Goal: Task Accomplishment & Management: Use online tool/utility

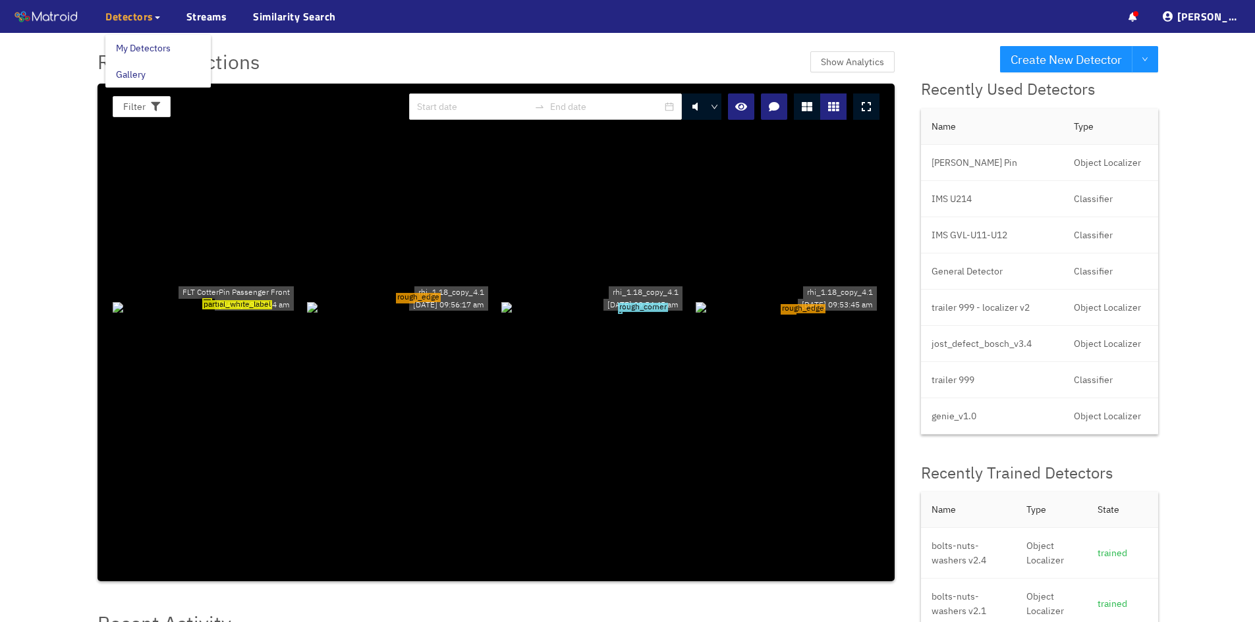
click at [146, 18] on span "Detectors" at bounding box center [129, 17] width 48 height 16
click at [207, 17] on link "Streams" at bounding box center [206, 17] width 41 height 16
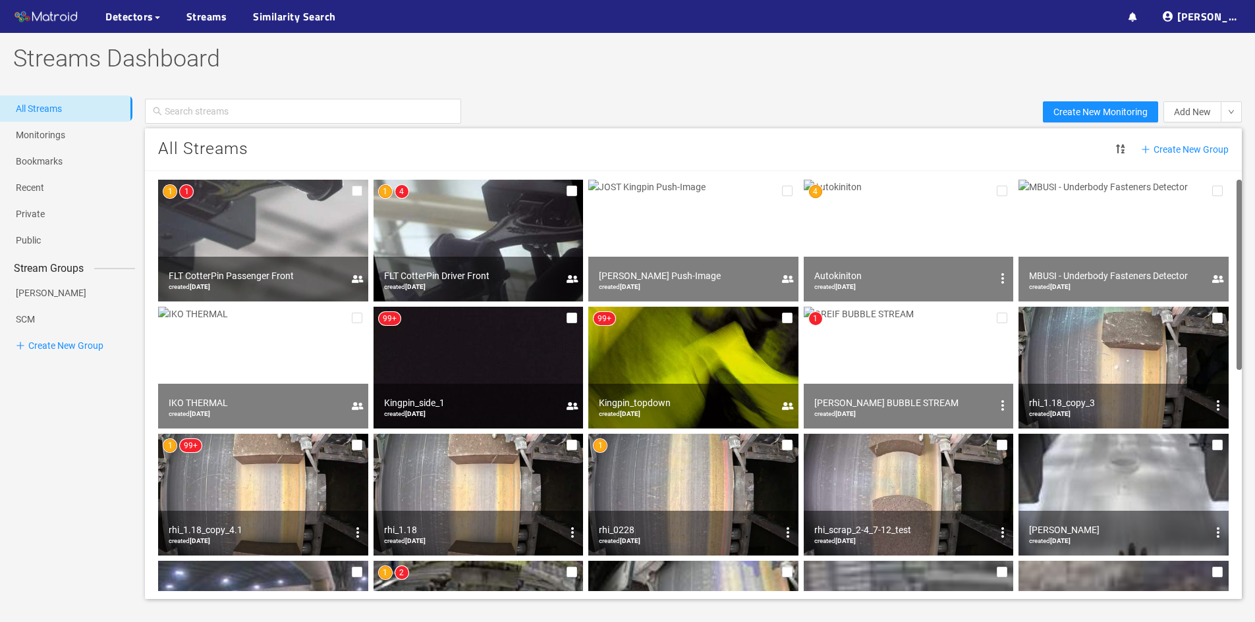
click at [250, 244] on img at bounding box center [263, 241] width 210 height 122
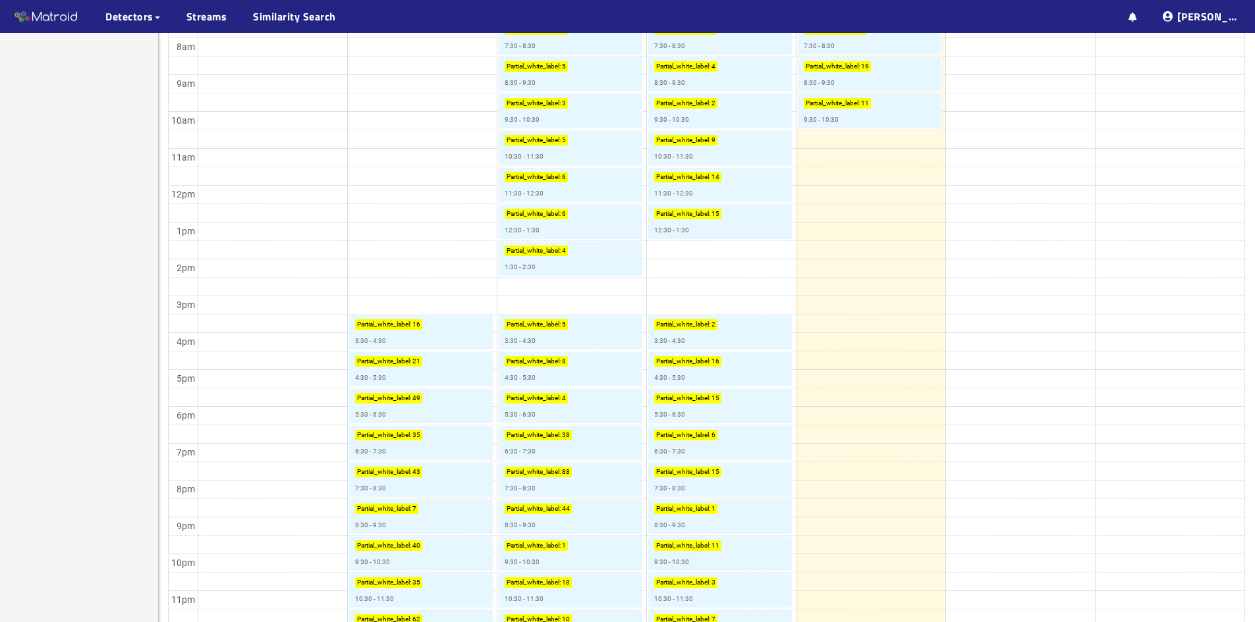
scroll to position [582, 0]
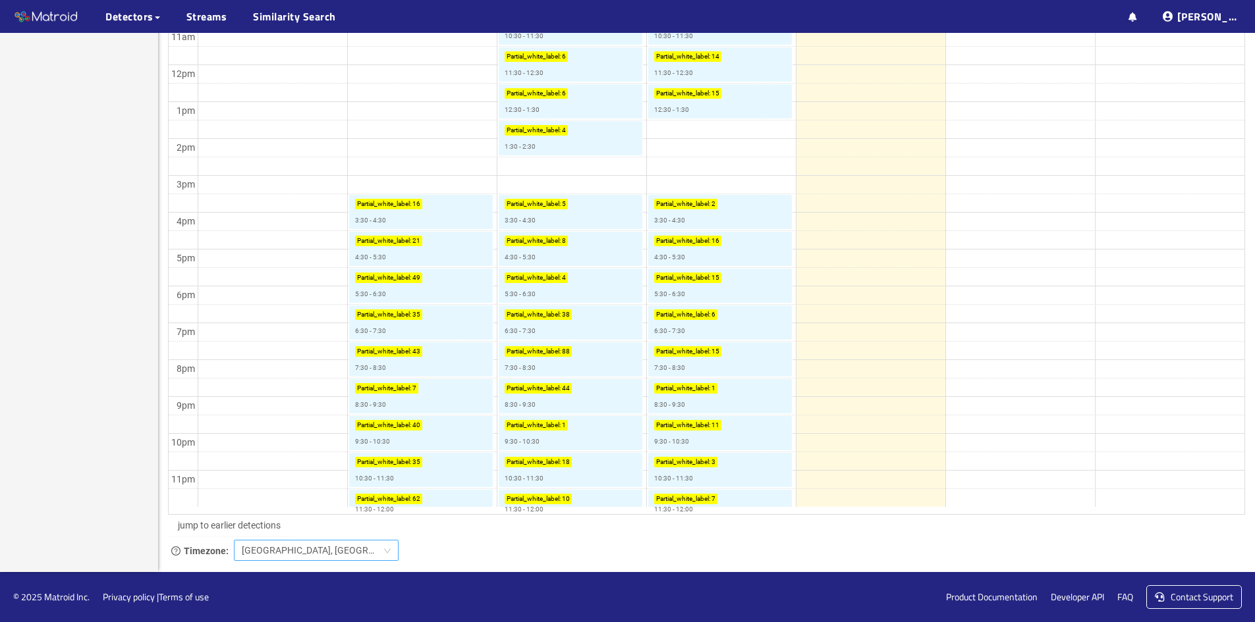
click at [384, 549] on span "[GEOGRAPHIC_DATA], [GEOGRAPHIC_DATA], [GEOGRAPHIC_DATA]" at bounding box center [316, 551] width 149 height 20
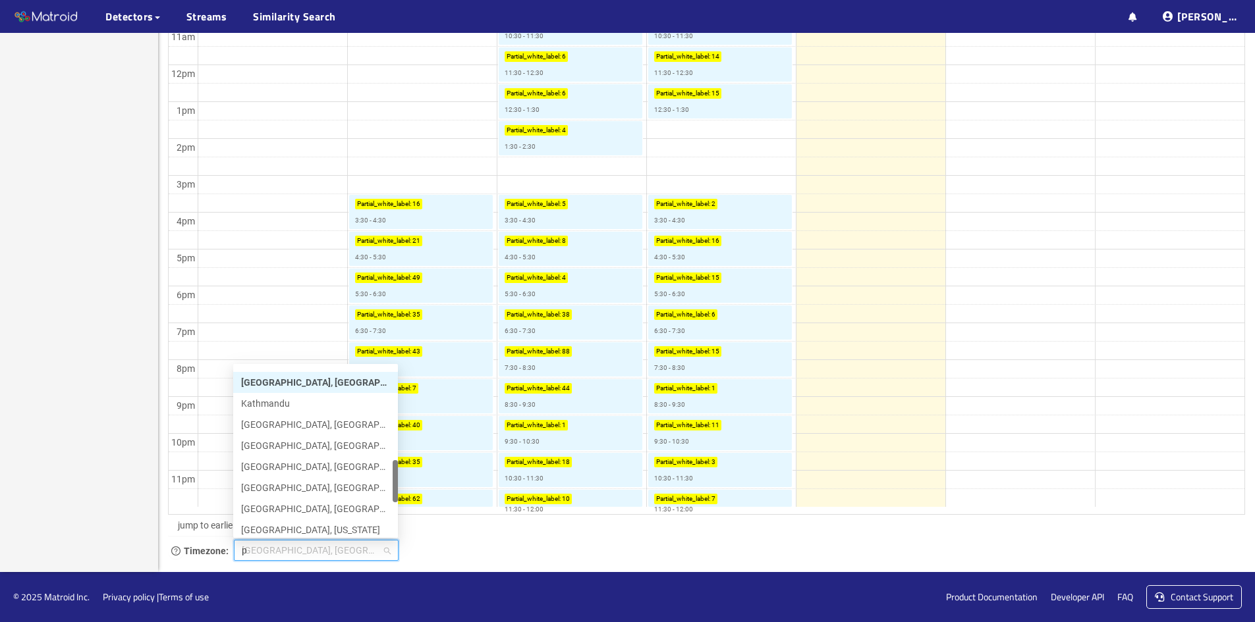
scroll to position [0, 0]
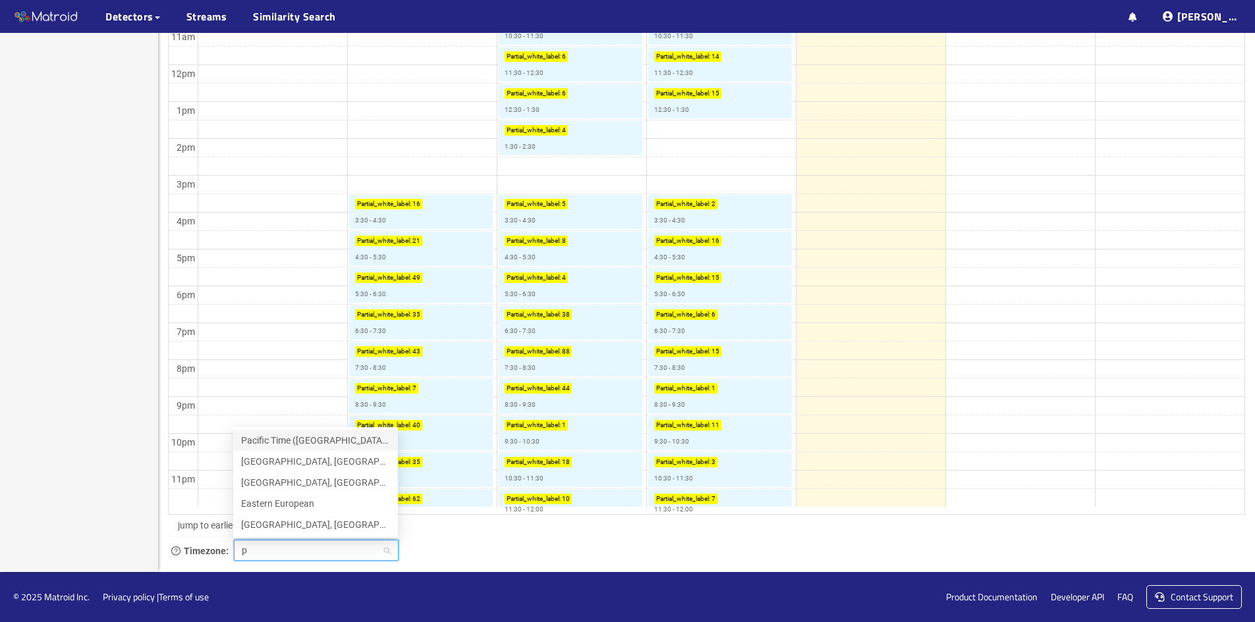
type input "pa"
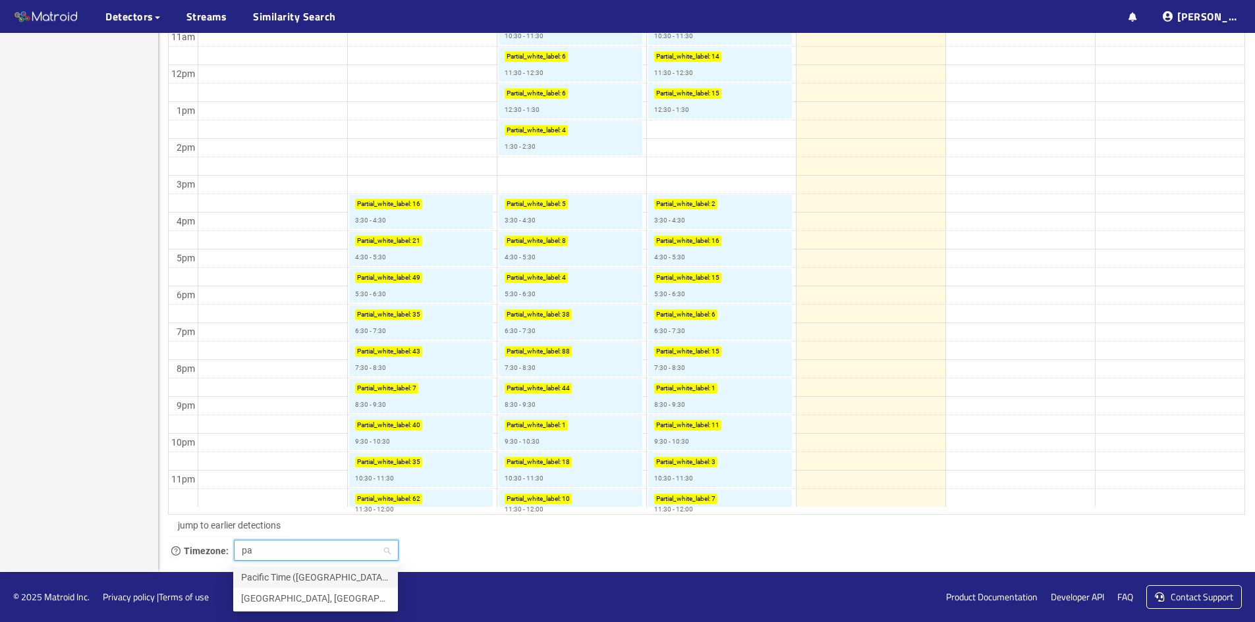
click at [269, 576] on div "Pacific Time ([GEOGRAPHIC_DATA] & [GEOGRAPHIC_DATA])" at bounding box center [315, 577] width 149 height 14
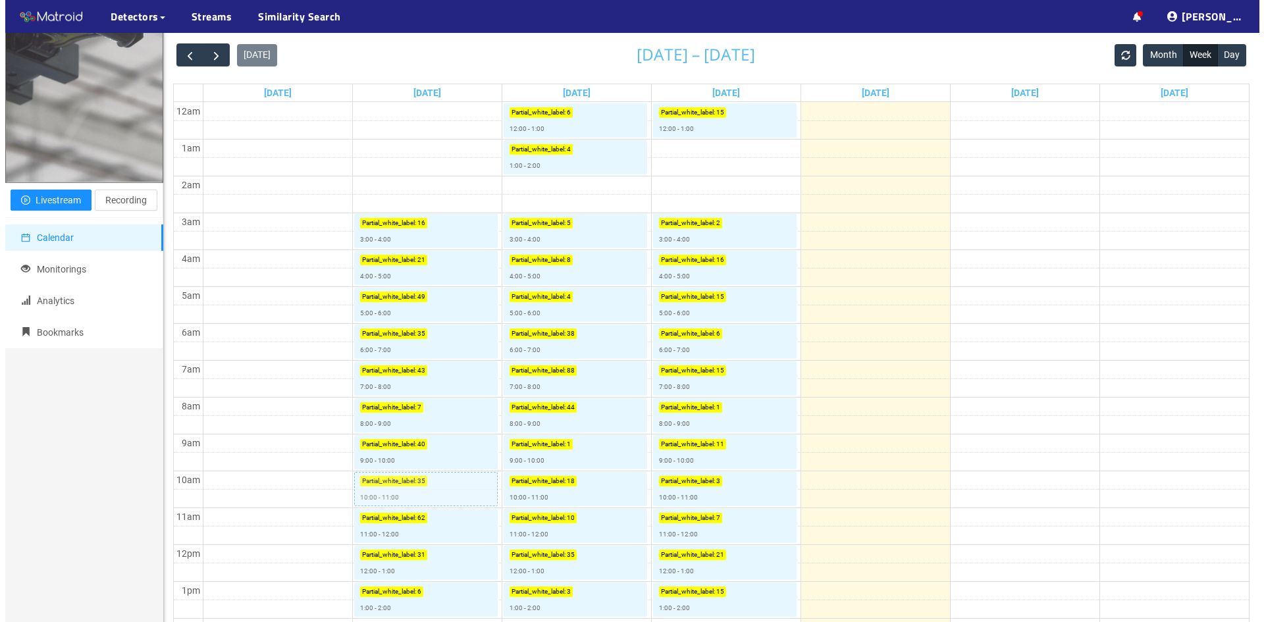
scroll to position [198, 0]
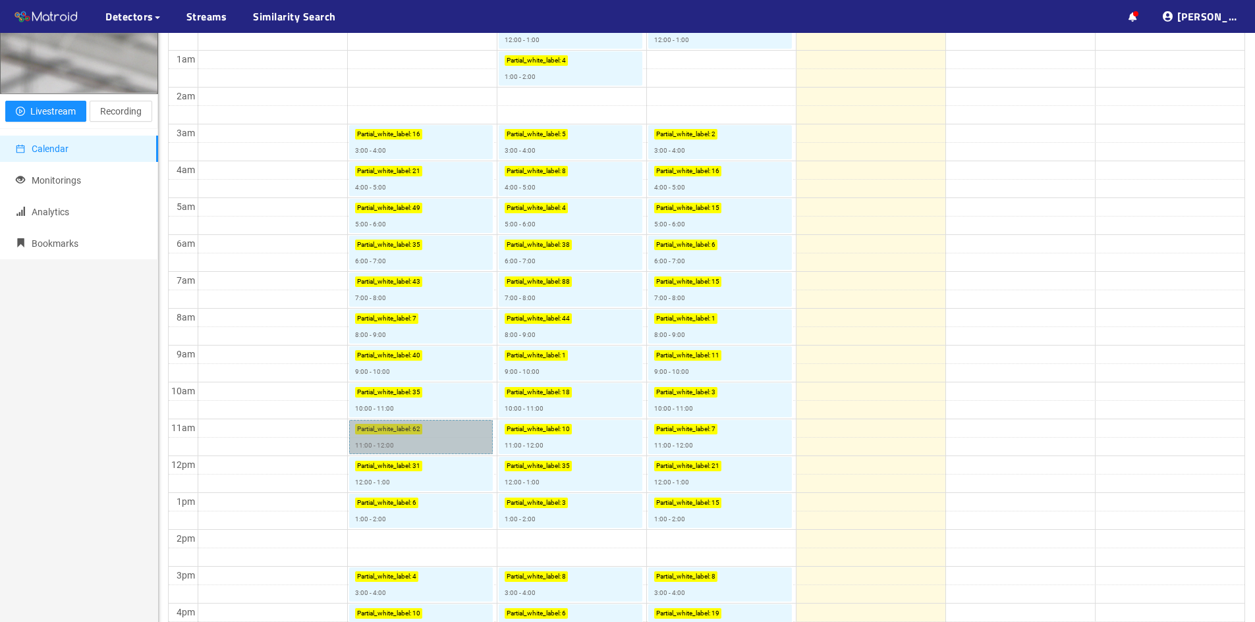
click at [375, 443] on link "Partial_white_label : 62 11:00 - 12:00" at bounding box center [421, 437] width 144 height 34
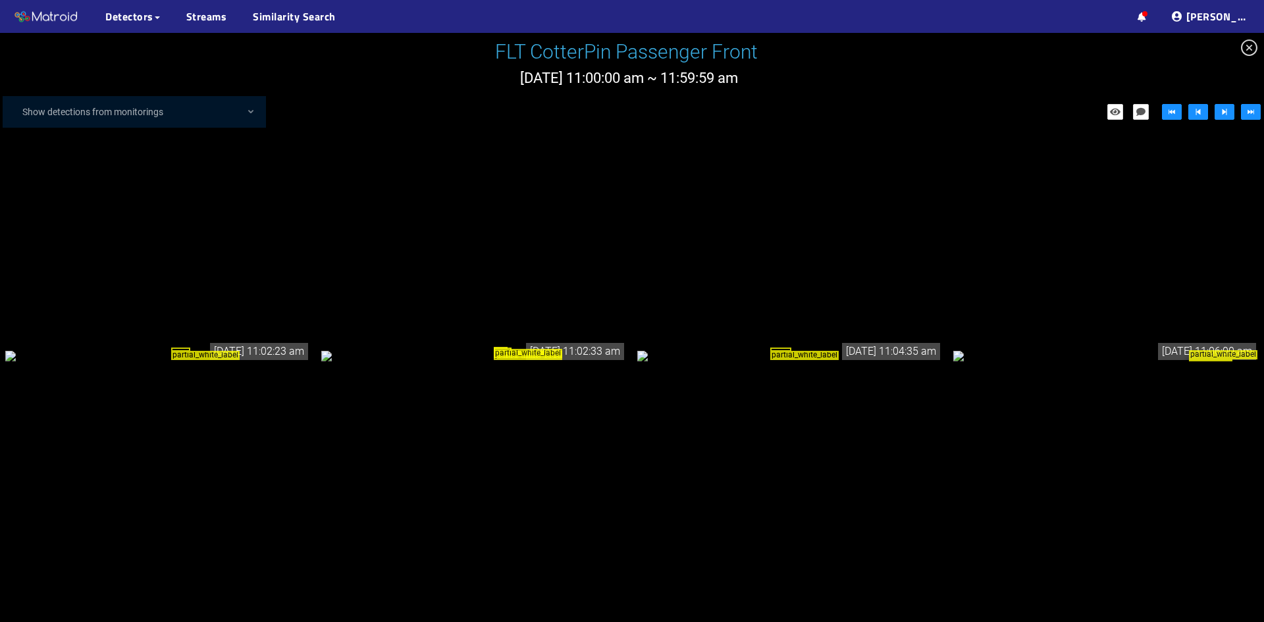
click at [154, 349] on div "partial_white_label" at bounding box center [158, 355] width 306 height 14
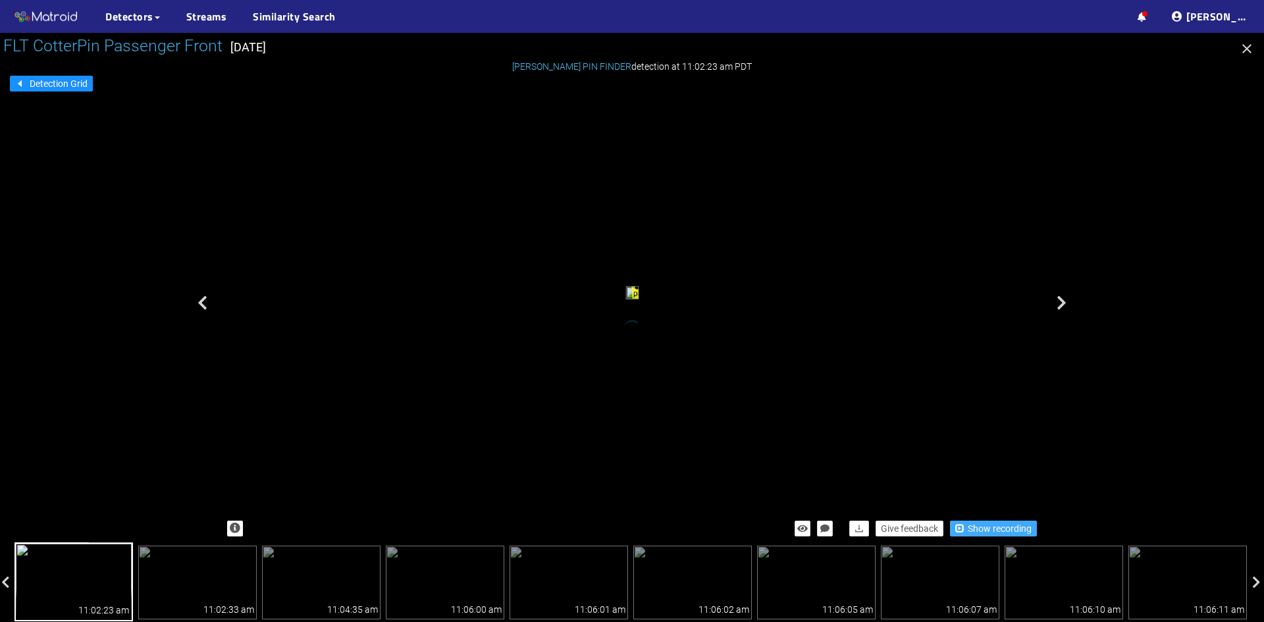
click at [990, 531] on span "Show recording" at bounding box center [1000, 529] width 64 height 14
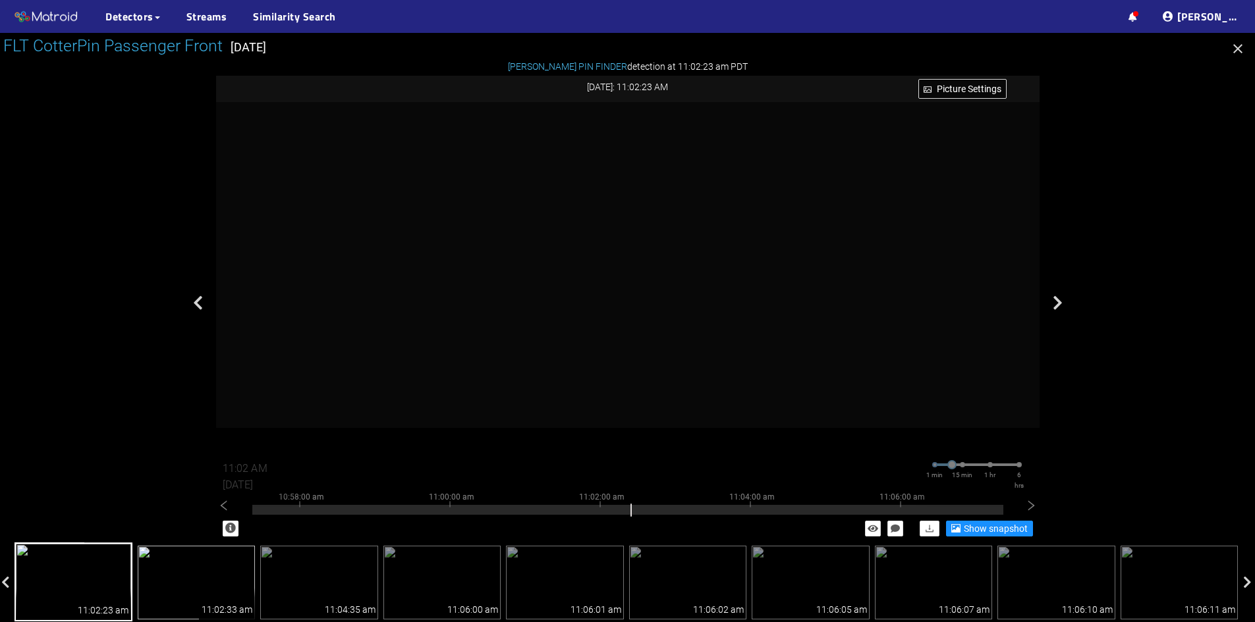
click at [189, 578] on img at bounding box center [197, 583] width 118 height 74
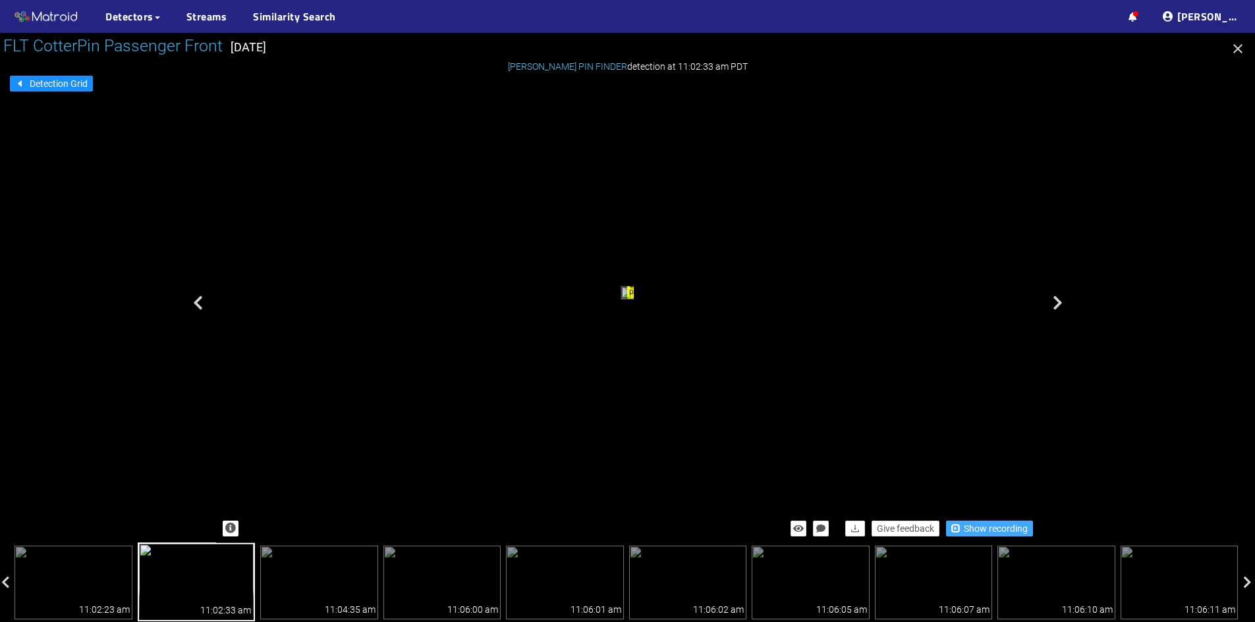
click at [1005, 528] on span "Show recording" at bounding box center [995, 529] width 64 height 14
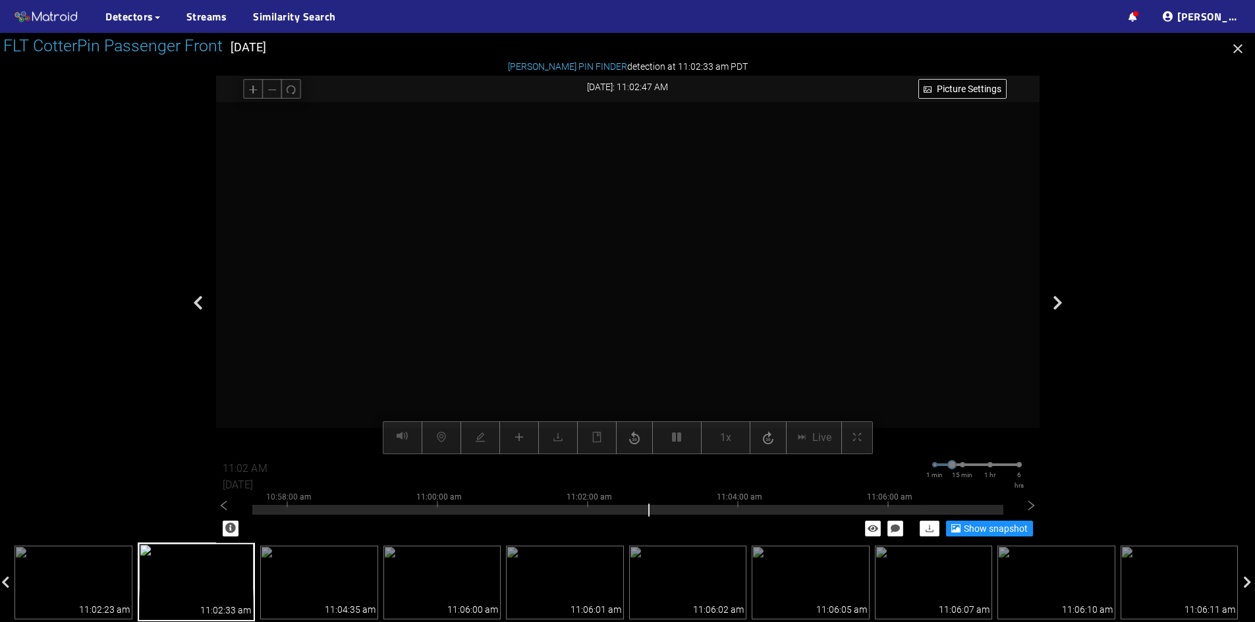
click at [682, 439] on div "Picture Settings 1x Live 11:02 AM [DATE] 1 min 15 min 1 hr 6 hrs 10:48:00 am 10…" at bounding box center [627, 278] width 823 height 352
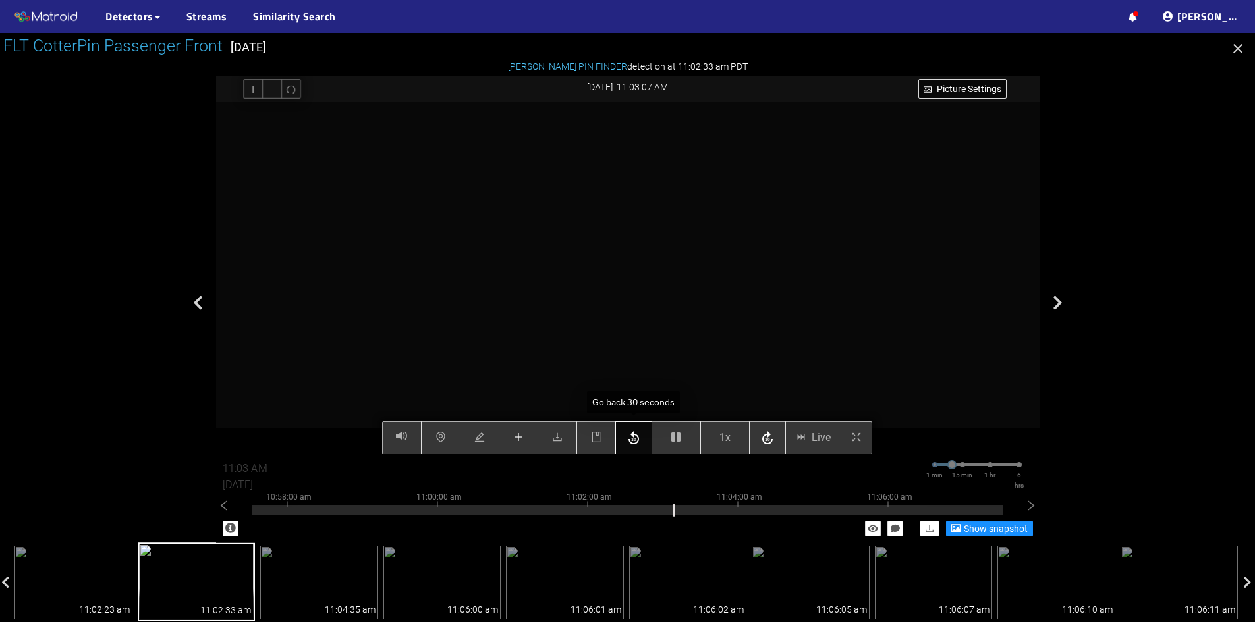
click at [637, 440] on icon "button" at bounding box center [634, 439] width 16 height 20
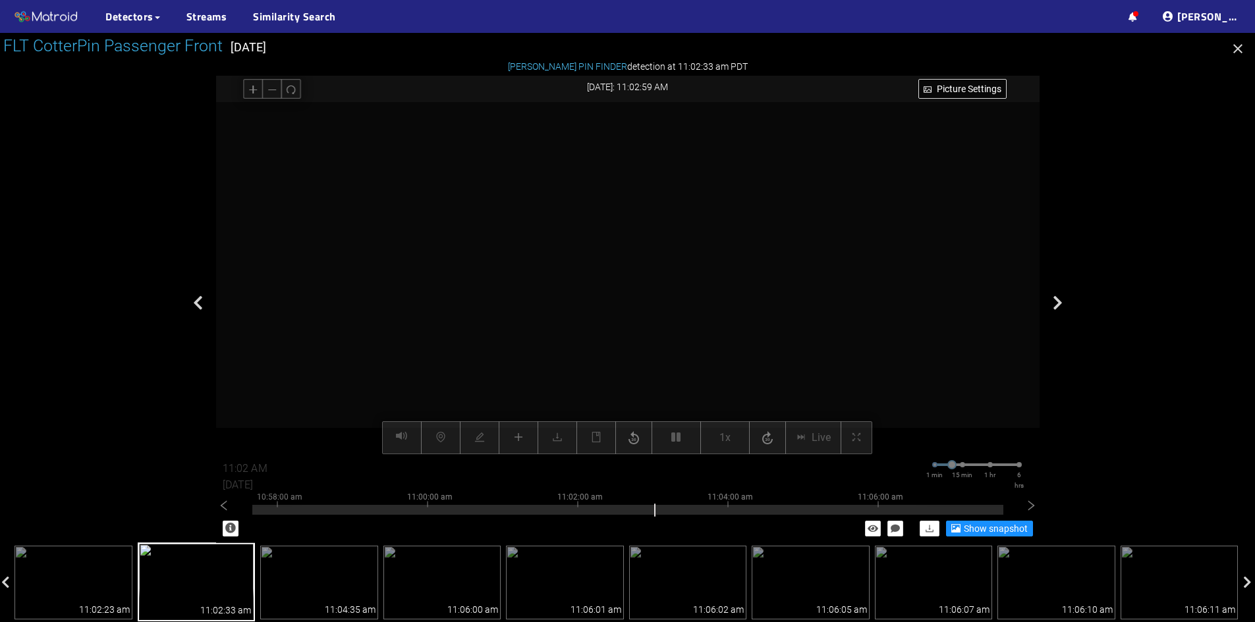
type input "11:03 AM"
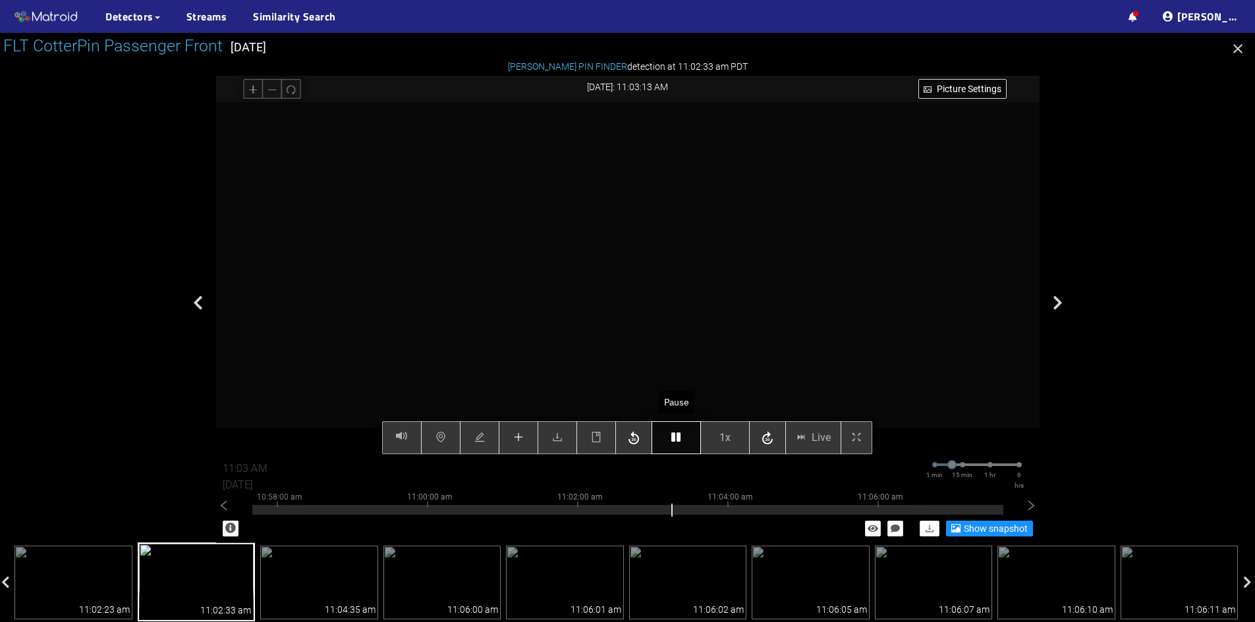
click at [677, 431] on button "button" at bounding box center [675, 437] width 49 height 33
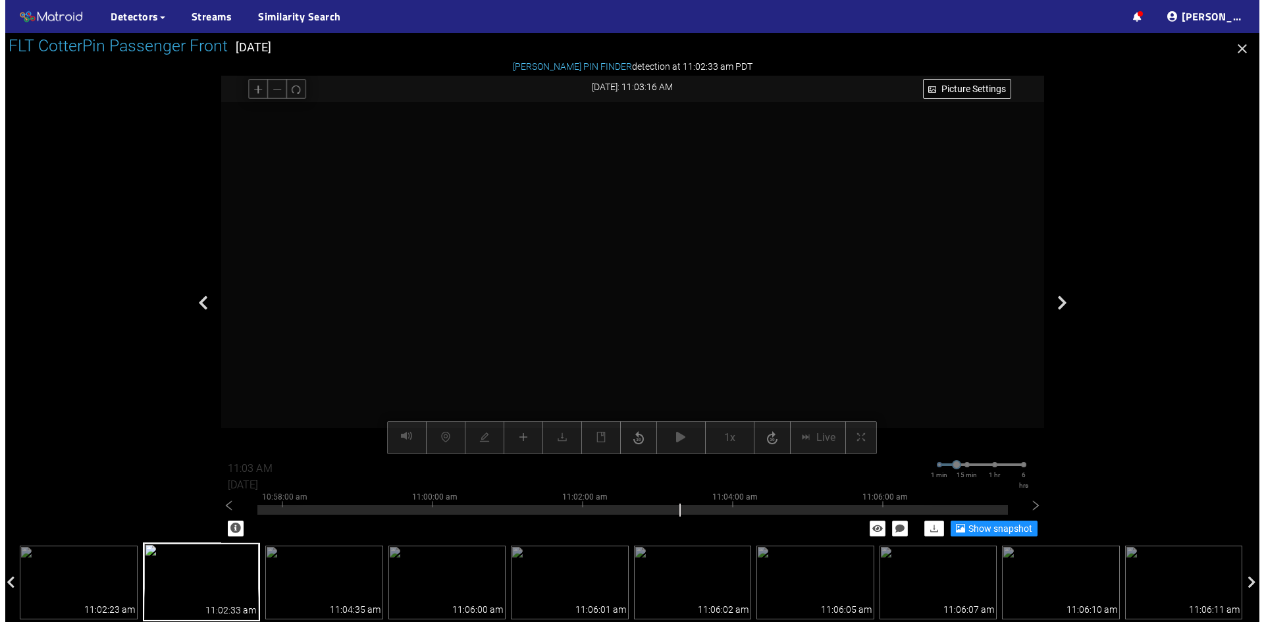
scroll to position [66, 0]
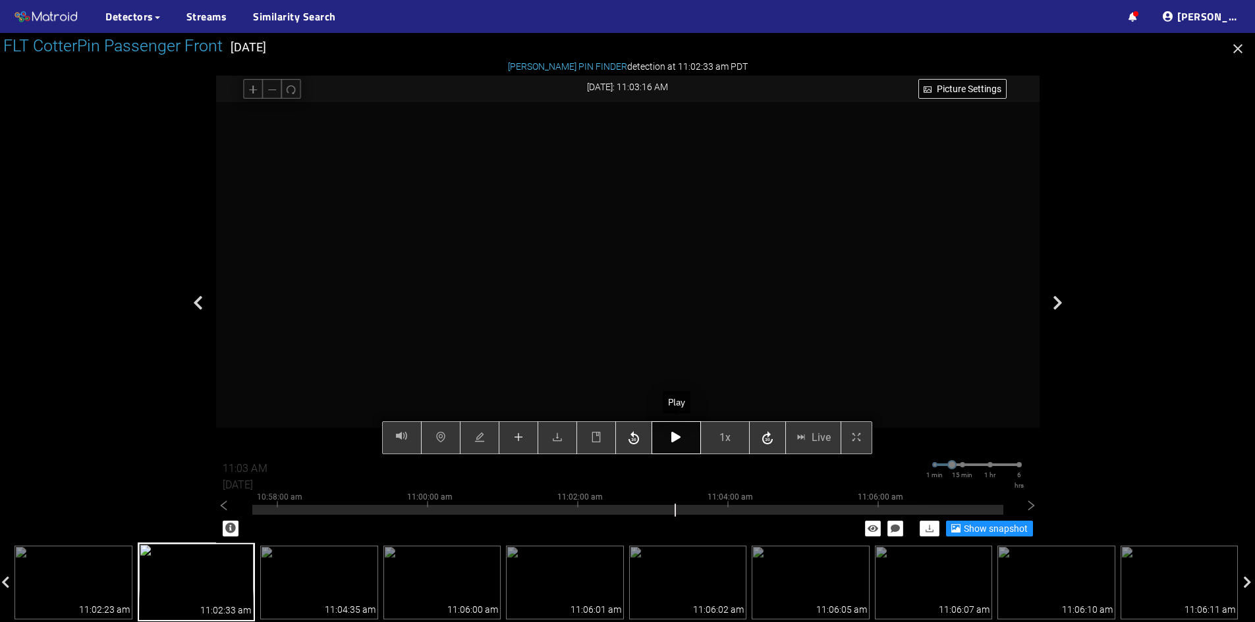
click at [669, 435] on button "button" at bounding box center [675, 437] width 49 height 33
click at [676, 433] on icon "button" at bounding box center [675, 437] width 9 height 11
click at [518, 437] on icon "plus" at bounding box center [518, 437] width 1 height 9
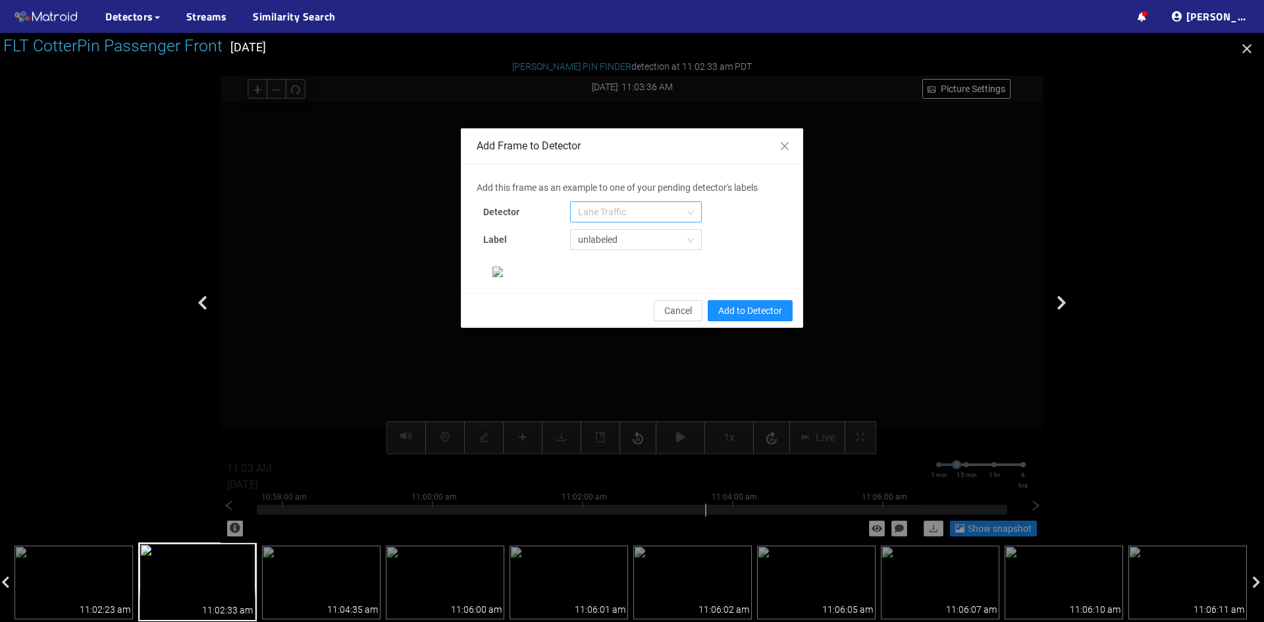
click at [603, 211] on span "Lane Traffic" at bounding box center [636, 212] width 116 height 20
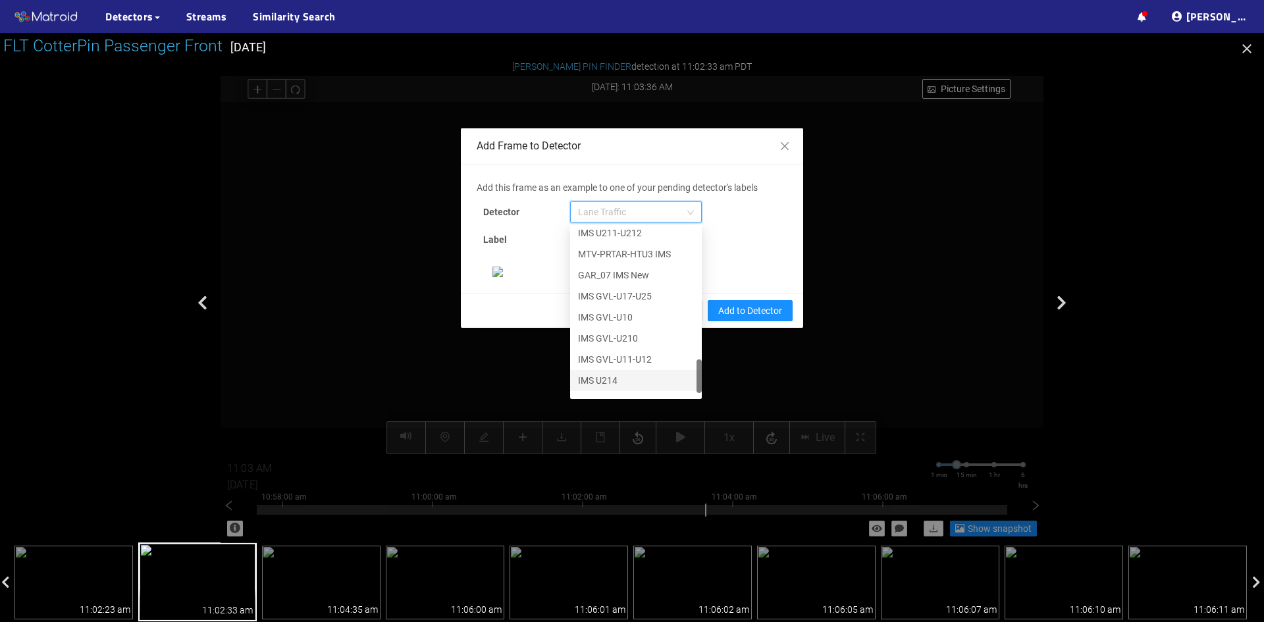
scroll to position [674, 0]
click at [605, 386] on div "[PERSON_NAME] Pin" at bounding box center [636, 386] width 116 height 14
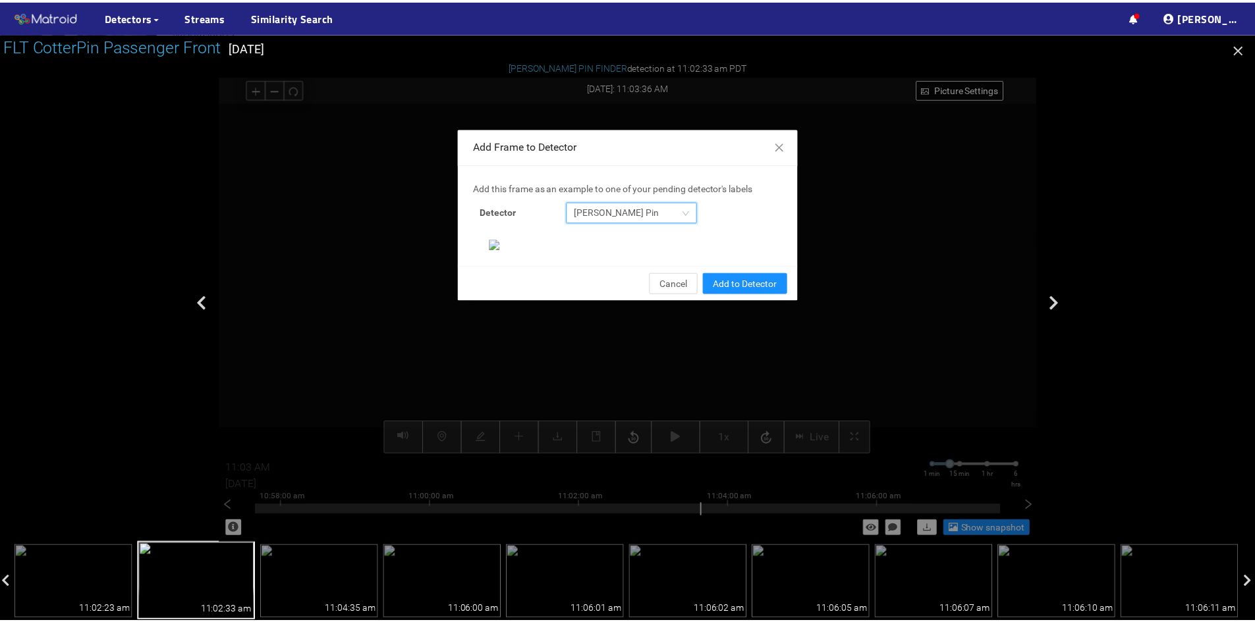
scroll to position [135, 0]
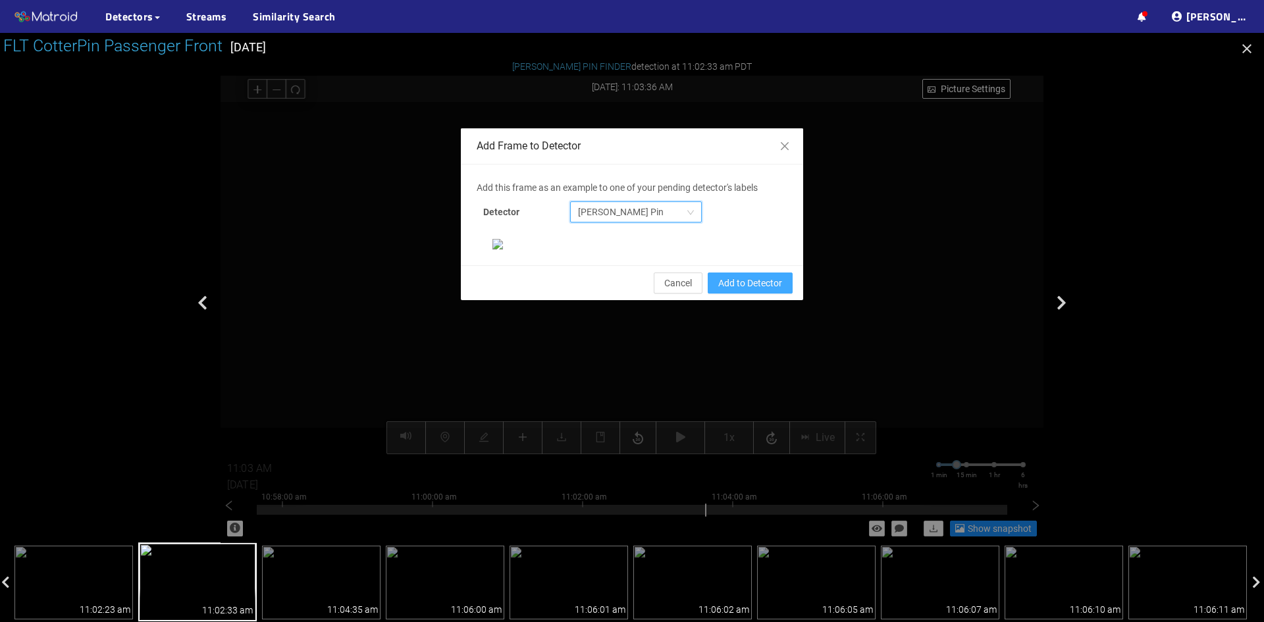
click at [722, 290] on span "Add to Detector" at bounding box center [750, 283] width 64 height 14
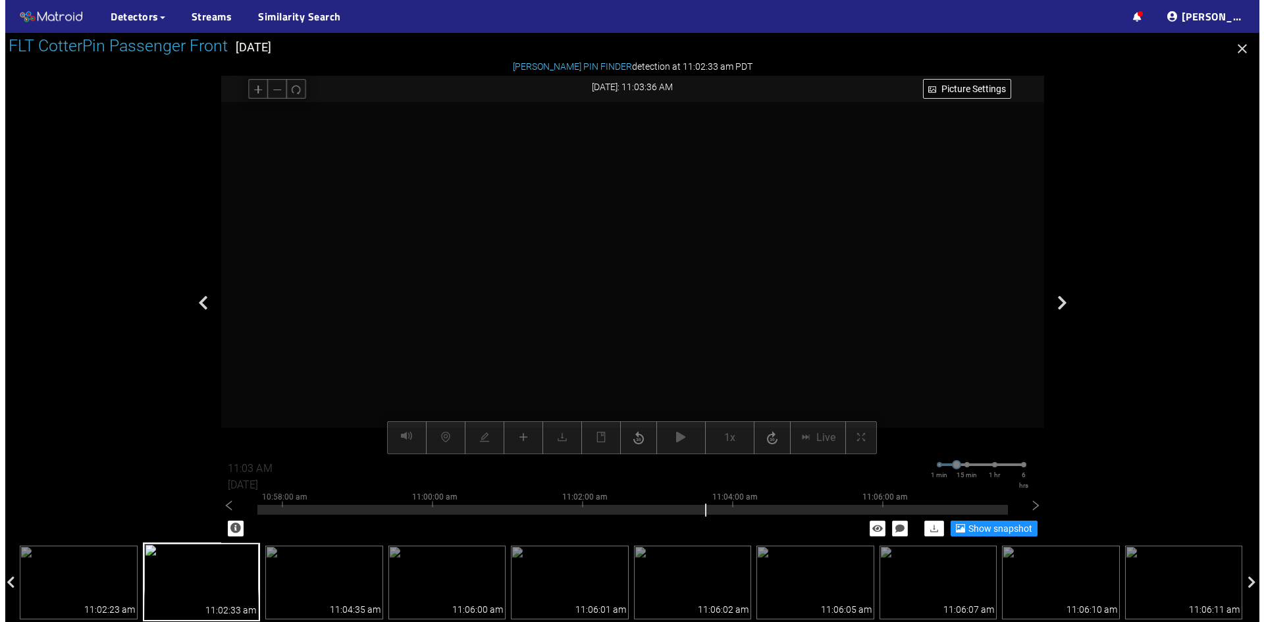
scroll to position [69, 0]
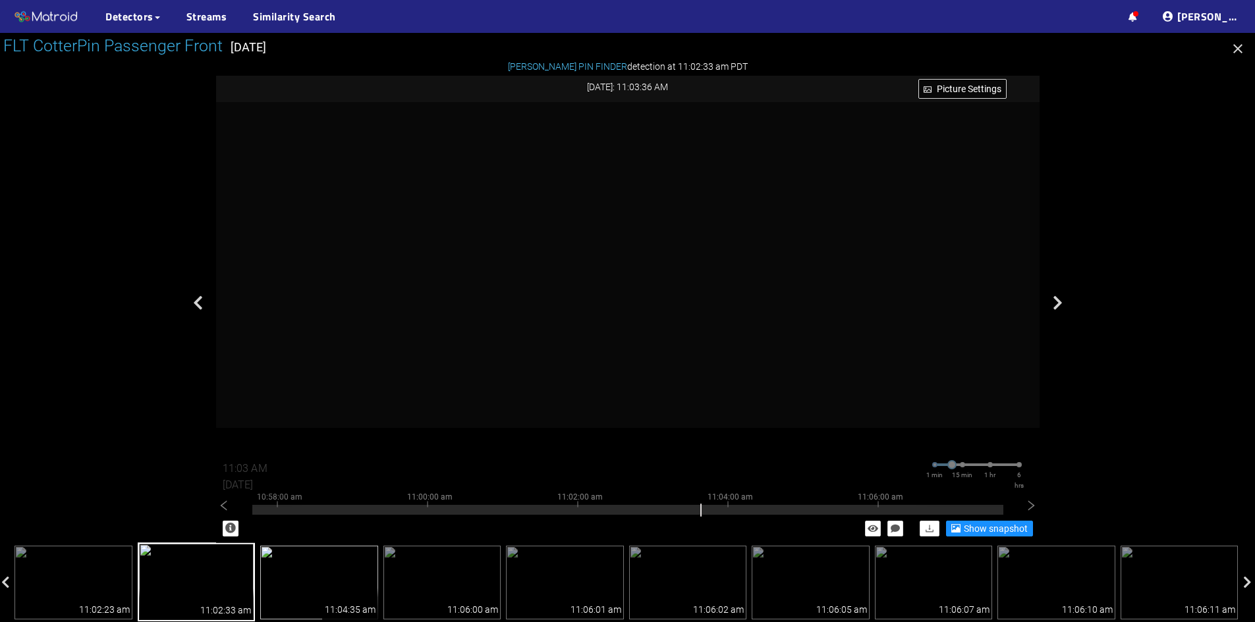
click at [311, 589] on img at bounding box center [319, 583] width 118 height 74
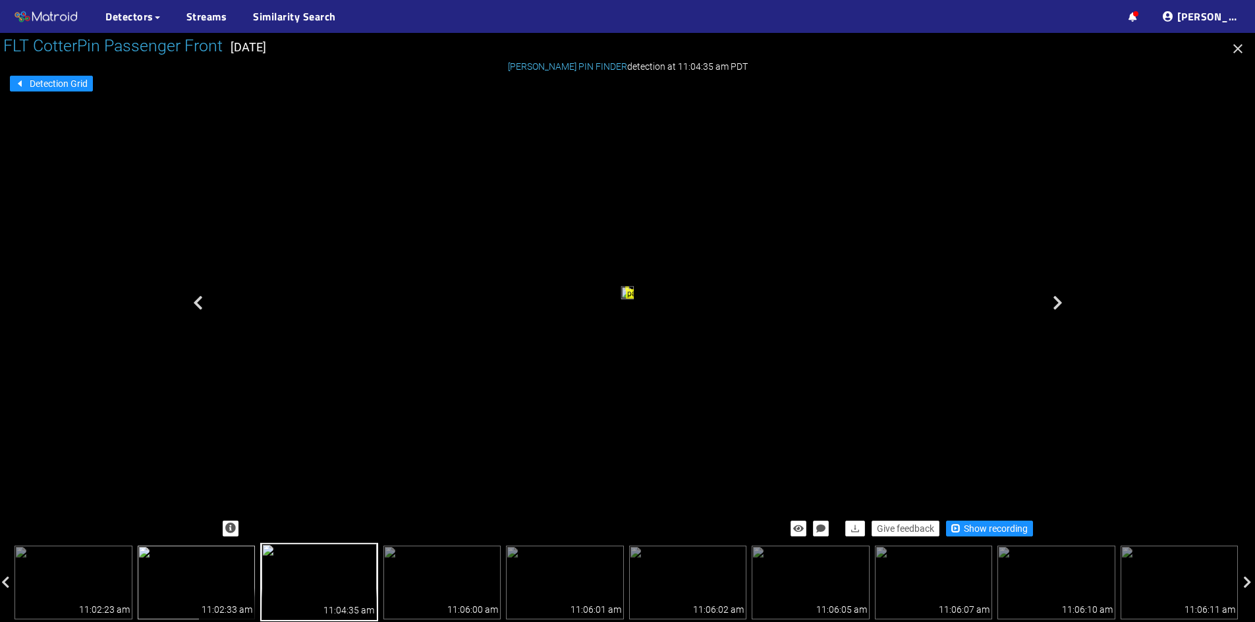
click at [225, 579] on img at bounding box center [197, 583] width 118 height 74
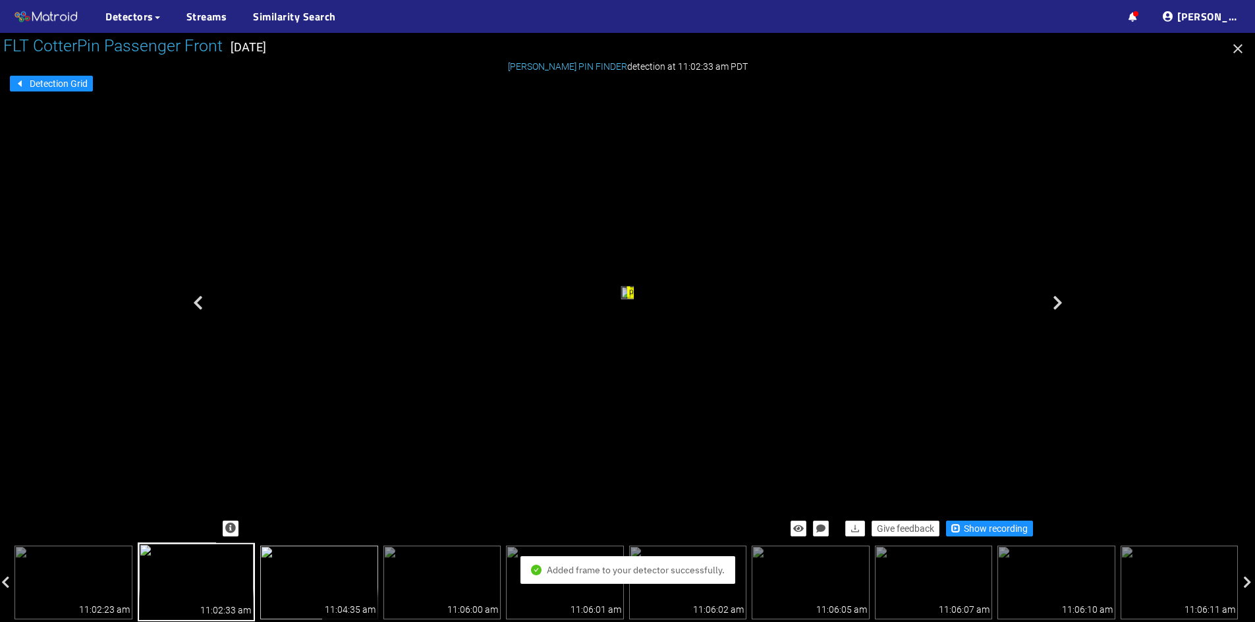
click at [281, 581] on img at bounding box center [319, 583] width 118 height 74
click at [223, 580] on img at bounding box center [197, 583] width 118 height 74
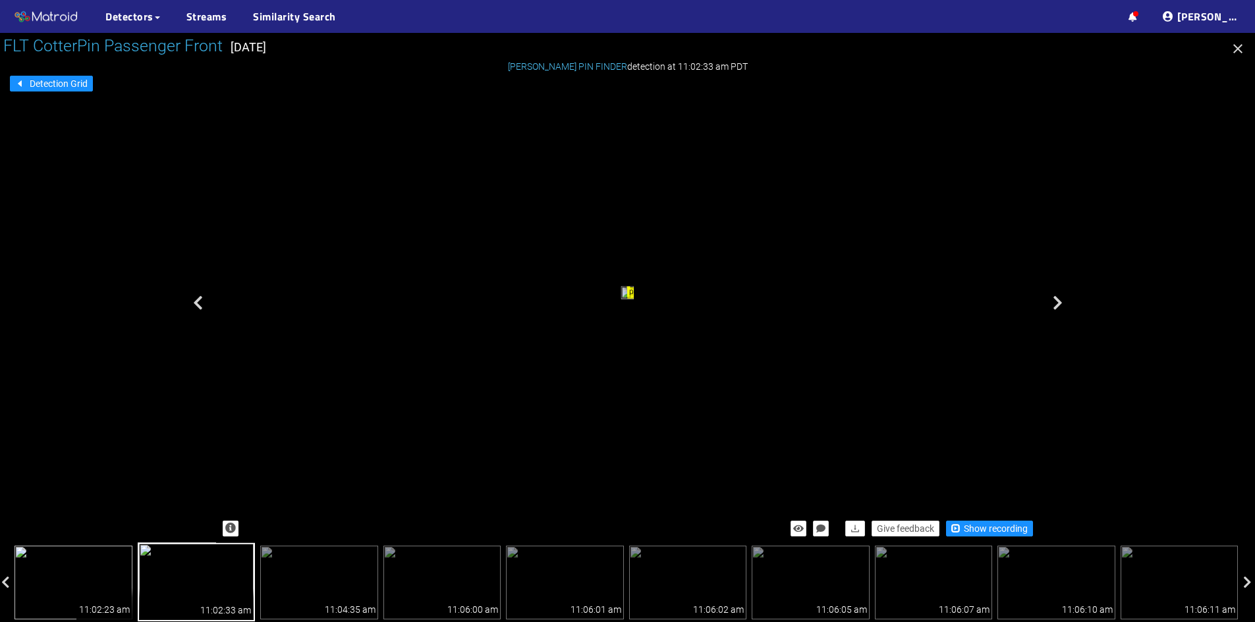
click at [97, 574] on img at bounding box center [73, 583] width 118 height 74
click at [970, 528] on span "Show recording" at bounding box center [995, 529] width 64 height 14
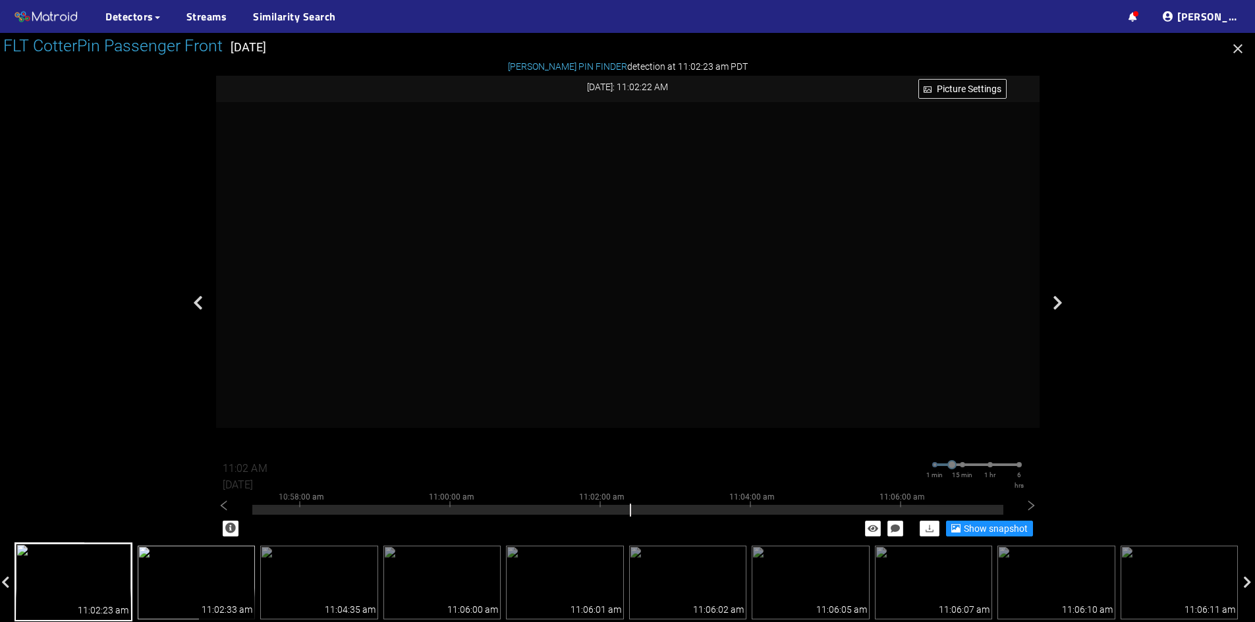
click at [196, 574] on img at bounding box center [197, 583] width 118 height 74
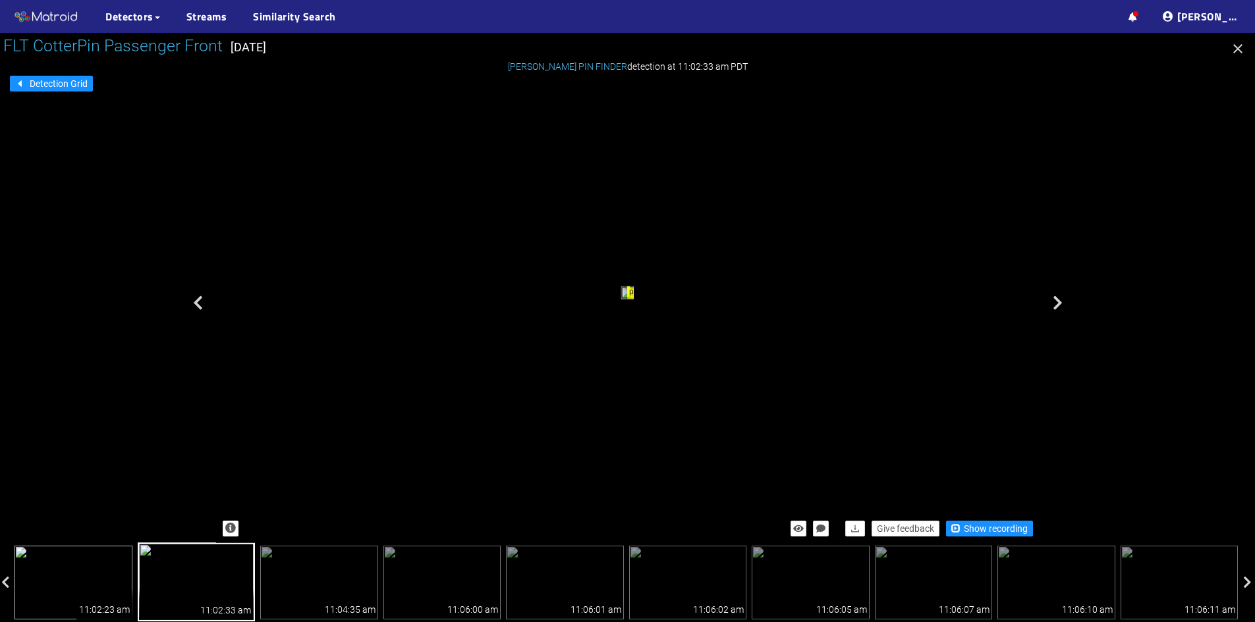
click at [99, 590] on div "11:02:23 am" at bounding box center [104, 604] width 56 height 32
click at [193, 558] on img at bounding box center [197, 583] width 118 height 74
click at [289, 586] on img at bounding box center [319, 583] width 118 height 74
click at [227, 586] on img at bounding box center [197, 583] width 118 height 74
click at [302, 585] on img at bounding box center [319, 583] width 118 height 74
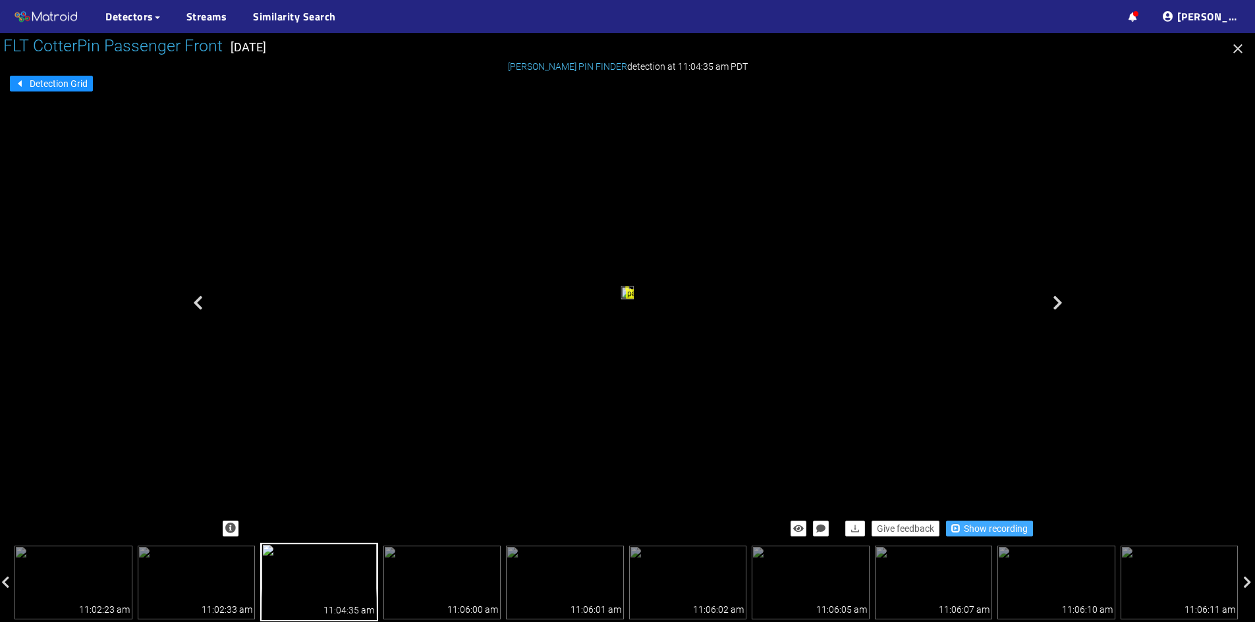
click at [963, 528] on span "Show recording" at bounding box center [995, 529] width 64 height 14
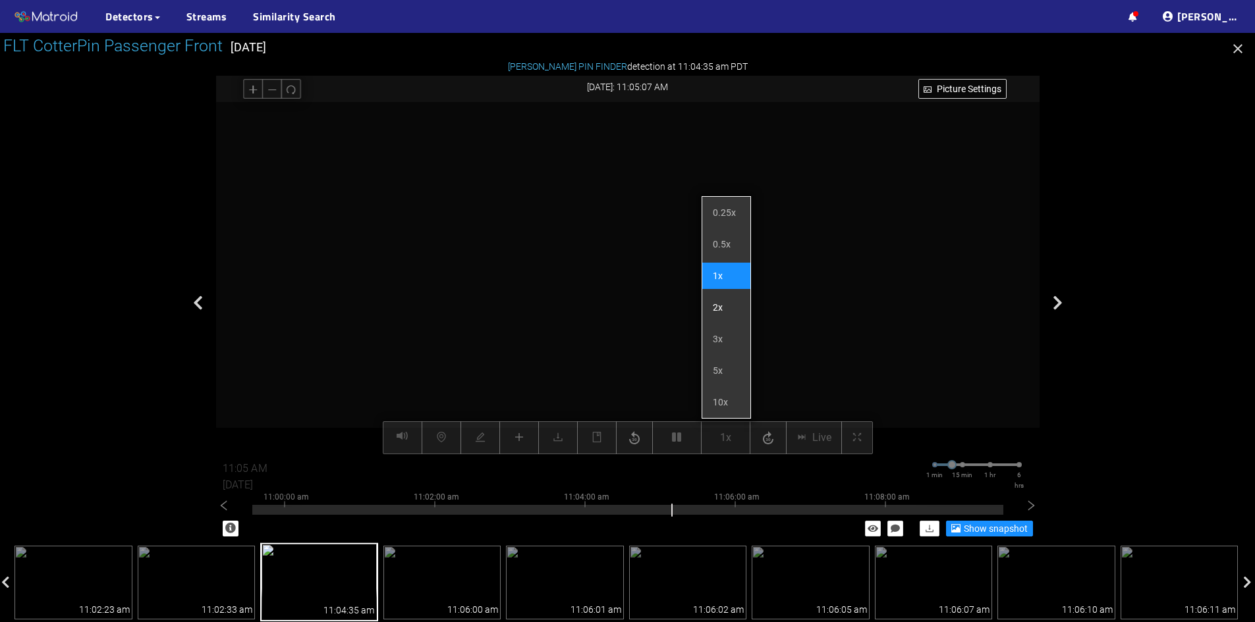
click at [721, 309] on li "2x" at bounding box center [726, 307] width 48 height 26
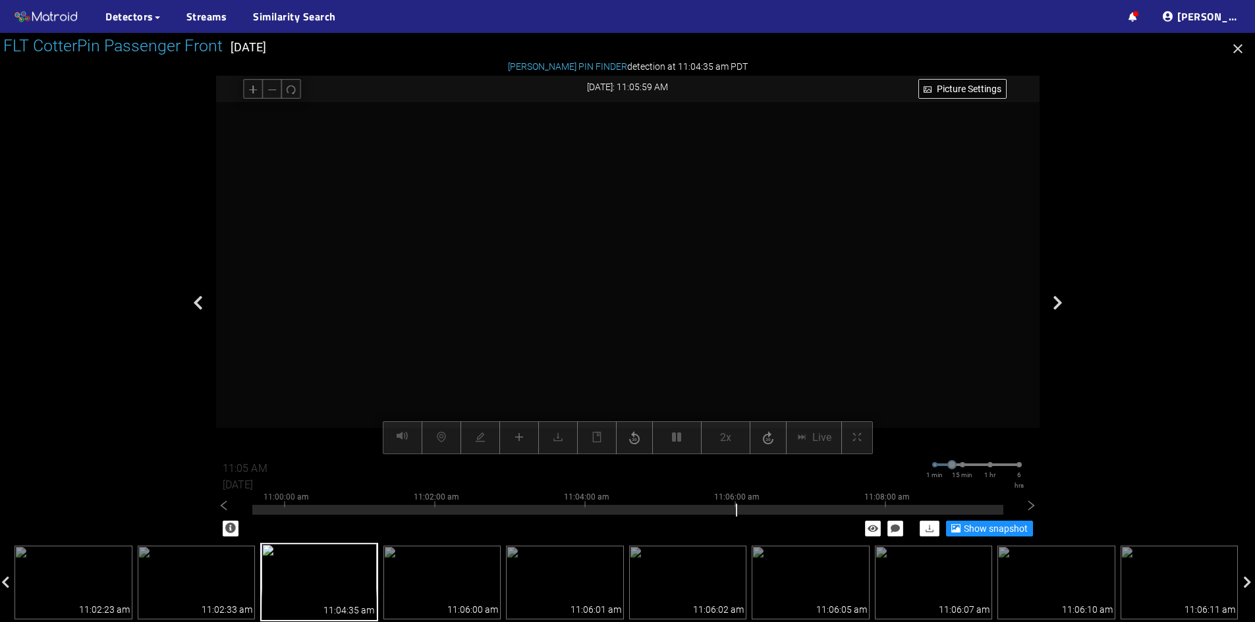
type input "11:06 AM"
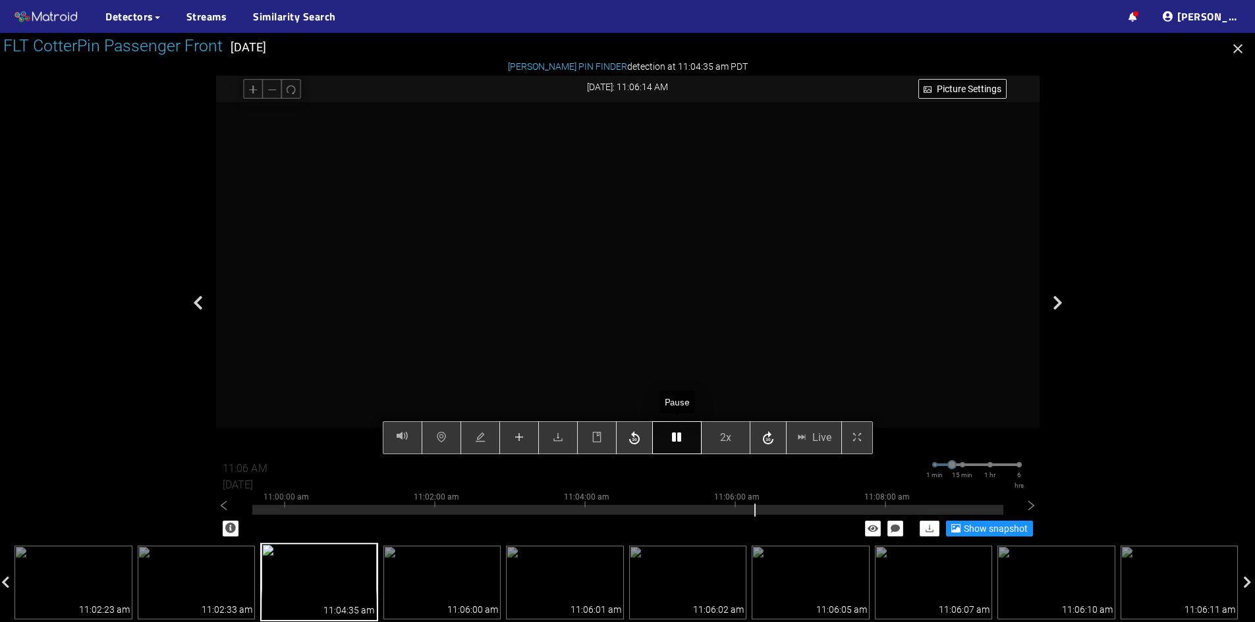
click at [680, 443] on icon "button" at bounding box center [676, 437] width 9 height 11
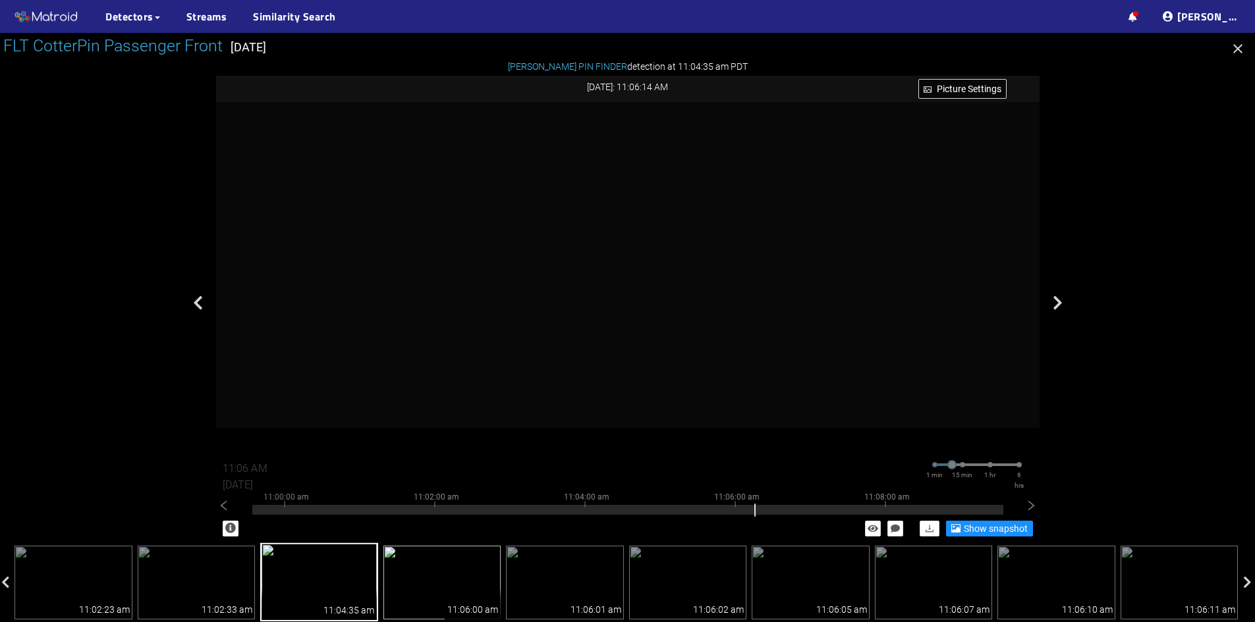
click at [448, 589] on div "11:06:00 am" at bounding box center [473, 604] width 56 height 32
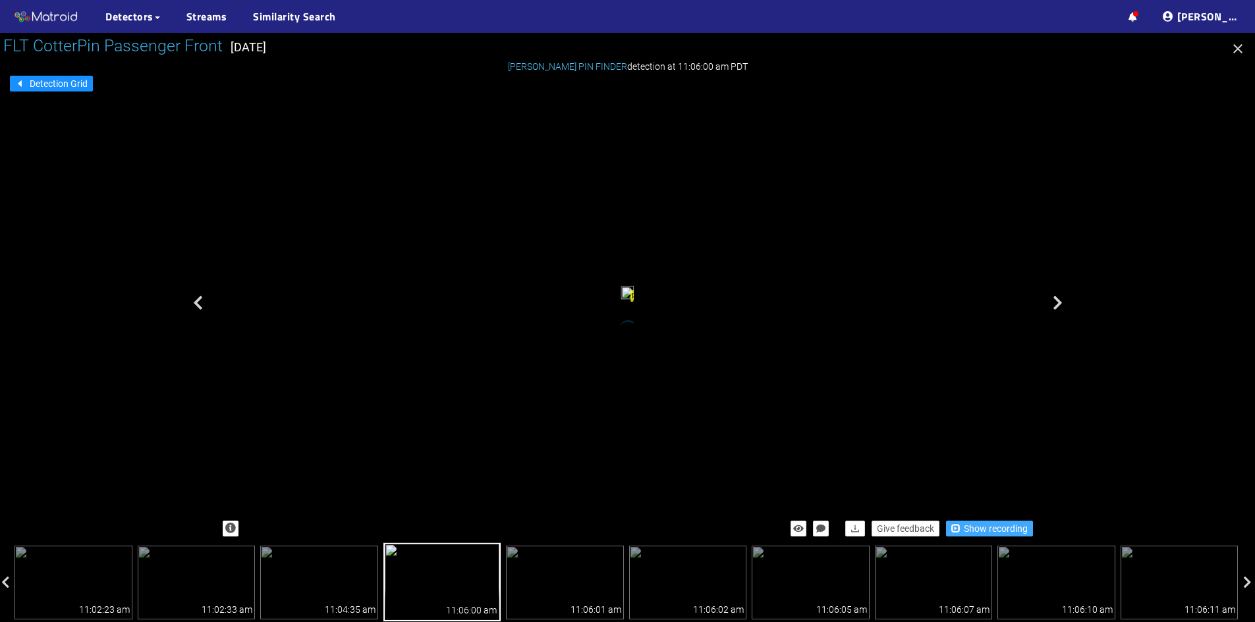
click at [974, 527] on span "Show recording" at bounding box center [995, 529] width 64 height 14
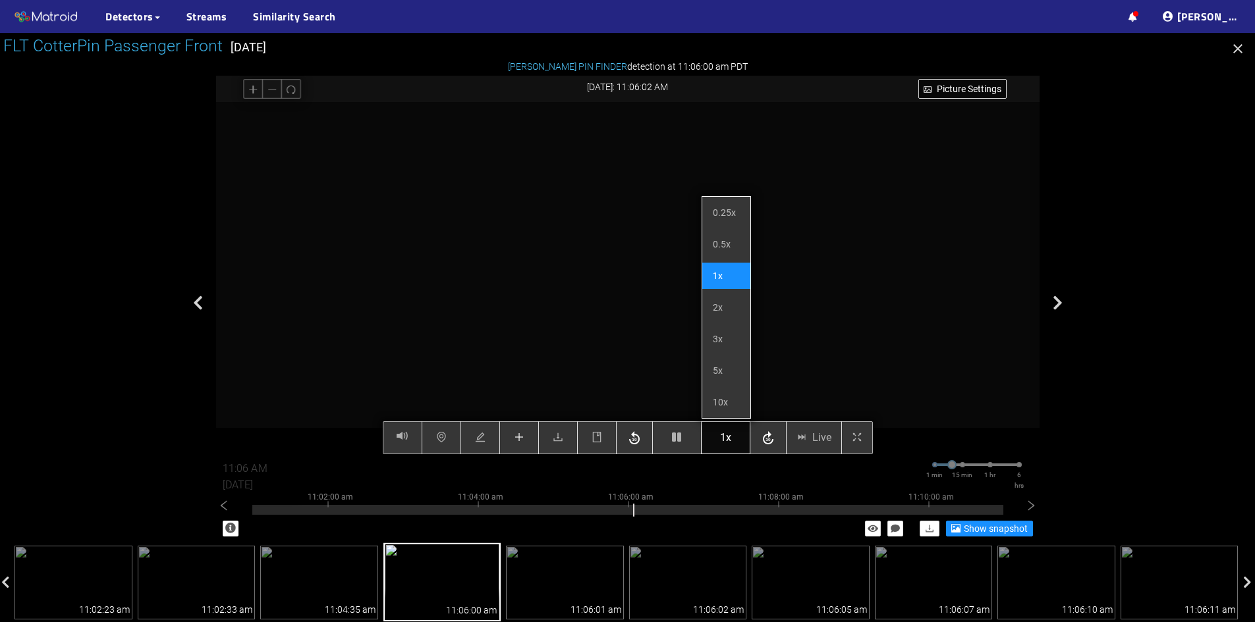
click at [734, 437] on button "1x" at bounding box center [725, 437] width 49 height 33
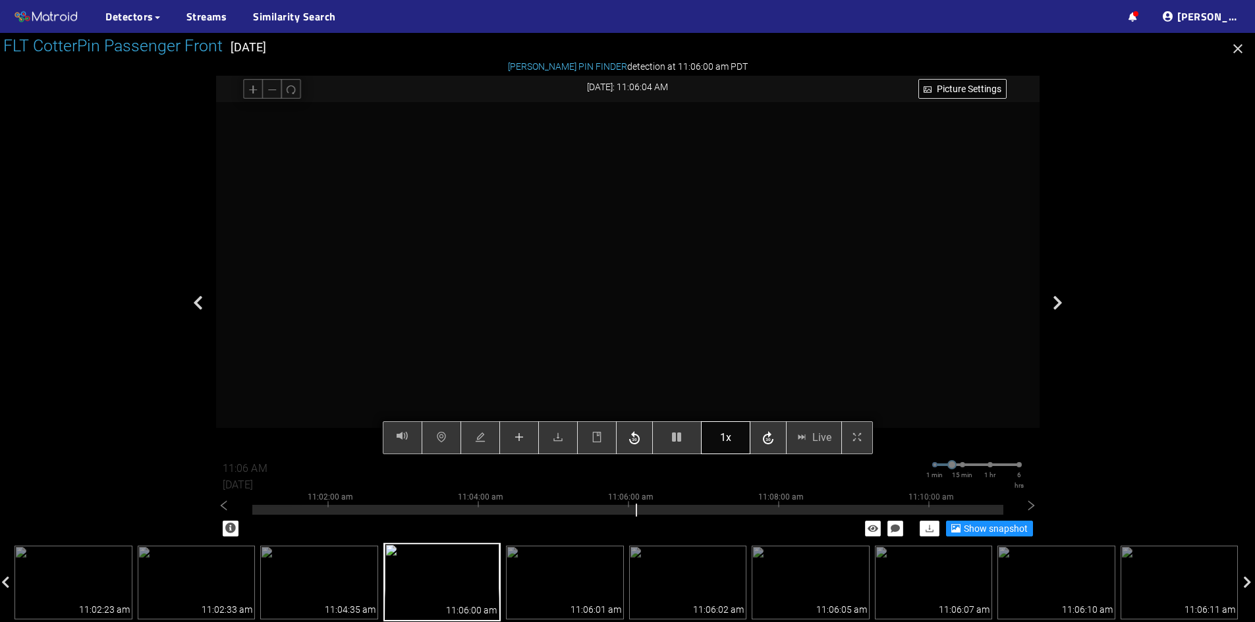
click at [726, 432] on span "1x" at bounding box center [725, 437] width 11 height 16
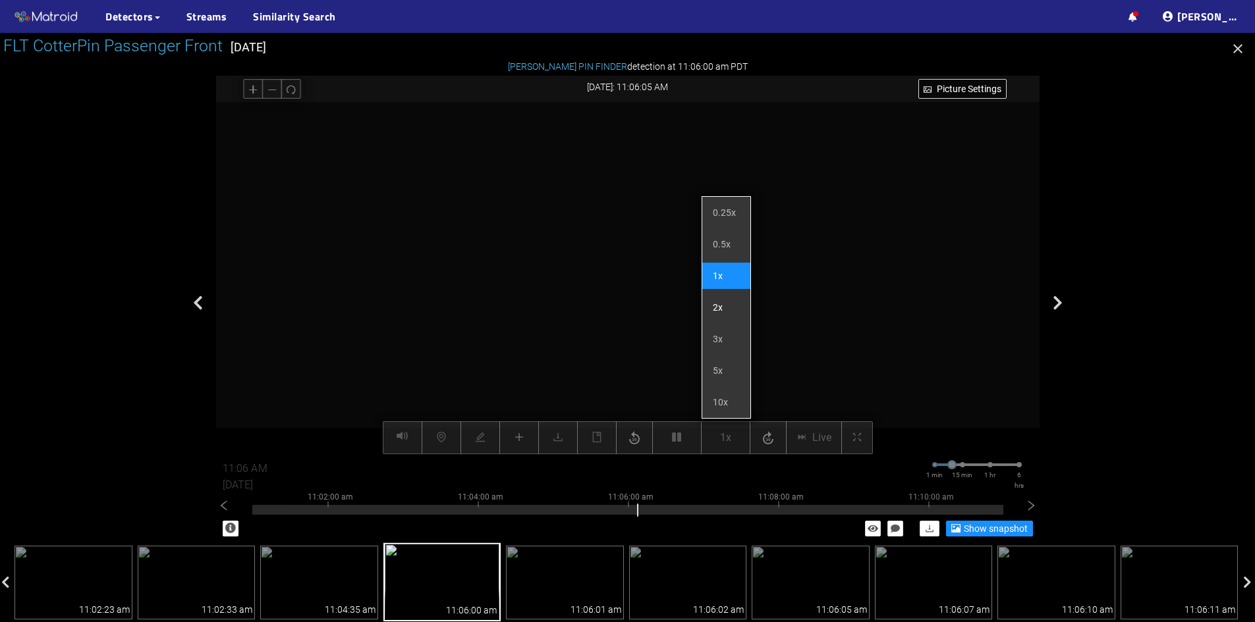
click at [724, 310] on li "2x" at bounding box center [726, 307] width 48 height 26
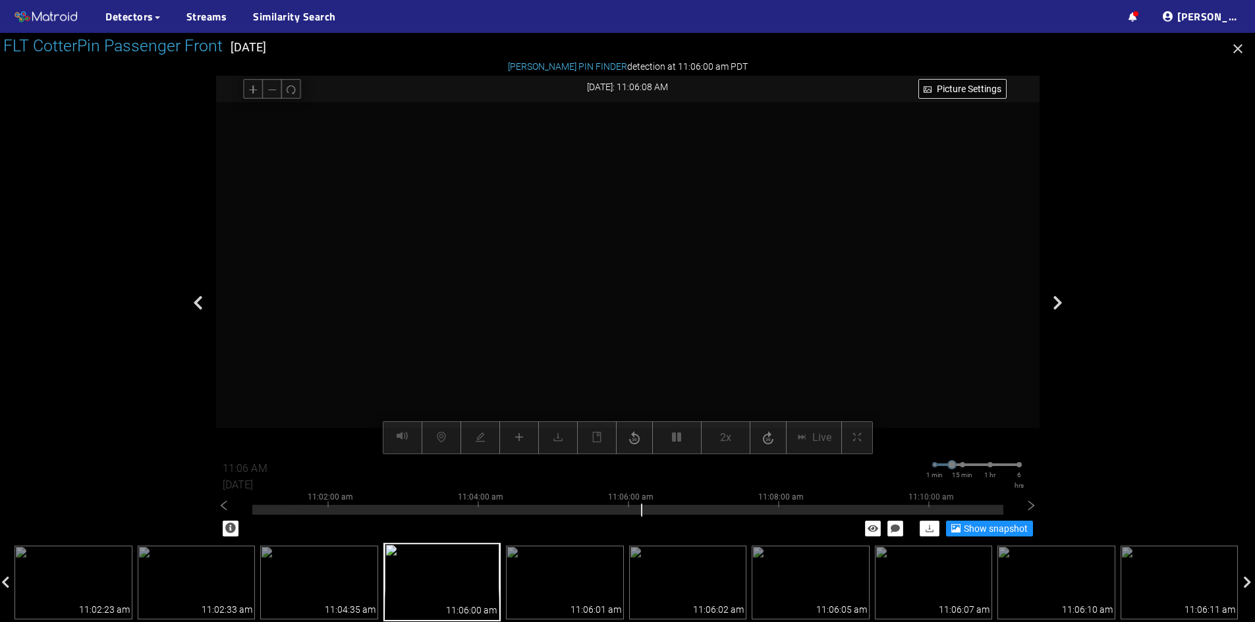
click at [583, 256] on video at bounding box center [627, 278] width 705 height 352
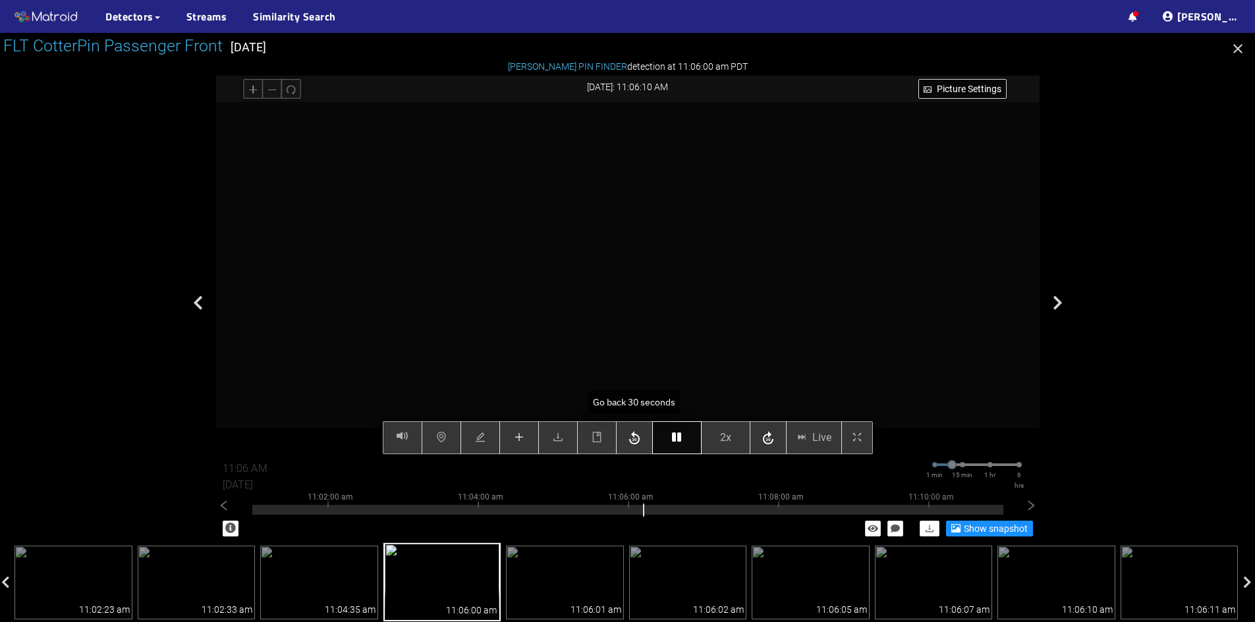
click at [665, 441] on button "button" at bounding box center [676, 437] width 49 height 33
click at [715, 441] on button "2x" at bounding box center [725, 437] width 49 height 33
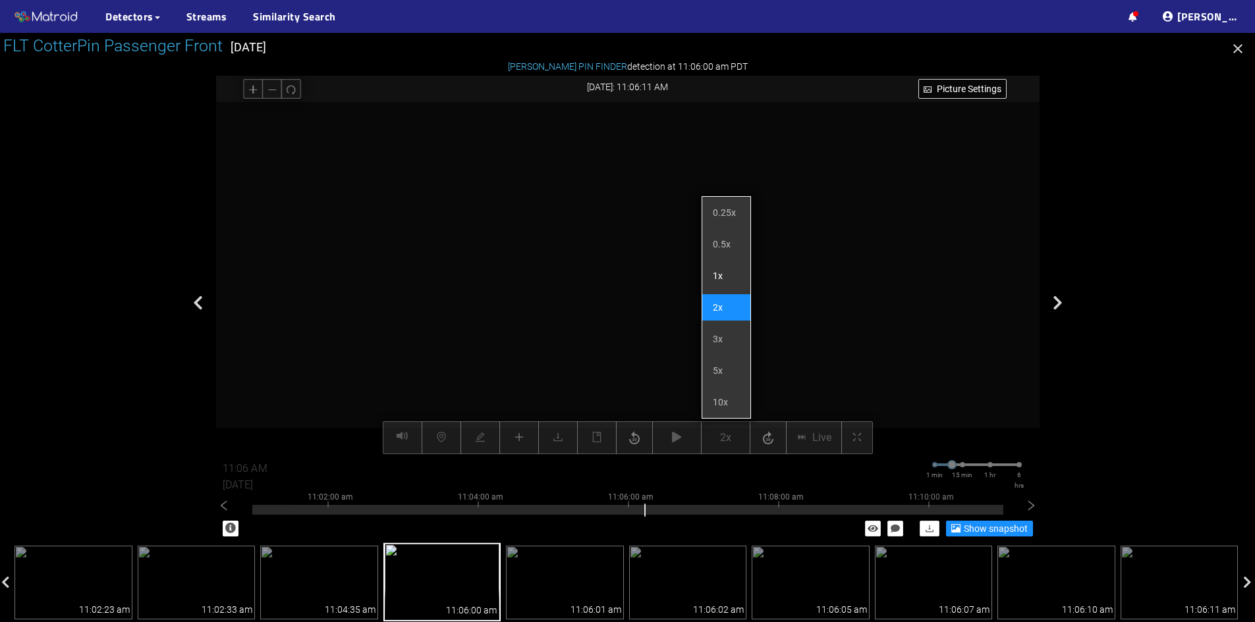
click at [715, 279] on li "1x" at bounding box center [726, 276] width 48 height 26
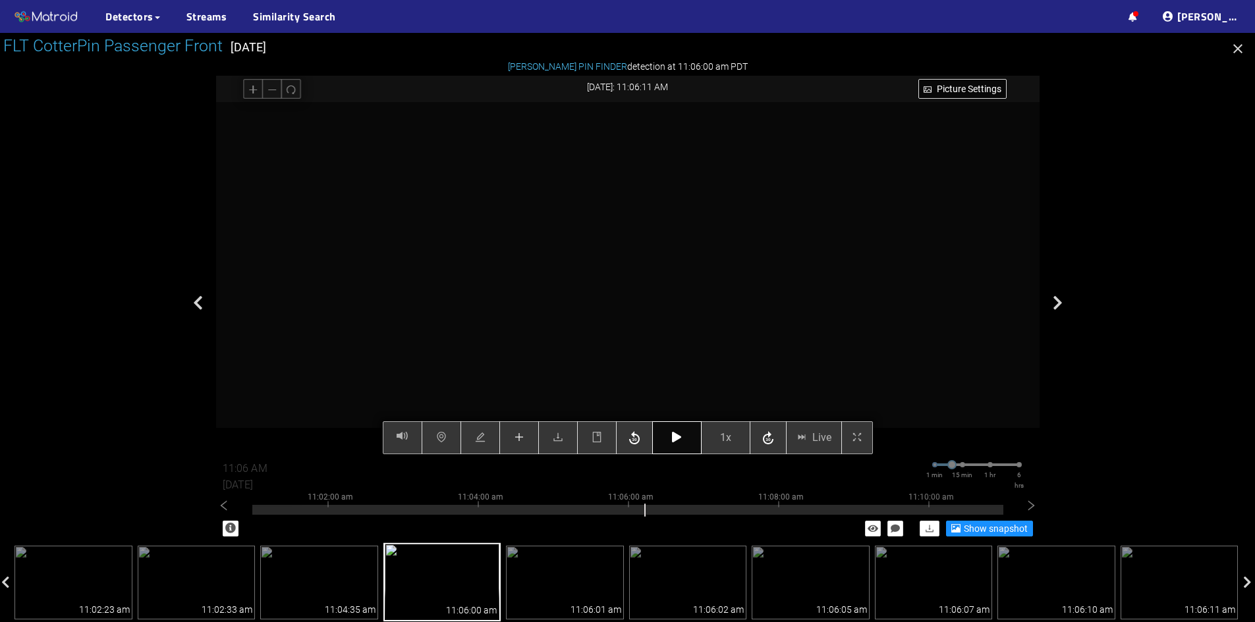
click at [674, 439] on icon "button" at bounding box center [676, 437] width 9 height 11
click at [674, 440] on icon "button" at bounding box center [676, 437] width 9 height 11
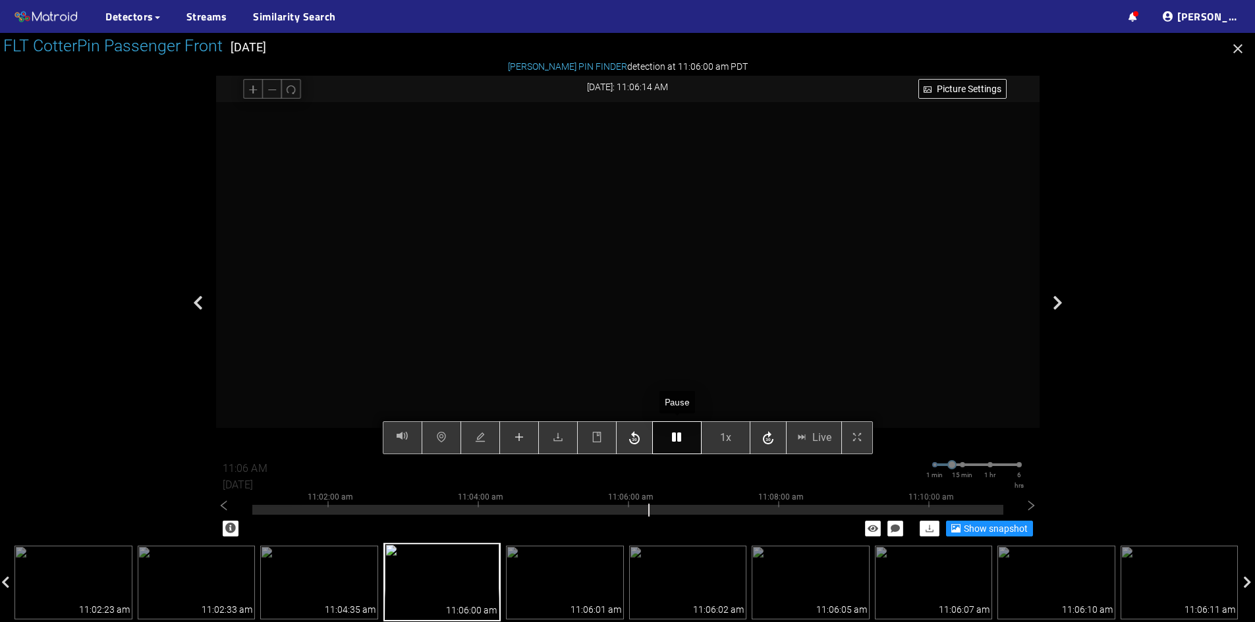
click at [674, 440] on icon "button" at bounding box center [676, 437] width 9 height 11
click at [682, 439] on button "button" at bounding box center [676, 437] width 49 height 33
click at [670, 433] on button "button" at bounding box center [676, 437] width 49 height 33
click at [677, 437] on icon "button" at bounding box center [676, 437] width 9 height 11
click at [673, 435] on icon "button" at bounding box center [676, 437] width 9 height 11
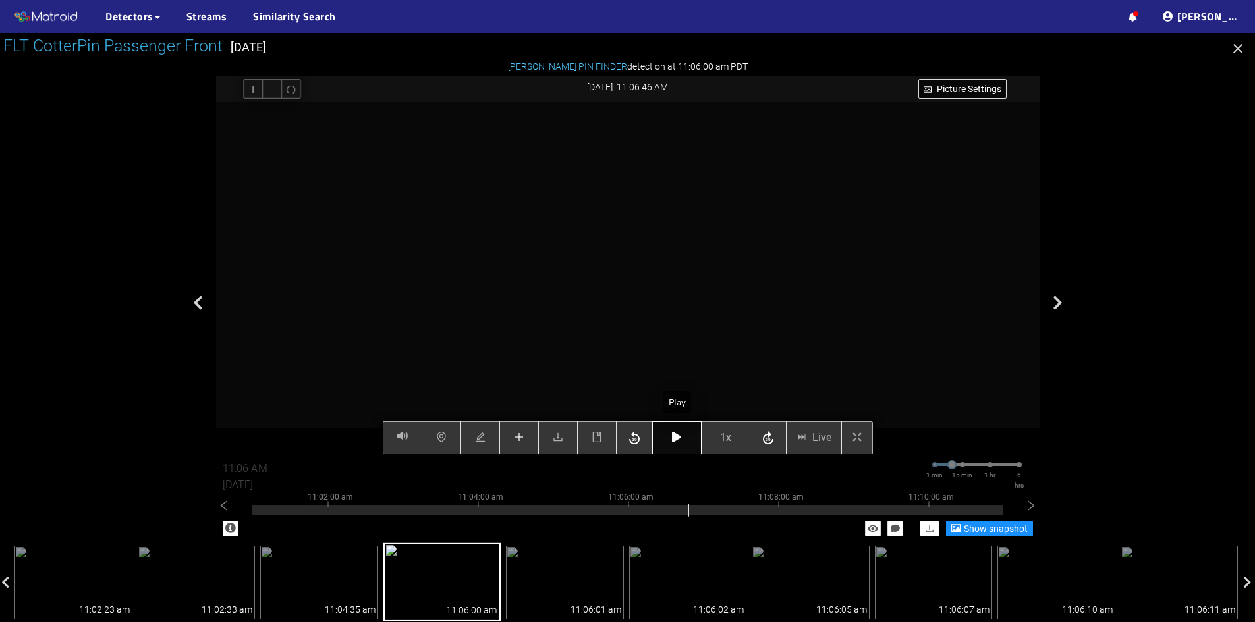
click at [677, 432] on button "button" at bounding box center [676, 437] width 49 height 33
click at [675, 434] on icon "button" at bounding box center [676, 437] width 9 height 11
click at [518, 434] on icon "plus" at bounding box center [519, 437] width 11 height 11
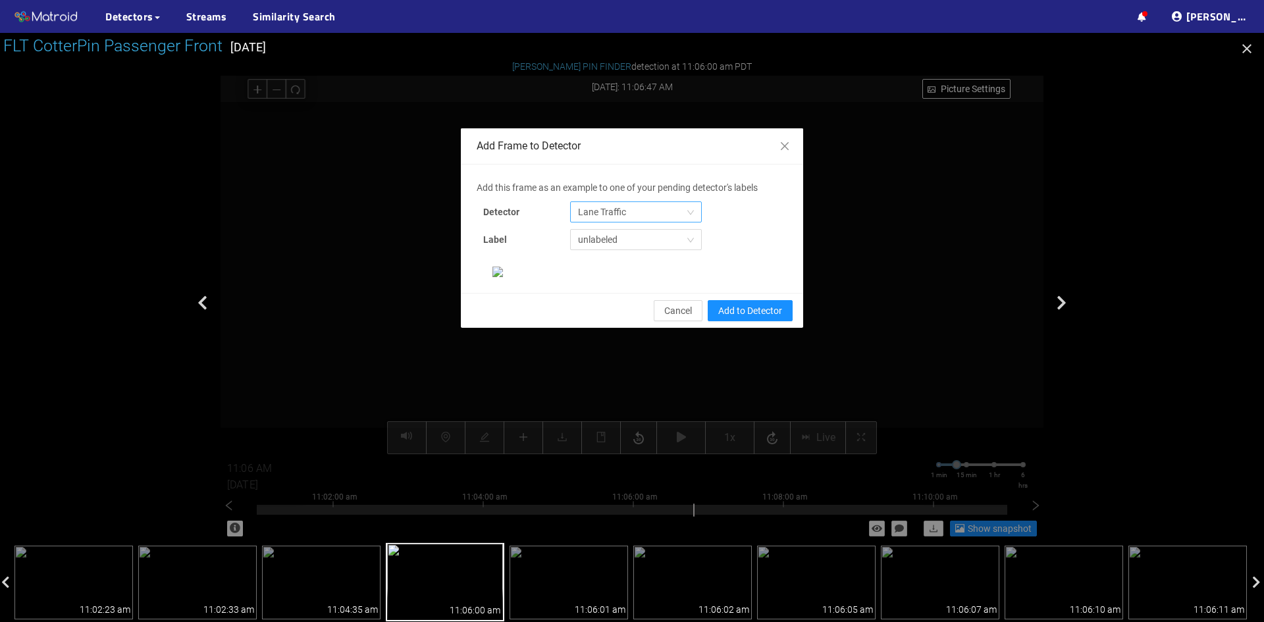
click at [606, 213] on span "Lane Traffic" at bounding box center [636, 212] width 116 height 20
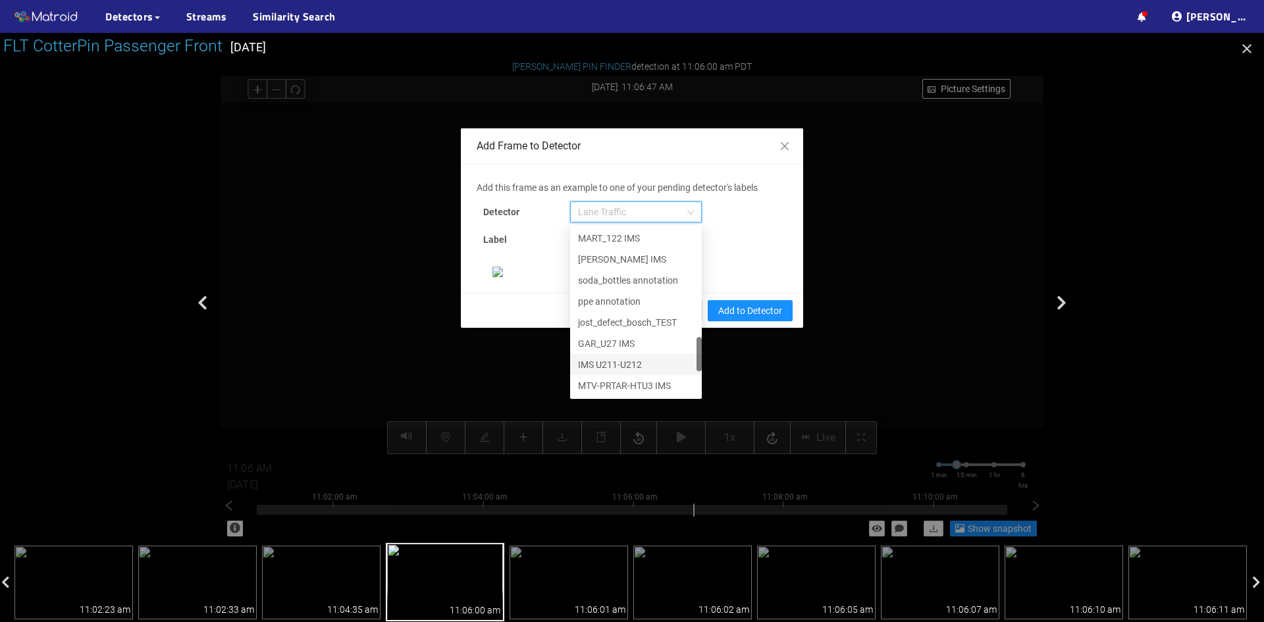
scroll to position [674, 0]
click at [599, 379] on div "[PERSON_NAME] Pin" at bounding box center [636, 386] width 116 height 14
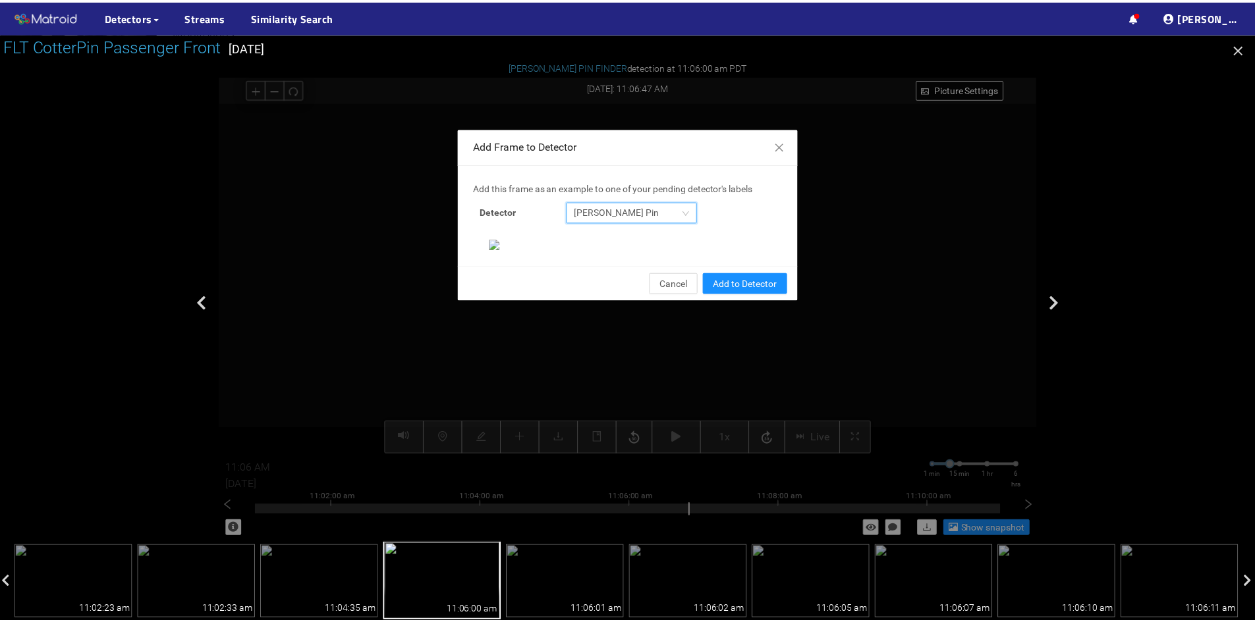
scroll to position [135, 0]
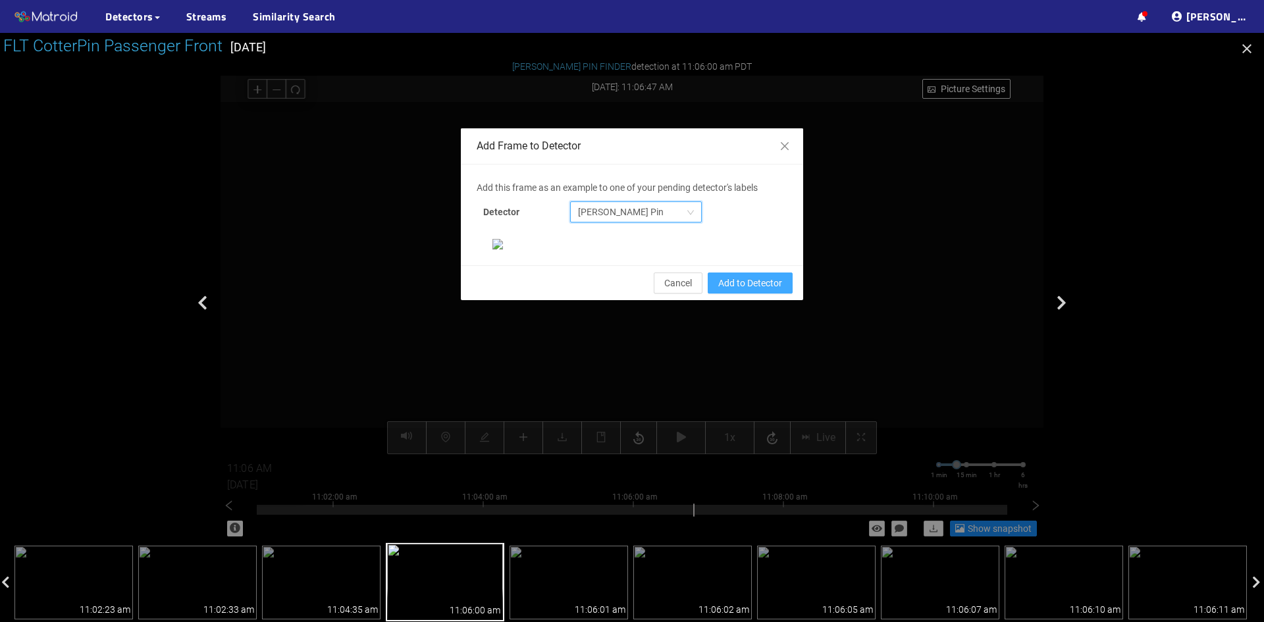
click at [754, 290] on span "Add to Detector" at bounding box center [750, 283] width 64 height 14
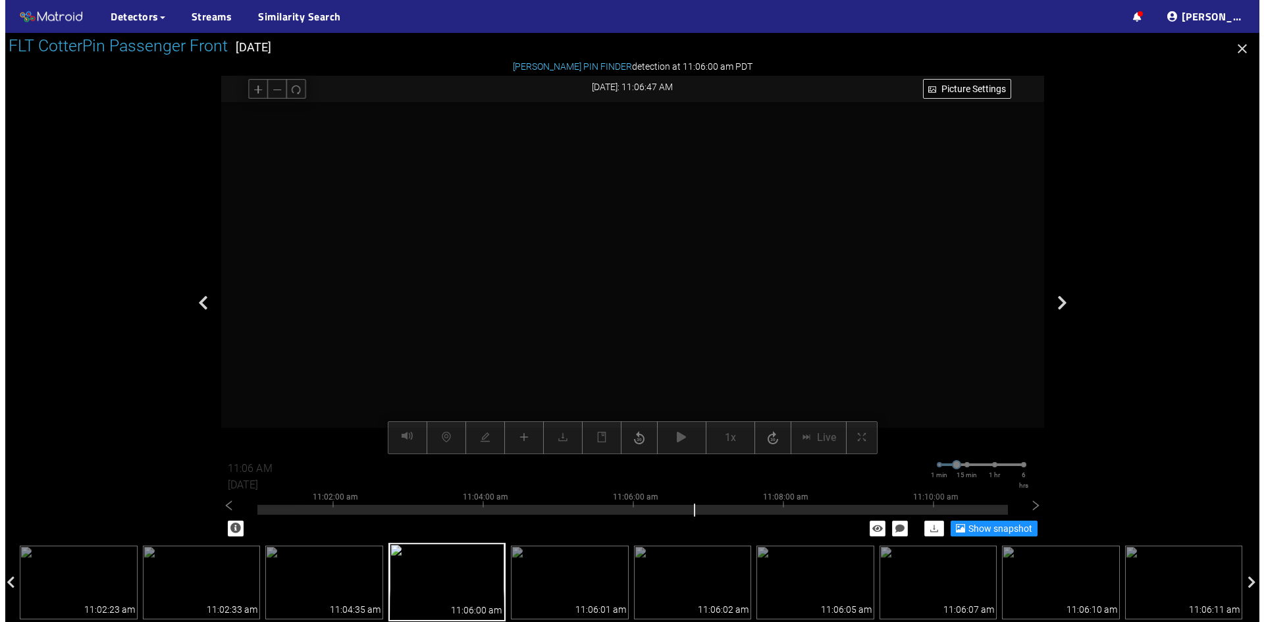
scroll to position [0, 0]
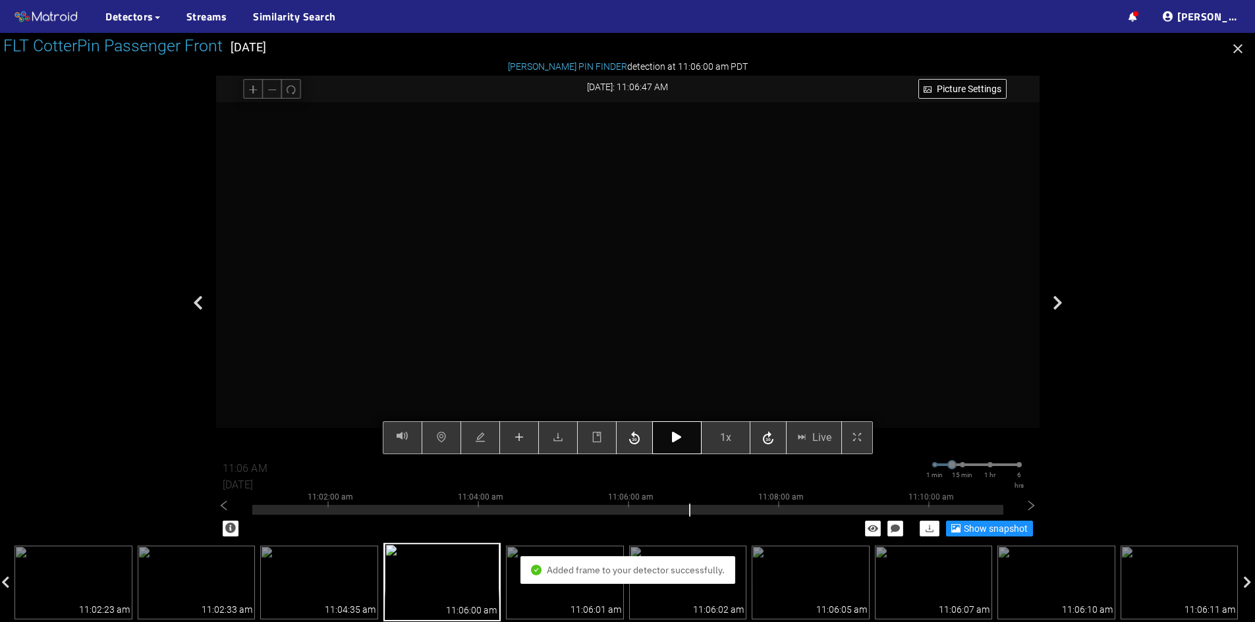
click at [680, 438] on icon "button" at bounding box center [676, 437] width 9 height 11
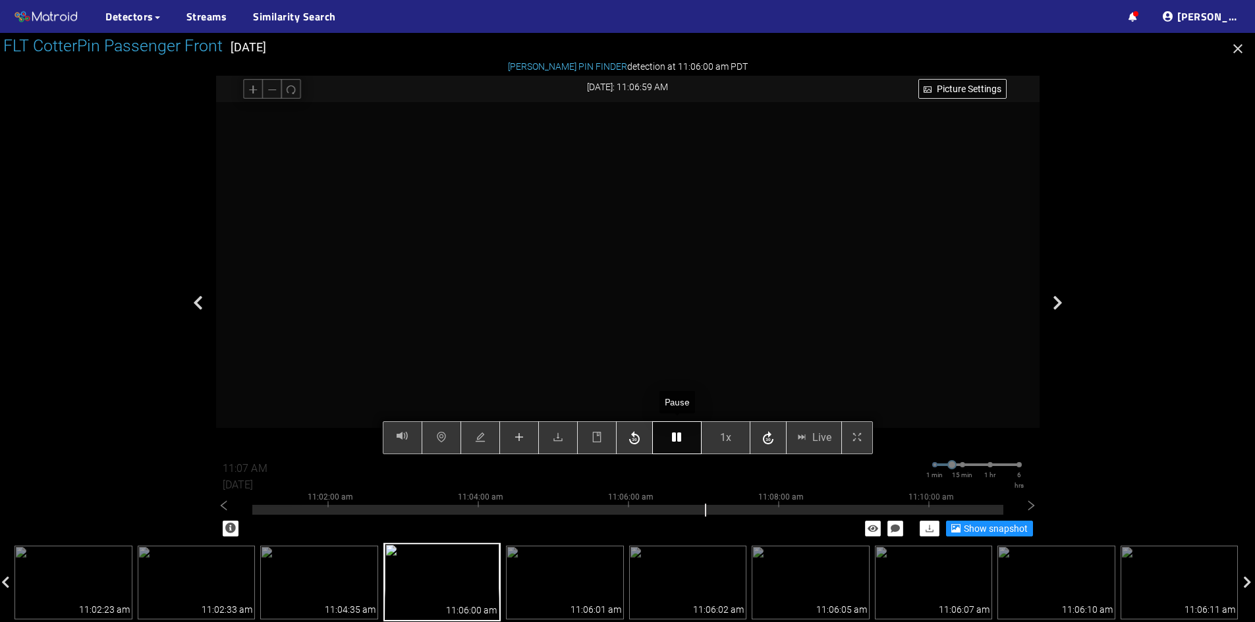
click at [680, 441] on icon "button" at bounding box center [676, 437] width 9 height 11
click at [680, 440] on icon "button" at bounding box center [676, 437] width 9 height 11
click at [520, 438] on icon "plus" at bounding box center [518, 437] width 9 height 1
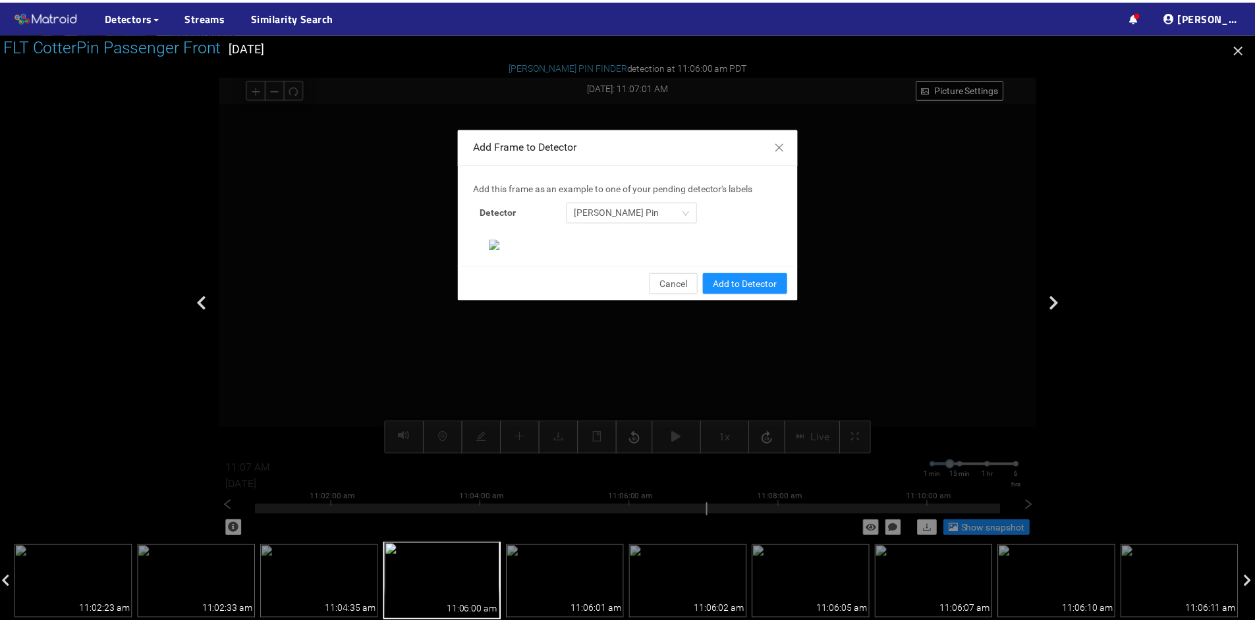
scroll to position [135, 0]
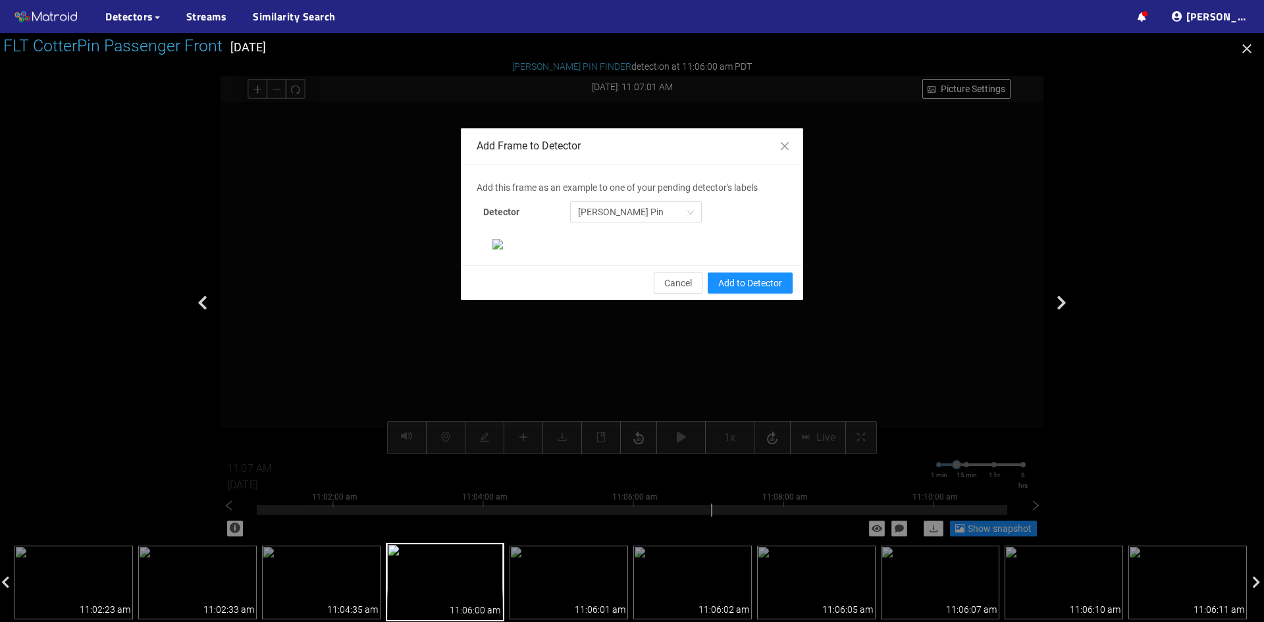
click at [835, 279] on div "Add Frame to Detector Add this frame as an example to one of your pending detec…" at bounding box center [632, 303] width 823 height 481
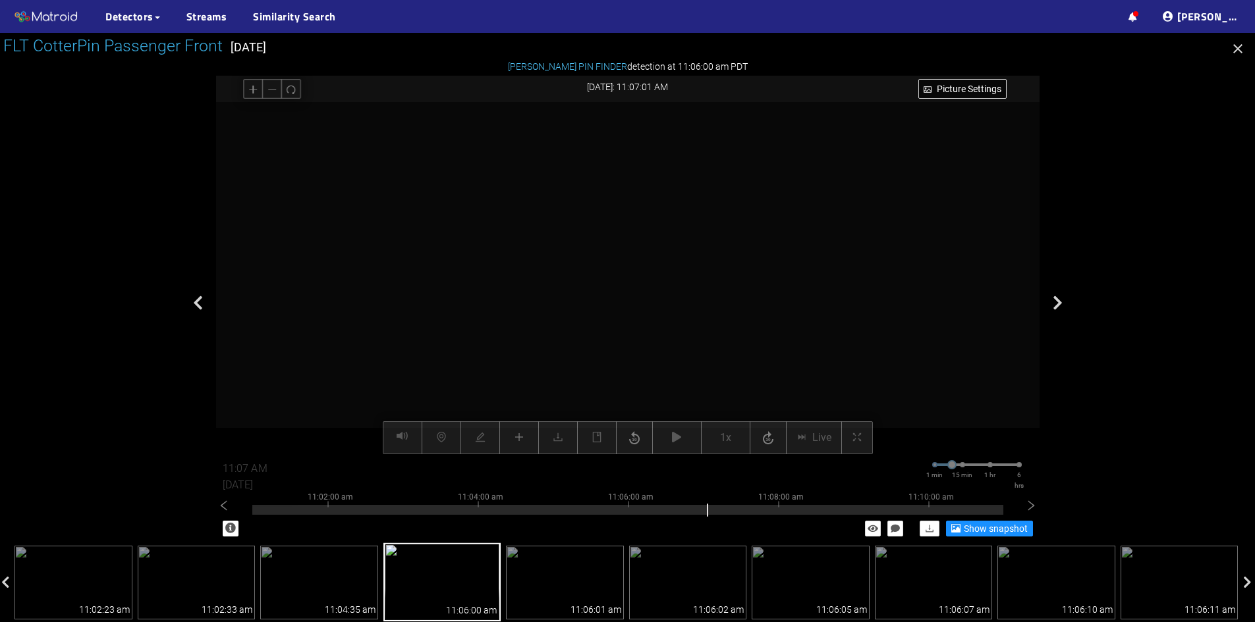
scroll to position [69, 0]
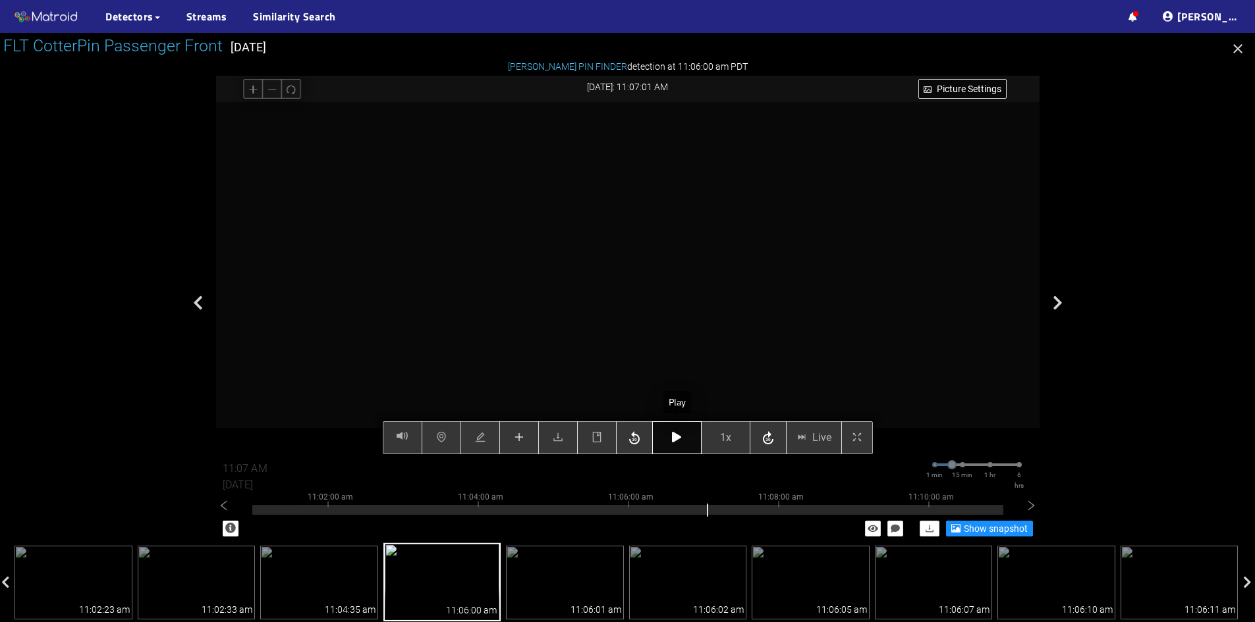
click at [672, 440] on icon "button" at bounding box center [676, 437] width 9 height 11
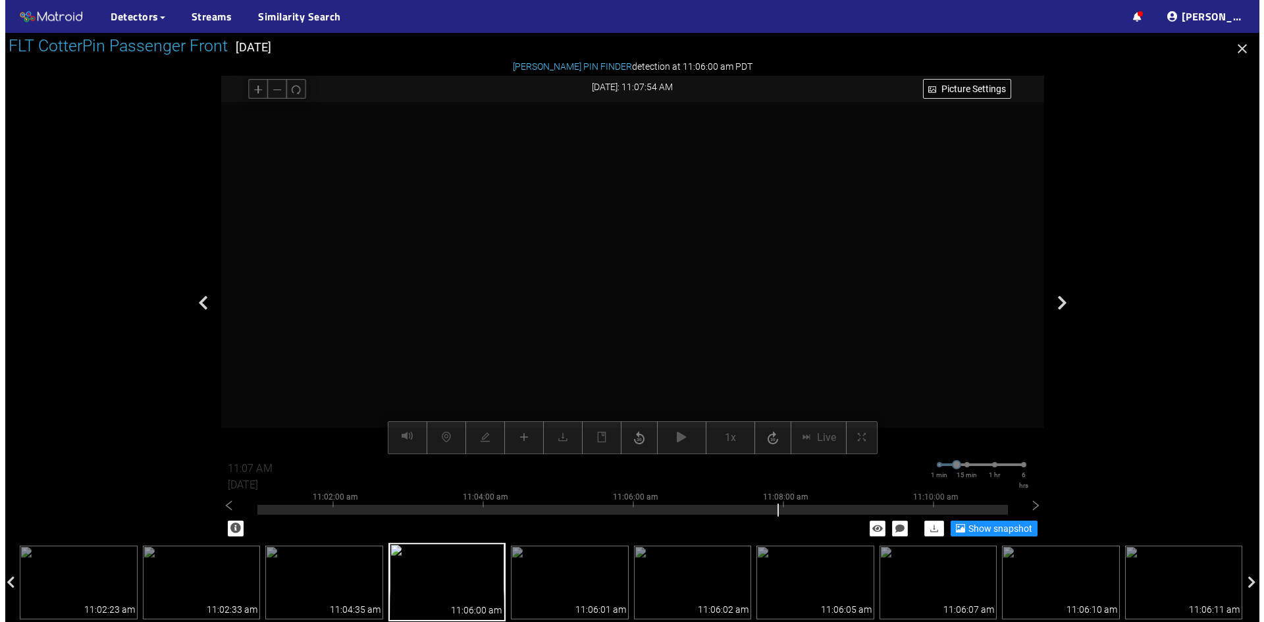
scroll to position [0, 0]
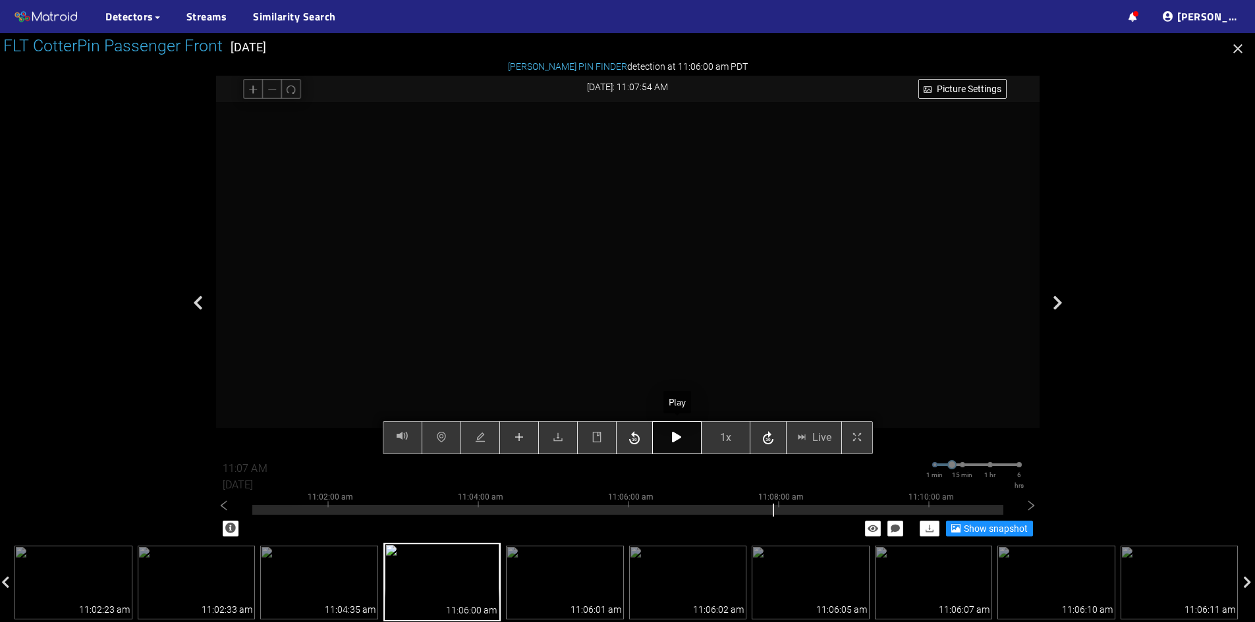
click at [668, 436] on button "button" at bounding box center [676, 437] width 49 height 33
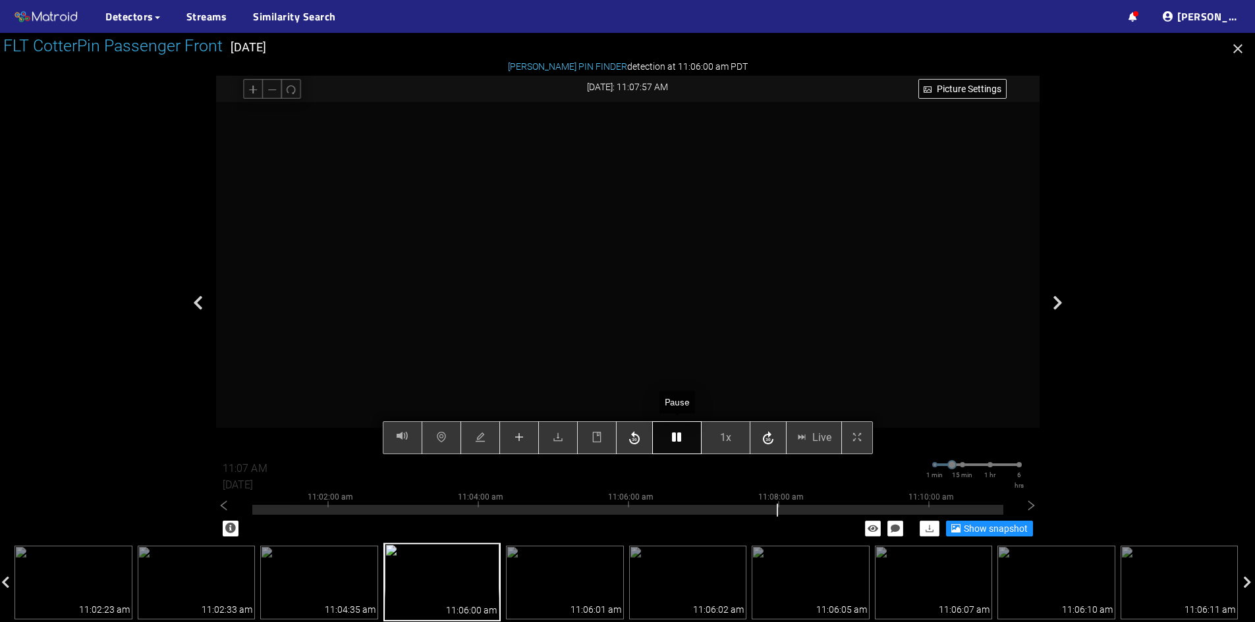
click at [668, 436] on button "button" at bounding box center [676, 437] width 49 height 33
click at [682, 433] on button "button" at bounding box center [676, 437] width 49 height 33
click at [680, 440] on icon "button" at bounding box center [676, 437] width 9 height 11
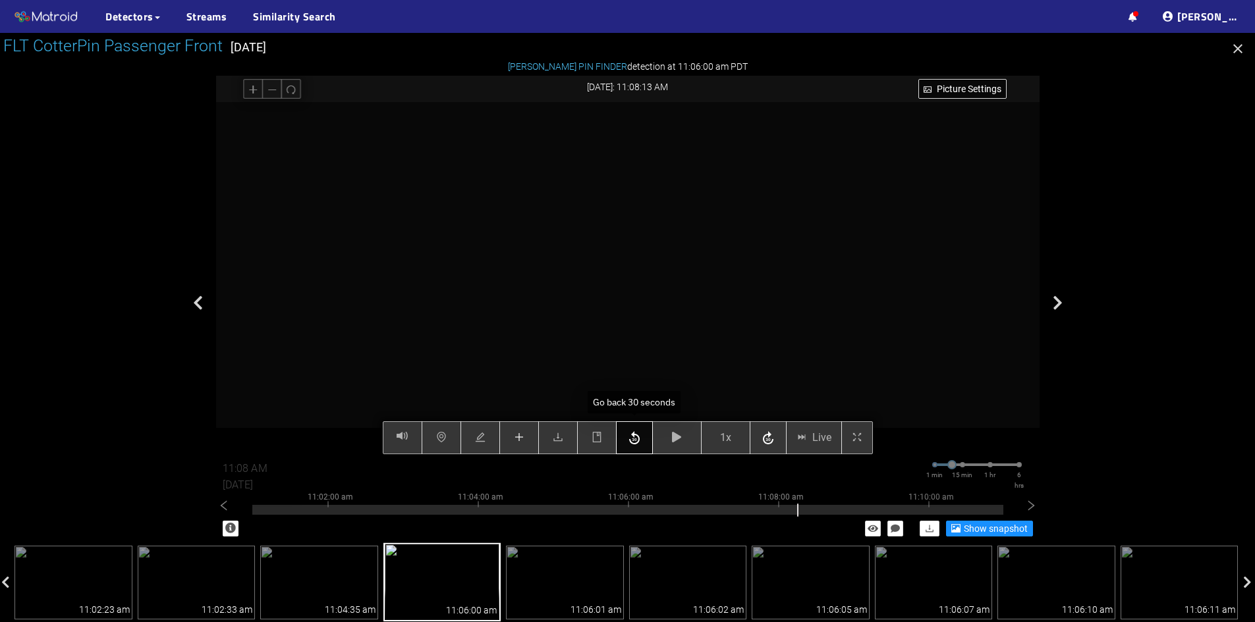
click at [639, 438] on icon "button" at bounding box center [634, 439] width 16 height 20
click at [676, 431] on button "button" at bounding box center [676, 437] width 49 height 33
click at [680, 430] on button "button" at bounding box center [676, 437] width 49 height 33
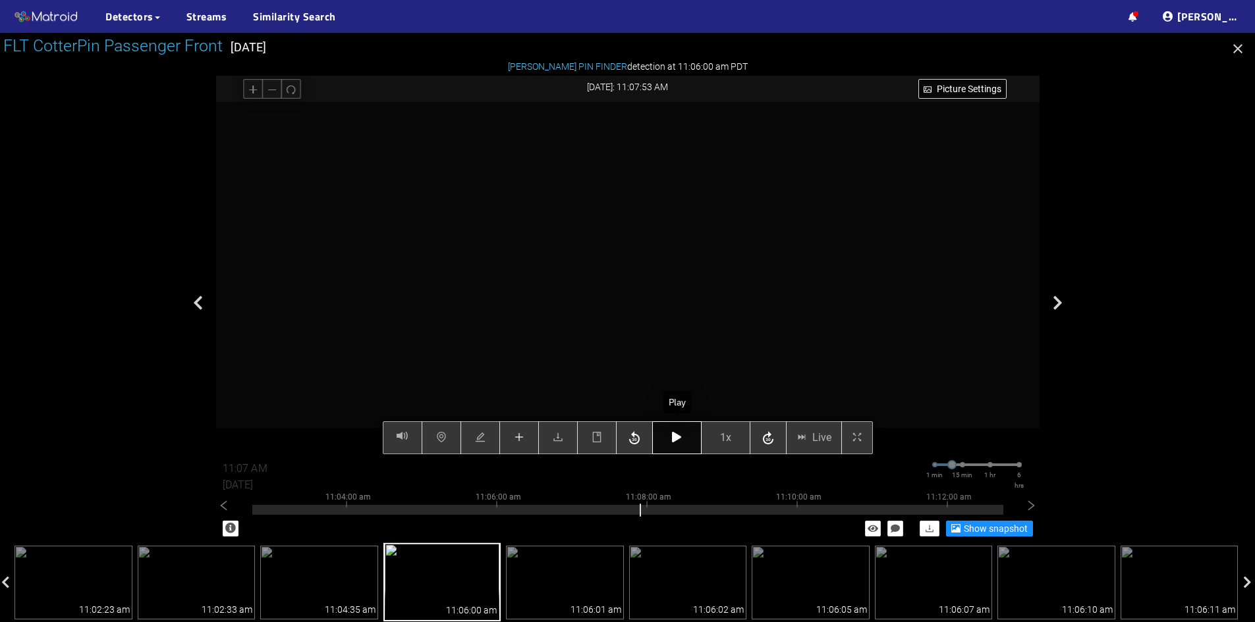
click at [680, 430] on button "button" at bounding box center [676, 437] width 49 height 33
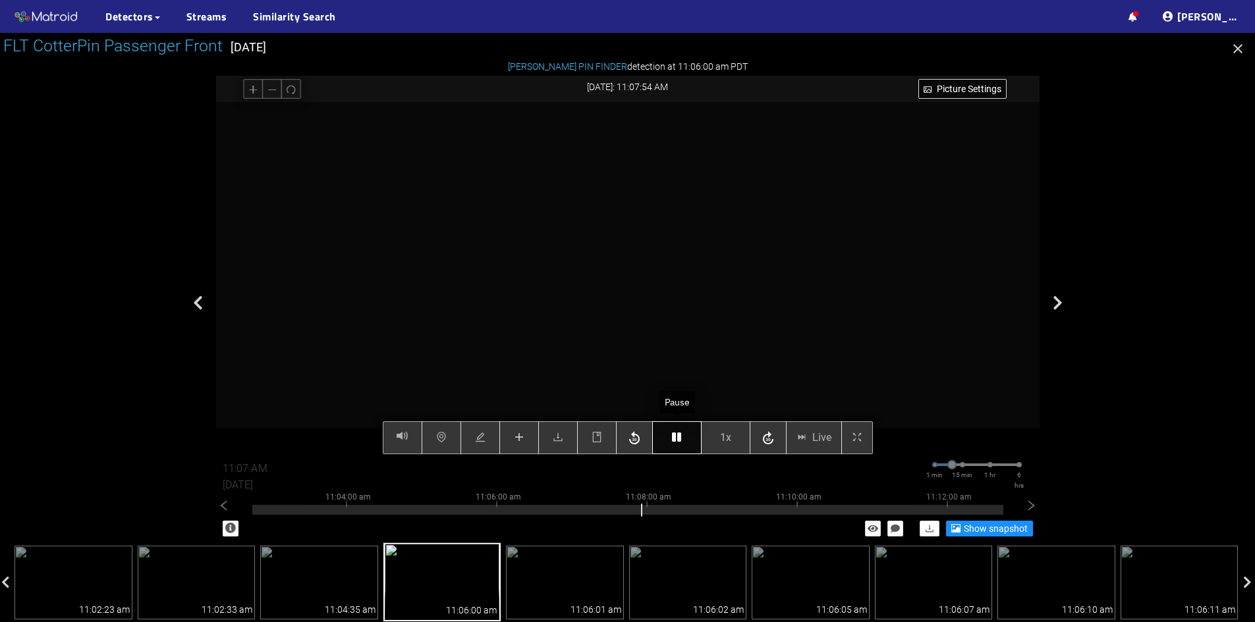
click at [680, 430] on button "button" at bounding box center [676, 437] width 49 height 33
click at [633, 432] on icon "button" at bounding box center [634, 439] width 16 height 20
click at [669, 439] on button "button" at bounding box center [676, 437] width 49 height 33
click at [672, 438] on icon "button" at bounding box center [676, 437] width 9 height 11
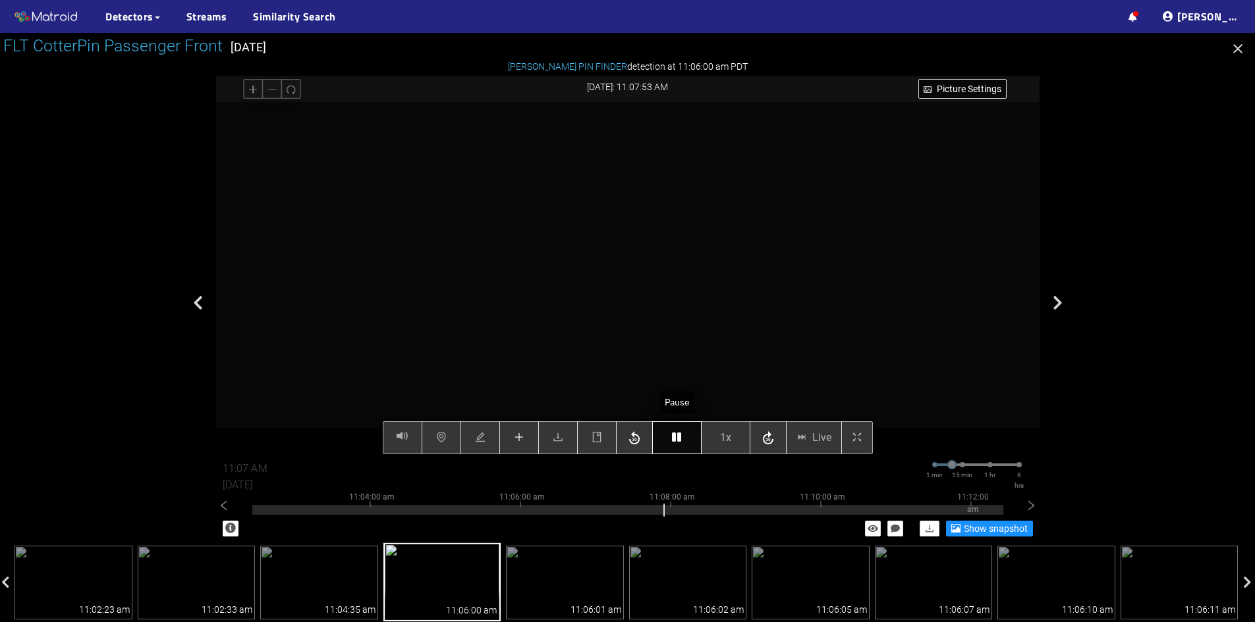
click at [672, 438] on icon "button" at bounding box center [676, 437] width 9 height 11
click at [674, 433] on icon "button" at bounding box center [676, 437] width 9 height 11
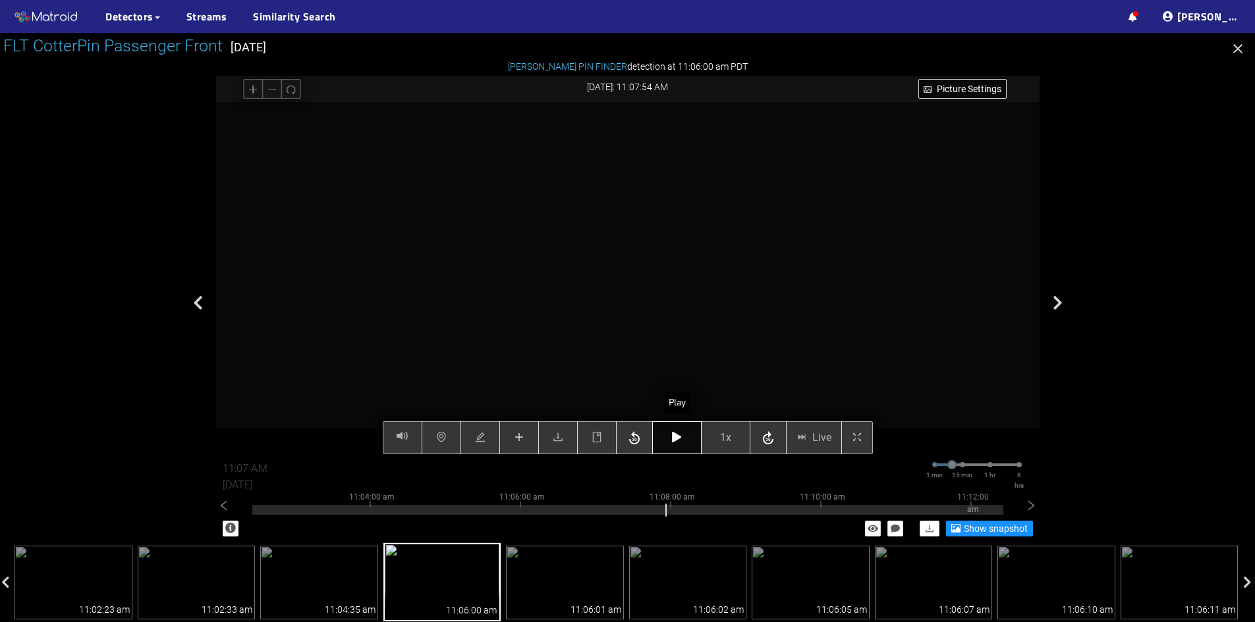
click at [674, 433] on icon "button" at bounding box center [676, 437] width 9 height 11
click at [675, 441] on icon "button" at bounding box center [676, 437] width 9 height 11
click at [670, 444] on button "button" at bounding box center [676, 437] width 49 height 33
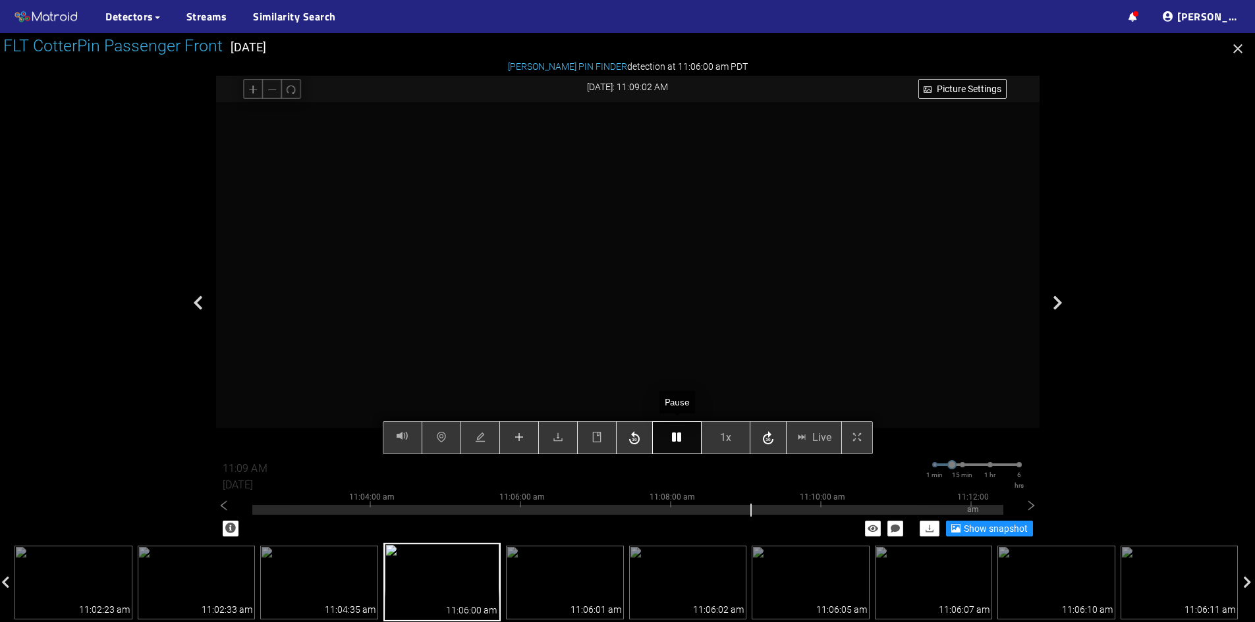
click at [675, 442] on icon "button" at bounding box center [676, 437] width 9 height 11
click at [628, 444] on div "Picture Settings 1x Live 11:09 AM [DATE] 1 min 15 min 1 hr 6 hrs 10:54:00 am 10…" at bounding box center [627, 278] width 823 height 352
click at [680, 431] on button "button" at bounding box center [677, 437] width 49 height 33
click at [660, 432] on button "button" at bounding box center [677, 437] width 49 height 33
click at [635, 444] on icon "button" at bounding box center [635, 437] width 11 height 13
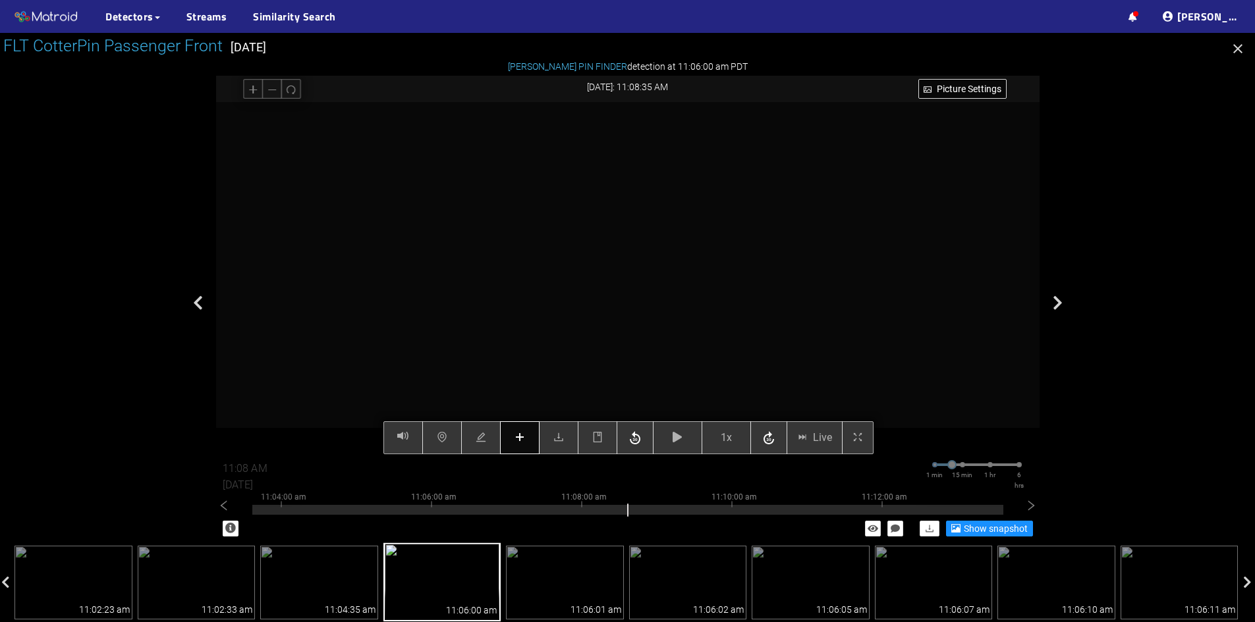
click at [524, 445] on span "plus" at bounding box center [519, 438] width 11 height 13
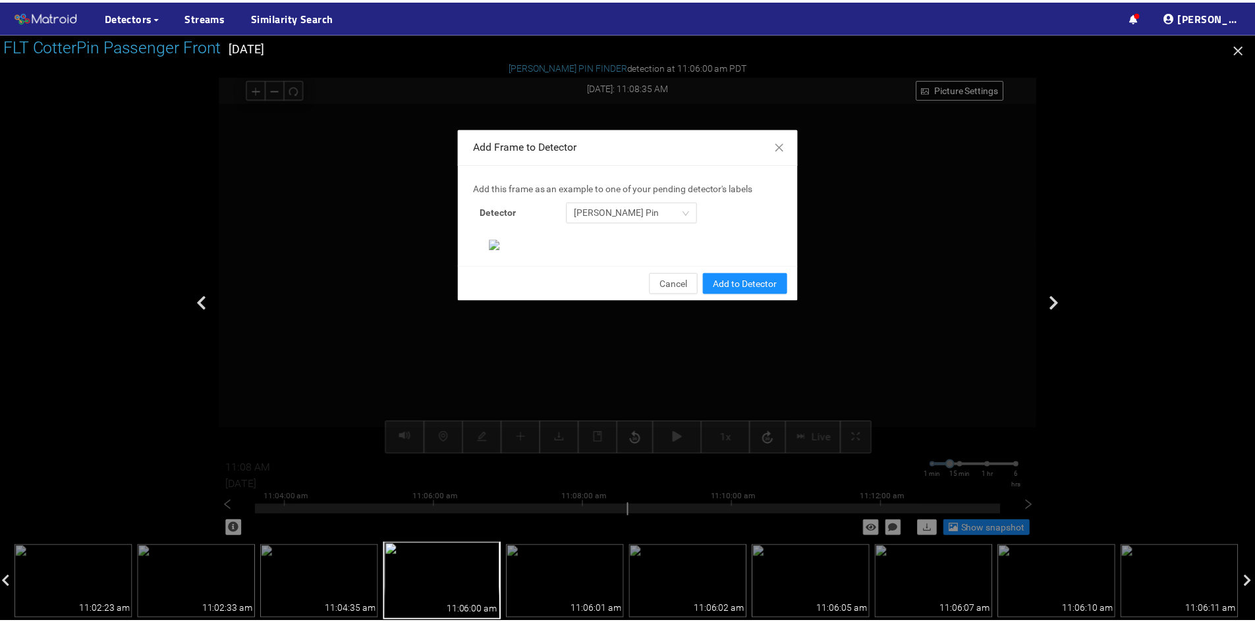
scroll to position [135, 0]
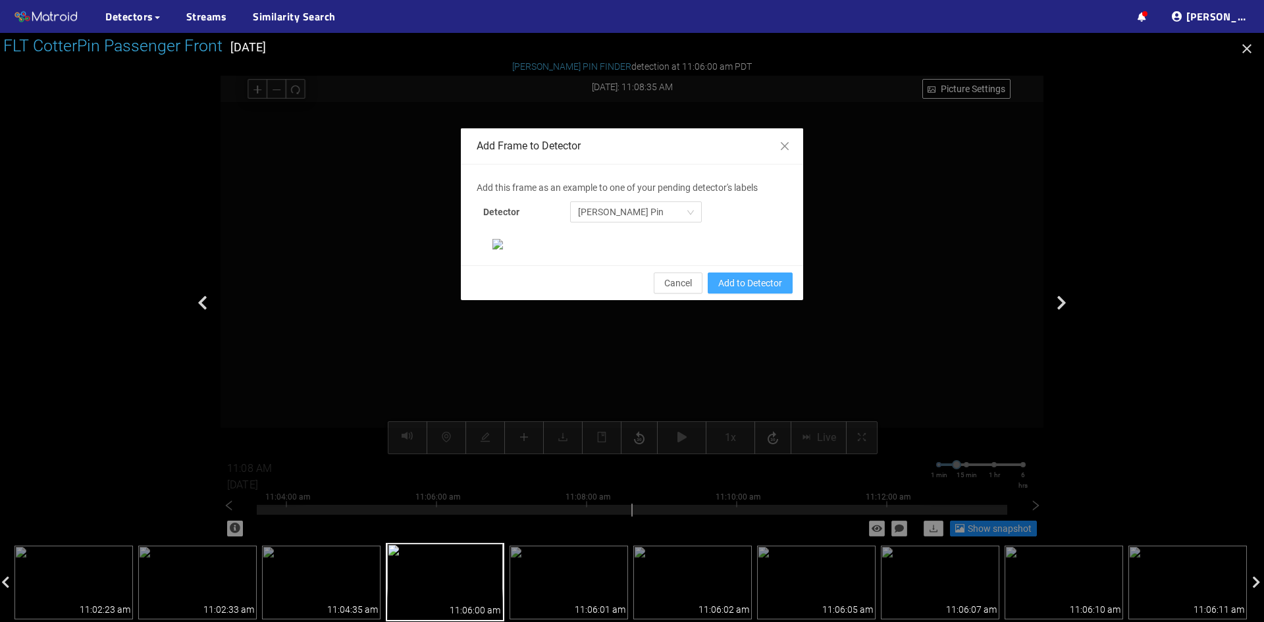
click at [750, 290] on span "Add to Detector" at bounding box center [750, 283] width 64 height 14
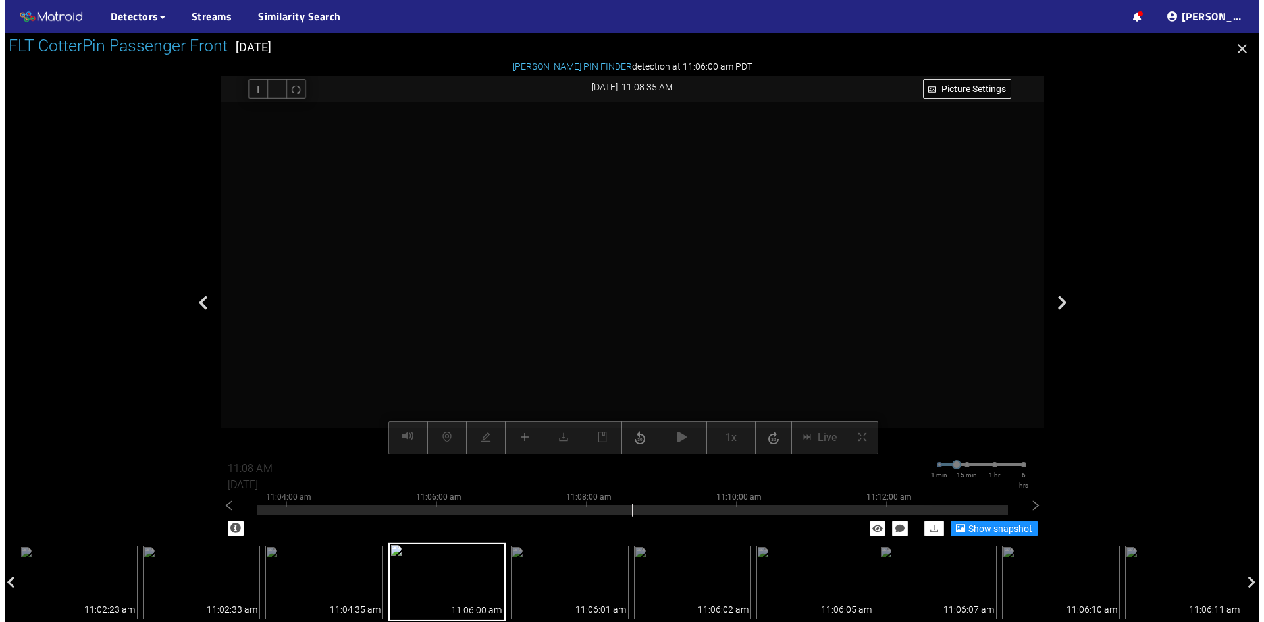
scroll to position [69, 0]
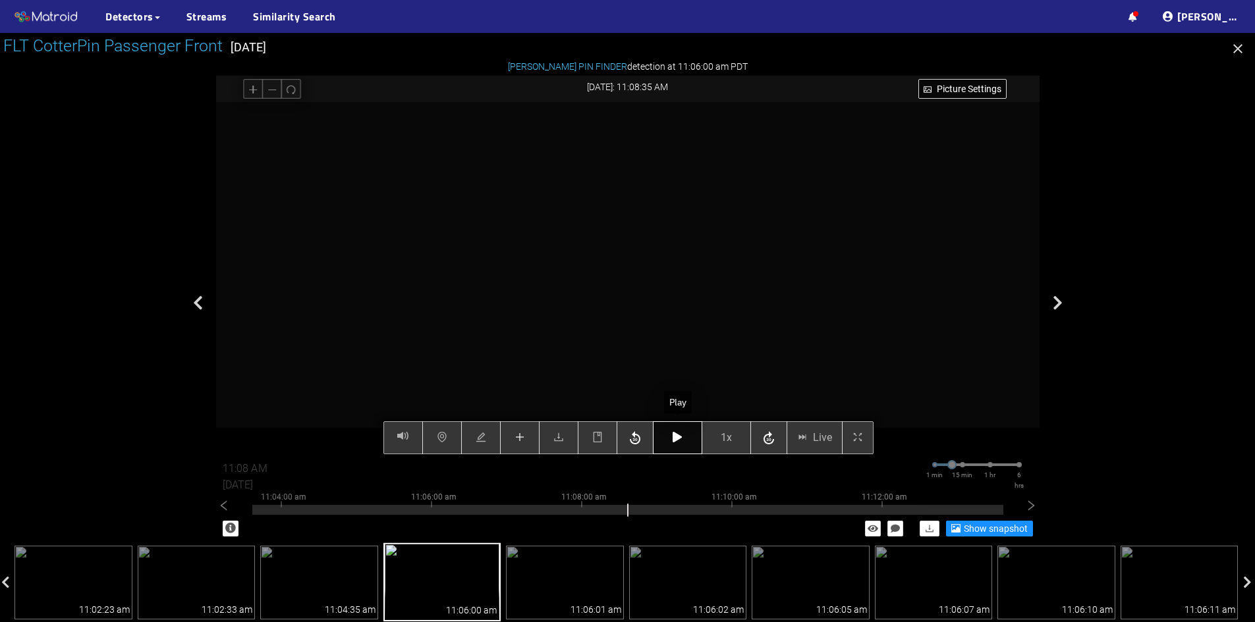
click at [684, 440] on button "button" at bounding box center [677, 437] width 49 height 33
click at [682, 439] on icon "button" at bounding box center [676, 437] width 9 height 11
click at [518, 443] on icon "plus" at bounding box center [519, 437] width 11 height 11
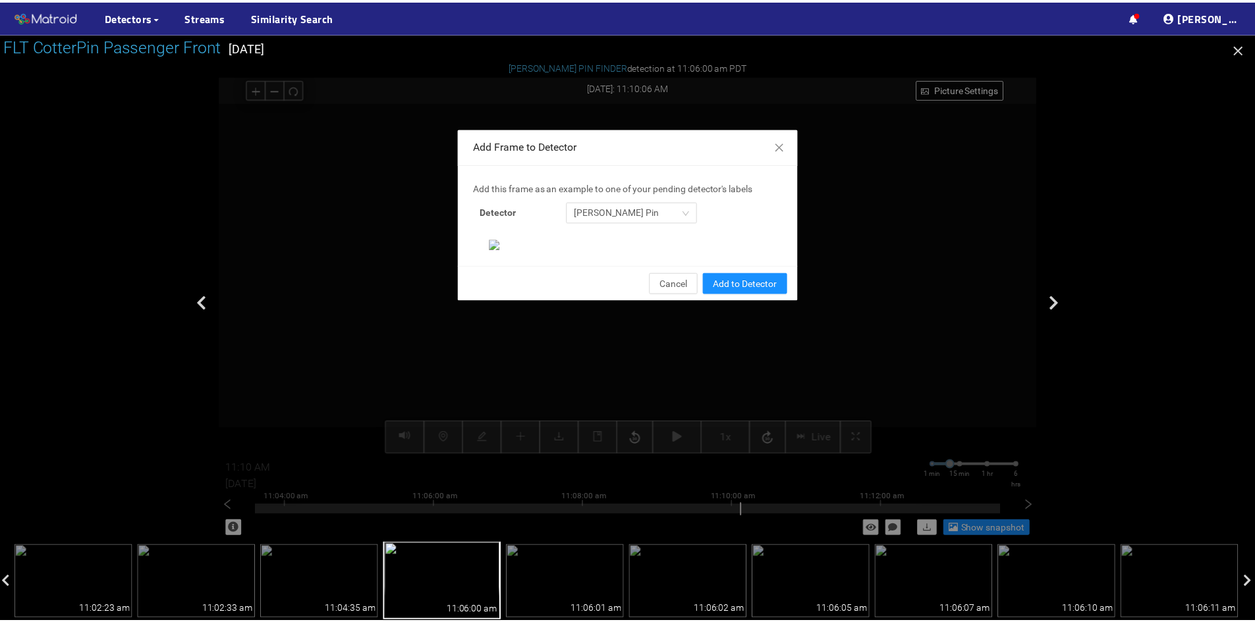
scroll to position [135, 0]
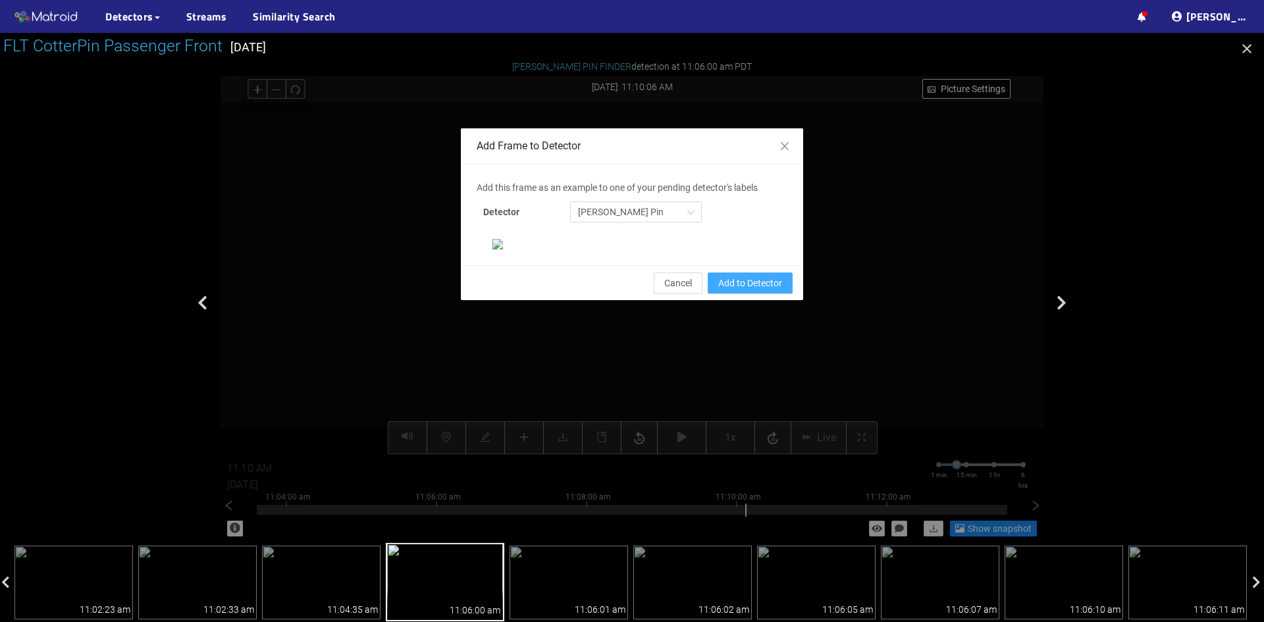
click at [742, 290] on span "Add to Detector" at bounding box center [750, 283] width 64 height 14
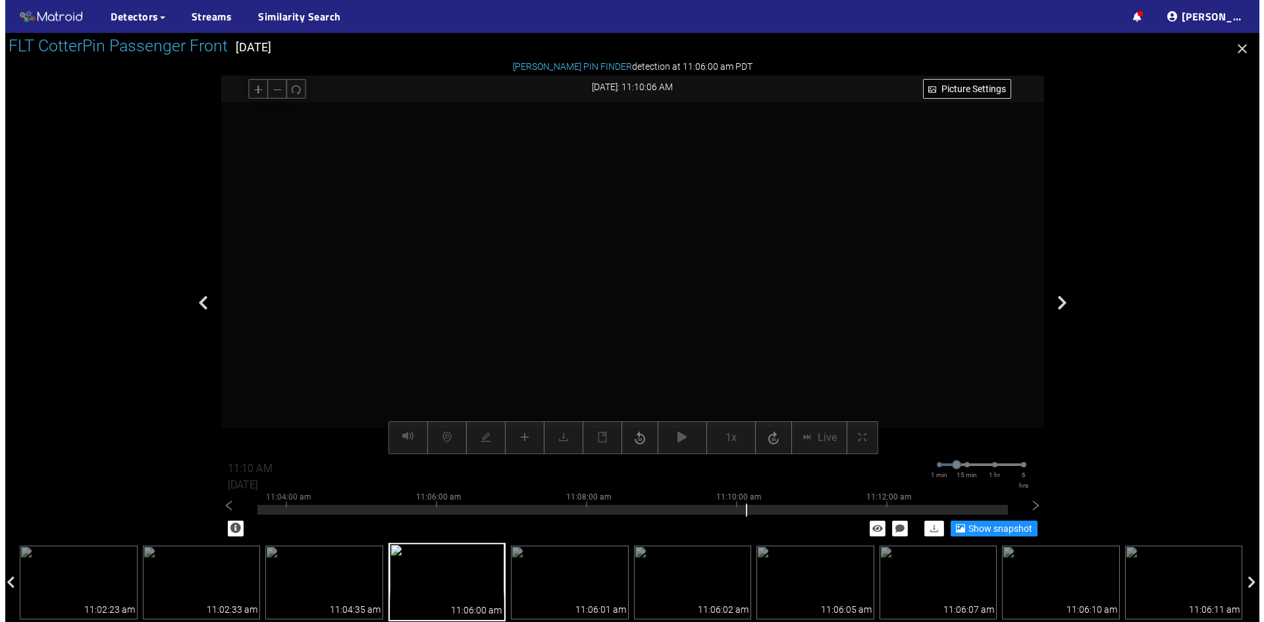
scroll to position [69, 0]
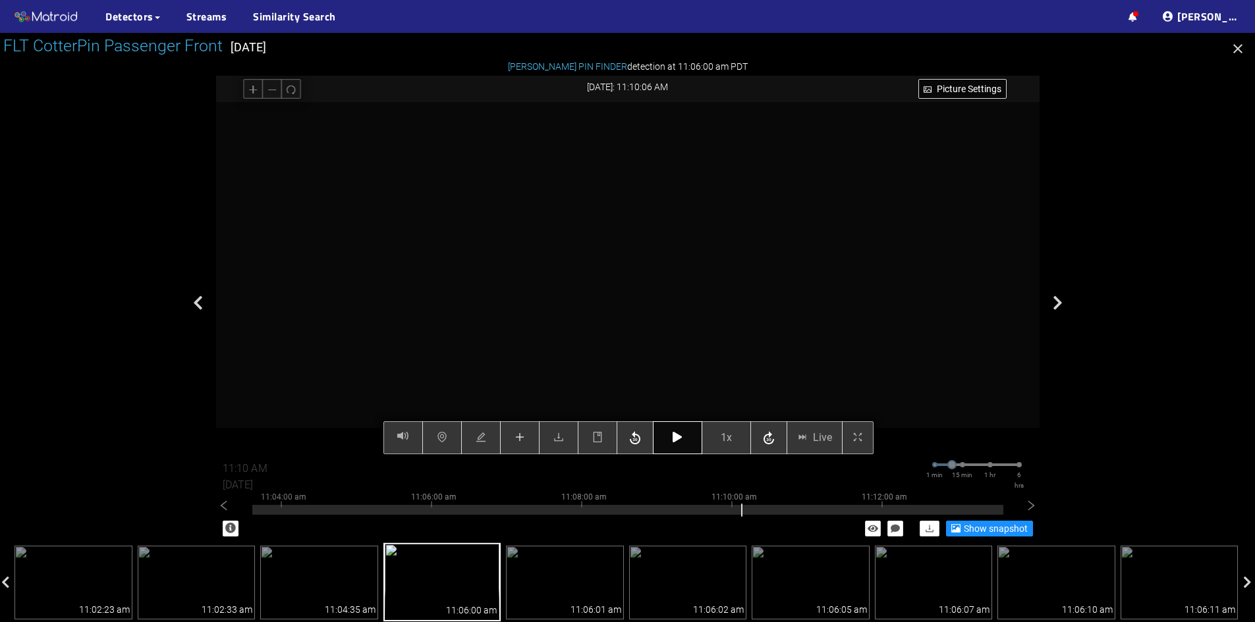
click at [678, 443] on icon "button" at bounding box center [676, 437] width 9 height 11
click at [676, 437] on icon "button" at bounding box center [676, 437] width 9 height 11
click at [523, 437] on div "Picture Settings 1x Live 11:10 AM [DATE] 1 min 15 min 1 hr 6 hrs 10:54:00 am 10…" at bounding box center [627, 278] width 823 height 352
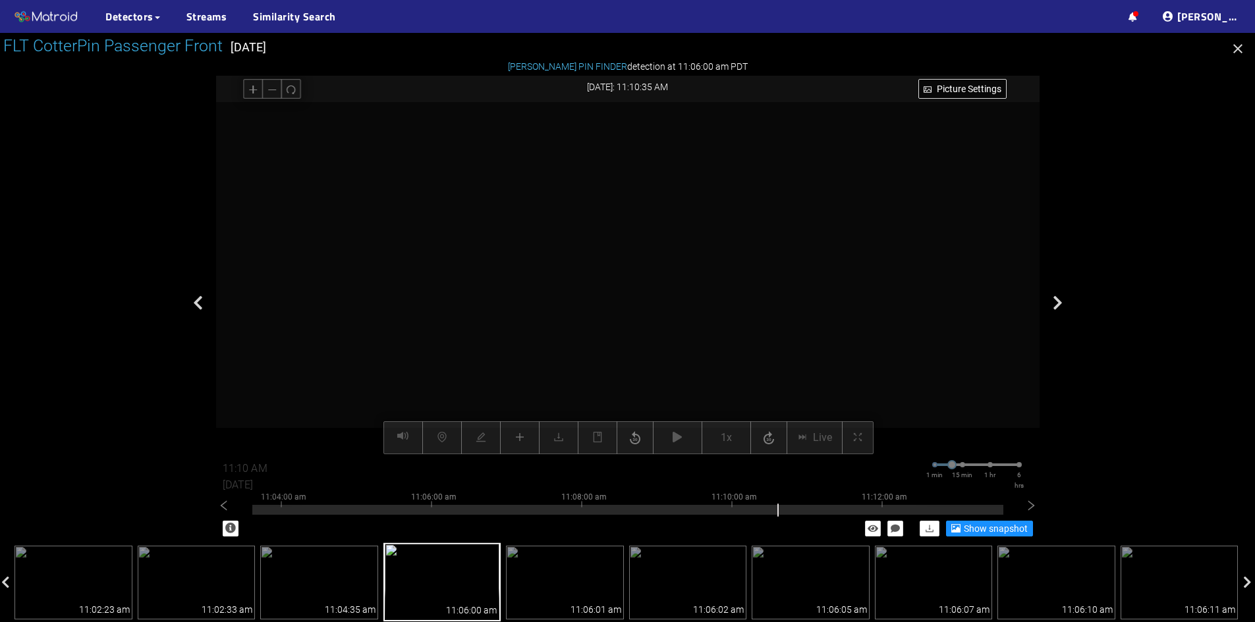
click at [649, 333] on video at bounding box center [650, 296] width 775 height 388
click at [524, 439] on div "Picture Settings 1x Live 11:10 AM [DATE] 1 min 15 min 1 hr 6 hrs 10:54:00 am 10…" at bounding box center [627, 278] width 823 height 352
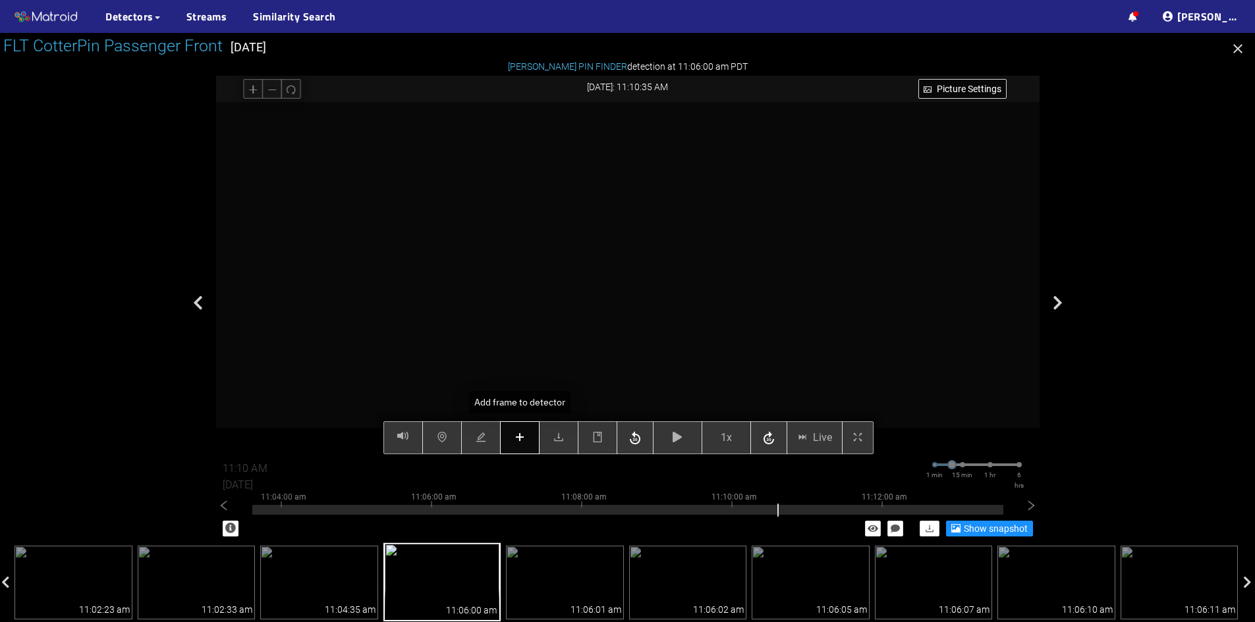
click at [516, 433] on icon "plus" at bounding box center [519, 437] width 11 height 11
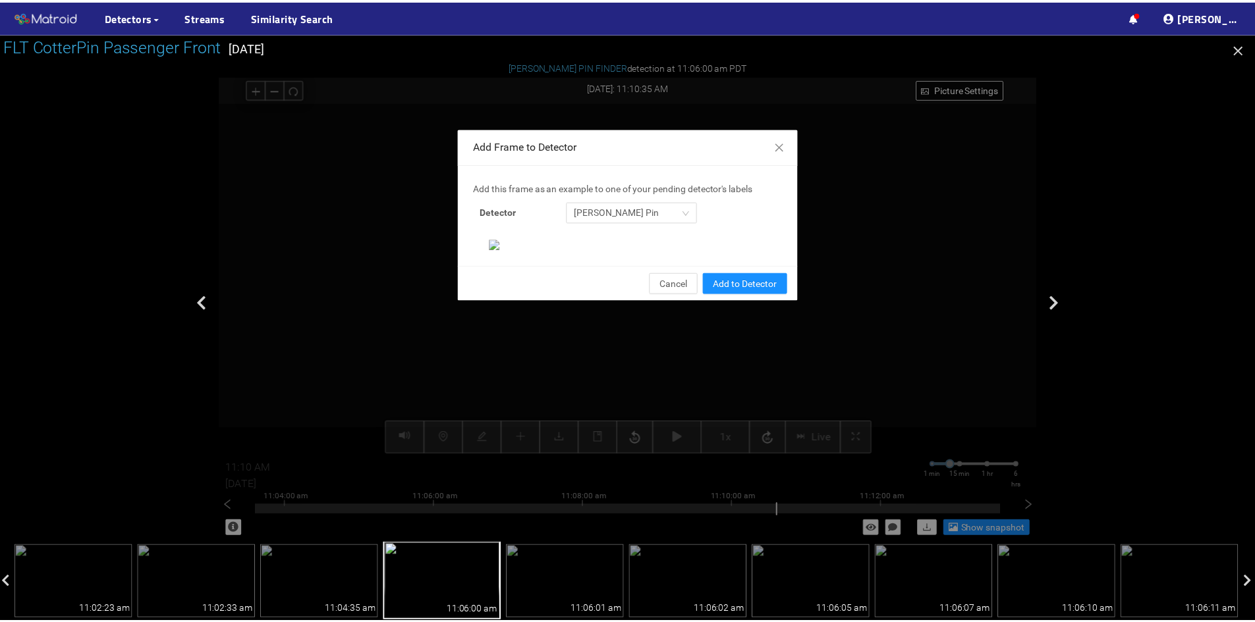
scroll to position [135, 0]
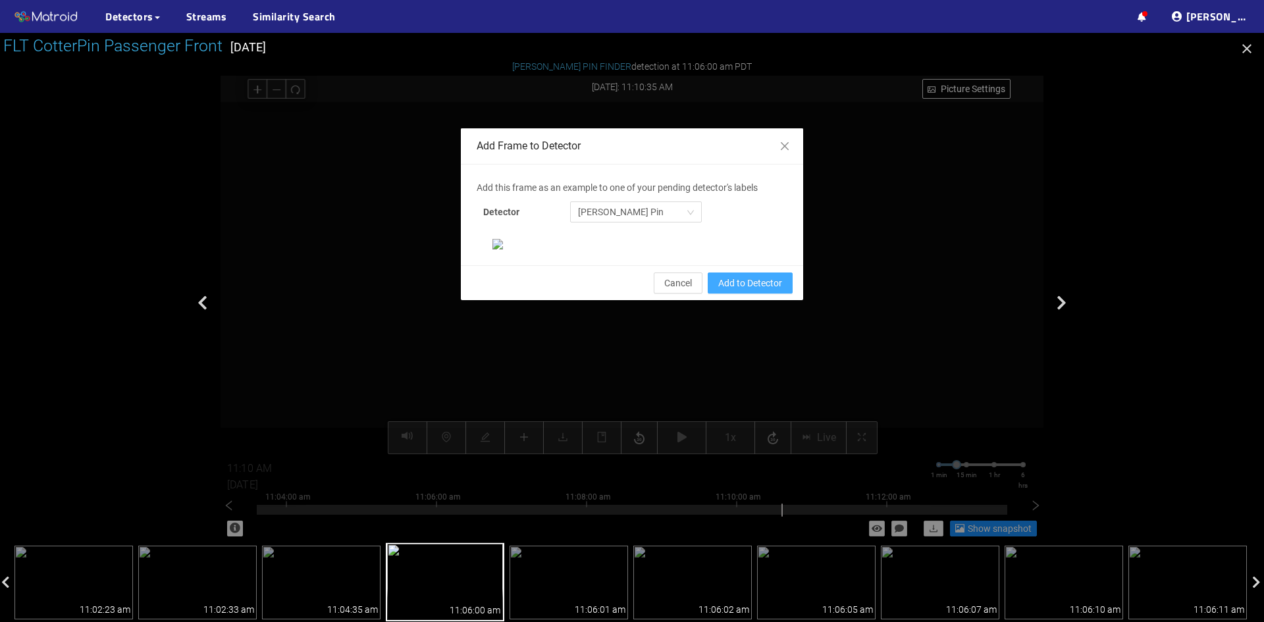
click at [759, 290] on span "Add to Detector" at bounding box center [750, 283] width 64 height 14
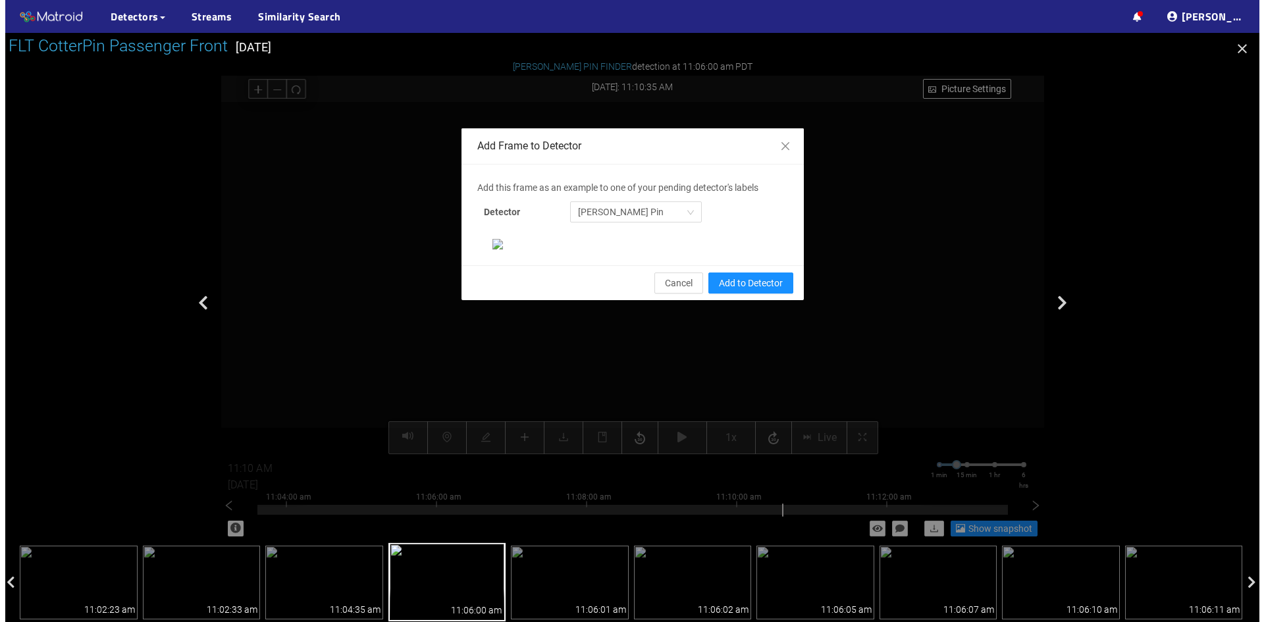
scroll to position [69, 0]
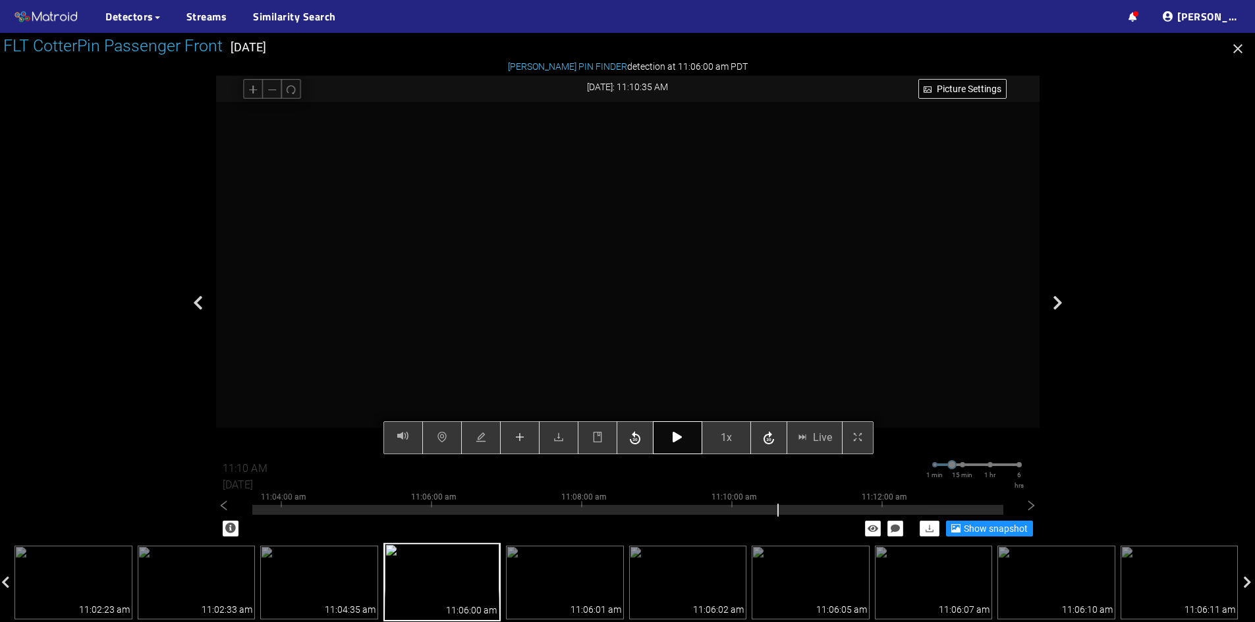
click at [673, 433] on icon "button" at bounding box center [676, 437] width 9 height 11
click at [675, 430] on button "button" at bounding box center [677, 437] width 49 height 33
click at [677, 439] on icon "button" at bounding box center [676, 437] width 9 height 11
click at [678, 435] on icon "button" at bounding box center [676, 437] width 9 height 11
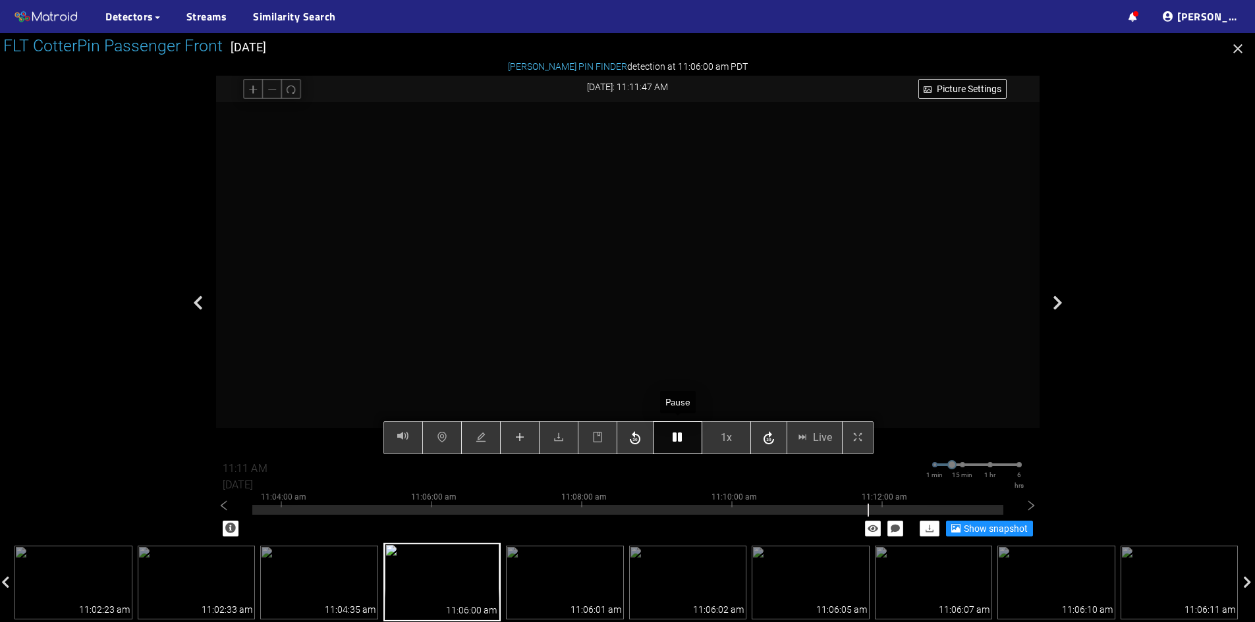
click at [672, 441] on button "button" at bounding box center [677, 437] width 49 height 33
click at [681, 445] on button "button" at bounding box center [677, 437] width 49 height 33
click at [674, 431] on button "button" at bounding box center [677, 437] width 49 height 33
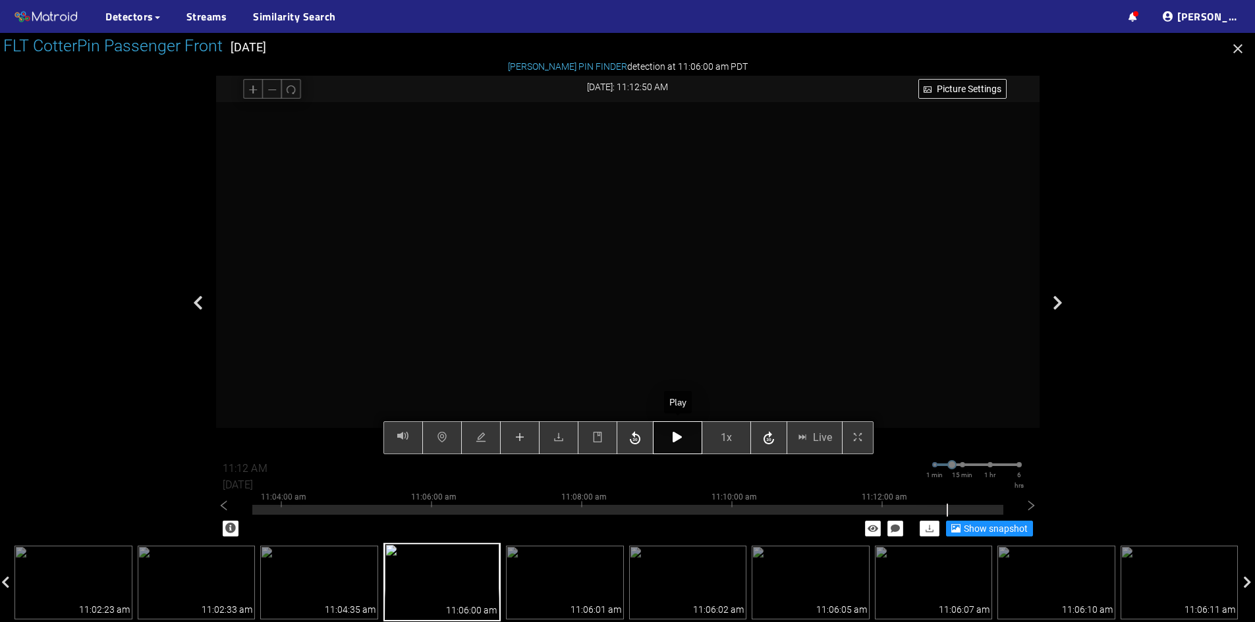
click at [674, 429] on button "button" at bounding box center [677, 437] width 49 height 33
click at [522, 445] on span "plus" at bounding box center [519, 438] width 11 height 13
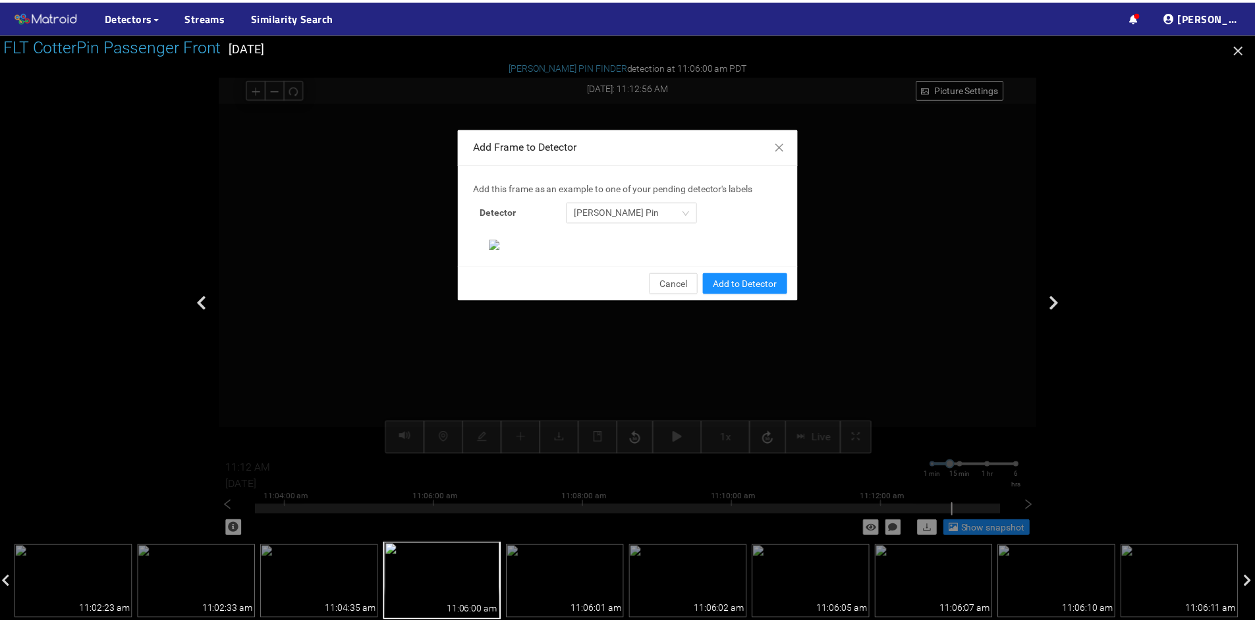
scroll to position [135, 0]
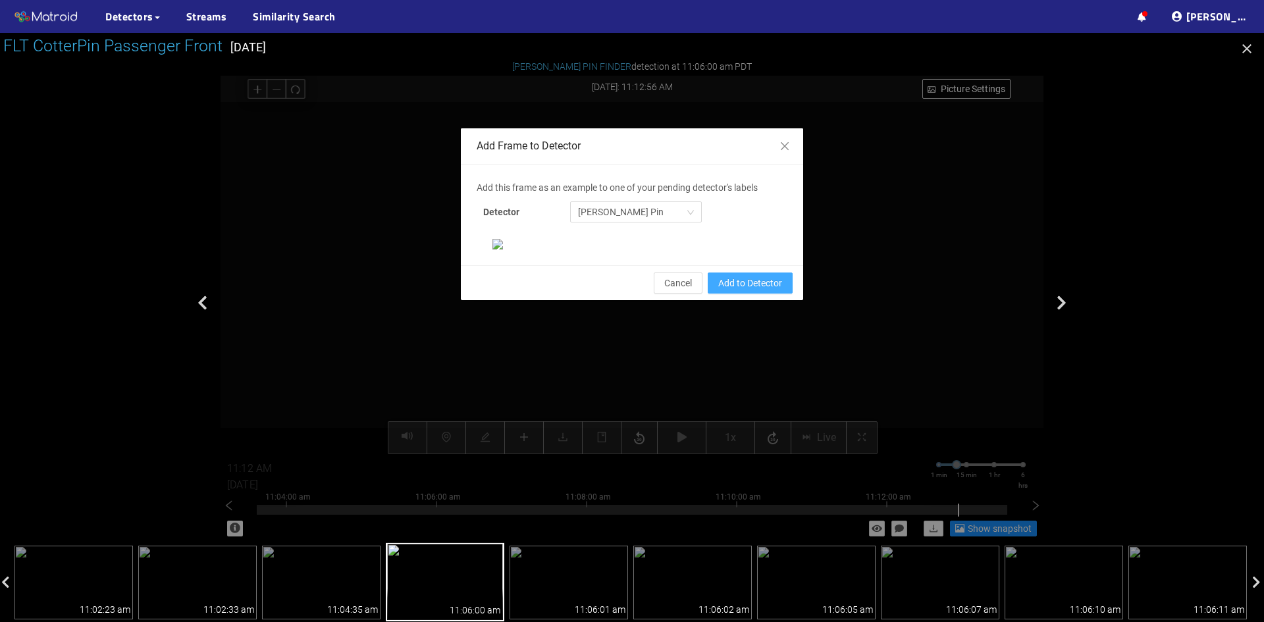
click at [738, 290] on span "Add to Detector" at bounding box center [750, 283] width 64 height 14
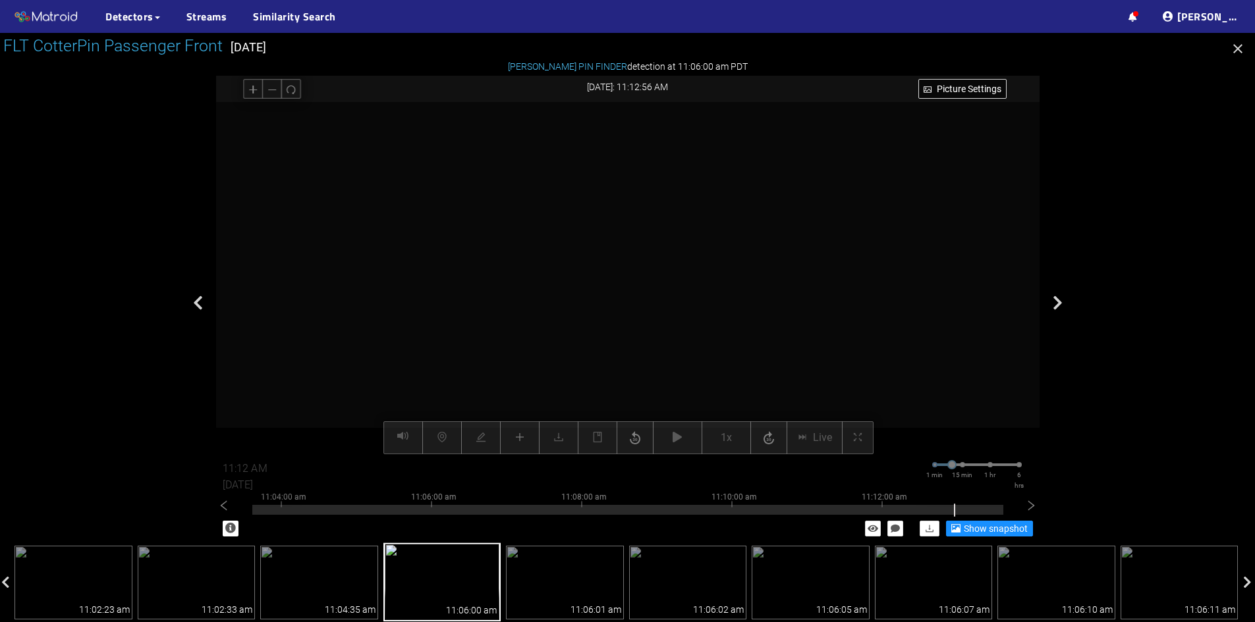
scroll to position [69, 0]
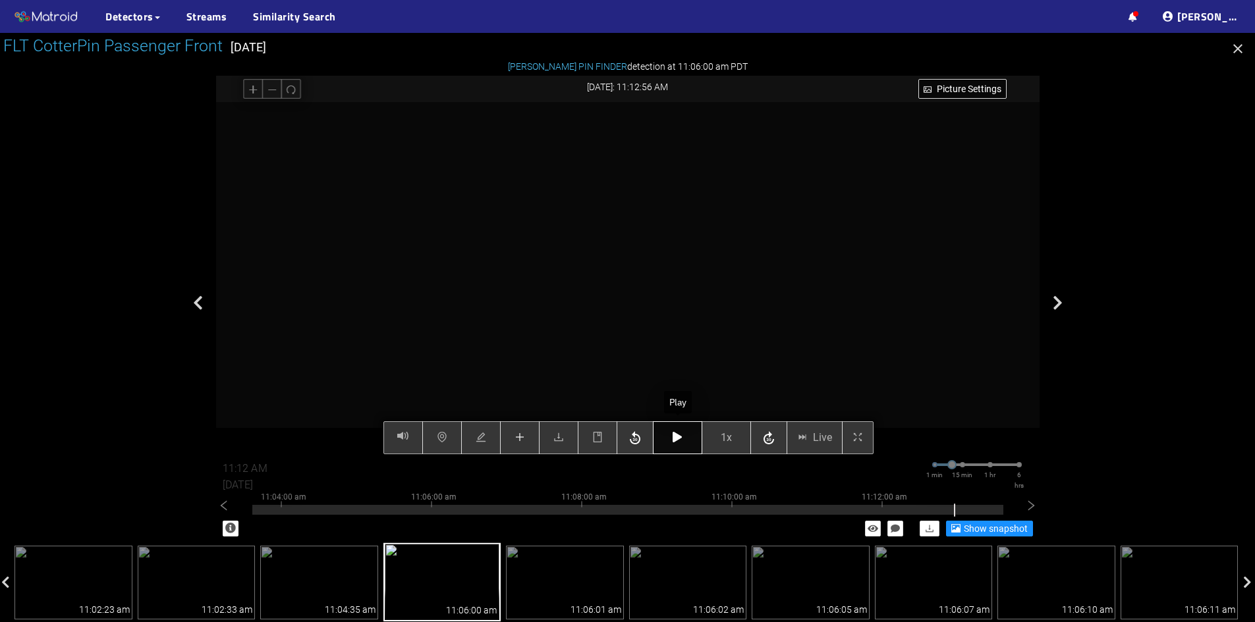
click at [676, 437] on icon "button" at bounding box center [676, 437] width 9 height 11
click at [679, 439] on icon "button" at bounding box center [676, 437] width 9 height 11
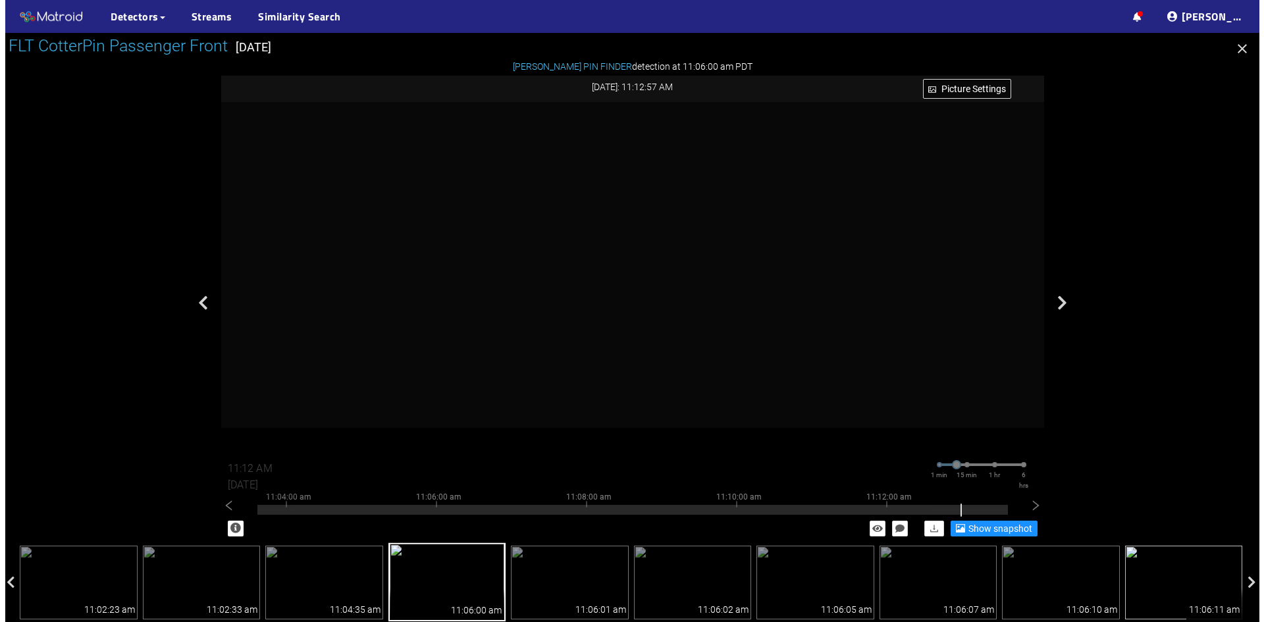
scroll to position [0, 0]
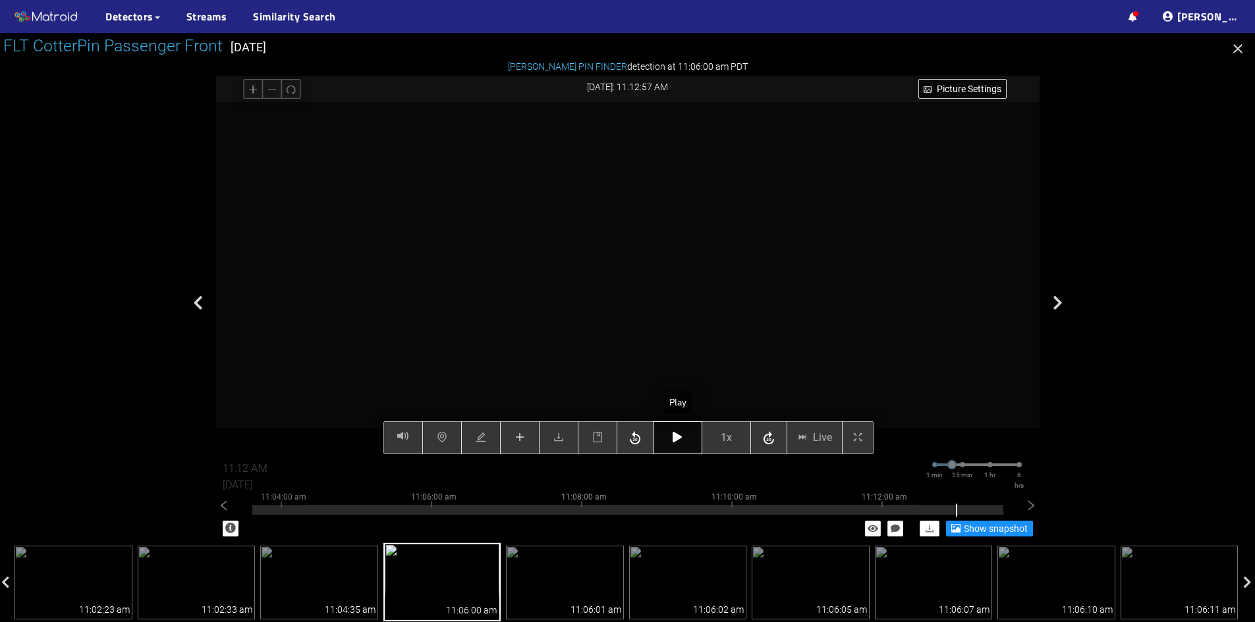
click at [679, 439] on icon "button" at bounding box center [676, 437] width 9 height 11
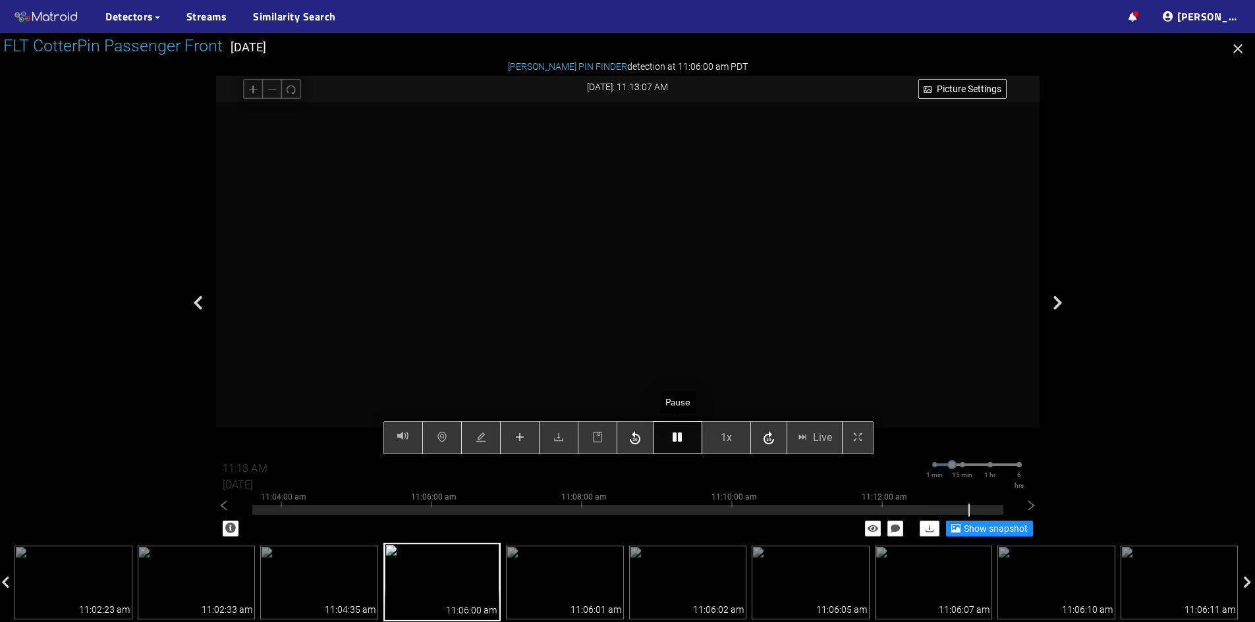
click at [679, 439] on icon "button" at bounding box center [676, 437] width 9 height 11
click at [518, 444] on span "plus" at bounding box center [519, 438] width 11 height 13
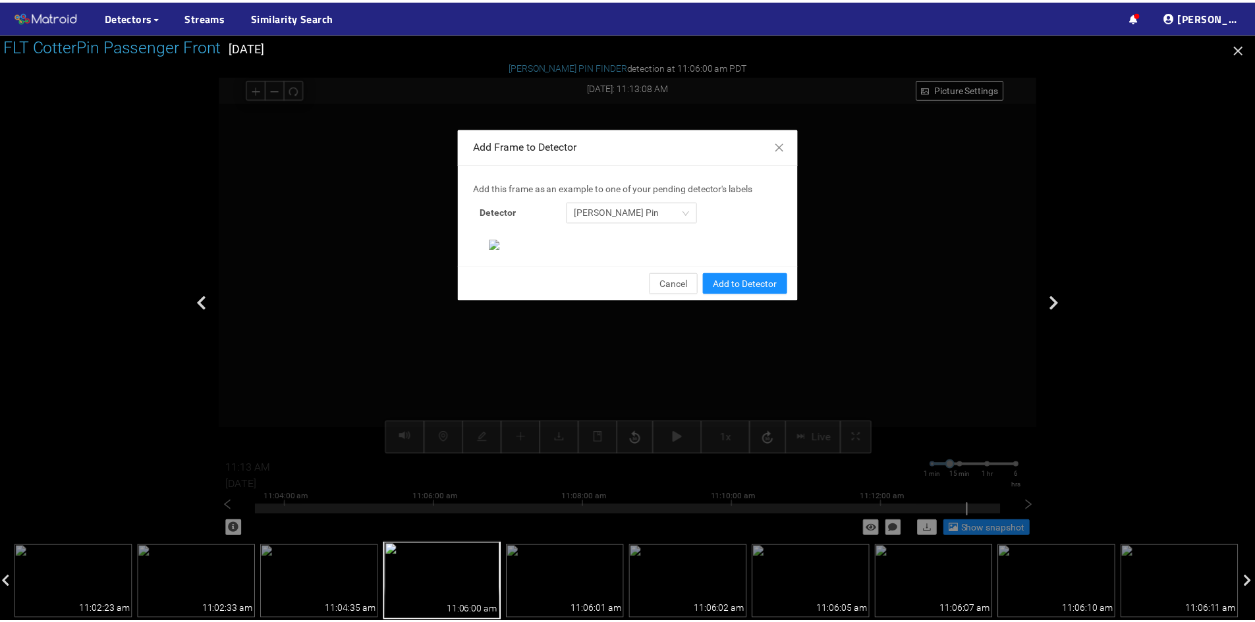
scroll to position [135, 0]
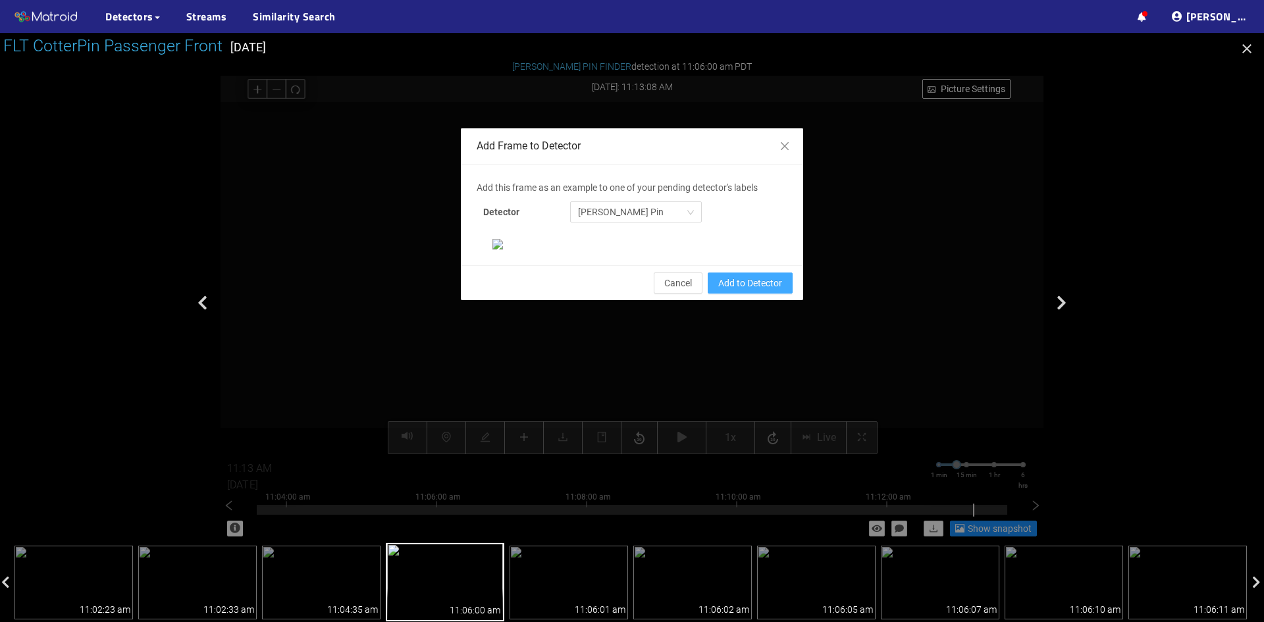
click at [756, 290] on span "Add to Detector" at bounding box center [750, 283] width 64 height 14
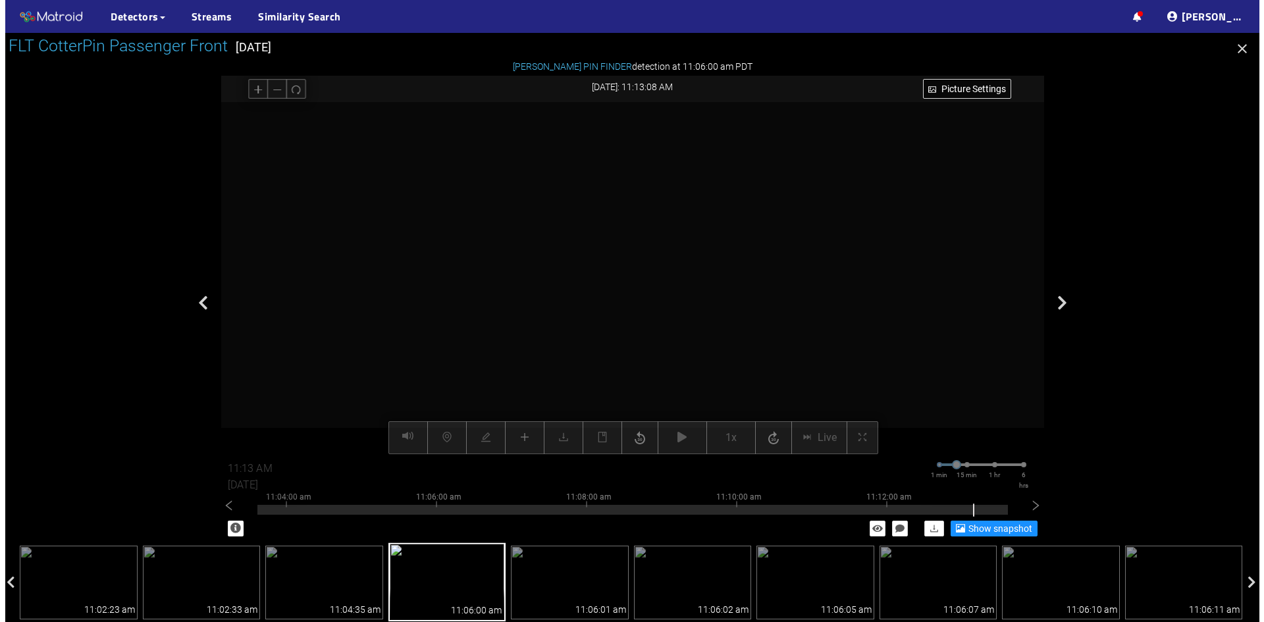
scroll to position [69, 0]
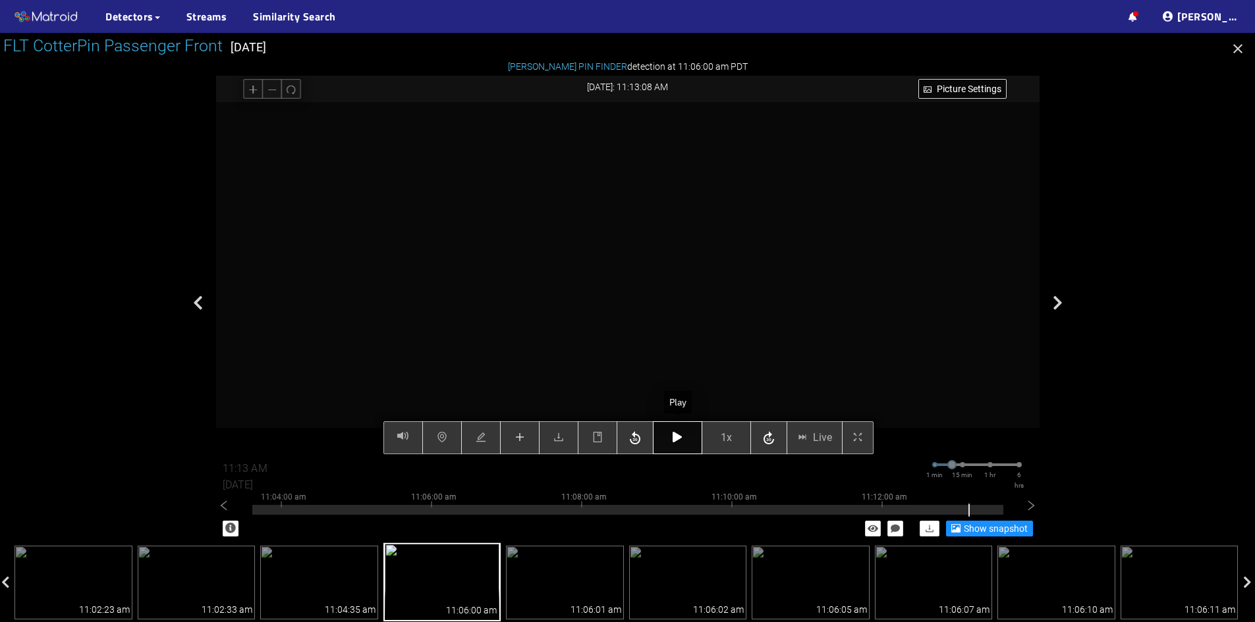
click at [685, 437] on button "button" at bounding box center [677, 437] width 49 height 33
click at [680, 438] on icon "button" at bounding box center [676, 437] width 9 height 11
click at [516, 435] on icon "plus" at bounding box center [519, 437] width 11 height 11
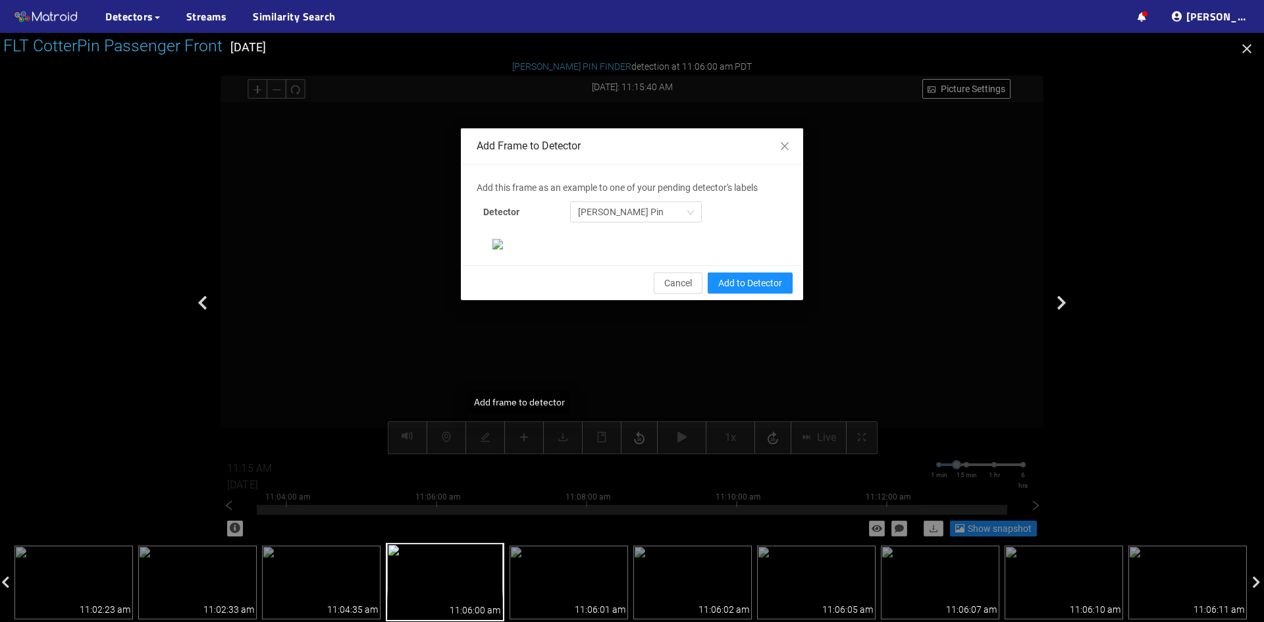
scroll to position [0, 0]
click at [753, 294] on button "Add to Detector" at bounding box center [750, 283] width 85 height 21
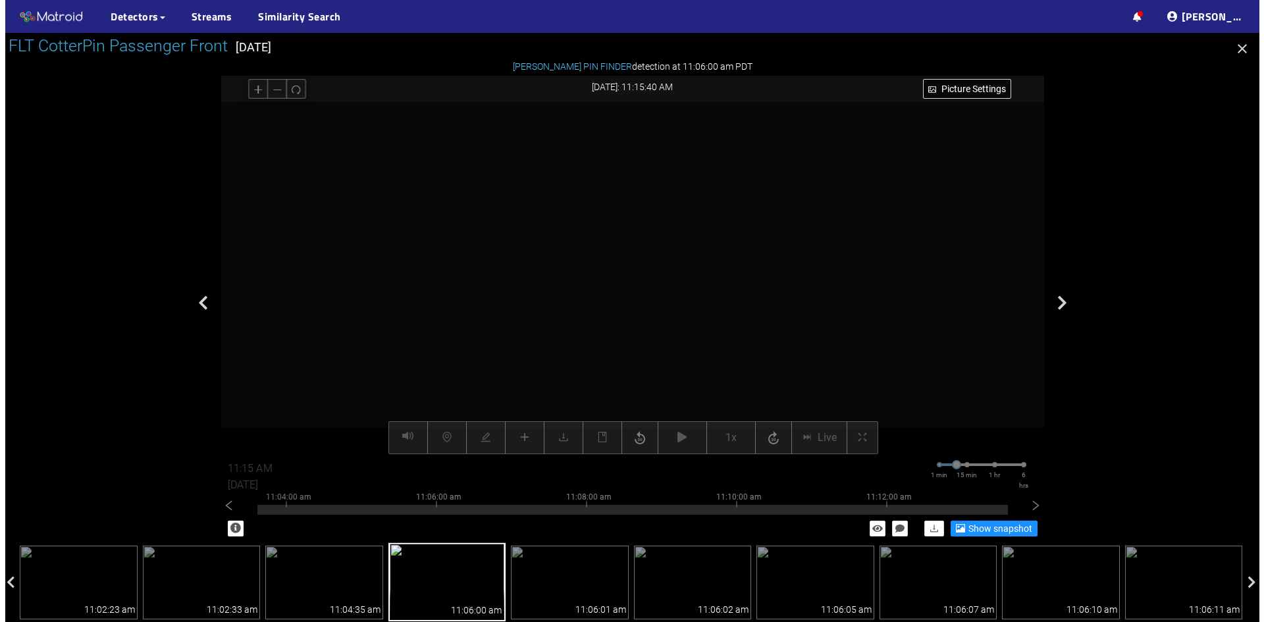
scroll to position [69, 0]
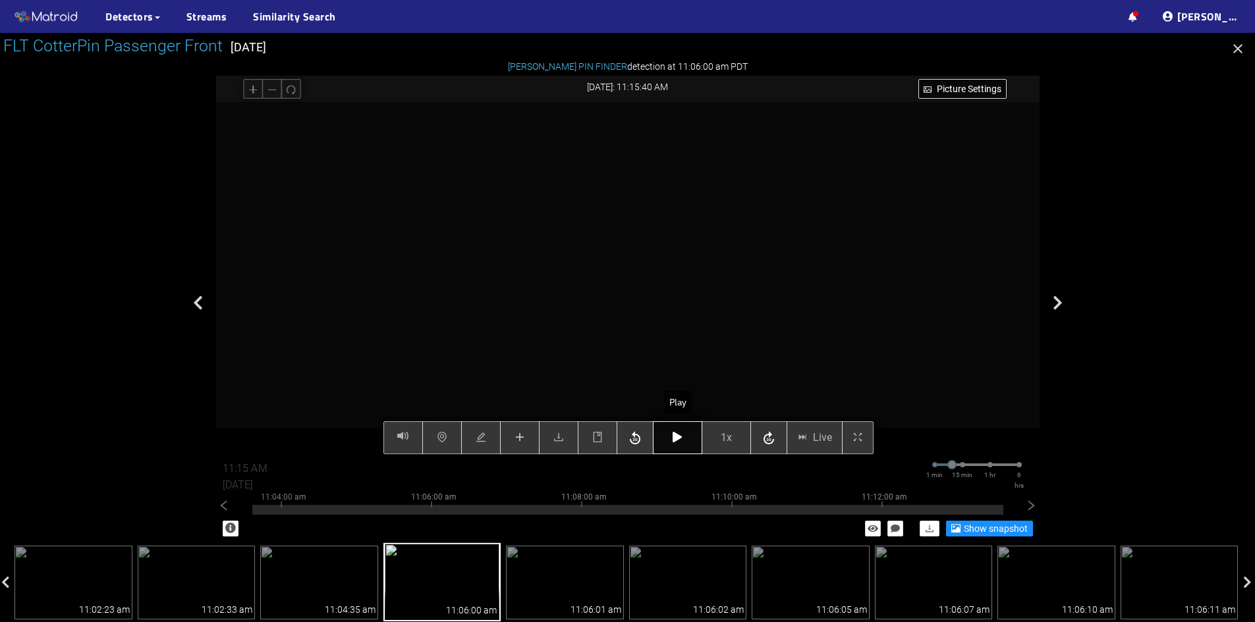
click at [674, 436] on icon "button" at bounding box center [676, 437] width 9 height 11
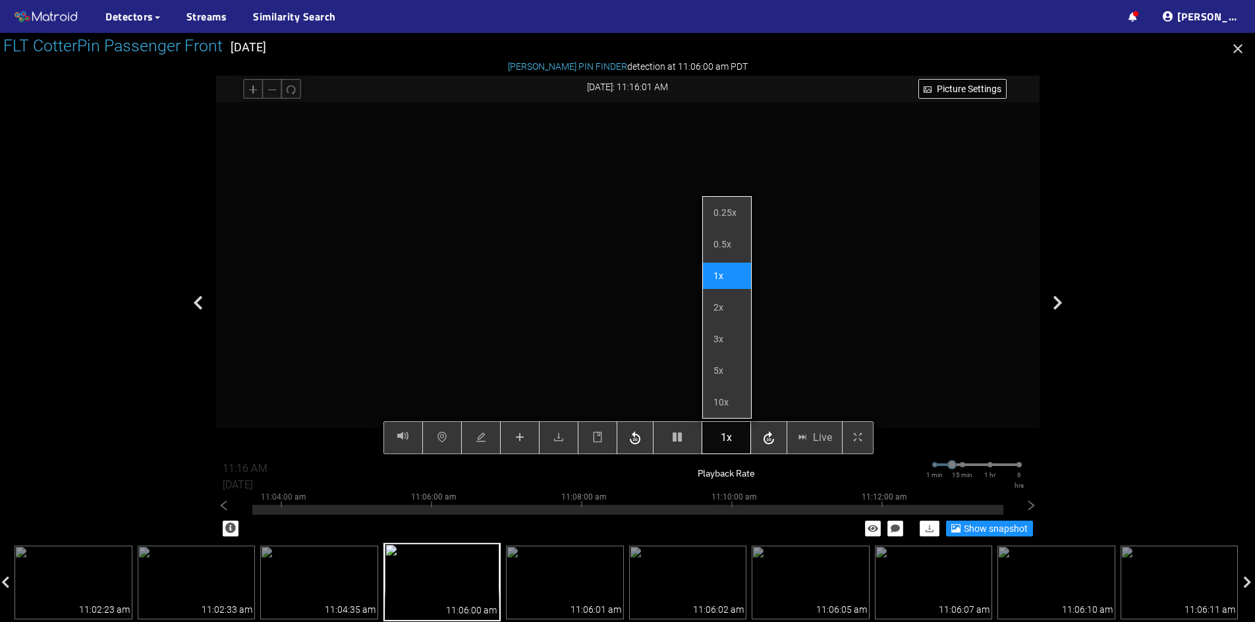
click at [718, 436] on button "1x" at bounding box center [725, 437] width 49 height 33
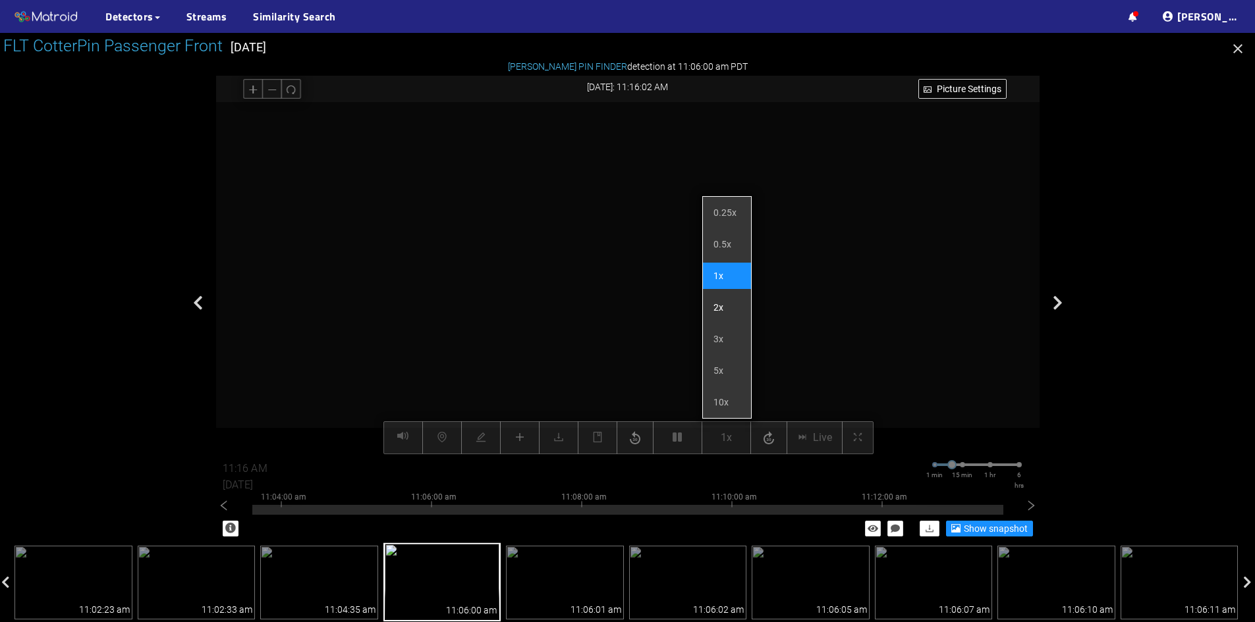
click at [725, 310] on li "2x" at bounding box center [727, 307] width 48 height 26
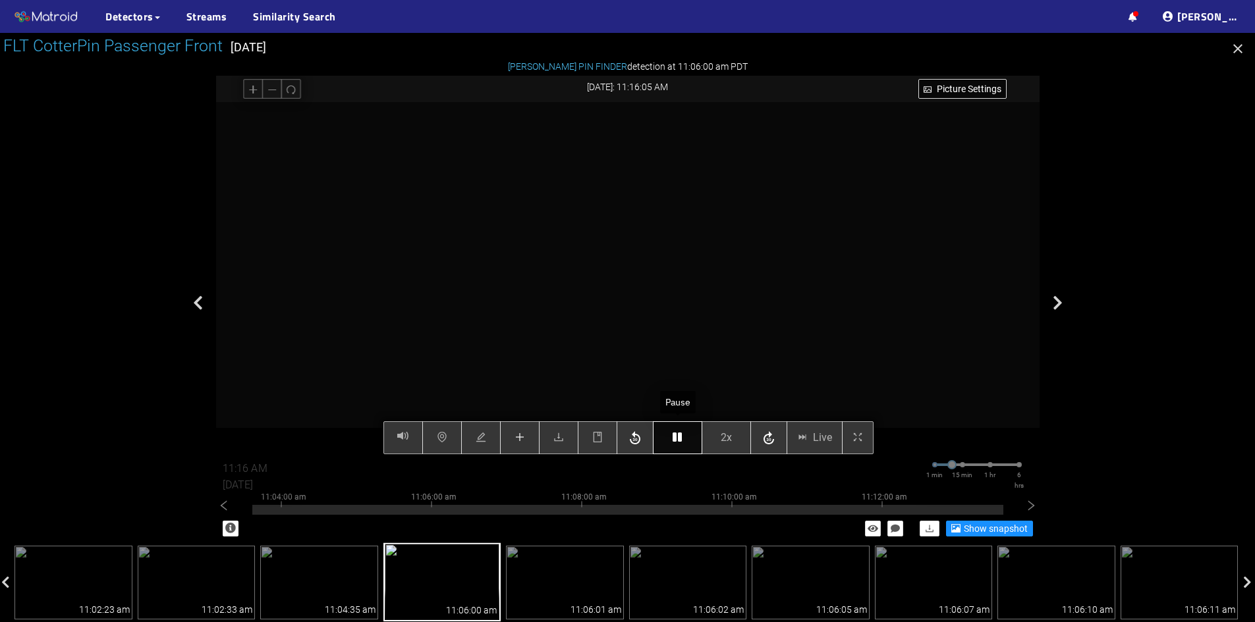
click at [675, 443] on icon "button" at bounding box center [676, 437] width 9 height 11
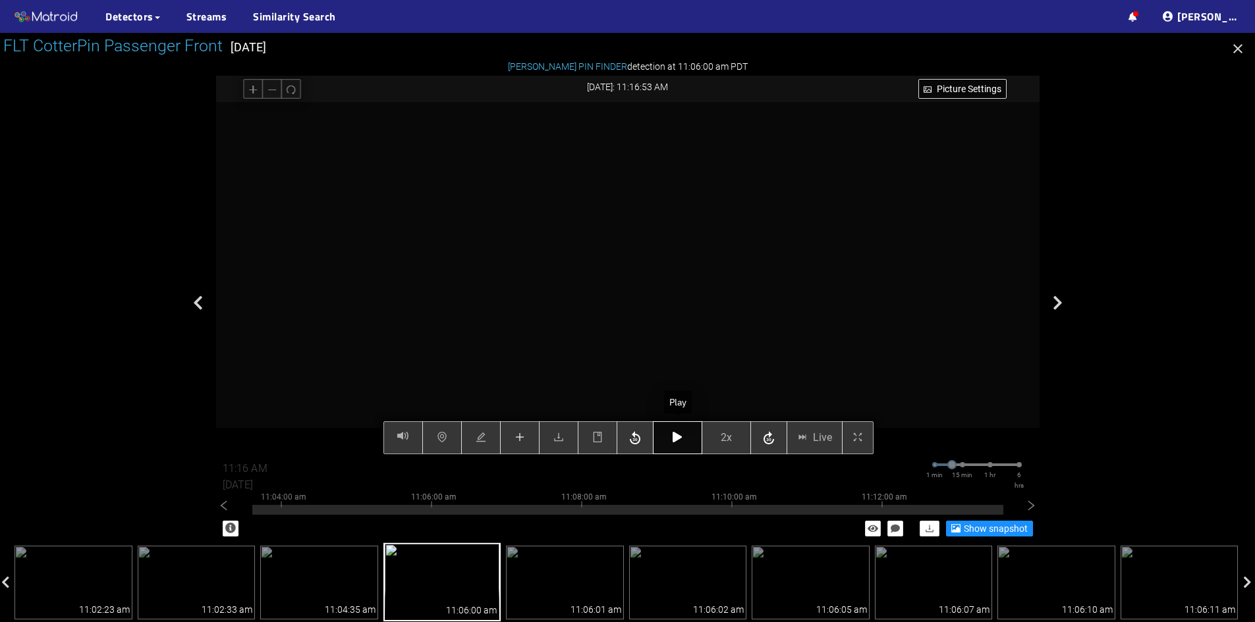
click at [675, 443] on icon "button" at bounding box center [676, 437] width 9 height 11
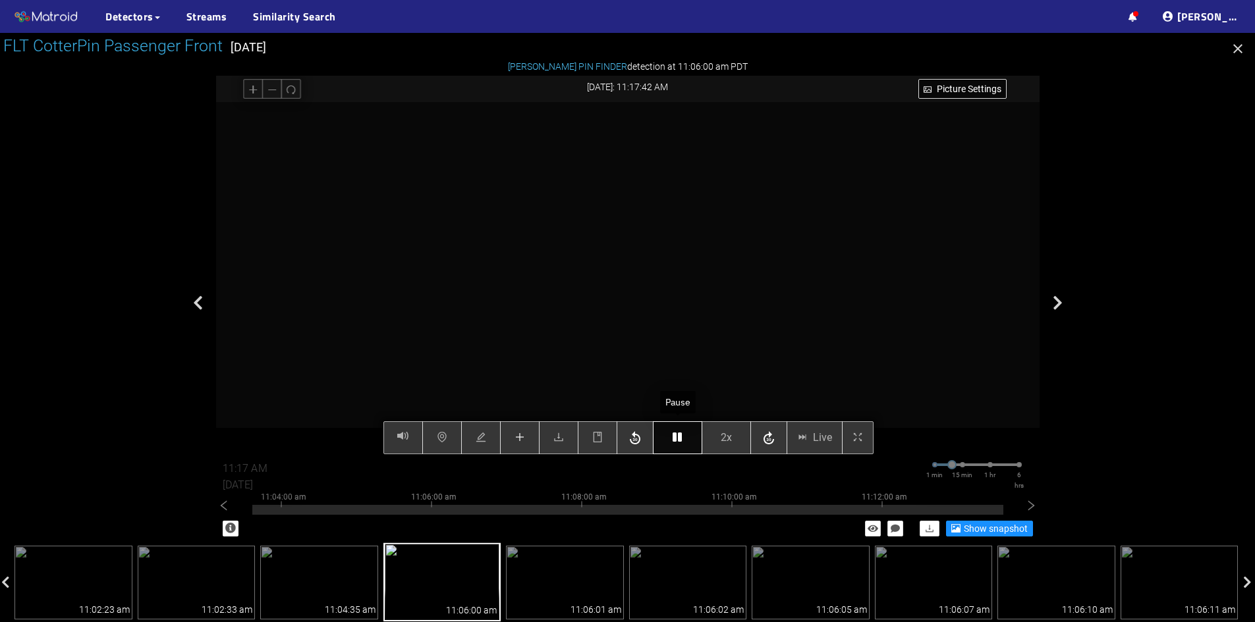
click at [675, 443] on icon "button" at bounding box center [676, 437] width 9 height 11
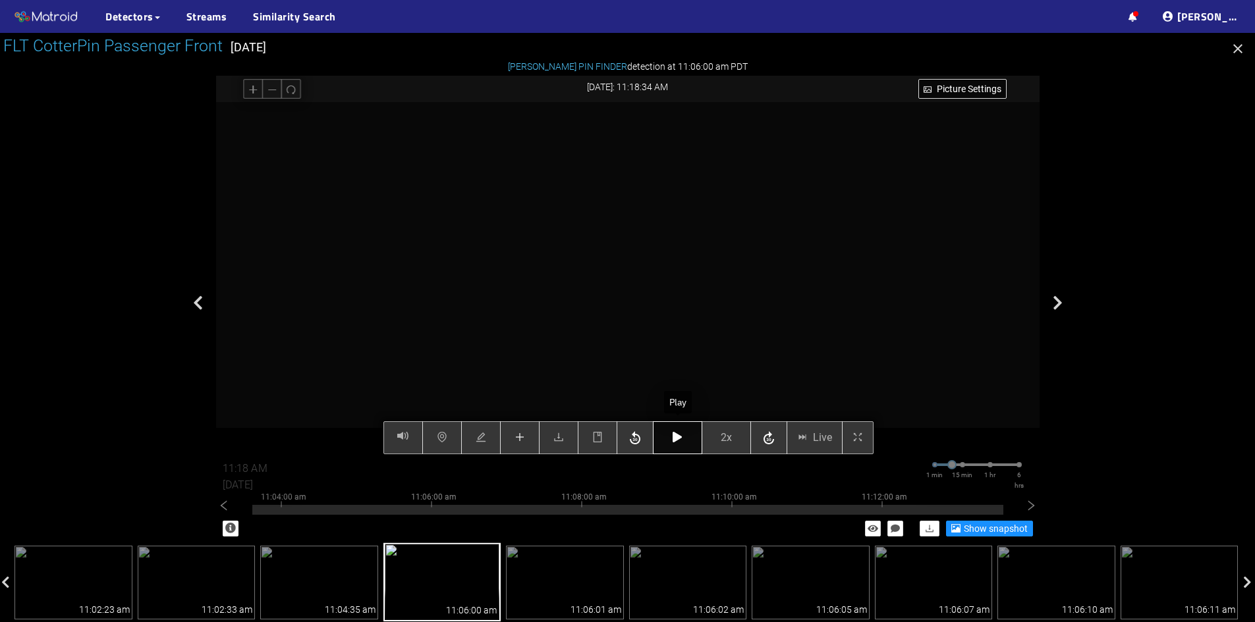
click at [675, 443] on icon "button" at bounding box center [676, 437] width 9 height 11
click at [672, 445] on button "button" at bounding box center [677, 437] width 49 height 33
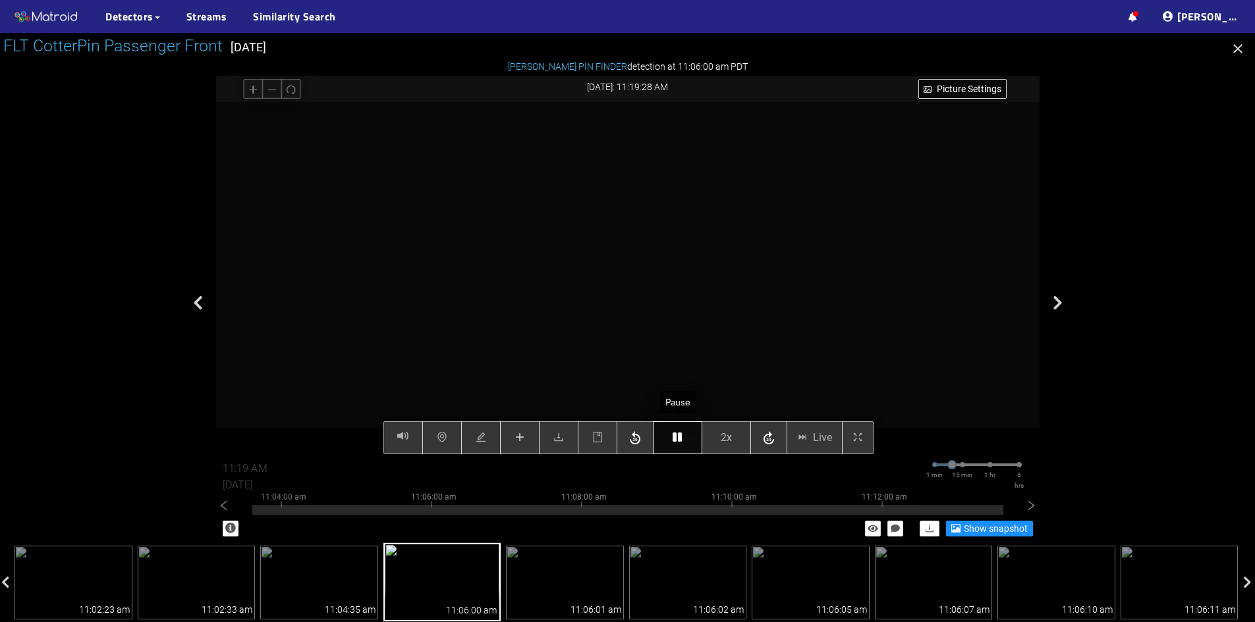
click at [677, 439] on icon "button" at bounding box center [676, 437] width 9 height 11
click at [672, 447] on button "button" at bounding box center [677, 437] width 49 height 33
click at [680, 443] on icon "button" at bounding box center [676, 437] width 9 height 11
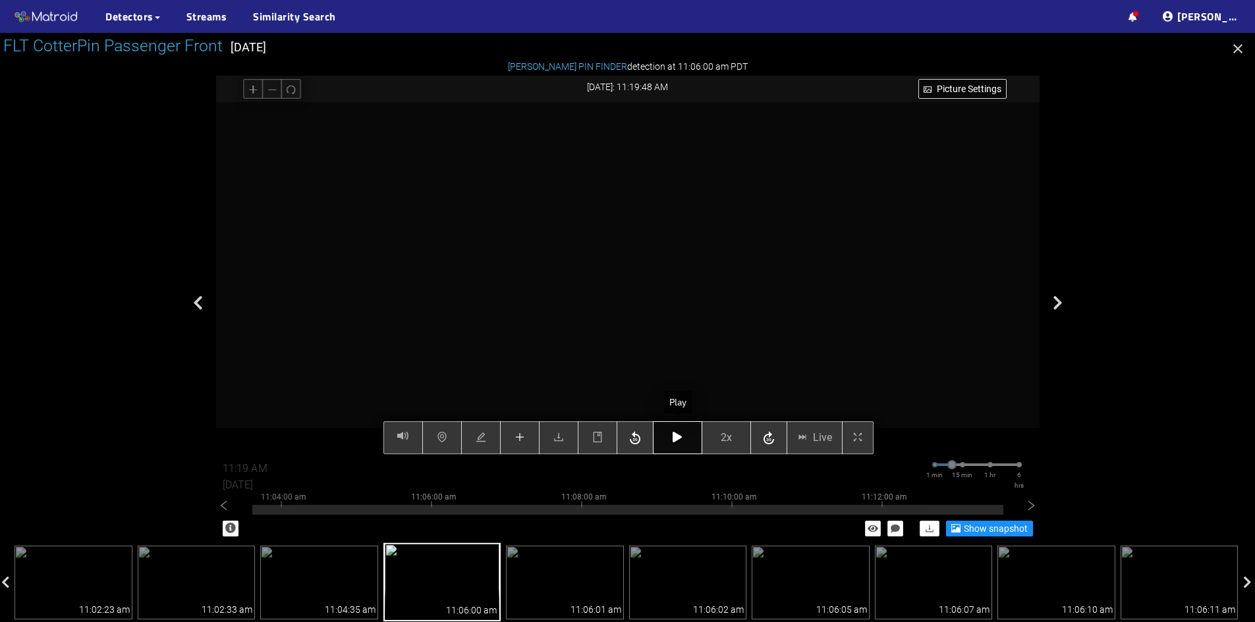
click at [684, 443] on button "button" at bounding box center [677, 437] width 49 height 33
click at [670, 441] on button "button" at bounding box center [677, 437] width 49 height 33
click at [678, 443] on icon "button" at bounding box center [676, 437] width 9 height 11
click at [685, 436] on button "button" at bounding box center [677, 437] width 49 height 33
click at [514, 433] on div "Picture Settings 2x Live 11:20 AM [DATE] 1 min 15 min 1 hr 6 hrs 10:54:00 am 10…" at bounding box center [627, 278] width 823 height 352
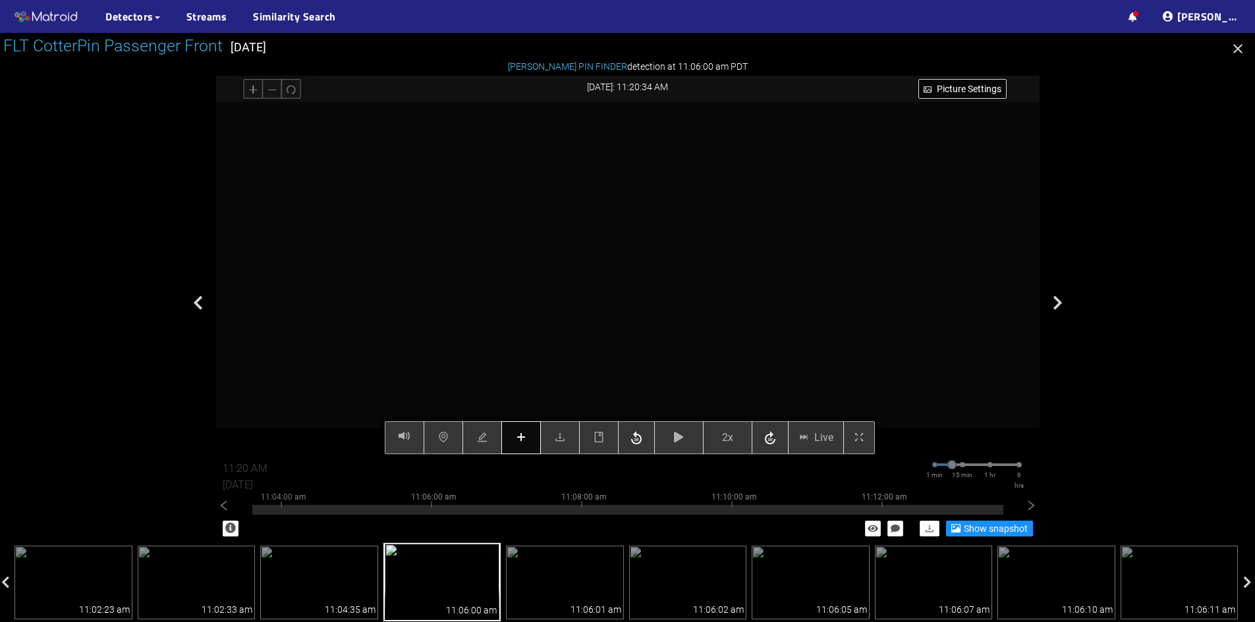
click at [525, 431] on button "button" at bounding box center [521, 437] width 40 height 33
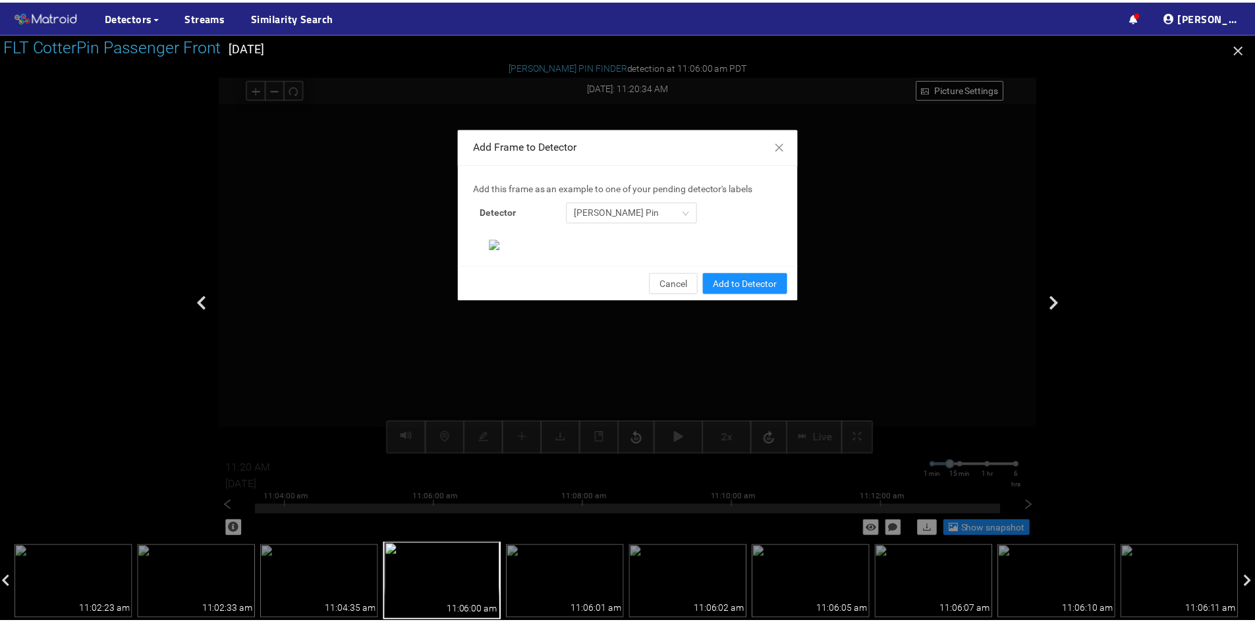
scroll to position [135, 0]
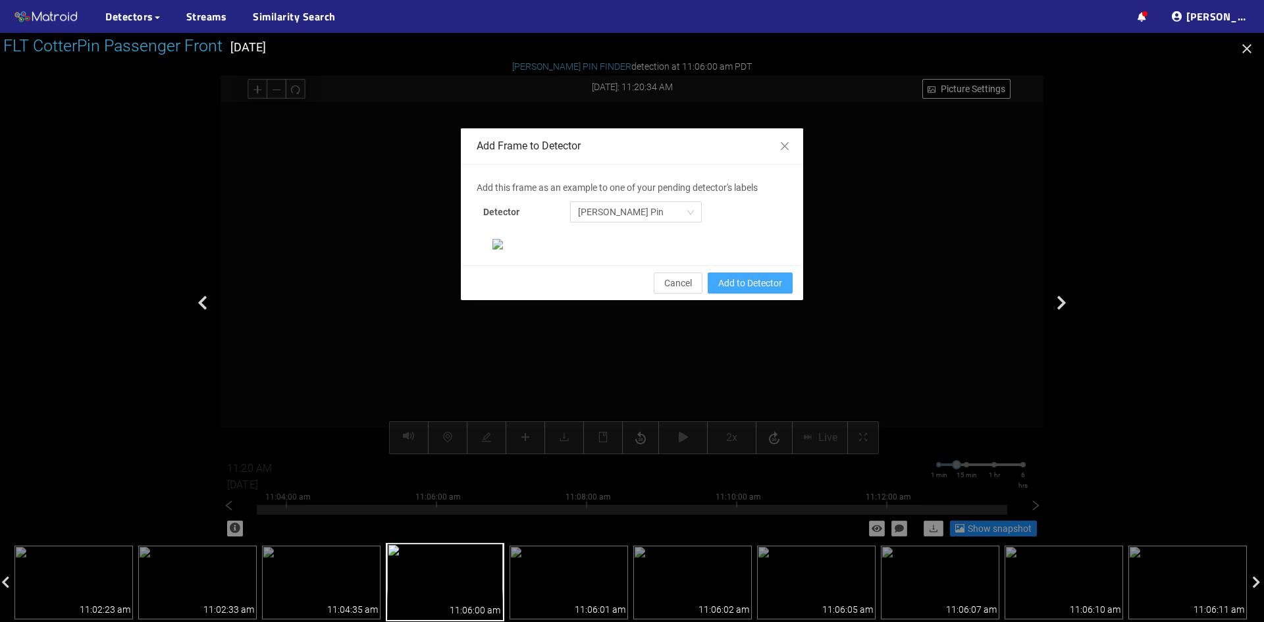
click at [747, 290] on span "Add to Detector" at bounding box center [750, 283] width 64 height 14
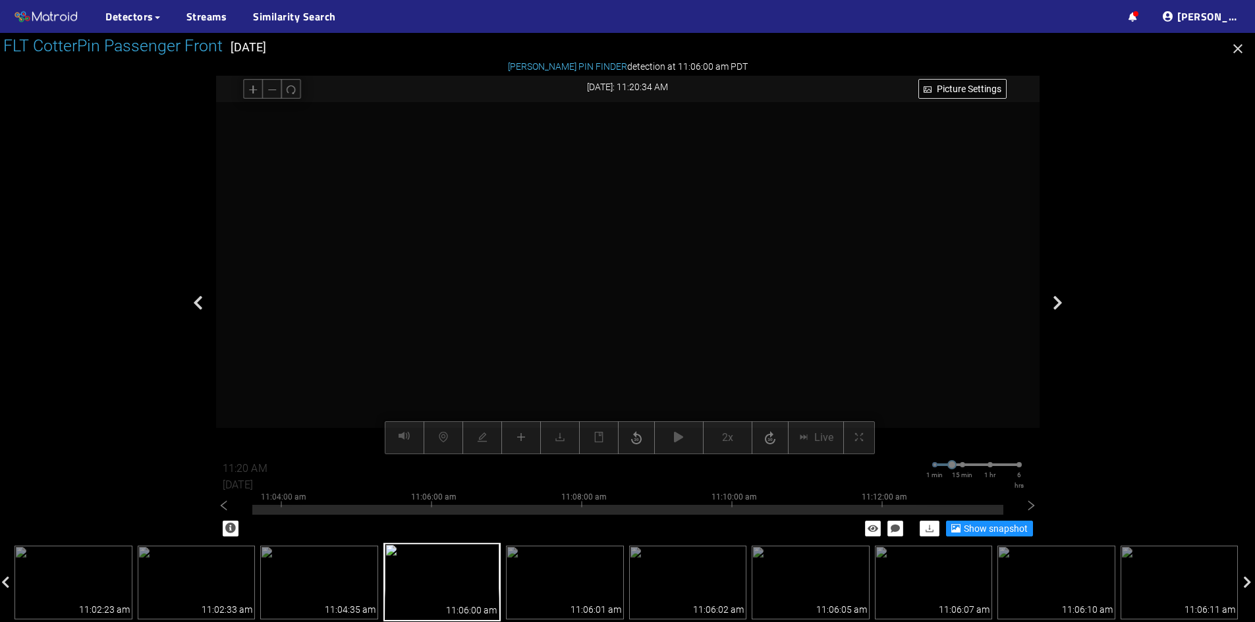
scroll to position [69, 0]
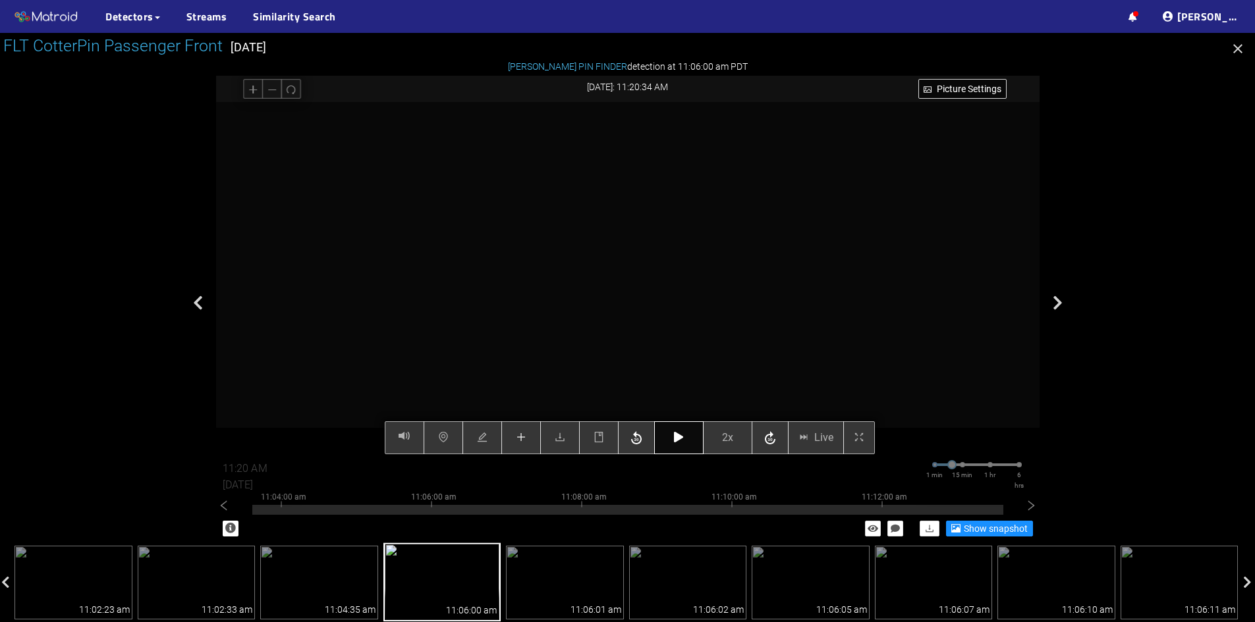
click at [679, 437] on icon "button" at bounding box center [678, 437] width 9 height 11
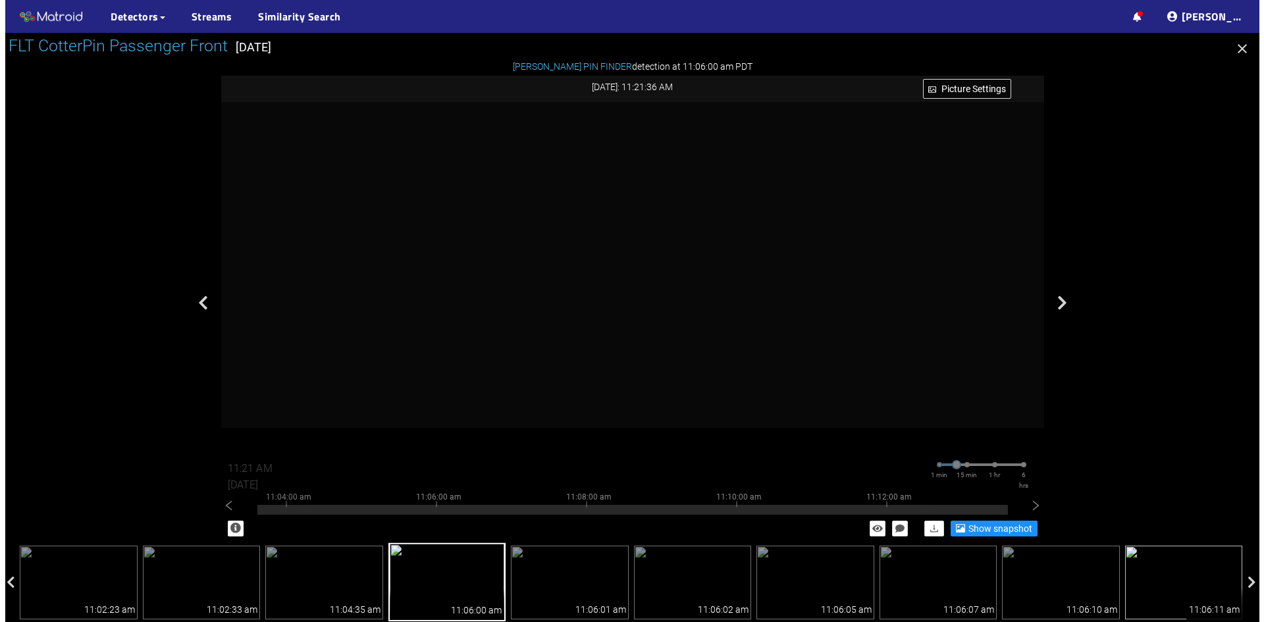
scroll to position [0, 0]
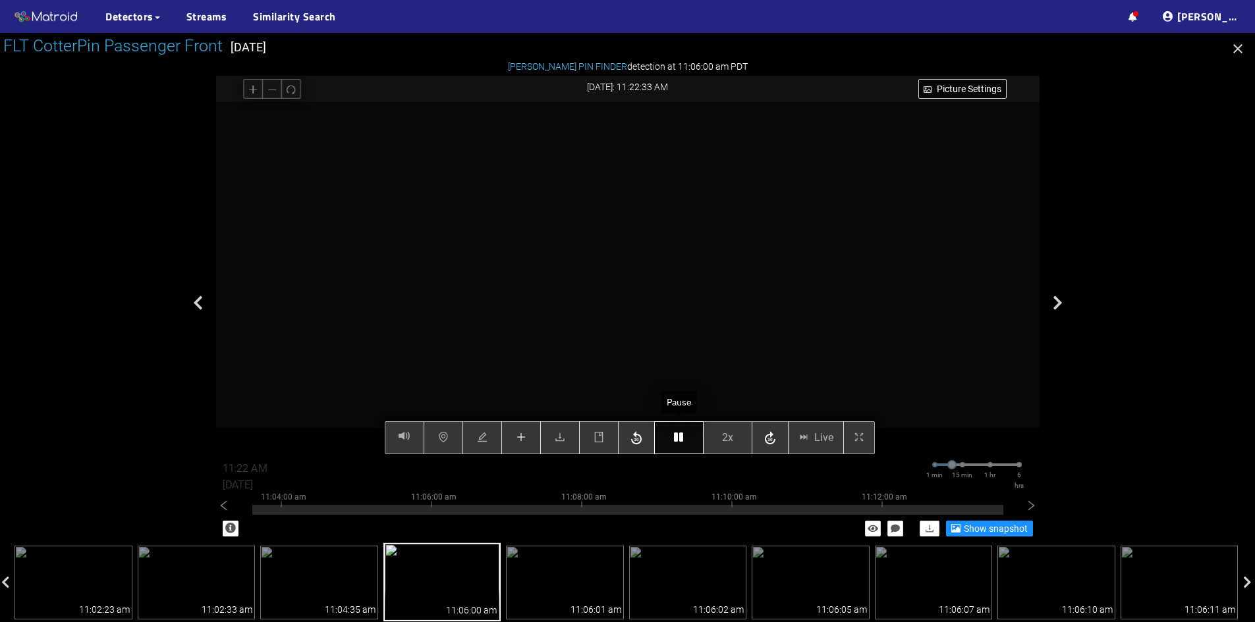
click at [673, 430] on button "button" at bounding box center [678, 437] width 49 height 33
click at [676, 443] on icon "button" at bounding box center [678, 437] width 9 height 11
click at [681, 436] on icon "button" at bounding box center [678, 437] width 9 height 11
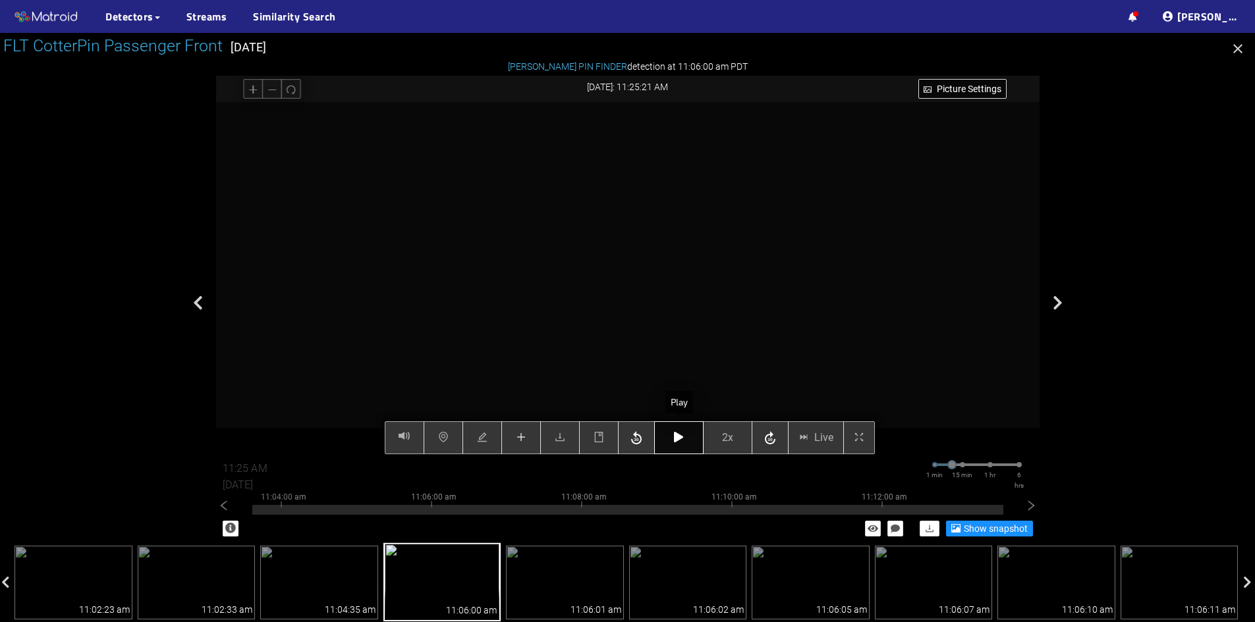
click at [672, 437] on button "button" at bounding box center [678, 437] width 49 height 33
click at [637, 435] on icon "button" at bounding box center [636, 437] width 11 height 13
click at [679, 443] on icon "button" at bounding box center [678, 437] width 9 height 11
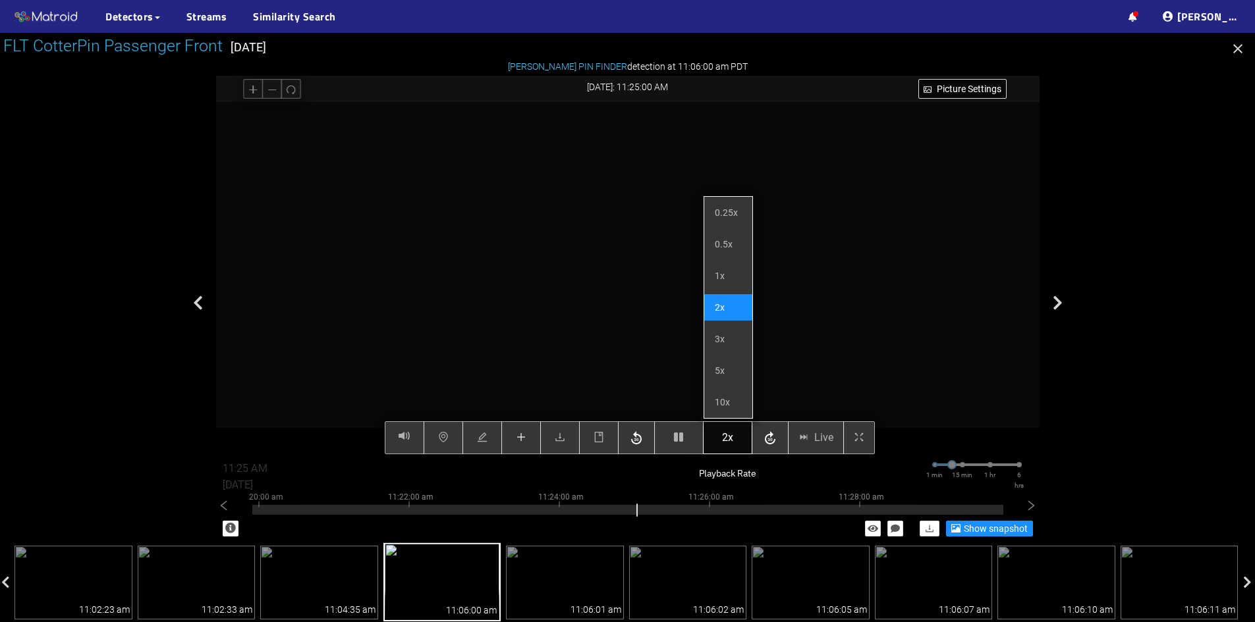
click at [732, 437] on span "2x" at bounding box center [727, 437] width 11 height 16
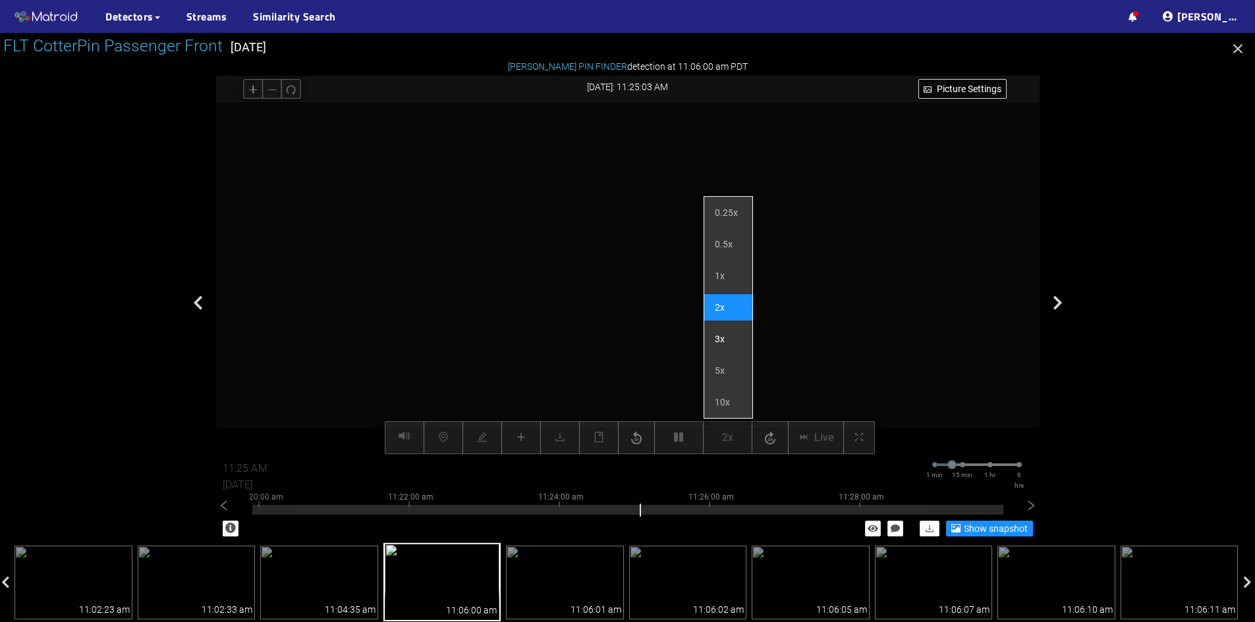
click at [736, 344] on li "3x" at bounding box center [728, 339] width 48 height 26
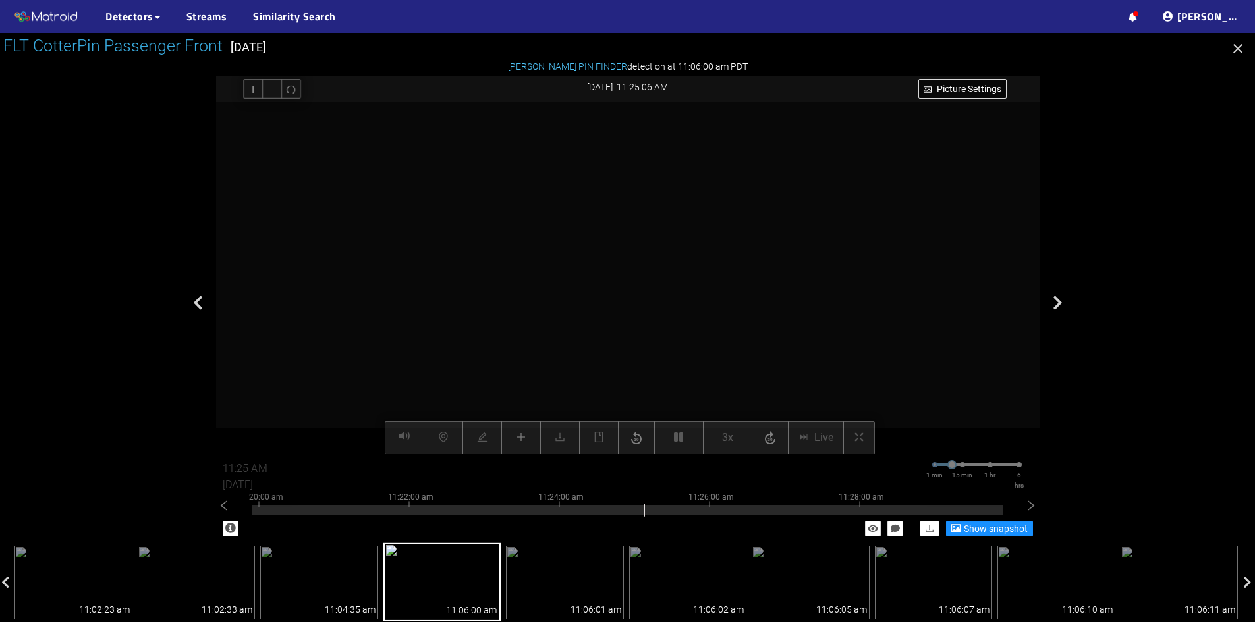
click at [556, 306] on video at bounding box center [621, 313] width 846 height 423
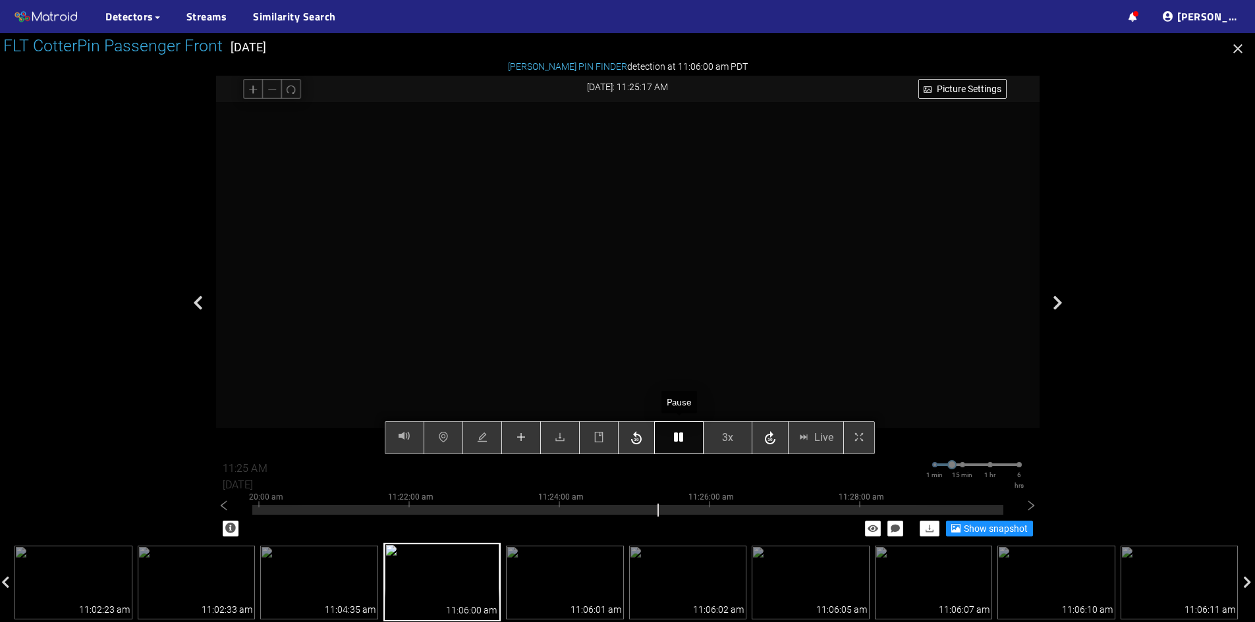
click at [673, 438] on button "button" at bounding box center [678, 437] width 49 height 33
click at [524, 442] on icon "plus" at bounding box center [521, 437] width 11 height 11
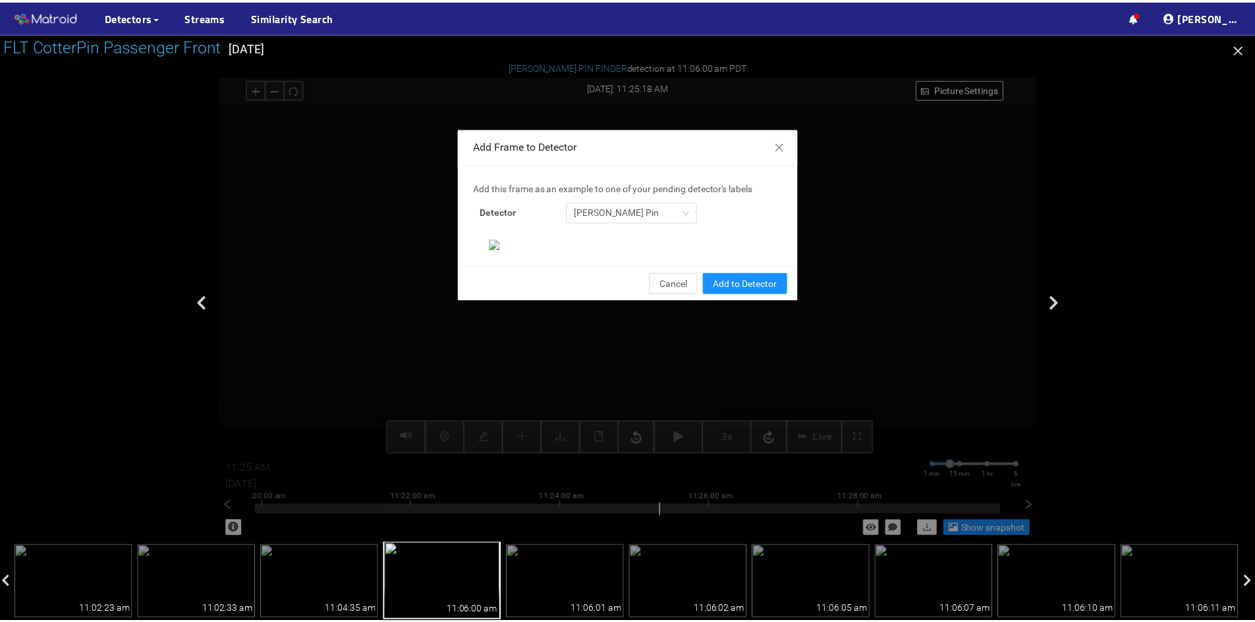
scroll to position [135, 0]
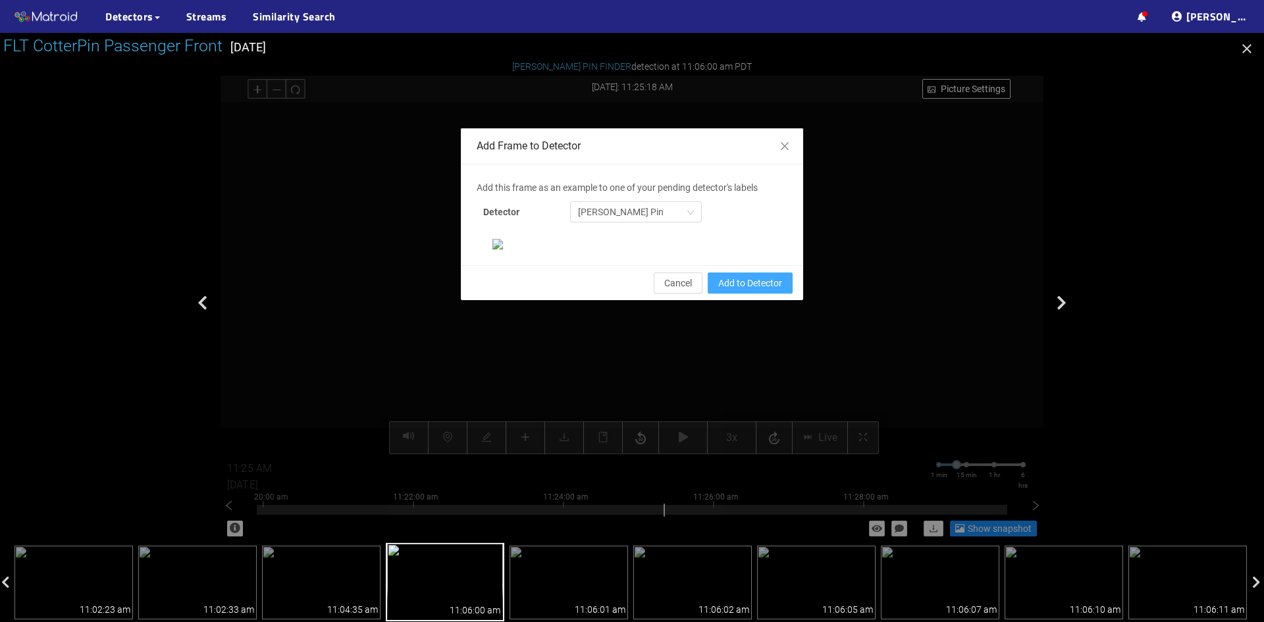
click at [735, 290] on span "Add to Detector" at bounding box center [750, 283] width 64 height 14
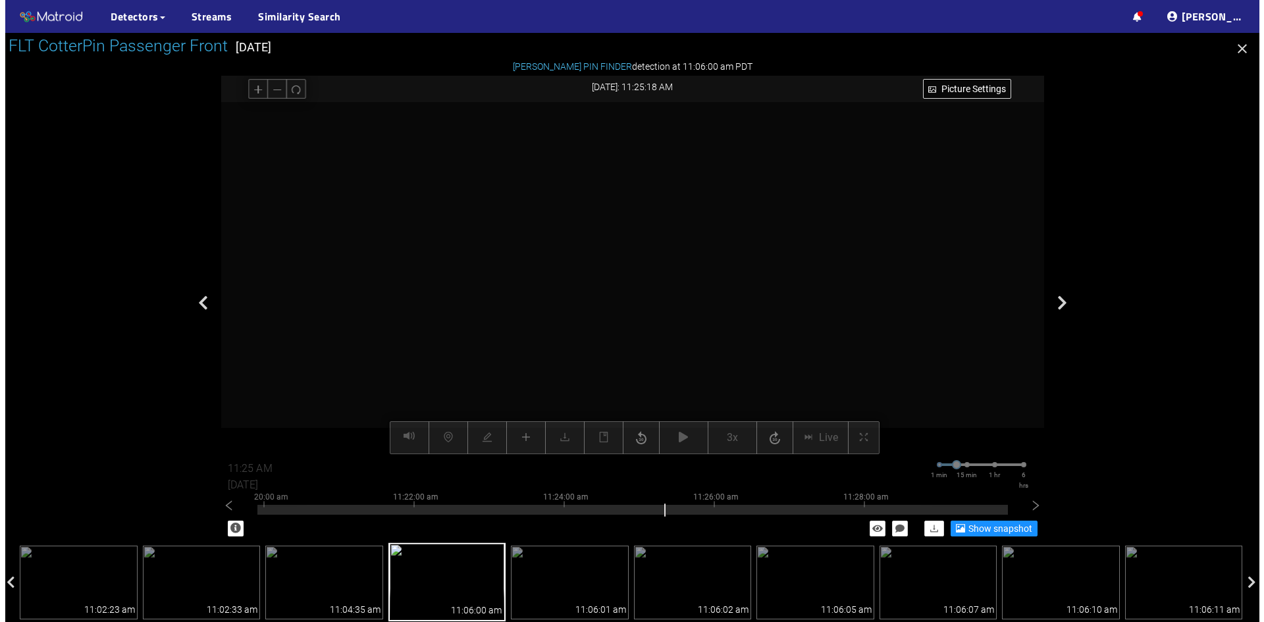
scroll to position [69, 0]
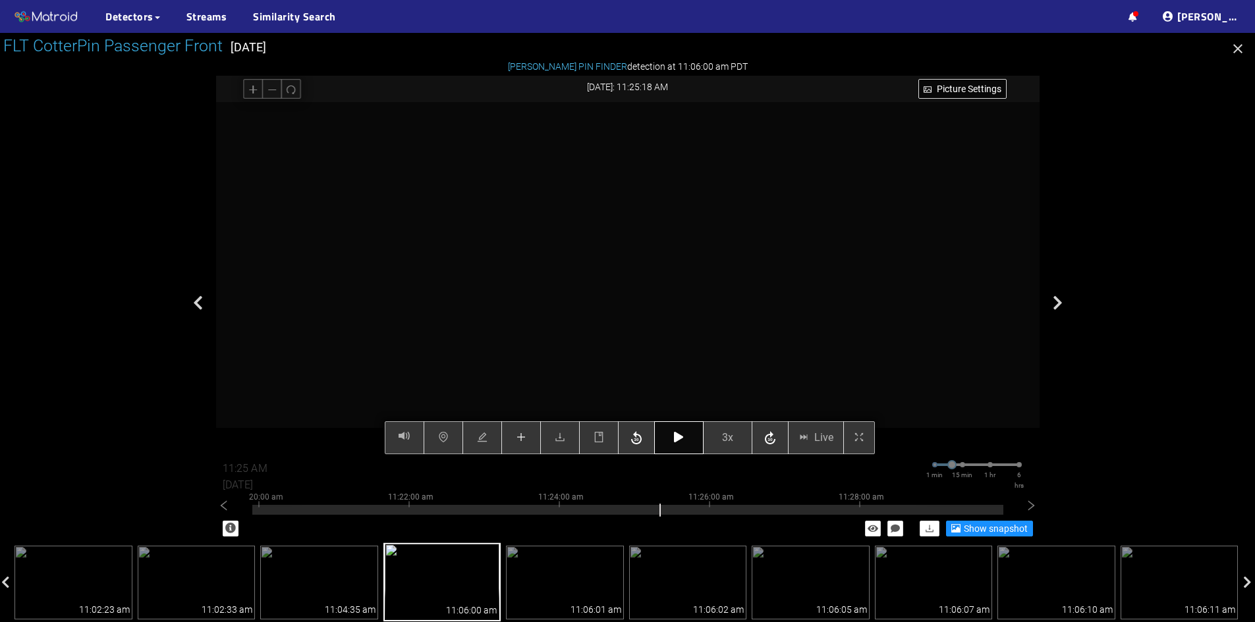
click at [676, 438] on icon "button" at bounding box center [678, 437] width 9 height 11
click at [676, 440] on icon "button" at bounding box center [678, 437] width 9 height 11
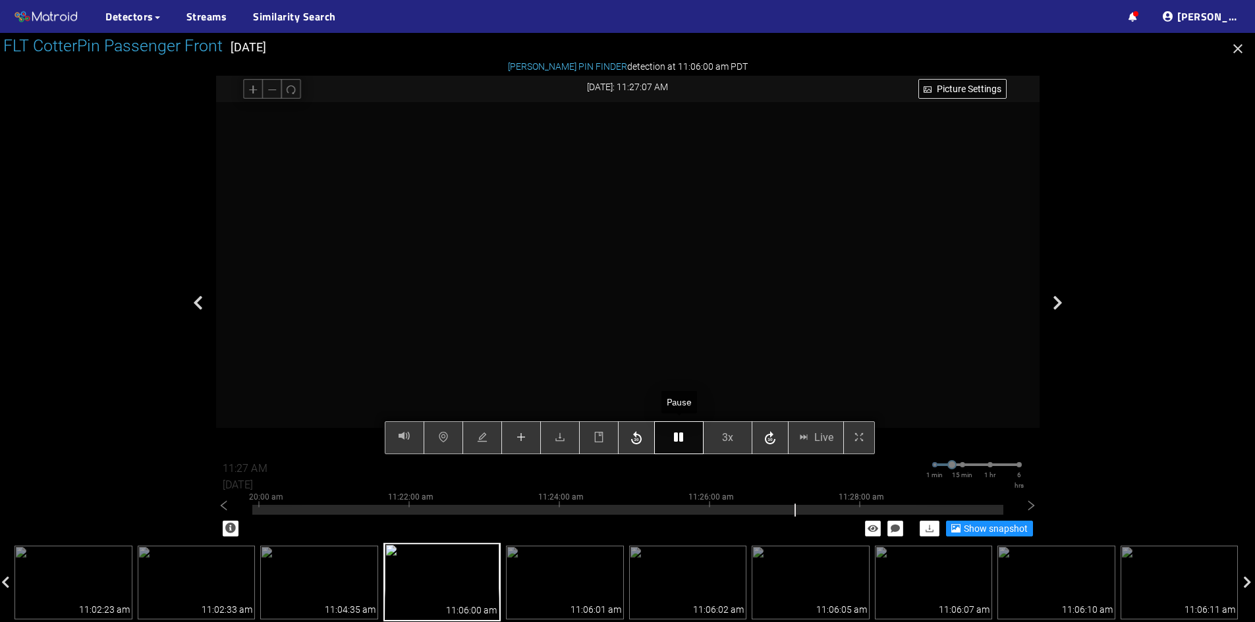
click at [676, 440] on icon "button" at bounding box center [678, 437] width 9 height 11
click at [523, 437] on icon "plus" at bounding box center [521, 437] width 11 height 11
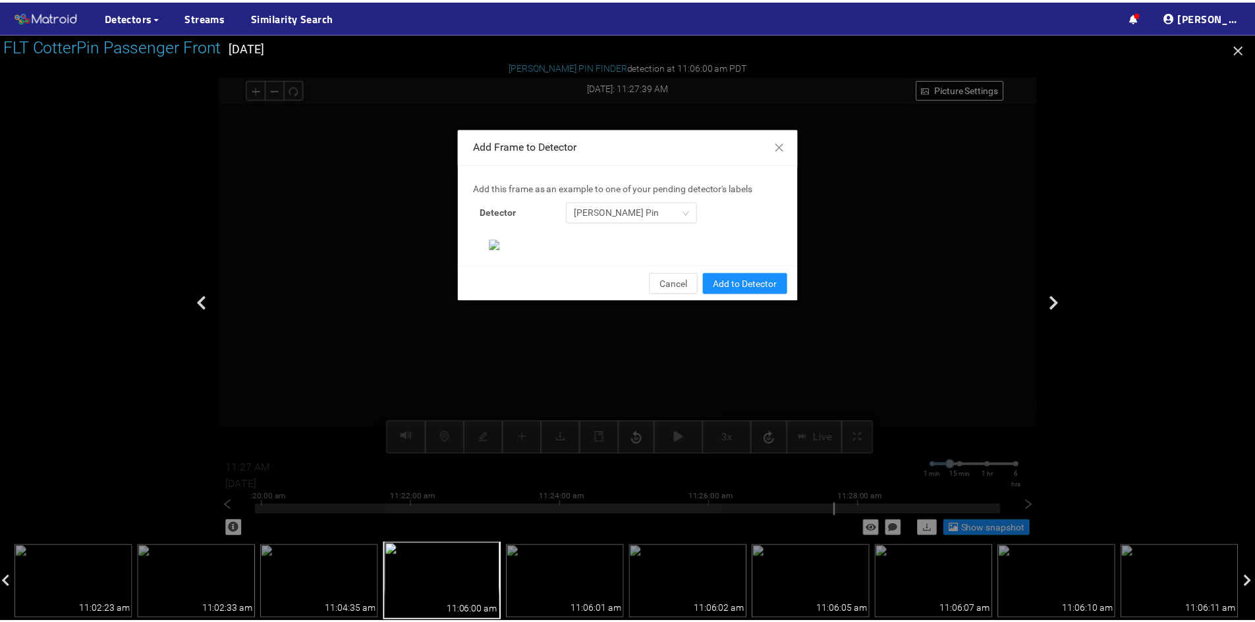
scroll to position [135, 0]
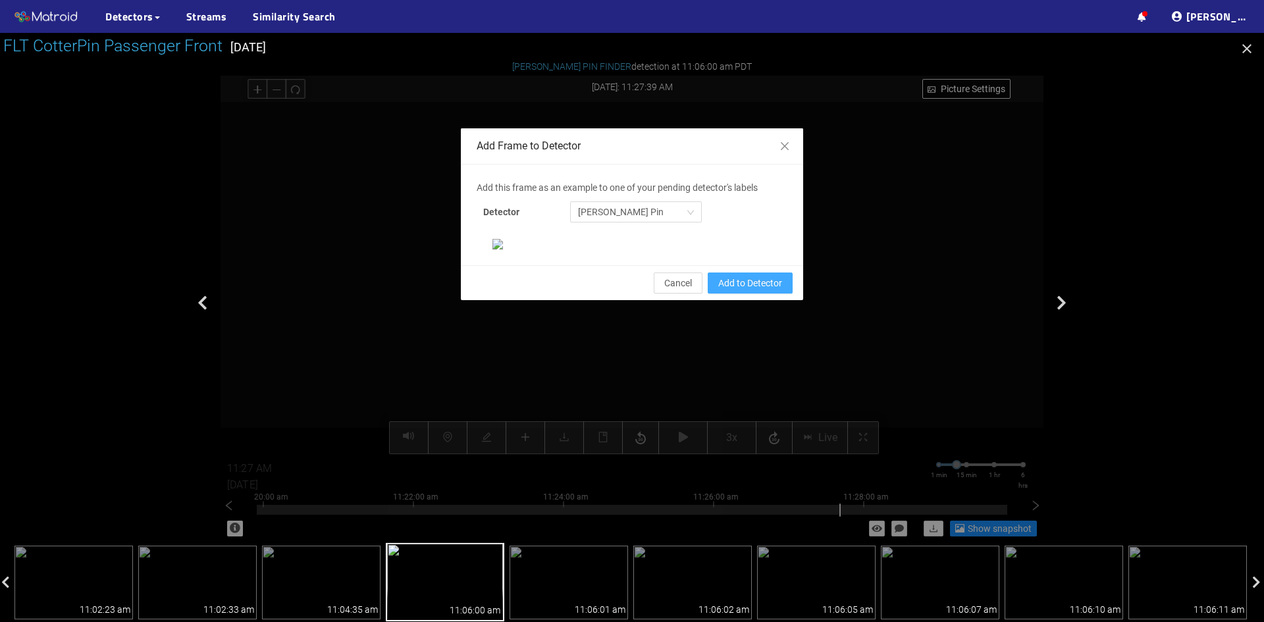
click at [736, 290] on span "Add to Detector" at bounding box center [750, 283] width 64 height 14
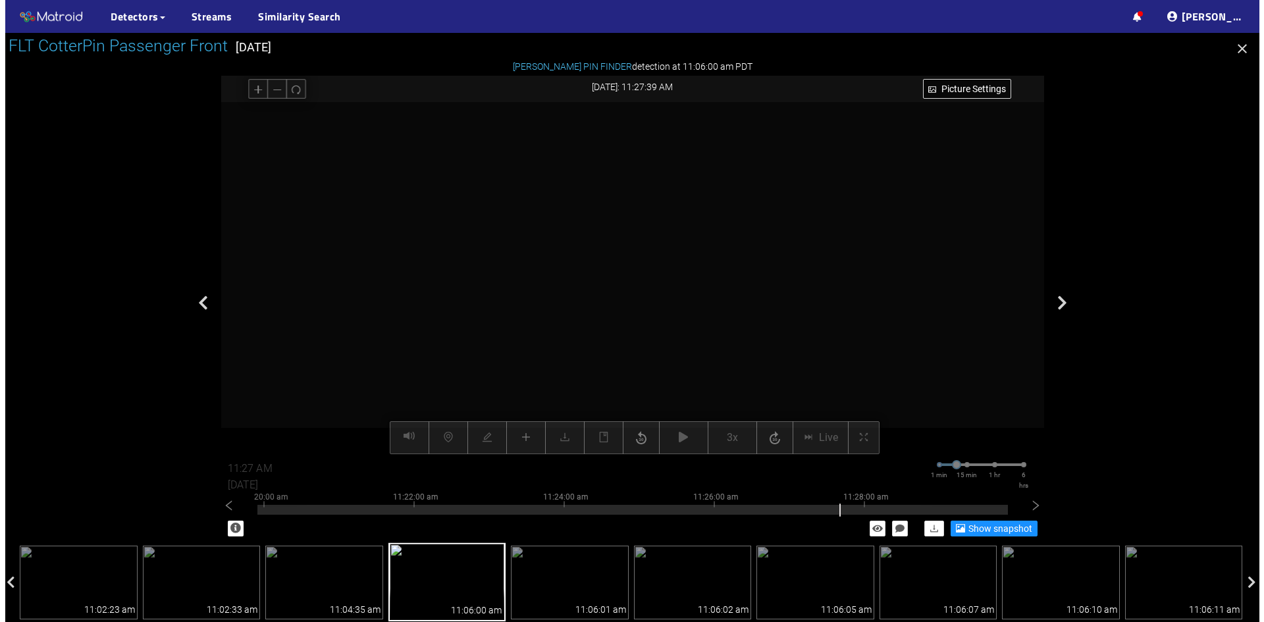
scroll to position [69, 0]
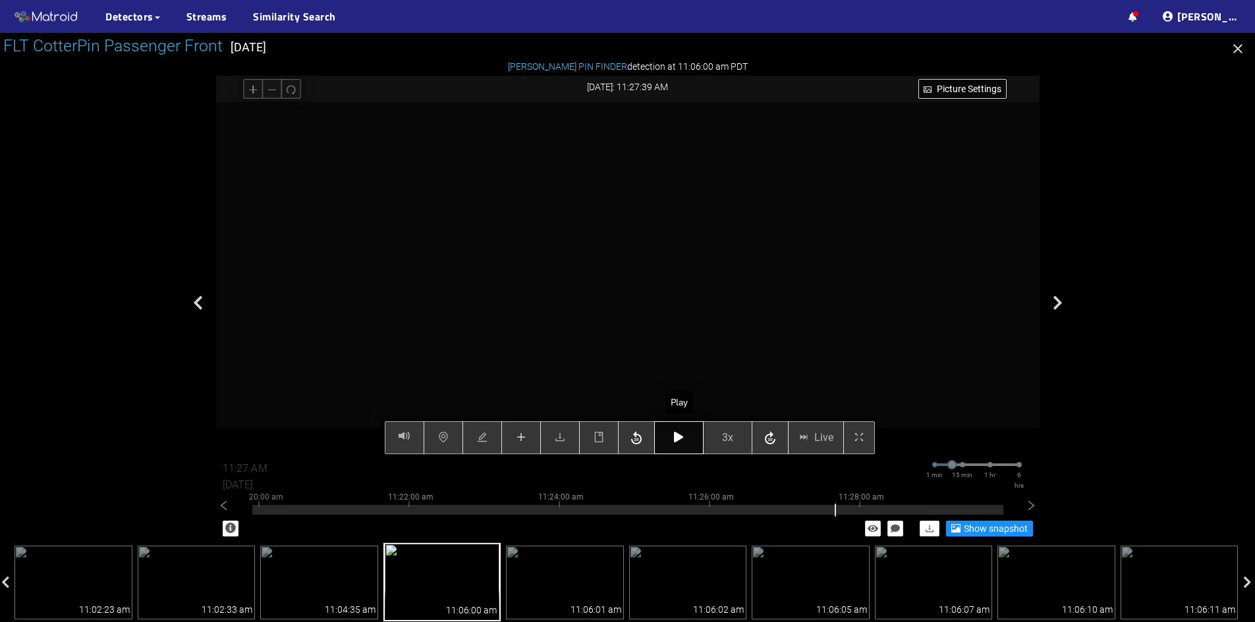
click at [680, 437] on icon "button" at bounding box center [678, 437] width 9 height 11
click at [680, 431] on button "button" at bounding box center [678, 437] width 49 height 33
click at [681, 441] on icon "button" at bounding box center [678, 437] width 9 height 11
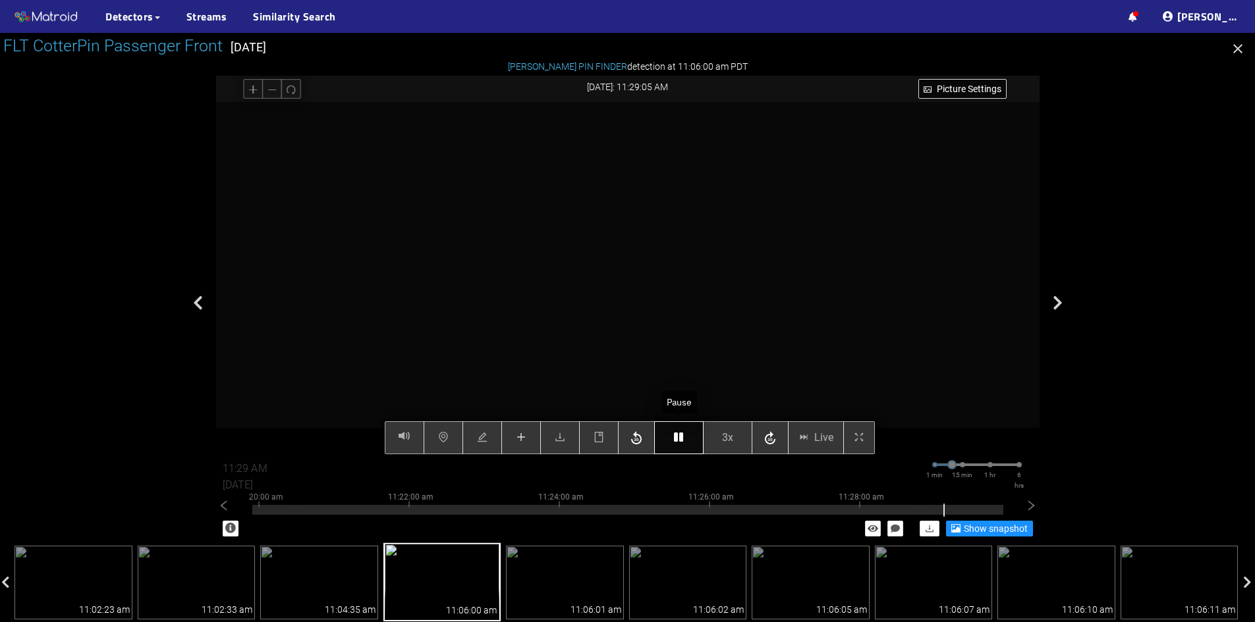
click at [681, 441] on icon "button" at bounding box center [678, 437] width 9 height 11
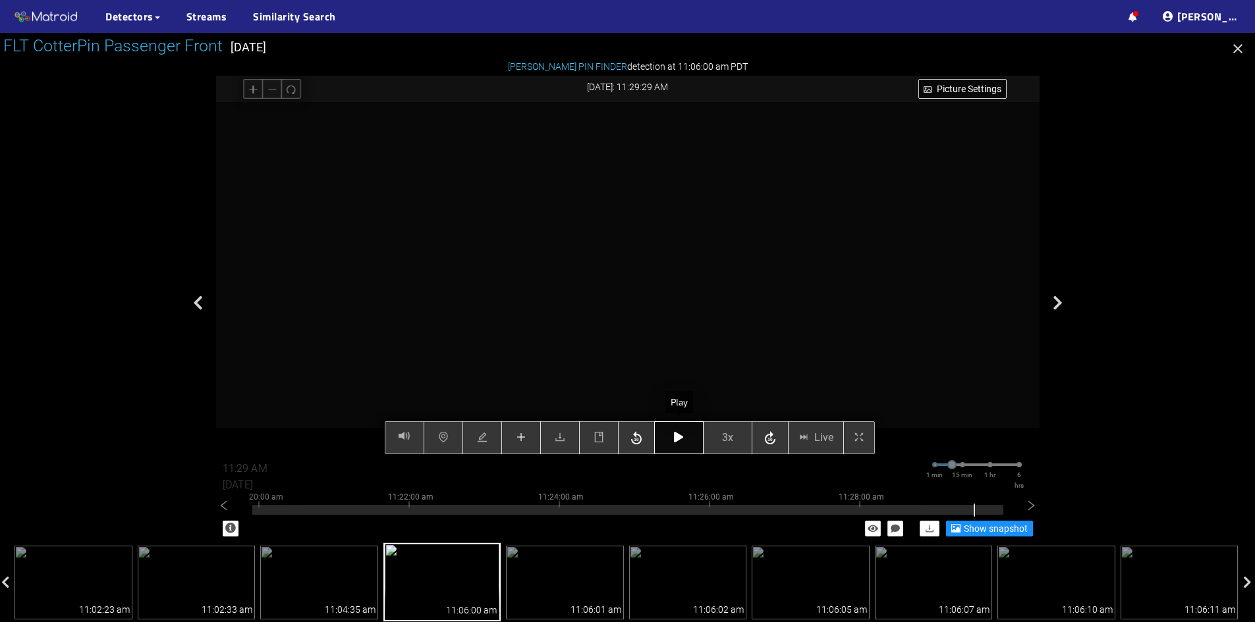
click at [681, 441] on icon "button" at bounding box center [678, 437] width 9 height 11
click at [520, 445] on span "plus" at bounding box center [521, 438] width 11 height 13
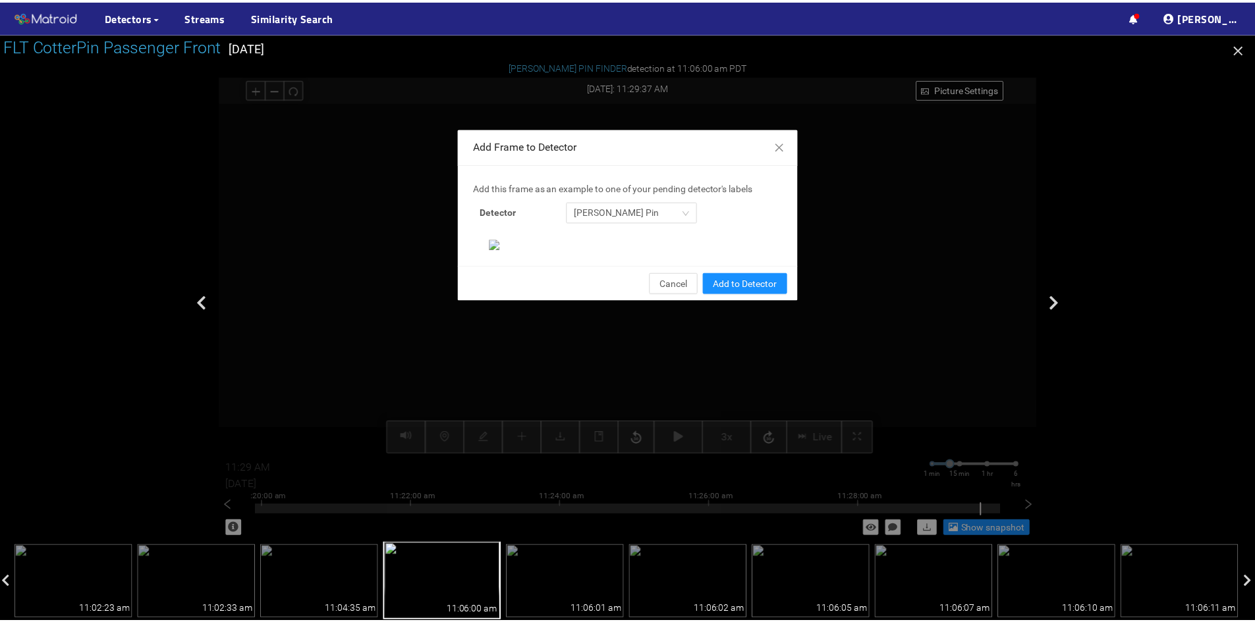
scroll to position [135, 0]
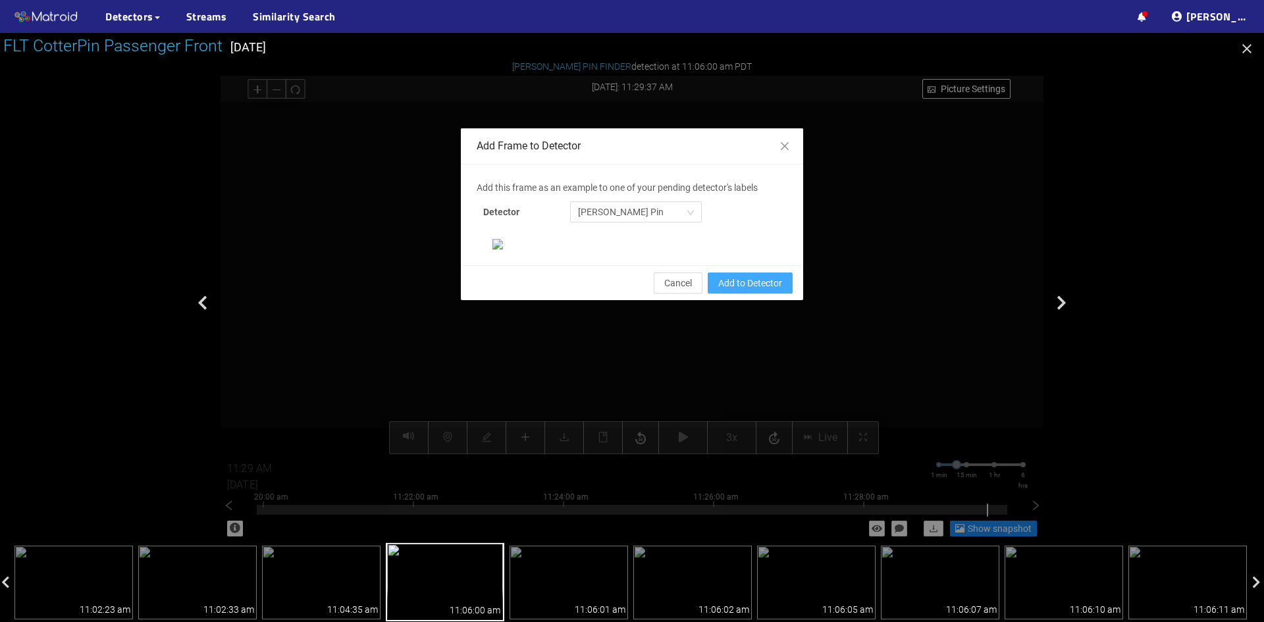
click at [744, 290] on span "Add to Detector" at bounding box center [750, 283] width 64 height 14
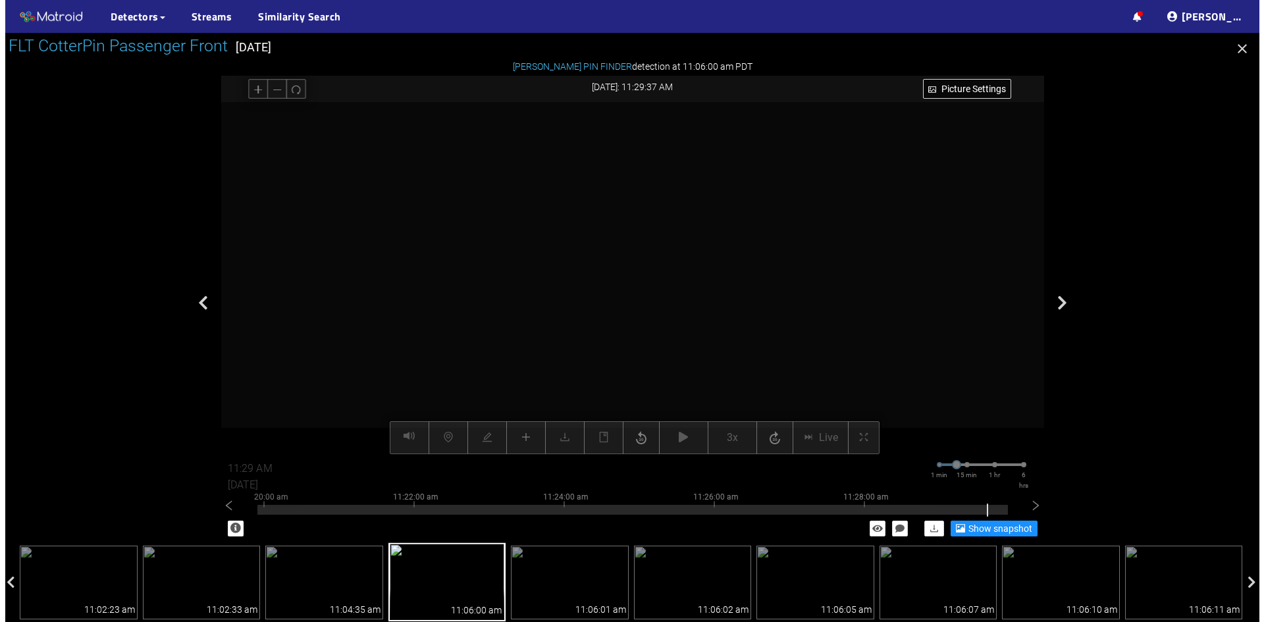
scroll to position [69, 0]
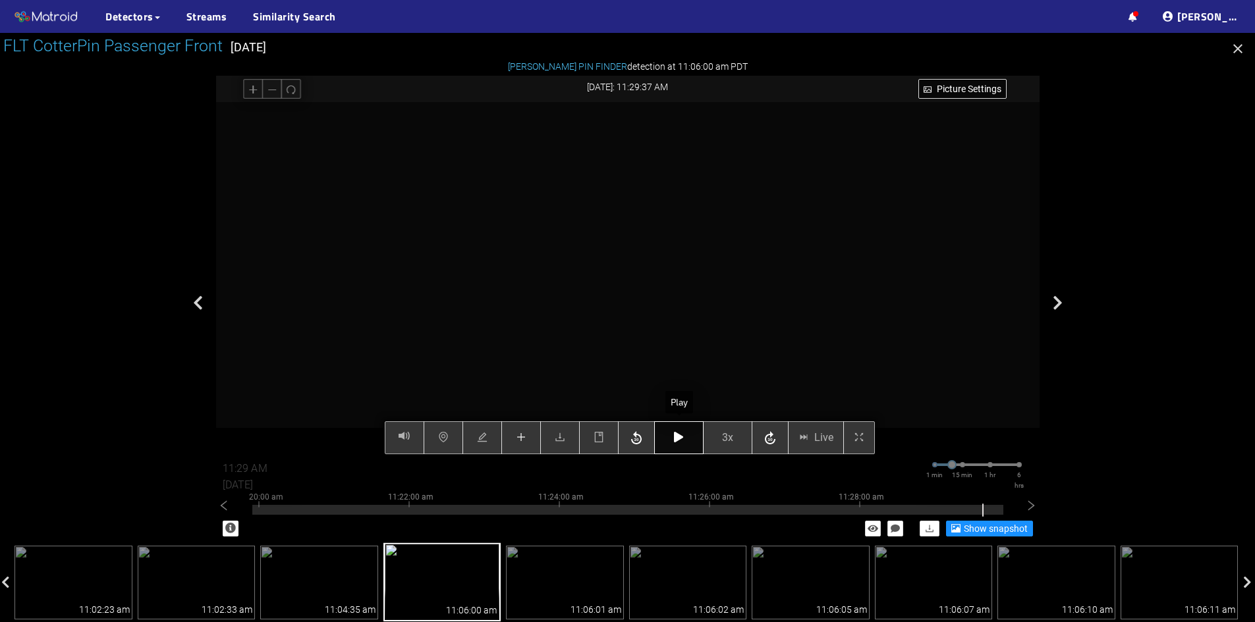
click at [681, 444] on button "button" at bounding box center [678, 437] width 49 height 33
click at [678, 431] on button "button" at bounding box center [678, 437] width 49 height 33
click at [683, 435] on icon "button" at bounding box center [678, 437] width 9 height 11
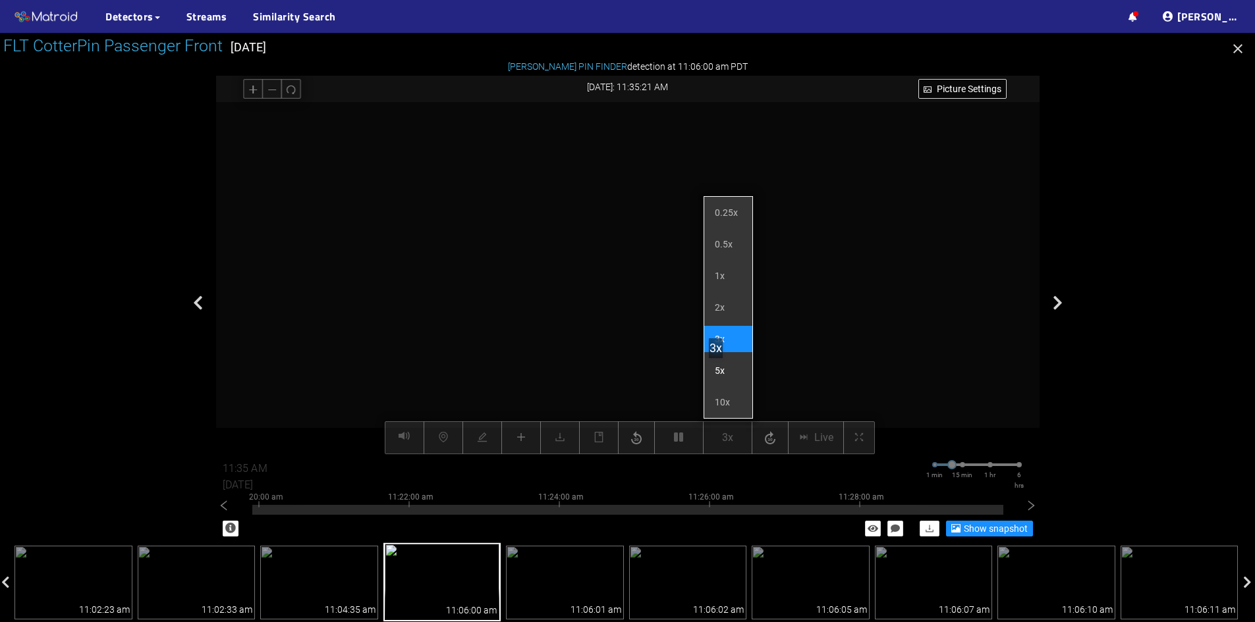
click at [721, 371] on li "5x" at bounding box center [728, 371] width 48 height 26
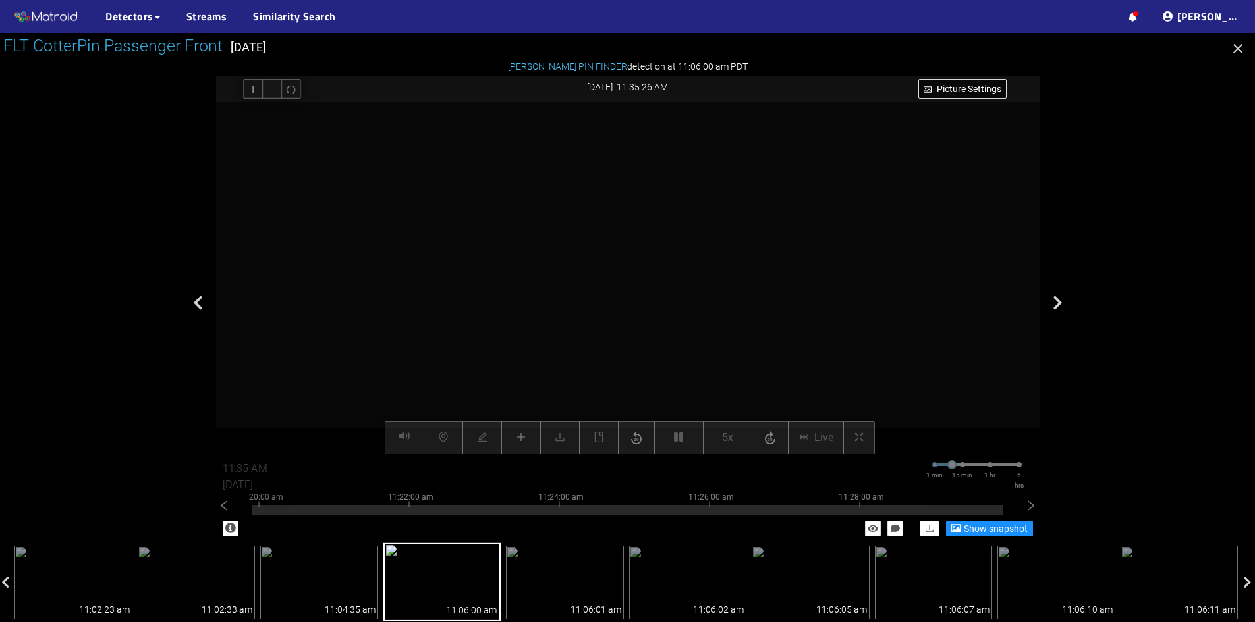
click at [588, 300] on video at bounding box center [621, 313] width 846 height 423
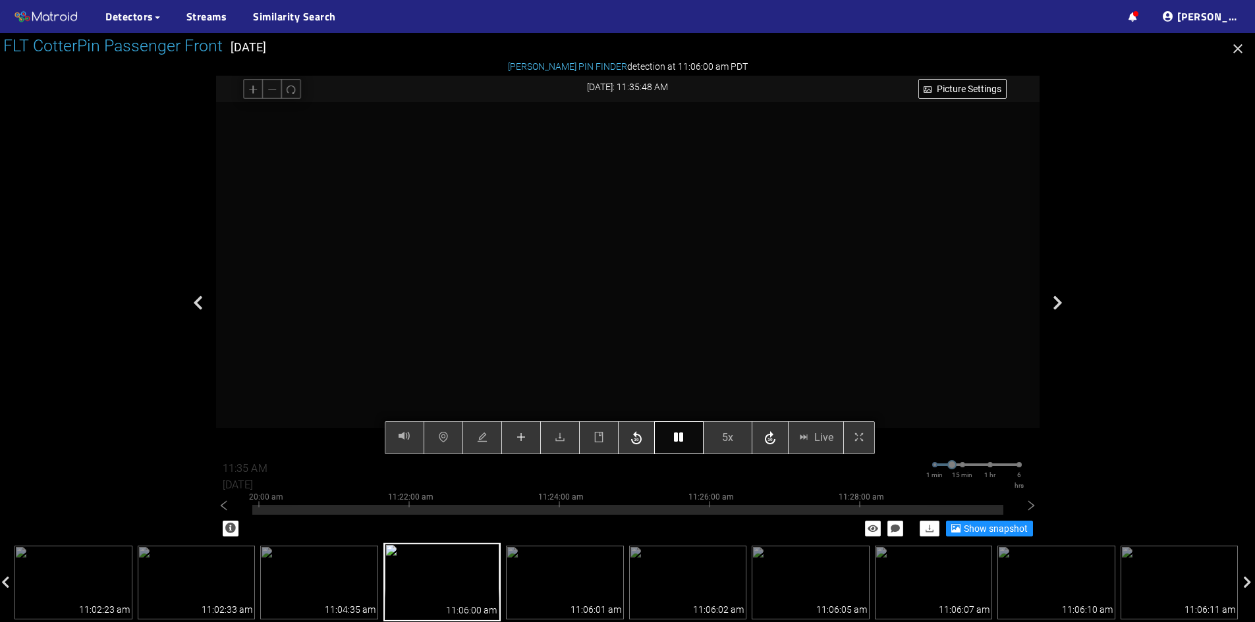
click at [674, 433] on icon "button" at bounding box center [678, 437] width 9 height 11
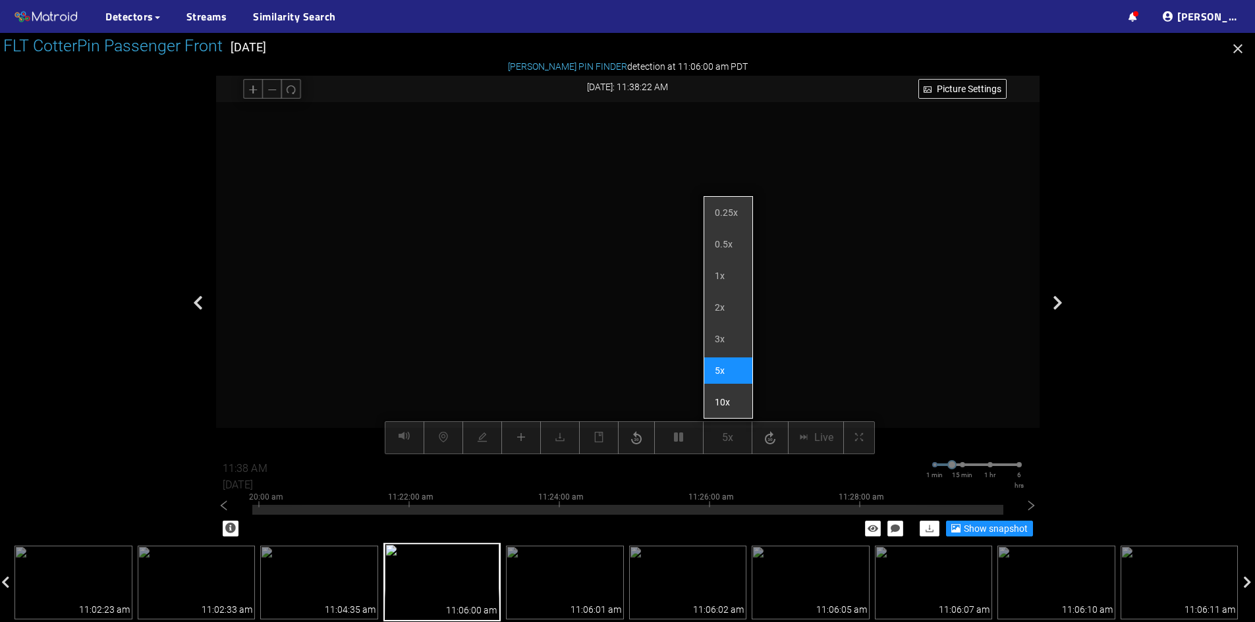
click at [725, 404] on li "10x" at bounding box center [728, 402] width 48 height 26
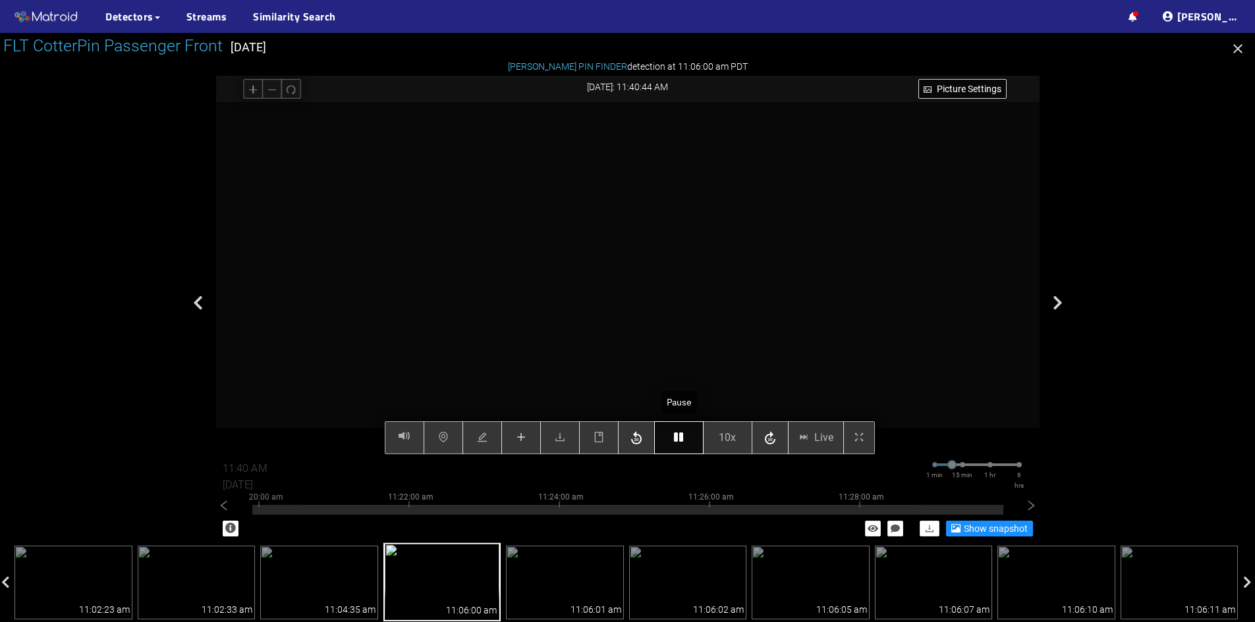
click at [674, 442] on icon "button" at bounding box center [678, 437] width 9 height 11
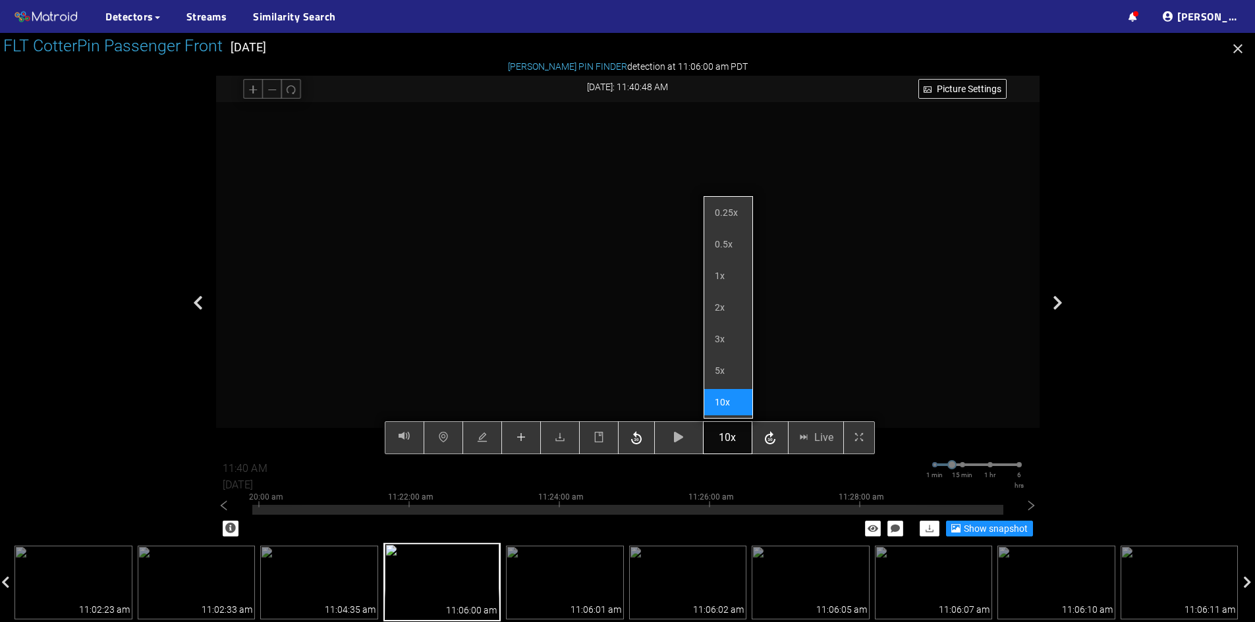
click at [732, 442] on span "10x" at bounding box center [726, 437] width 17 height 16
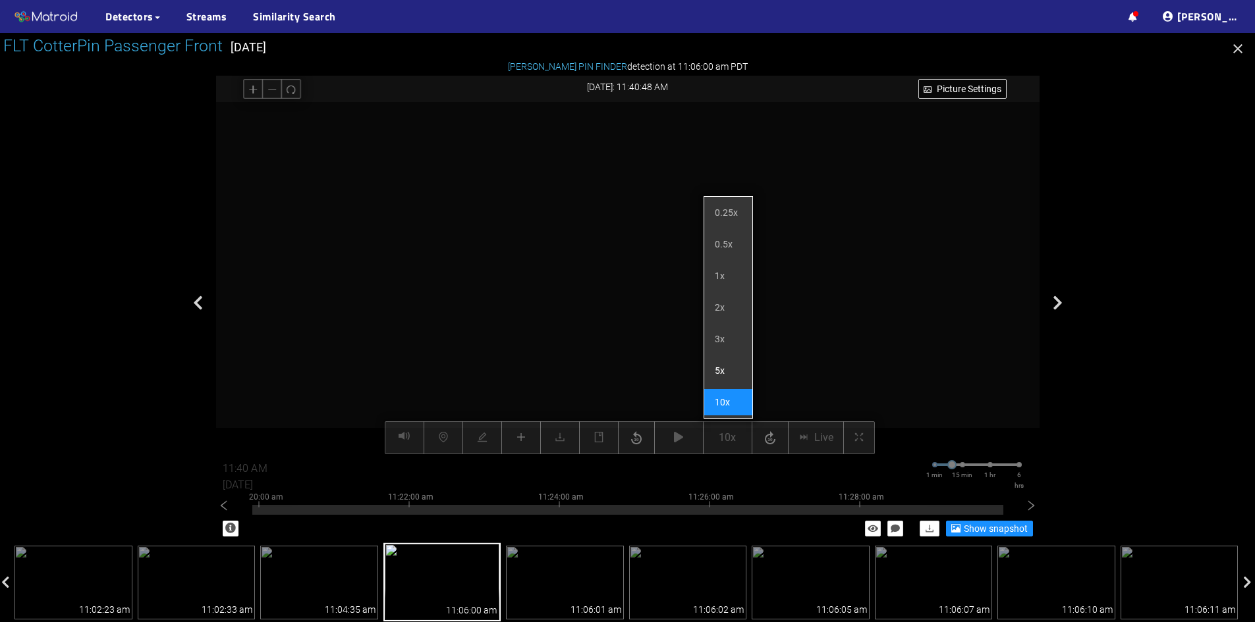
click at [727, 364] on li "5x" at bounding box center [728, 371] width 48 height 26
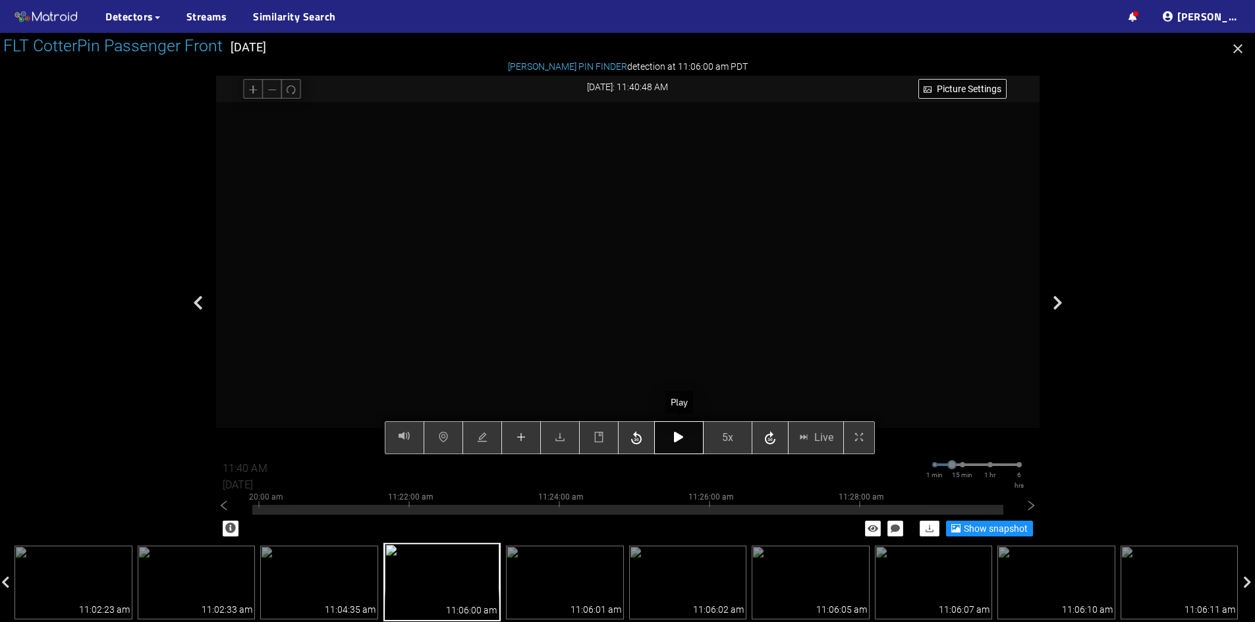
click at [682, 441] on icon "button" at bounding box center [678, 437] width 9 height 11
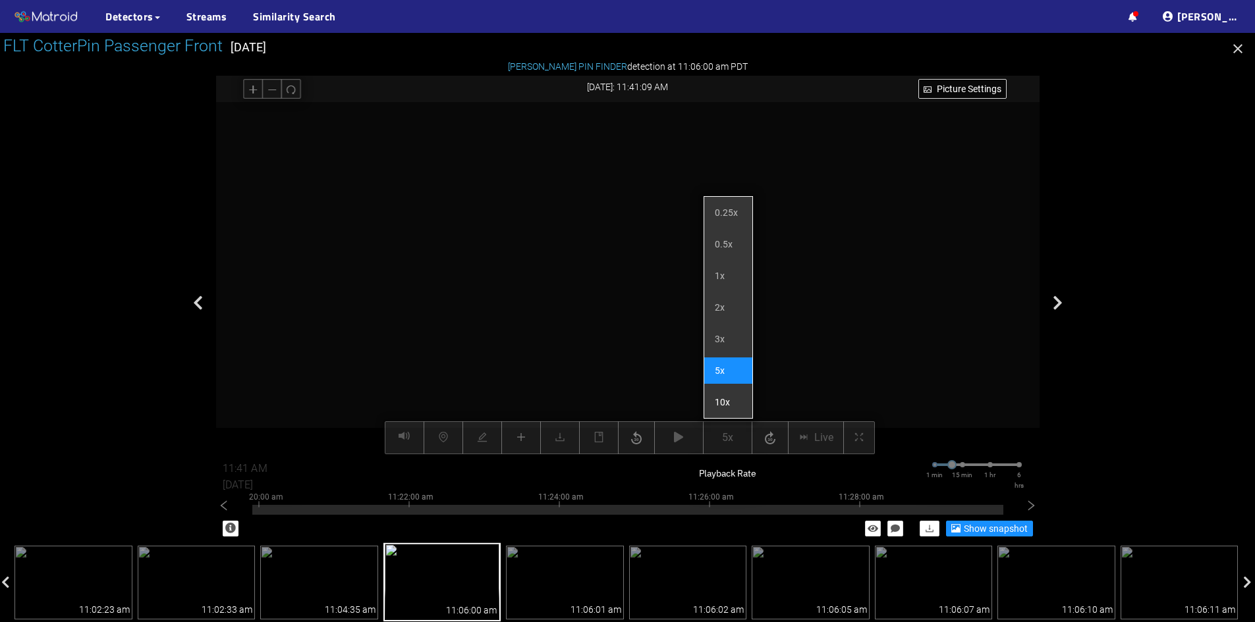
drag, startPoint x: 735, startPoint y: 441, endPoint x: 731, endPoint y: 410, distance: 31.2
click at [734, 441] on div "Picture Settings 5x Live 11:41 AM [DATE] 1 min 15 min 1 hr 6 hrs 11:10:00 am 11…" at bounding box center [627, 278] width 823 height 352
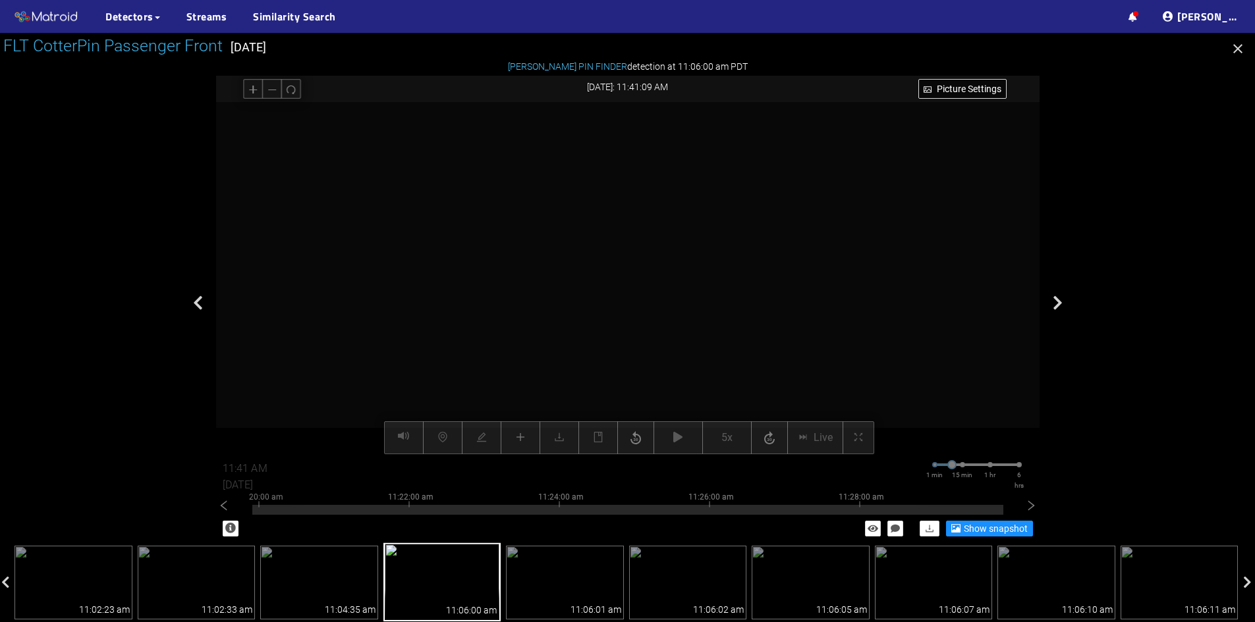
drag, startPoint x: 724, startPoint y: 445, endPoint x: 724, endPoint y: 429, distance: 15.8
click at [724, 445] on div "Picture Settings 5x Live 11:41 AM [DATE] 1 min 15 min 1 hr 6 hrs 11:10:00 am 11…" at bounding box center [627, 278] width 823 height 352
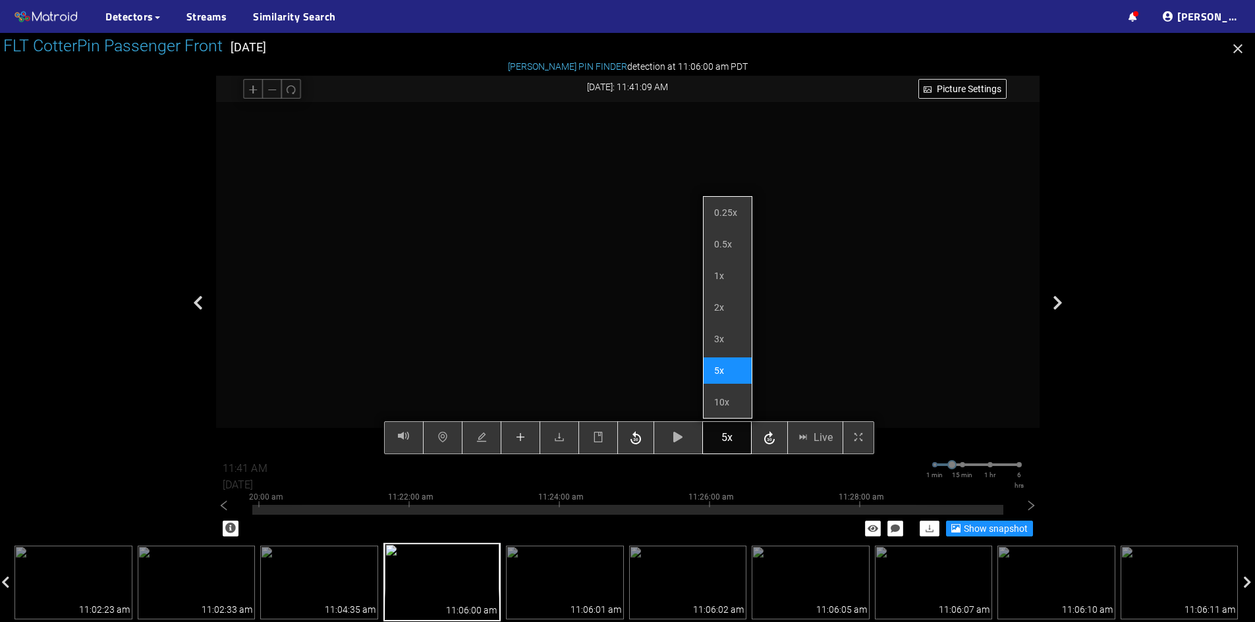
click at [724, 437] on span "5x" at bounding box center [726, 437] width 11 height 16
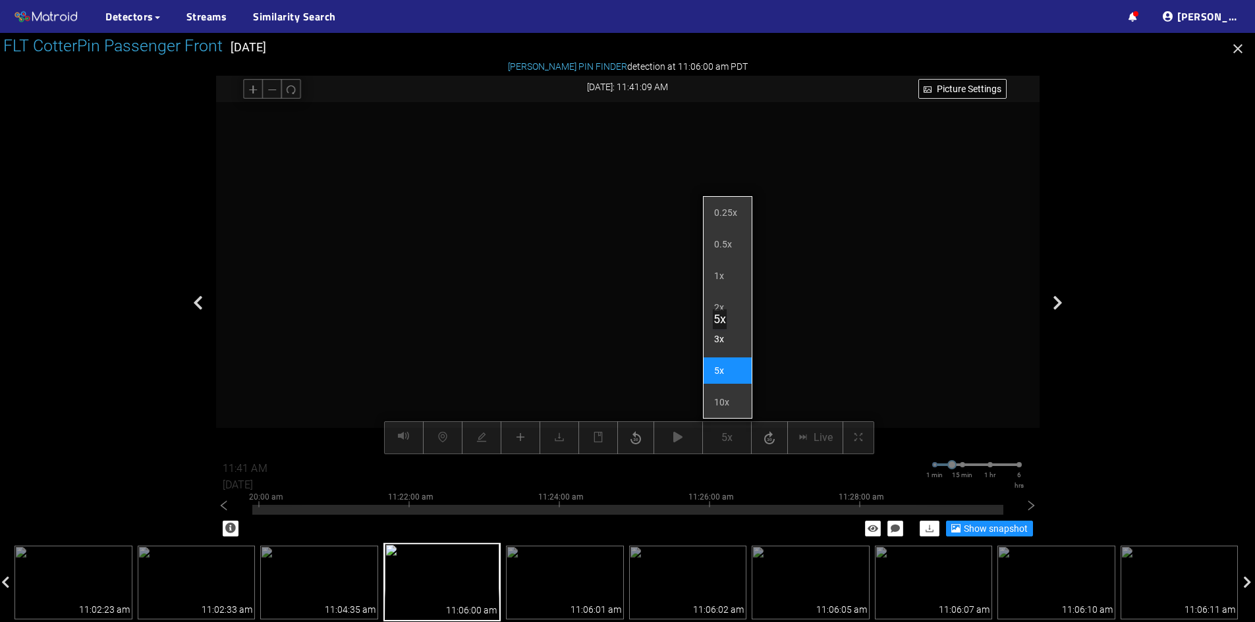
click at [725, 342] on li "3x" at bounding box center [727, 339] width 48 height 26
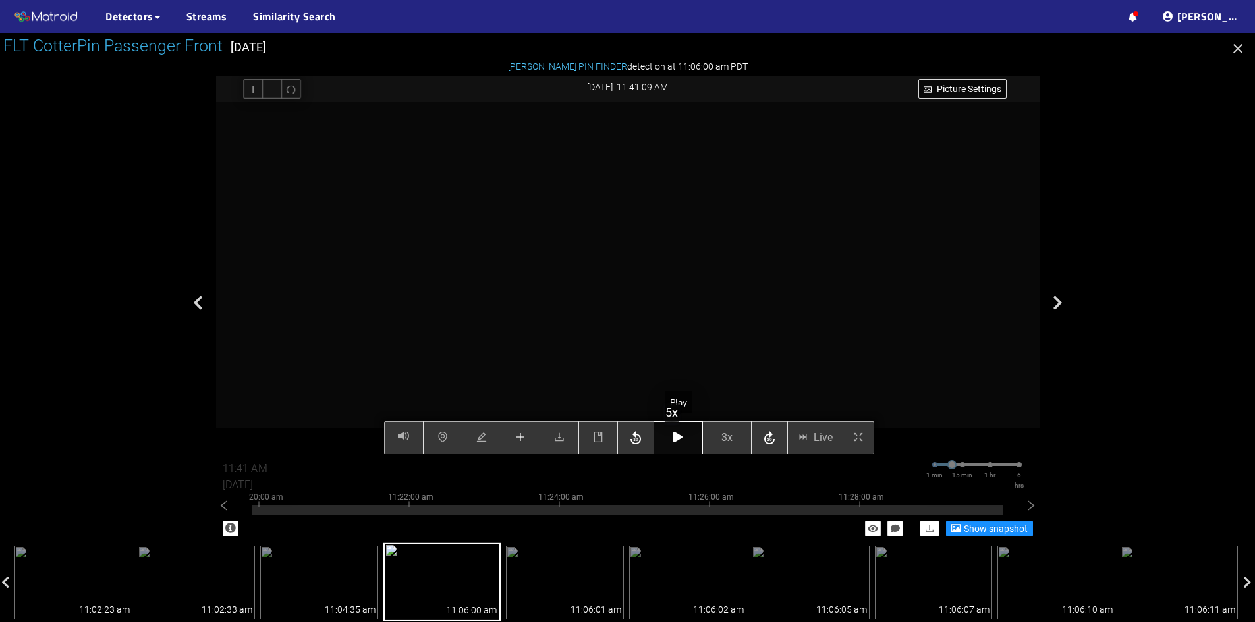
click at [677, 436] on icon "button" at bounding box center [677, 437] width 9 height 11
click at [672, 437] on button "button" at bounding box center [677, 437] width 49 height 33
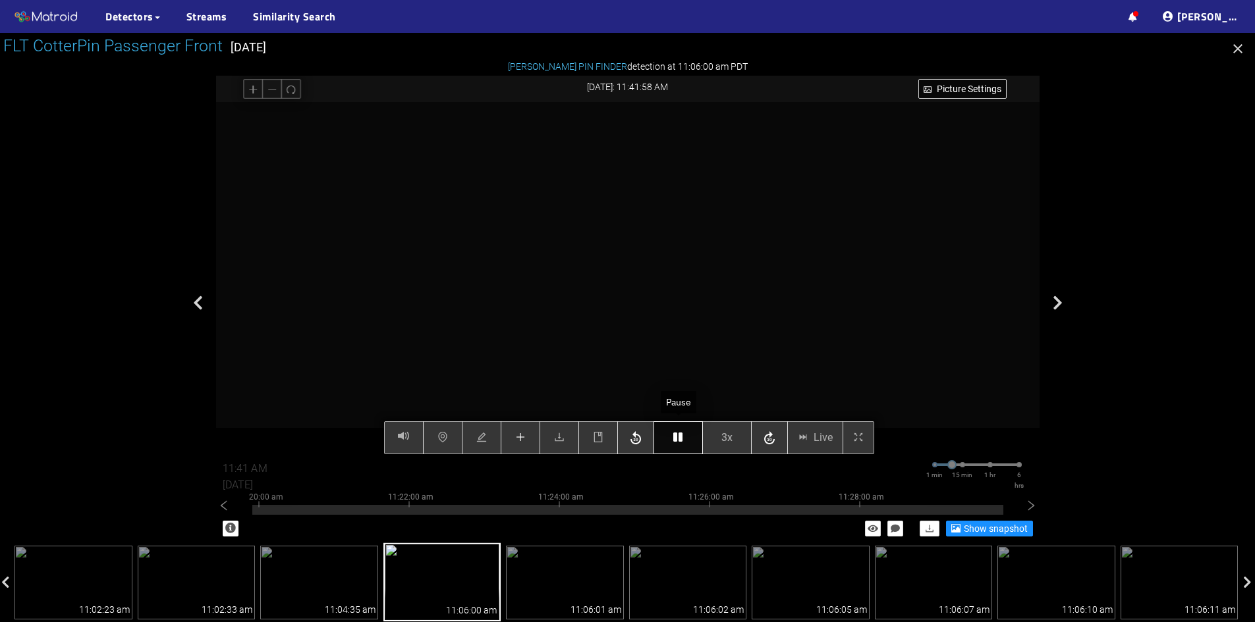
click at [672, 437] on button "button" at bounding box center [677, 437] width 49 height 33
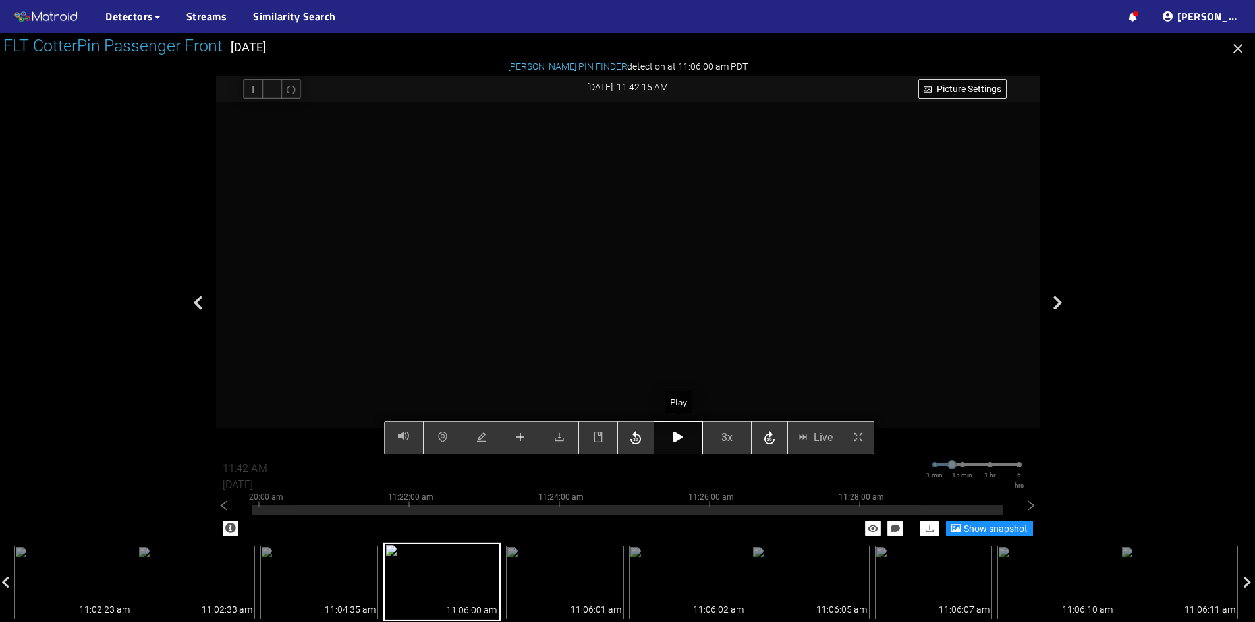
click at [672, 437] on button "button" at bounding box center [677, 437] width 49 height 33
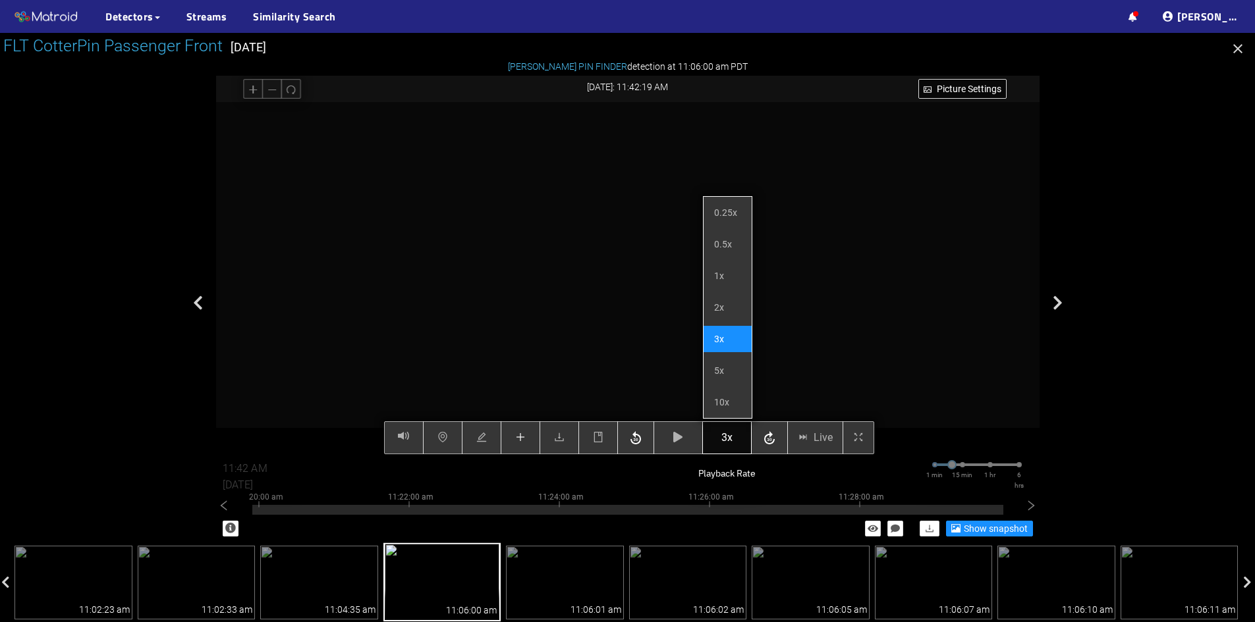
click at [729, 433] on span "3x" at bounding box center [726, 437] width 11 height 16
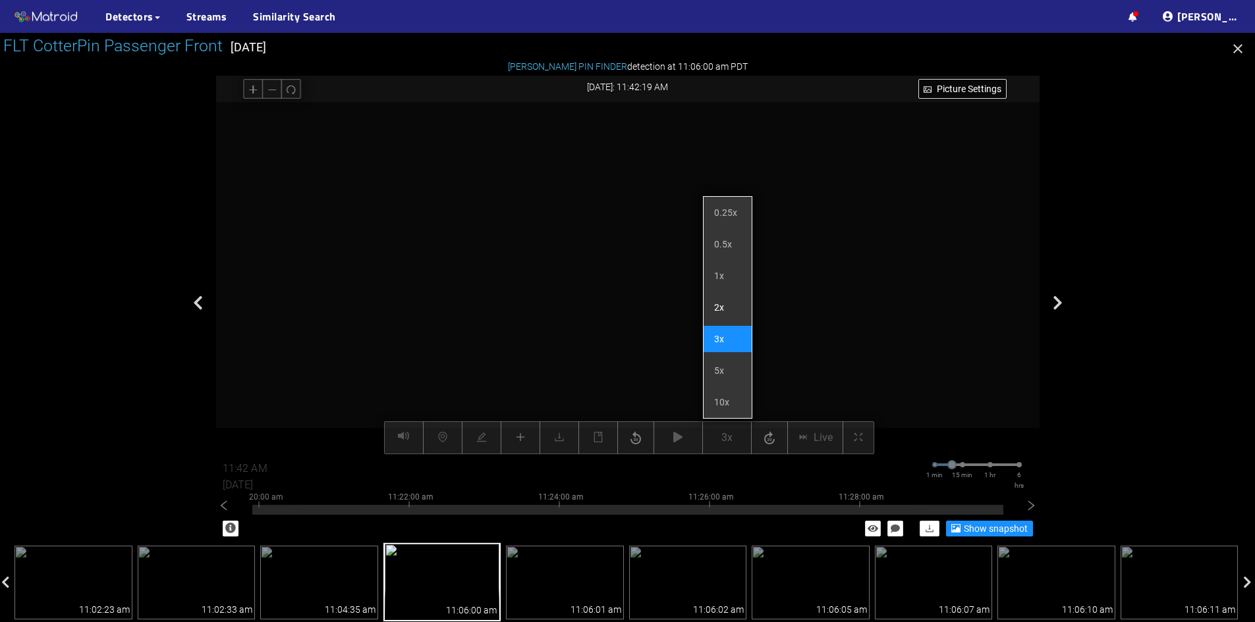
click at [722, 312] on li "2x" at bounding box center [727, 307] width 48 height 26
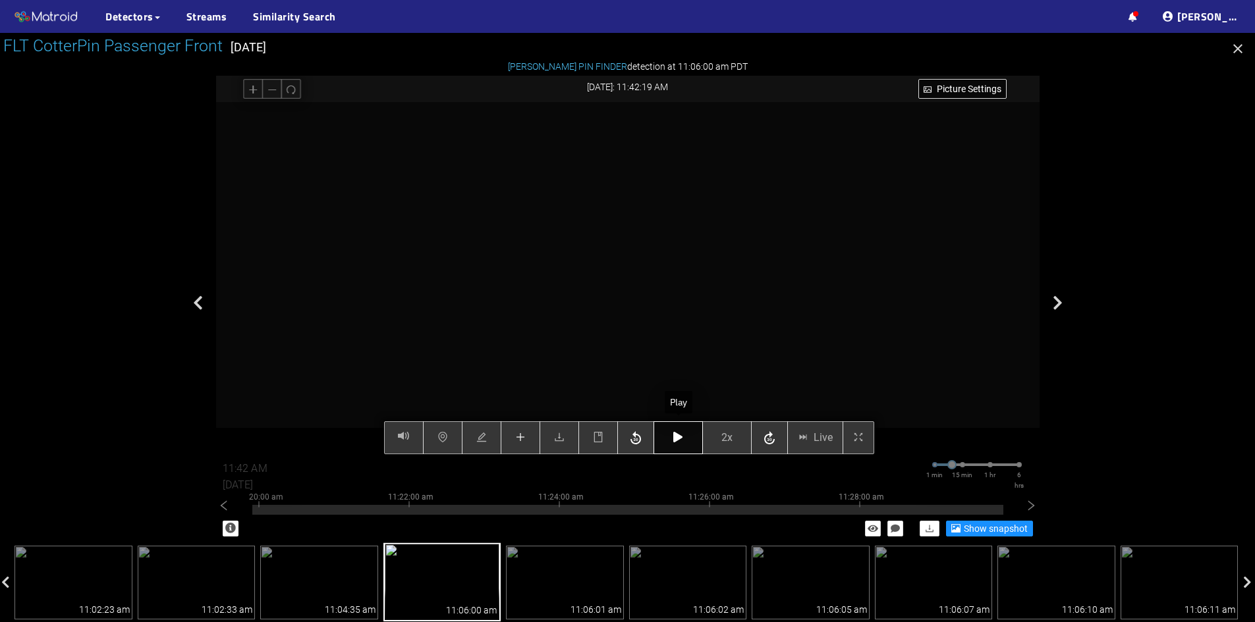
click at [677, 441] on icon "button" at bounding box center [677, 437] width 9 height 11
click at [680, 437] on icon "button" at bounding box center [677, 437] width 9 height 11
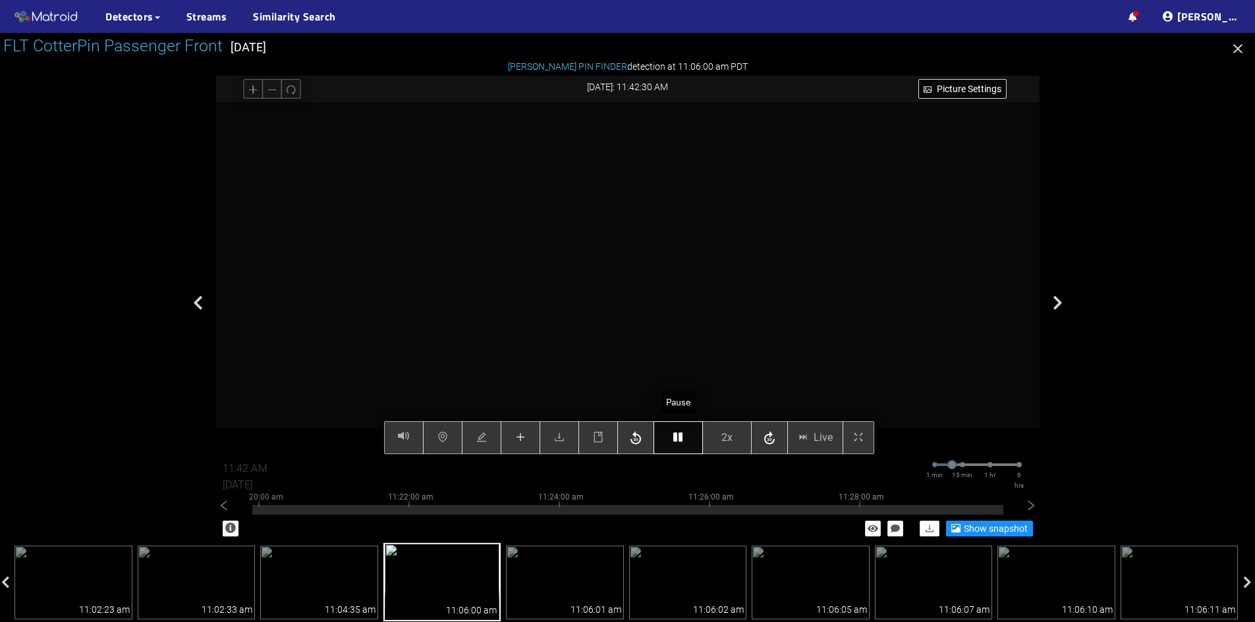
click at [680, 437] on icon "button" at bounding box center [677, 437] width 9 height 11
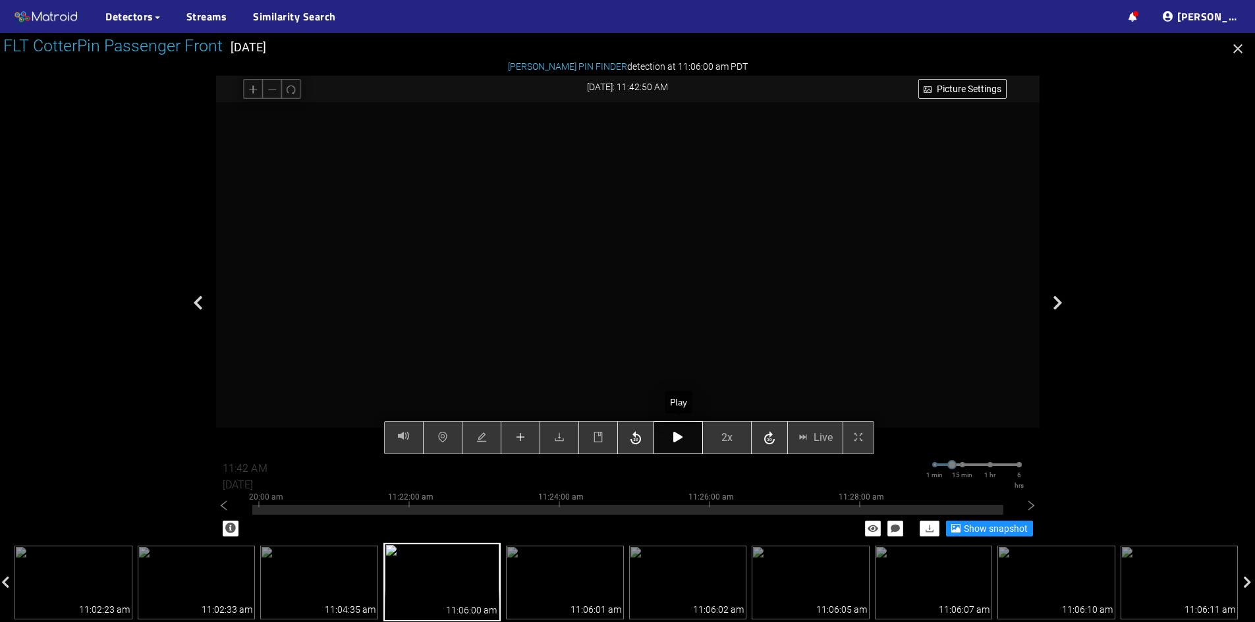
click at [680, 437] on icon "button" at bounding box center [677, 437] width 9 height 11
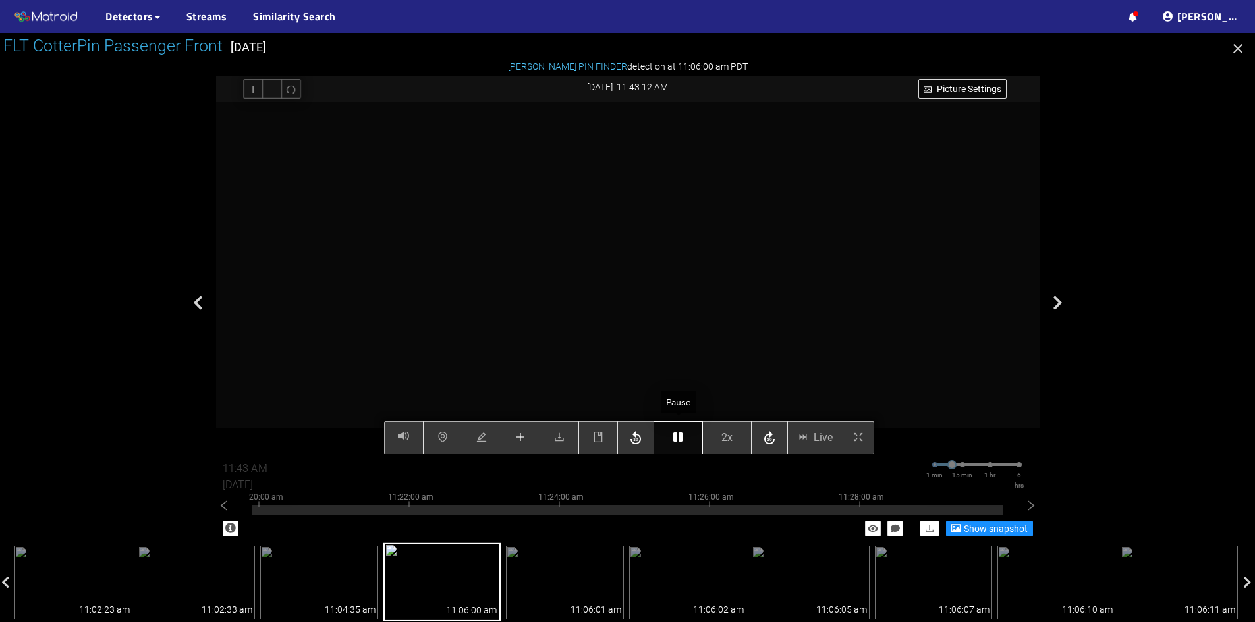
click at [680, 437] on icon "button" at bounding box center [677, 437] width 9 height 11
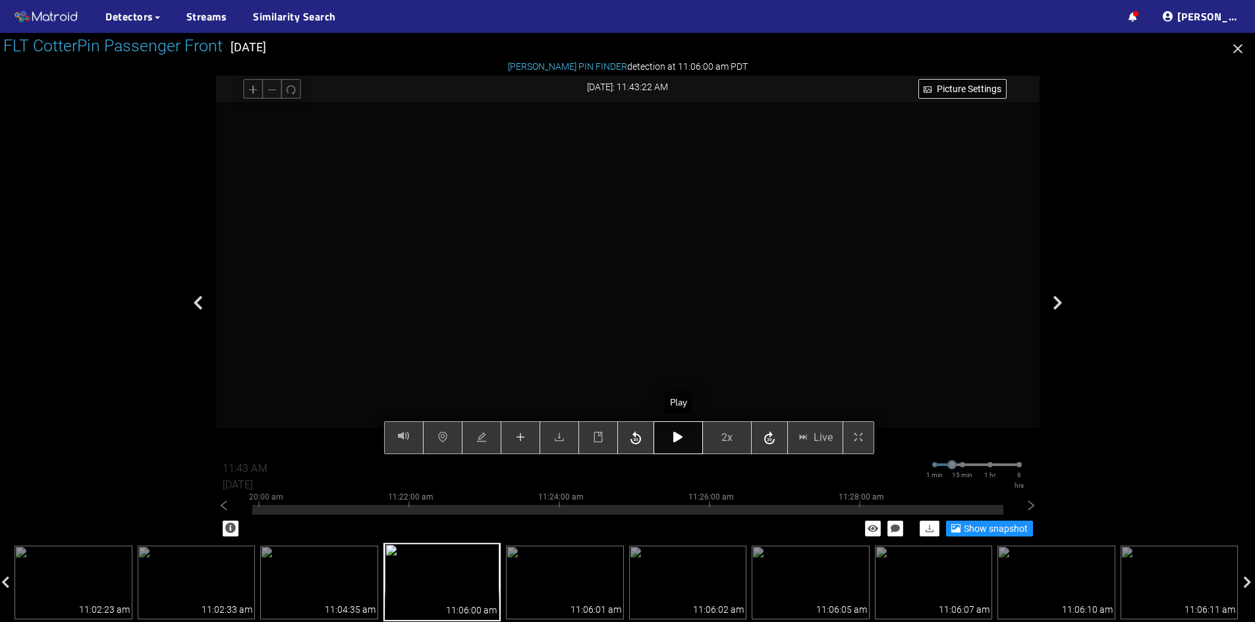
click at [688, 435] on button "button" at bounding box center [677, 437] width 49 height 33
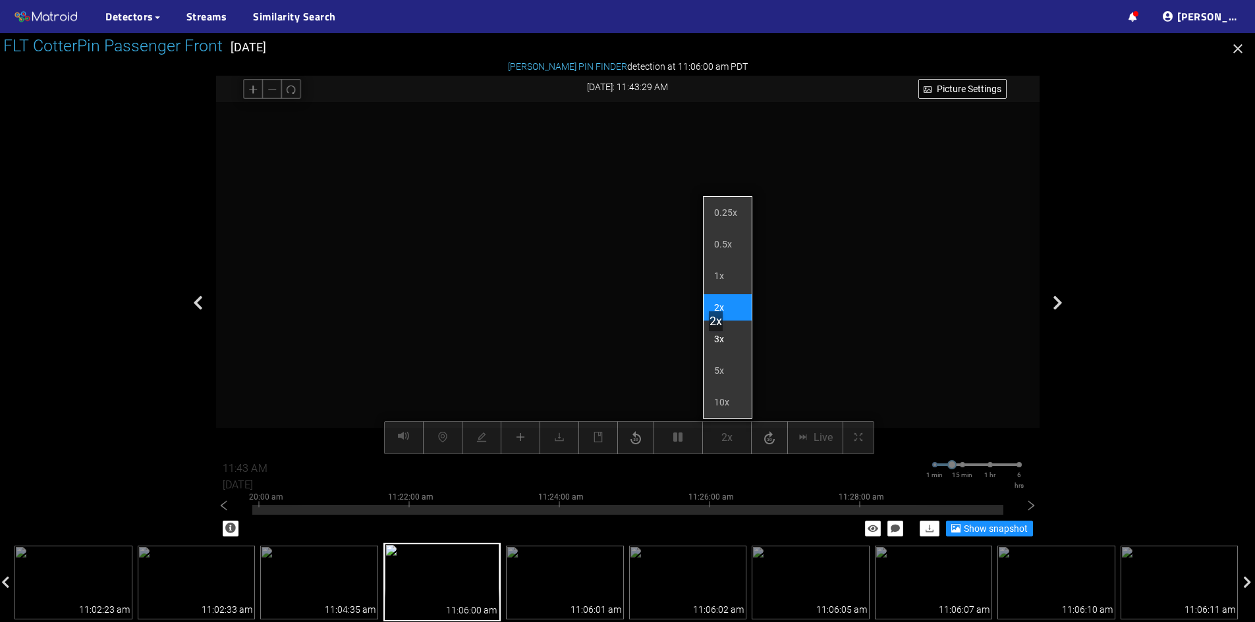
click at [721, 344] on li "3x" at bounding box center [727, 339] width 48 height 26
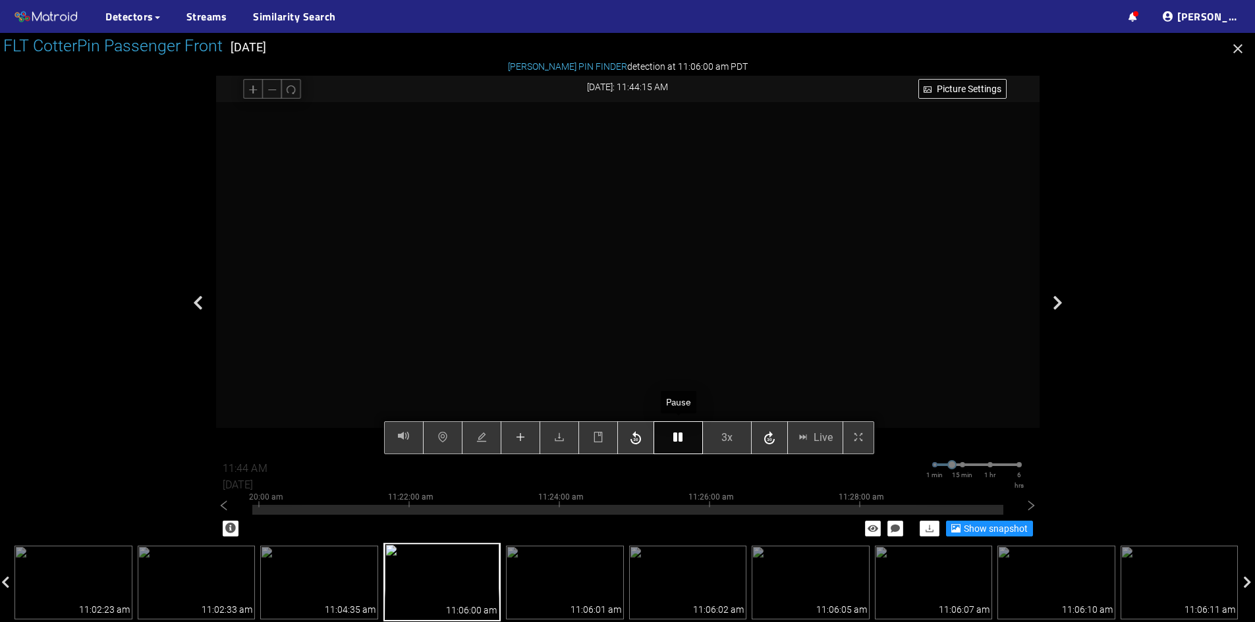
click at [677, 439] on icon "button" at bounding box center [677, 437] width 9 height 11
click at [678, 439] on icon "button" at bounding box center [677, 437] width 9 height 11
click at [512, 445] on button "button" at bounding box center [521, 437] width 40 height 33
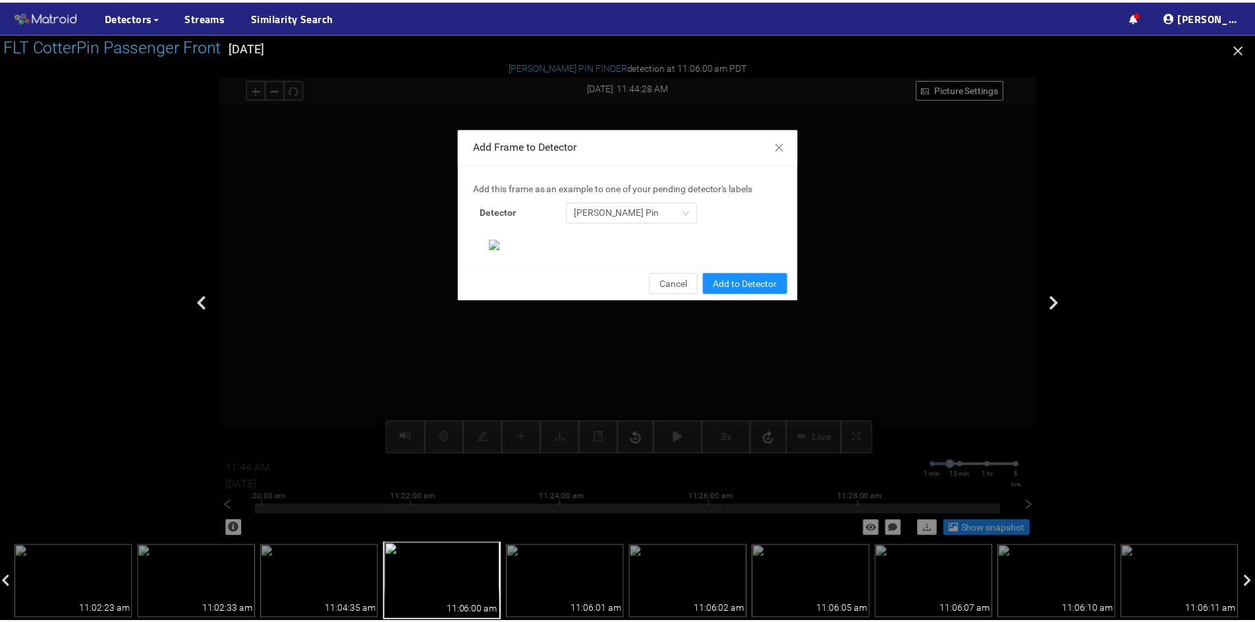
scroll to position [135, 0]
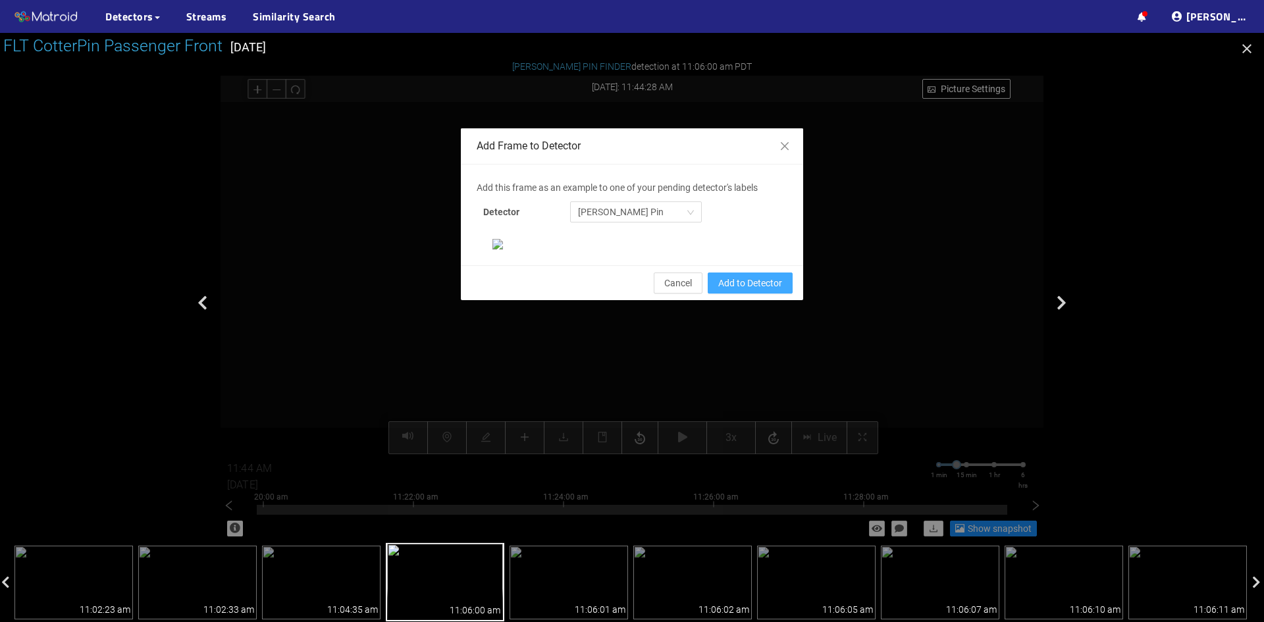
click at [753, 290] on span "Add to Detector" at bounding box center [750, 283] width 64 height 14
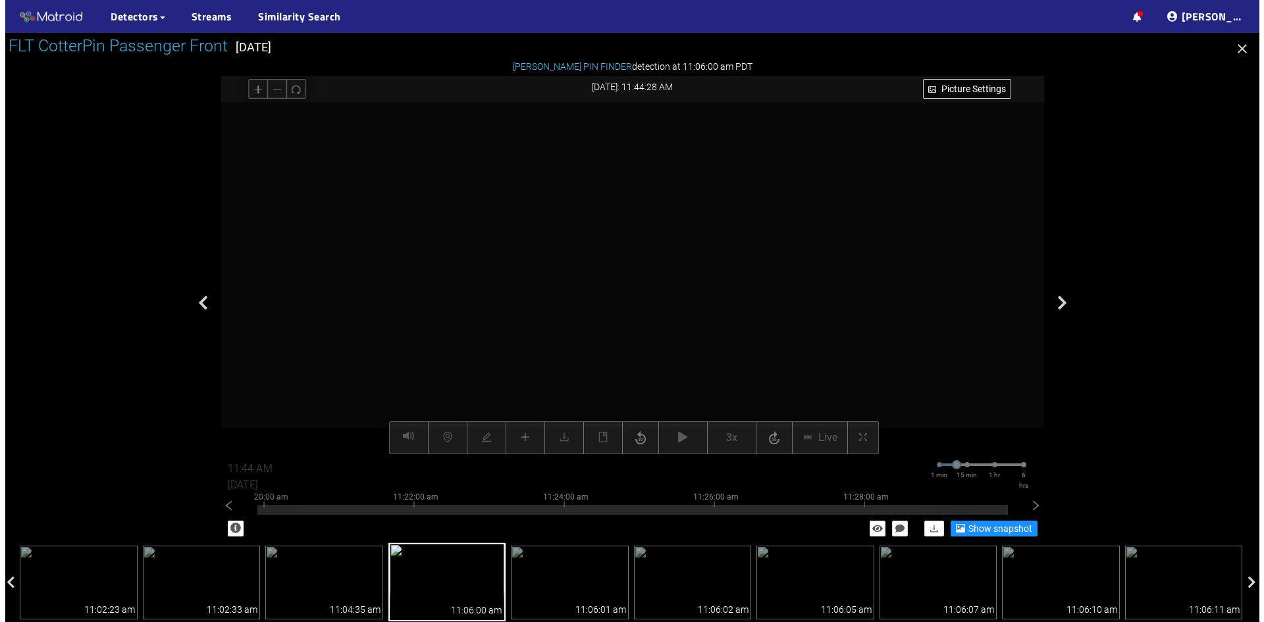
scroll to position [0, 0]
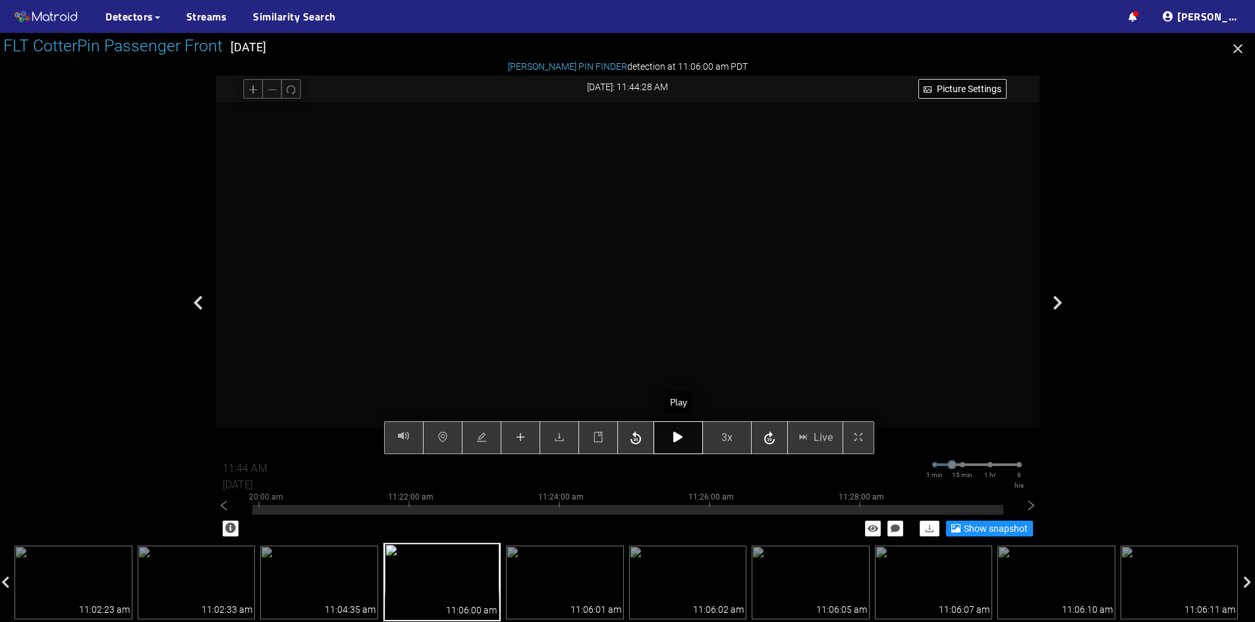
click at [674, 441] on icon "button" at bounding box center [677, 437] width 9 height 11
click at [681, 436] on icon "button" at bounding box center [677, 437] width 9 height 11
click at [677, 441] on icon "button" at bounding box center [677, 437] width 9 height 11
click at [679, 436] on icon "button" at bounding box center [677, 437] width 9 height 11
click at [522, 437] on icon "plus" at bounding box center [520, 437] width 11 height 11
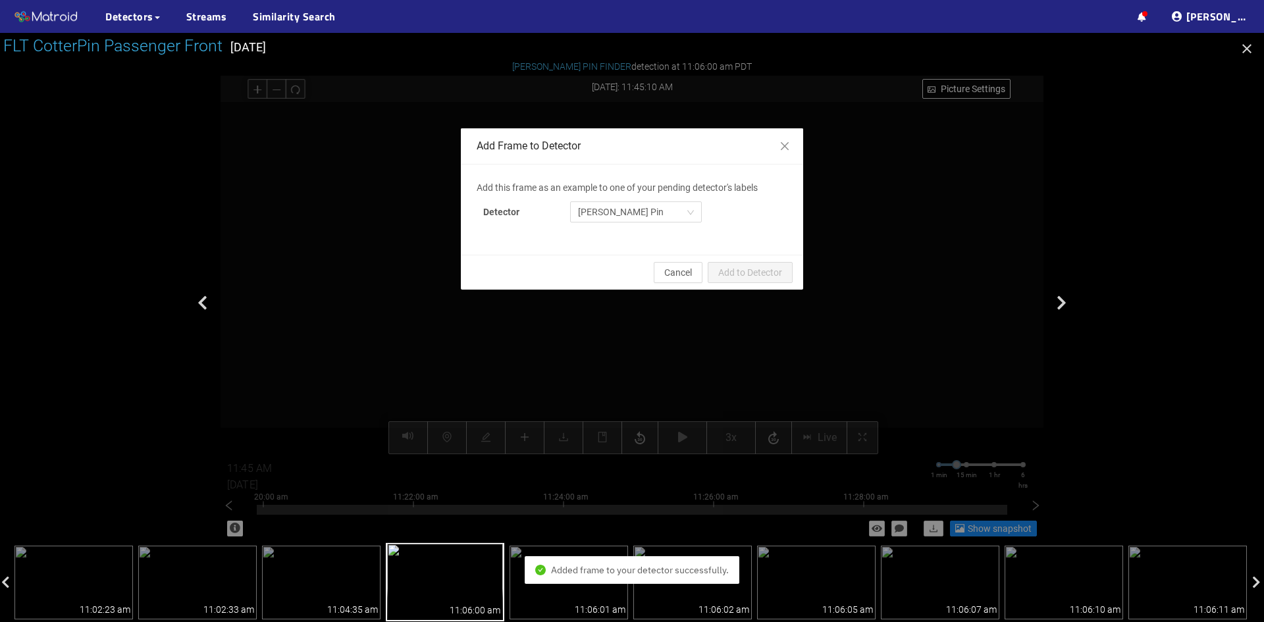
click at [676, 373] on div "Add Frame to Detector Add this frame as an example to one of your pending detec…" at bounding box center [632, 303] width 823 height 481
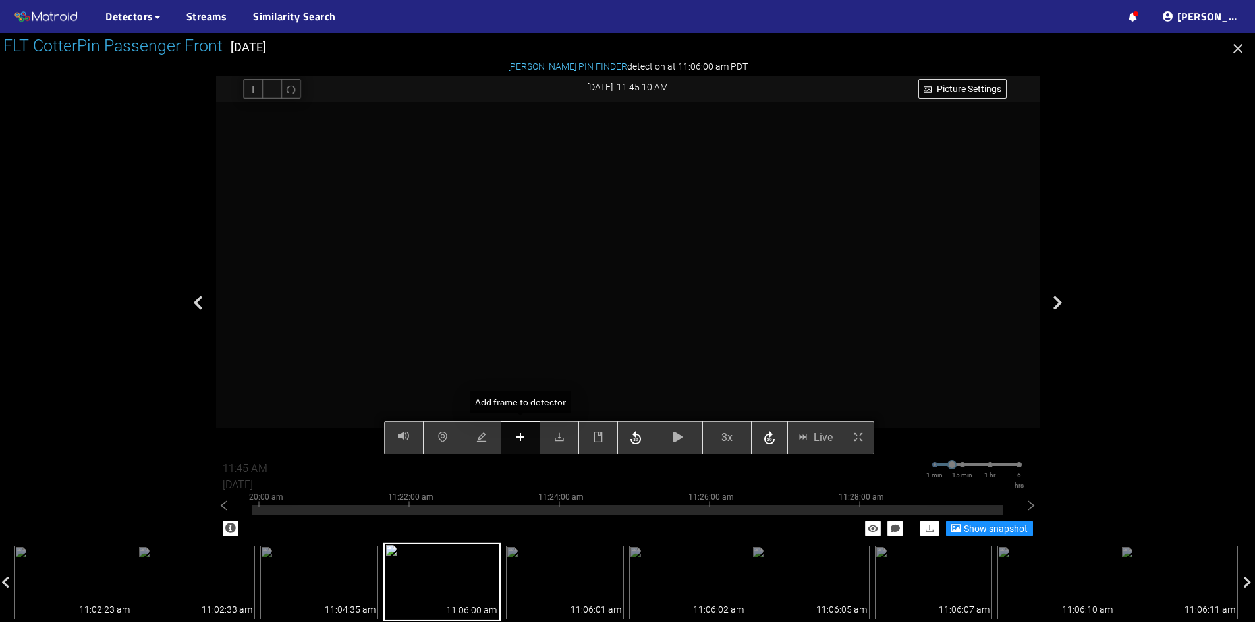
click at [520, 437] on icon "plus" at bounding box center [520, 437] width 1 height 9
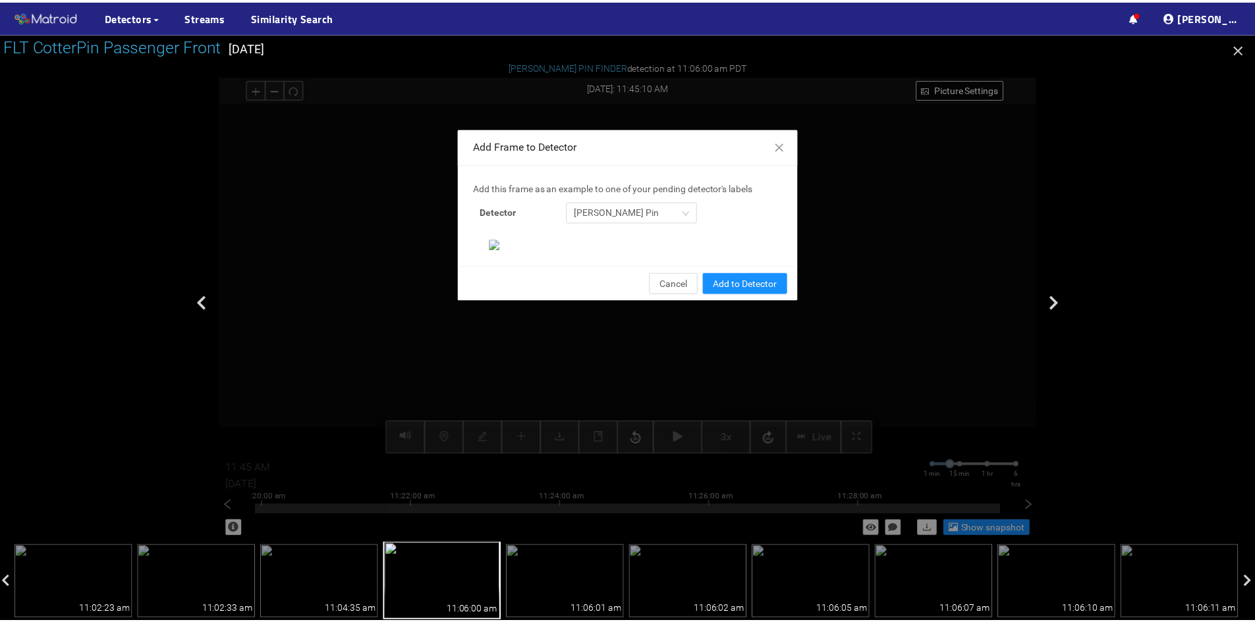
scroll to position [135, 0]
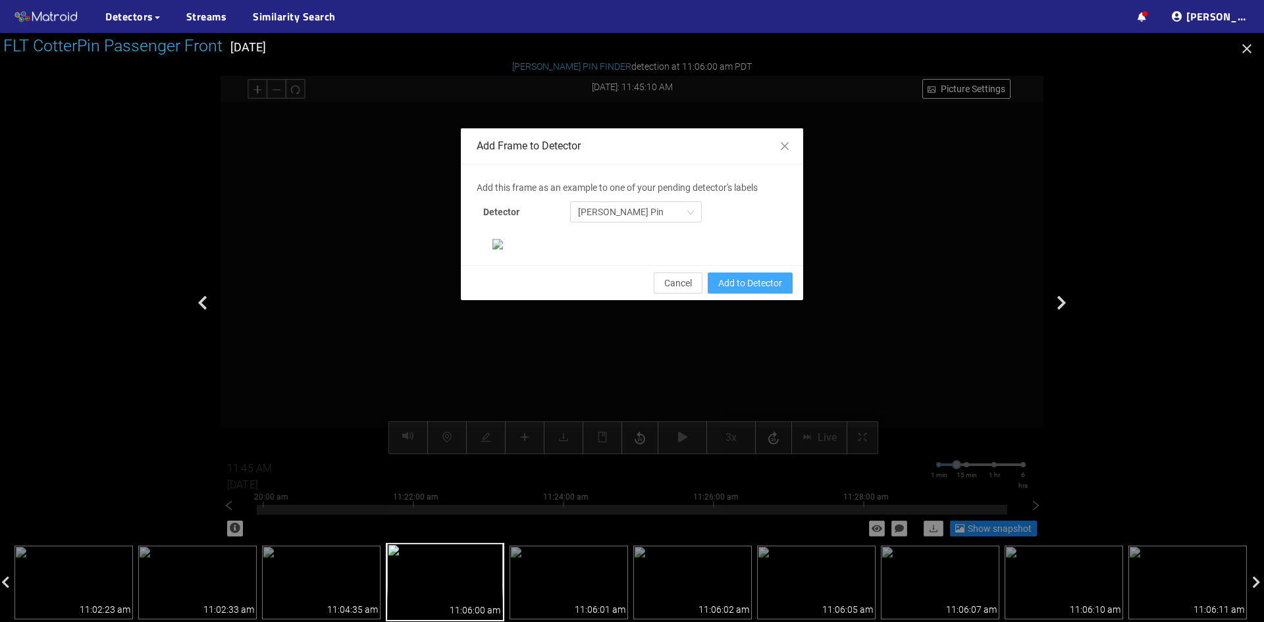
click at [730, 290] on span "Add to Detector" at bounding box center [750, 283] width 64 height 14
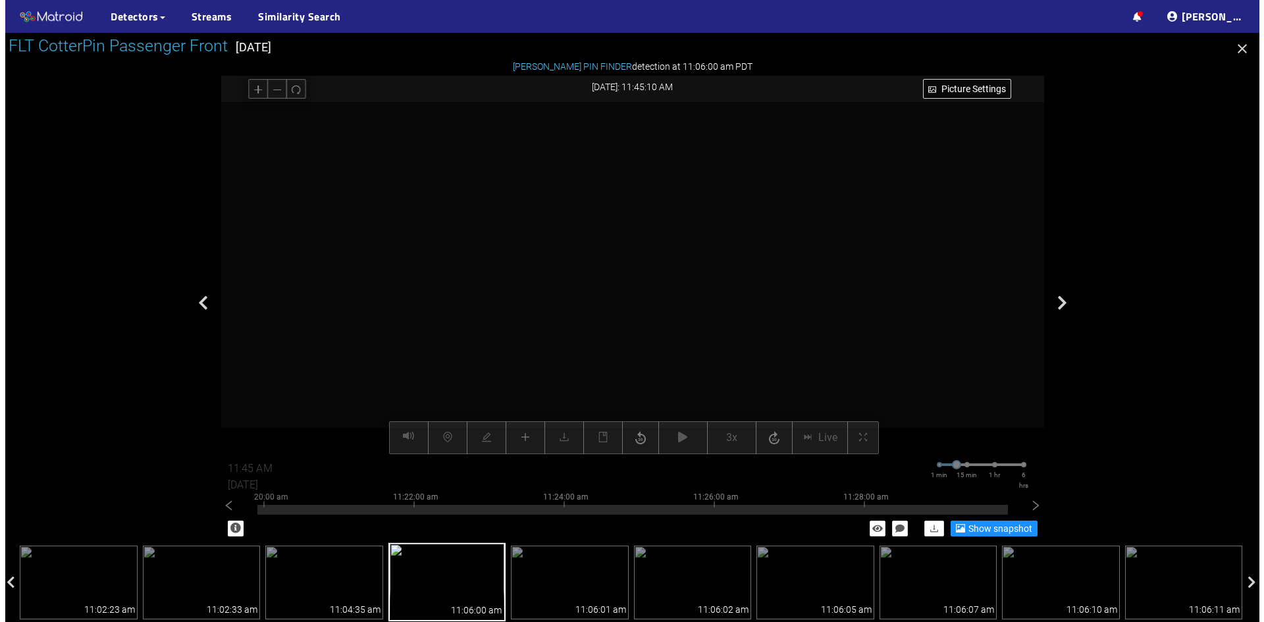
scroll to position [69, 0]
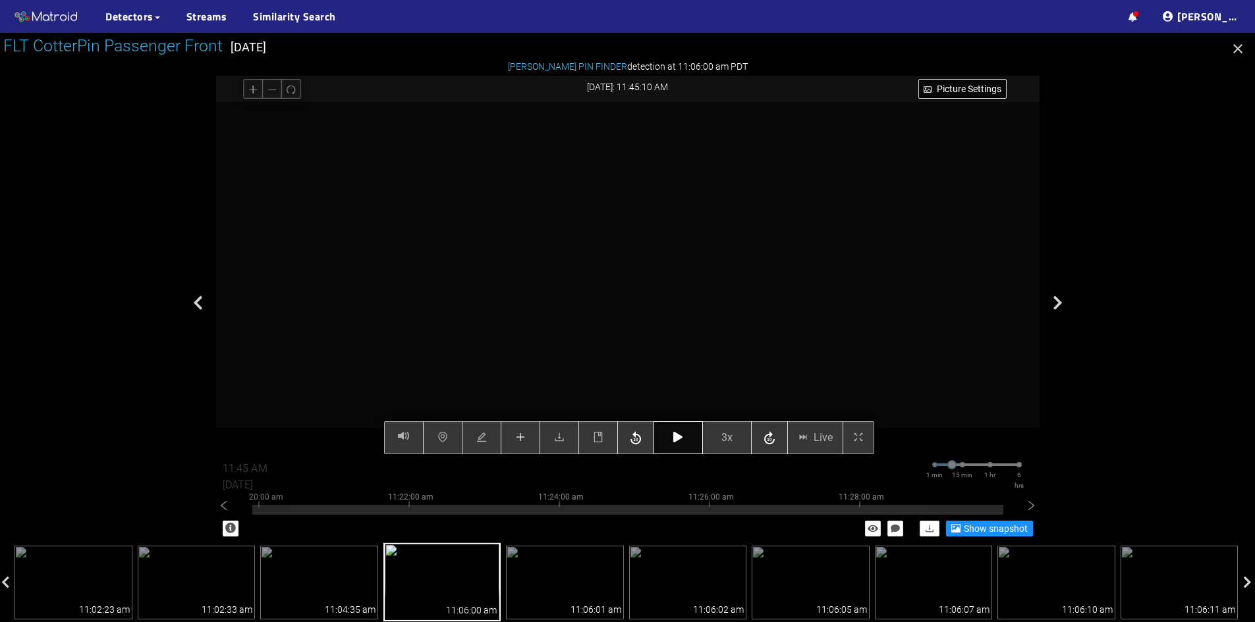
click at [676, 437] on icon "button" at bounding box center [677, 437] width 9 height 11
click at [678, 434] on icon "button" at bounding box center [677, 437] width 9 height 11
click at [718, 444] on button "3x" at bounding box center [726, 437] width 49 height 33
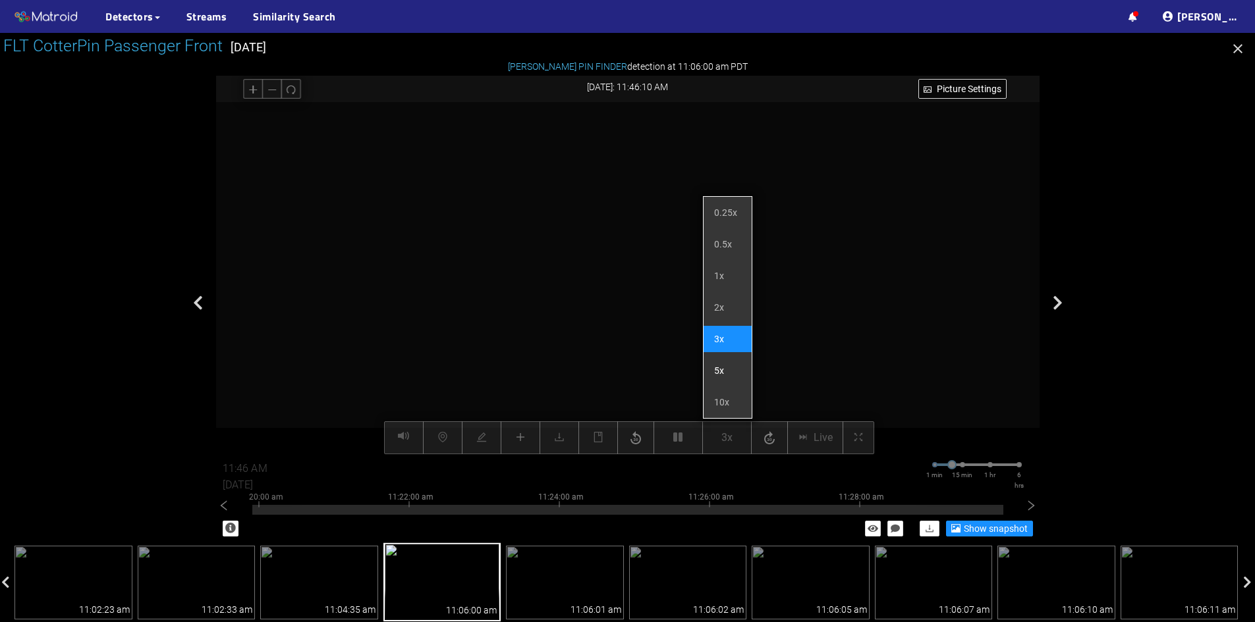
click at [724, 364] on li "5x" at bounding box center [727, 371] width 48 height 26
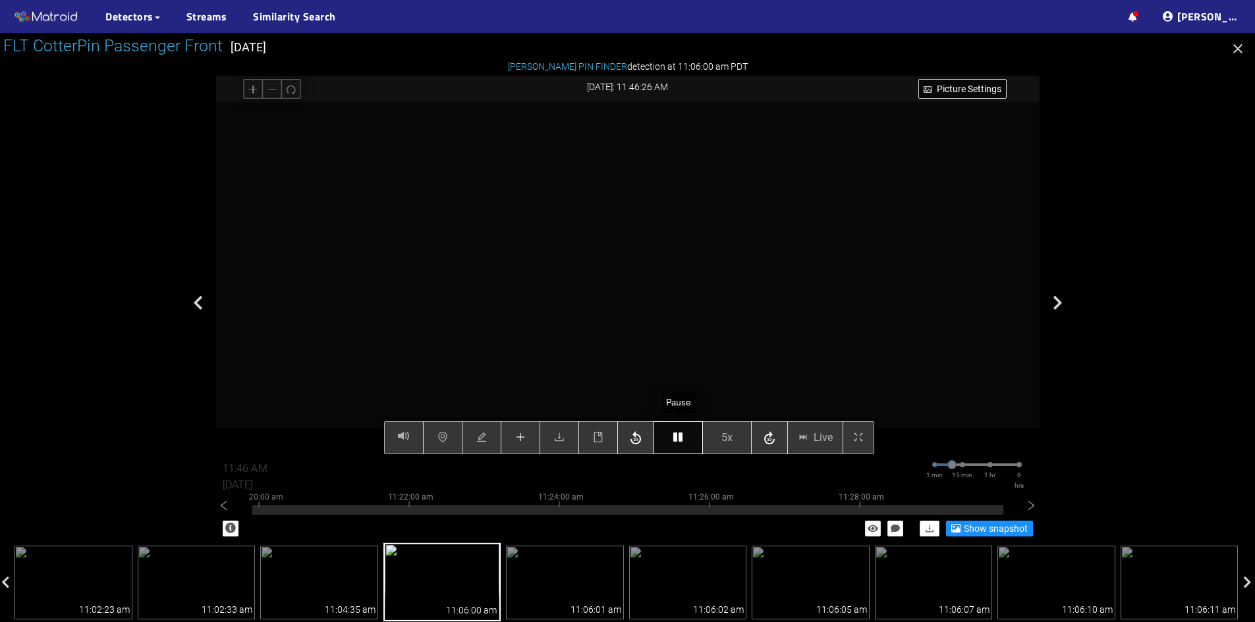
click at [680, 437] on icon "button" at bounding box center [677, 437] width 9 height 11
click at [523, 439] on icon "plus" at bounding box center [520, 437] width 11 height 11
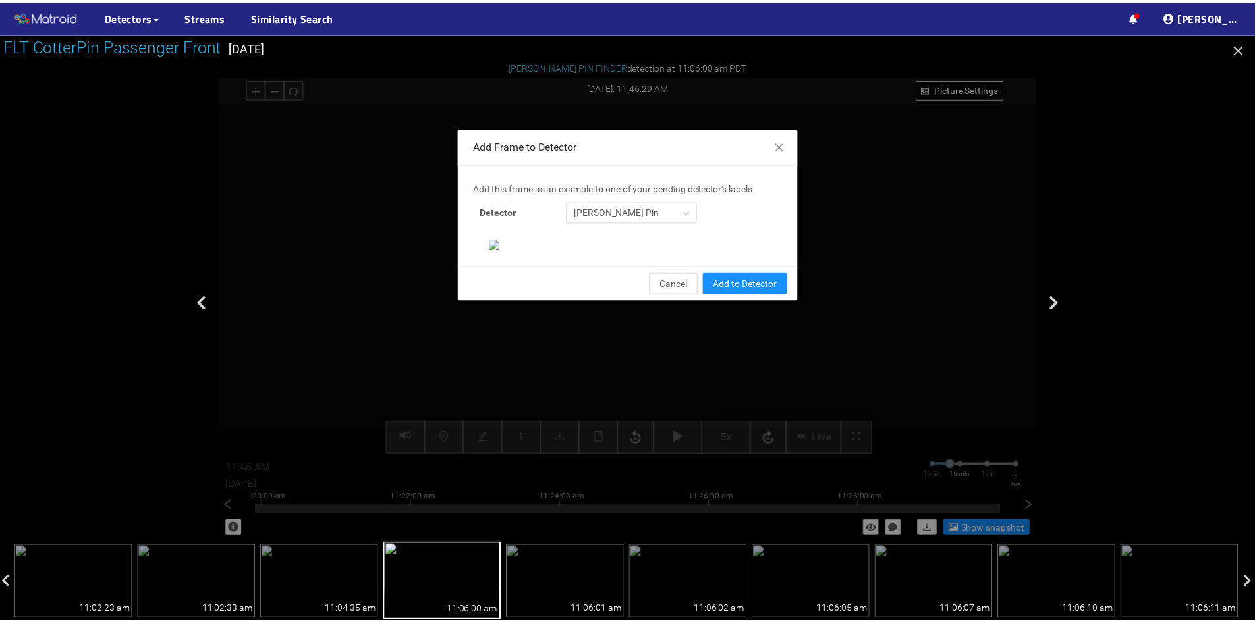
scroll to position [135, 0]
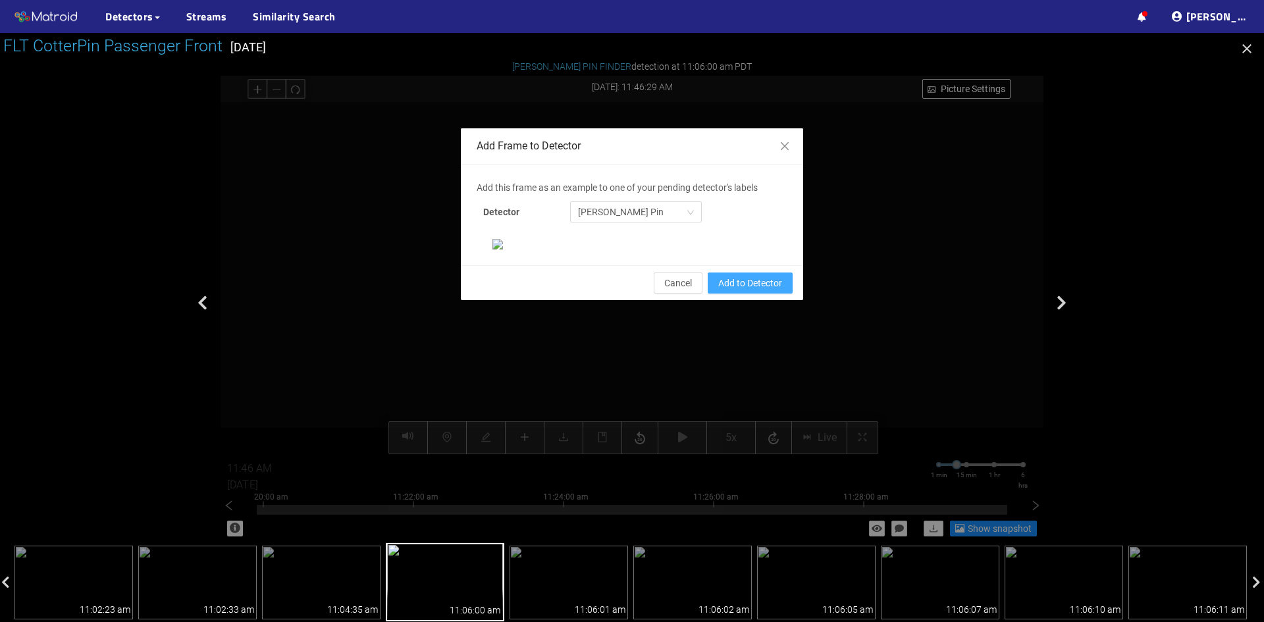
click at [743, 290] on span "Add to Detector" at bounding box center [750, 283] width 64 height 14
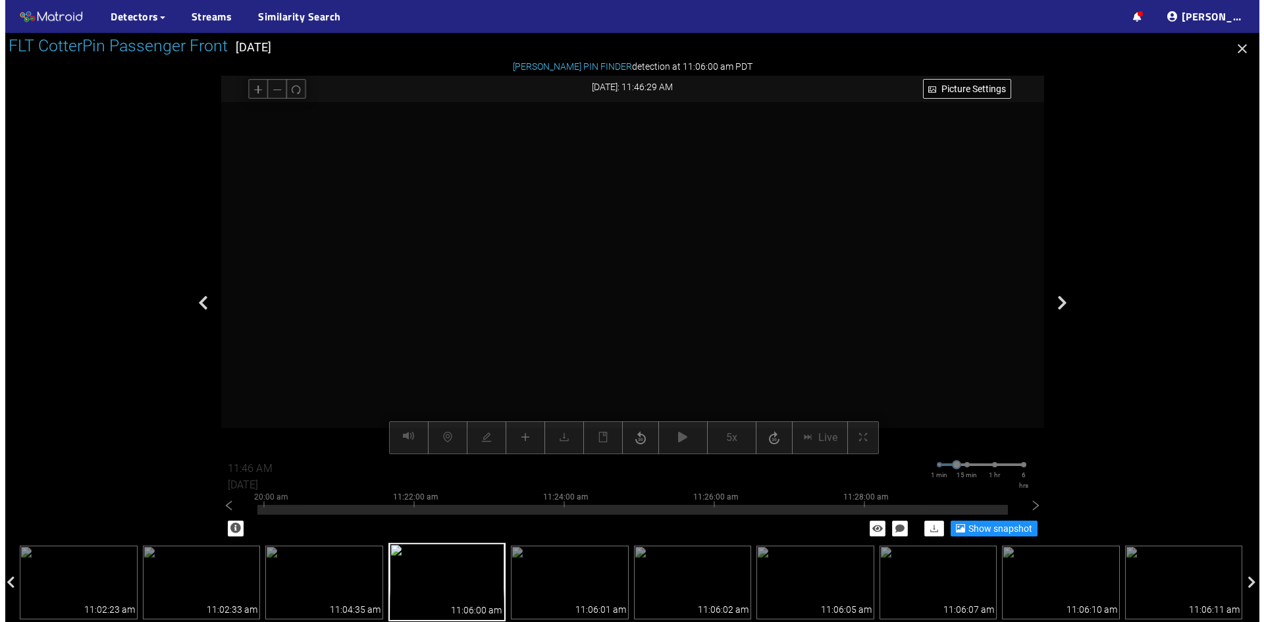
scroll to position [69, 0]
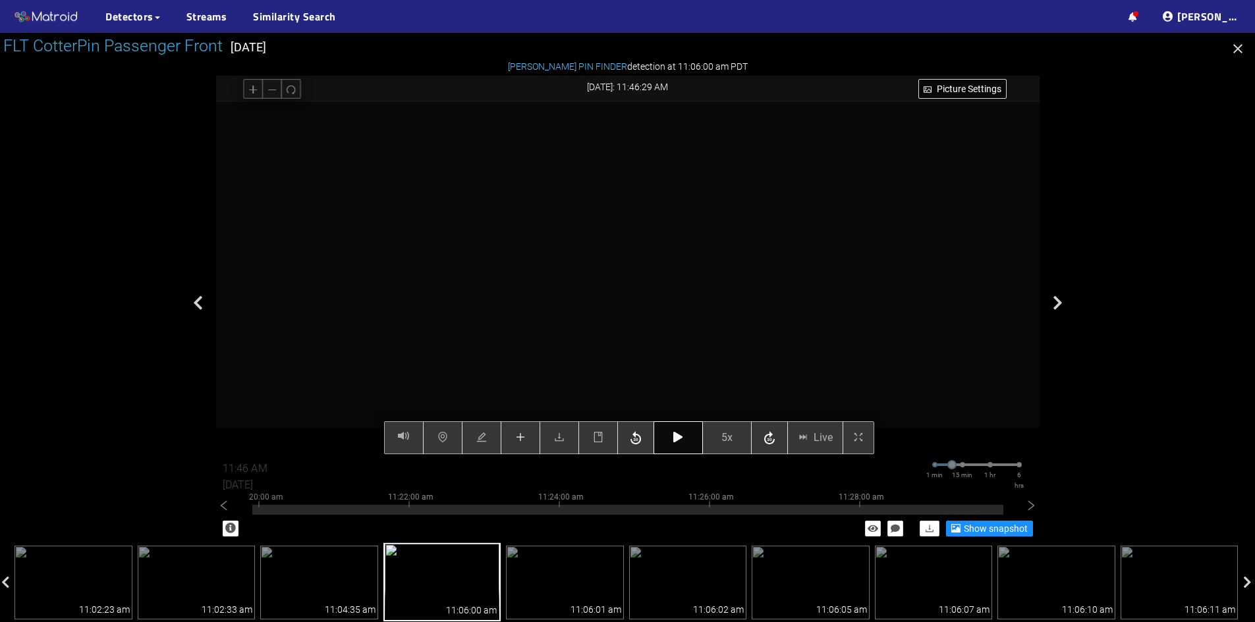
click at [678, 448] on button "button" at bounding box center [677, 437] width 49 height 33
click at [680, 433] on icon "button" at bounding box center [677, 437] width 9 height 11
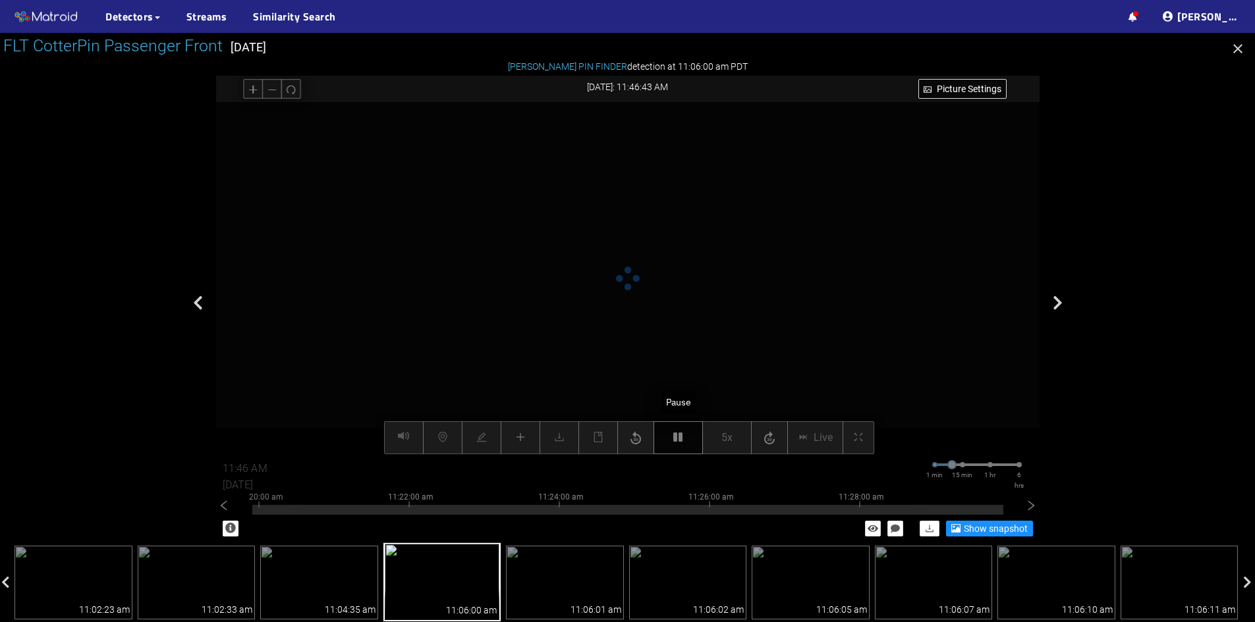
click at [680, 433] on icon "button" at bounding box center [677, 437] width 9 height 11
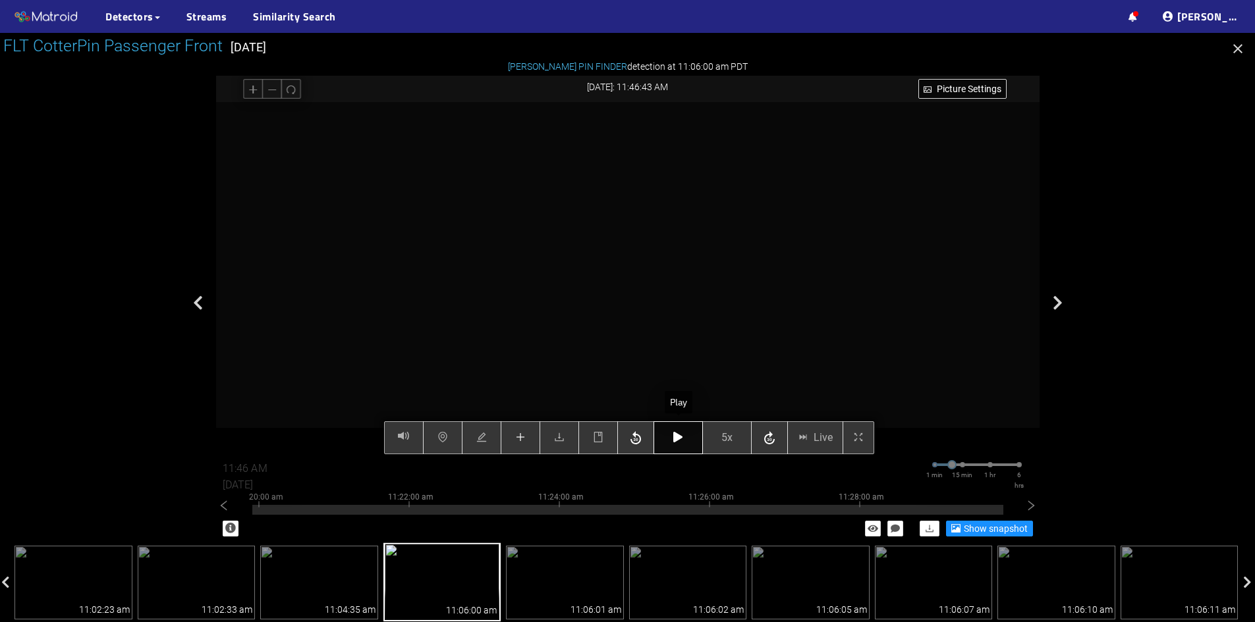
click at [680, 433] on icon "button" at bounding box center [677, 437] width 9 height 11
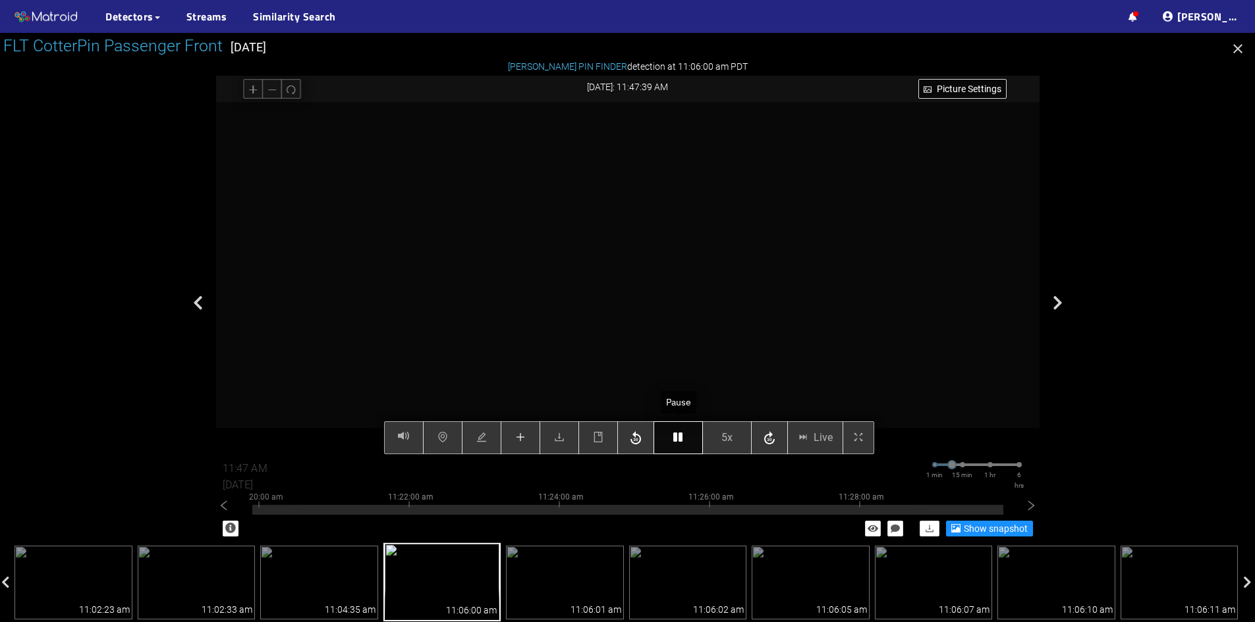
click at [680, 433] on icon "button" at bounding box center [677, 437] width 9 height 11
click at [522, 447] on button "button" at bounding box center [521, 437] width 40 height 33
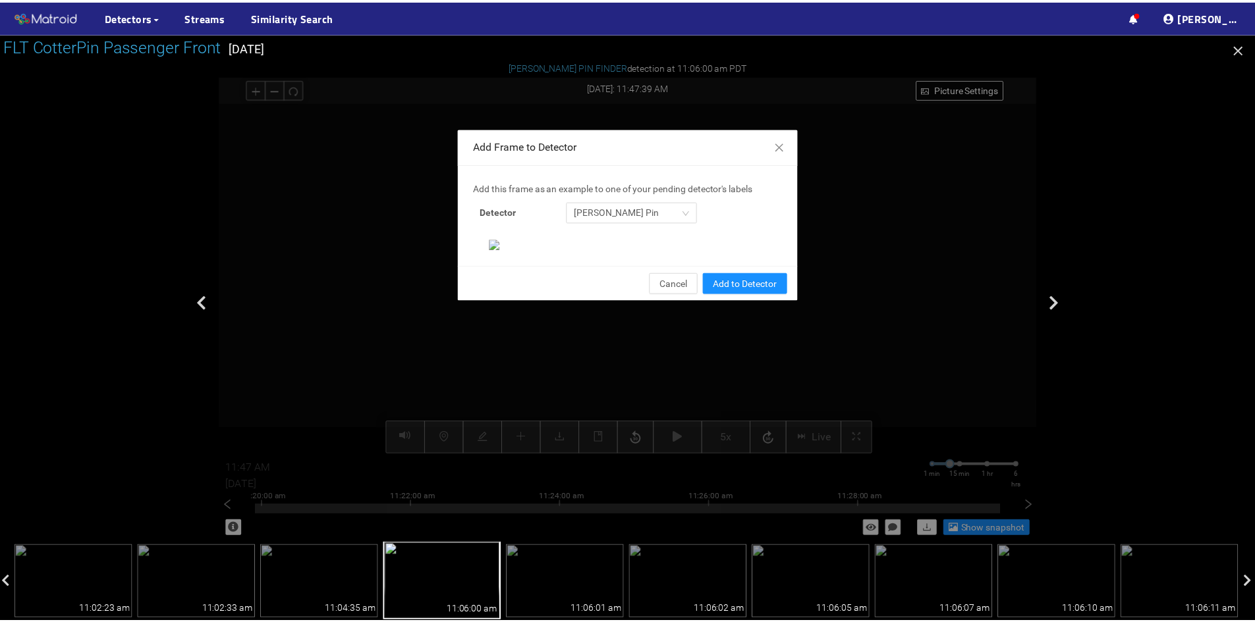
scroll to position [135, 0]
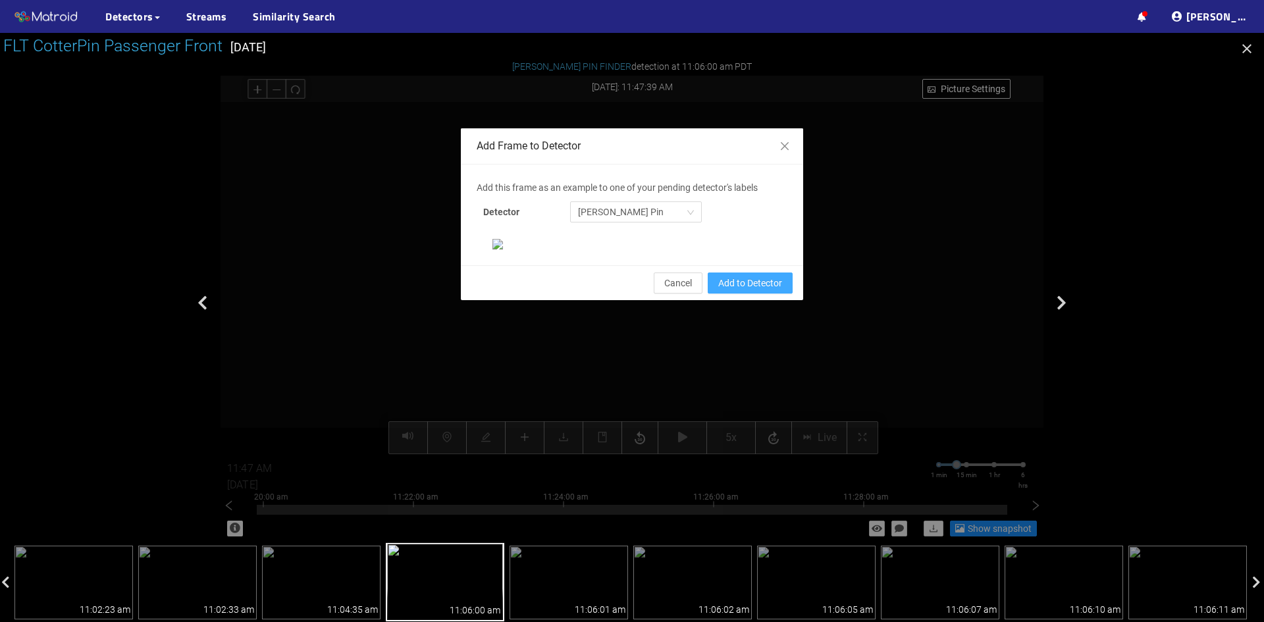
click at [753, 290] on span "Add to Detector" at bounding box center [750, 283] width 64 height 14
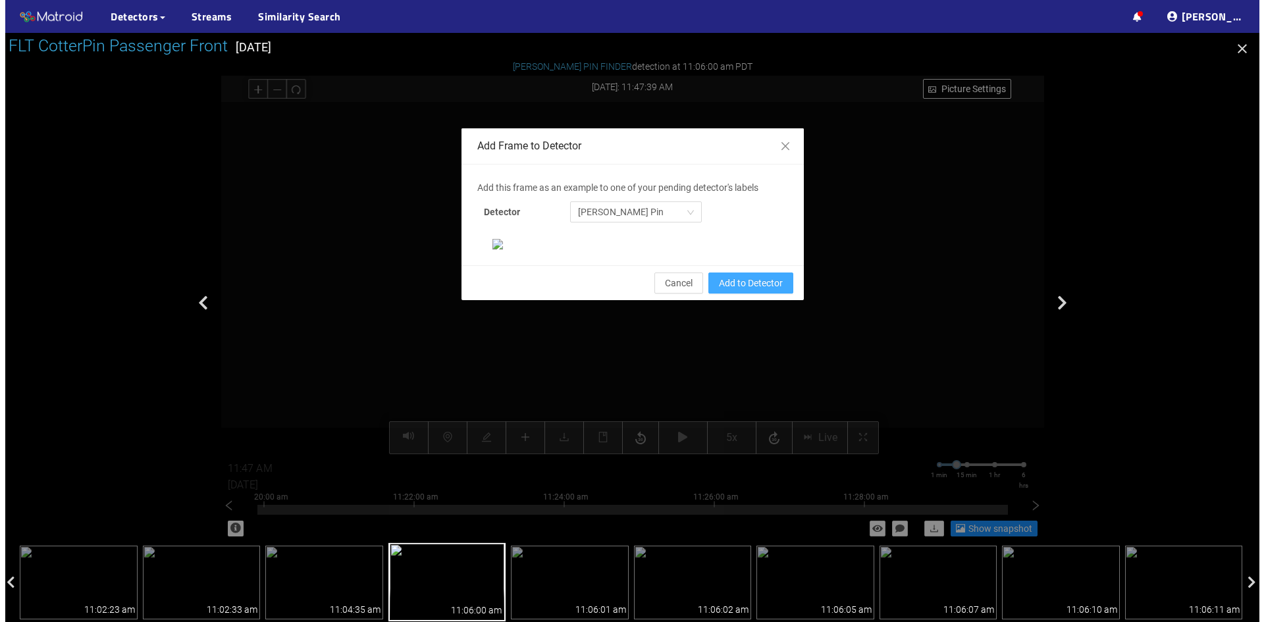
scroll to position [69, 0]
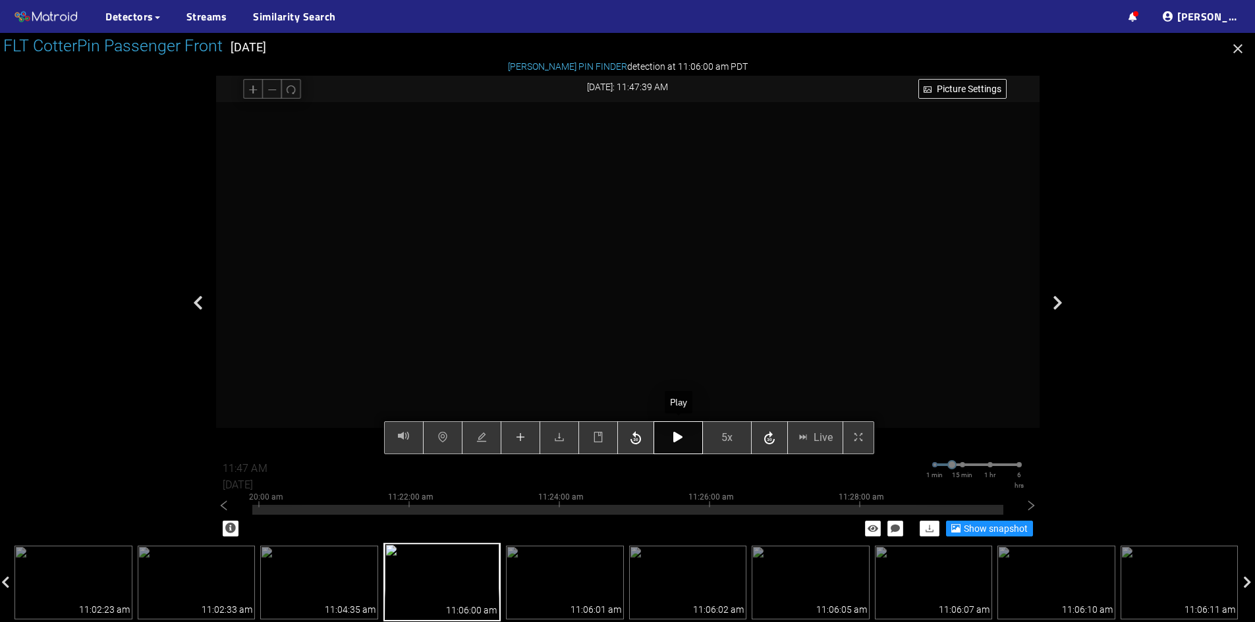
click at [684, 434] on button "button" at bounding box center [677, 437] width 49 height 33
click at [674, 439] on icon "button" at bounding box center [677, 437] width 9 height 11
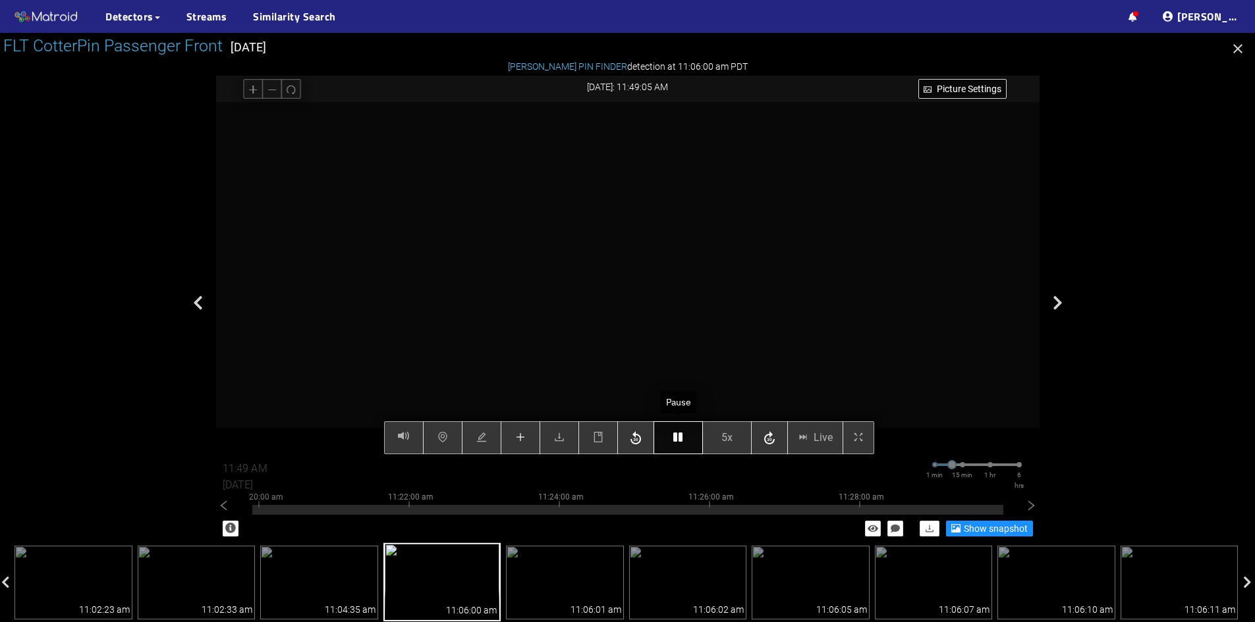
click at [674, 439] on icon "button" at bounding box center [677, 437] width 9 height 11
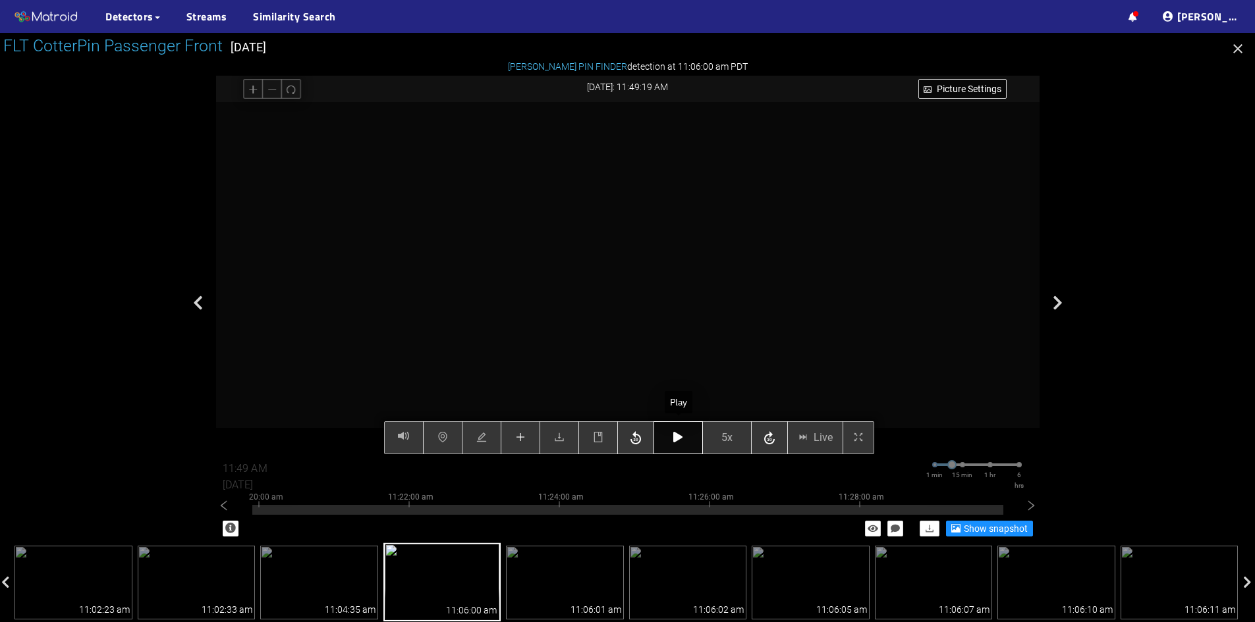
click at [674, 439] on icon "button" at bounding box center [677, 437] width 9 height 11
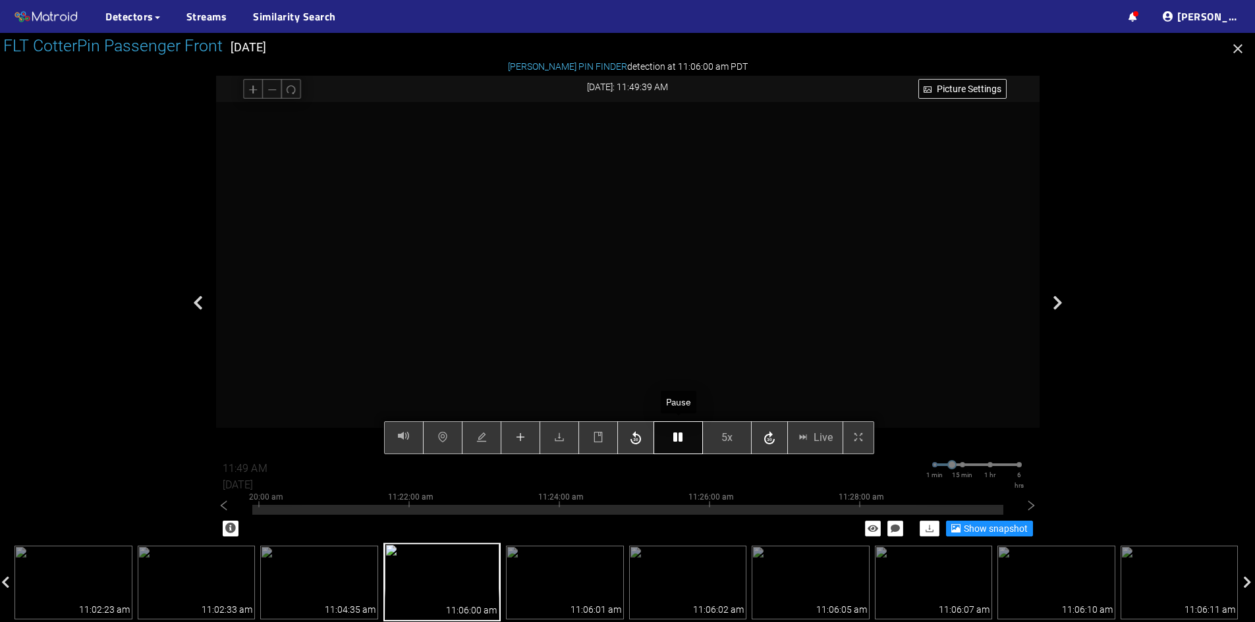
click at [674, 439] on icon "button" at bounding box center [677, 437] width 9 height 11
click at [678, 440] on icon "button" at bounding box center [677, 437] width 9 height 11
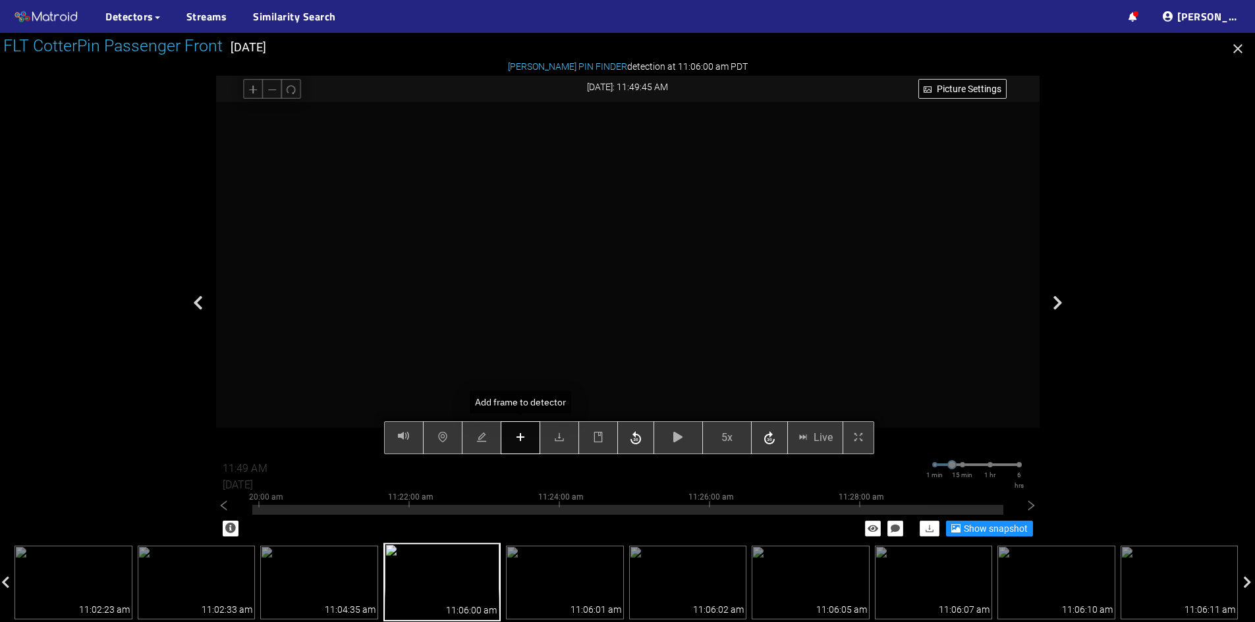
click at [518, 441] on icon "plus" at bounding box center [520, 437] width 11 height 11
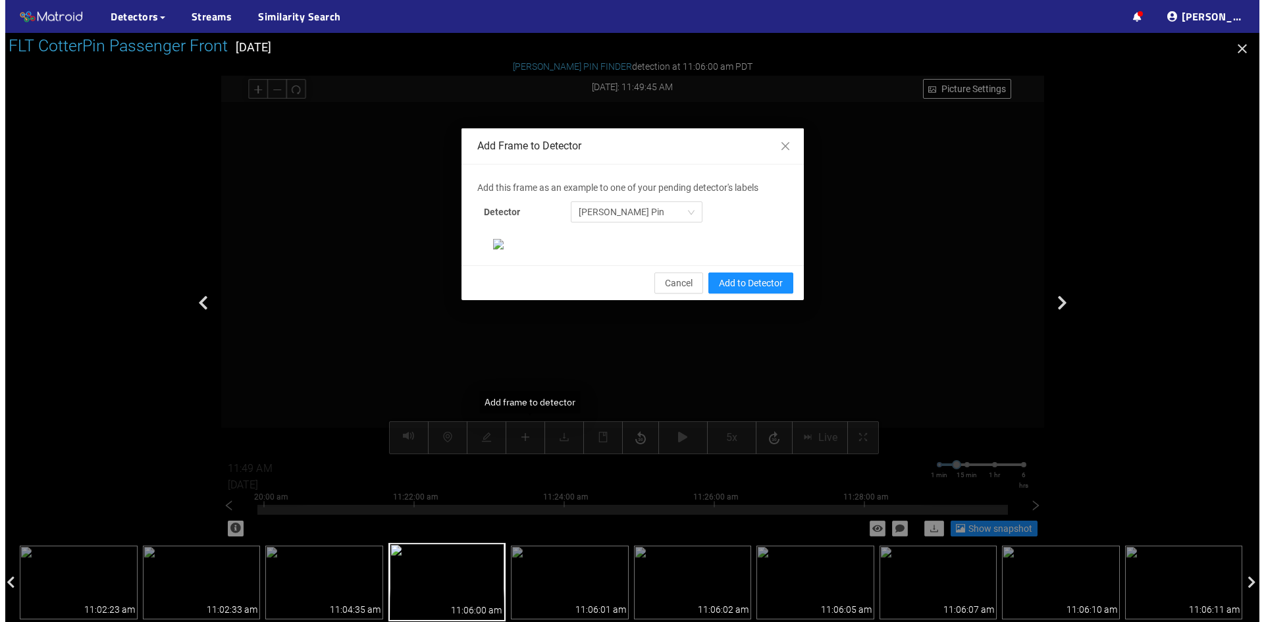
scroll to position [0, 0]
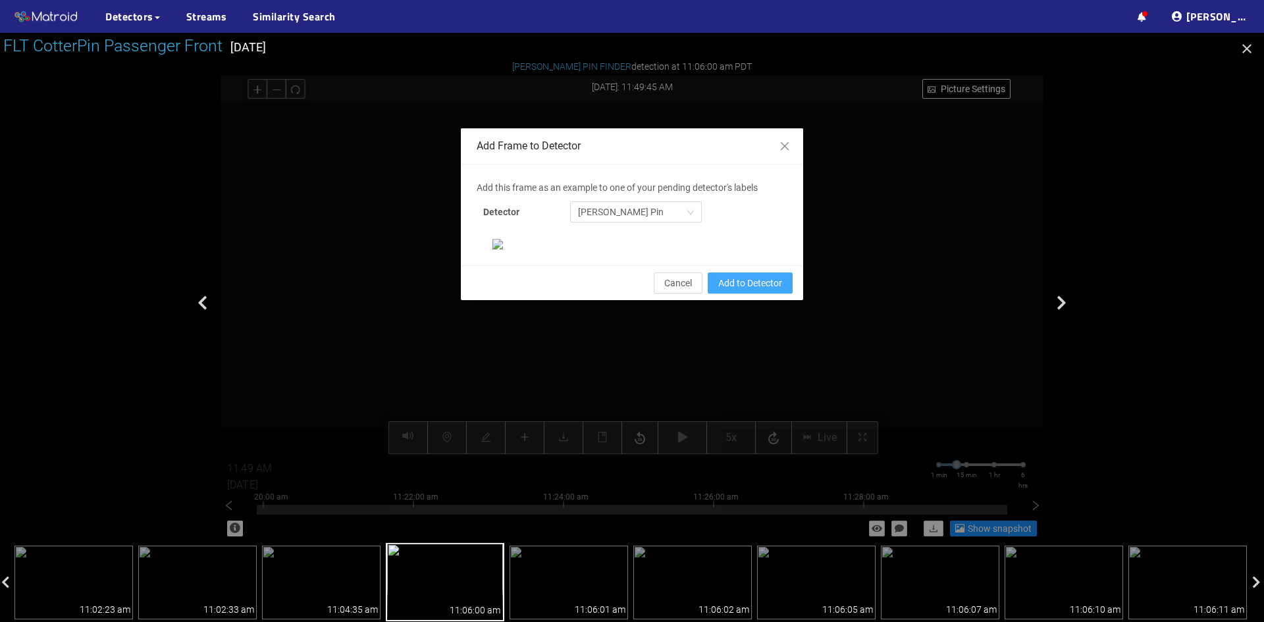
click at [749, 290] on span "Add to Detector" at bounding box center [750, 283] width 64 height 14
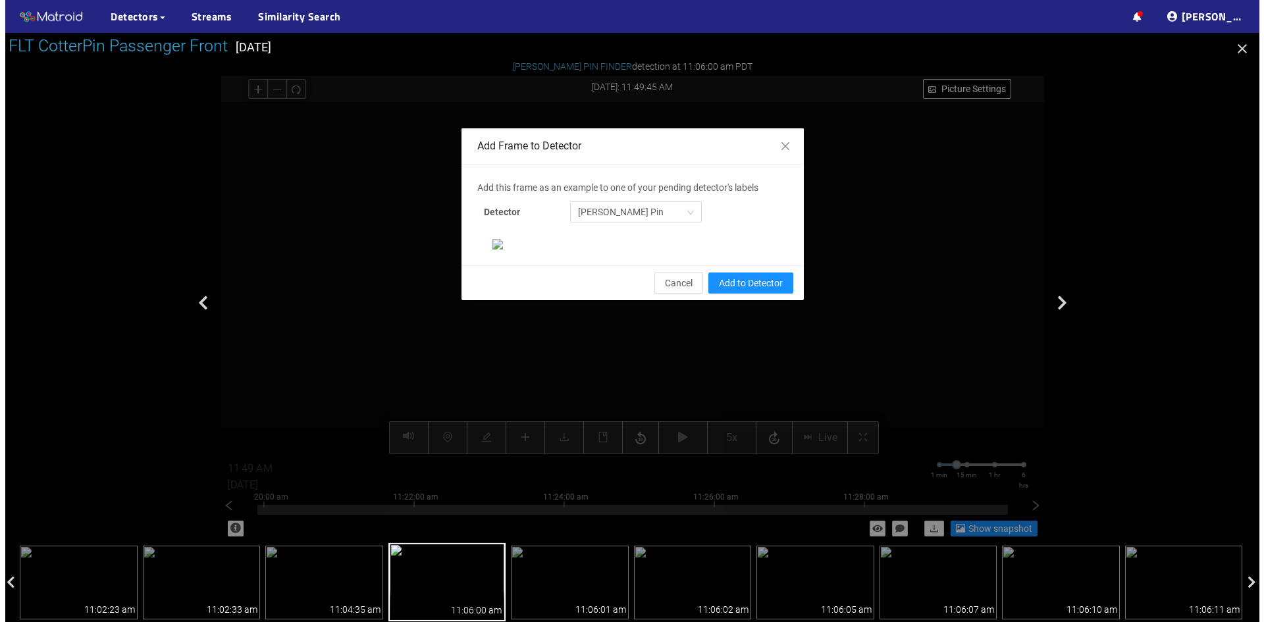
scroll to position [69, 0]
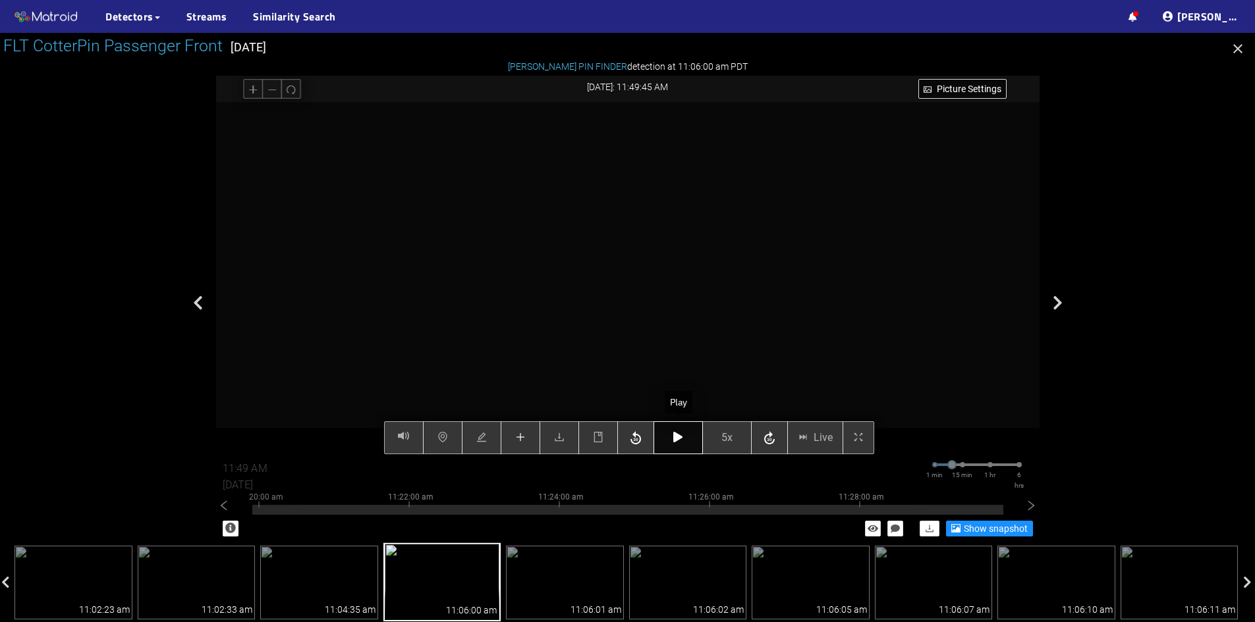
click at [680, 434] on icon "button" at bounding box center [677, 437] width 9 height 11
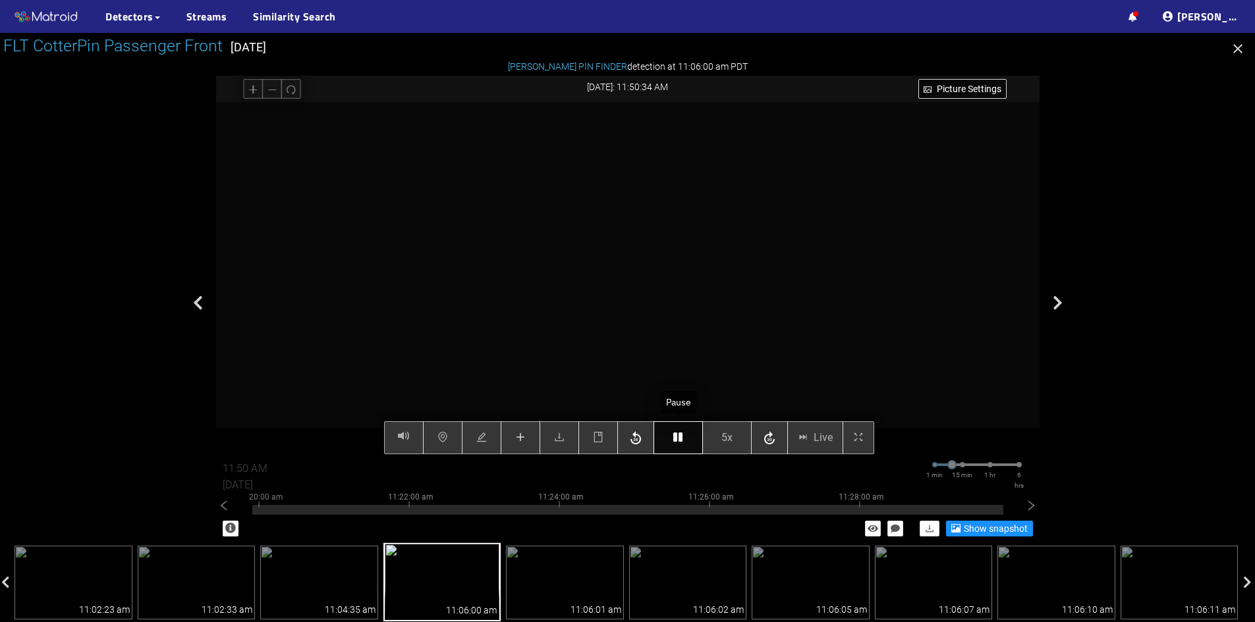
click at [680, 434] on icon "button" at bounding box center [677, 437] width 9 height 11
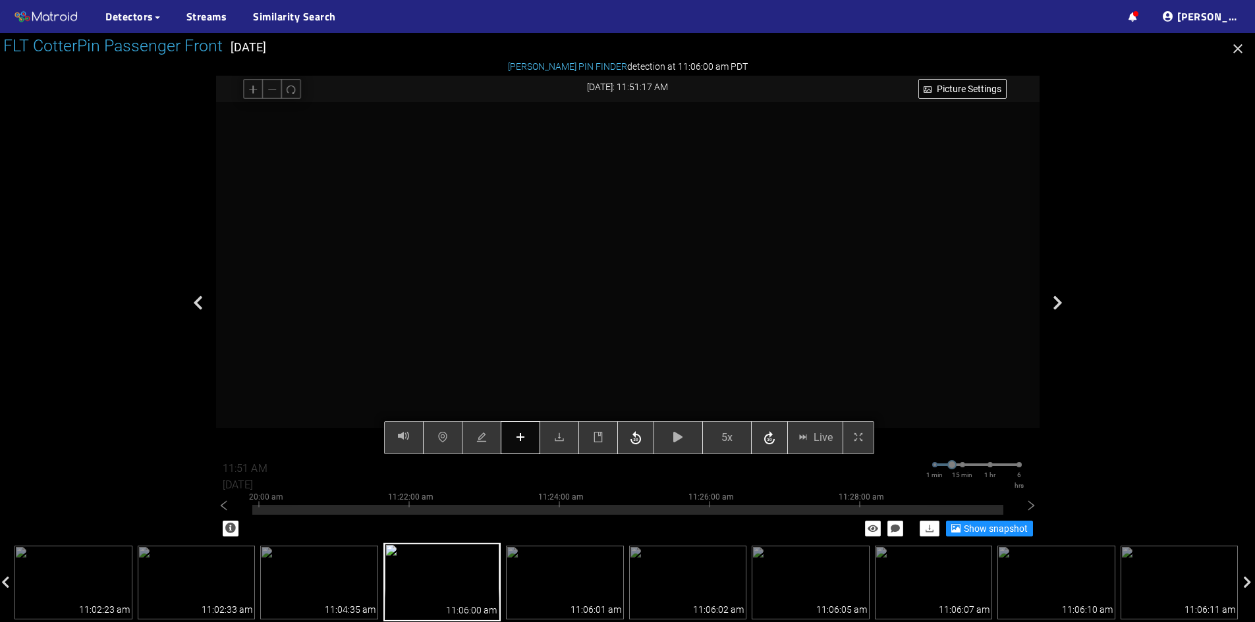
click at [516, 446] on button "button" at bounding box center [521, 437] width 40 height 33
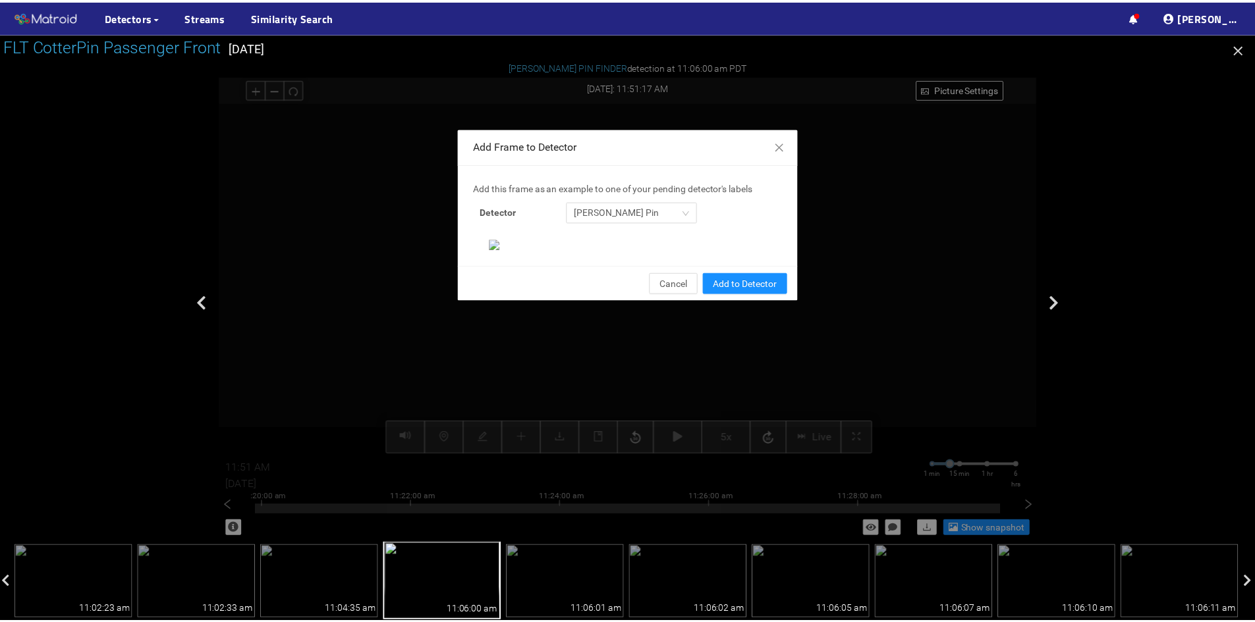
scroll to position [135, 0]
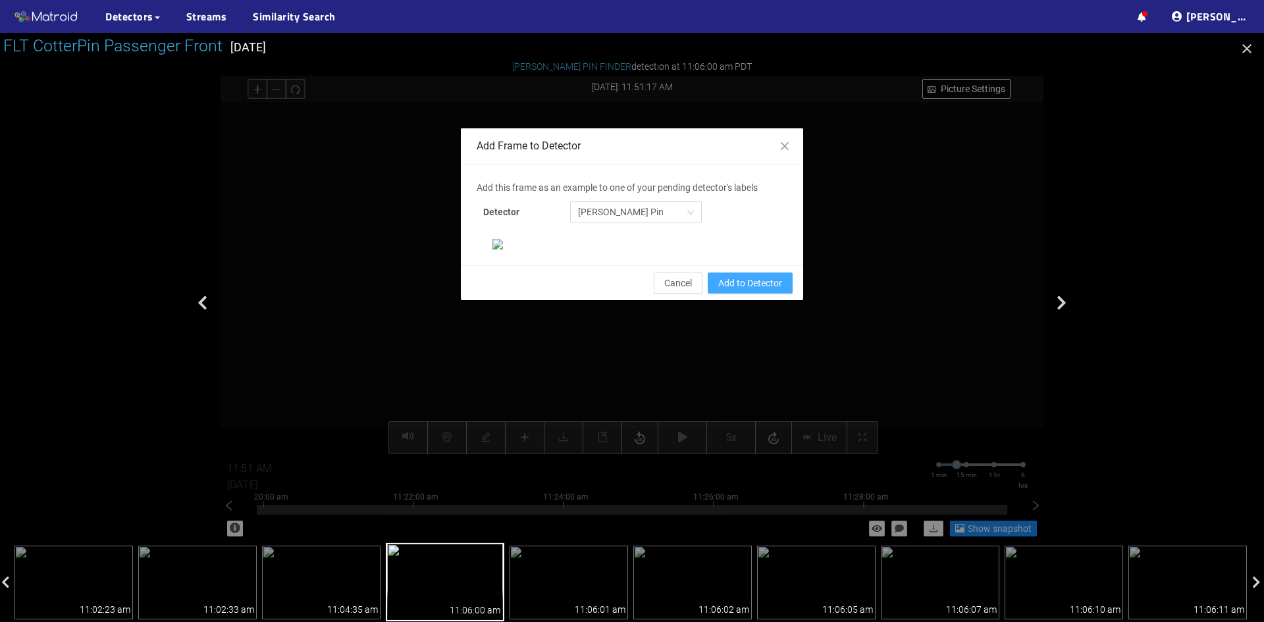
click at [739, 290] on span "Add to Detector" at bounding box center [750, 283] width 64 height 14
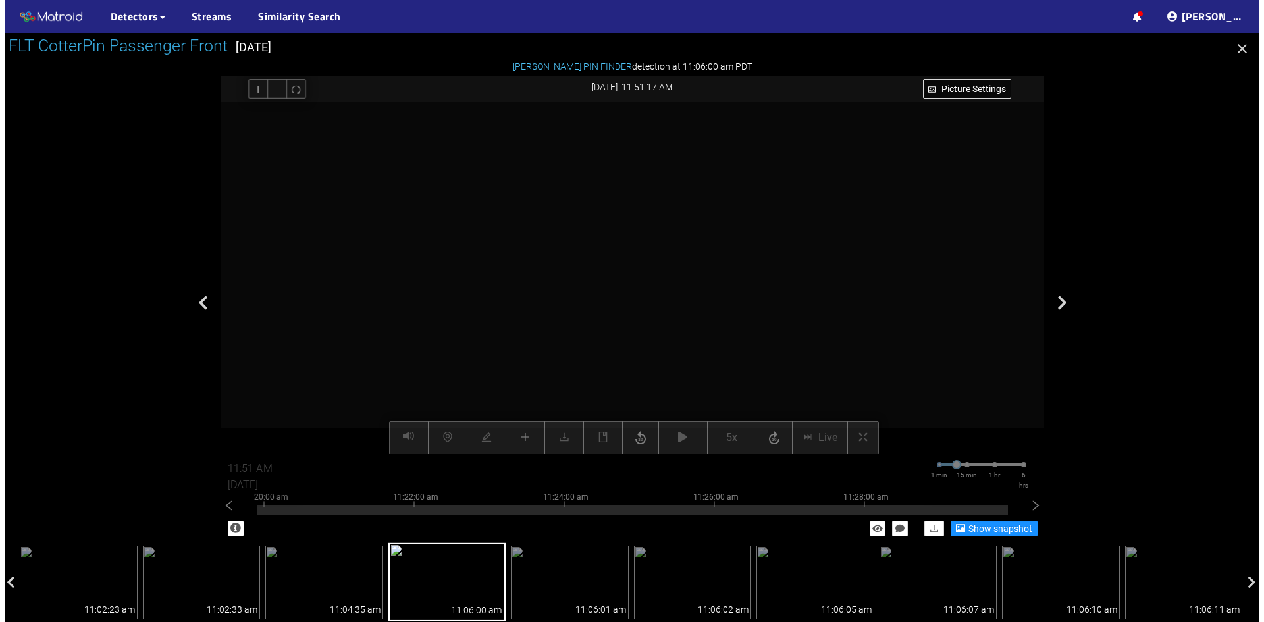
scroll to position [69, 0]
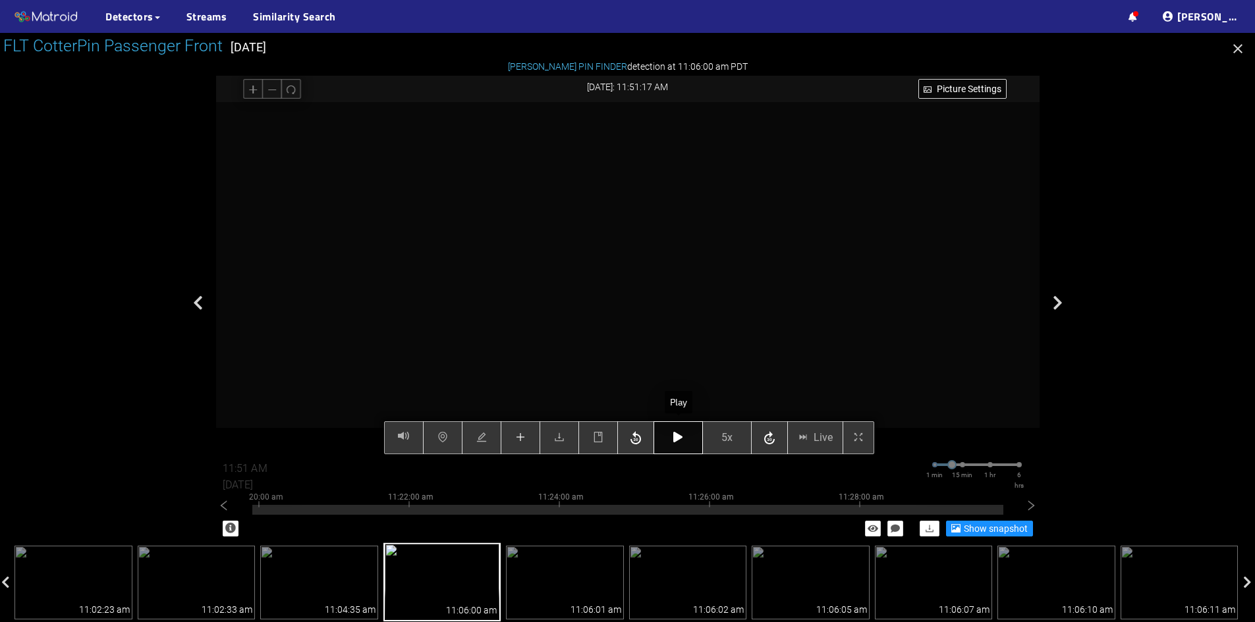
click at [665, 437] on button "button" at bounding box center [677, 437] width 49 height 33
click at [666, 437] on button "button" at bounding box center [677, 437] width 49 height 33
click at [680, 441] on icon "button" at bounding box center [677, 437] width 9 height 11
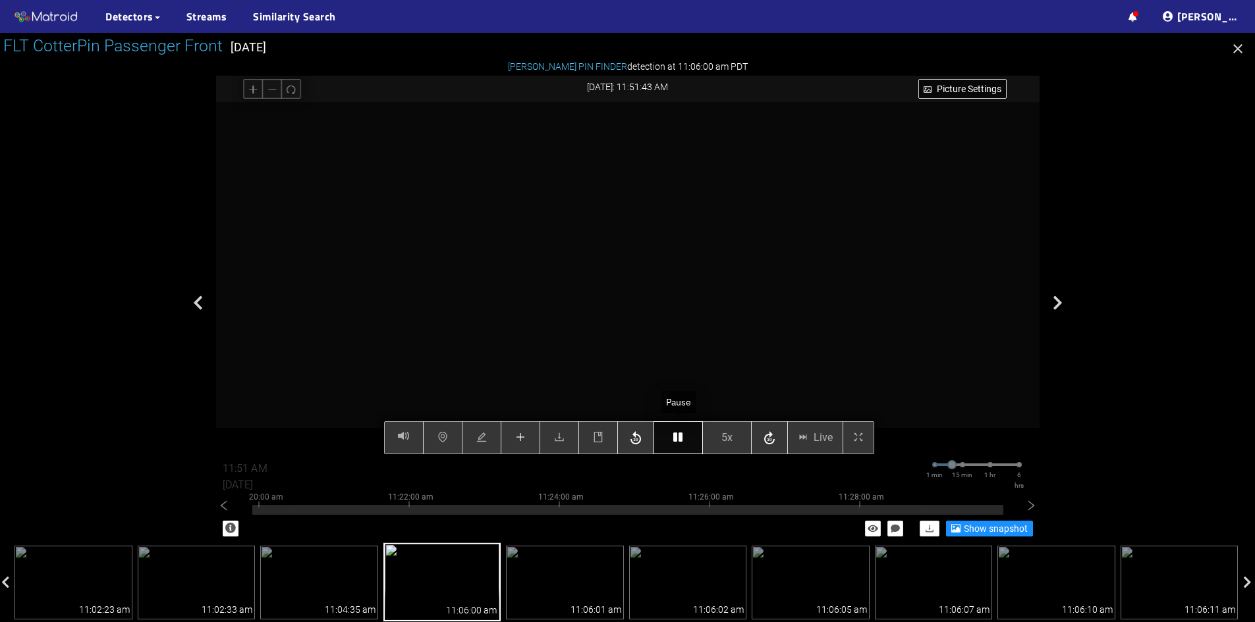
click at [677, 433] on icon "button" at bounding box center [677, 437] width 9 height 11
click at [674, 436] on icon "button" at bounding box center [677, 437] width 9 height 11
click at [519, 437] on icon "plus" at bounding box center [520, 437] width 11 height 11
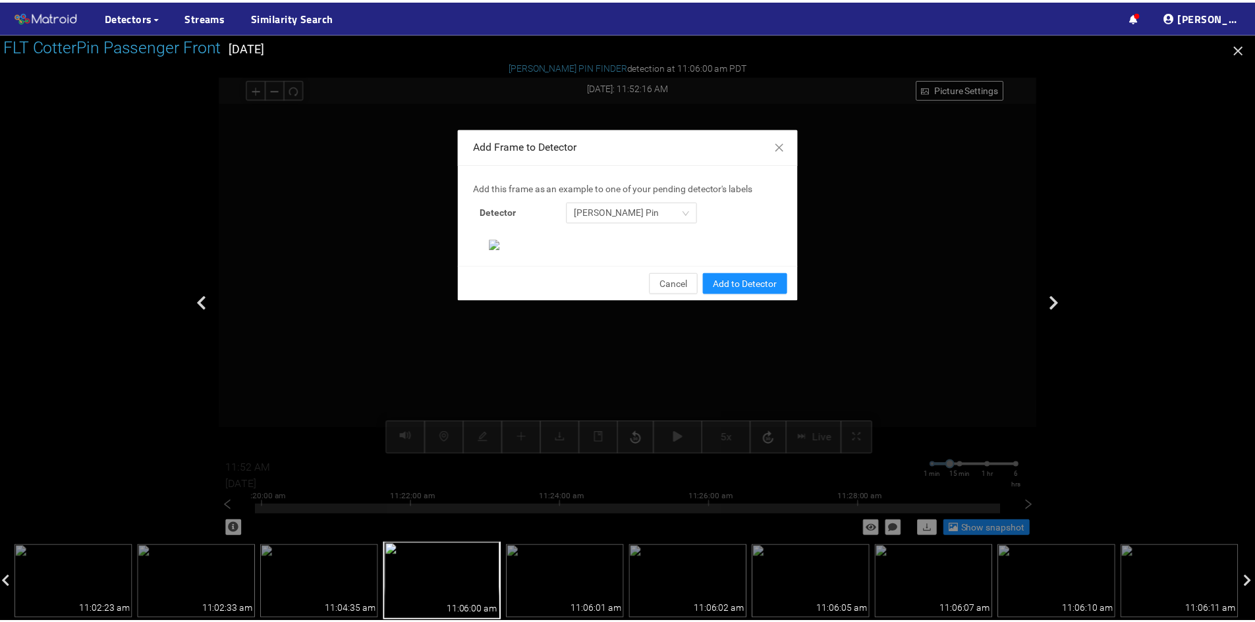
scroll to position [135, 0]
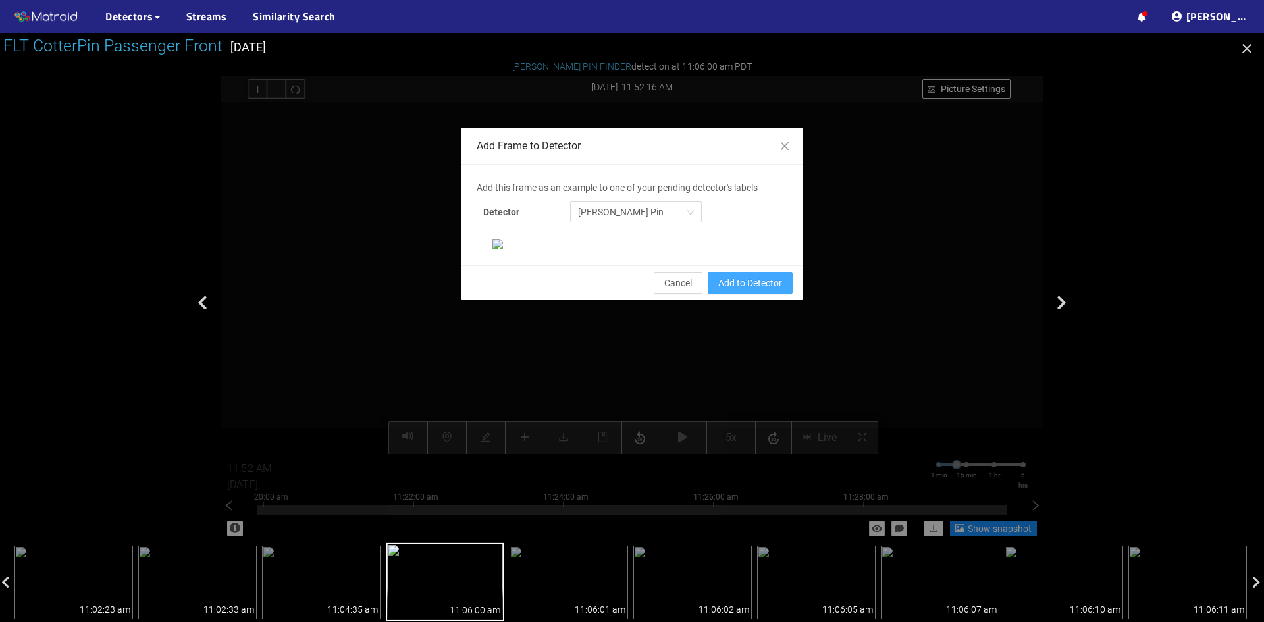
click at [758, 290] on span "Add to Detector" at bounding box center [750, 283] width 64 height 14
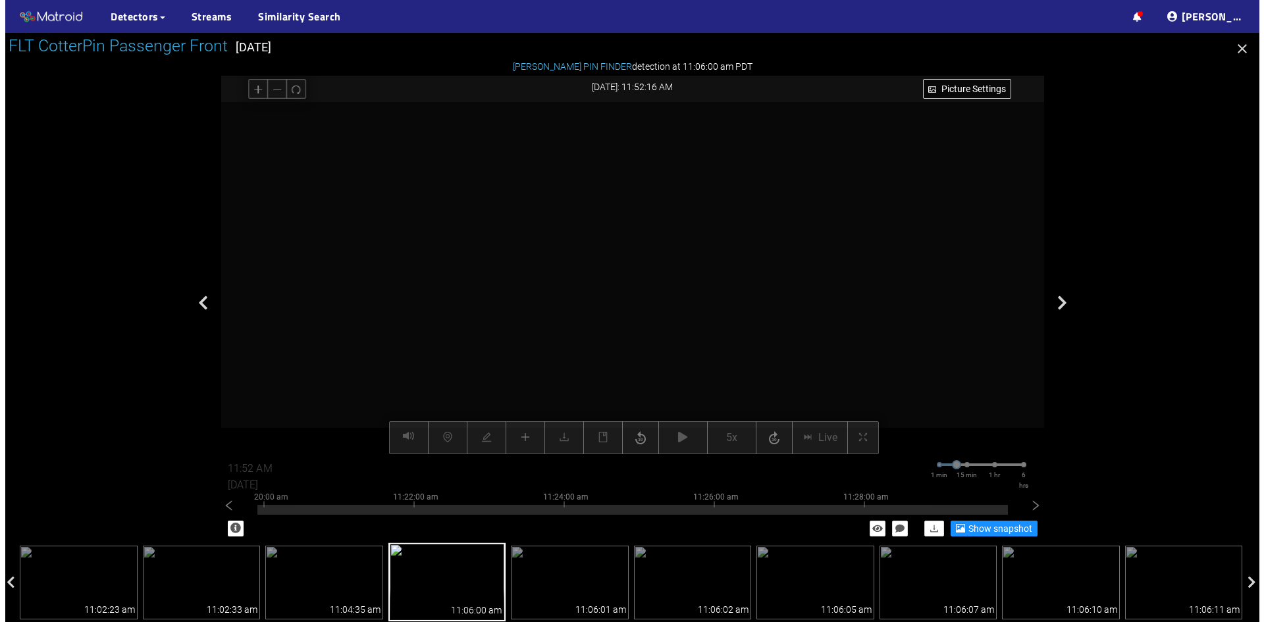
scroll to position [69, 0]
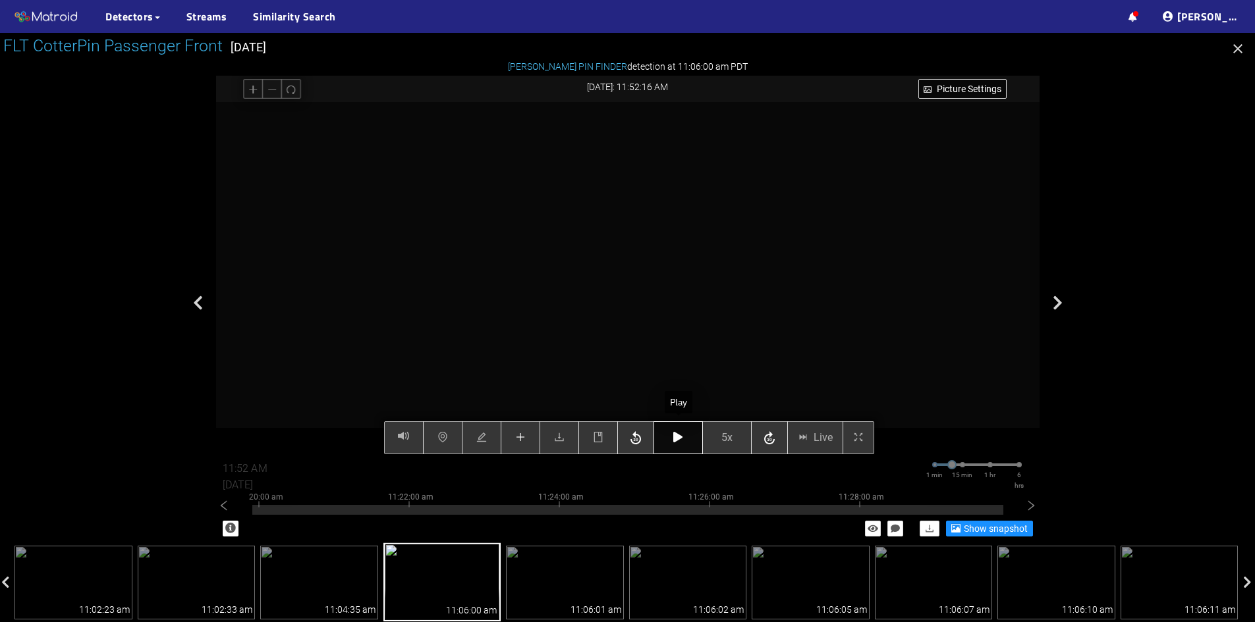
click at [677, 438] on icon "button" at bounding box center [677, 437] width 9 height 11
click at [677, 439] on icon "button" at bounding box center [677, 437] width 9 height 11
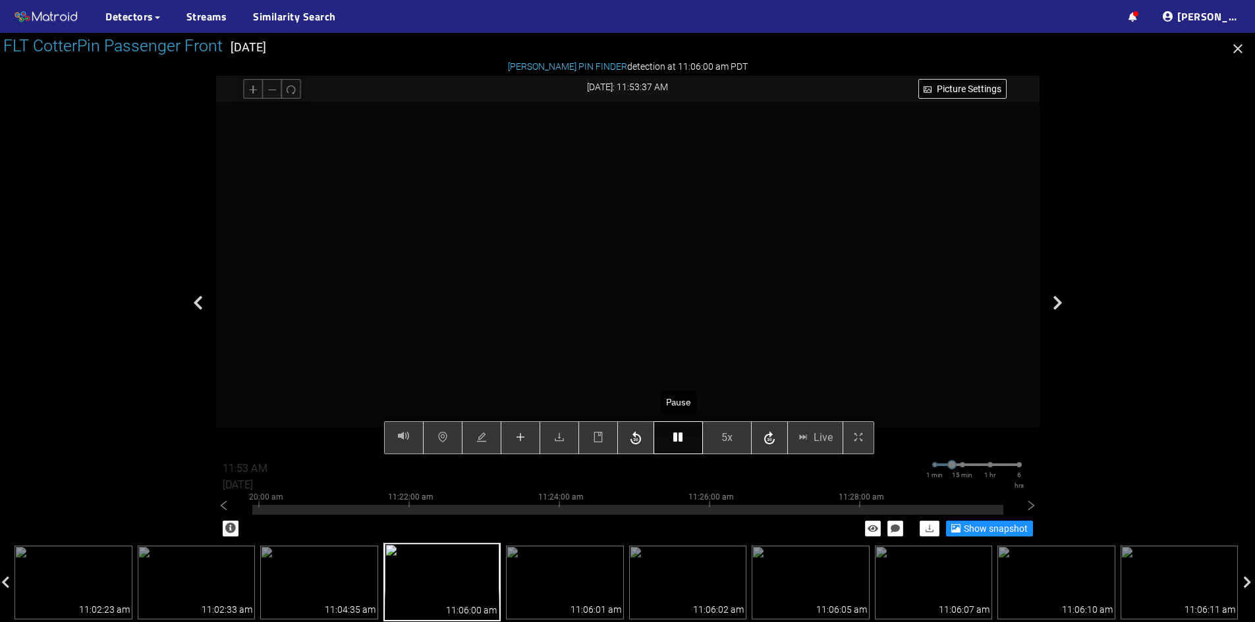
click at [677, 439] on icon "button" at bounding box center [677, 437] width 9 height 11
click at [513, 433] on button "button" at bounding box center [521, 437] width 40 height 33
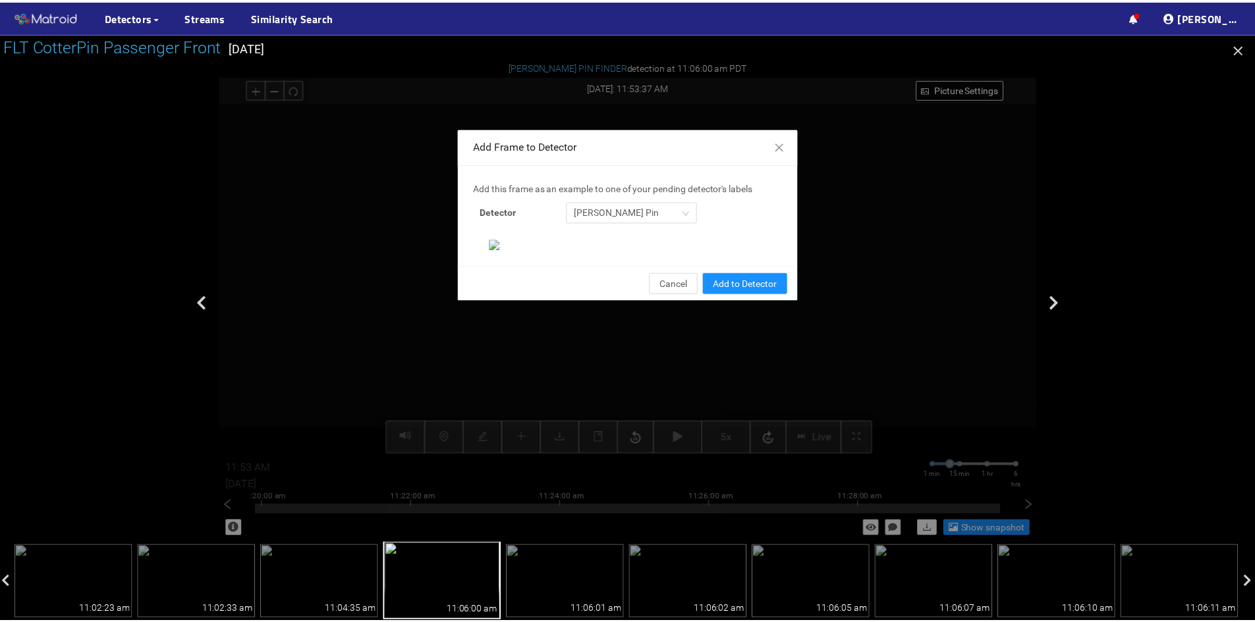
scroll to position [135, 0]
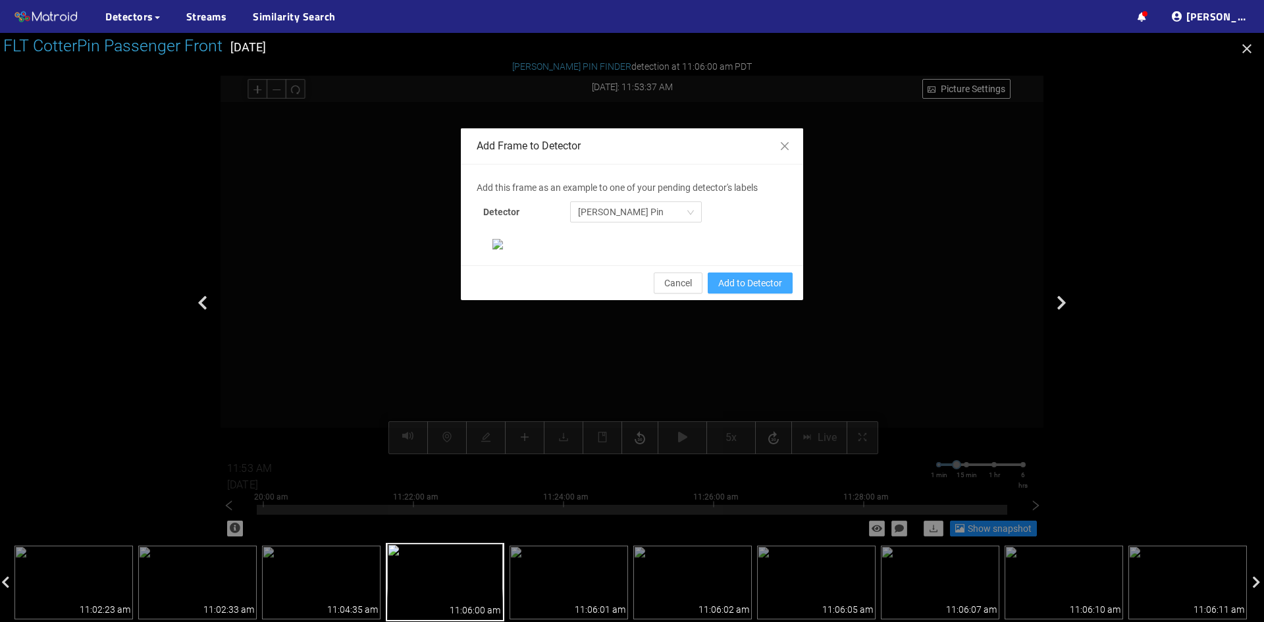
click at [741, 290] on span "Add to Detector" at bounding box center [750, 283] width 64 height 14
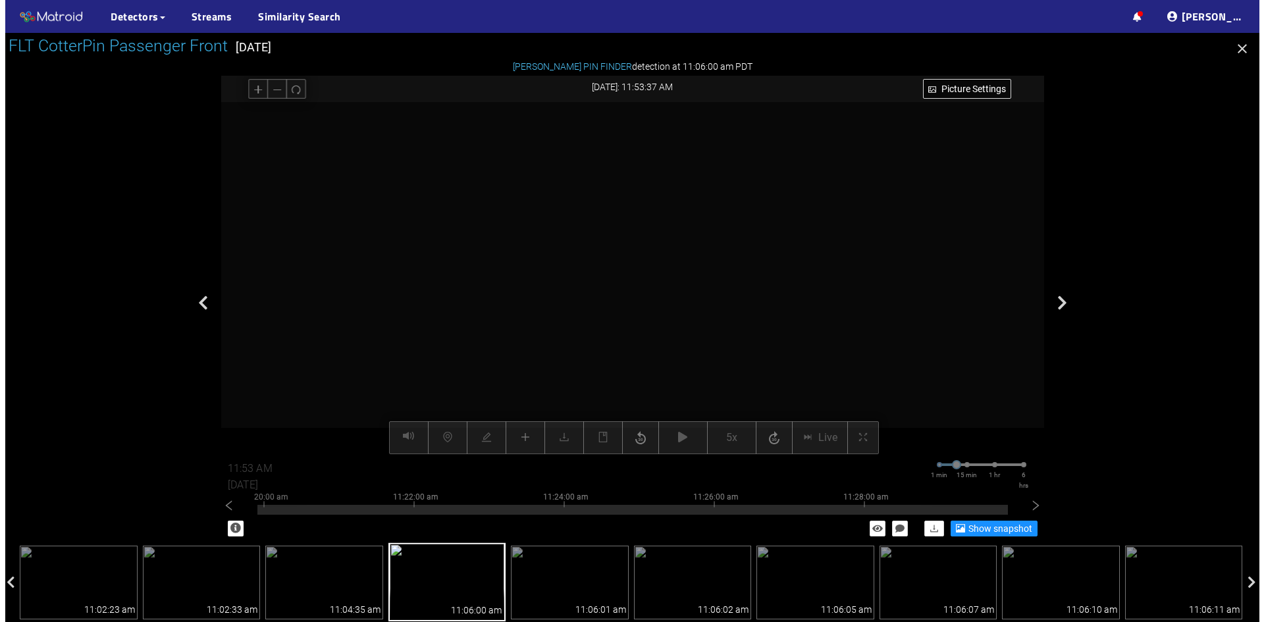
scroll to position [69, 0]
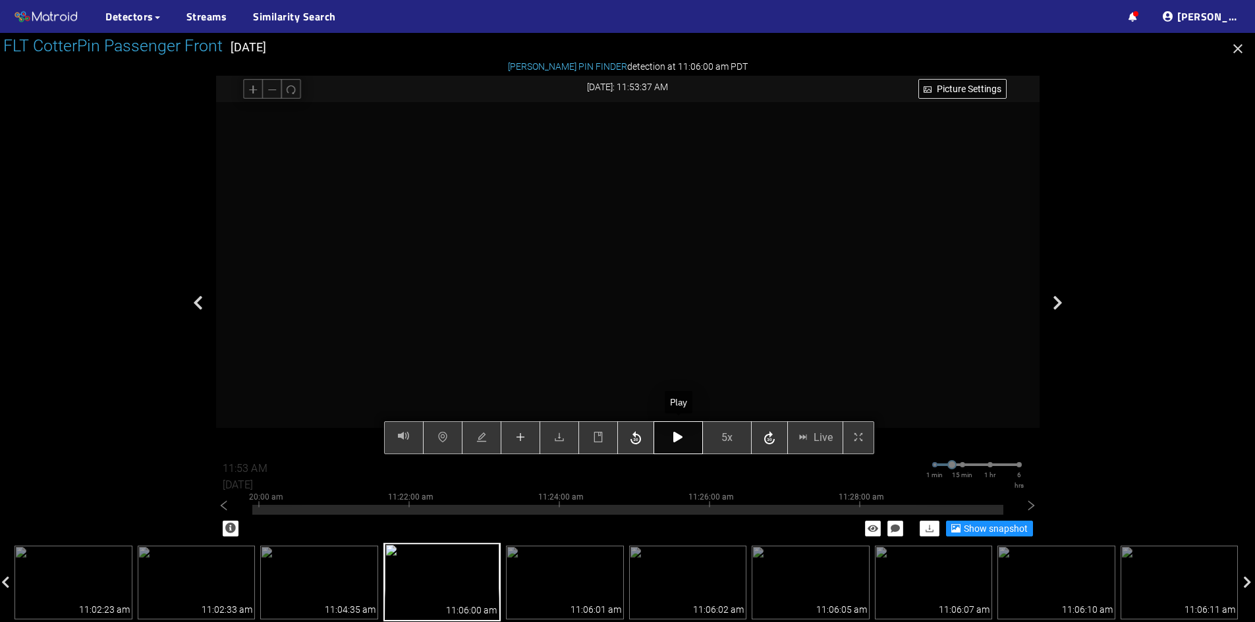
click at [673, 437] on icon "button" at bounding box center [677, 437] width 9 height 11
click at [680, 439] on icon "button" at bounding box center [677, 437] width 9 height 11
click at [519, 446] on button "button" at bounding box center [521, 437] width 40 height 33
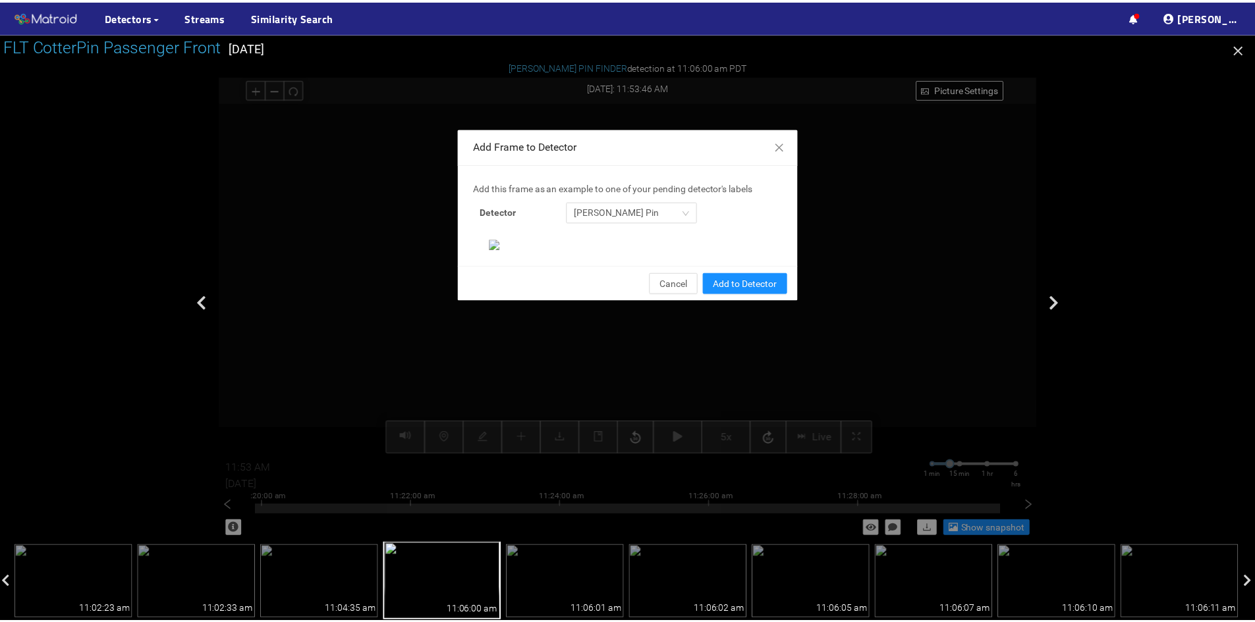
scroll to position [135, 0]
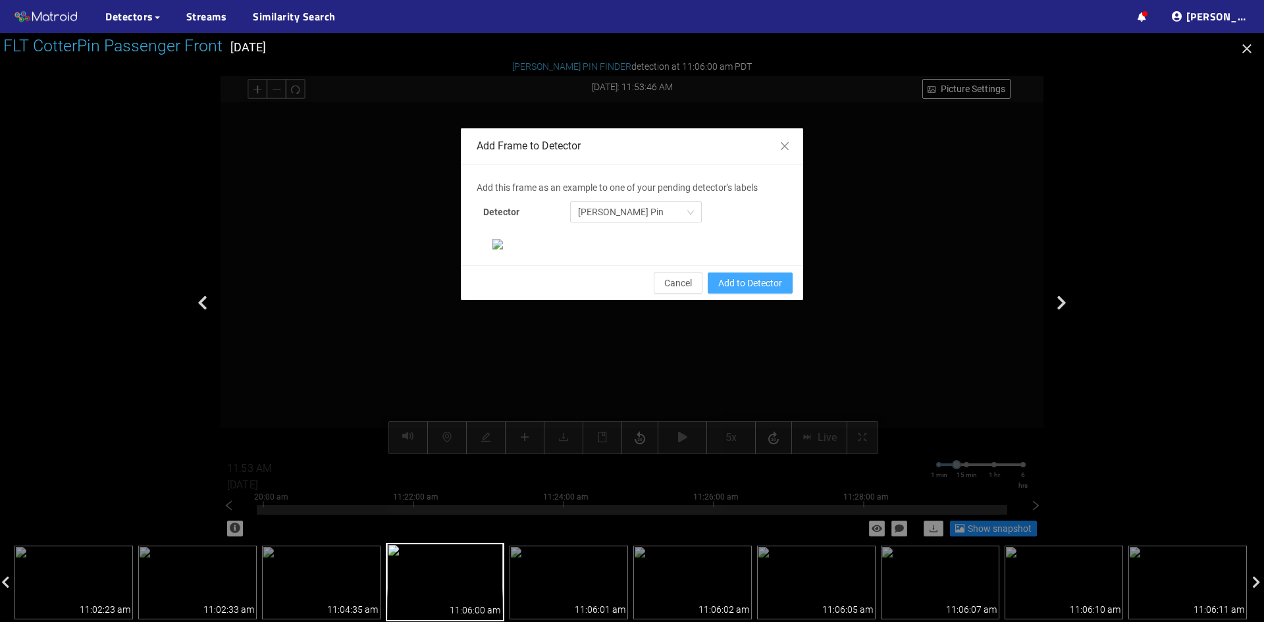
click at [742, 290] on span "Add to Detector" at bounding box center [750, 283] width 64 height 14
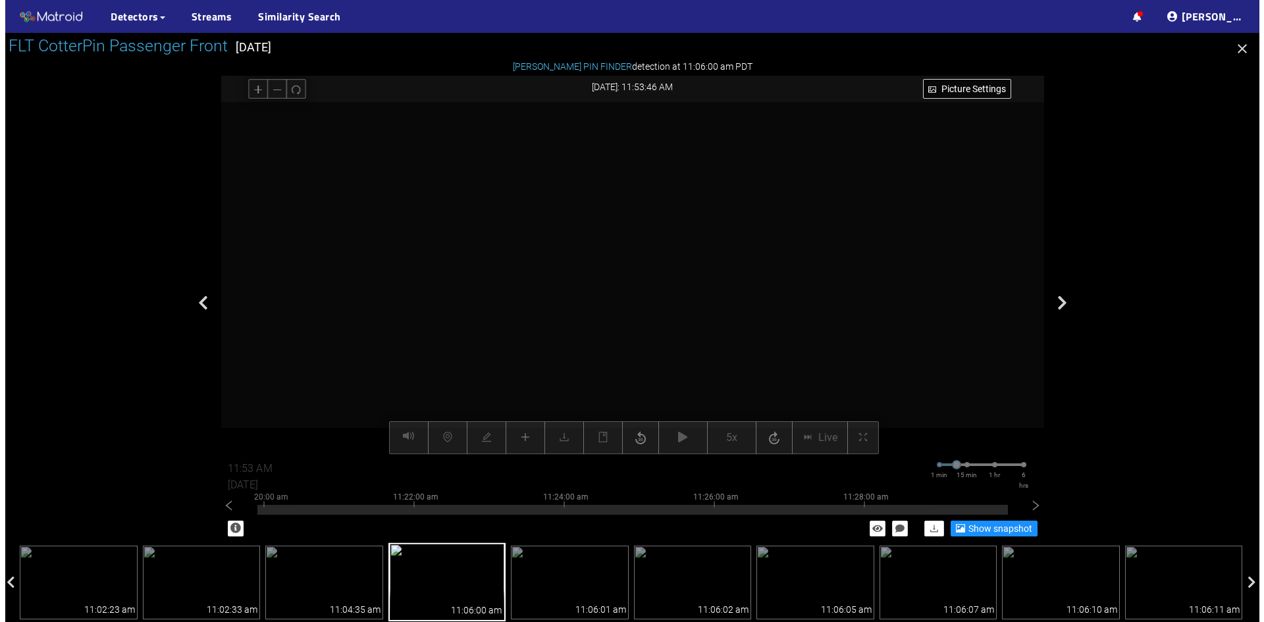
scroll to position [69, 0]
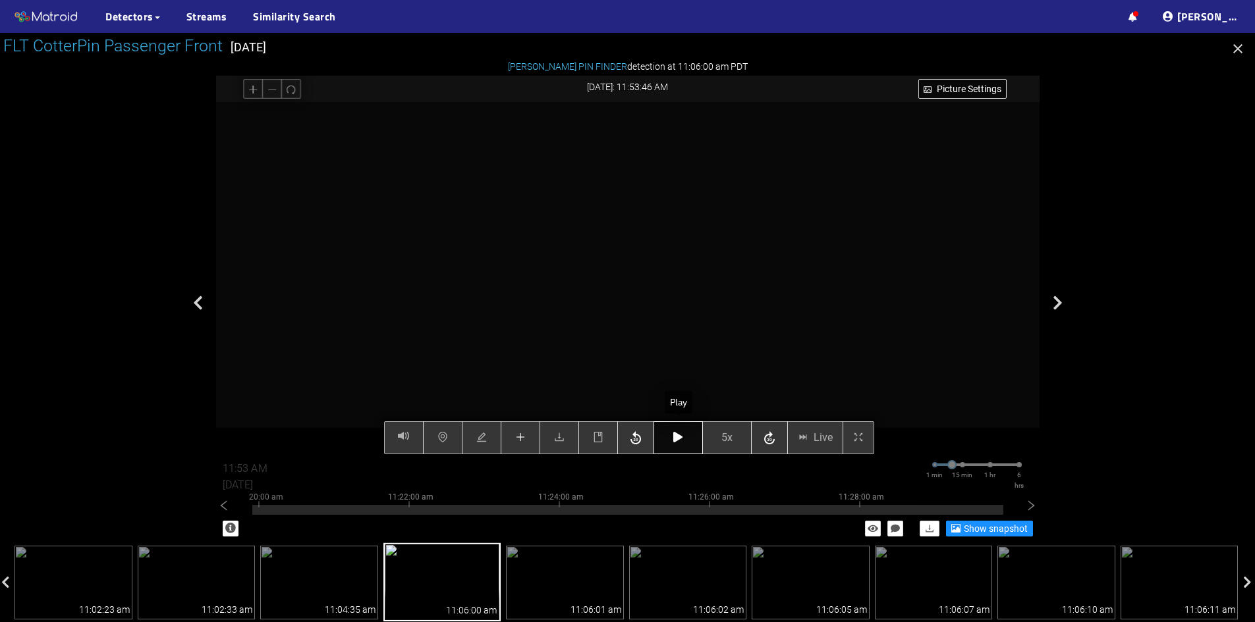
click at [673, 443] on icon "button" at bounding box center [677, 437] width 9 height 11
click at [679, 437] on icon "button" at bounding box center [677, 437] width 9 height 11
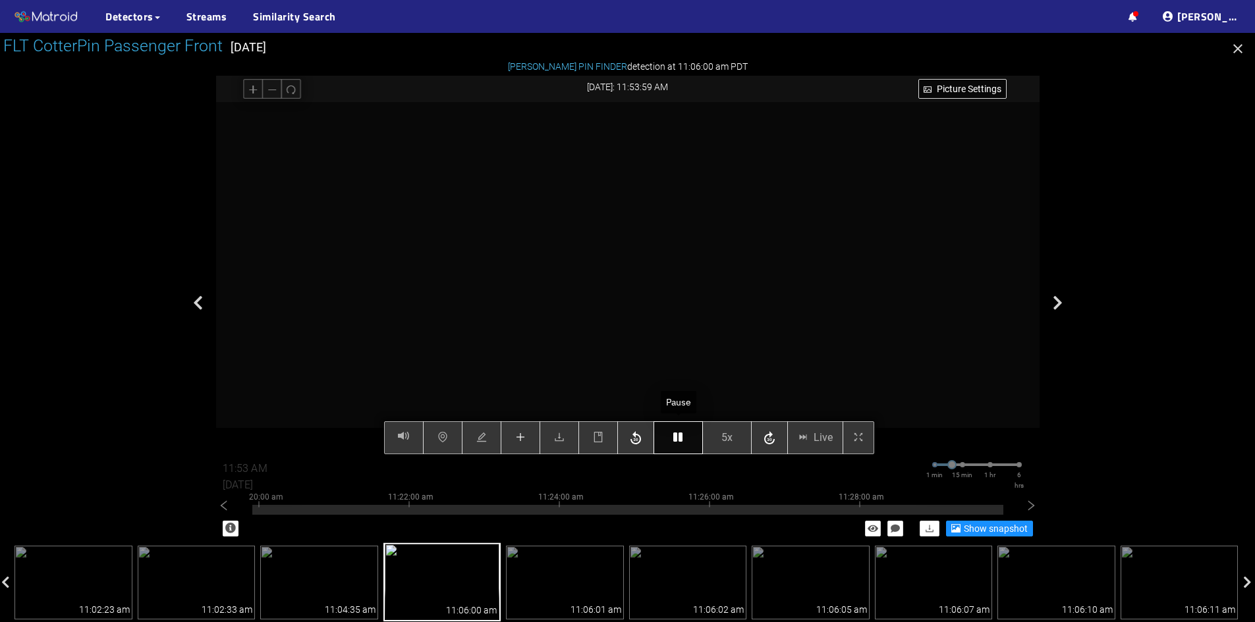
click at [679, 437] on icon "button" at bounding box center [677, 437] width 9 height 11
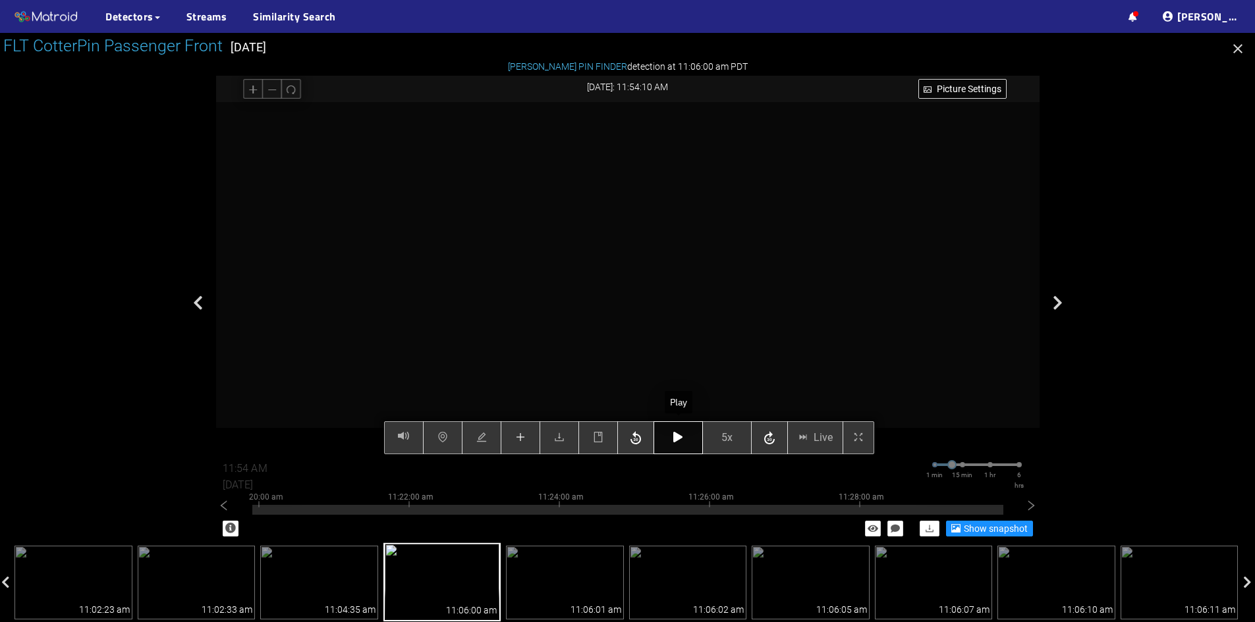
click at [679, 437] on icon "button" at bounding box center [677, 437] width 9 height 11
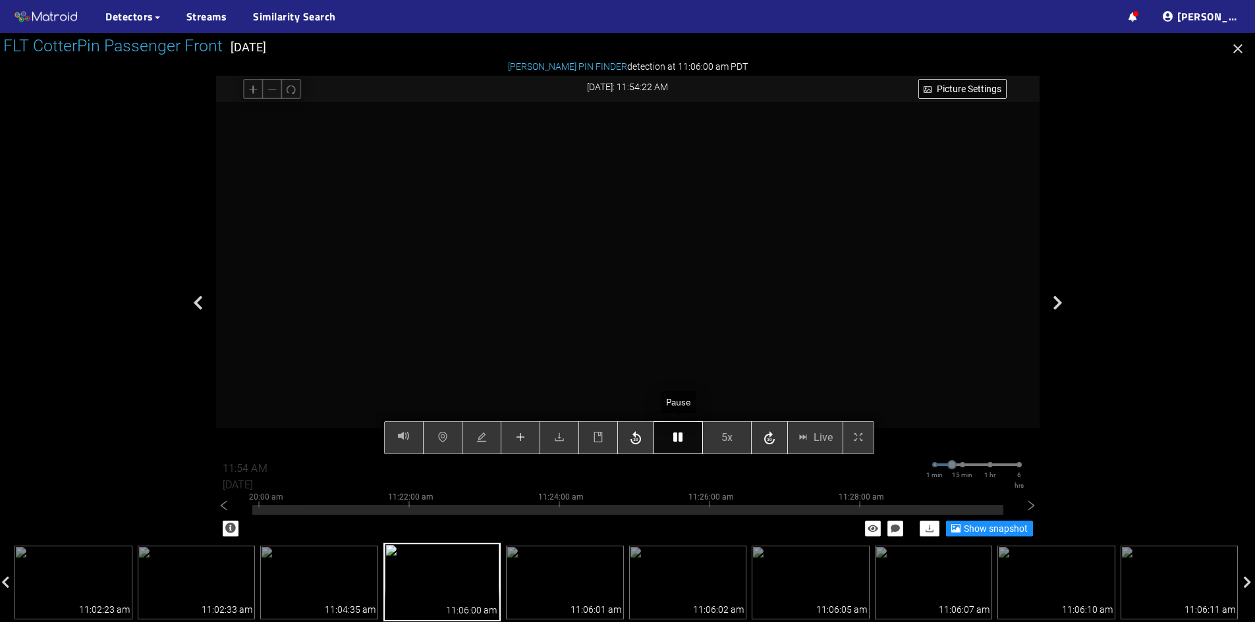
click at [679, 437] on icon "button" at bounding box center [677, 437] width 9 height 11
click at [518, 437] on icon "plus" at bounding box center [520, 437] width 11 height 11
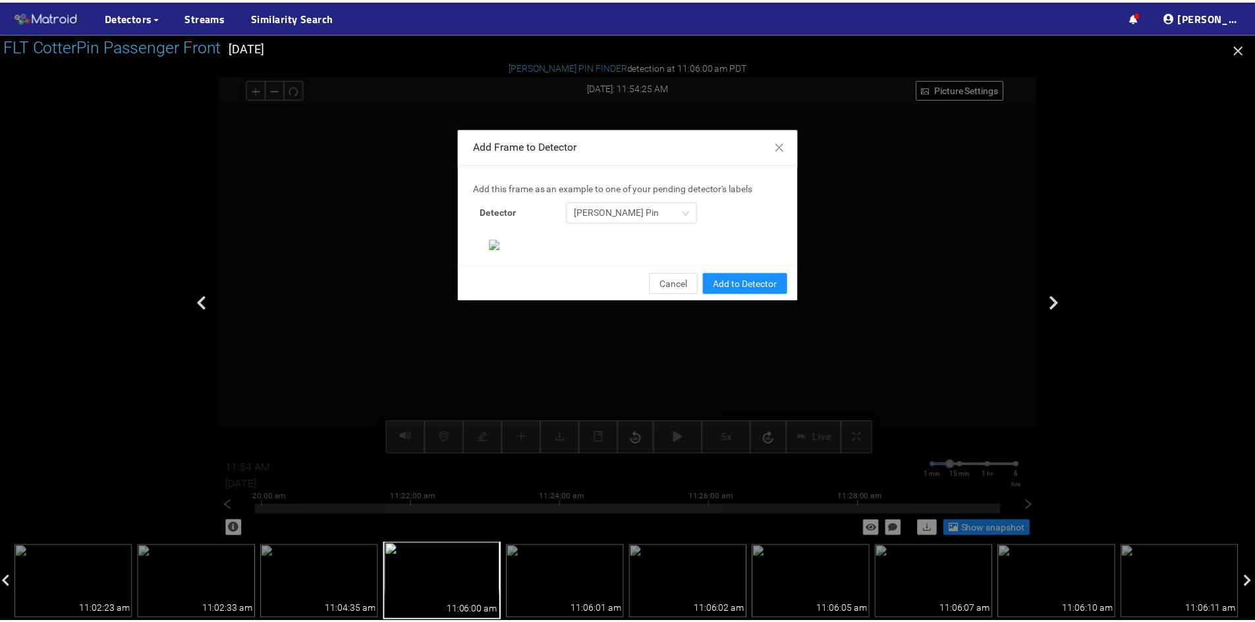
scroll to position [135, 0]
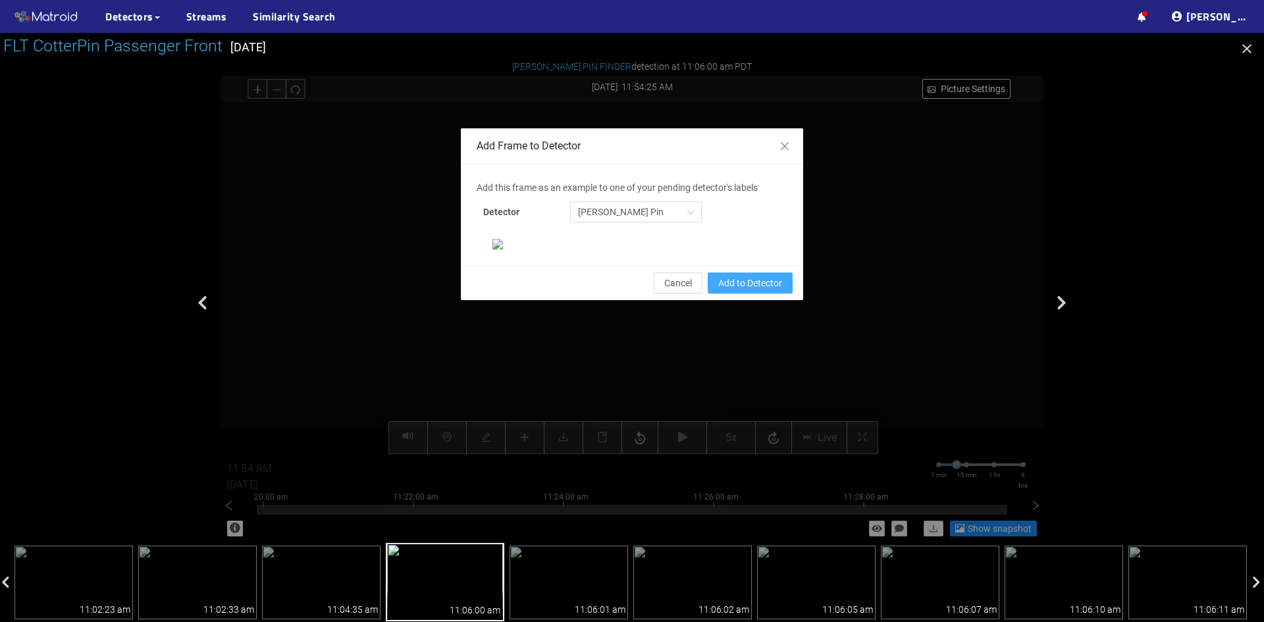
click at [736, 290] on span "Add to Detector" at bounding box center [750, 283] width 64 height 14
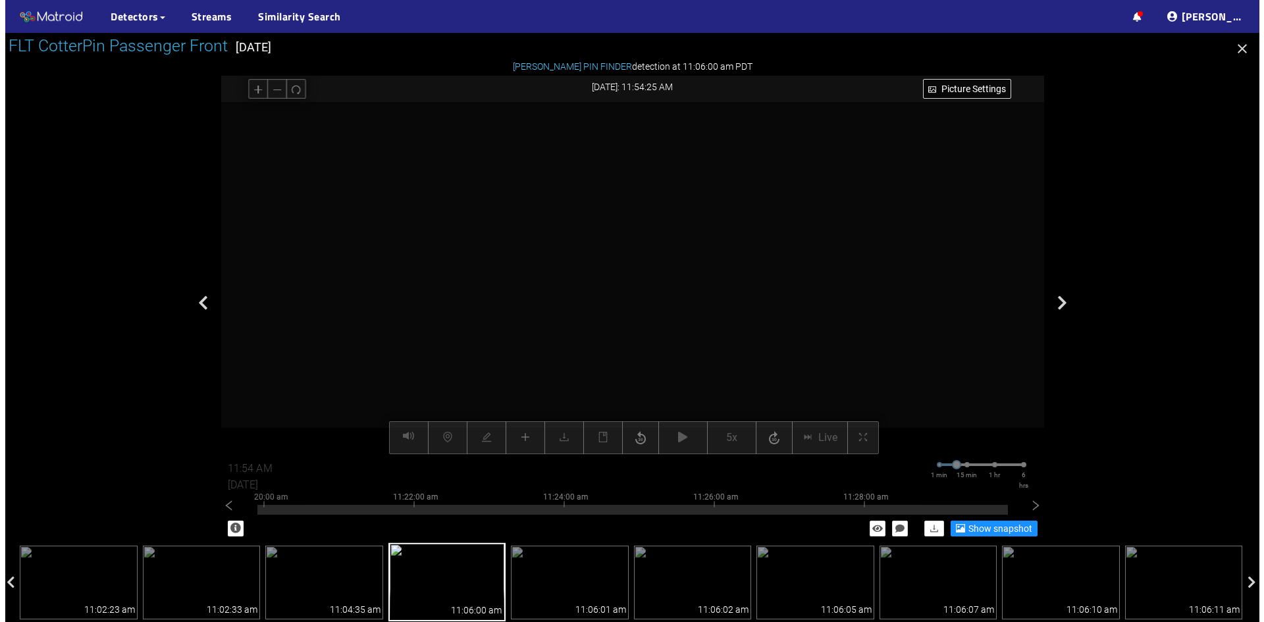
scroll to position [69, 0]
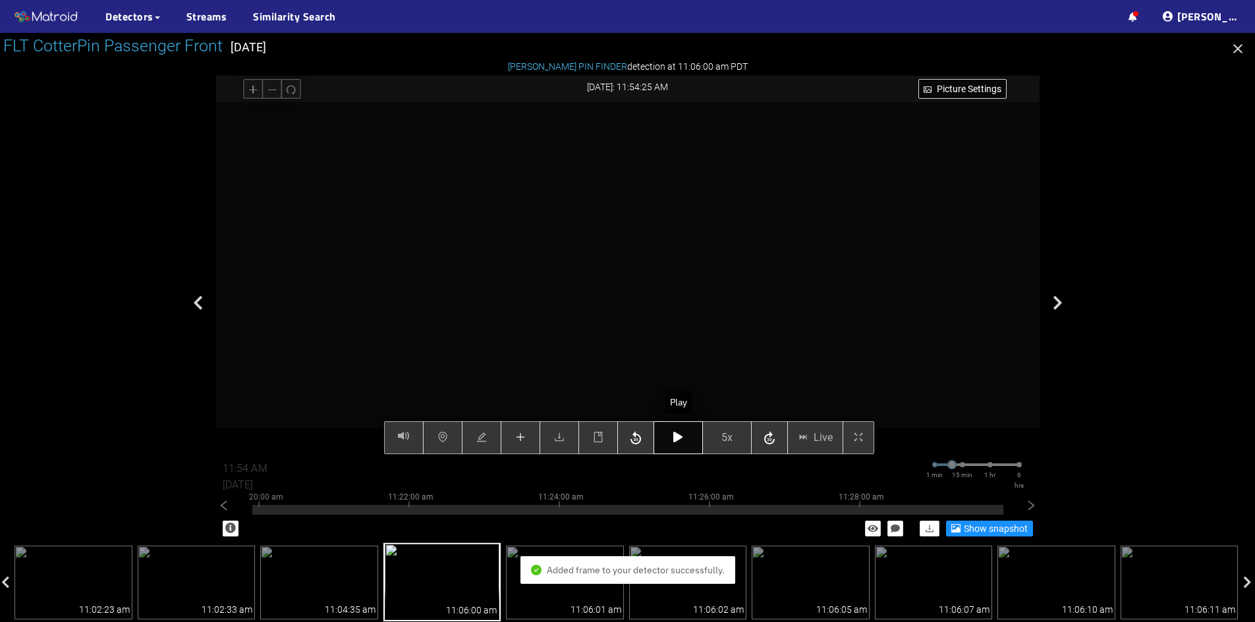
click at [676, 437] on icon "button" at bounding box center [677, 437] width 9 height 11
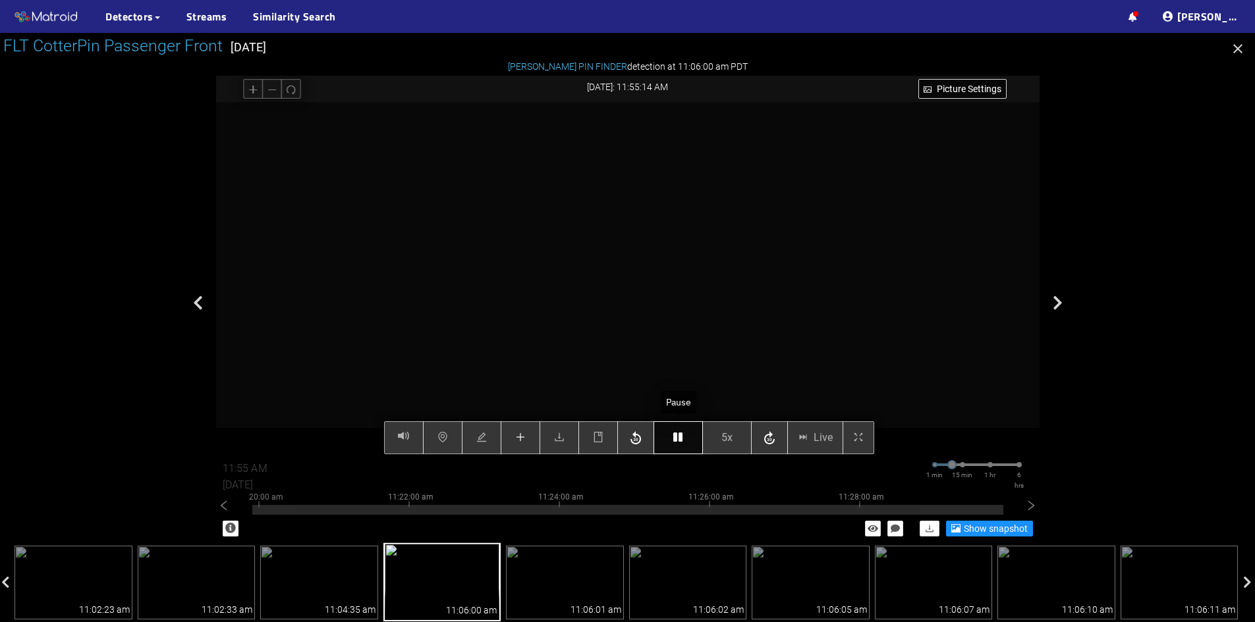
click at [676, 437] on icon "button" at bounding box center [677, 437] width 9 height 11
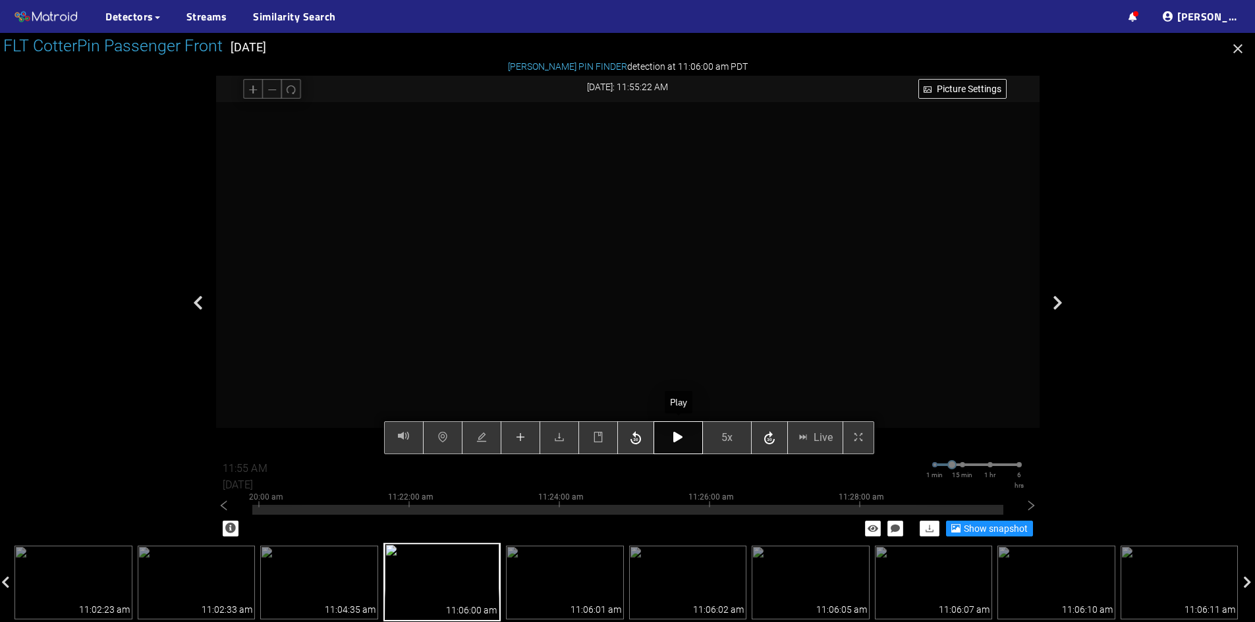
click at [676, 437] on icon "button" at bounding box center [677, 437] width 9 height 11
click at [522, 431] on button "button" at bounding box center [521, 437] width 40 height 33
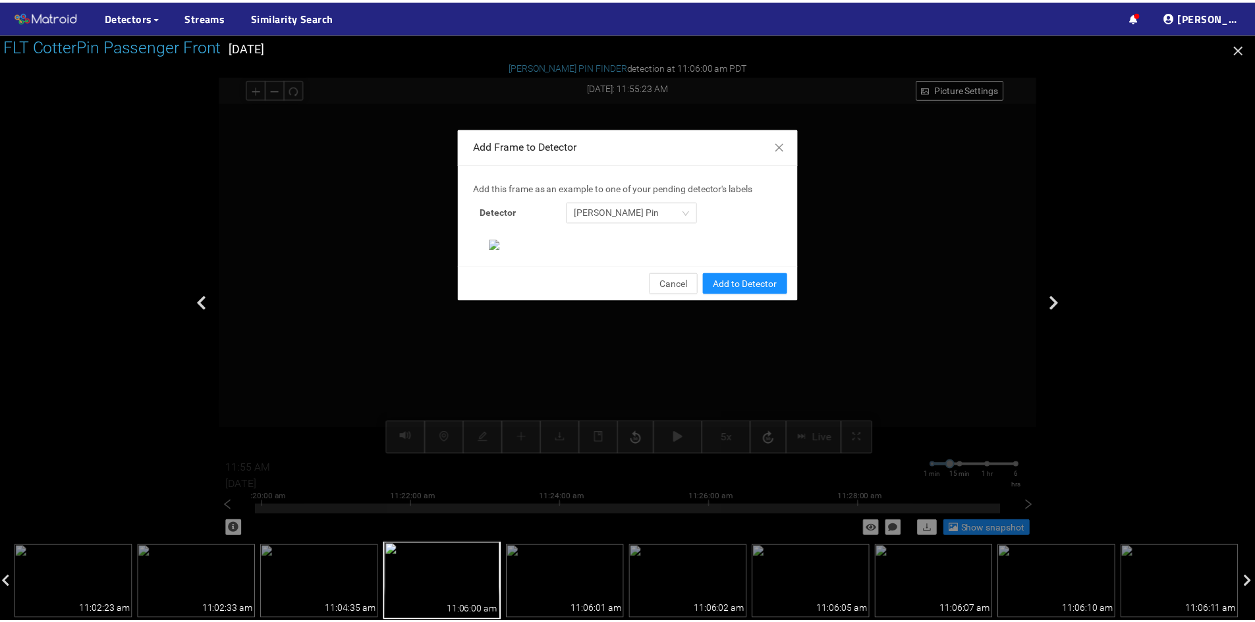
scroll to position [135, 0]
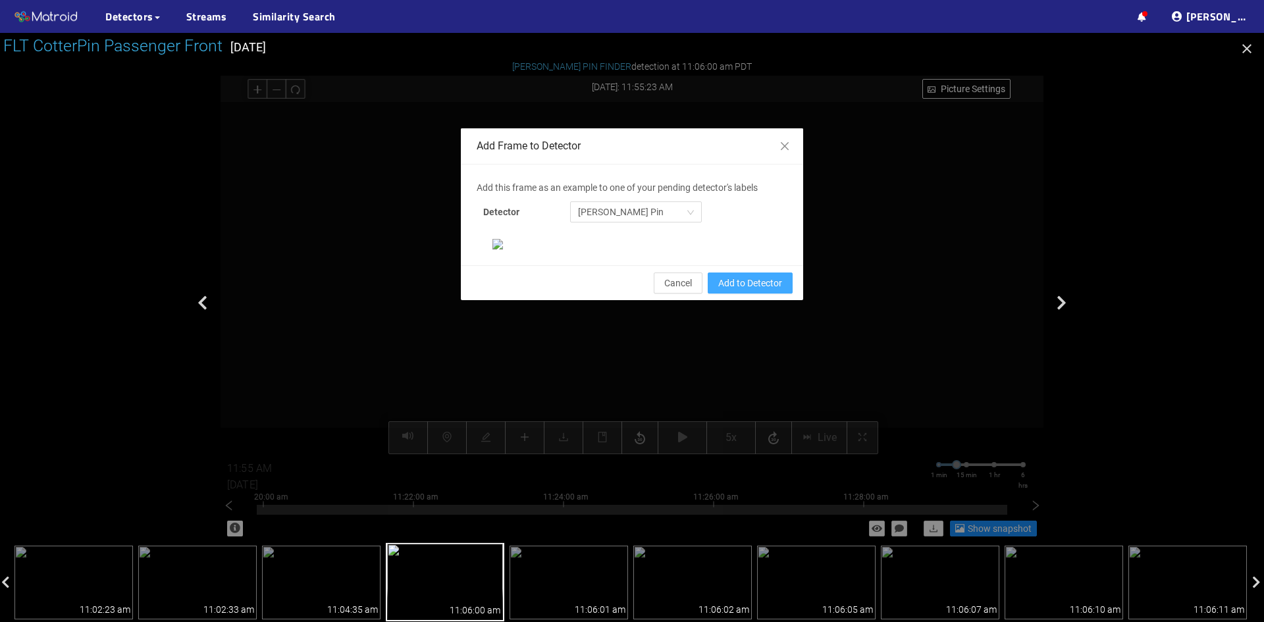
click at [766, 290] on span "Add to Detector" at bounding box center [750, 283] width 64 height 14
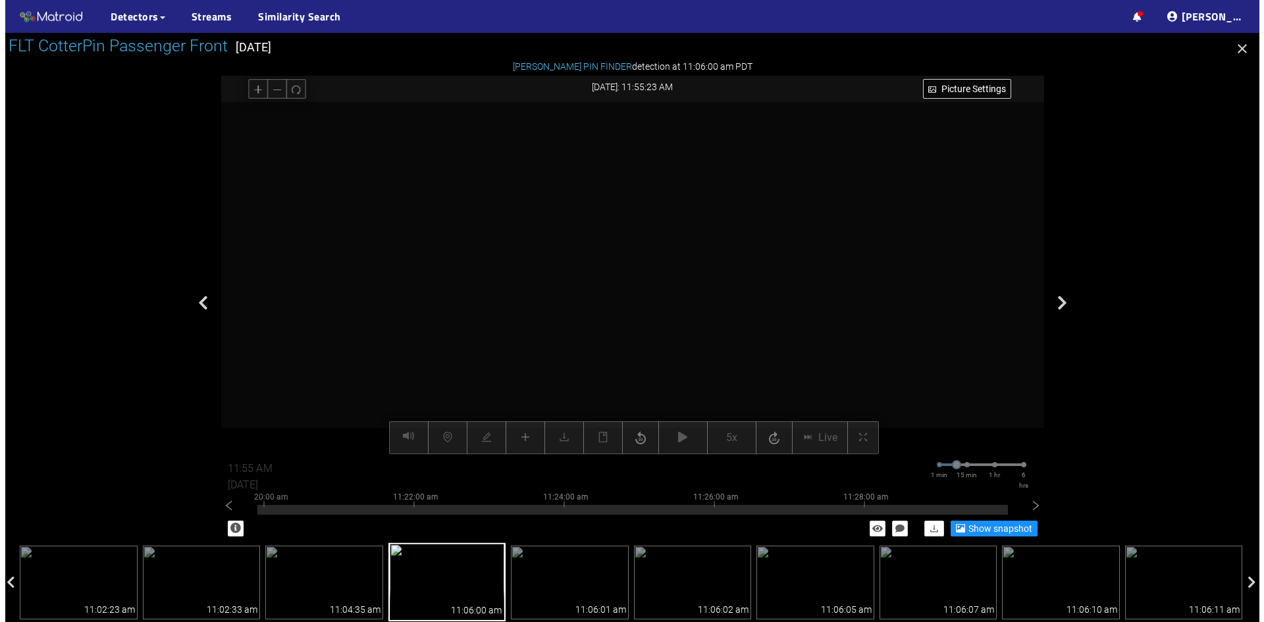
scroll to position [69, 0]
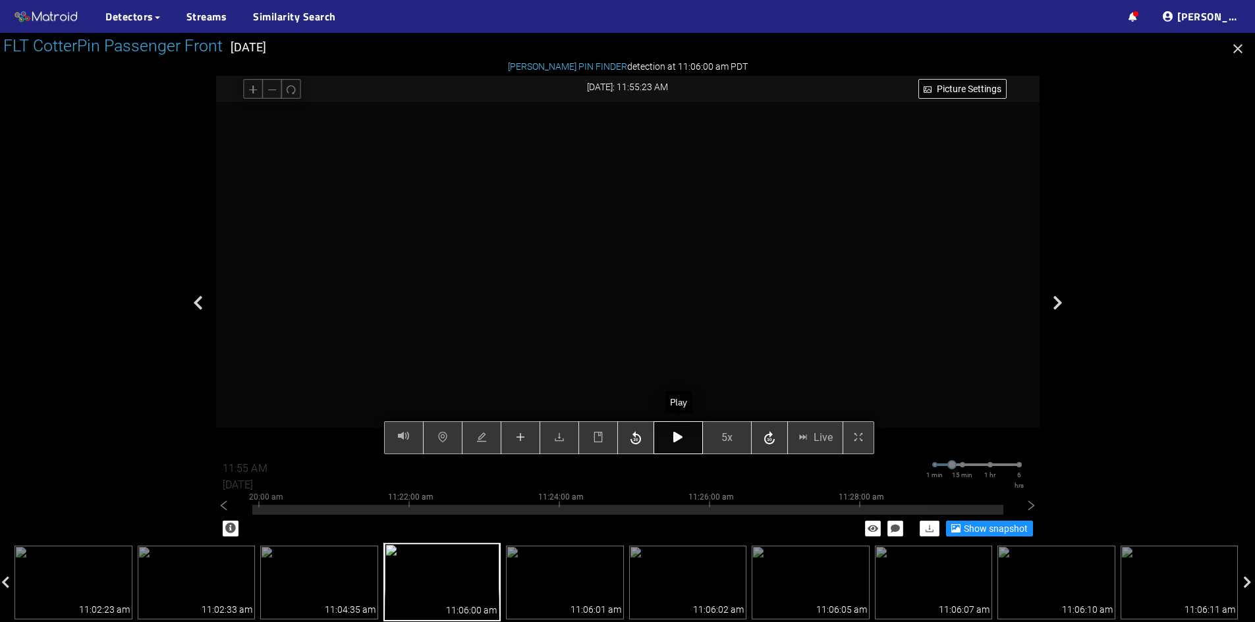
click at [677, 439] on icon "button" at bounding box center [677, 437] width 9 height 11
click at [514, 437] on button "button" at bounding box center [521, 437] width 40 height 33
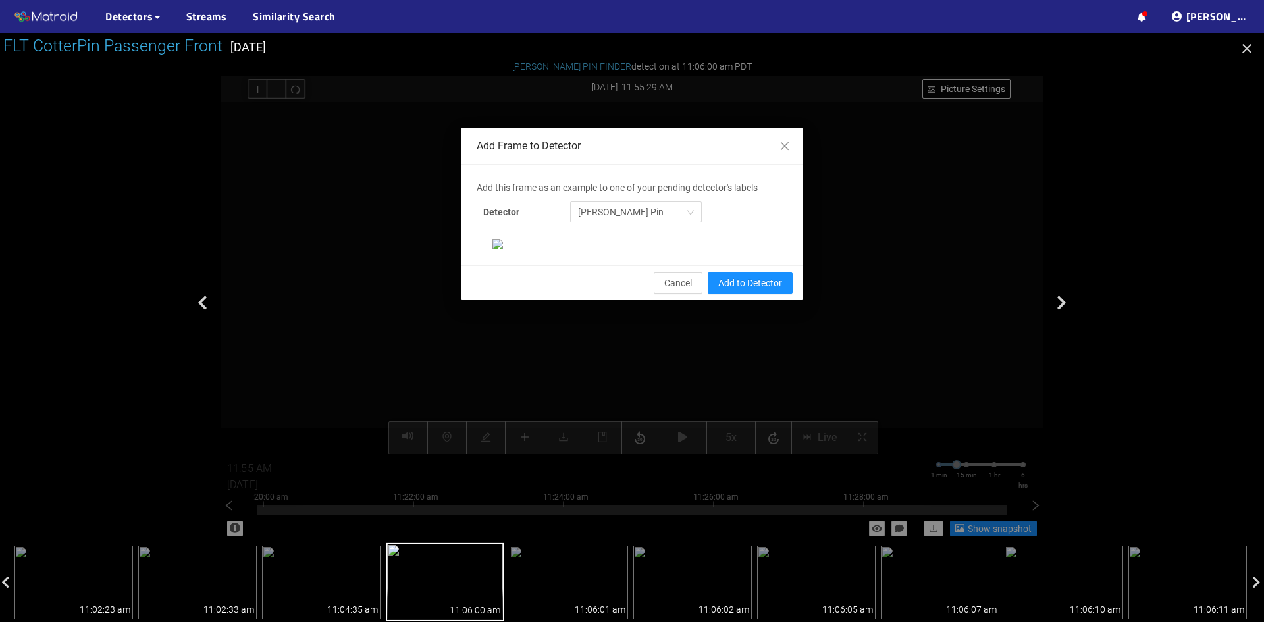
scroll to position [0, 0]
click at [755, 290] on span "Add to Detector" at bounding box center [750, 283] width 64 height 14
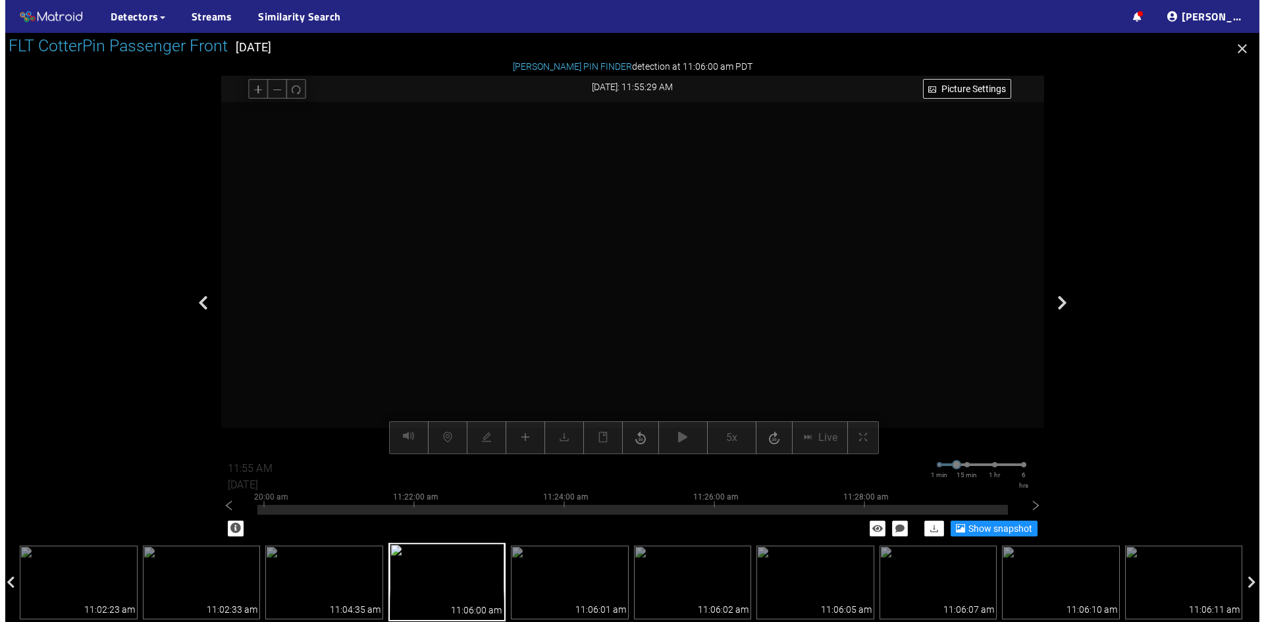
scroll to position [69, 0]
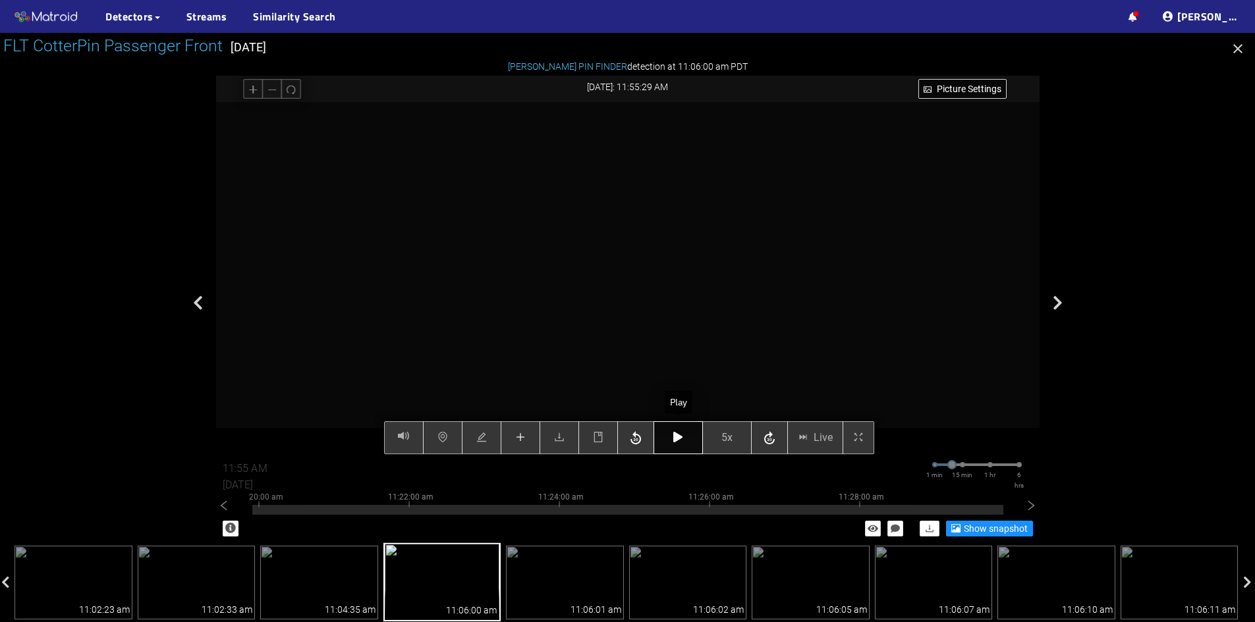
click at [672, 439] on button "button" at bounding box center [677, 437] width 49 height 33
click at [676, 436] on icon "button" at bounding box center [677, 437] width 9 height 11
click at [689, 434] on button "button" at bounding box center [677, 437] width 49 height 33
click at [675, 436] on icon "button" at bounding box center [677, 437] width 9 height 11
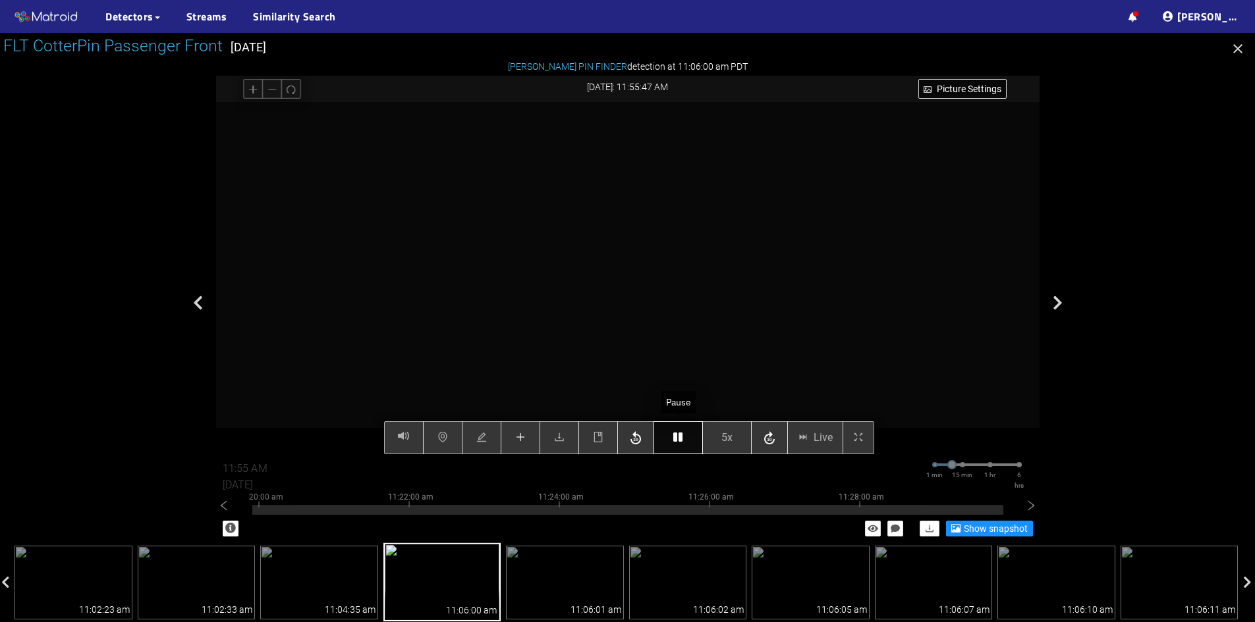
click at [675, 436] on icon "button" at bounding box center [677, 437] width 9 height 11
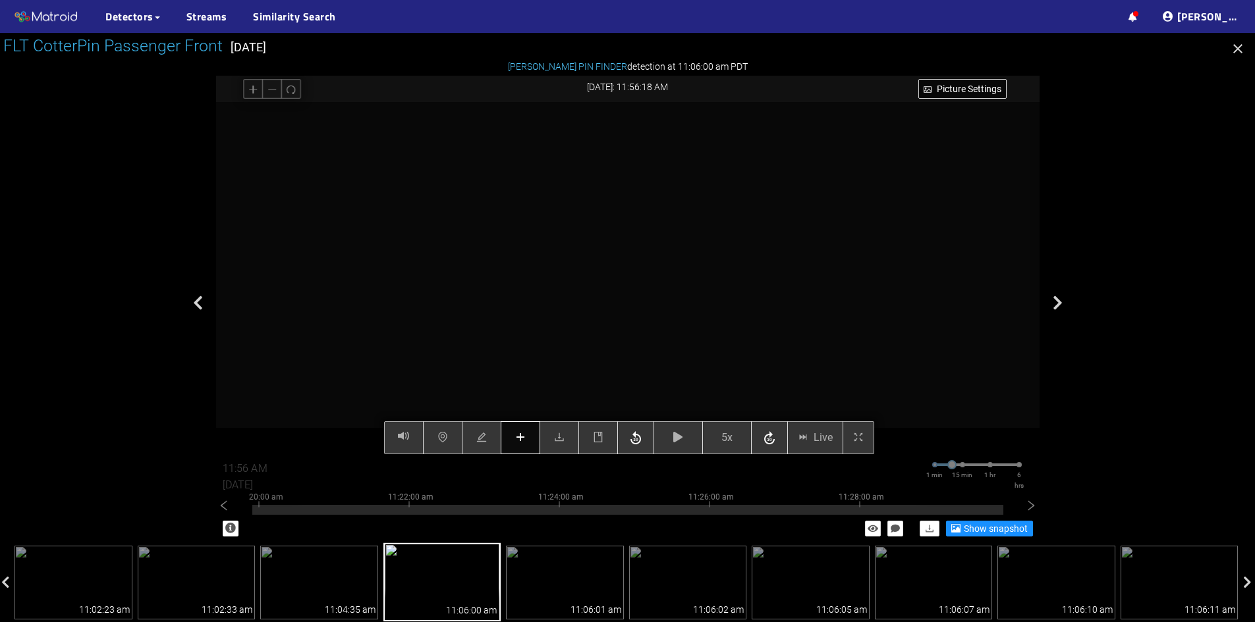
click at [518, 439] on icon "plus" at bounding box center [520, 437] width 11 height 11
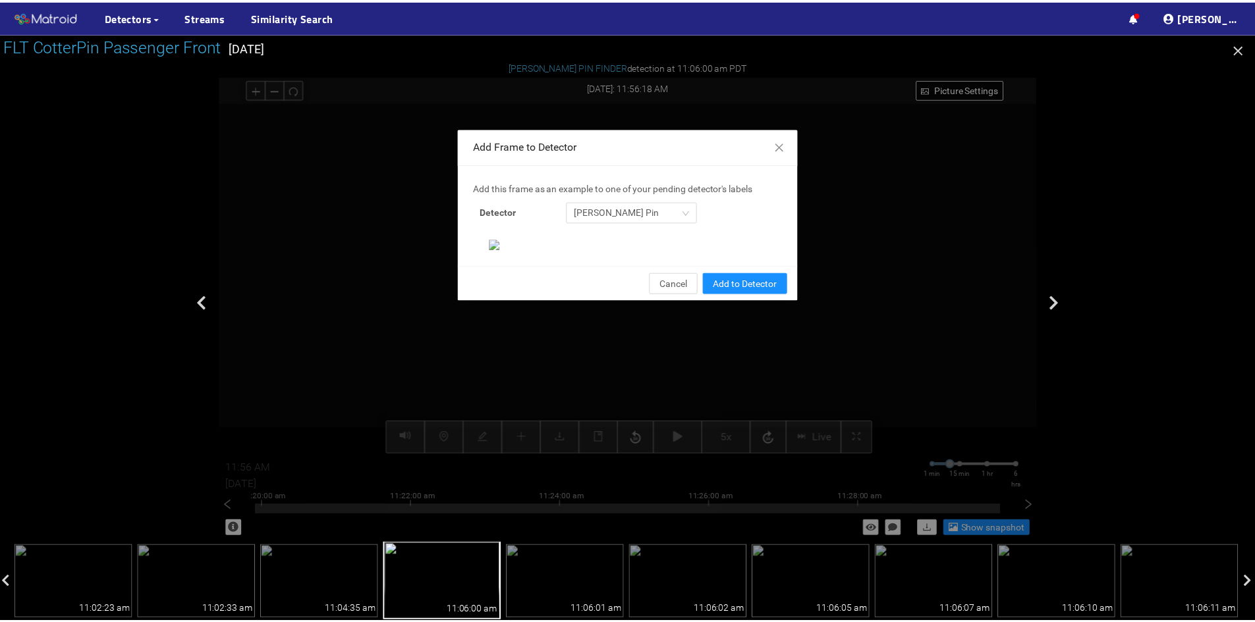
scroll to position [135, 0]
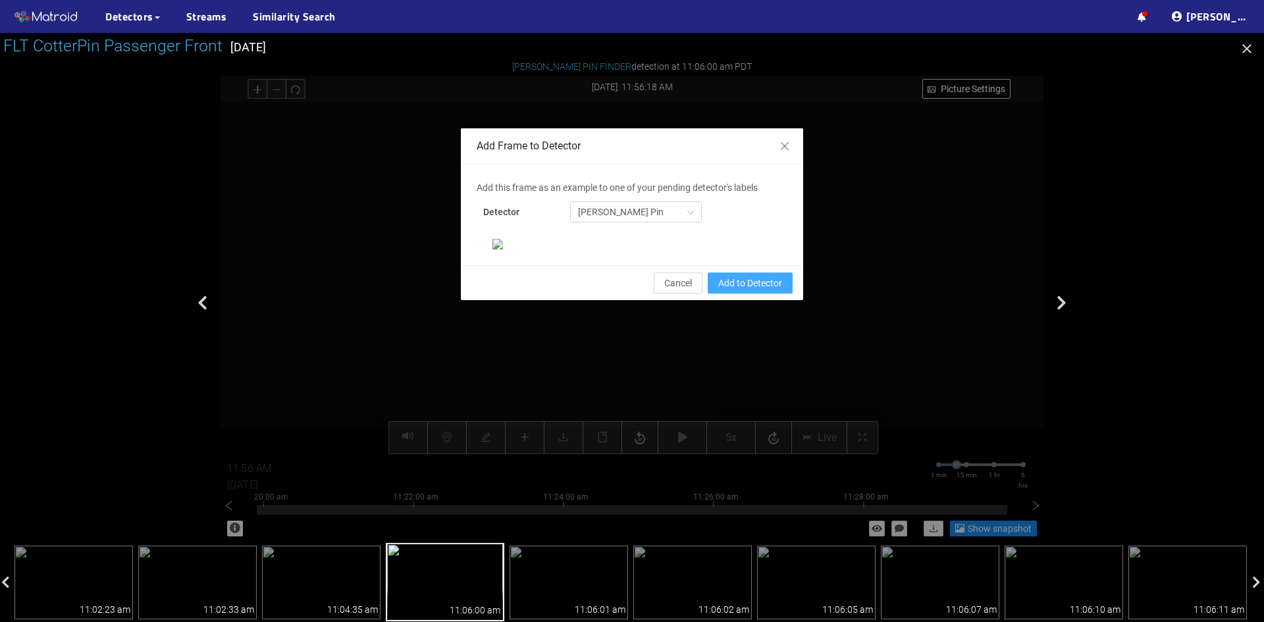
click at [757, 290] on span "Add to Detector" at bounding box center [750, 283] width 64 height 14
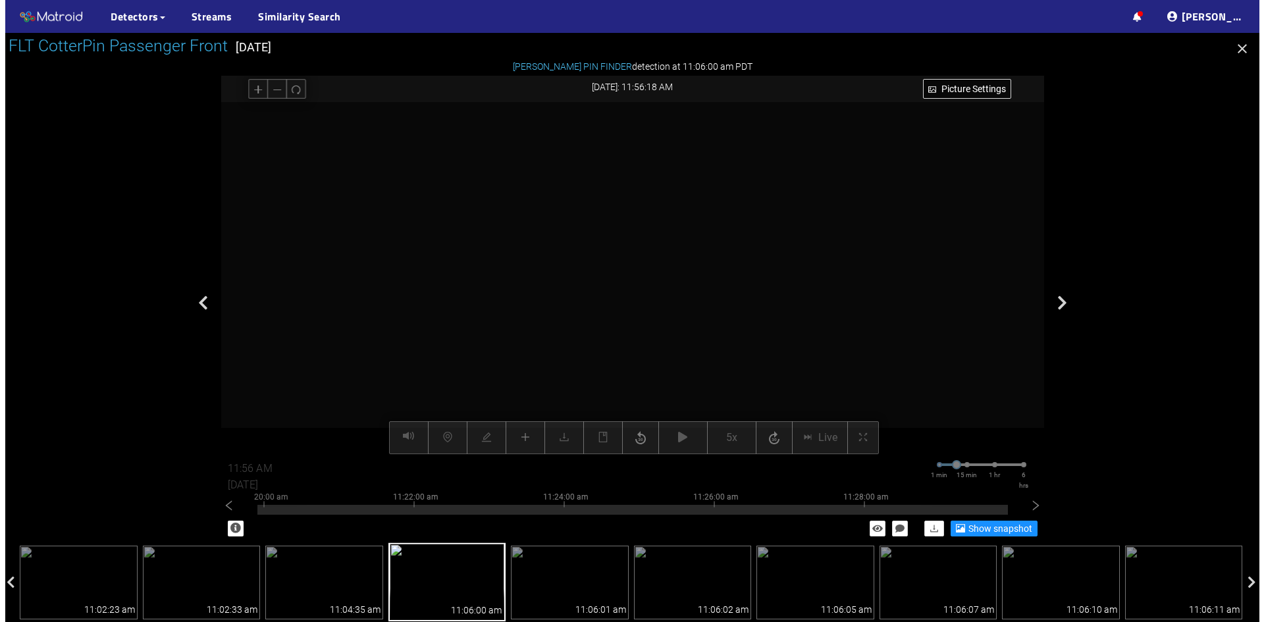
scroll to position [69, 0]
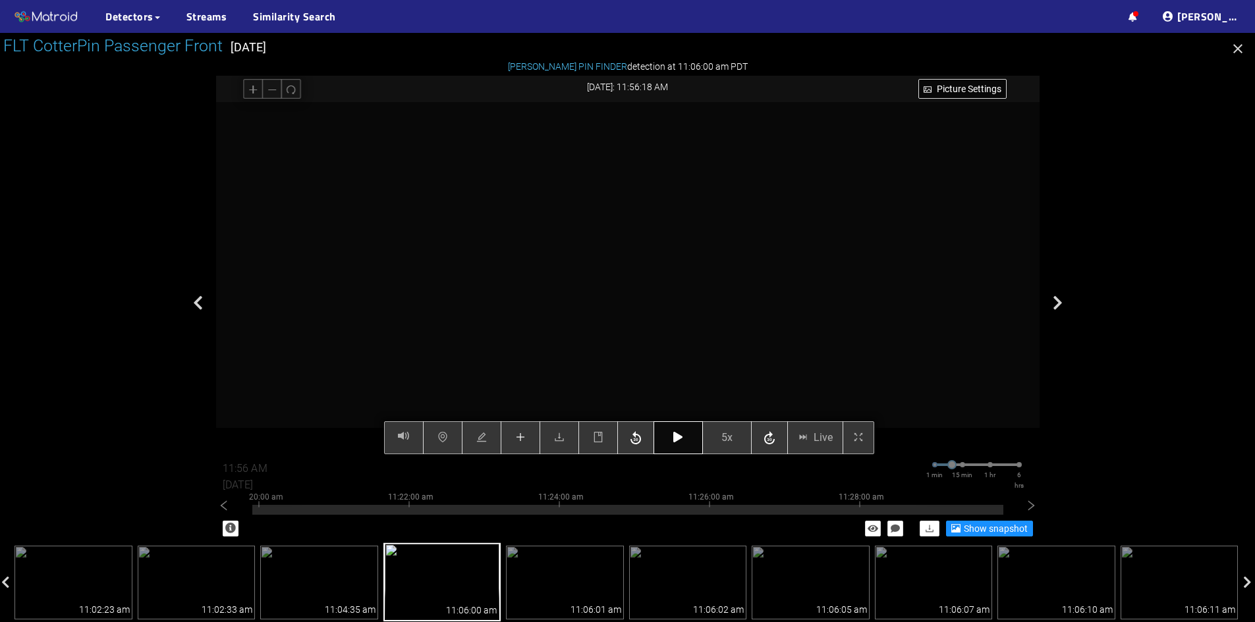
click at [676, 439] on icon "button" at bounding box center [677, 437] width 9 height 11
click at [682, 433] on icon "button" at bounding box center [677, 437] width 9 height 11
click at [520, 443] on icon "plus" at bounding box center [520, 437] width 11 height 11
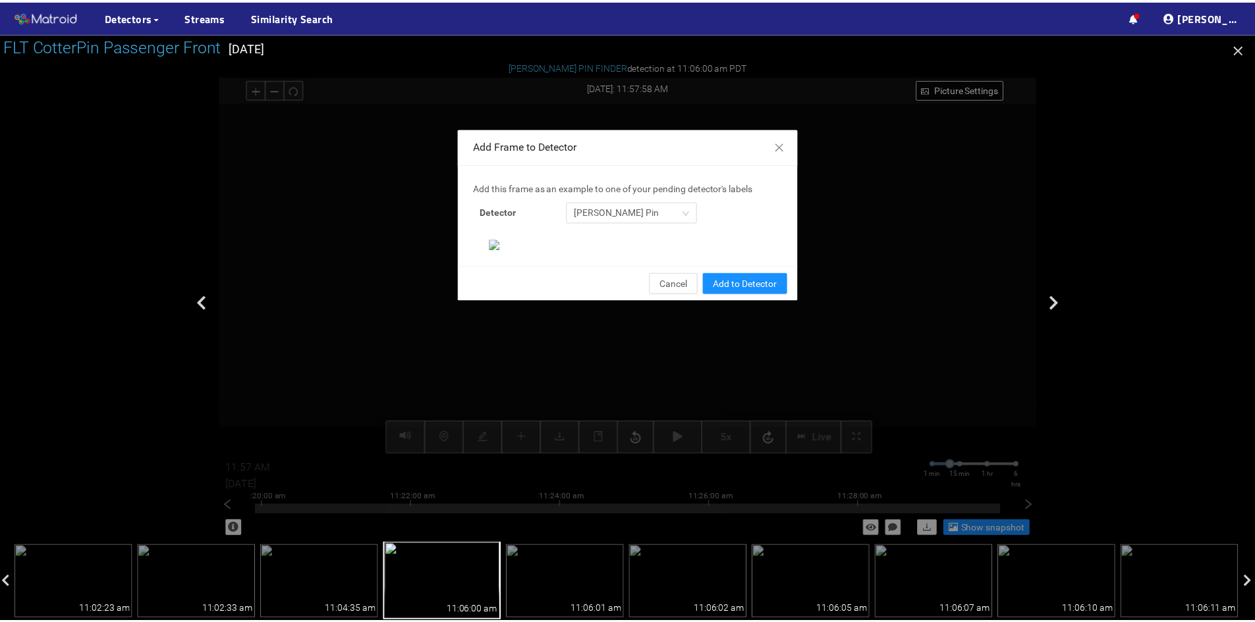
scroll to position [135, 0]
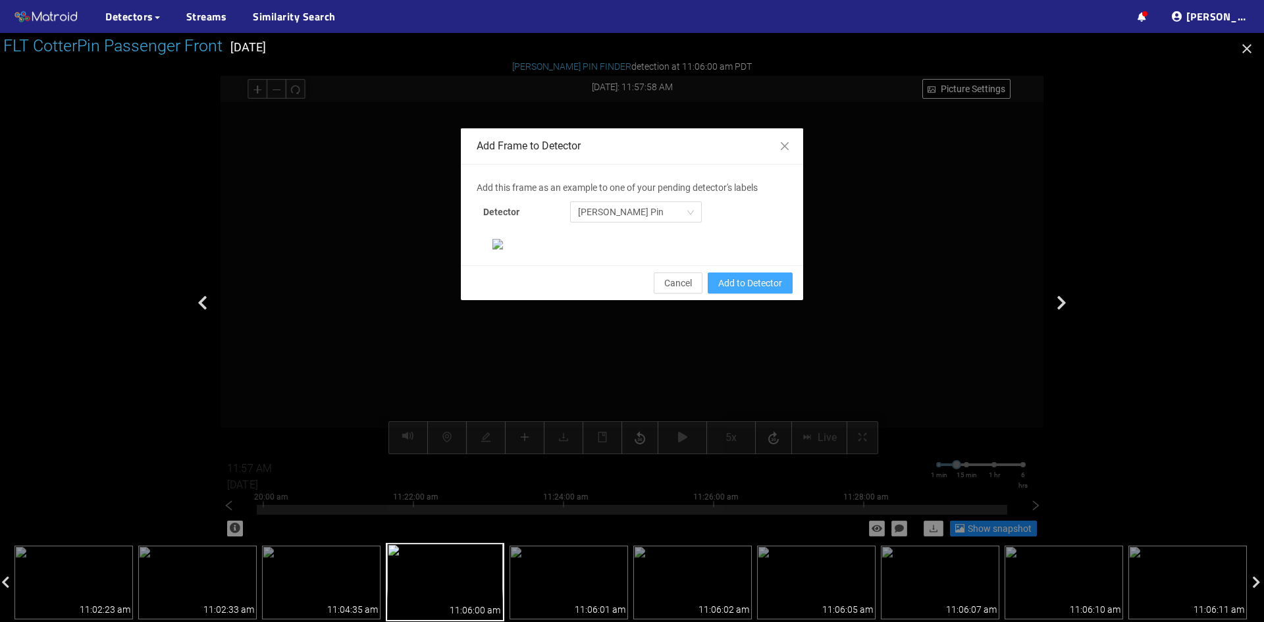
click at [725, 290] on span "Add to Detector" at bounding box center [750, 283] width 64 height 14
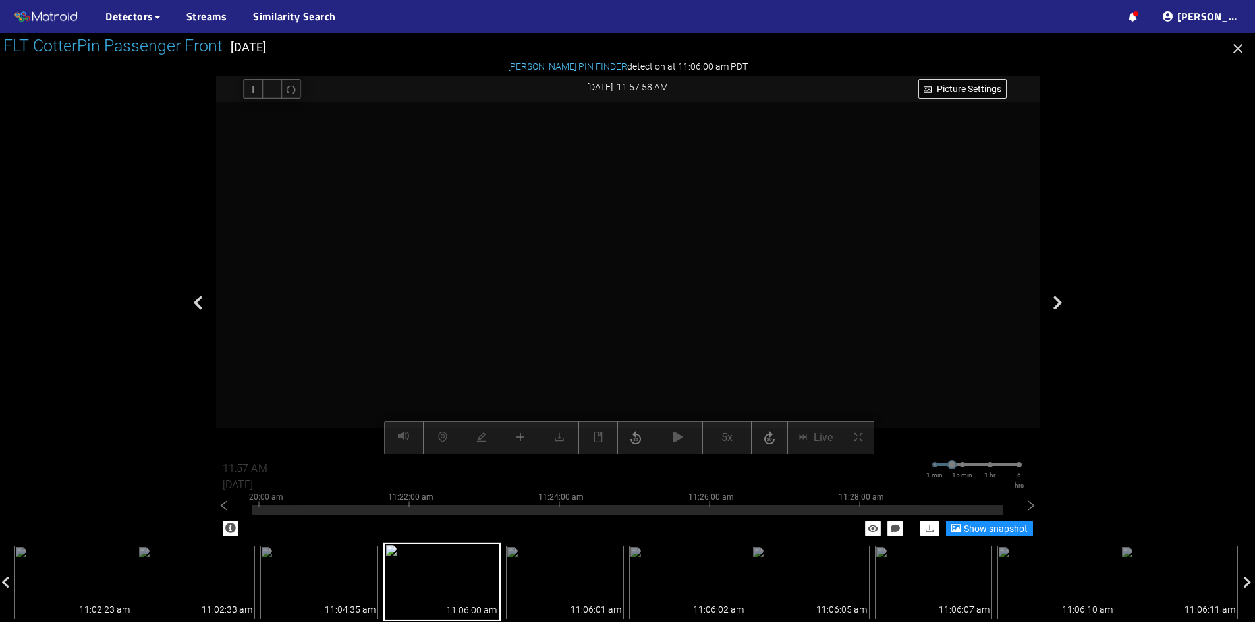
scroll to position [69, 0]
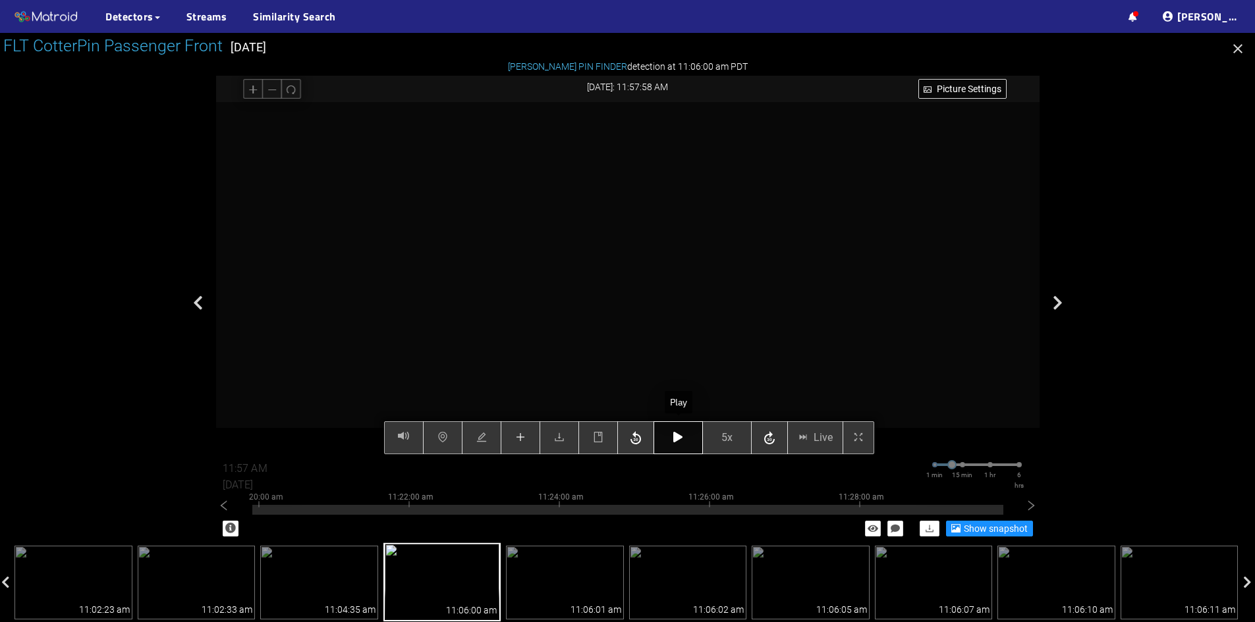
click at [679, 431] on button "button" at bounding box center [677, 437] width 49 height 33
type input "12:00 PM"
click at [679, 442] on icon "button" at bounding box center [677, 437] width 9 height 11
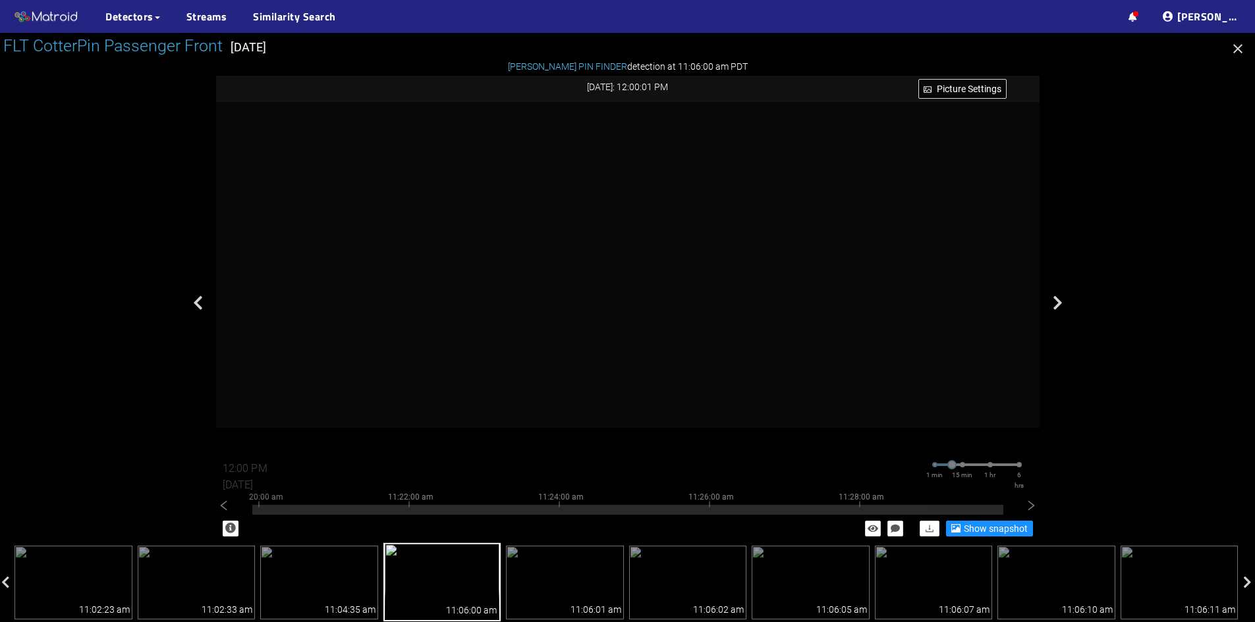
click at [1235, 51] on icon "button" at bounding box center [1237, 48] width 9 height 9
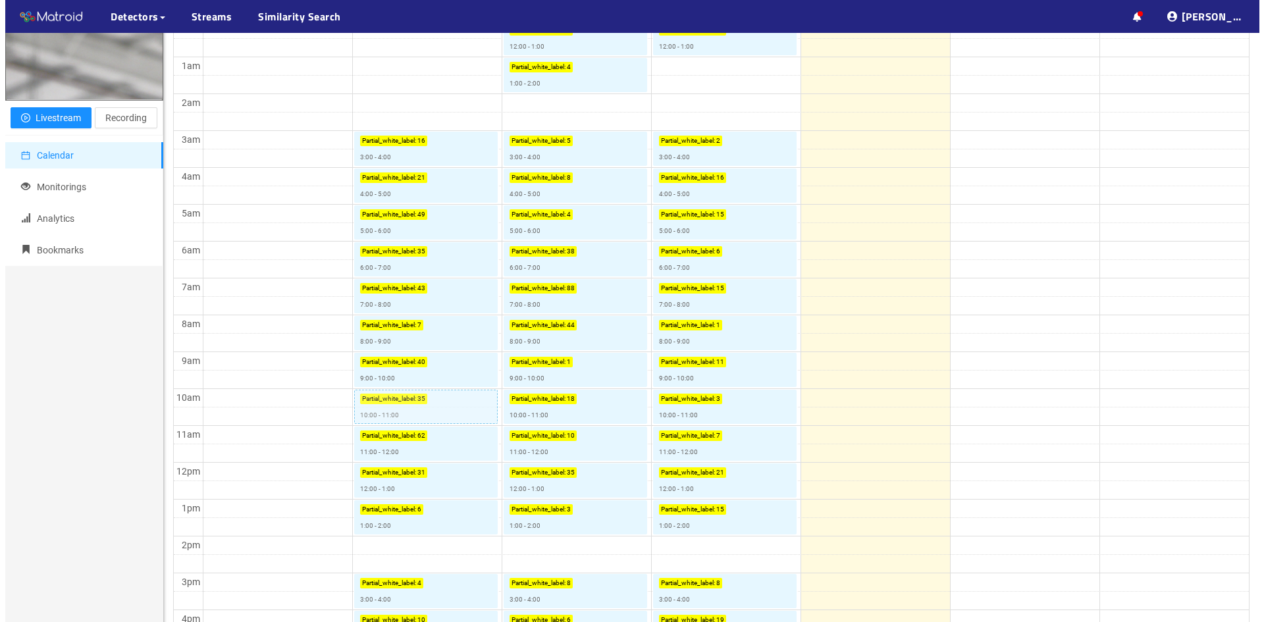
scroll to position [198, 0]
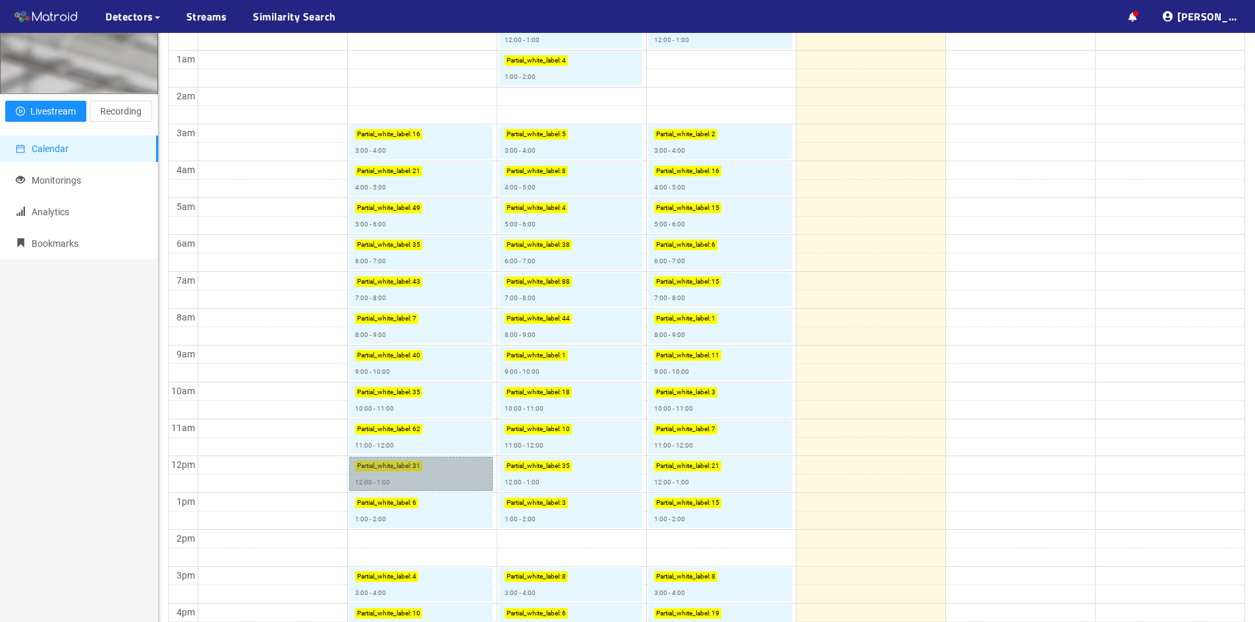
click at [376, 475] on link "Partial_white_label : 31 12:00 - 1:00" at bounding box center [421, 474] width 144 height 34
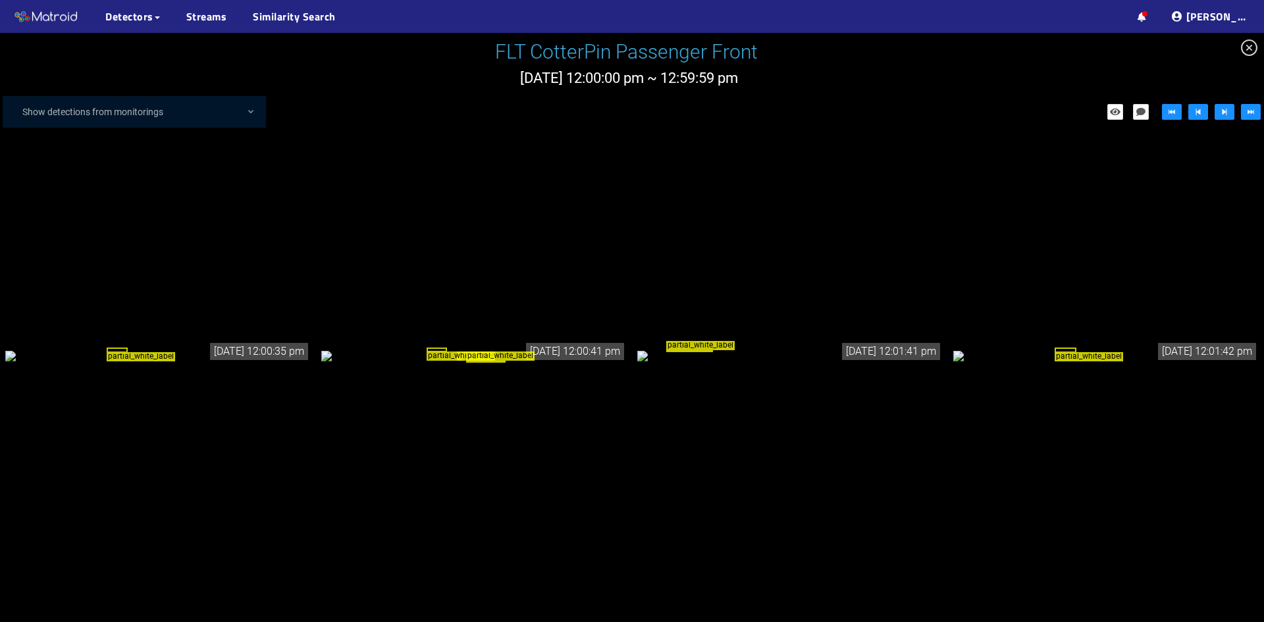
click at [154, 348] on div "partial_white_label" at bounding box center [158, 355] width 306 height 14
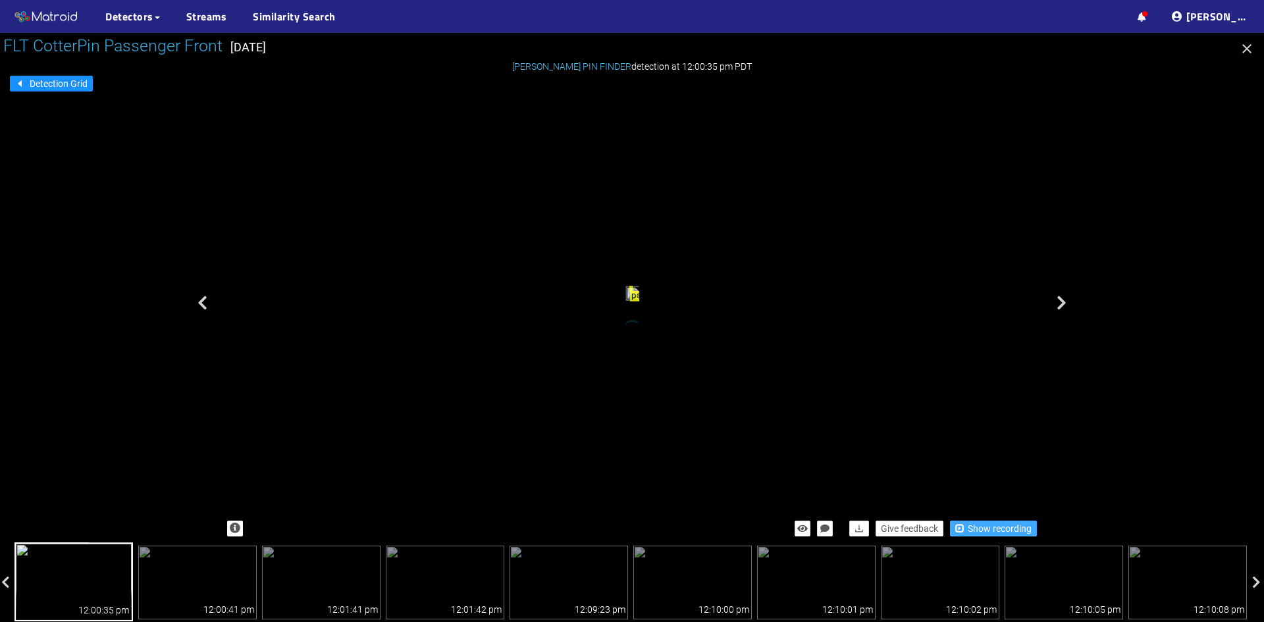
click at [992, 528] on span "Show recording" at bounding box center [1000, 529] width 64 height 14
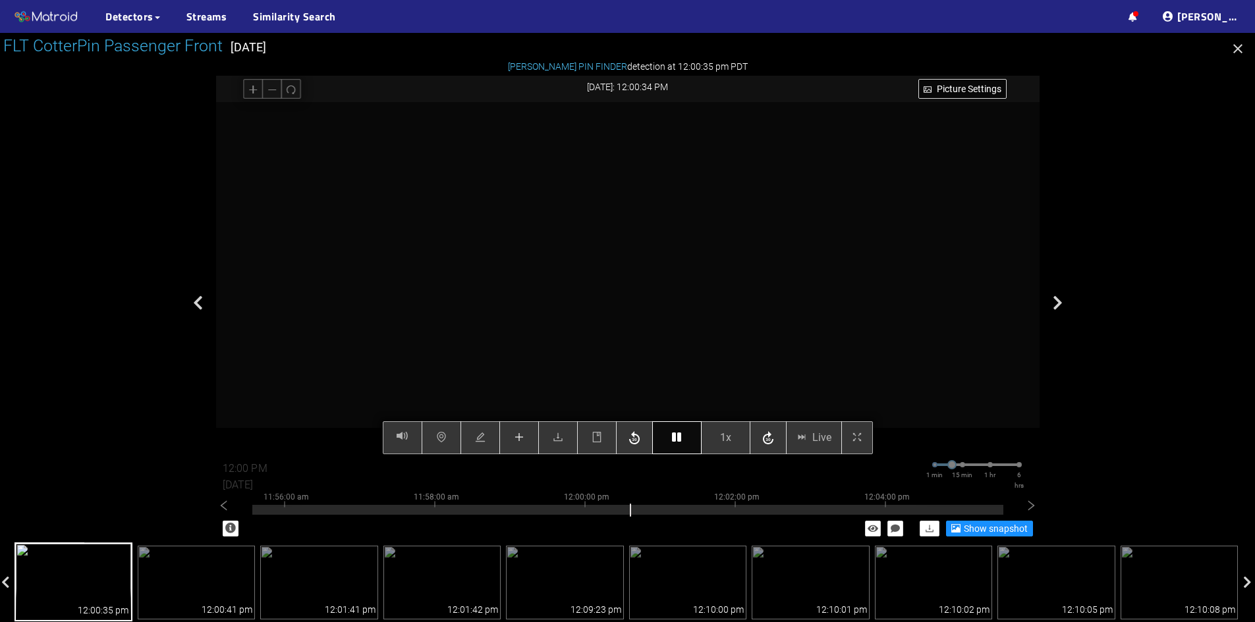
click at [676, 436] on icon "button" at bounding box center [676, 437] width 9 height 11
click at [678, 436] on icon "button" at bounding box center [676, 437] width 9 height 11
click at [676, 441] on icon "button" at bounding box center [676, 437] width 9 height 11
click at [516, 440] on icon "plus" at bounding box center [519, 437] width 11 height 11
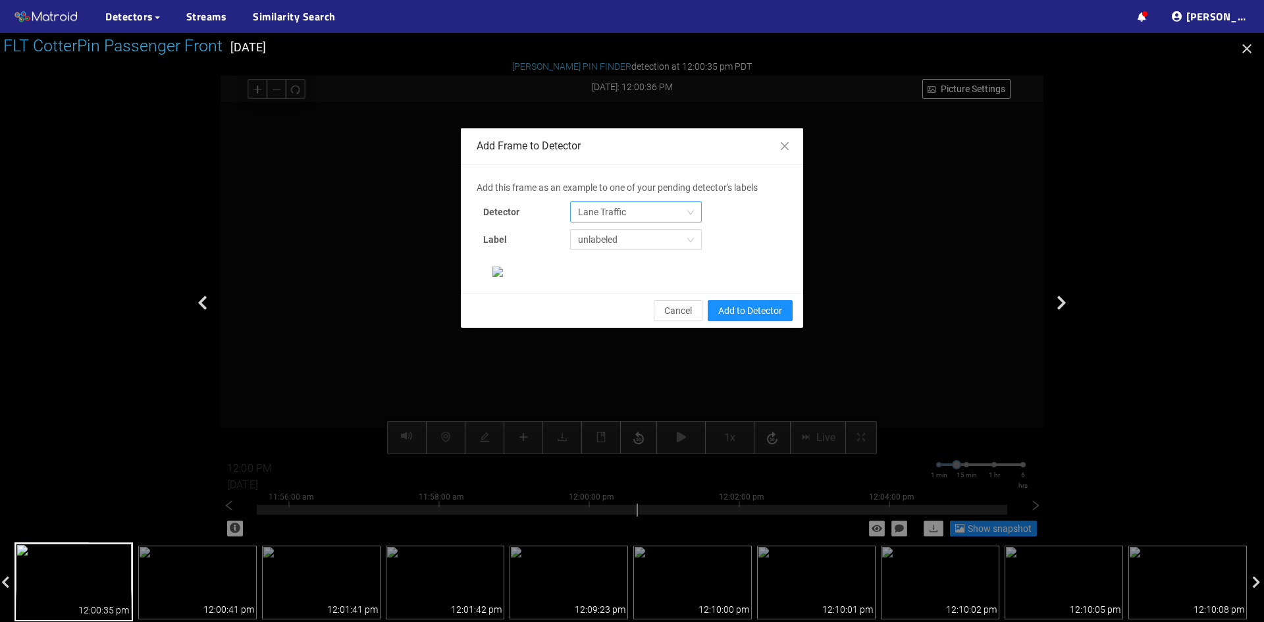
click at [610, 215] on span "Lane Traffic" at bounding box center [636, 212] width 116 height 20
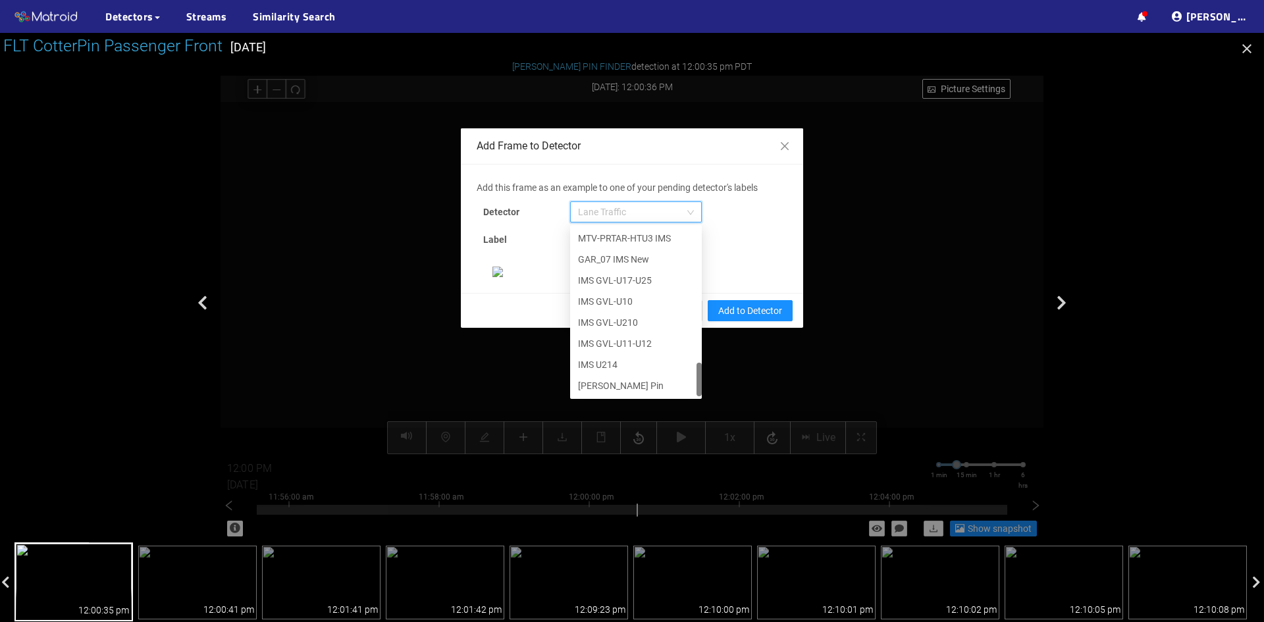
scroll to position [163, 0]
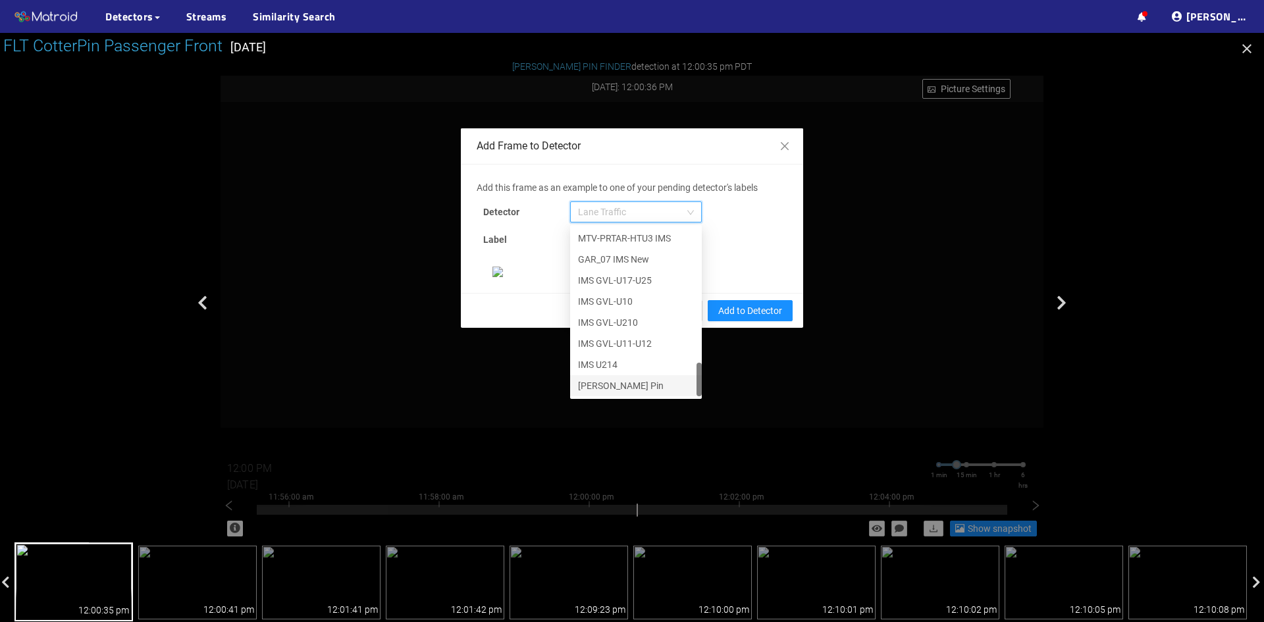
click at [603, 379] on div "[PERSON_NAME] Pin" at bounding box center [636, 386] width 116 height 14
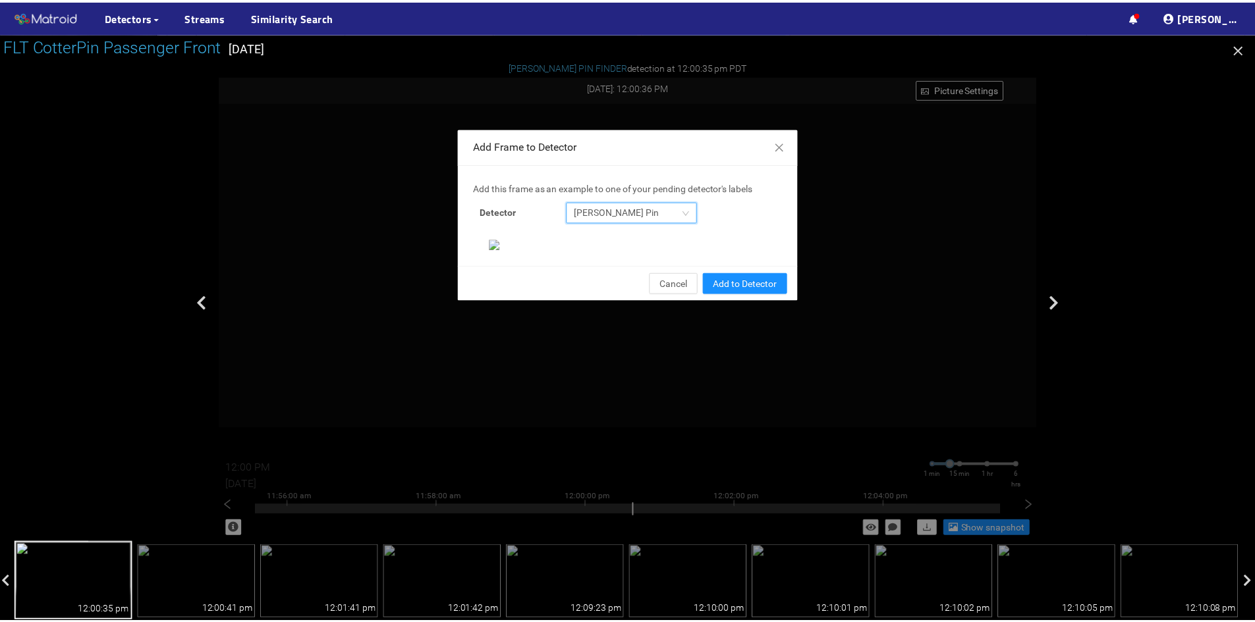
scroll to position [135, 0]
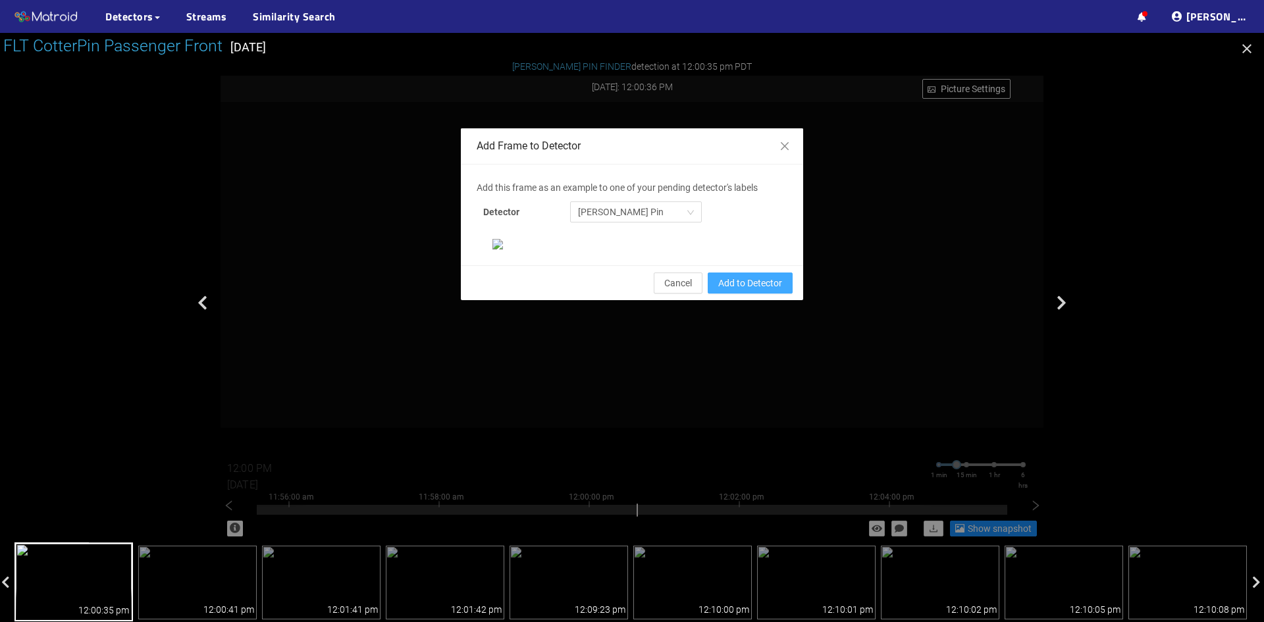
click at [746, 290] on span "Add to Detector" at bounding box center [750, 283] width 64 height 14
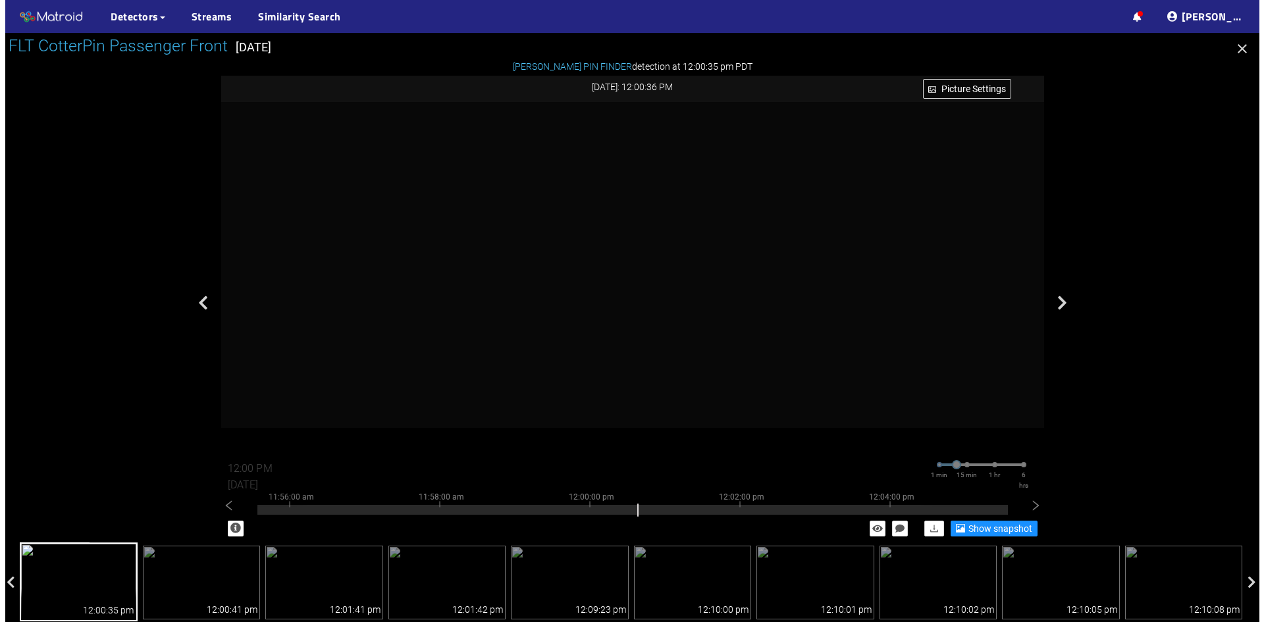
scroll to position [69, 0]
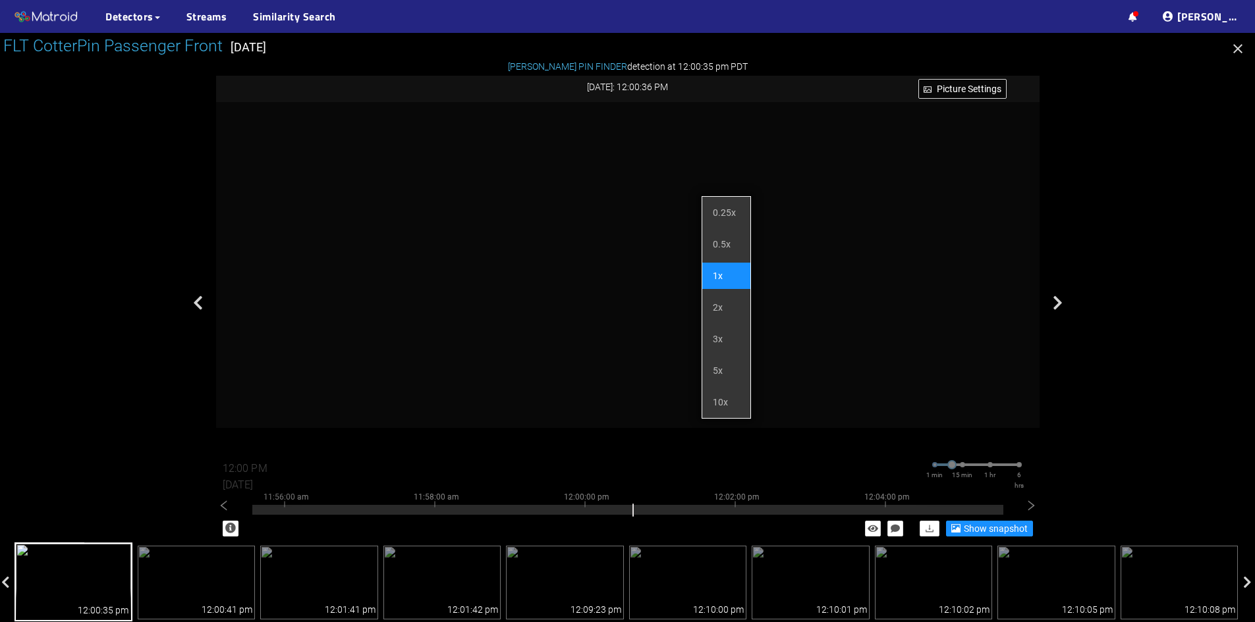
click at [719, 438] on button "1x" at bounding box center [725, 437] width 49 height 33
click at [721, 367] on li "5x" at bounding box center [726, 371] width 48 height 26
click at [631, 378] on video at bounding box center [627, 278] width 705 height 352
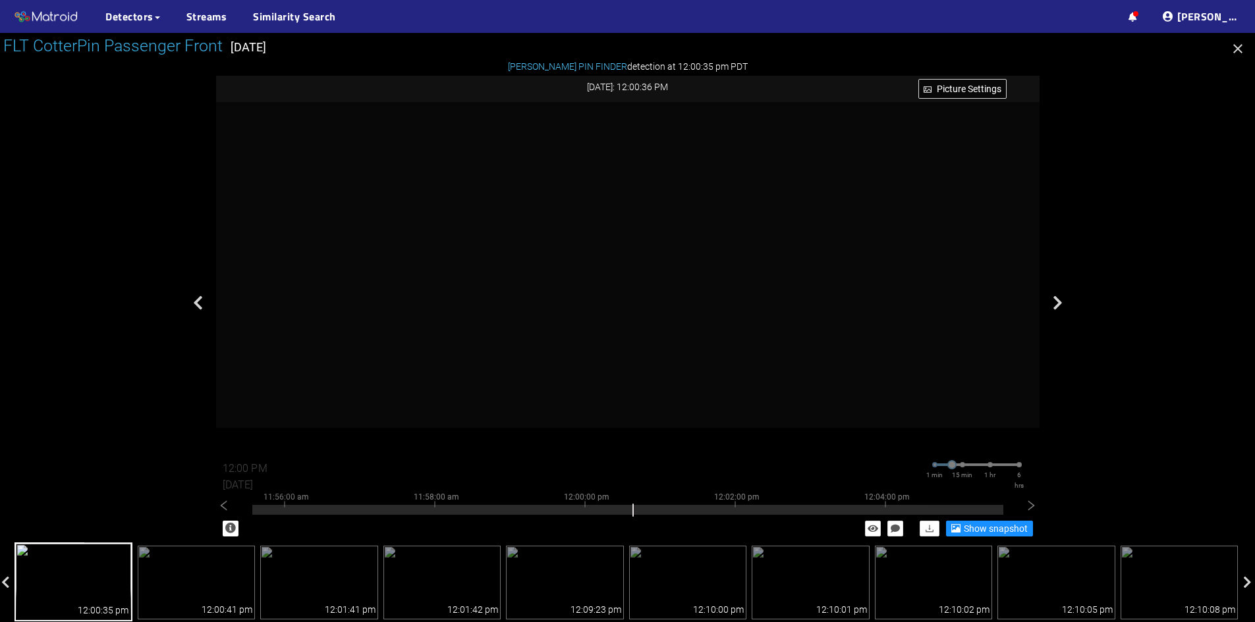
click at [680, 437] on icon "button" at bounding box center [676, 437] width 9 height 11
click at [680, 441] on icon "button" at bounding box center [676, 437] width 9 height 11
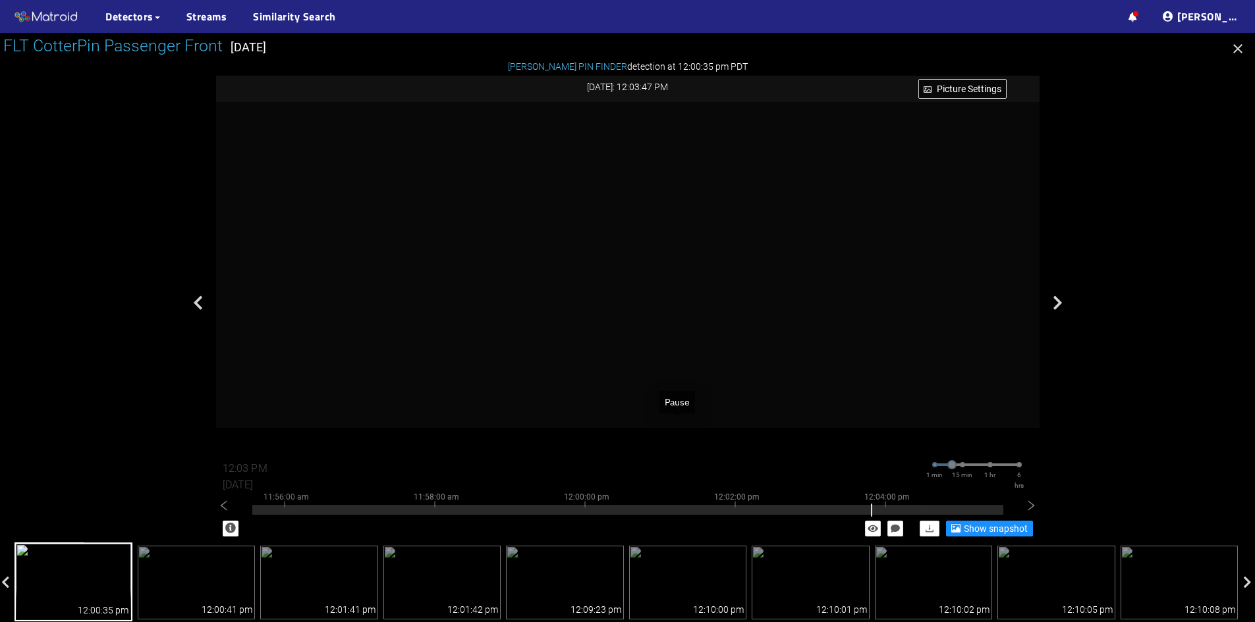
click at [680, 441] on icon "button" at bounding box center [676, 437] width 9 height 11
click at [516, 430] on button "button" at bounding box center [519, 437] width 40 height 33
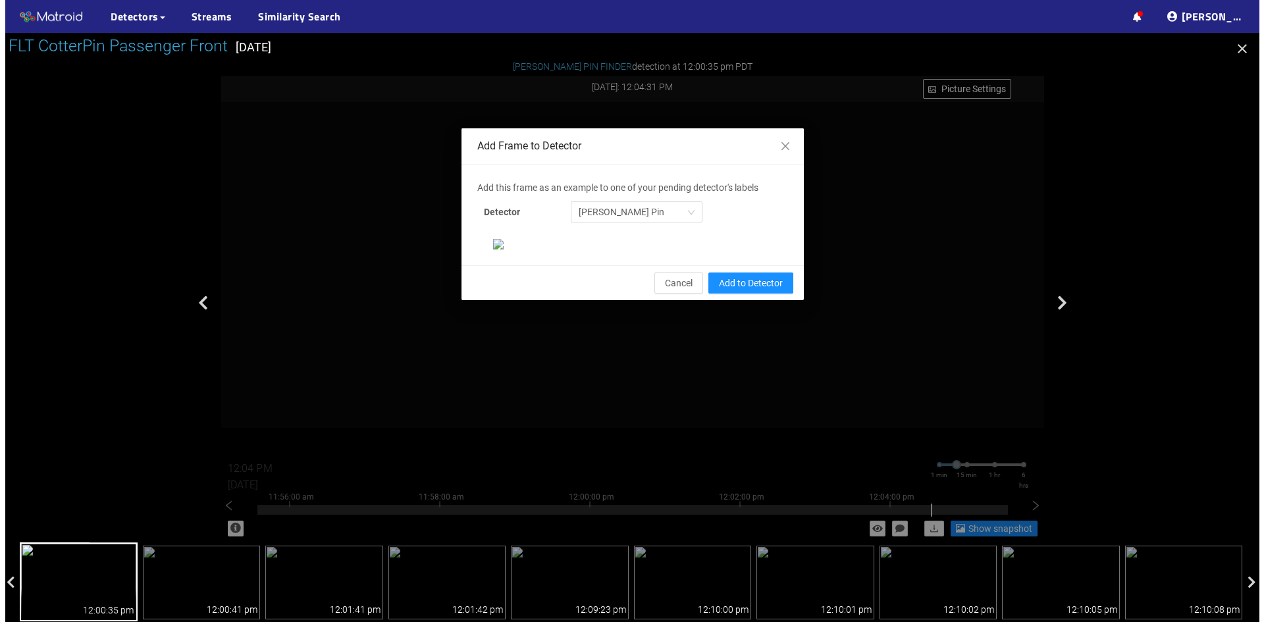
scroll to position [0, 0]
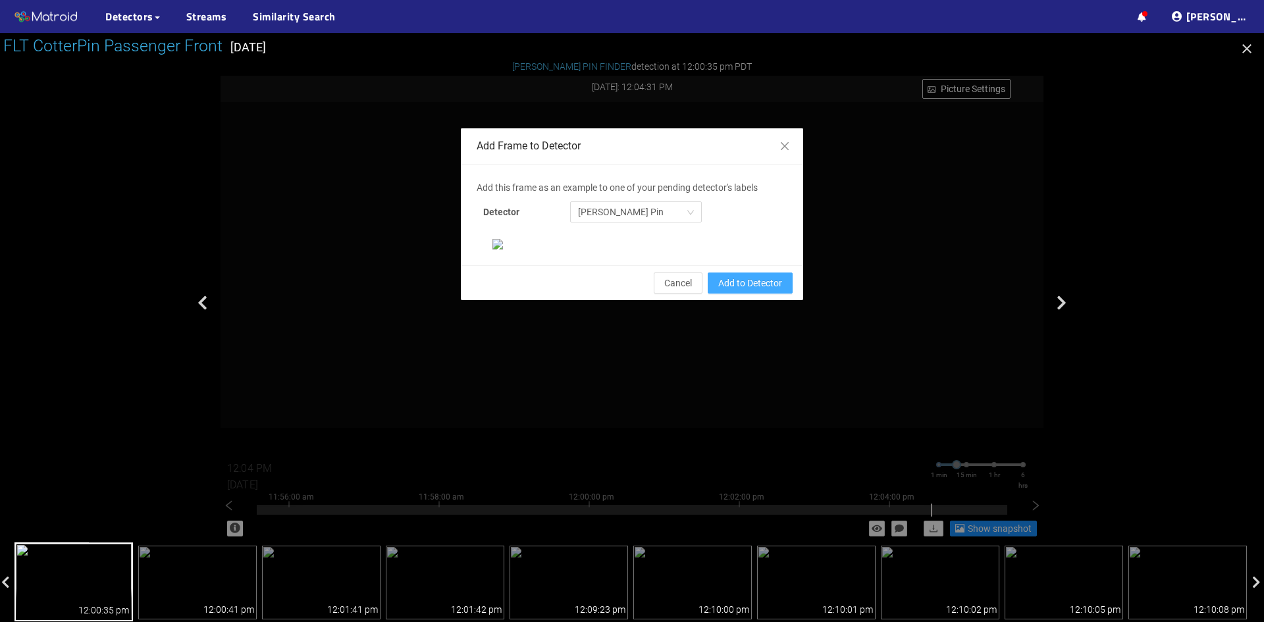
click at [749, 290] on span "Add to Detector" at bounding box center [750, 283] width 64 height 14
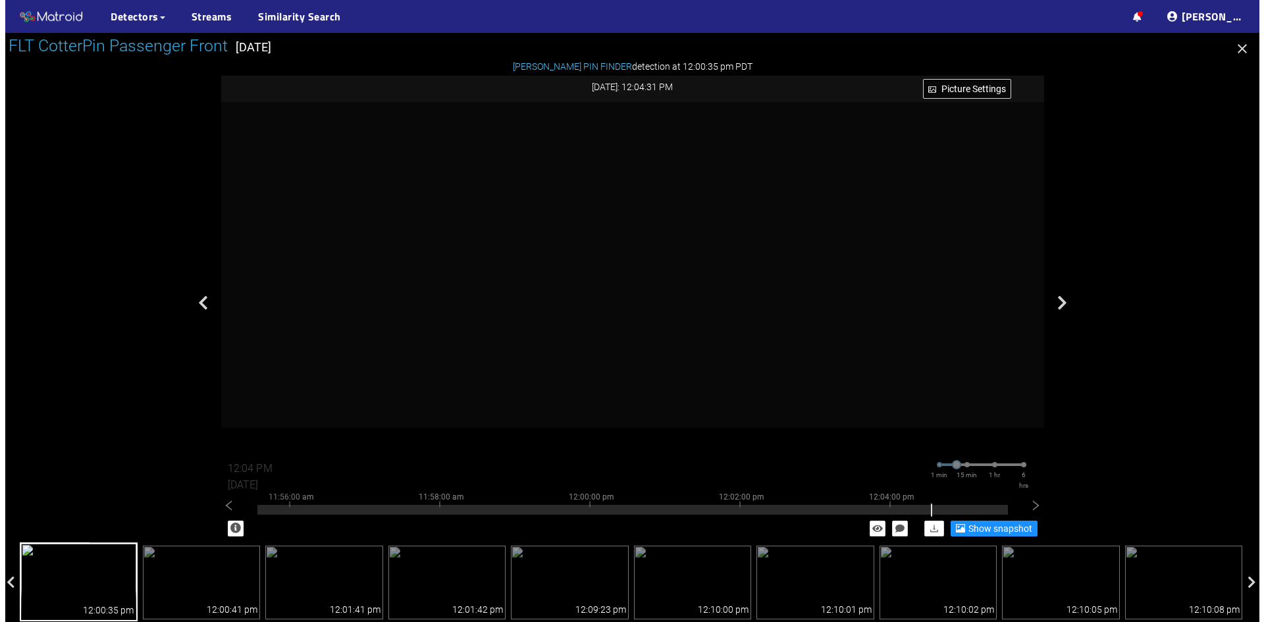
scroll to position [69, 0]
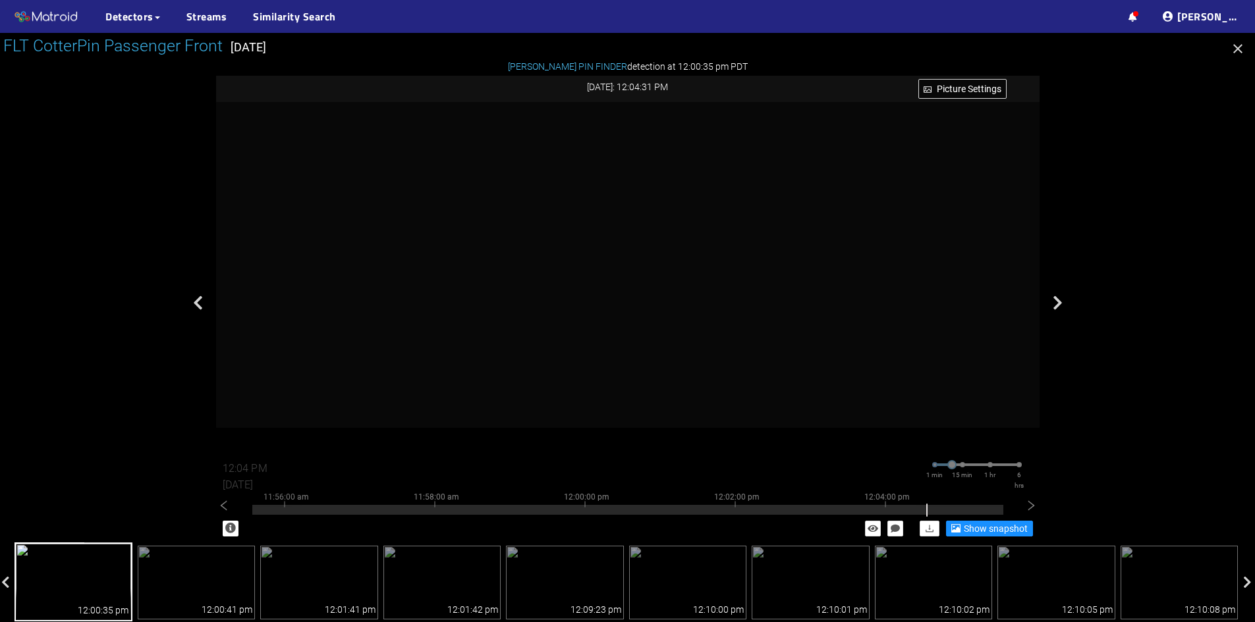
click at [672, 433] on icon "button" at bounding box center [676, 437] width 9 height 11
click at [676, 439] on icon "button" at bounding box center [676, 437] width 9 height 11
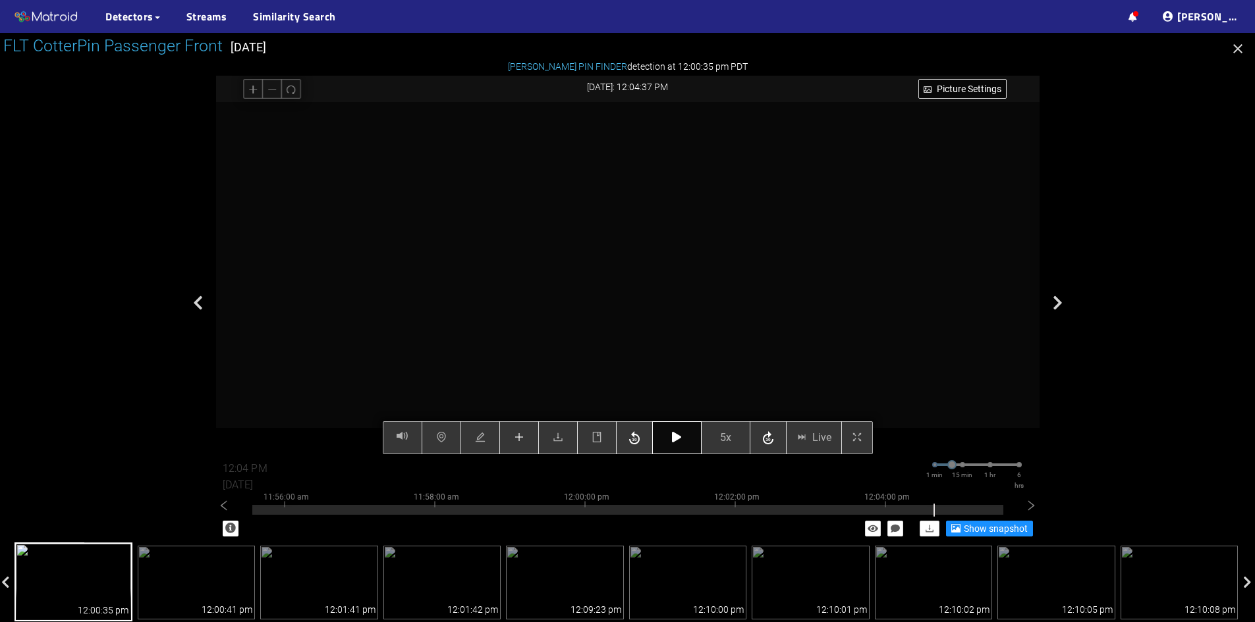
click at [674, 441] on icon "button" at bounding box center [676, 437] width 9 height 11
click at [675, 440] on icon "button" at bounding box center [676, 437] width 9 height 11
click at [676, 437] on icon "button" at bounding box center [676, 437] width 9 height 11
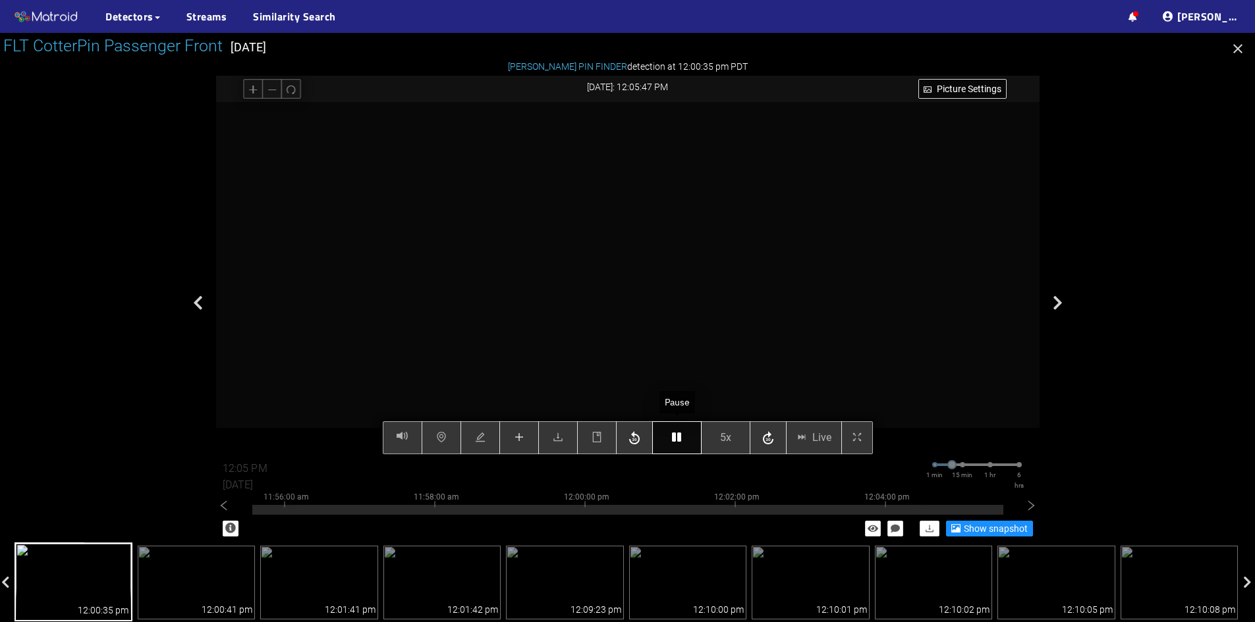
click at [676, 437] on icon "button" at bounding box center [676, 437] width 9 height 11
click at [518, 441] on icon "plus" at bounding box center [519, 437] width 11 height 11
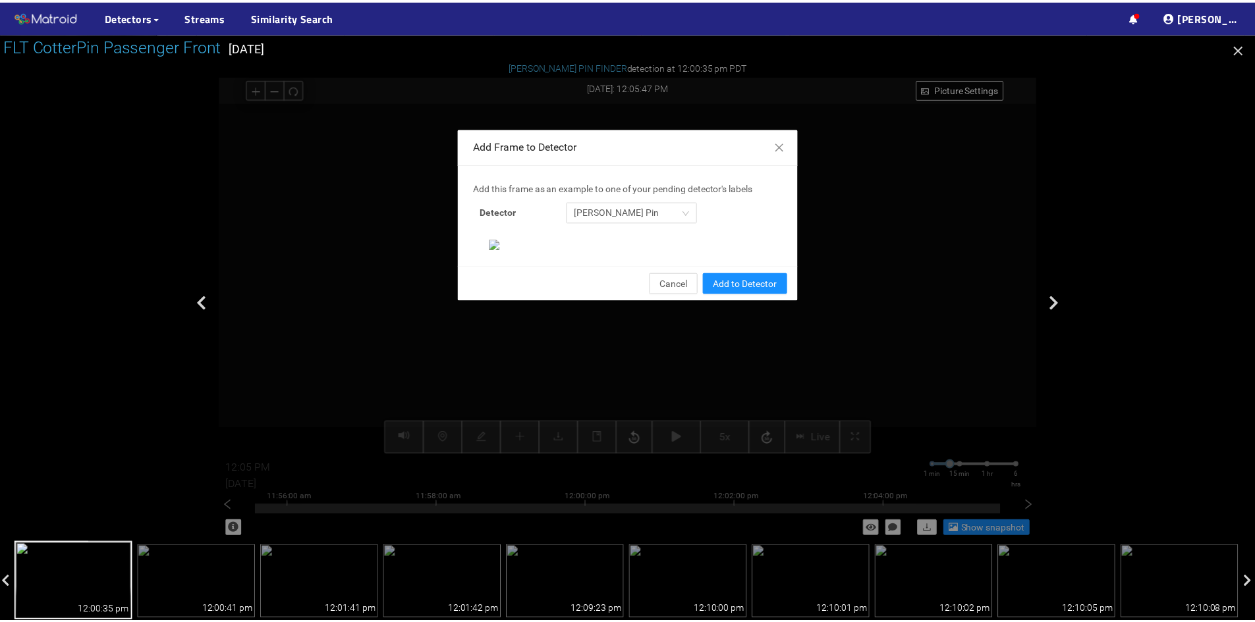
scroll to position [135, 0]
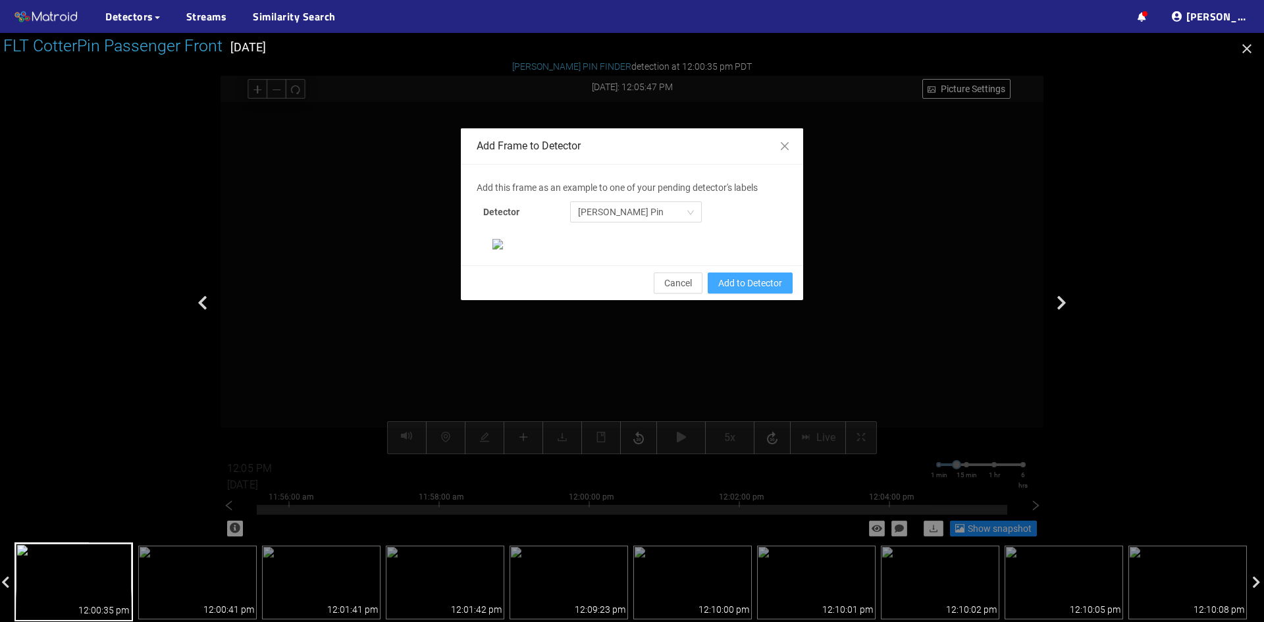
click at [753, 290] on span "Add to Detector" at bounding box center [750, 283] width 64 height 14
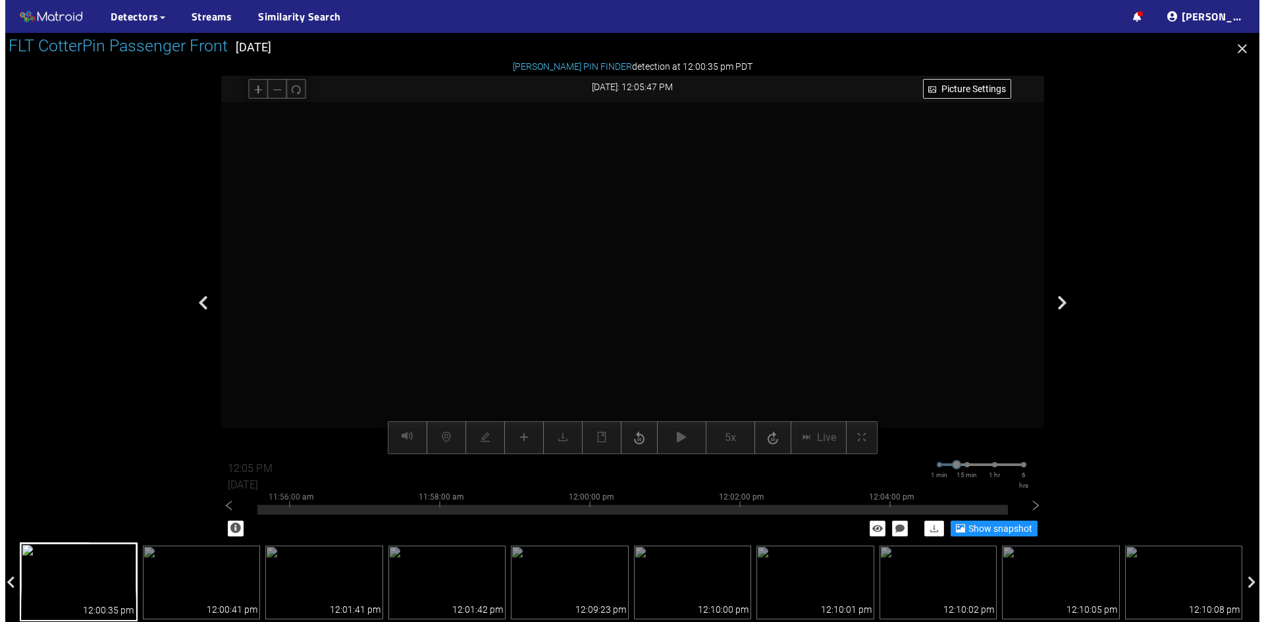
scroll to position [69, 0]
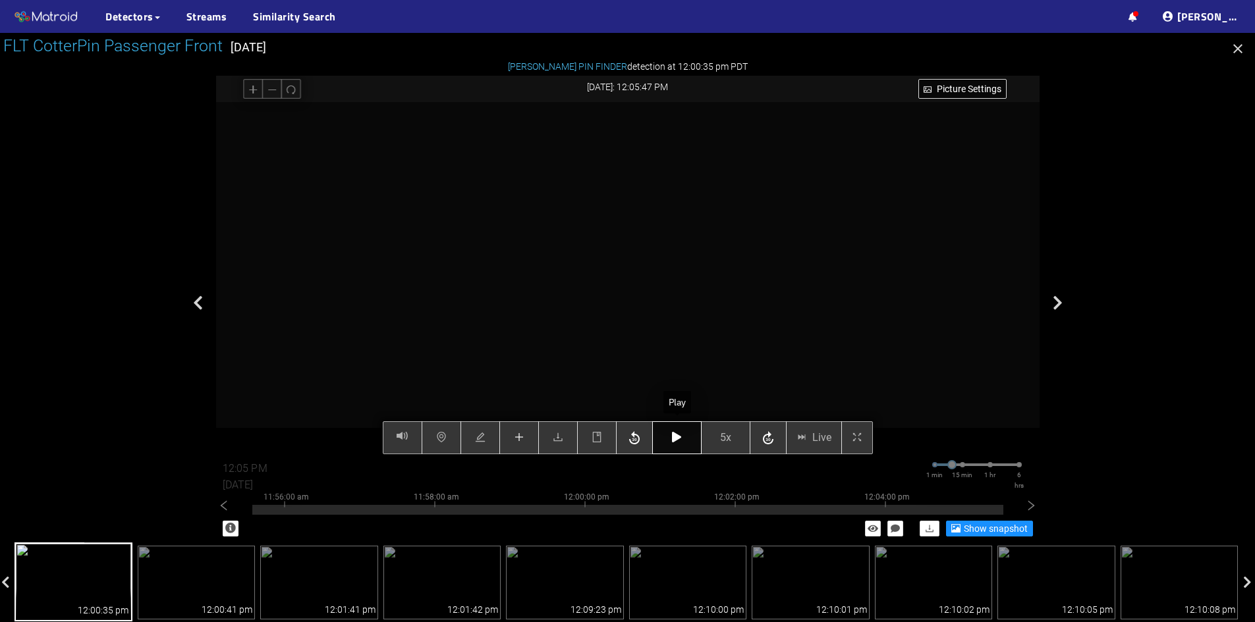
click at [678, 441] on icon "button" at bounding box center [676, 437] width 9 height 11
click at [678, 439] on icon "button" at bounding box center [676, 437] width 9 height 11
click at [514, 435] on icon "plus" at bounding box center [519, 437] width 11 height 11
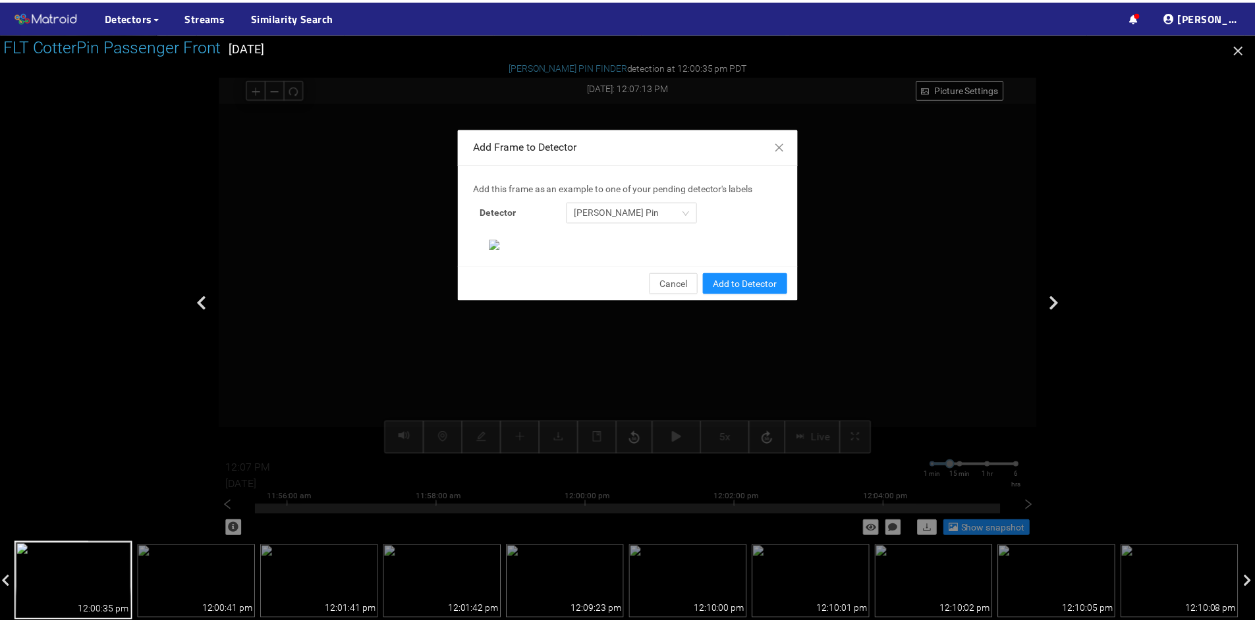
scroll to position [135, 0]
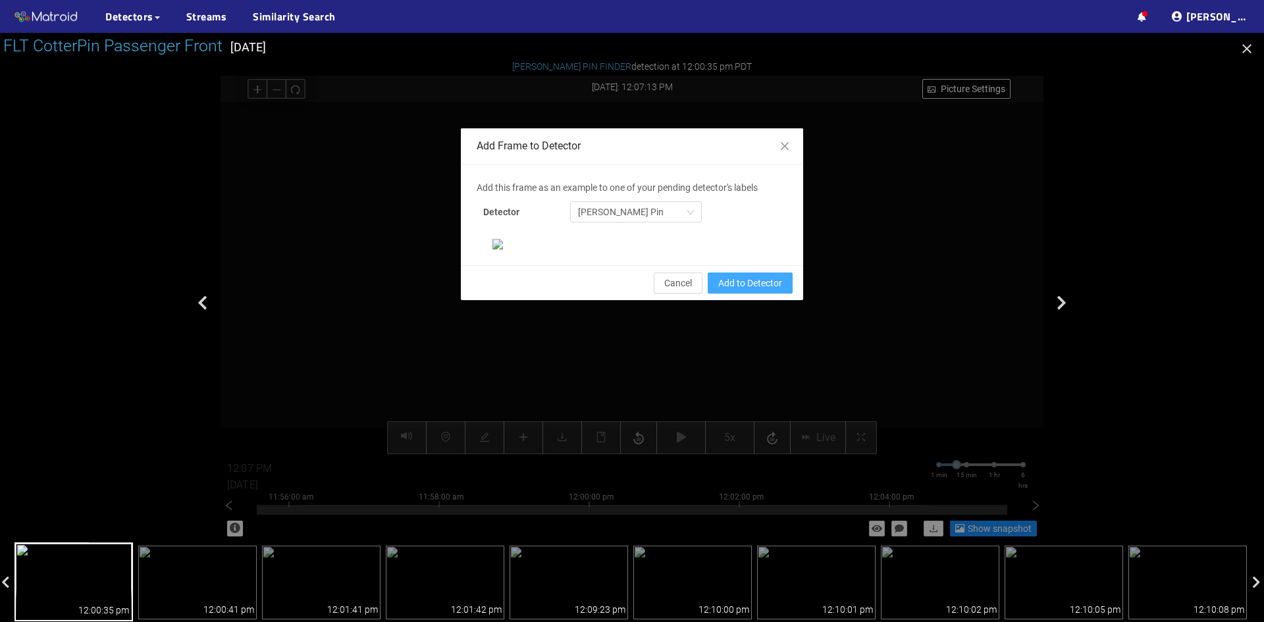
click at [741, 290] on span "Add to Detector" at bounding box center [750, 283] width 64 height 14
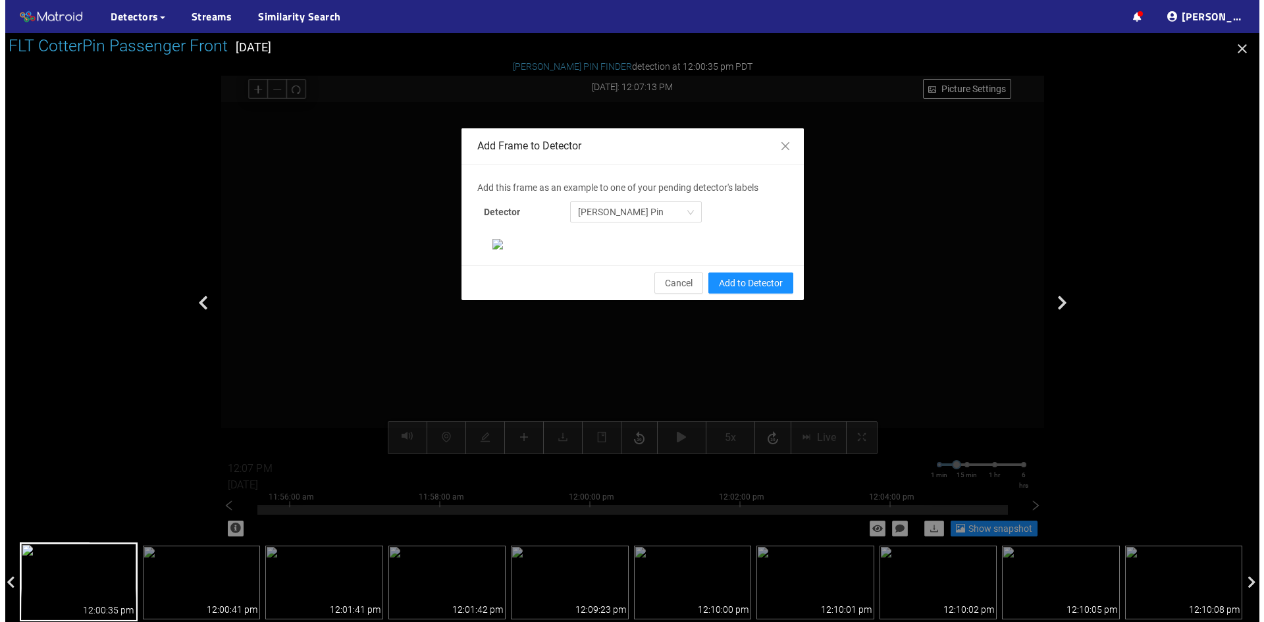
scroll to position [69, 0]
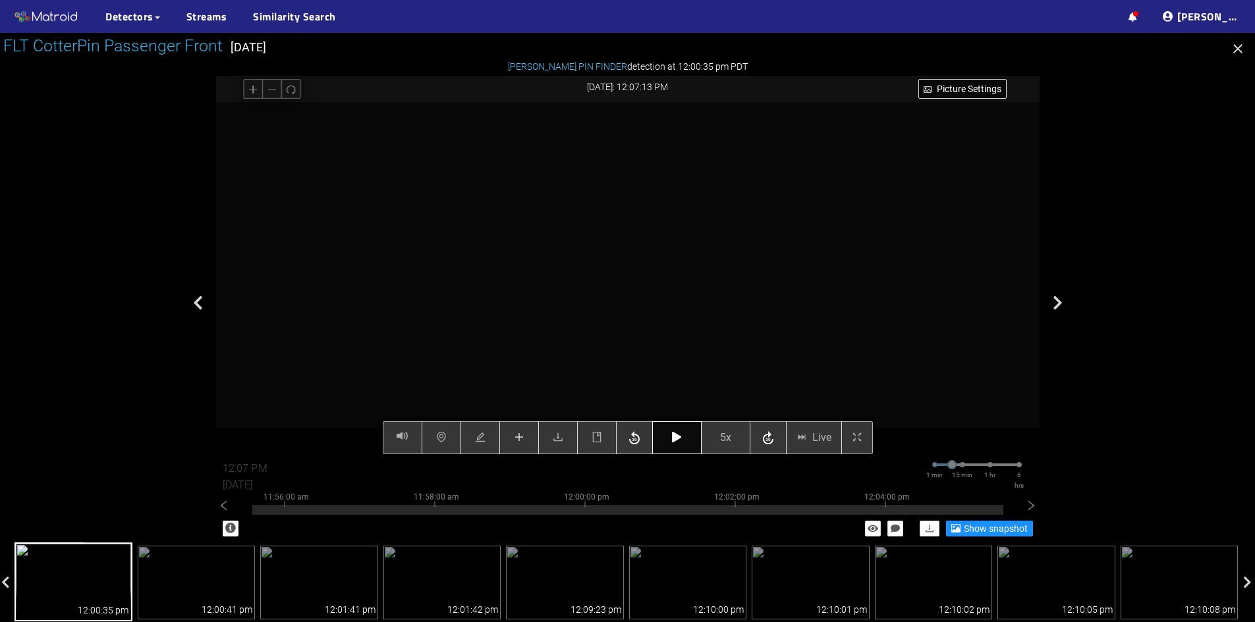
click at [672, 438] on icon "button" at bounding box center [676, 437] width 9 height 11
click at [680, 445] on button "button" at bounding box center [676, 437] width 49 height 33
click at [676, 445] on button "button" at bounding box center [676, 437] width 49 height 33
click at [518, 437] on icon "plus" at bounding box center [519, 437] width 11 height 11
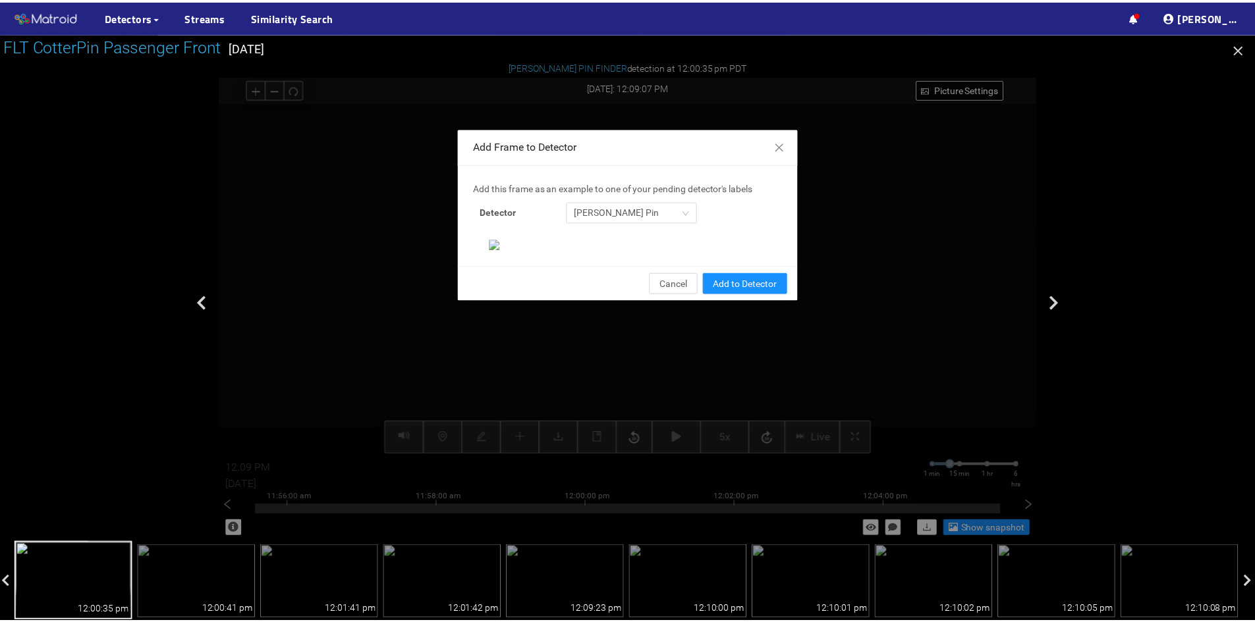
scroll to position [135, 0]
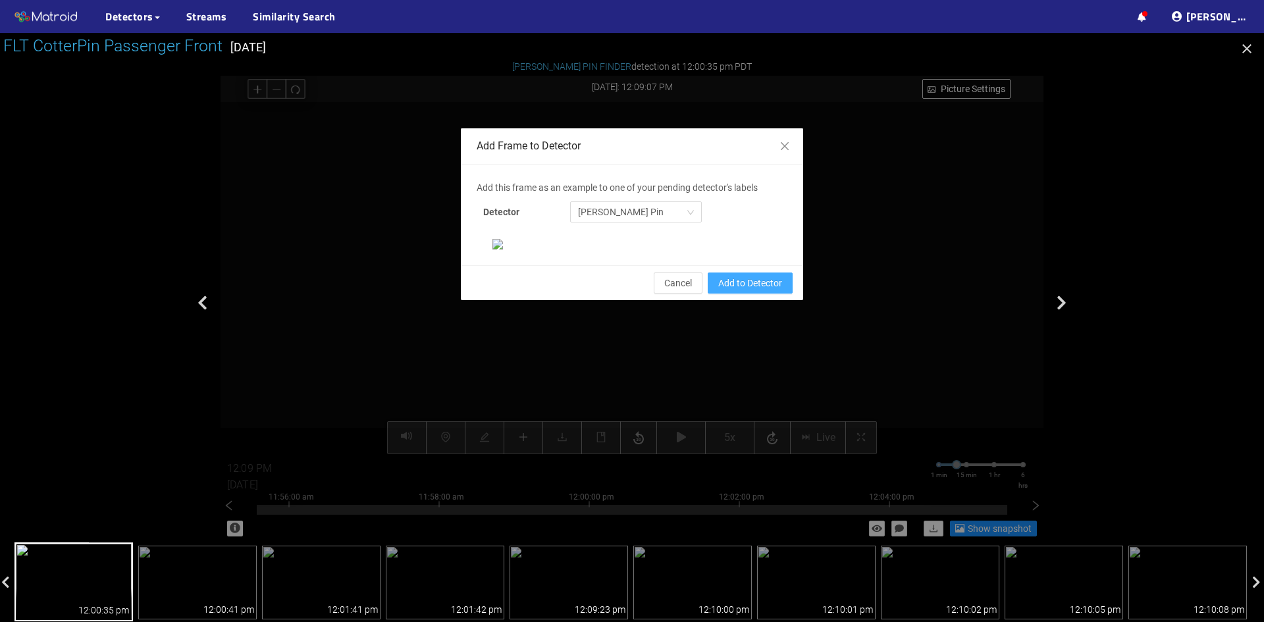
click at [749, 290] on span "Add to Detector" at bounding box center [750, 283] width 64 height 14
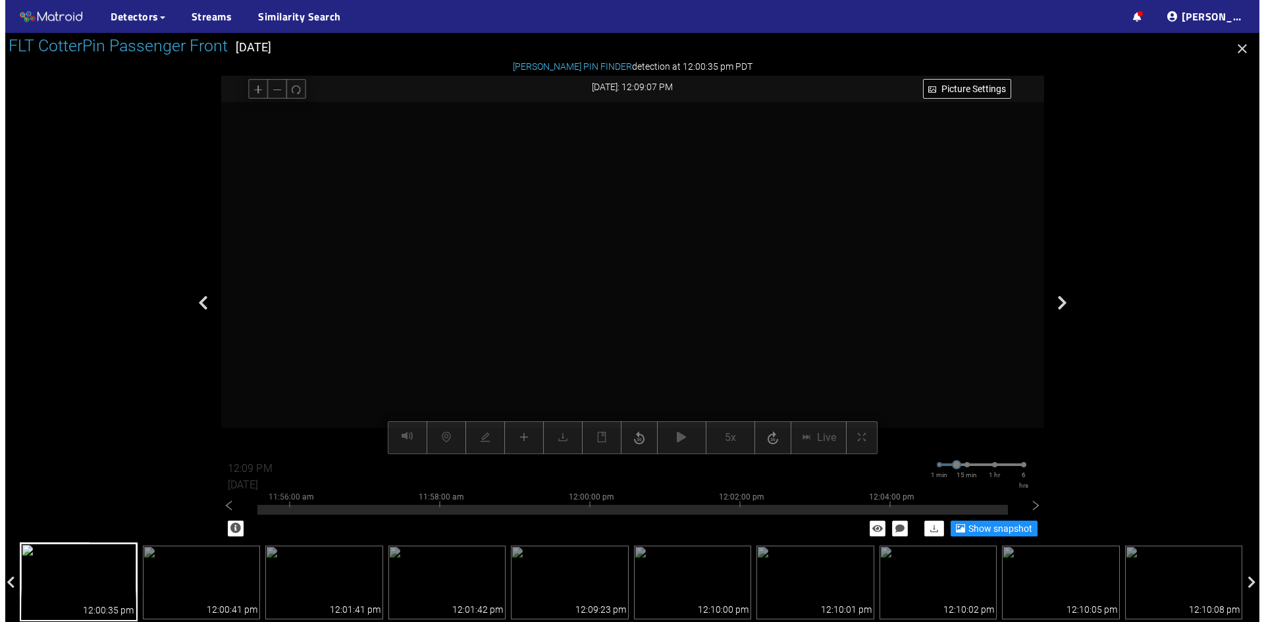
scroll to position [69, 0]
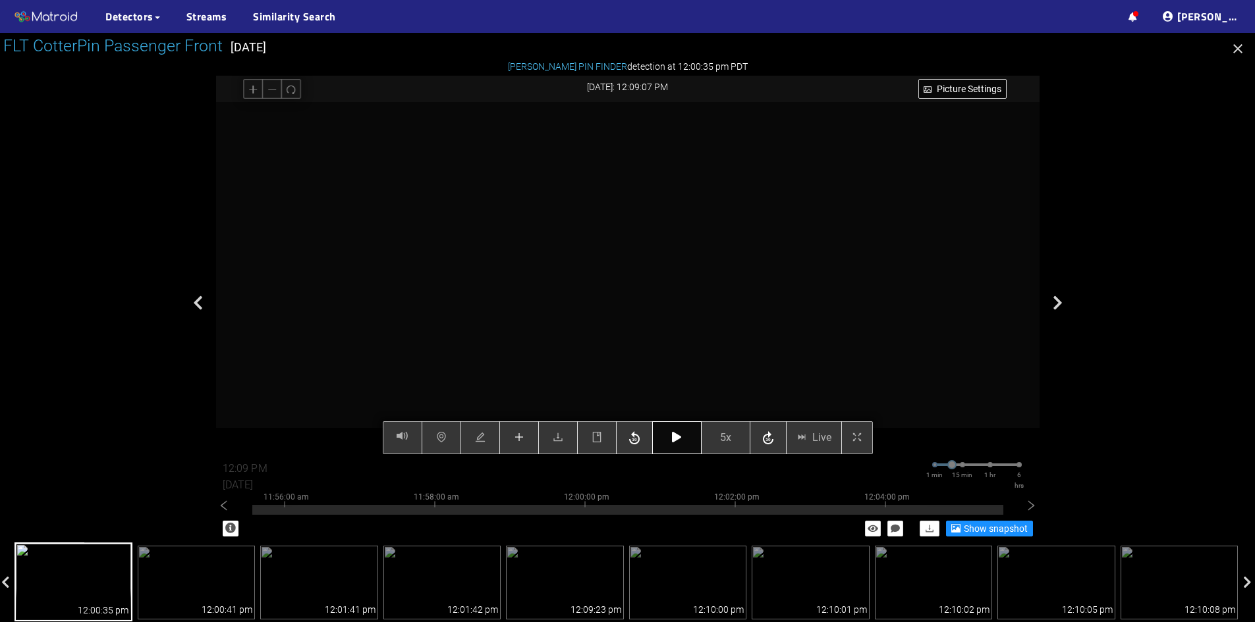
click at [672, 438] on icon "button" at bounding box center [676, 437] width 9 height 11
click at [628, 442] on icon "button" at bounding box center [634, 439] width 16 height 20
click at [680, 442] on icon "button" at bounding box center [676, 437] width 9 height 11
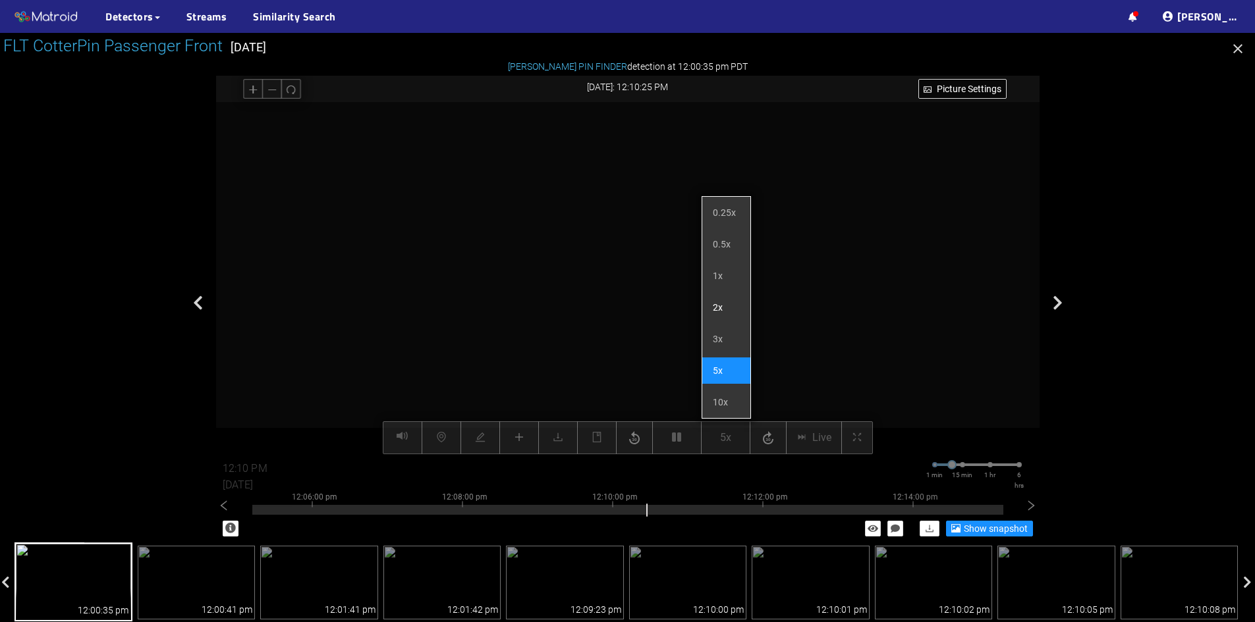
click at [725, 310] on li "2x" at bounding box center [726, 307] width 48 height 26
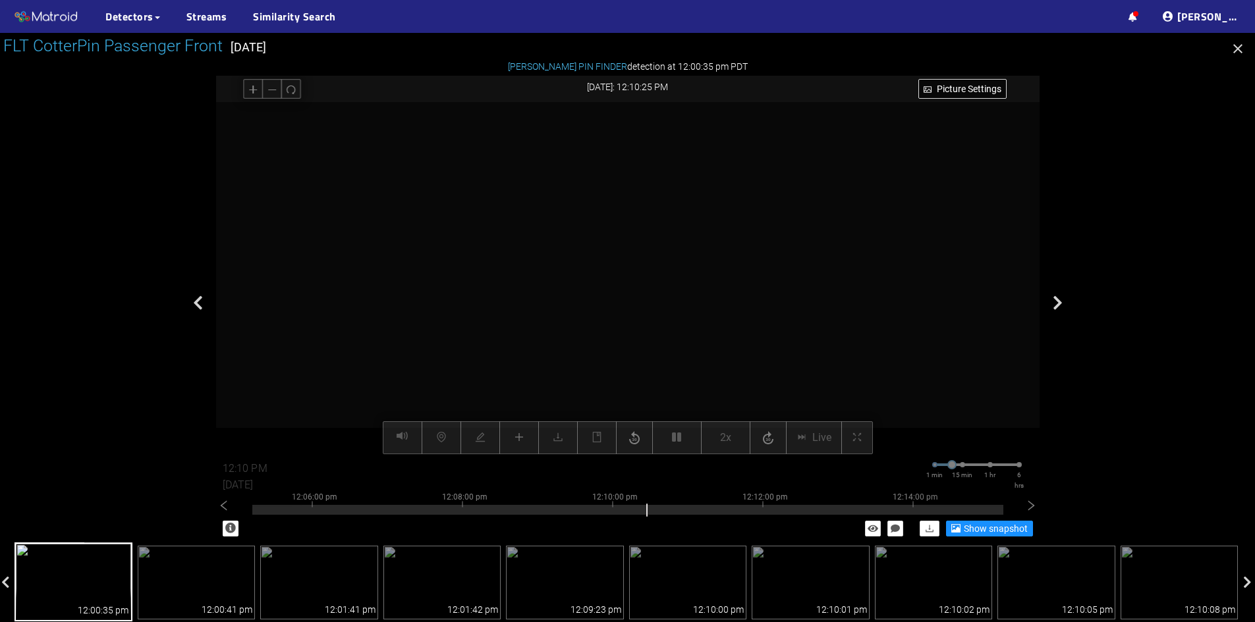
click at [639, 340] on video at bounding box center [627, 278] width 705 height 352
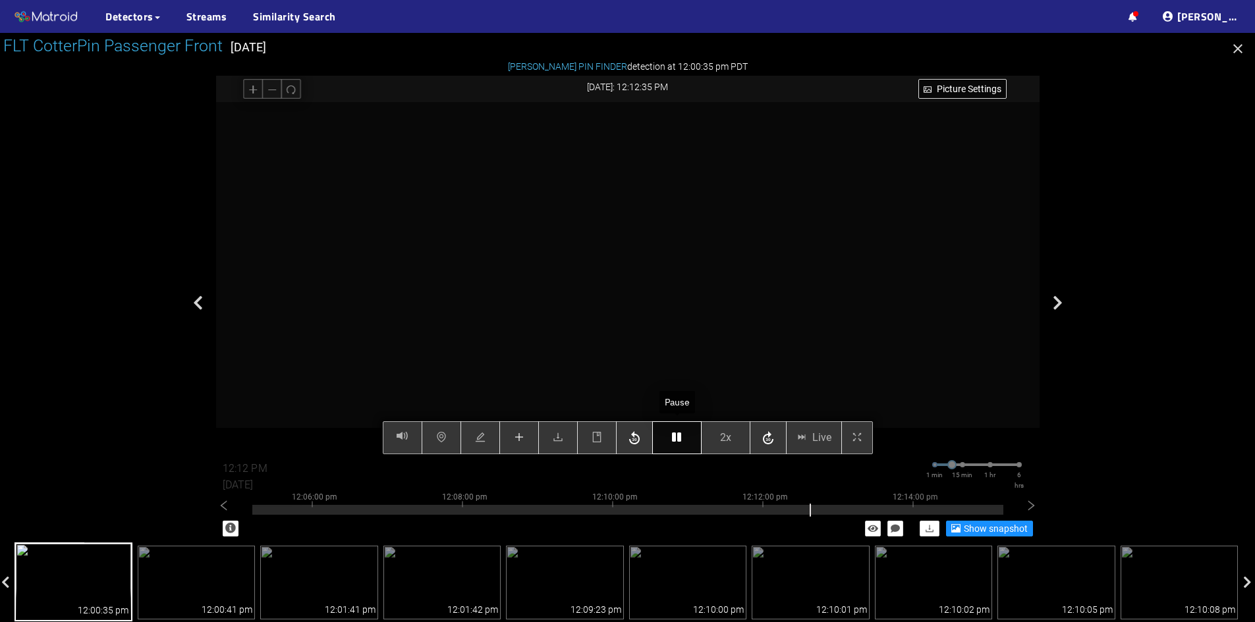
click at [679, 443] on icon "button" at bounding box center [676, 437] width 9 height 11
click at [678, 443] on icon "button" at bounding box center [676, 437] width 9 height 11
click at [628, 439] on icon "button" at bounding box center [634, 439] width 16 height 20
click at [770, 443] on icon "button" at bounding box center [768, 439] width 16 height 20
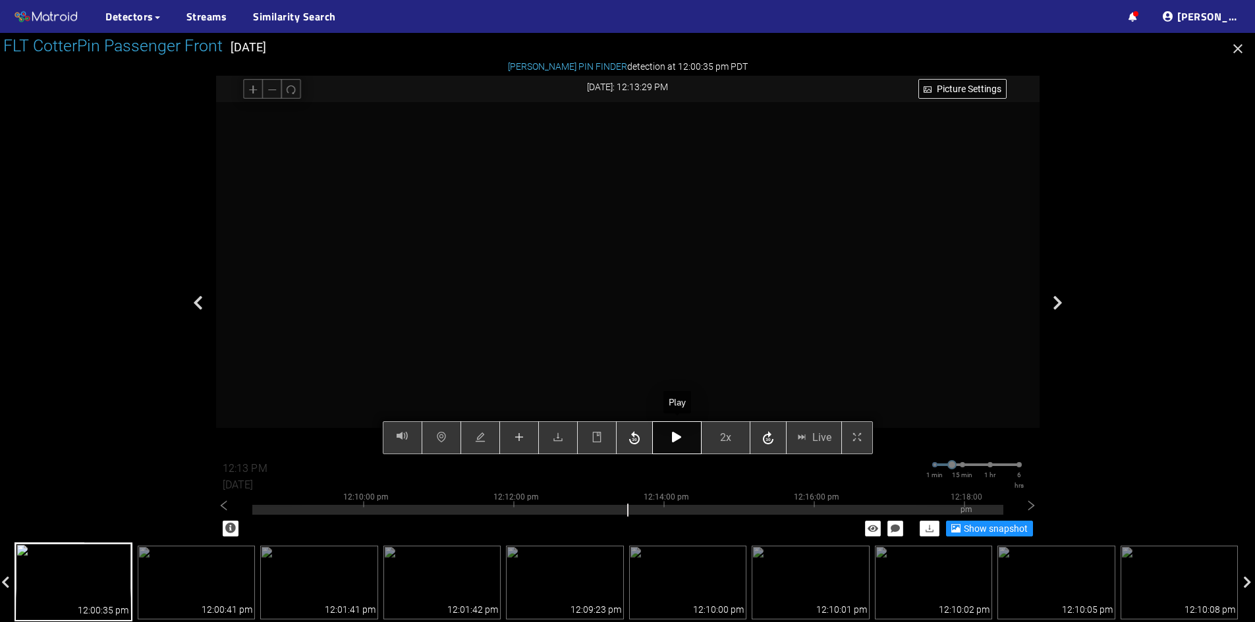
click at [679, 441] on icon "button" at bounding box center [676, 437] width 9 height 11
click at [683, 447] on button "button" at bounding box center [676, 437] width 49 height 33
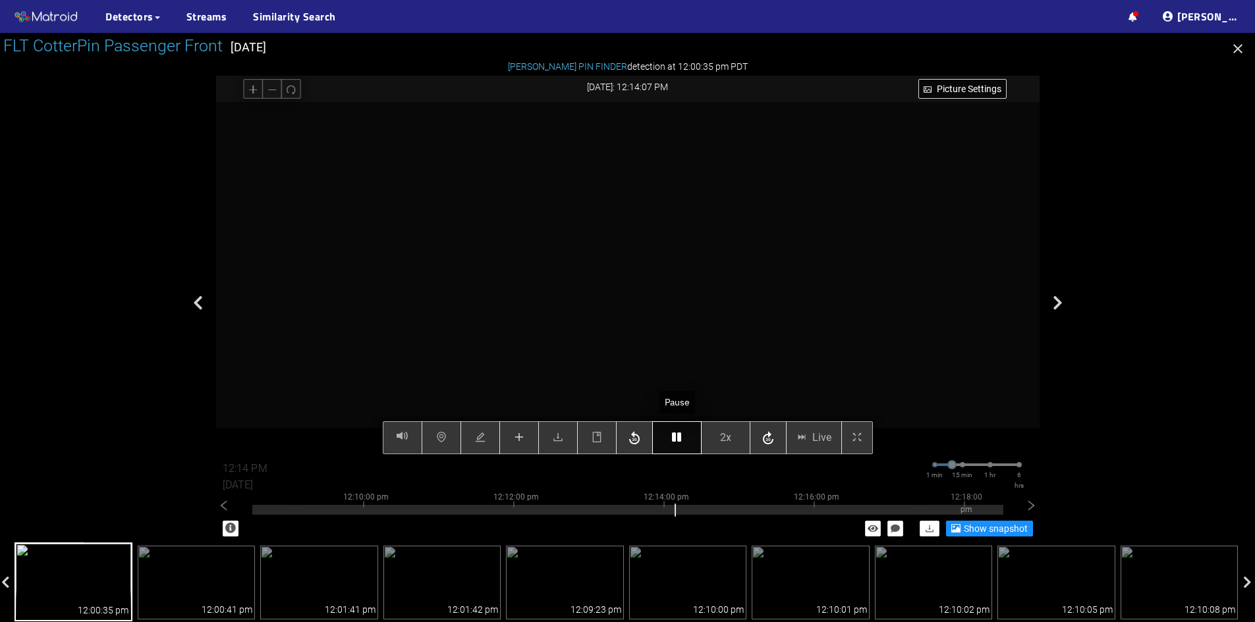
click at [683, 447] on button "button" at bounding box center [676, 437] width 49 height 33
click at [525, 434] on button "button" at bounding box center [519, 437] width 40 height 33
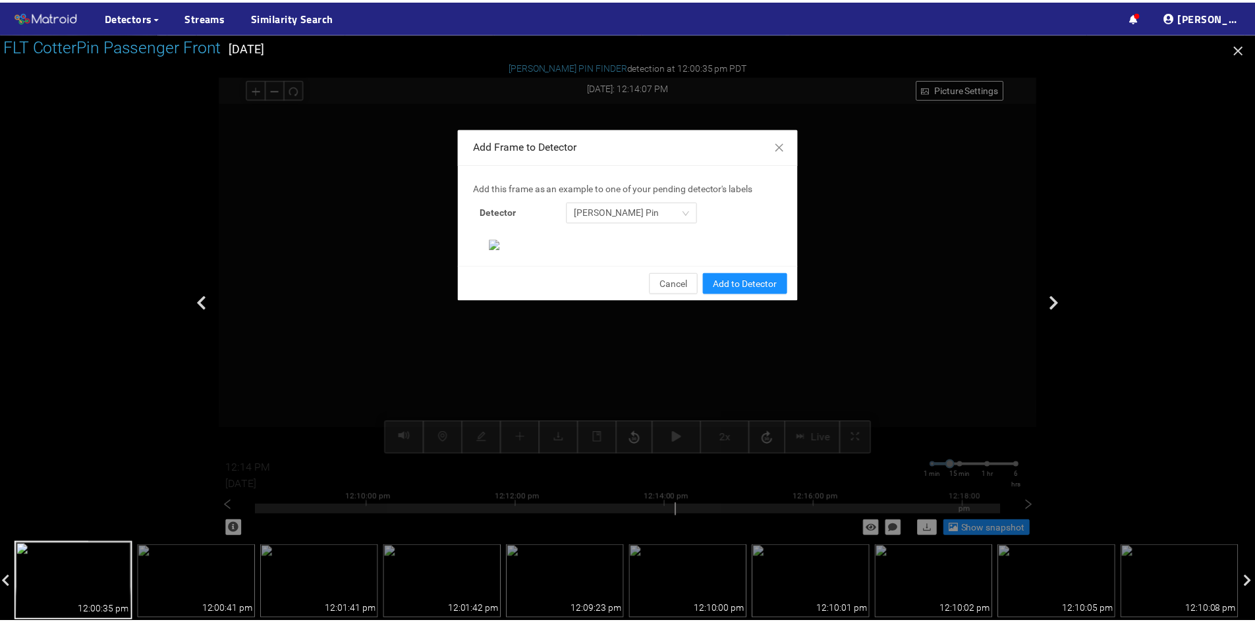
scroll to position [135, 0]
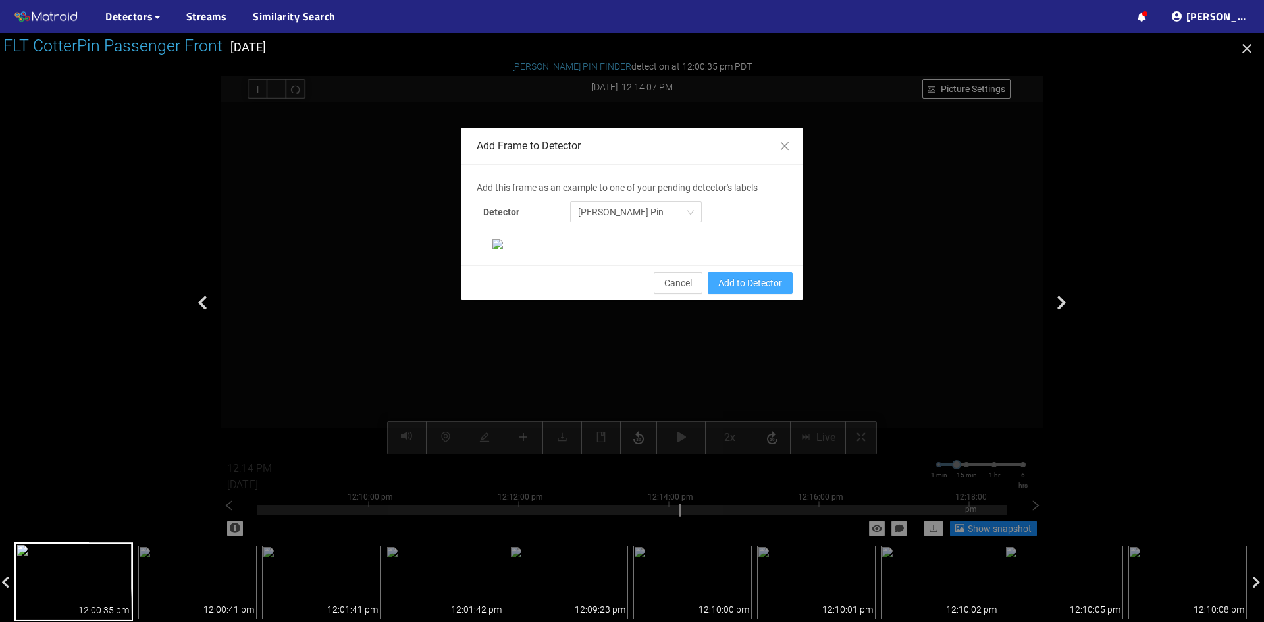
click at [721, 290] on span "Add to Detector" at bounding box center [750, 283] width 64 height 14
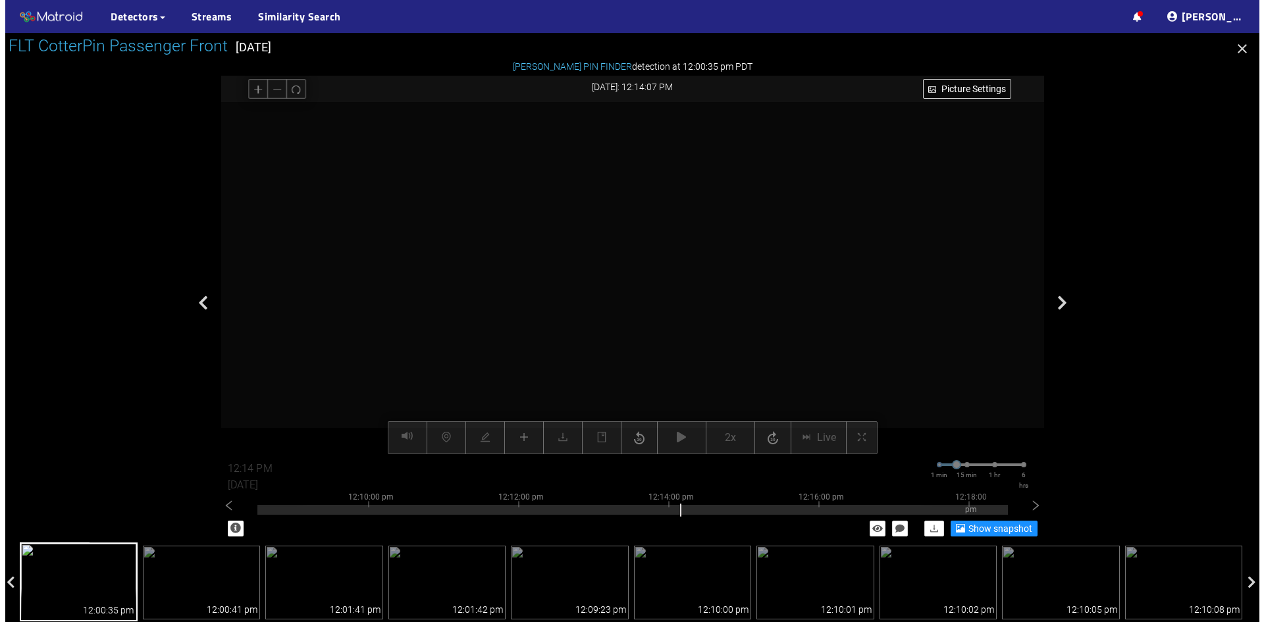
scroll to position [0, 0]
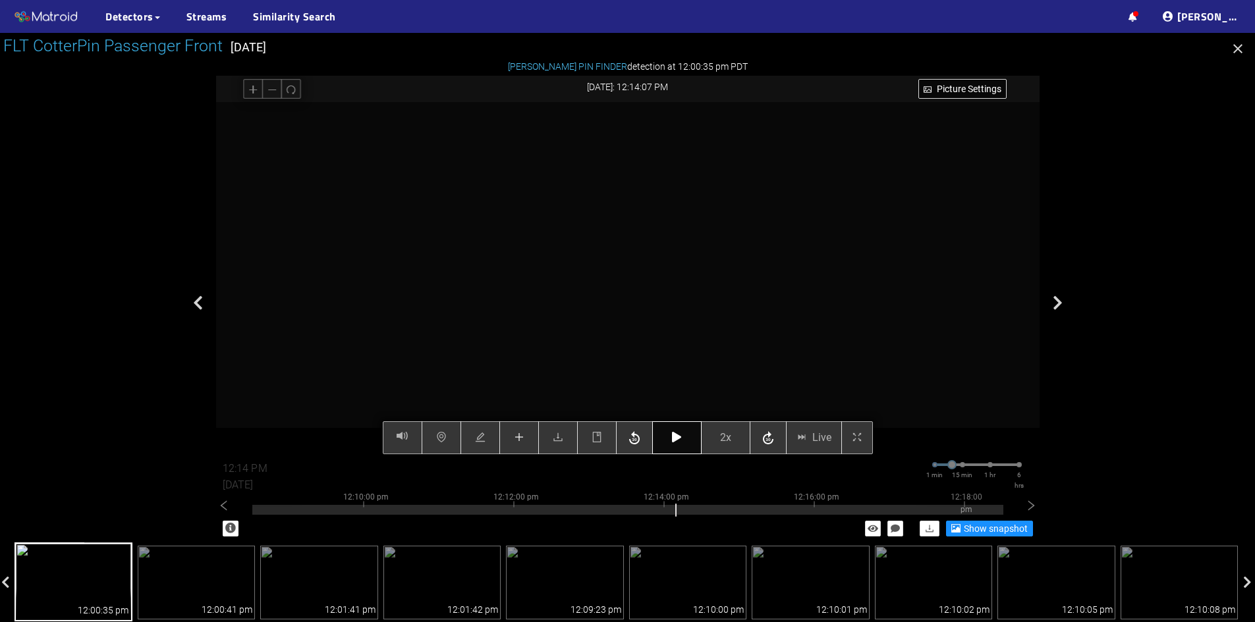
click at [677, 443] on icon "button" at bounding box center [676, 437] width 9 height 11
click at [676, 442] on icon "button" at bounding box center [676, 437] width 9 height 11
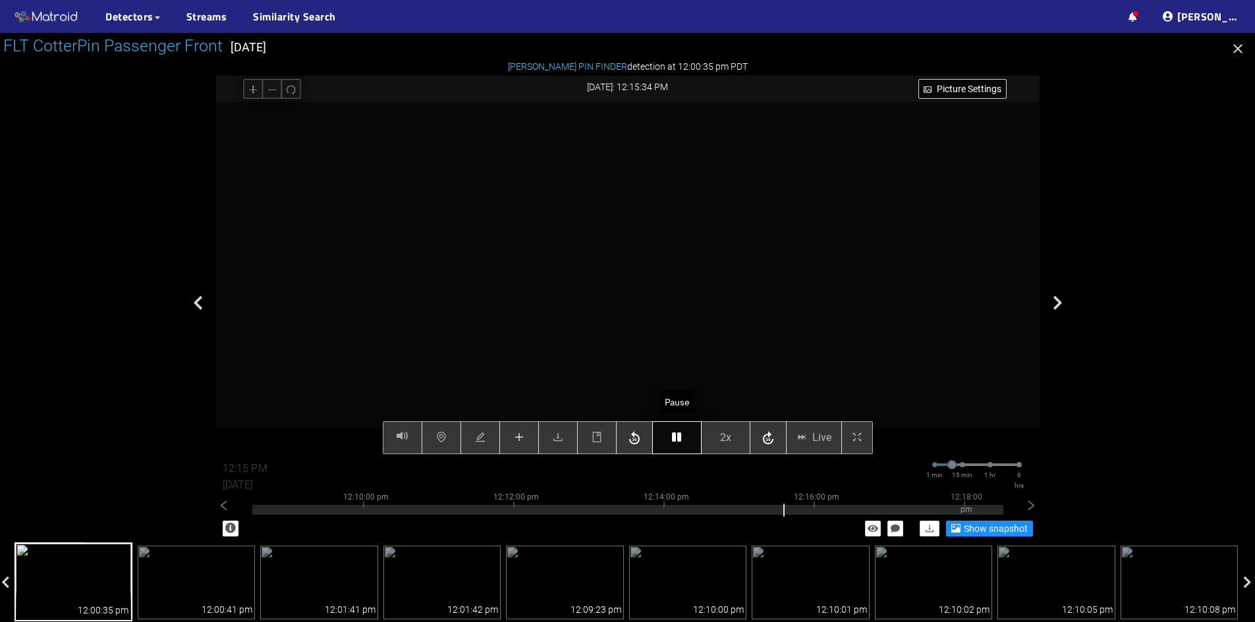
click at [675, 442] on icon "button" at bounding box center [676, 437] width 9 height 11
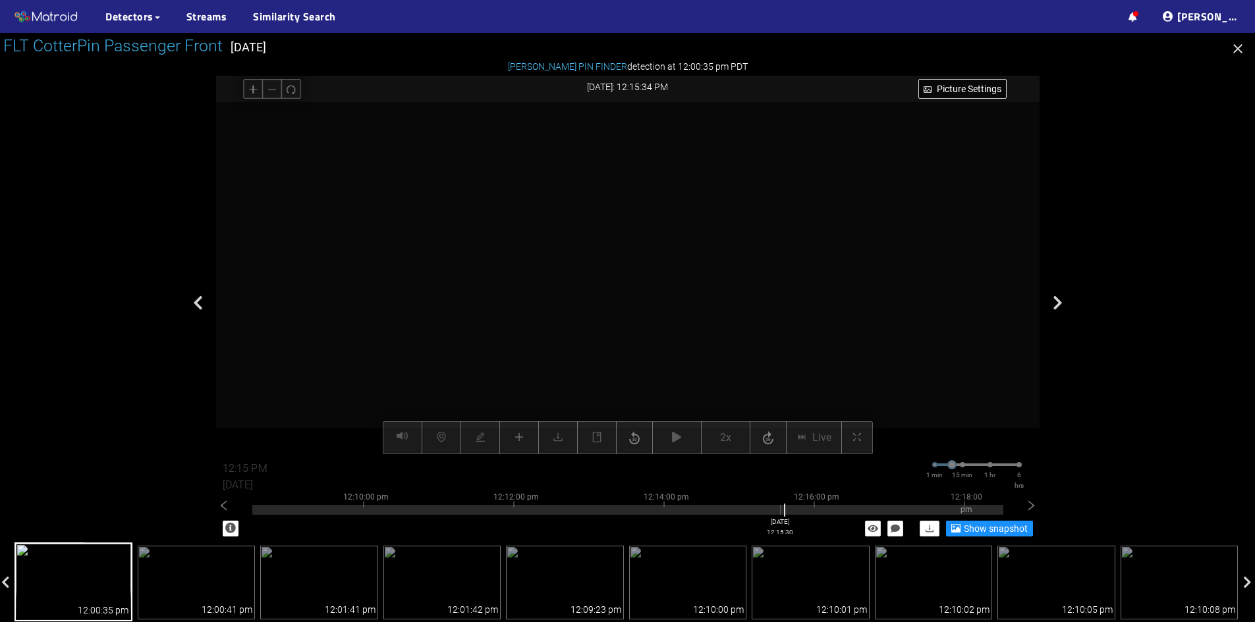
click at [780, 511] on div at bounding box center [627, 510] width 751 height 10
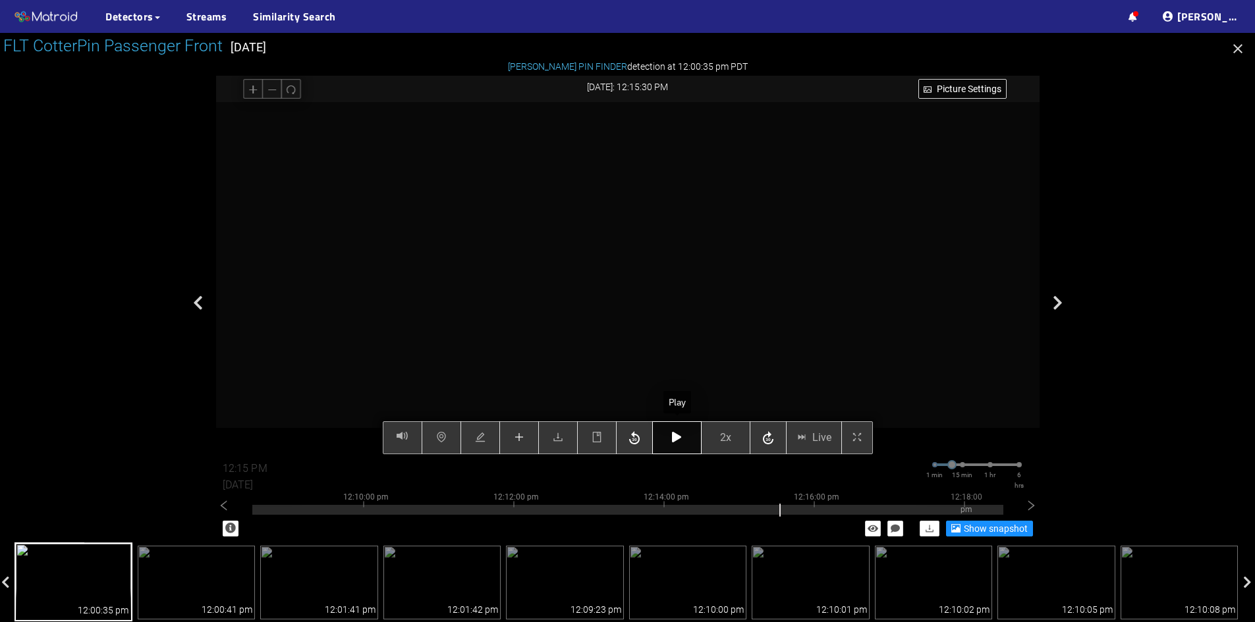
click at [680, 439] on icon "button" at bounding box center [676, 437] width 9 height 11
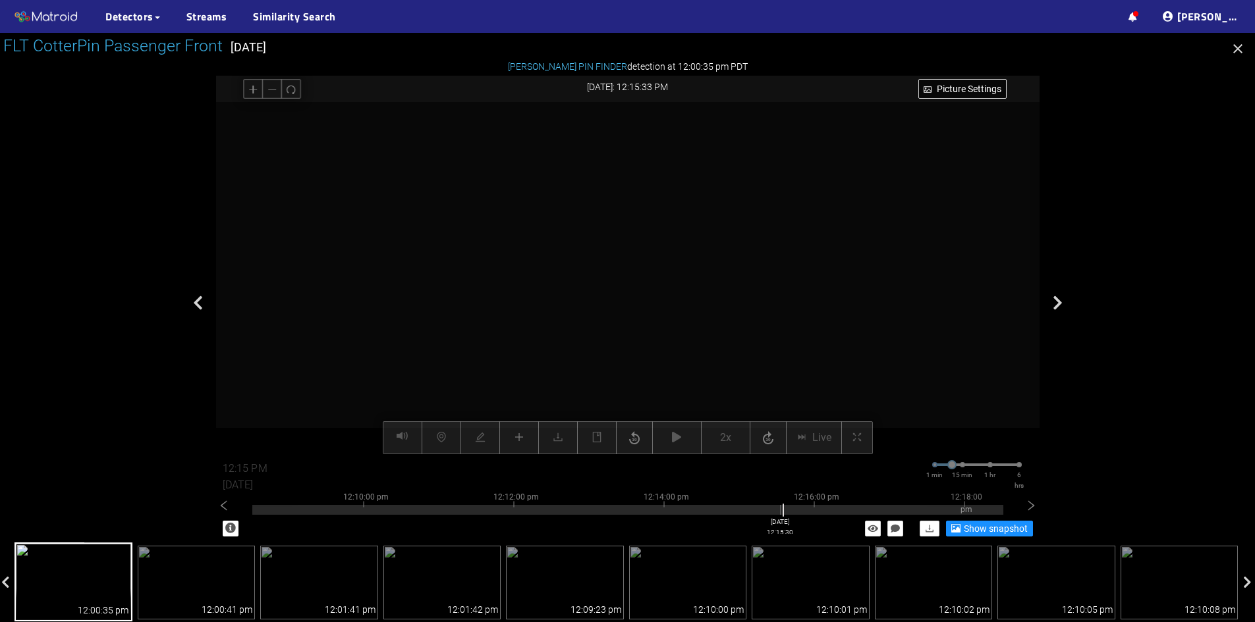
click at [780, 514] on div at bounding box center [627, 510] width 751 height 10
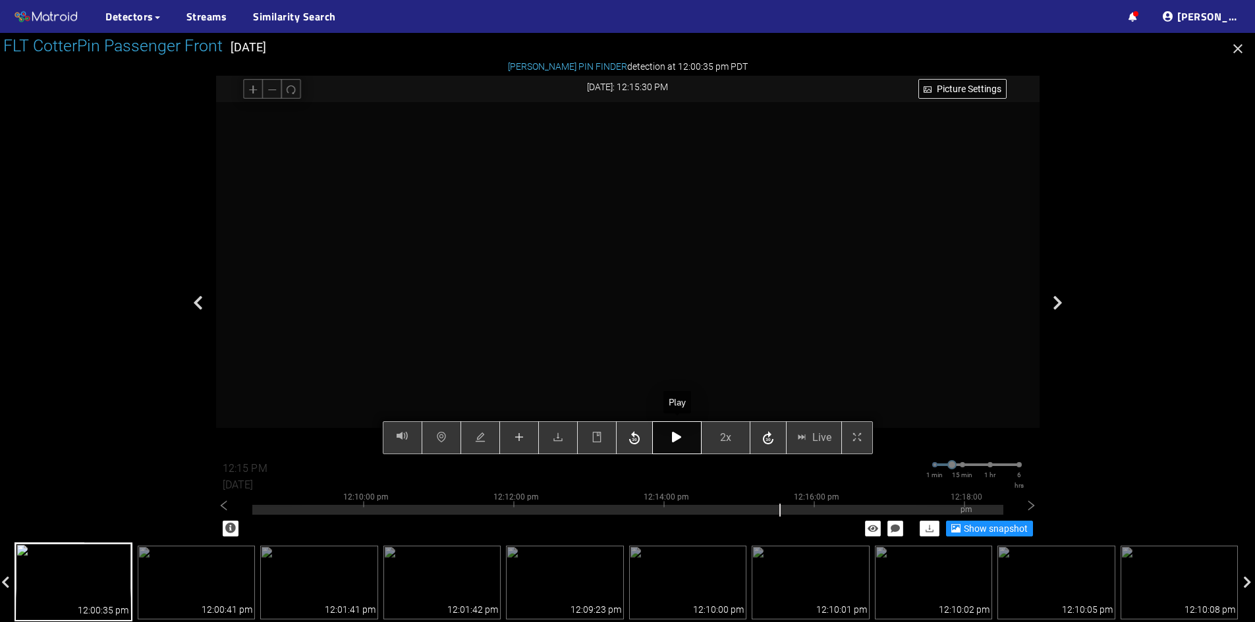
click at [671, 441] on button "button" at bounding box center [676, 437] width 49 height 33
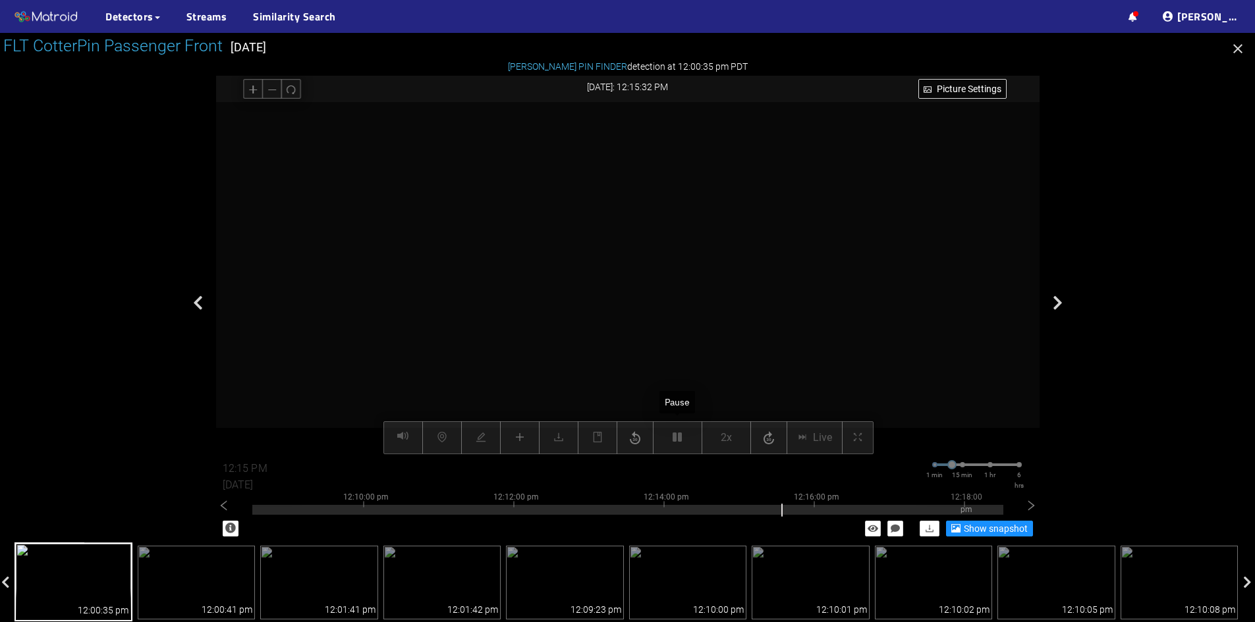
drag, startPoint x: 671, startPoint y: 441, endPoint x: 672, endPoint y: 460, distance: 19.1
click at [672, 454] on div "Picture Settings 2x Live 12:15 PM [DATE] 1 min 15 min 1 hr 6 hrs 12:00:00 pm 12…" at bounding box center [627, 278] width 823 height 352
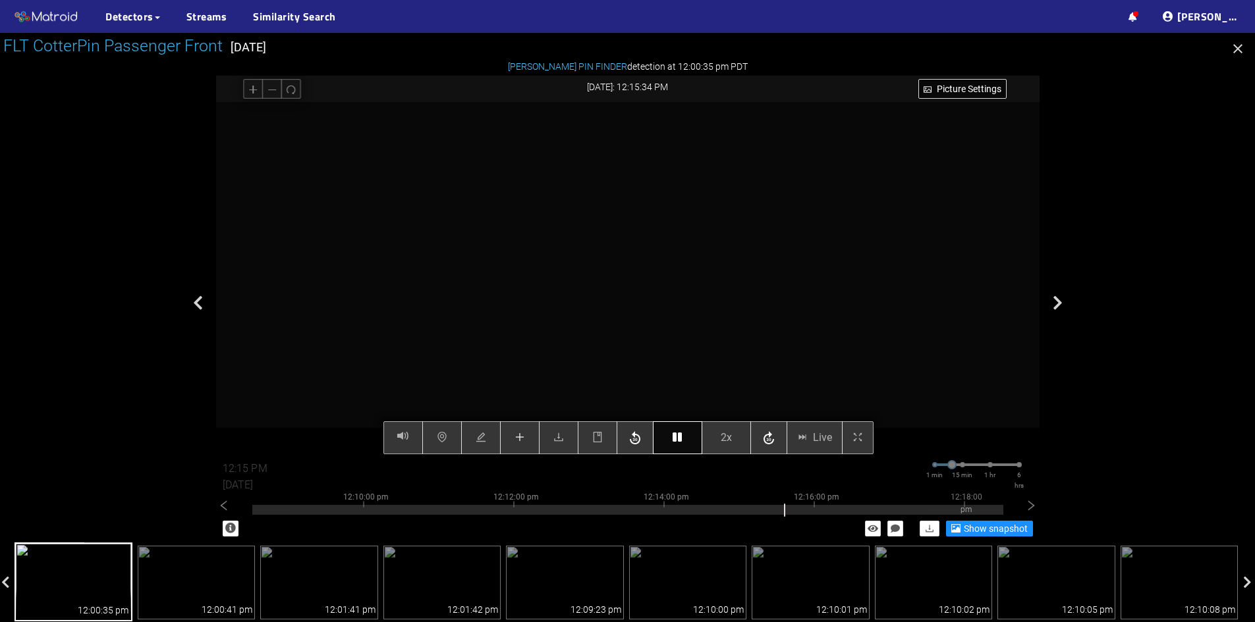
click at [678, 438] on icon "button" at bounding box center [676, 437] width 9 height 11
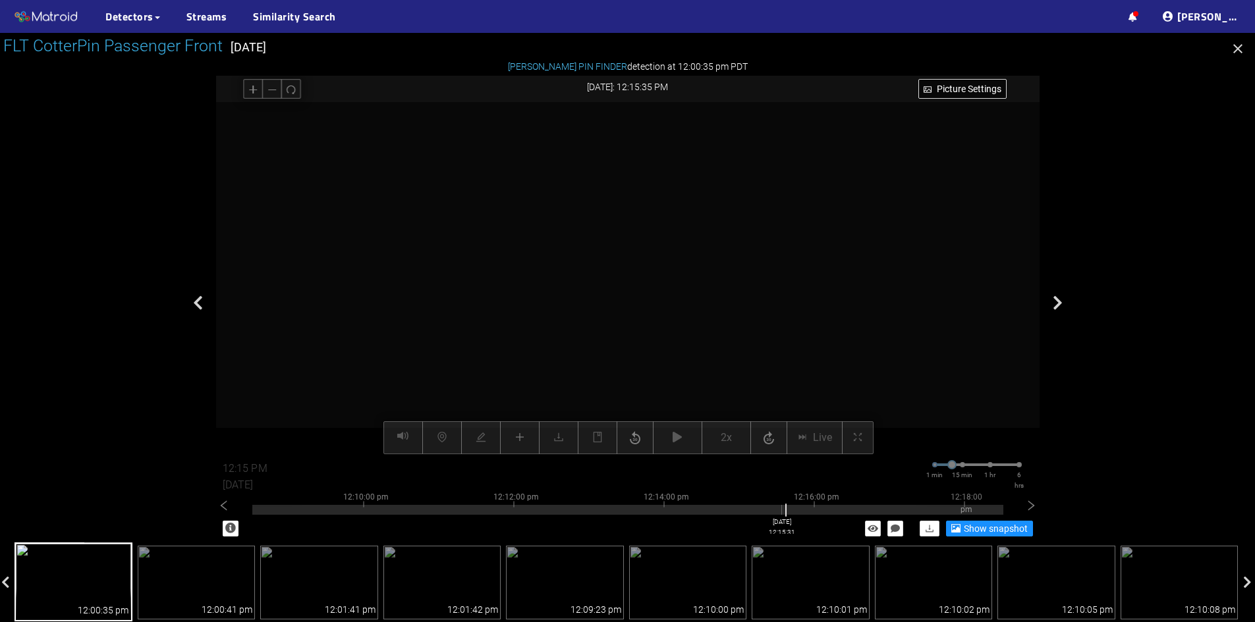
click at [781, 512] on div at bounding box center [627, 510] width 751 height 10
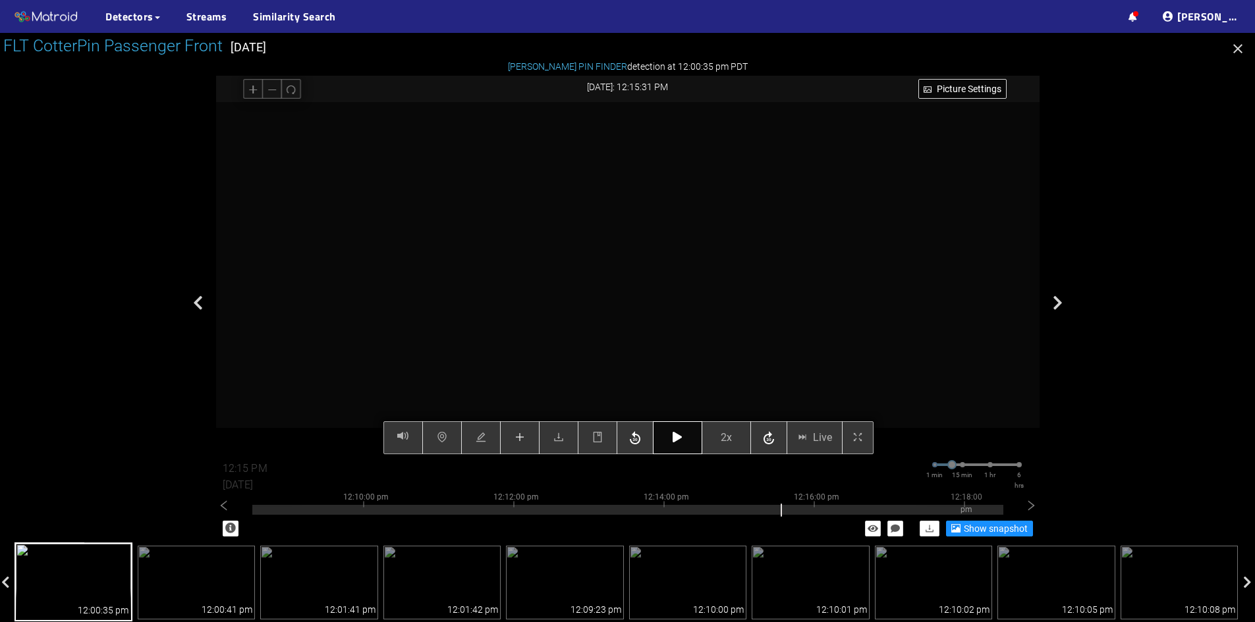
click at [674, 432] on button "button" at bounding box center [677, 437] width 49 height 33
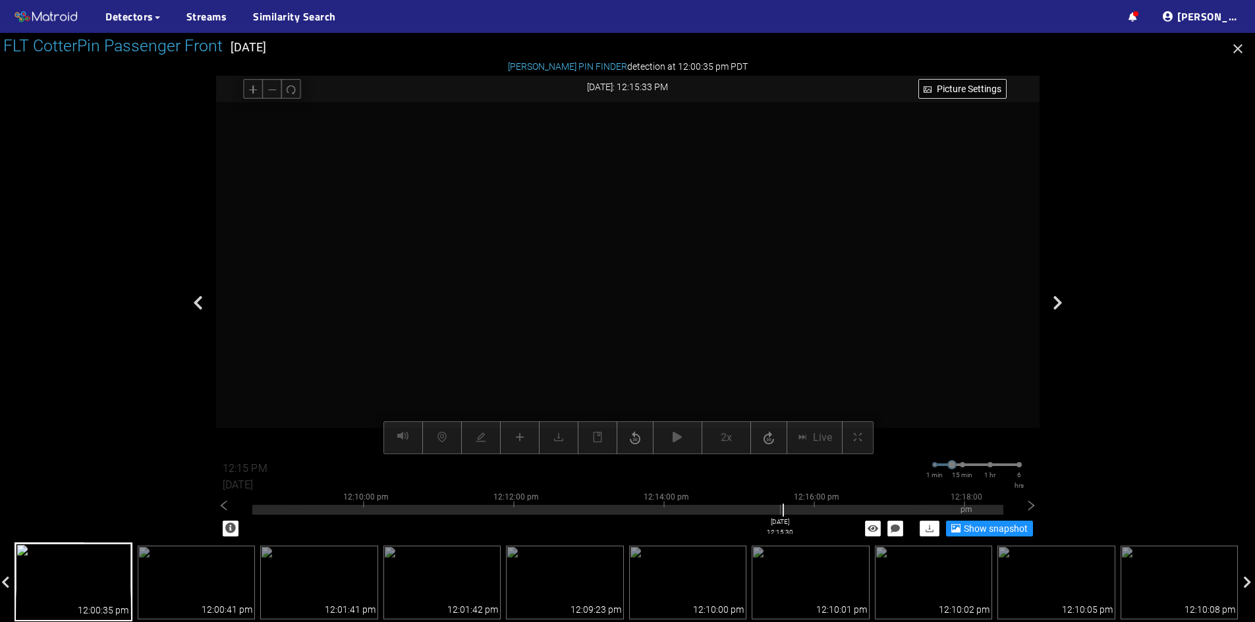
click at [780, 511] on div at bounding box center [627, 510] width 751 height 10
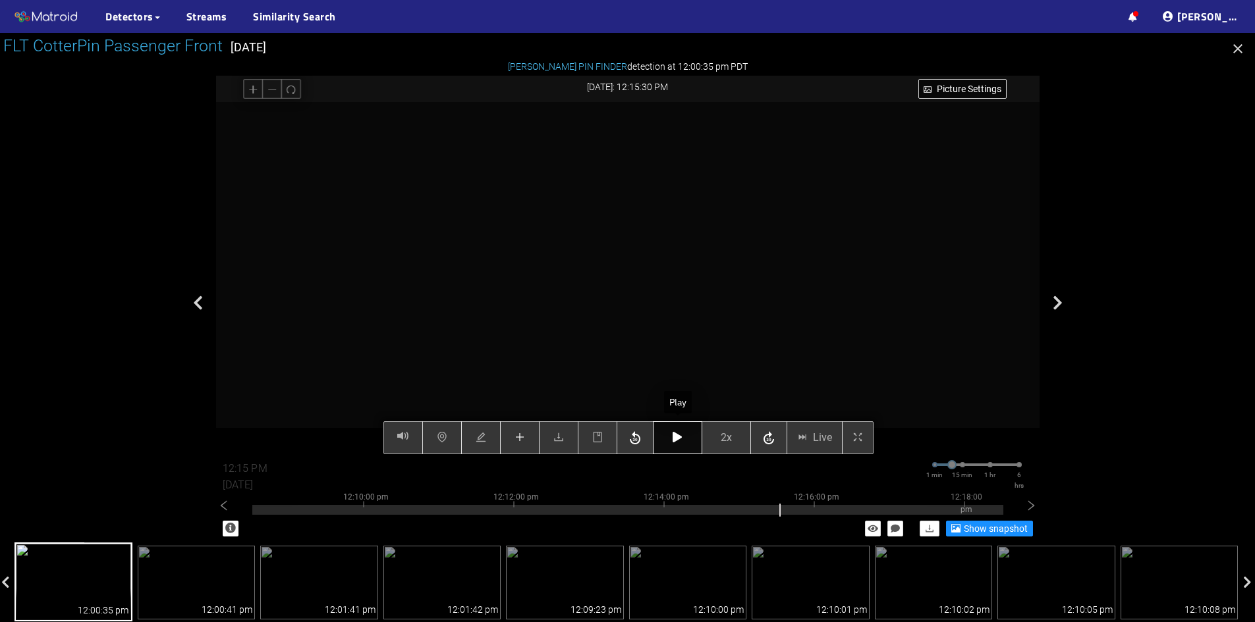
click at [670, 439] on button "button" at bounding box center [677, 437] width 49 height 33
click at [674, 437] on icon "button" at bounding box center [676, 437] width 9 height 11
click at [686, 439] on button "button" at bounding box center [677, 437] width 49 height 33
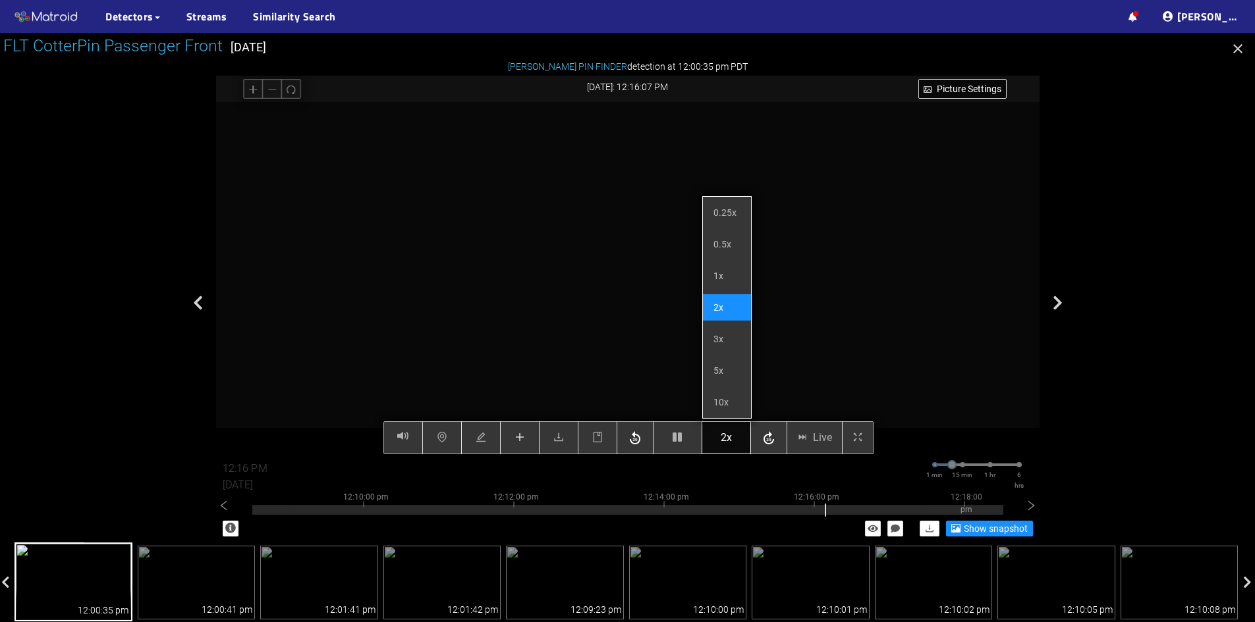
click at [726, 438] on span "2x" at bounding box center [725, 437] width 11 height 16
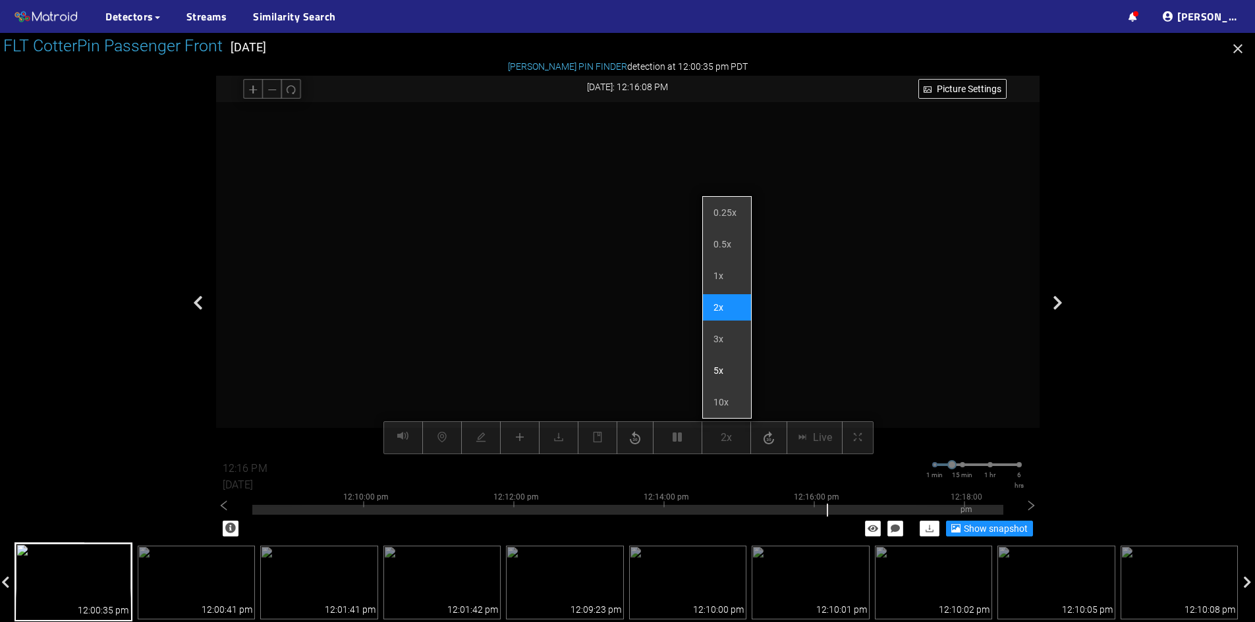
click at [722, 373] on li "5x" at bounding box center [727, 371] width 48 height 26
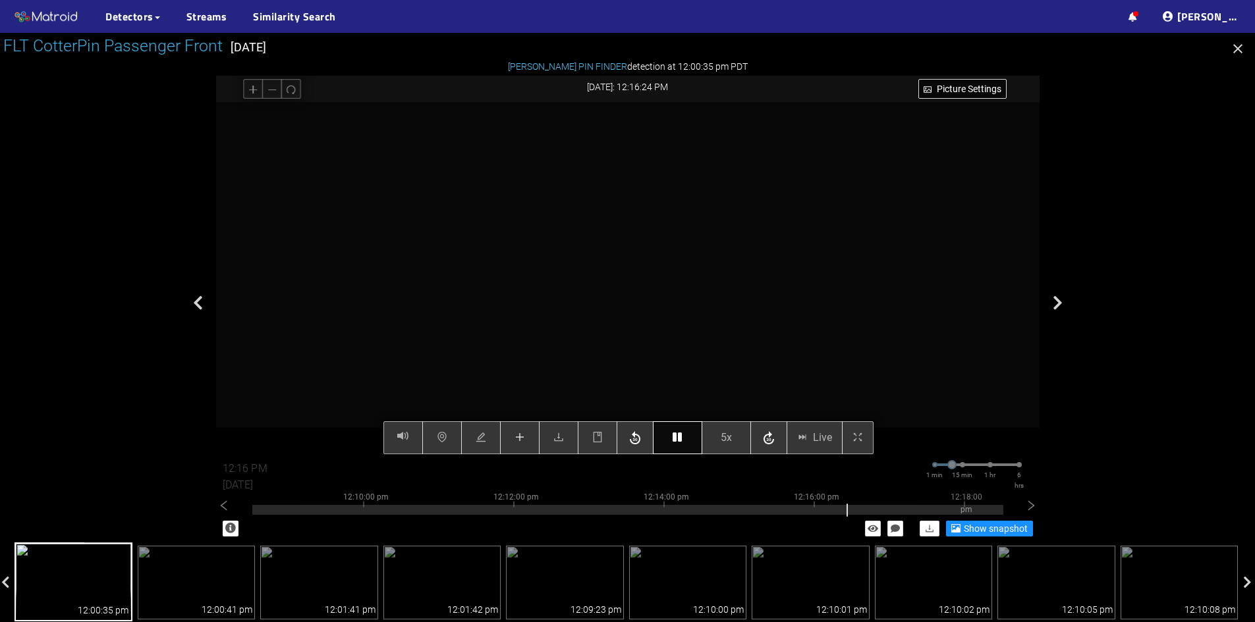
click at [676, 445] on button "button" at bounding box center [677, 437] width 49 height 33
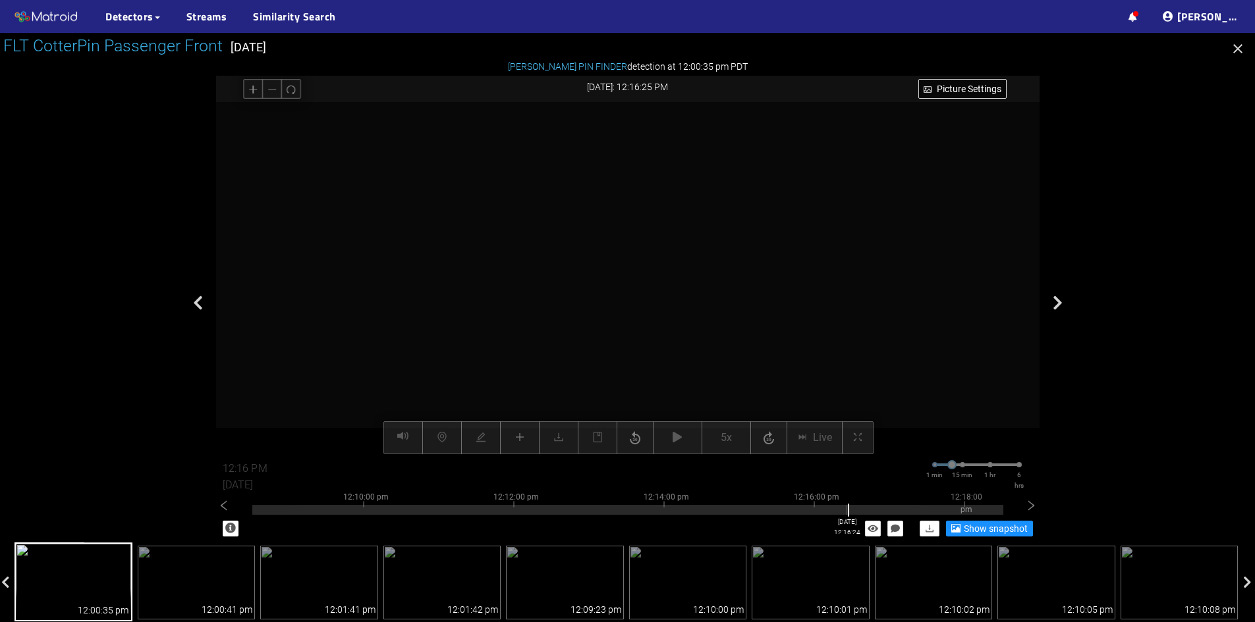
click at [846, 510] on div at bounding box center [627, 510] width 751 height 10
click at [843, 510] on div at bounding box center [627, 510] width 751 height 10
click at [840, 510] on div at bounding box center [627, 510] width 751 height 10
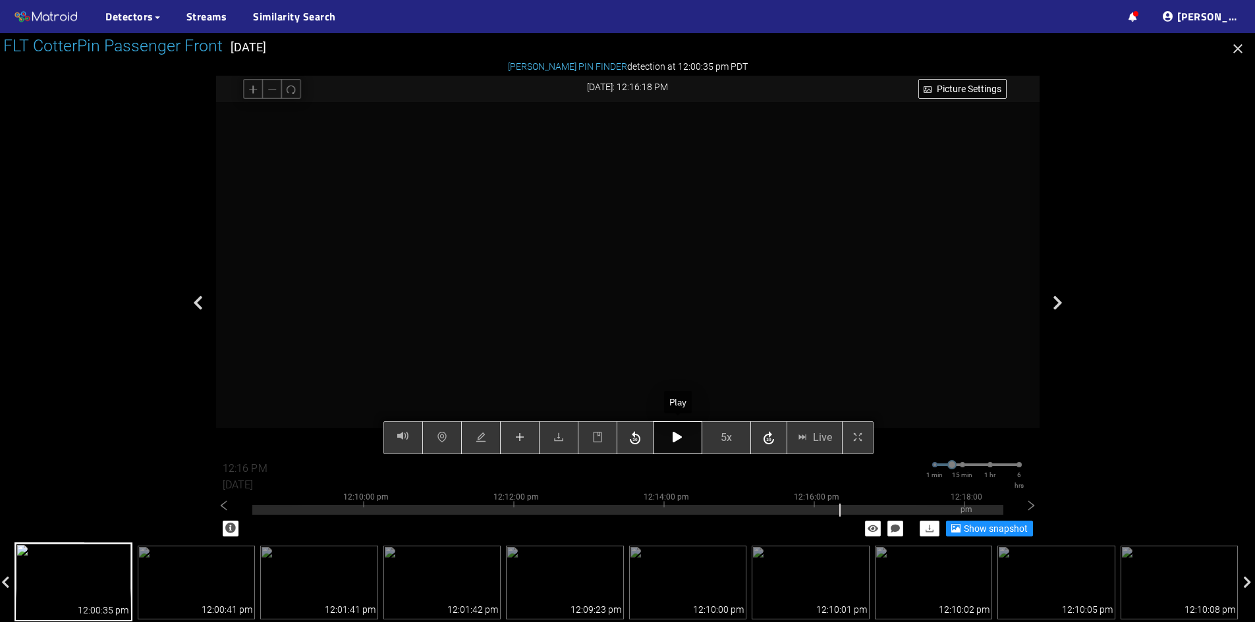
click at [674, 438] on icon "button" at bounding box center [676, 437] width 9 height 11
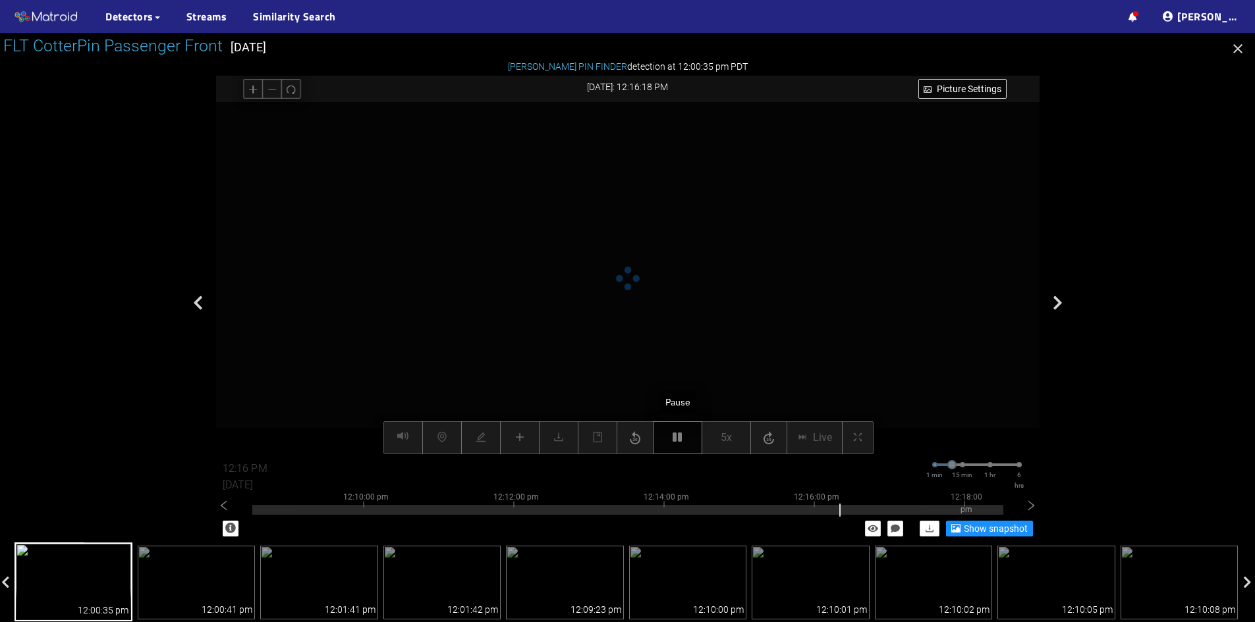
click at [674, 438] on icon "button" at bounding box center [676, 437] width 9 height 11
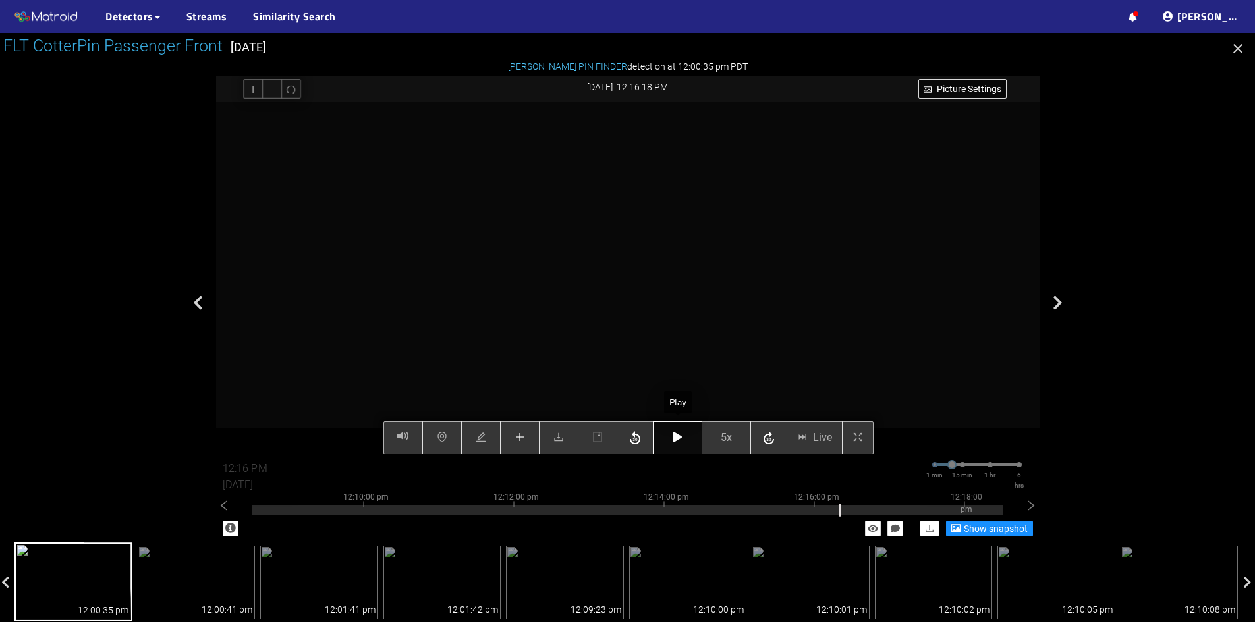
click at [674, 438] on icon "button" at bounding box center [676, 437] width 9 height 11
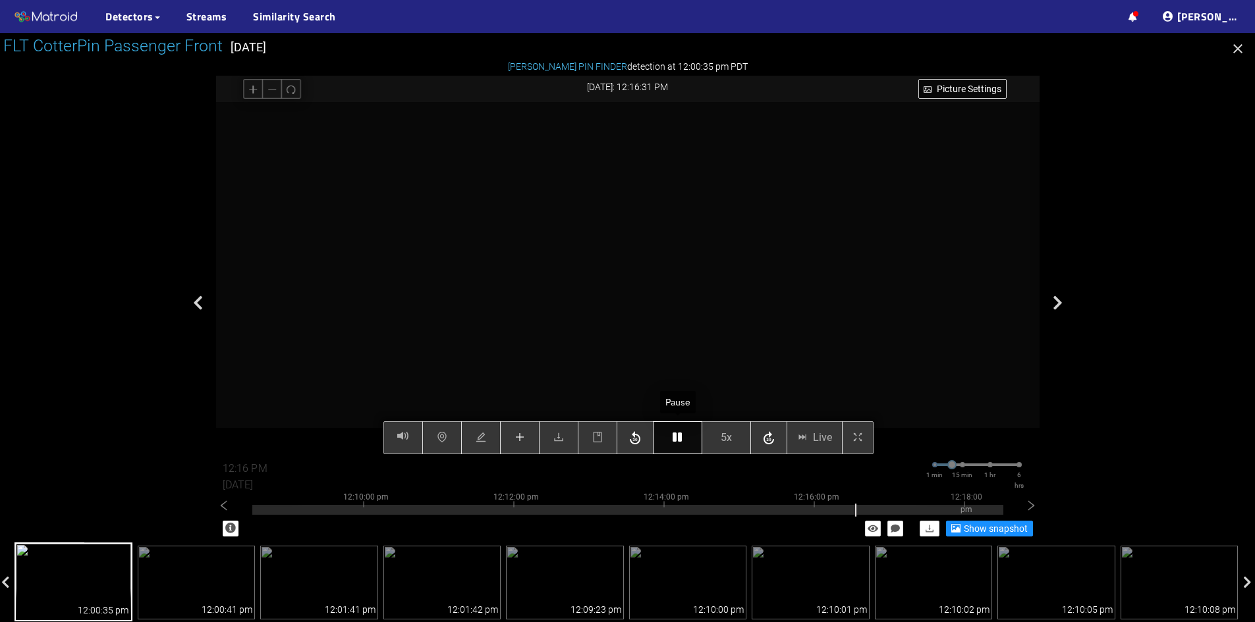
click at [678, 438] on icon "button" at bounding box center [676, 437] width 9 height 11
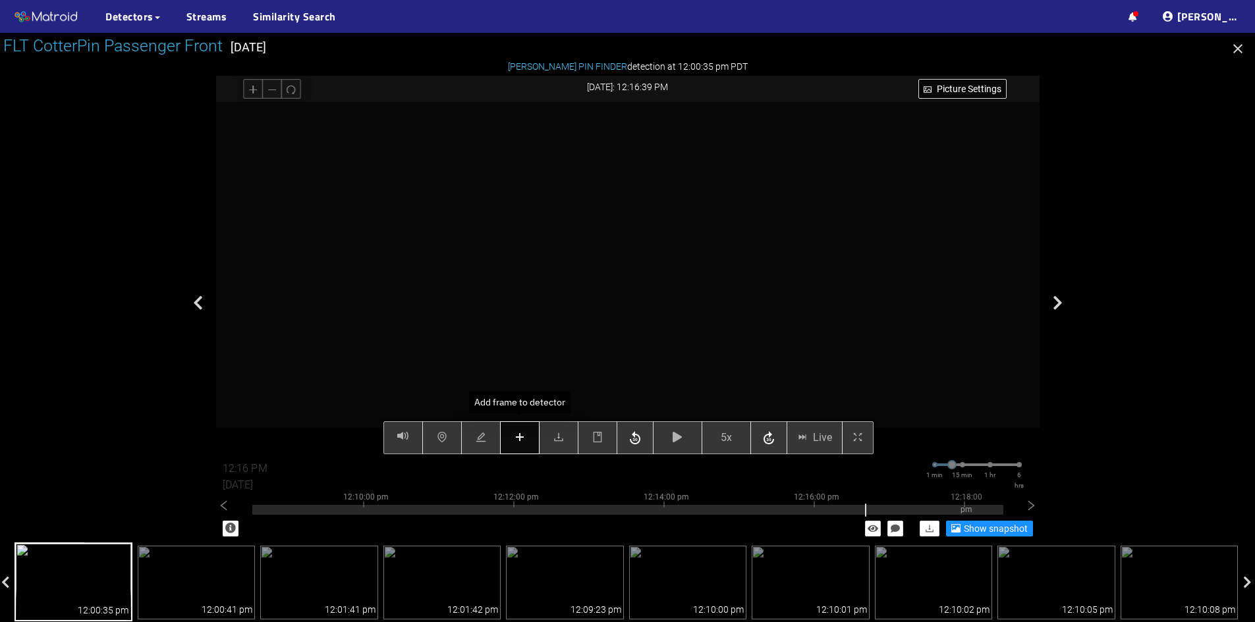
click at [520, 440] on icon "plus" at bounding box center [519, 437] width 1 height 9
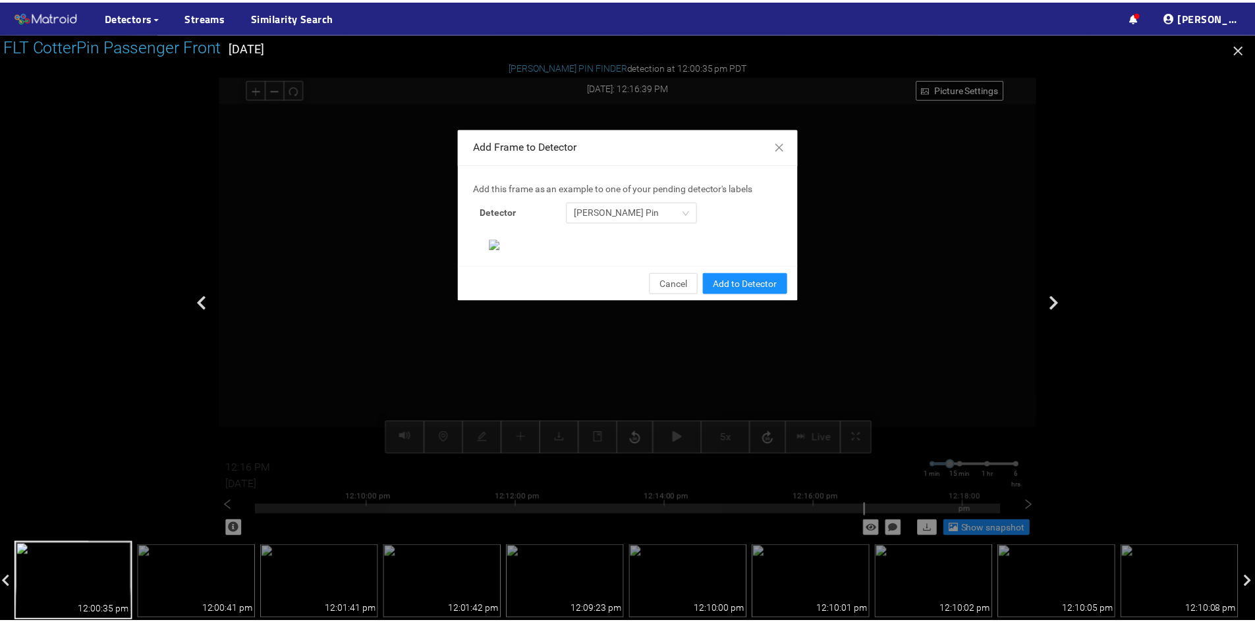
scroll to position [135, 0]
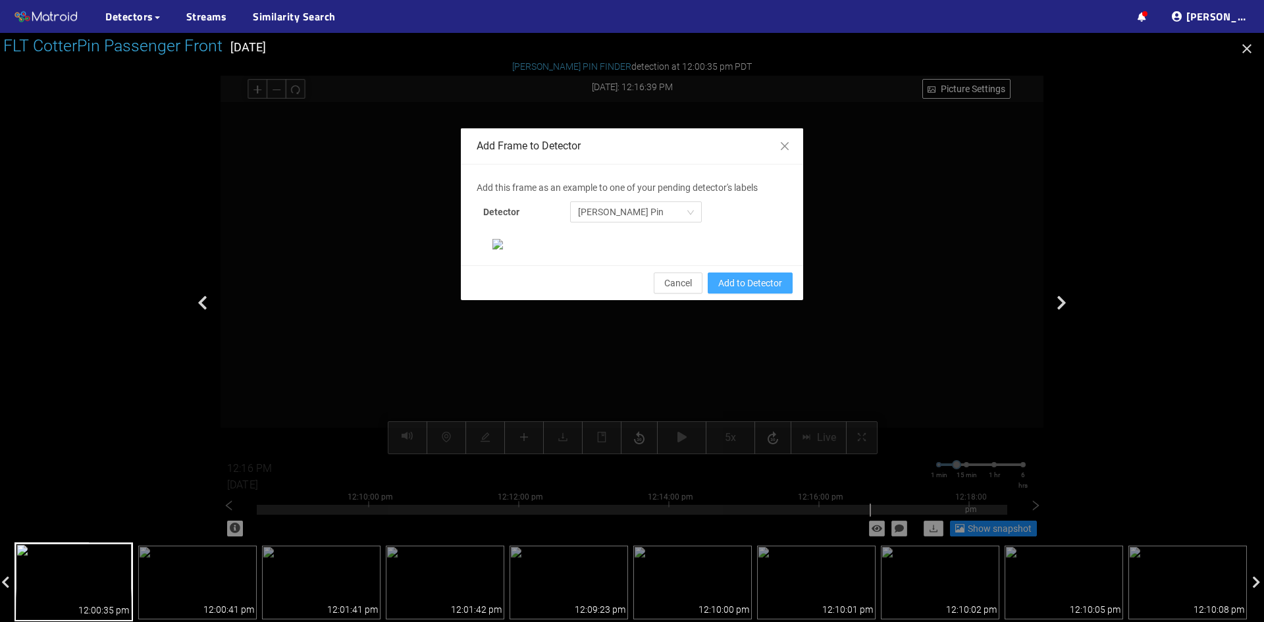
click at [753, 290] on span "Add to Detector" at bounding box center [750, 283] width 64 height 14
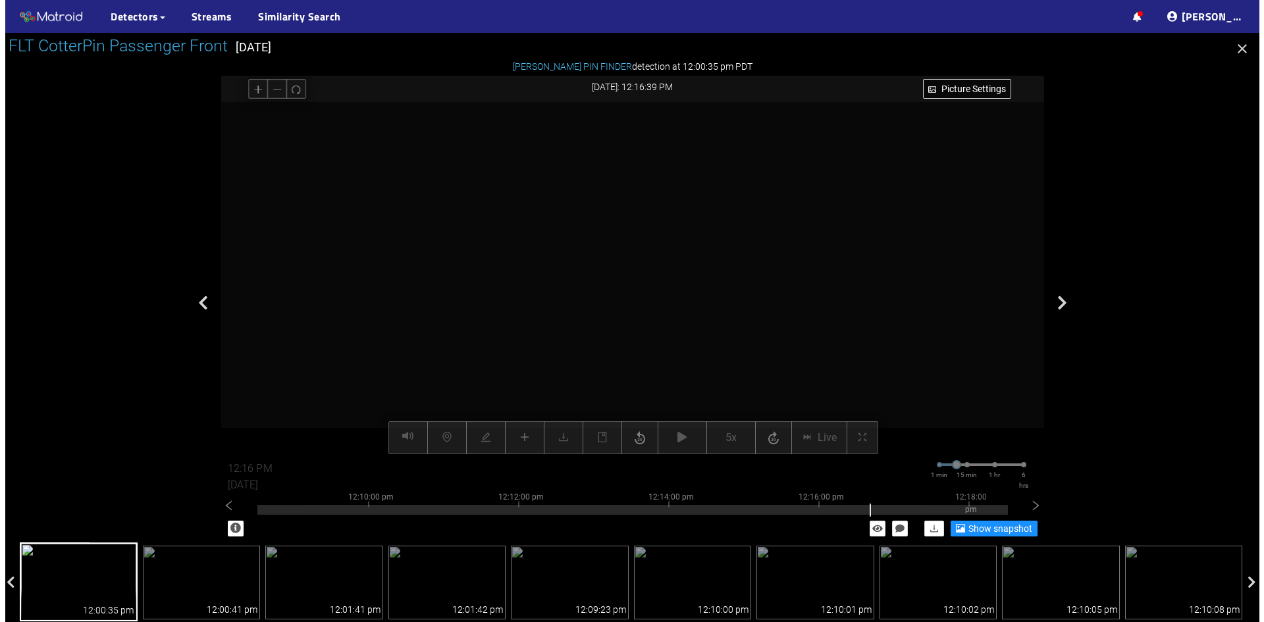
scroll to position [69, 0]
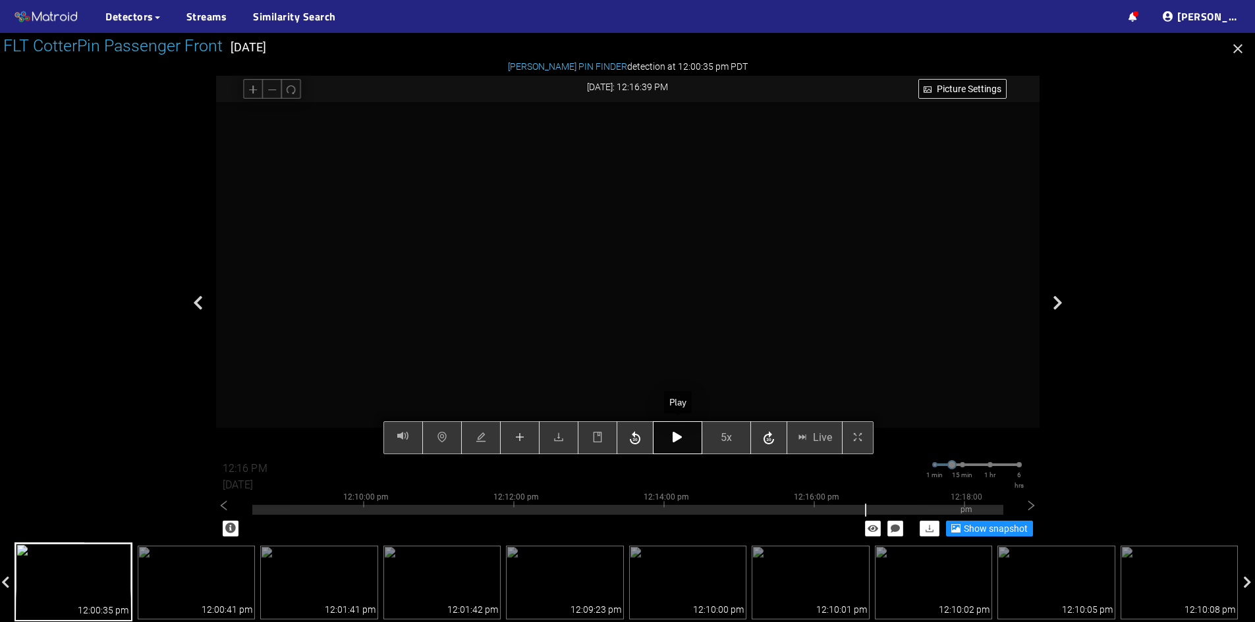
click at [668, 432] on button "button" at bounding box center [677, 437] width 49 height 33
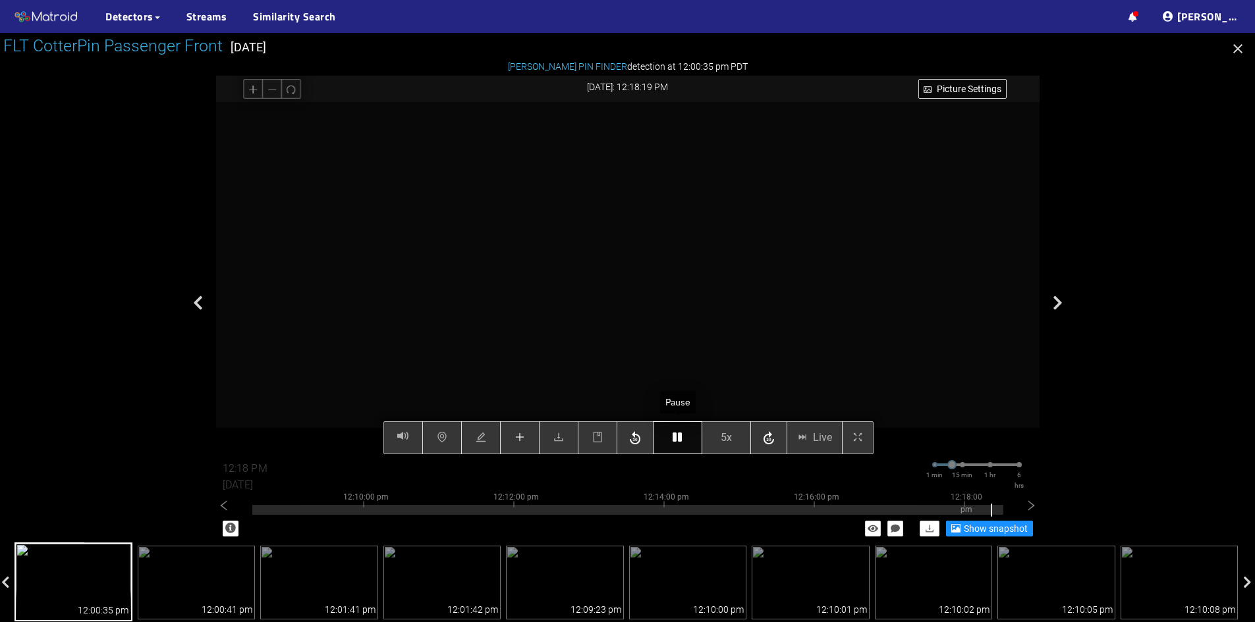
click at [675, 439] on icon "button" at bounding box center [676, 437] width 9 height 11
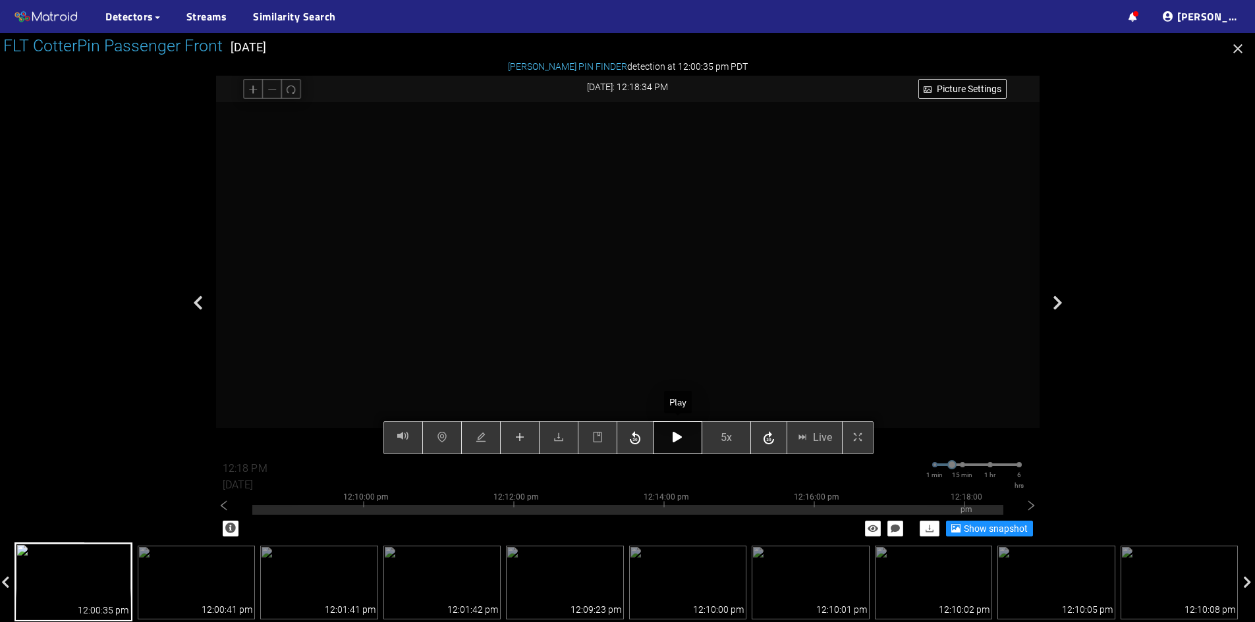
click at [675, 439] on icon "button" at bounding box center [676, 437] width 9 height 11
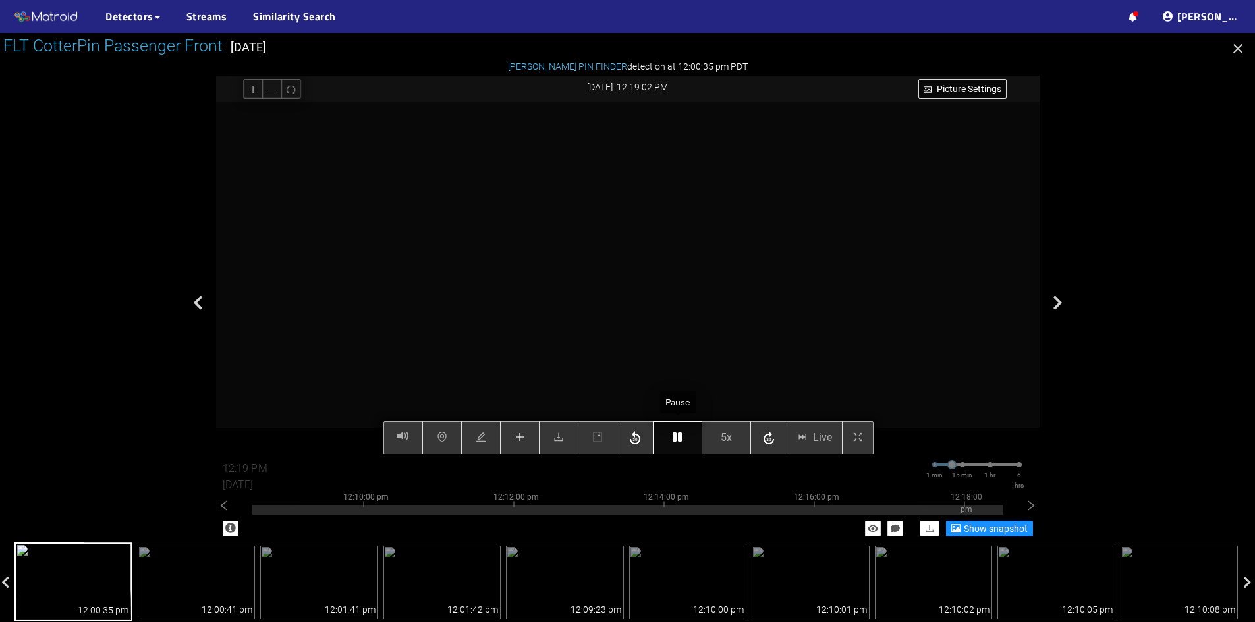
click at [675, 439] on icon "button" at bounding box center [676, 437] width 9 height 11
click at [520, 433] on icon "plus" at bounding box center [519, 437] width 11 height 11
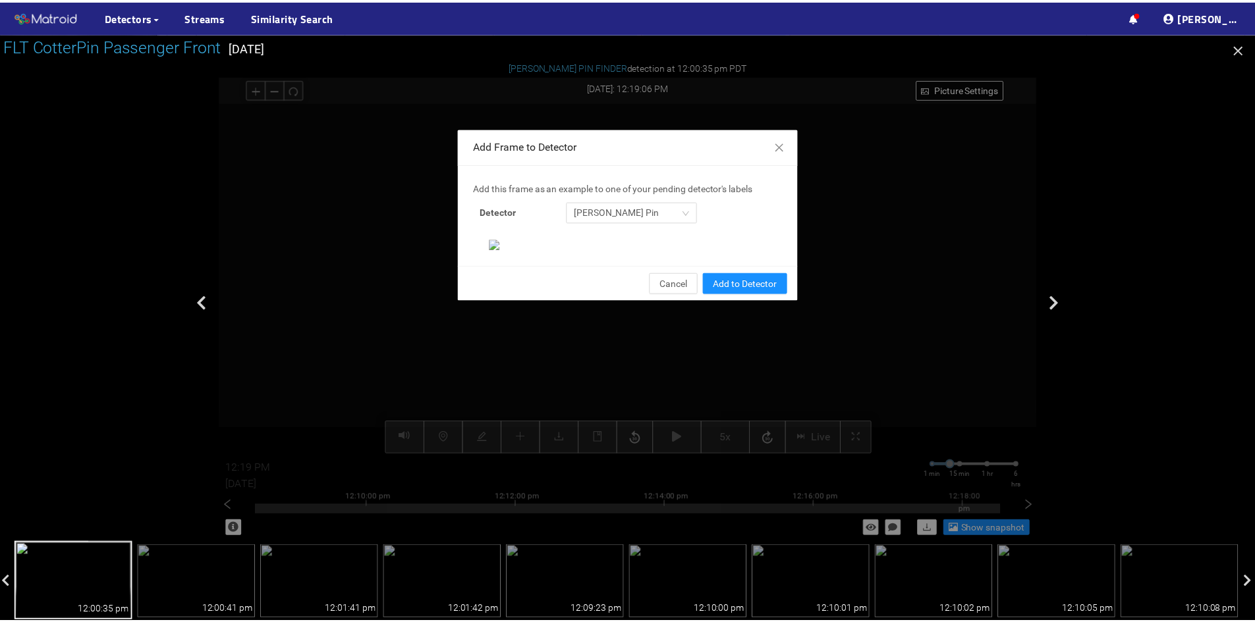
scroll to position [135, 0]
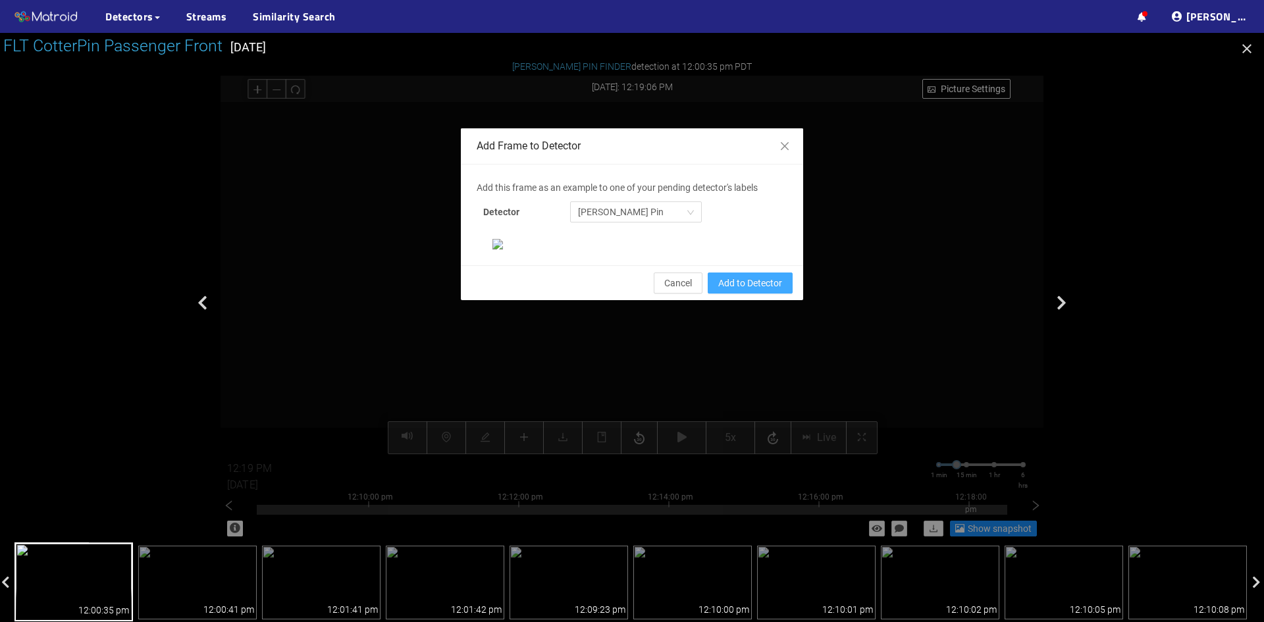
click at [750, 290] on span "Add to Detector" at bounding box center [750, 283] width 64 height 14
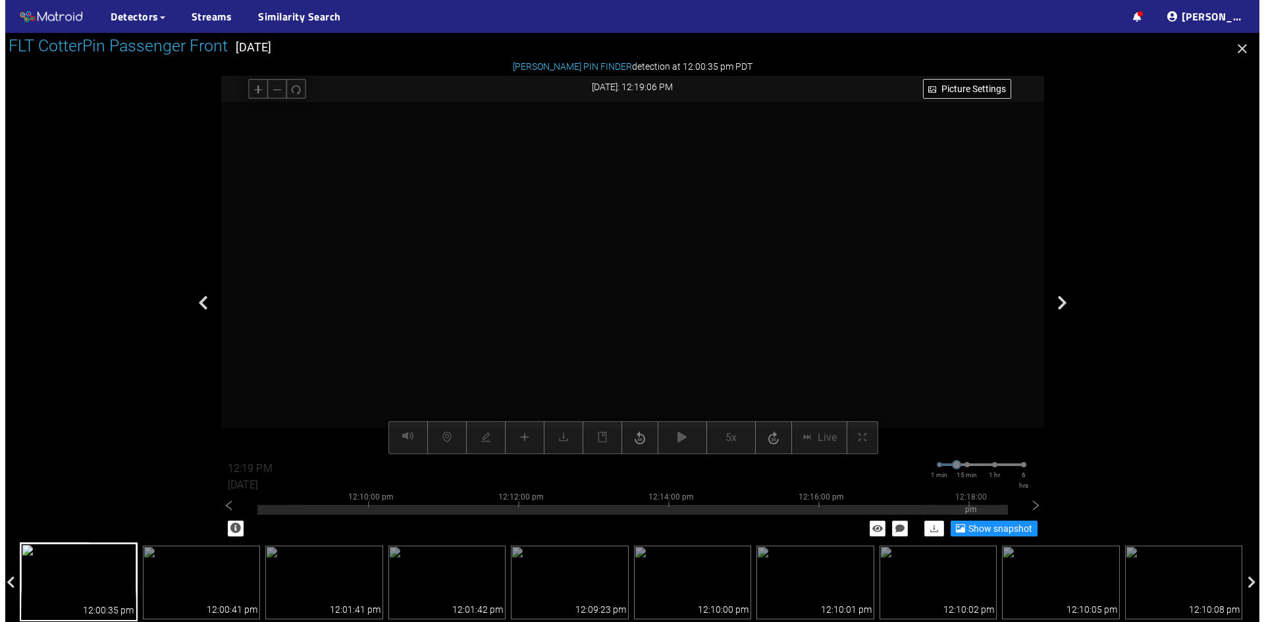
scroll to position [69, 0]
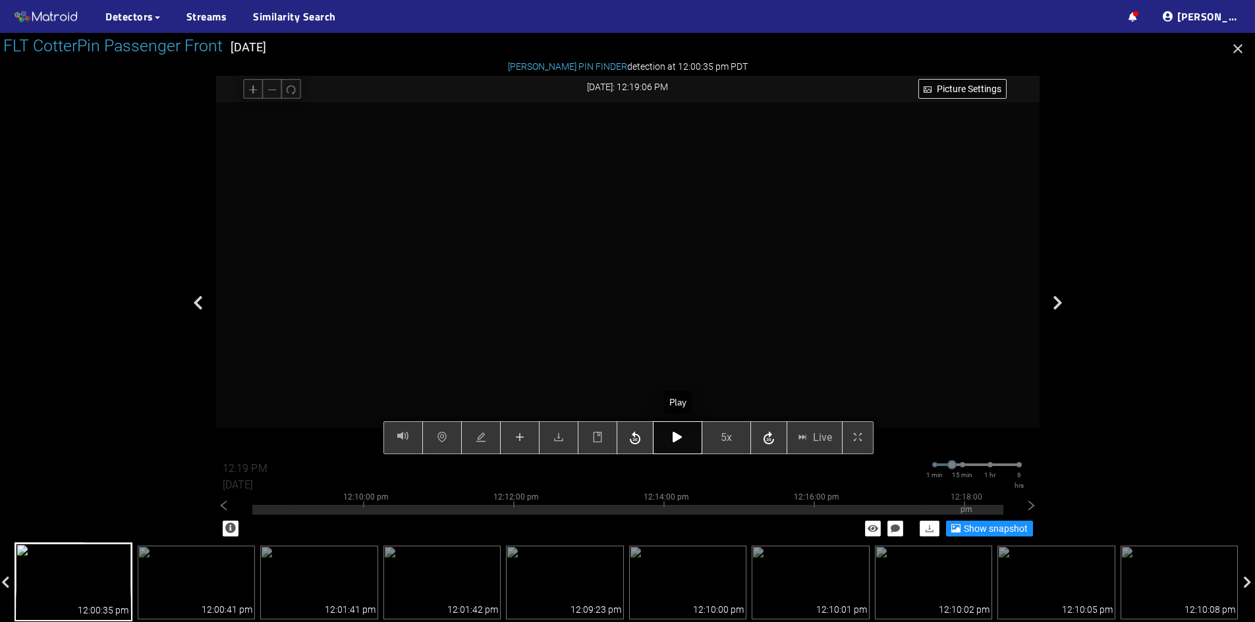
click at [671, 439] on button "button" at bounding box center [677, 437] width 49 height 33
click at [521, 439] on icon "plus" at bounding box center [519, 437] width 11 height 11
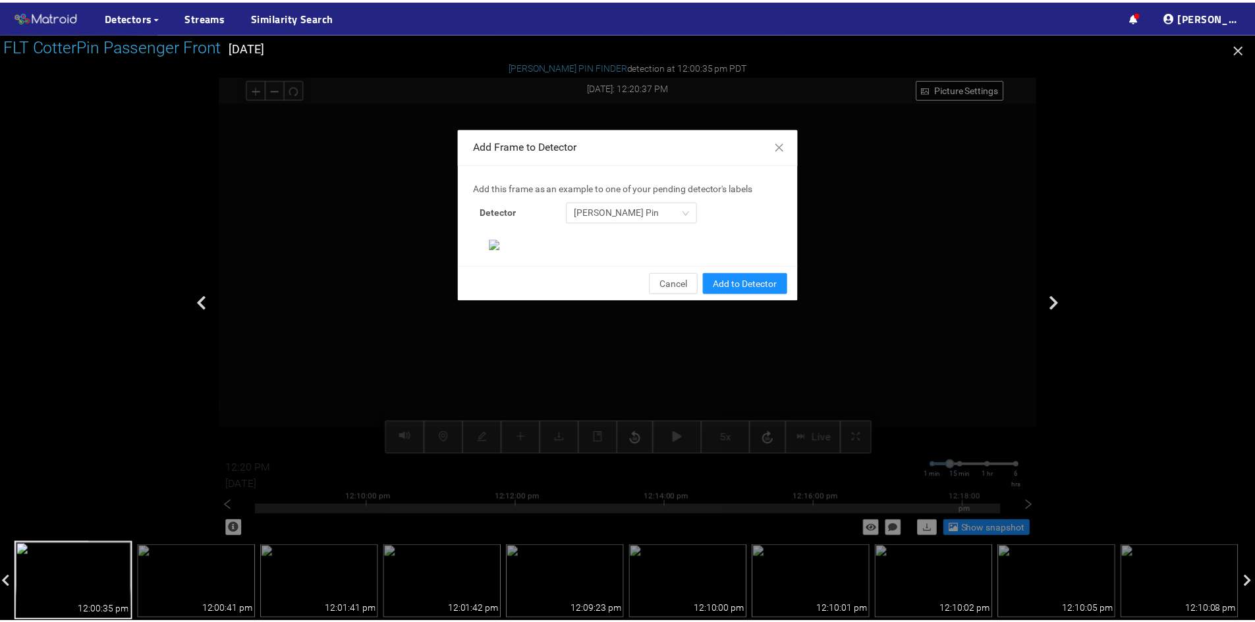
scroll to position [135, 0]
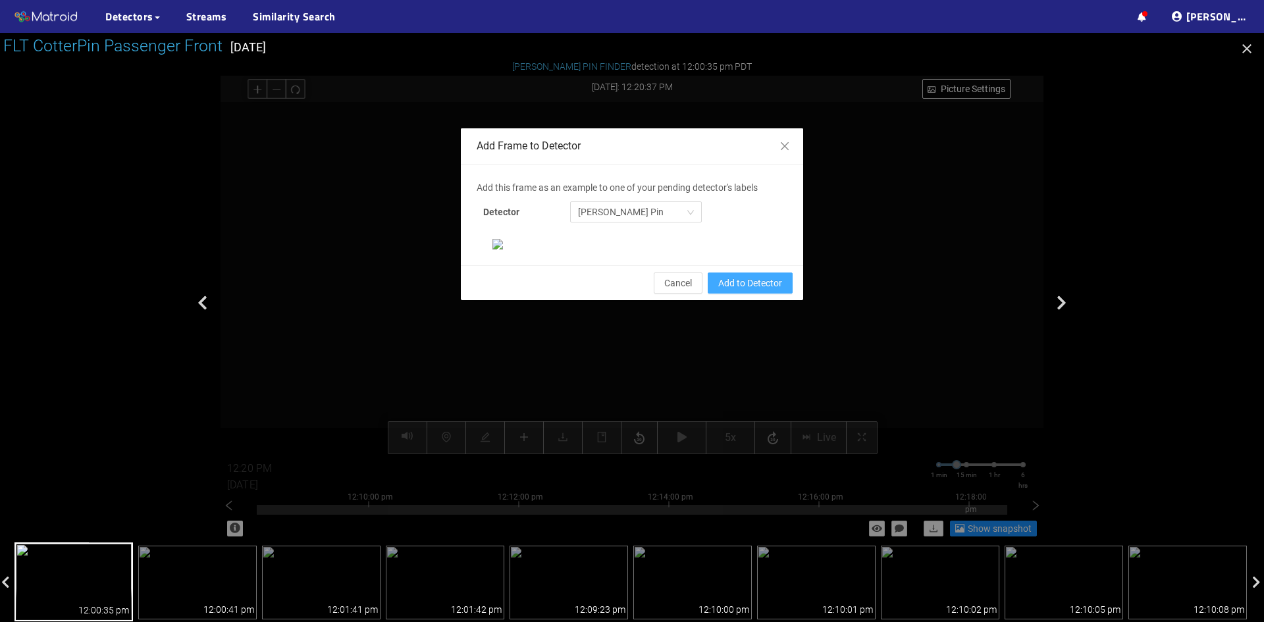
click at [751, 290] on span "Add to Detector" at bounding box center [750, 283] width 64 height 14
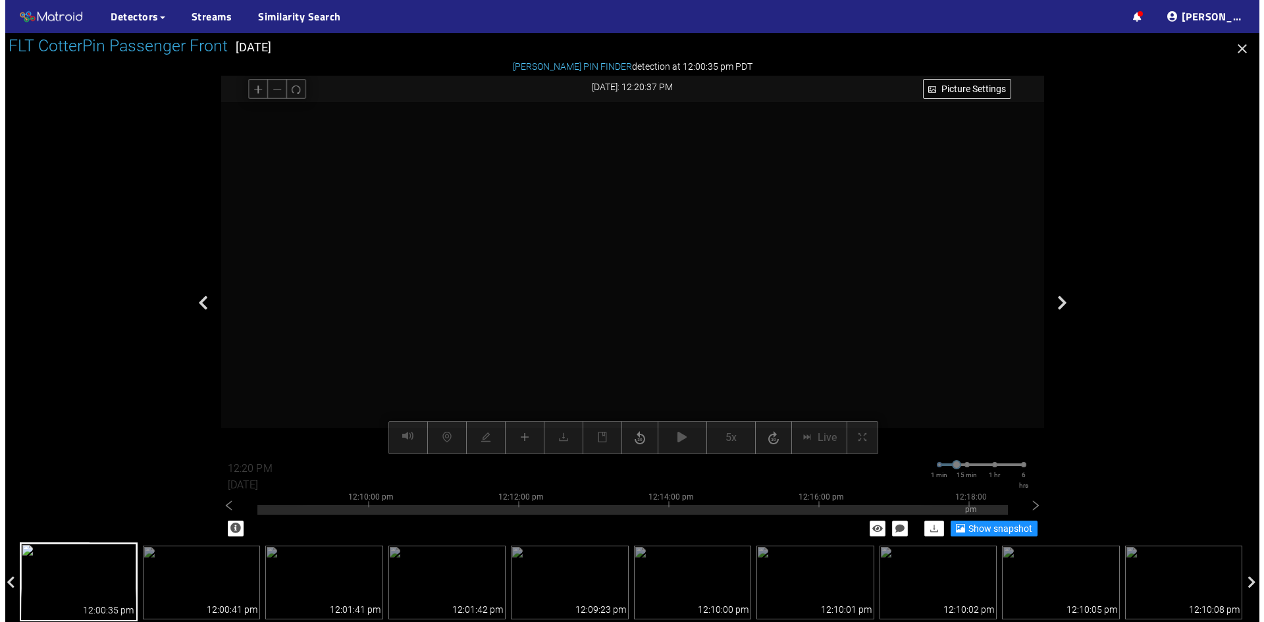
scroll to position [69, 0]
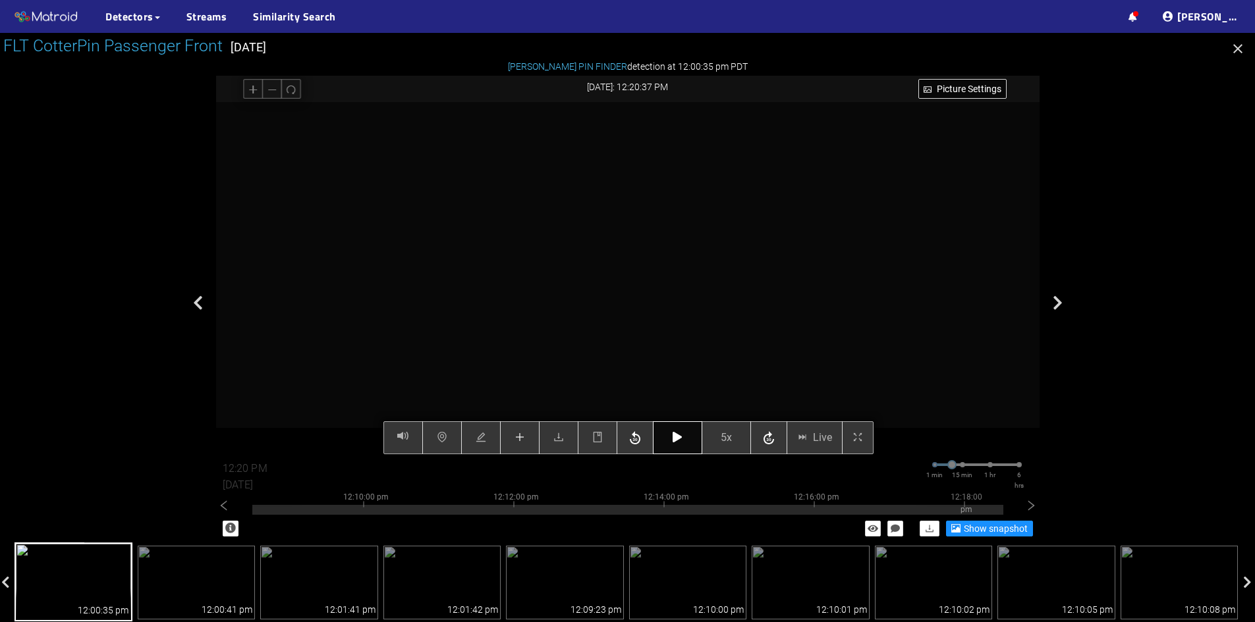
click at [679, 439] on icon "button" at bounding box center [676, 437] width 9 height 11
click at [668, 435] on button "button" at bounding box center [677, 437] width 49 height 33
click at [683, 436] on button "button" at bounding box center [677, 437] width 49 height 33
click at [674, 432] on button "button" at bounding box center [677, 437] width 49 height 33
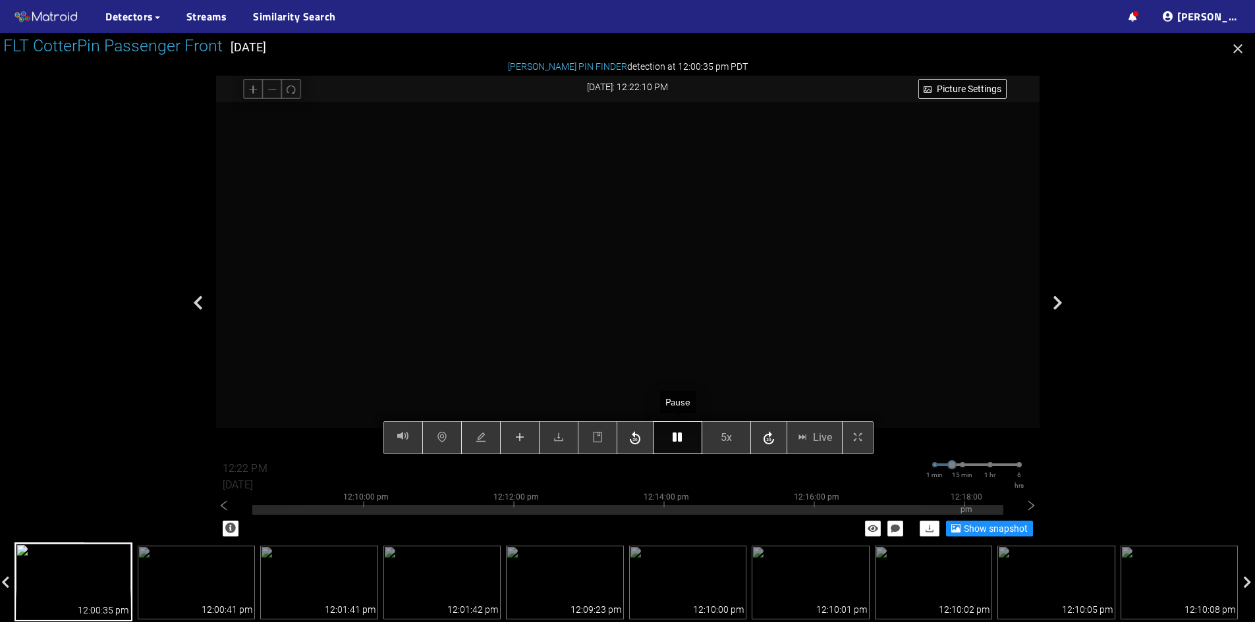
click at [667, 441] on button "button" at bounding box center [677, 437] width 49 height 33
click at [668, 445] on button "button" at bounding box center [677, 437] width 49 height 33
click at [670, 433] on button "button" at bounding box center [677, 437] width 49 height 33
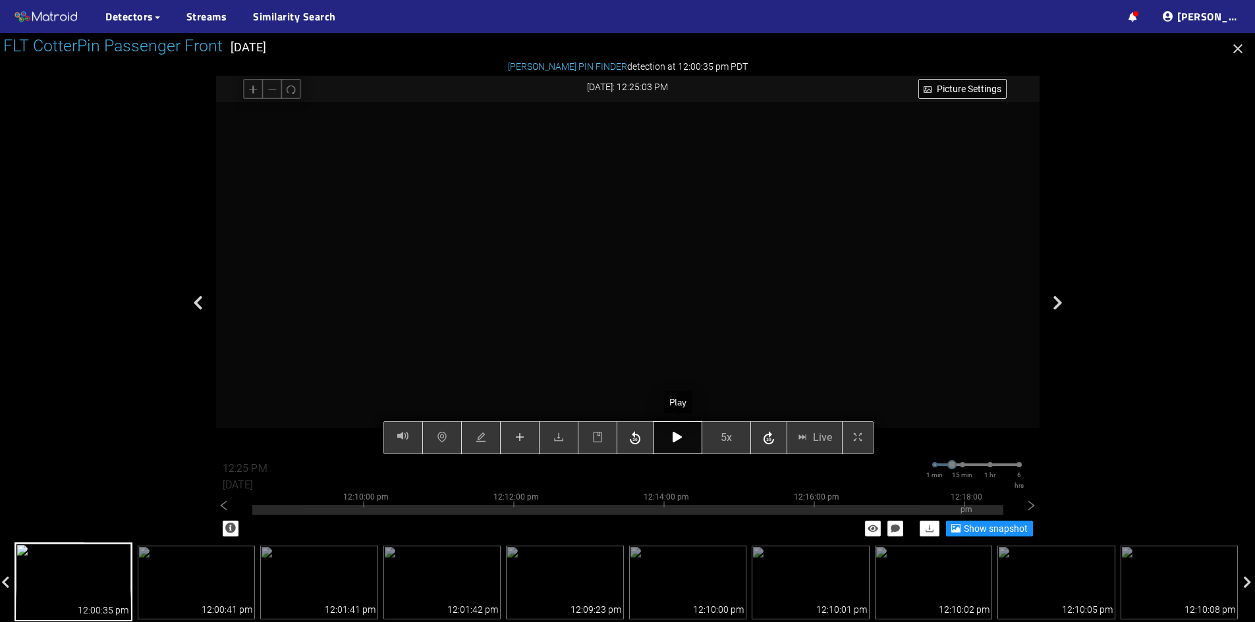
click at [670, 433] on button "button" at bounding box center [677, 437] width 49 height 33
click at [510, 436] on button "button" at bounding box center [520, 437] width 40 height 33
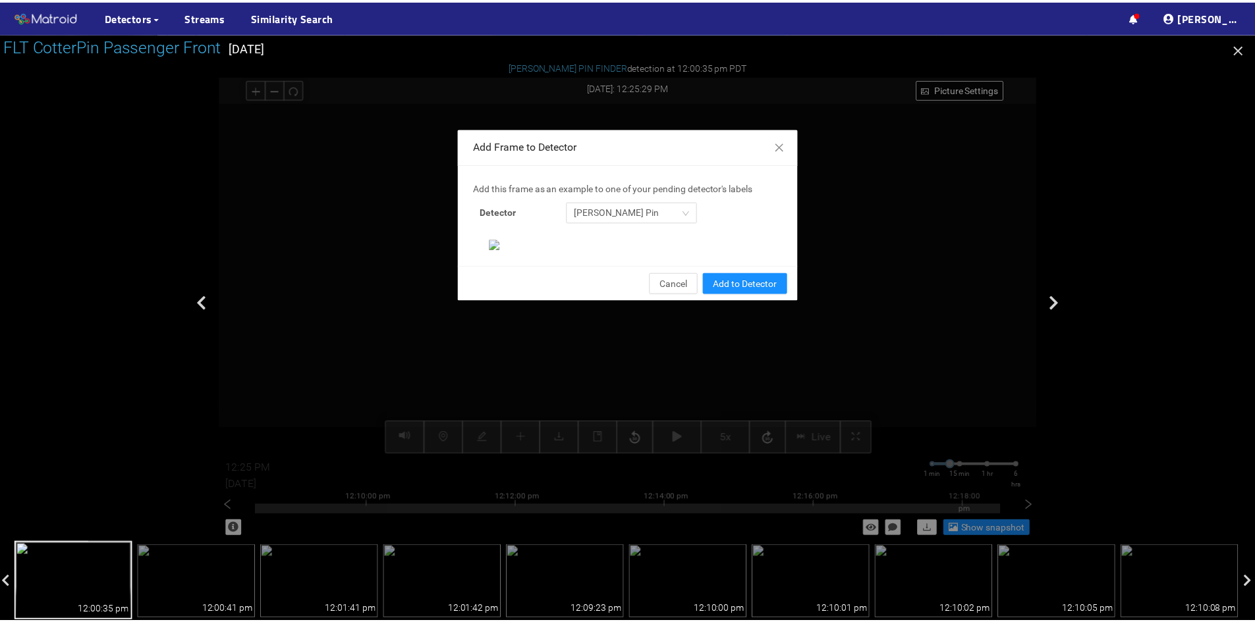
scroll to position [135, 0]
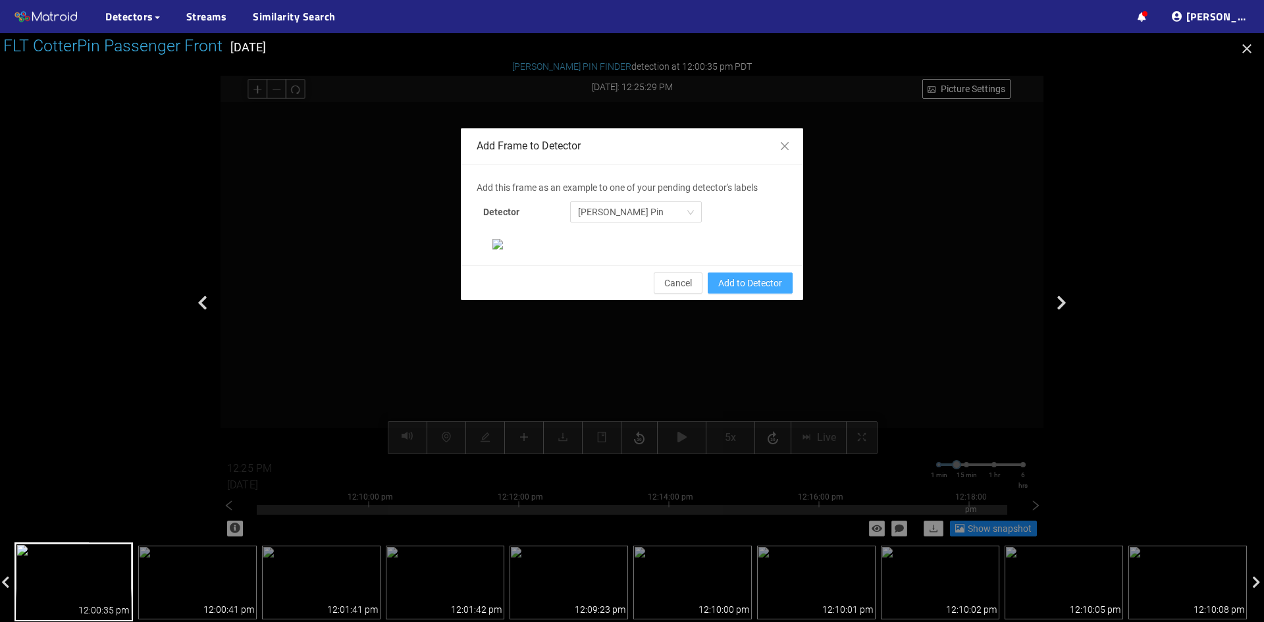
click at [760, 290] on span "Add to Detector" at bounding box center [750, 283] width 64 height 14
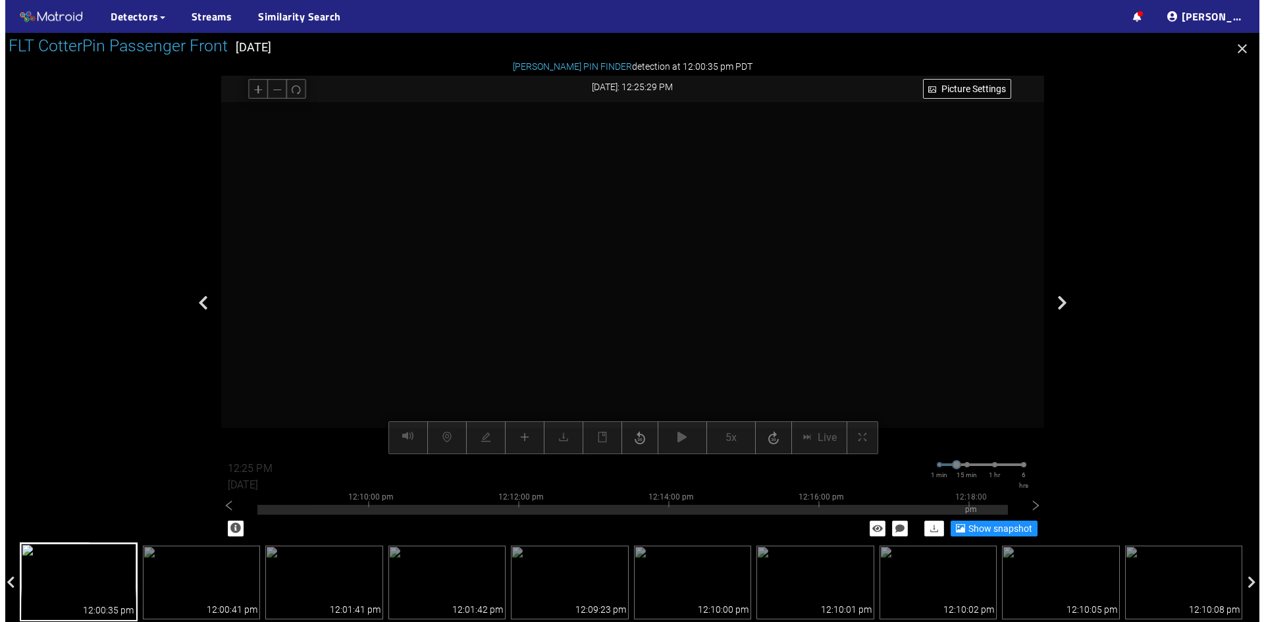
scroll to position [69, 0]
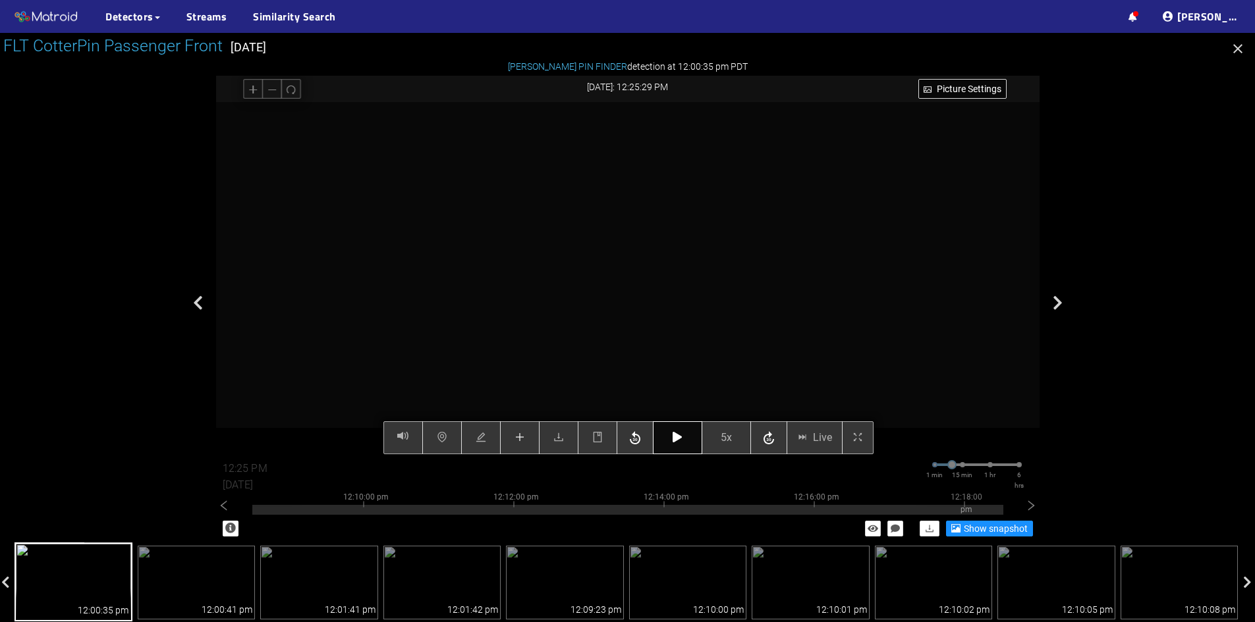
click at [670, 434] on button "button" at bounding box center [677, 437] width 49 height 33
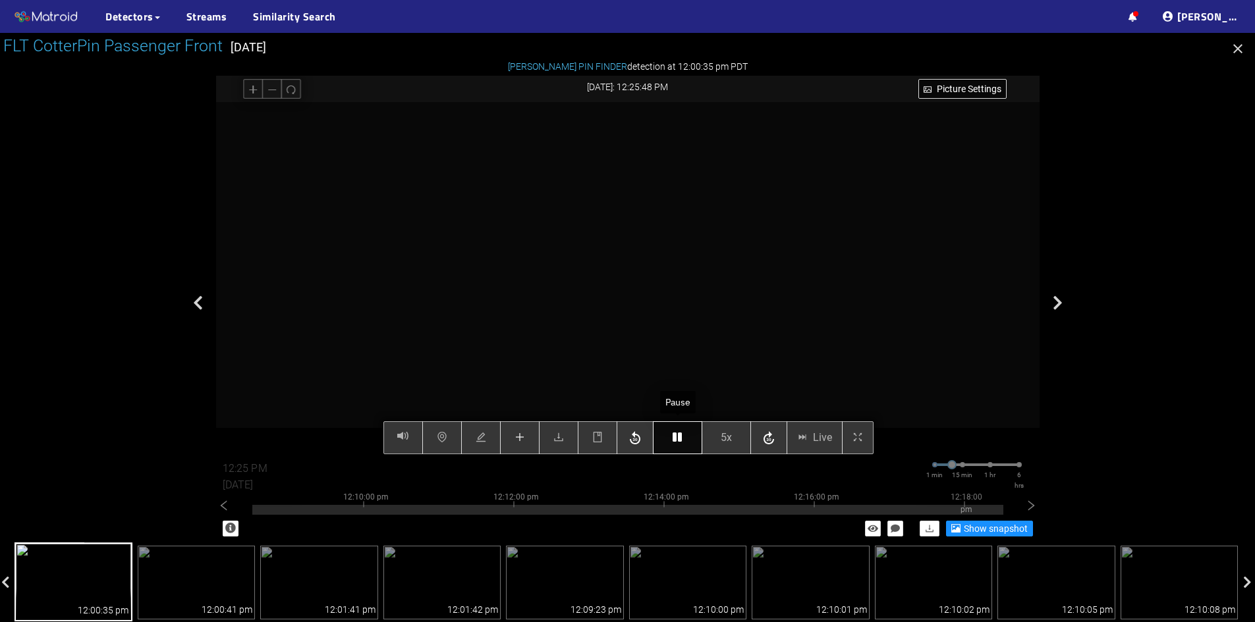
click at [674, 433] on icon "button" at bounding box center [676, 437] width 9 height 11
click at [675, 434] on icon "button" at bounding box center [676, 437] width 9 height 11
click at [674, 435] on icon "button" at bounding box center [676, 437] width 9 height 11
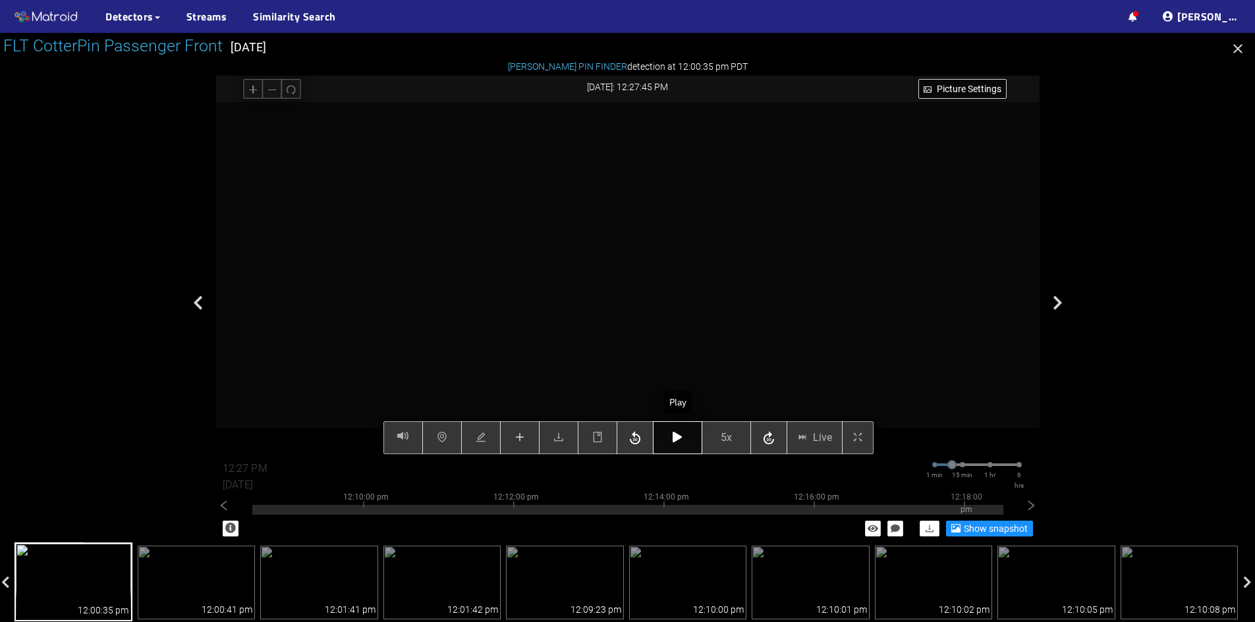
click at [674, 435] on icon "button" at bounding box center [676, 437] width 9 height 11
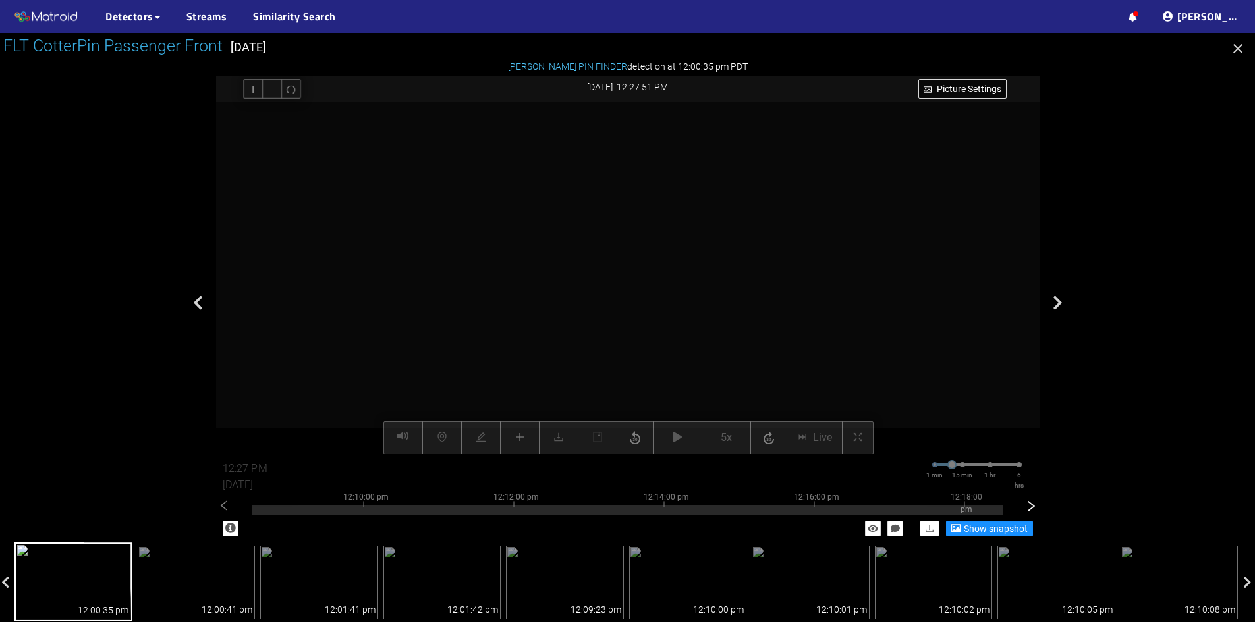
click at [1039, 510] on div at bounding box center [1031, 505] width 16 height 16
click at [950, 514] on div at bounding box center [627, 510] width 751 height 10
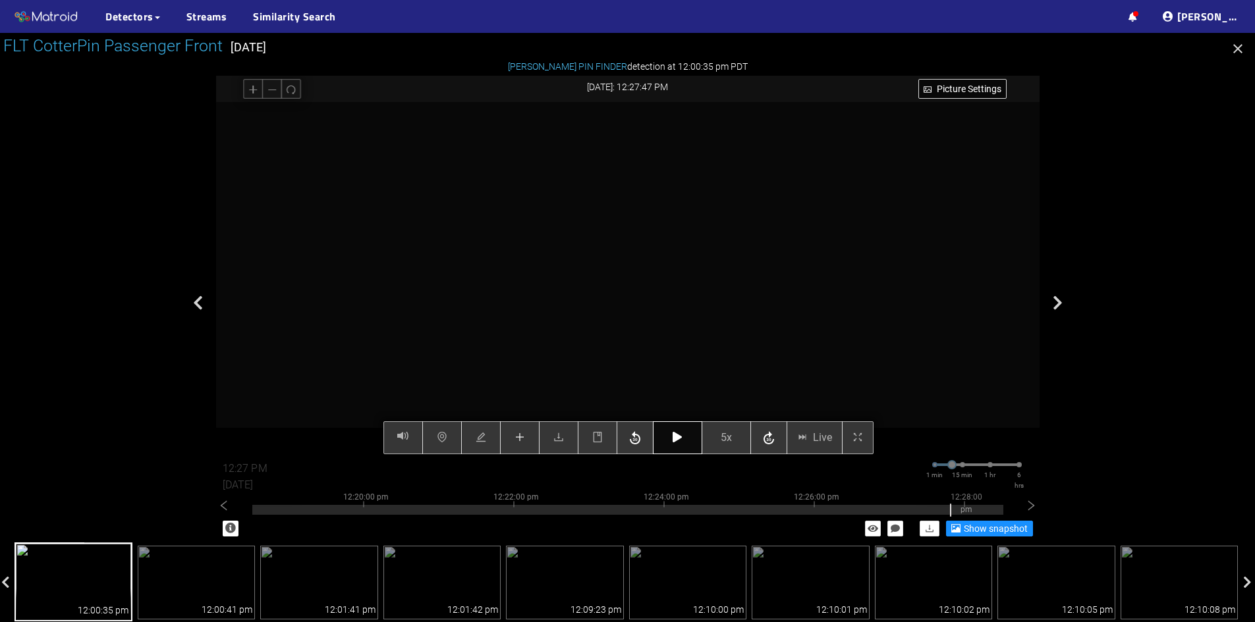
click at [676, 439] on icon "button" at bounding box center [676, 437] width 9 height 11
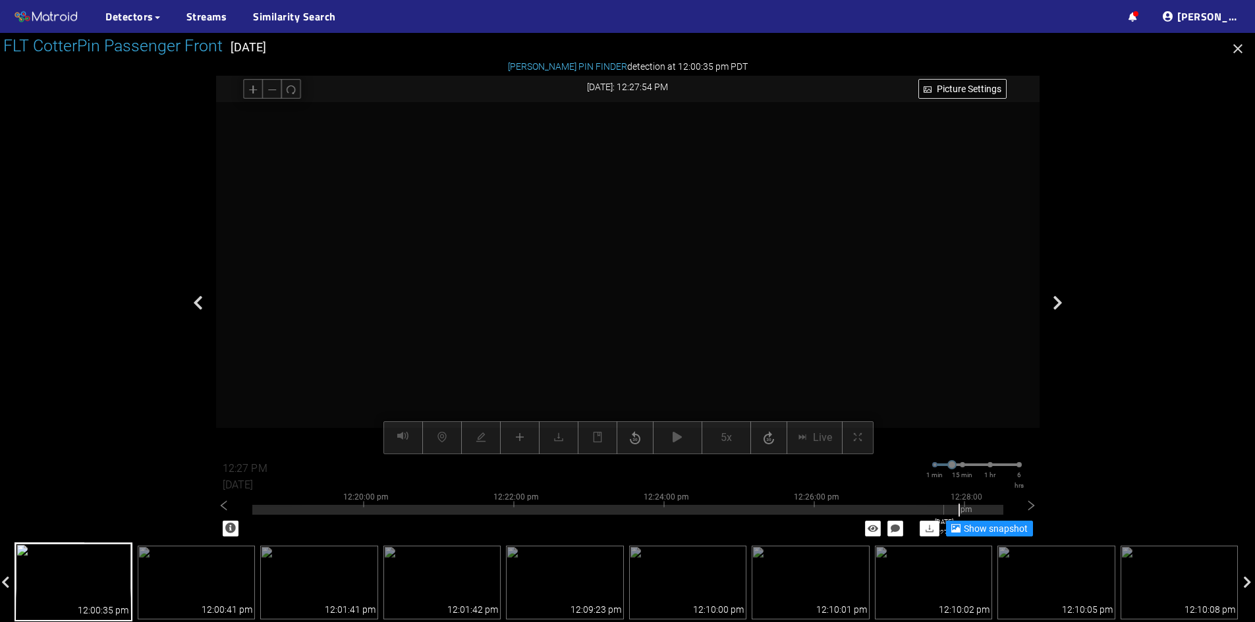
click at [943, 512] on div at bounding box center [627, 510] width 751 height 10
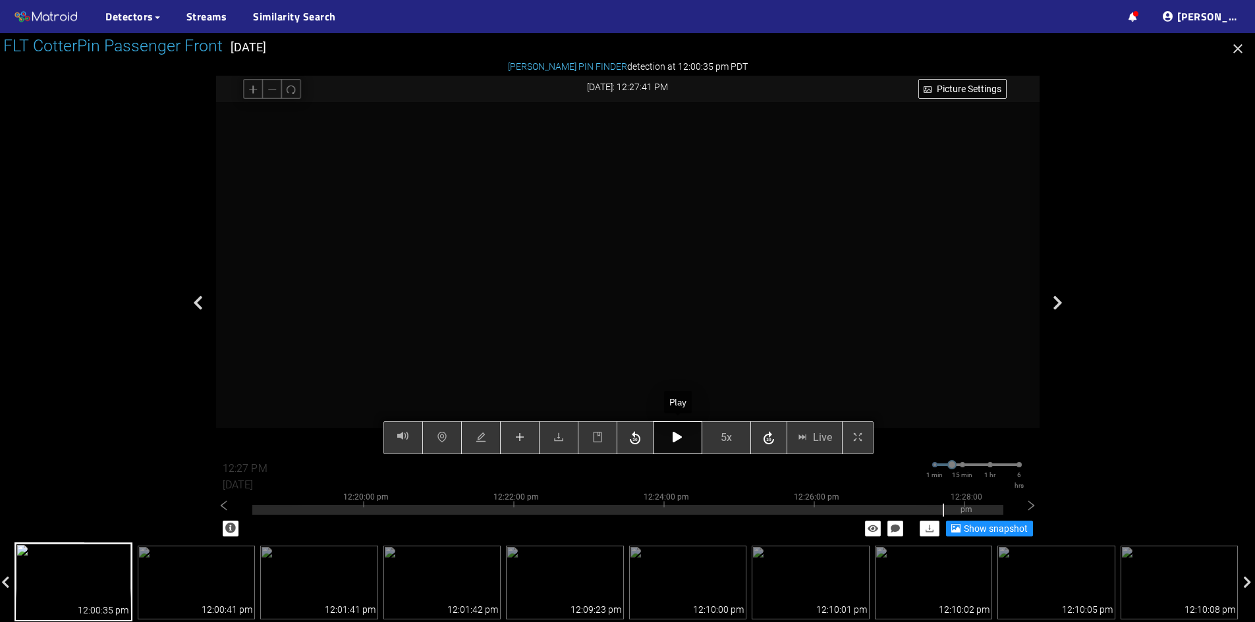
click at [677, 440] on icon "button" at bounding box center [676, 437] width 9 height 11
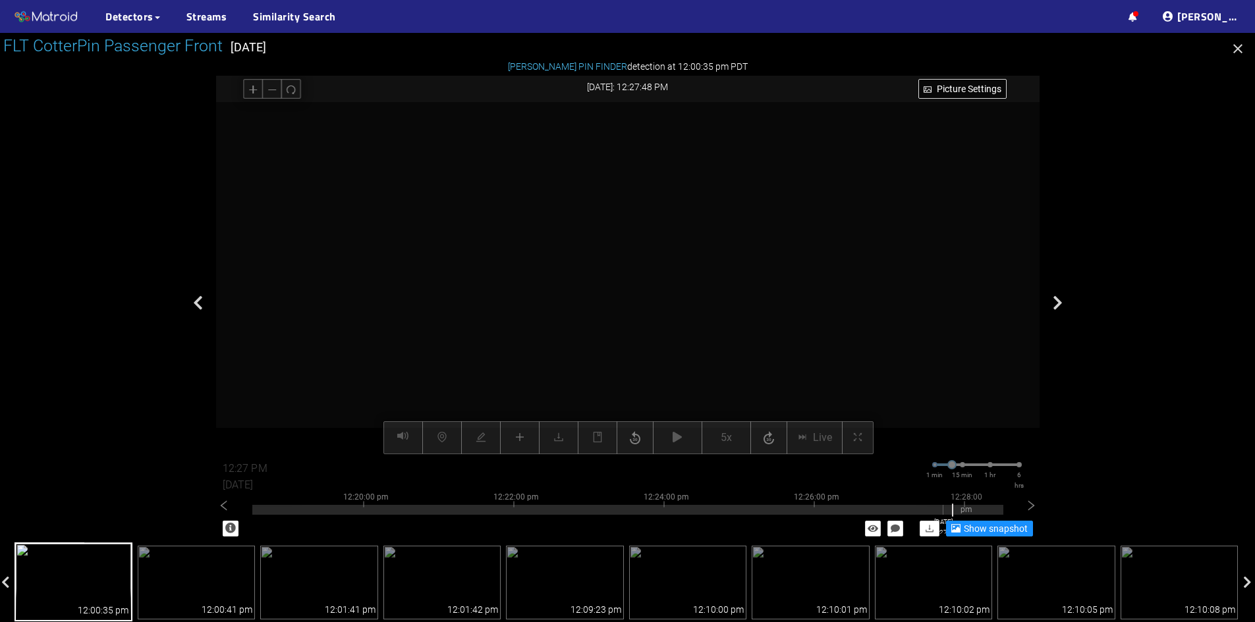
drag, startPoint x: 952, startPoint y: 512, endPoint x: 942, endPoint y: 513, distance: 9.2
click at [942, 513] on div at bounding box center [627, 510] width 751 height 10
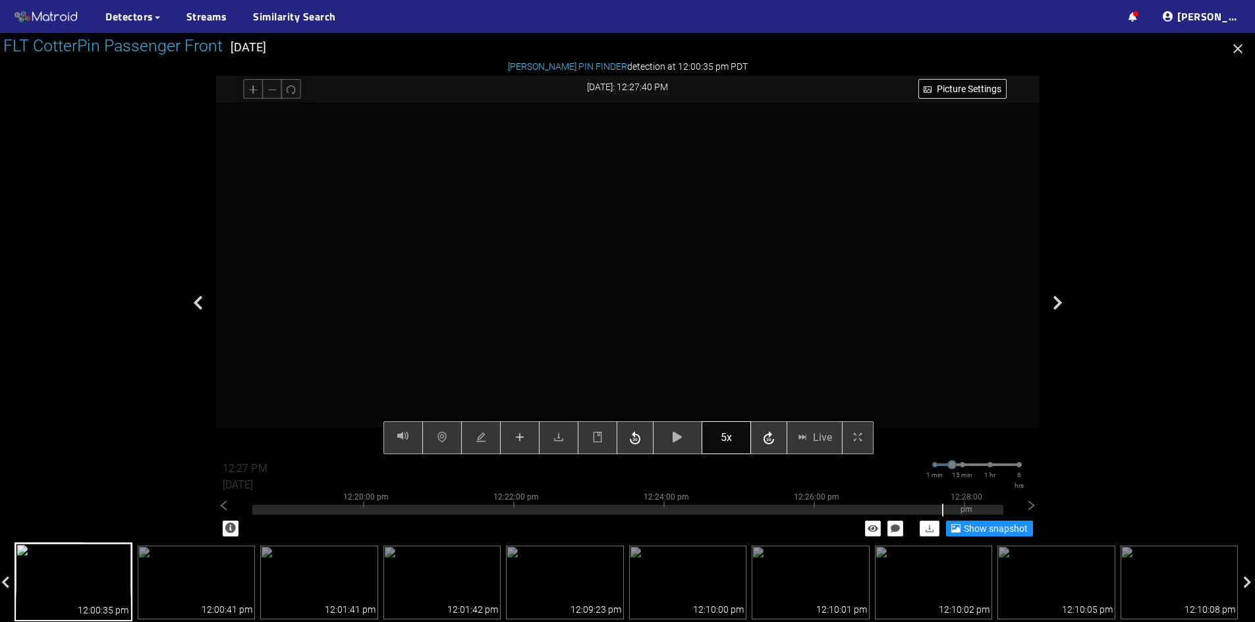
click at [724, 437] on span "5x" at bounding box center [725, 437] width 11 height 16
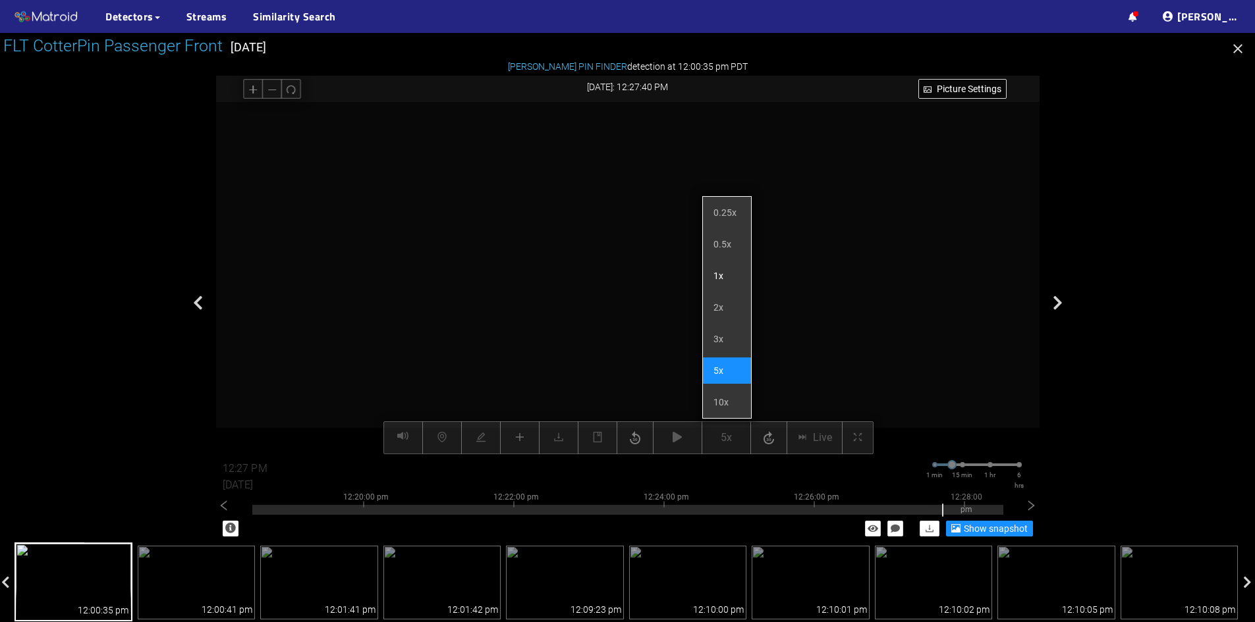
click at [726, 279] on li "1x" at bounding box center [727, 276] width 48 height 26
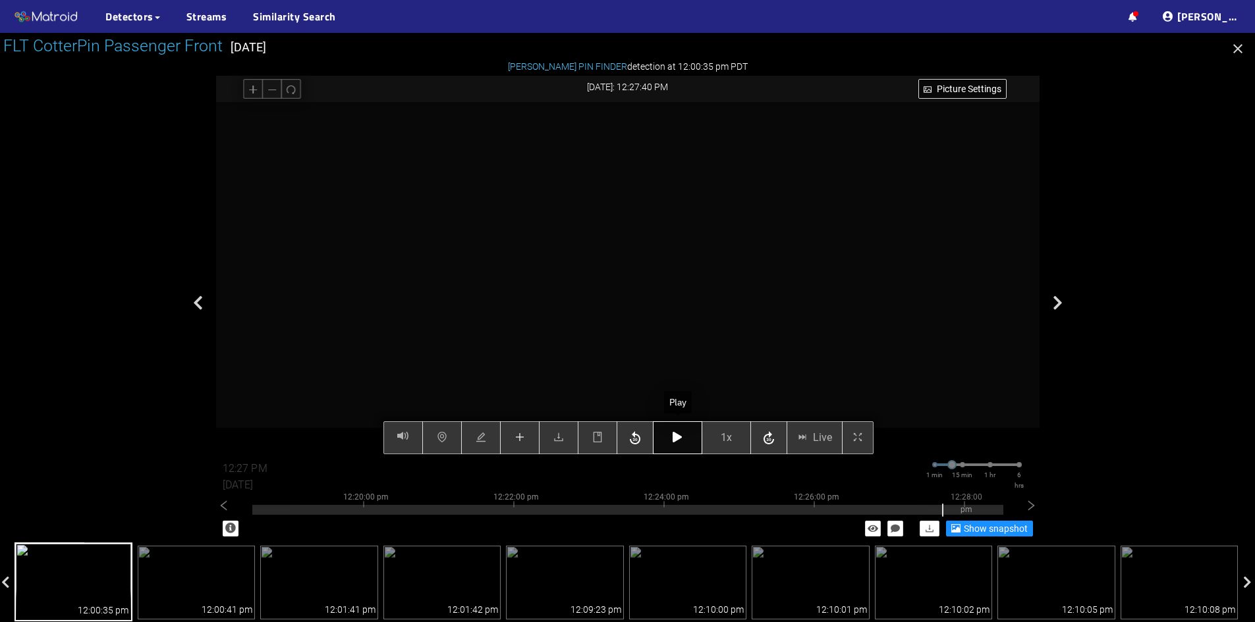
click at [666, 438] on button "button" at bounding box center [677, 437] width 49 height 33
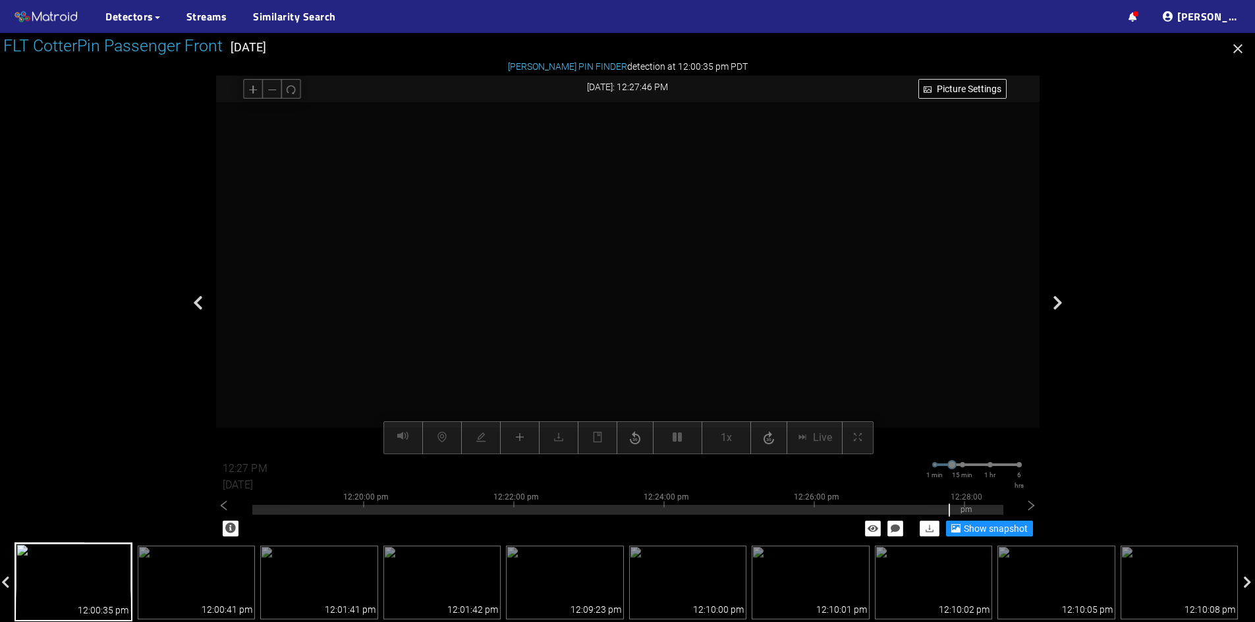
click at [608, 371] on video at bounding box center [625, 311] width 846 height 423
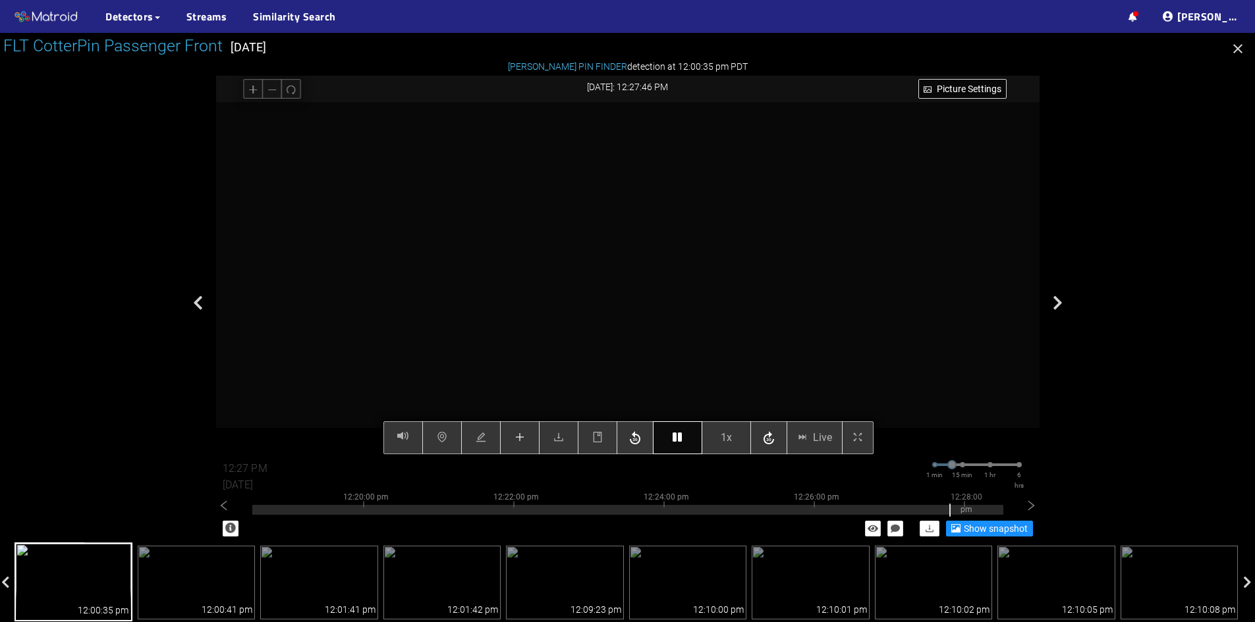
click at [684, 438] on button "button" at bounding box center [677, 437] width 49 height 33
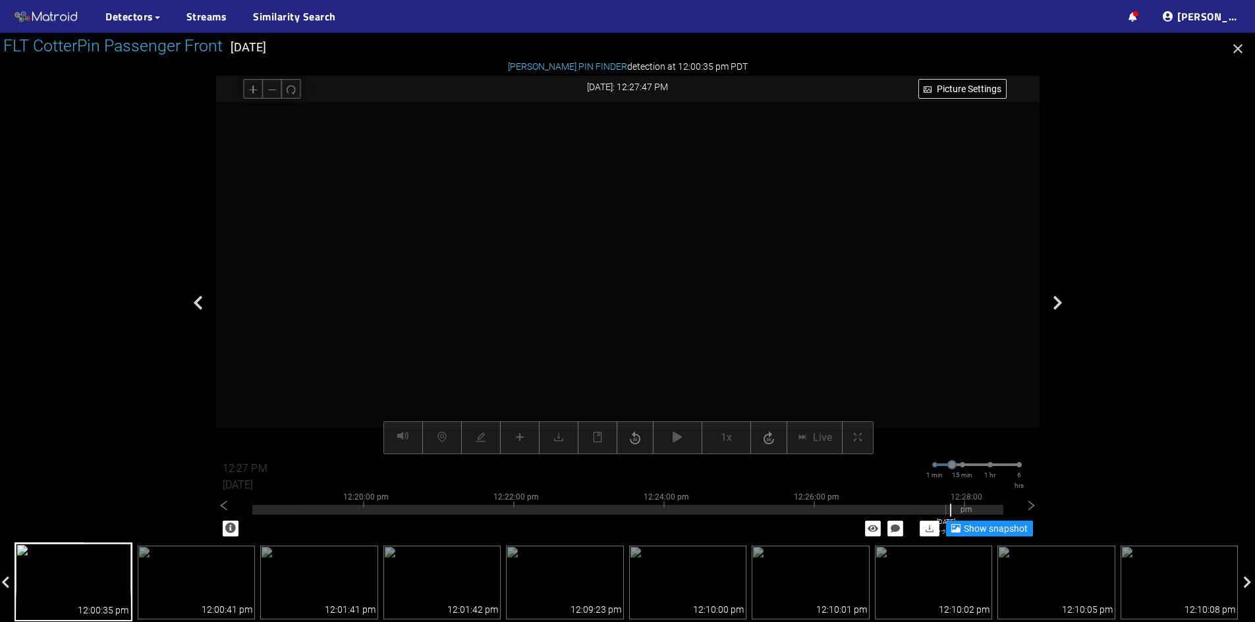
click at [945, 510] on div at bounding box center [627, 510] width 751 height 10
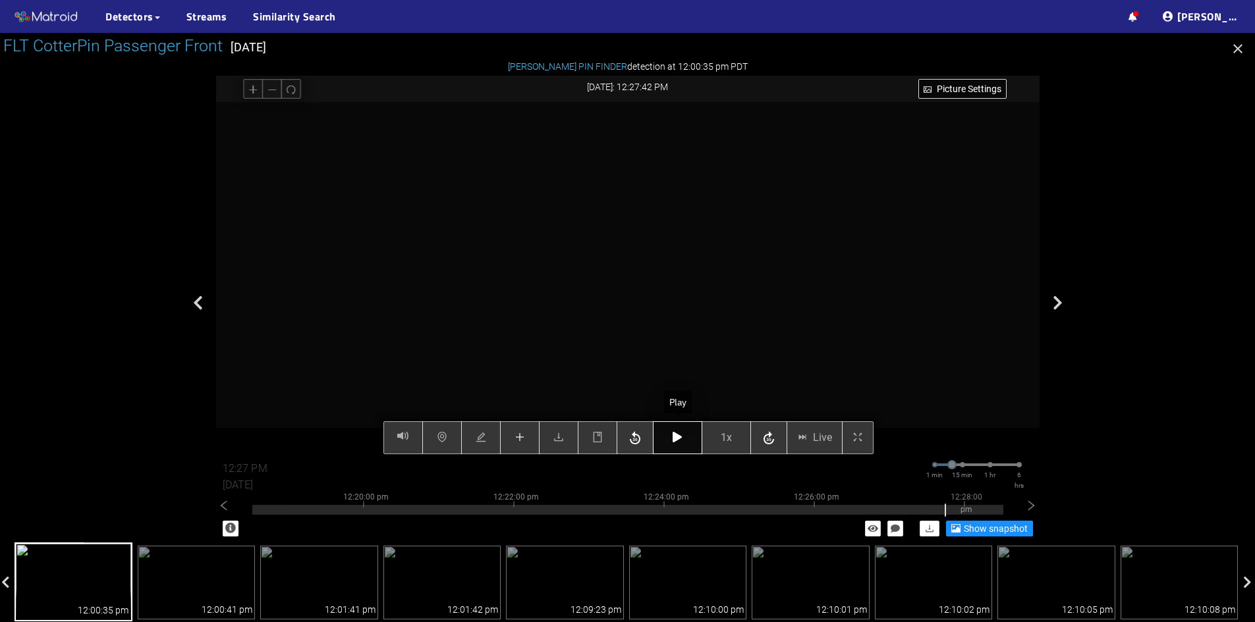
click at [682, 437] on icon "button" at bounding box center [676, 437] width 9 height 11
click at [678, 441] on icon "button" at bounding box center [676, 437] width 9 height 11
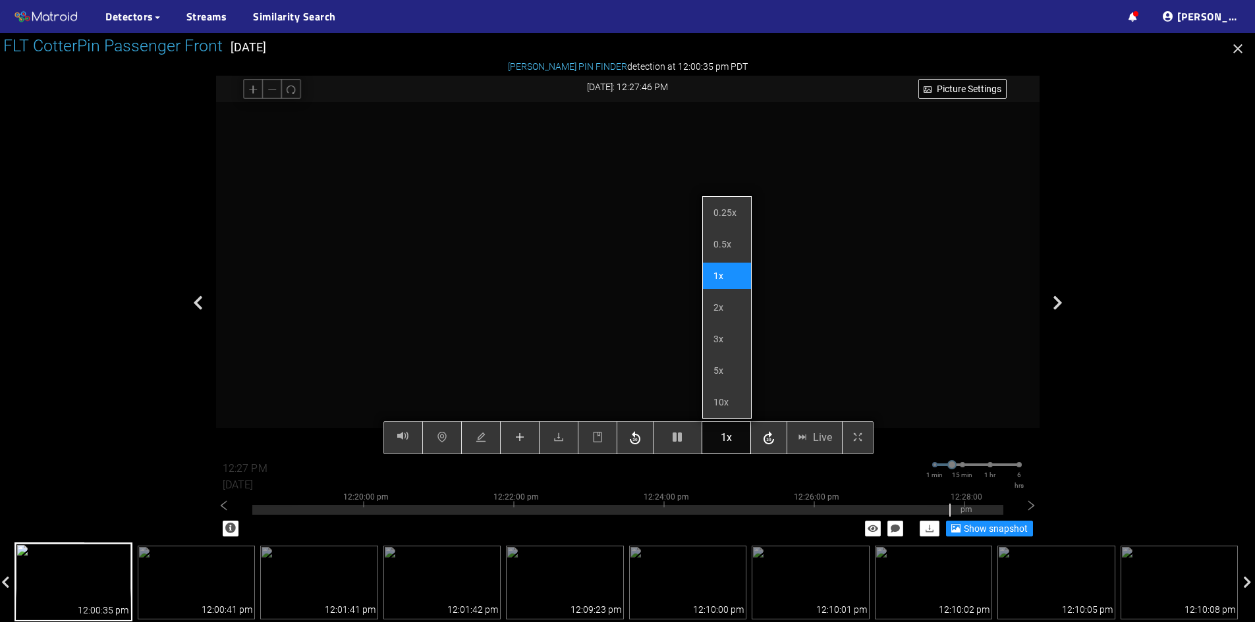
click at [734, 440] on button "1x" at bounding box center [725, 437] width 49 height 33
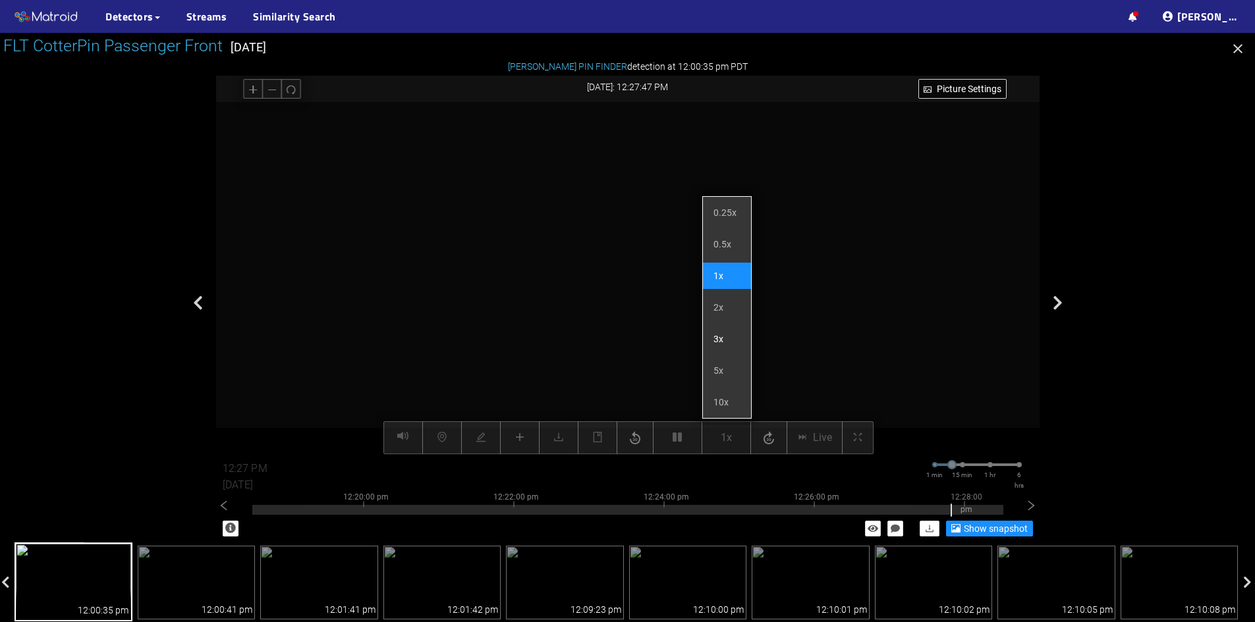
click at [715, 344] on li "3x" at bounding box center [727, 339] width 48 height 26
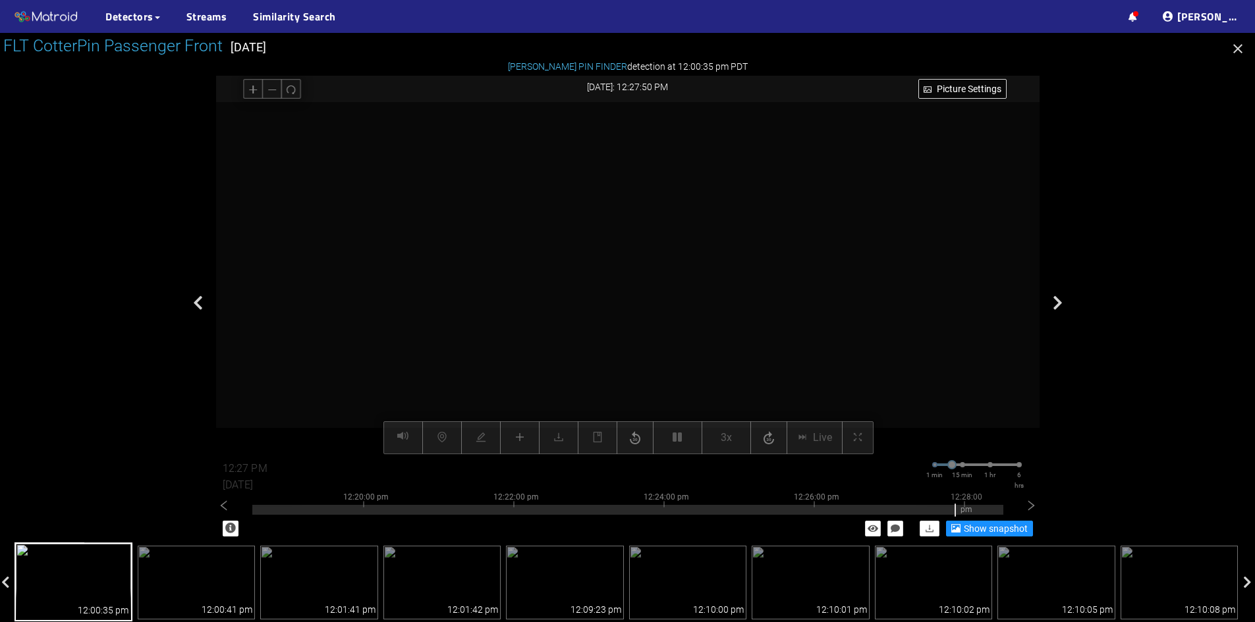
click at [624, 322] on video at bounding box center [625, 311] width 846 height 423
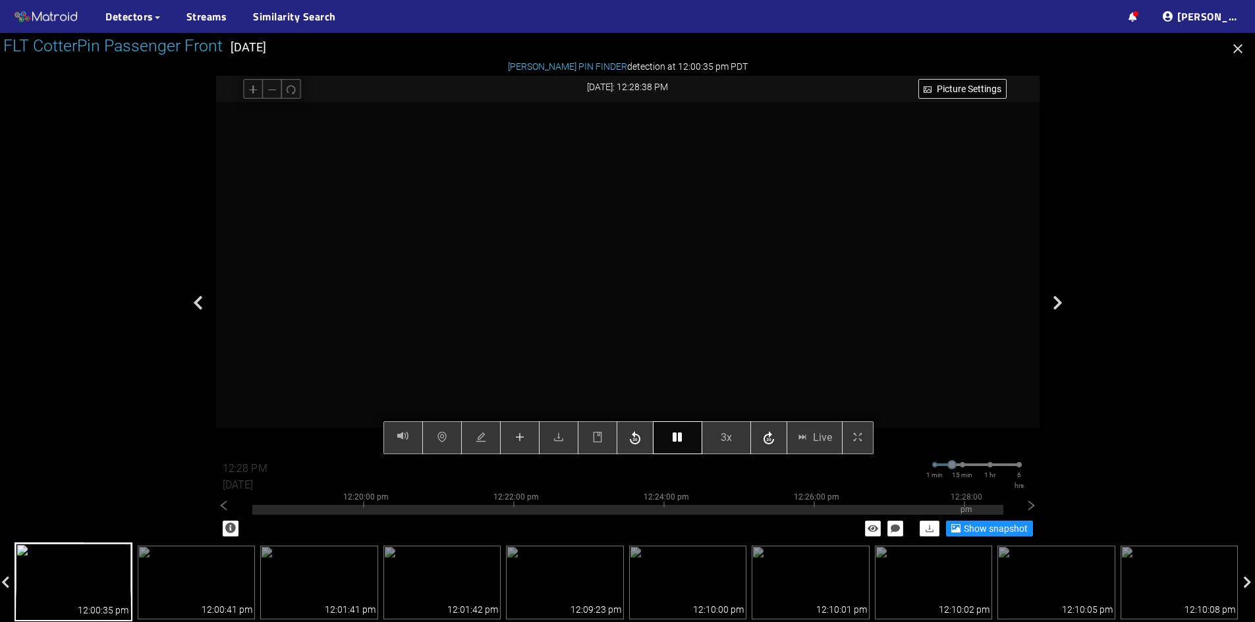
click at [669, 435] on button "button" at bounding box center [677, 437] width 49 height 33
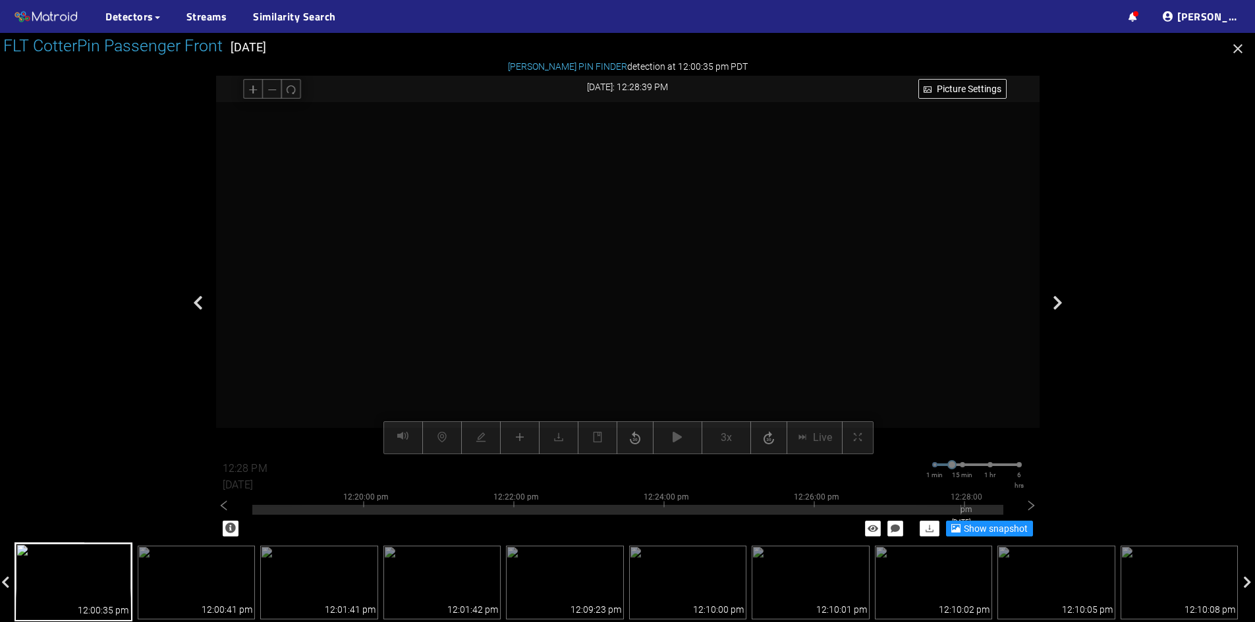
click at [960, 510] on div at bounding box center [627, 510] width 751 height 10
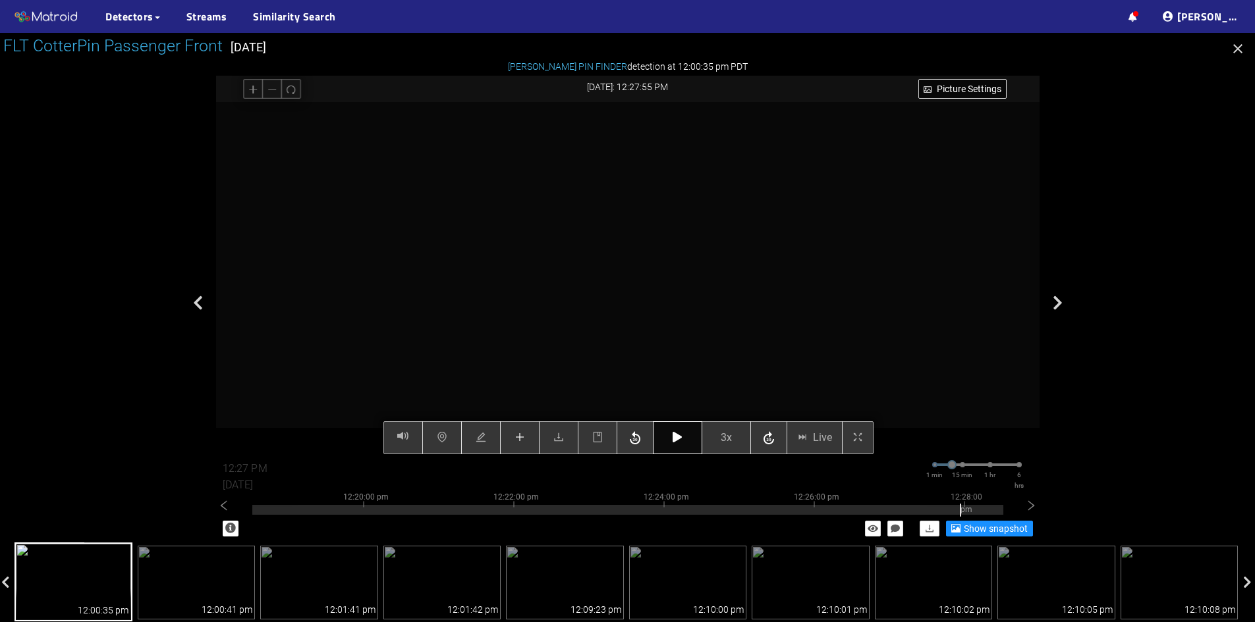
click at [669, 436] on button "button" at bounding box center [677, 437] width 49 height 33
click at [518, 437] on icon "plus" at bounding box center [519, 437] width 11 height 11
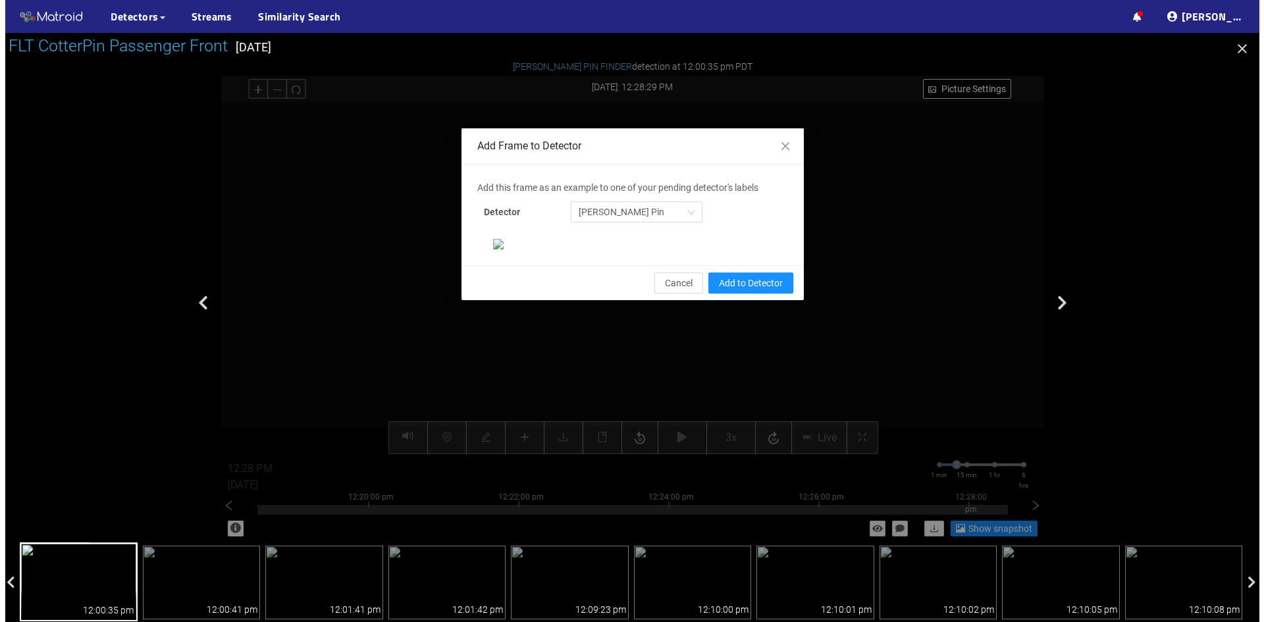
scroll to position [0, 0]
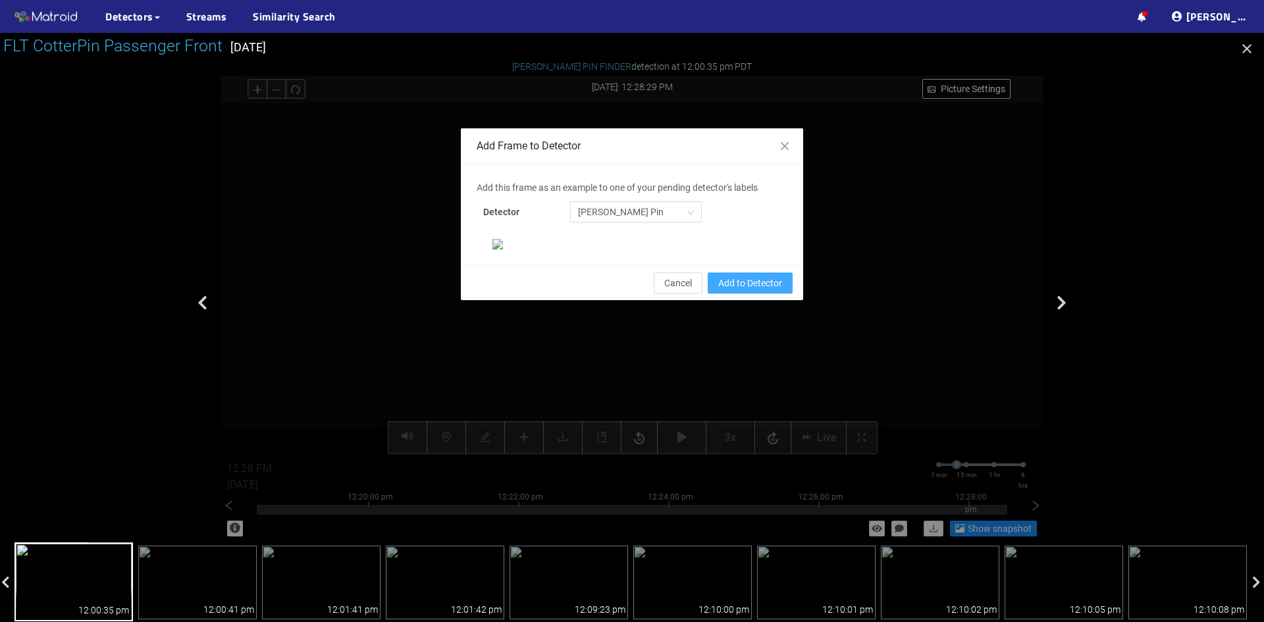
click at [749, 290] on span "Add to Detector" at bounding box center [750, 283] width 64 height 14
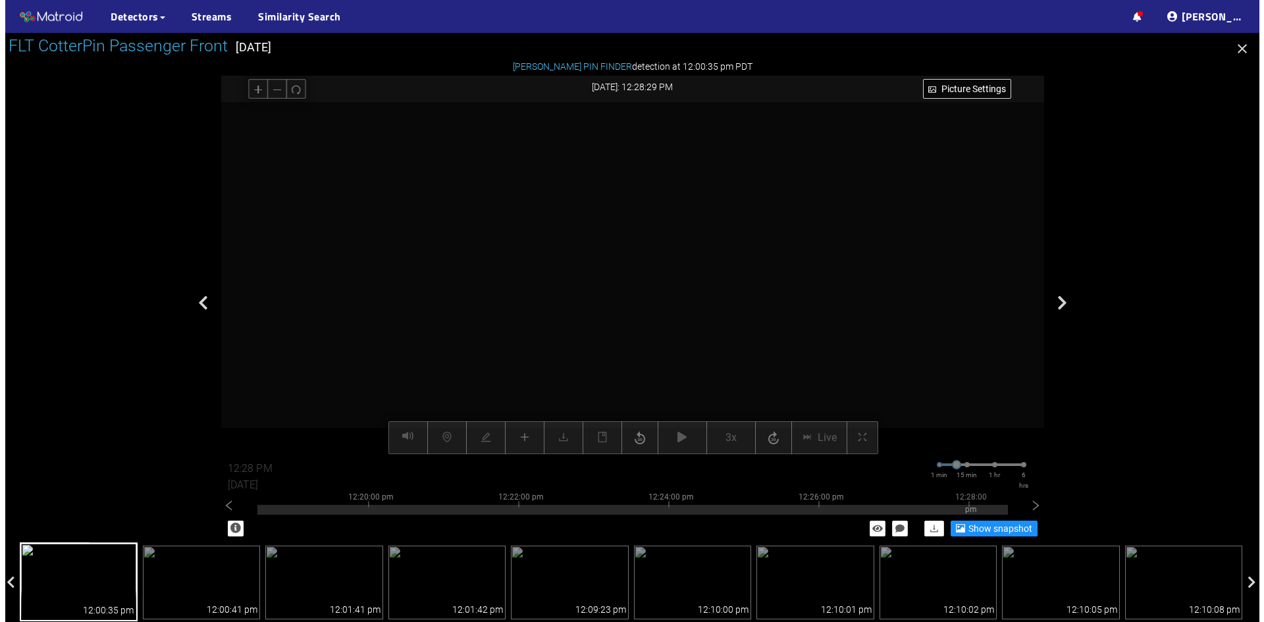
scroll to position [69, 0]
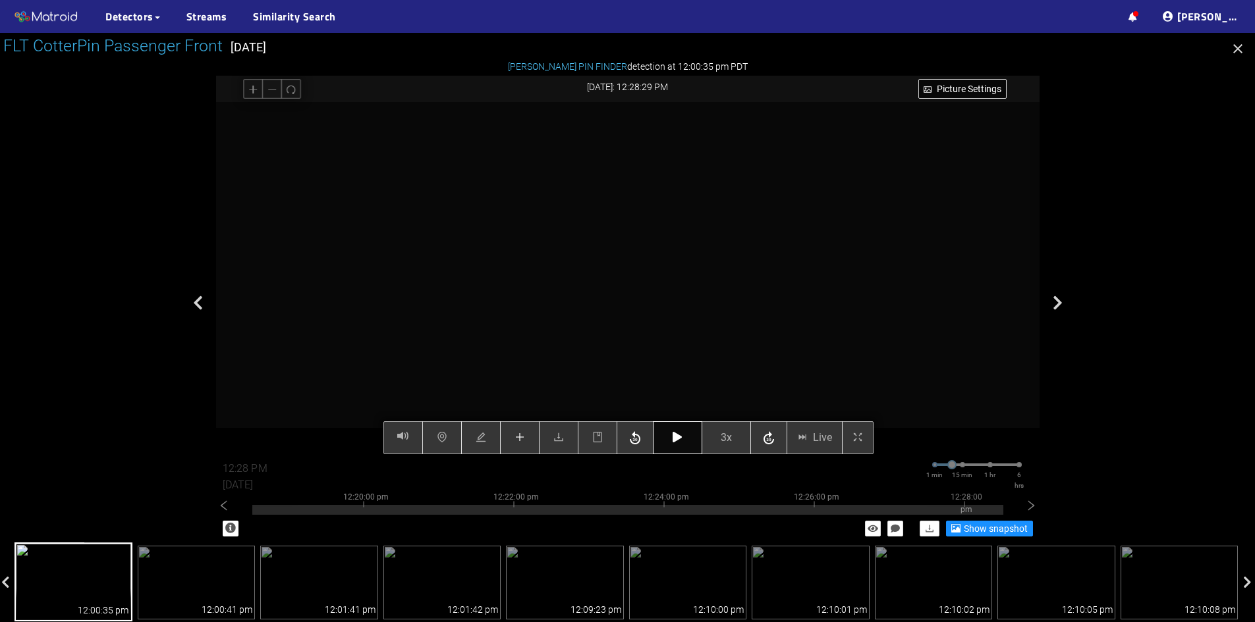
click at [669, 429] on button "button" at bounding box center [677, 437] width 49 height 33
click at [668, 430] on button "button" at bounding box center [677, 437] width 49 height 33
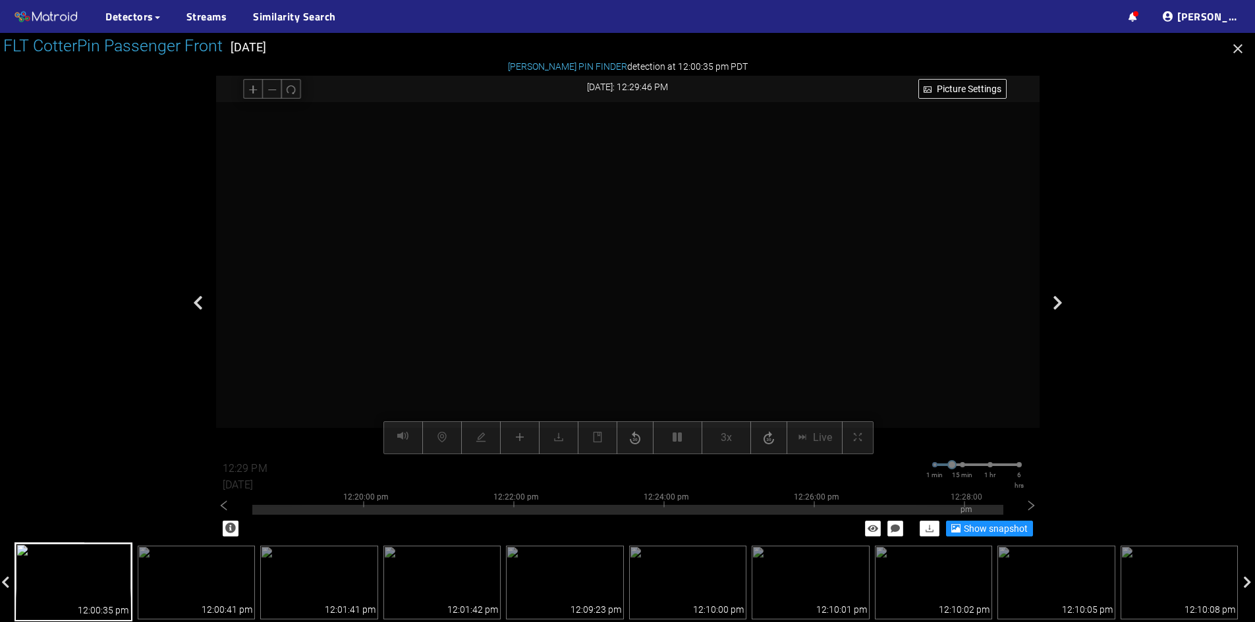
click at [691, 431] on div "Picture Settings 3x Live 12:29 PM [DATE] 1 min 15 min 1 hr 6 hrs 12:10:00 pm 12…" at bounding box center [627, 278] width 823 height 352
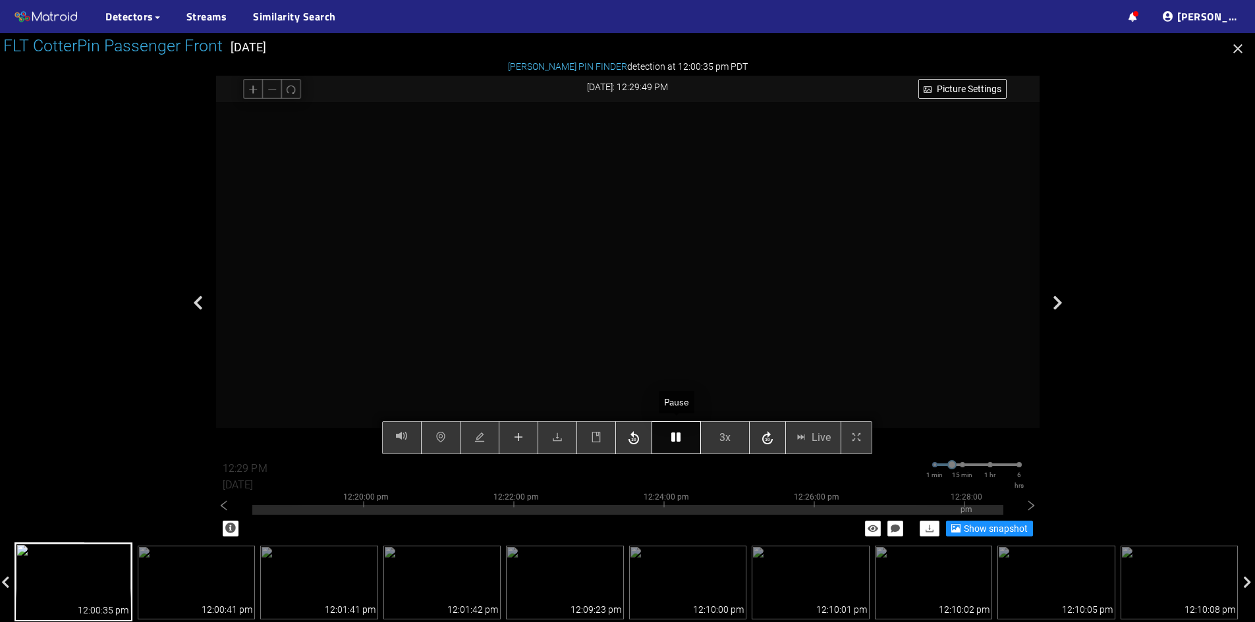
click at [684, 441] on button "button" at bounding box center [675, 437] width 49 height 33
click at [682, 445] on button "button" at bounding box center [675, 437] width 49 height 33
click at [684, 437] on button "button" at bounding box center [675, 437] width 49 height 33
click at [513, 442] on icon "plus" at bounding box center [518, 437] width 11 height 11
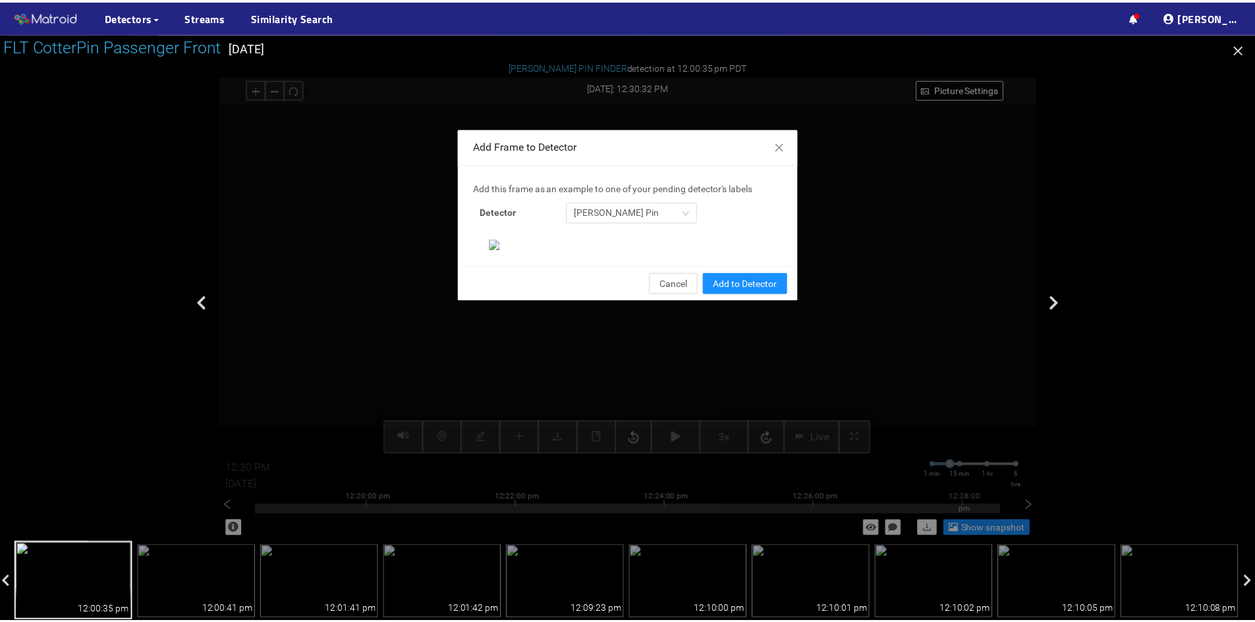
scroll to position [135, 0]
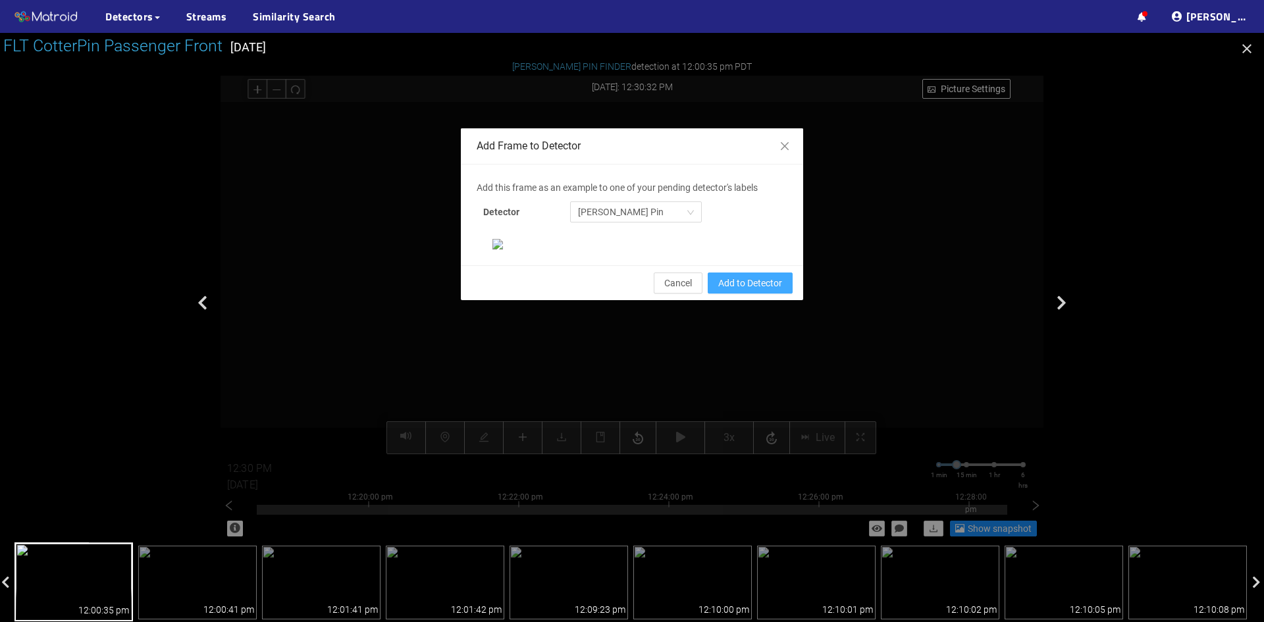
click at [759, 290] on span "Add to Detector" at bounding box center [750, 283] width 64 height 14
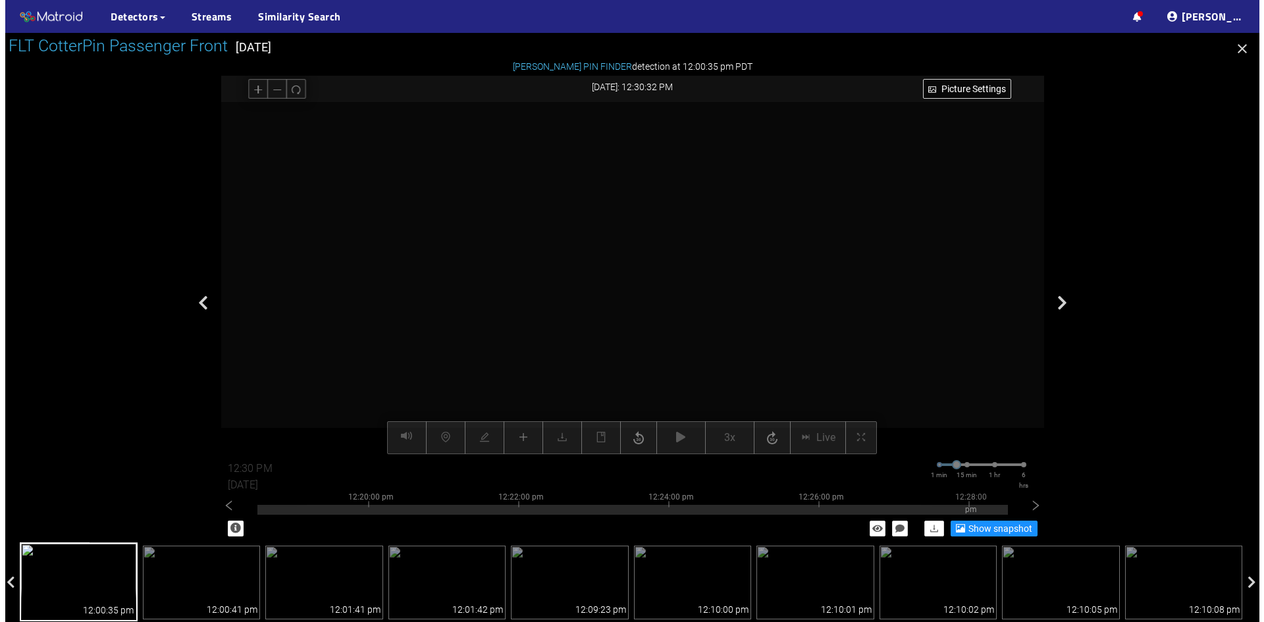
scroll to position [69, 0]
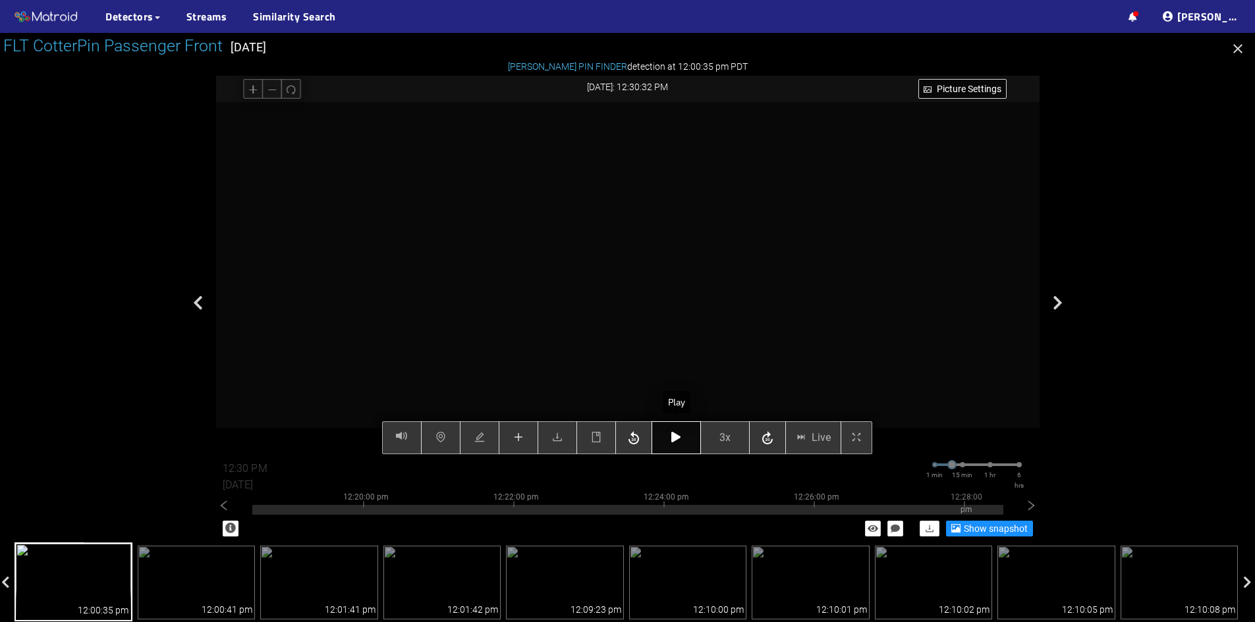
click at [681, 446] on button "button" at bounding box center [675, 437] width 49 height 33
click at [664, 432] on button "button" at bounding box center [675, 437] width 49 height 33
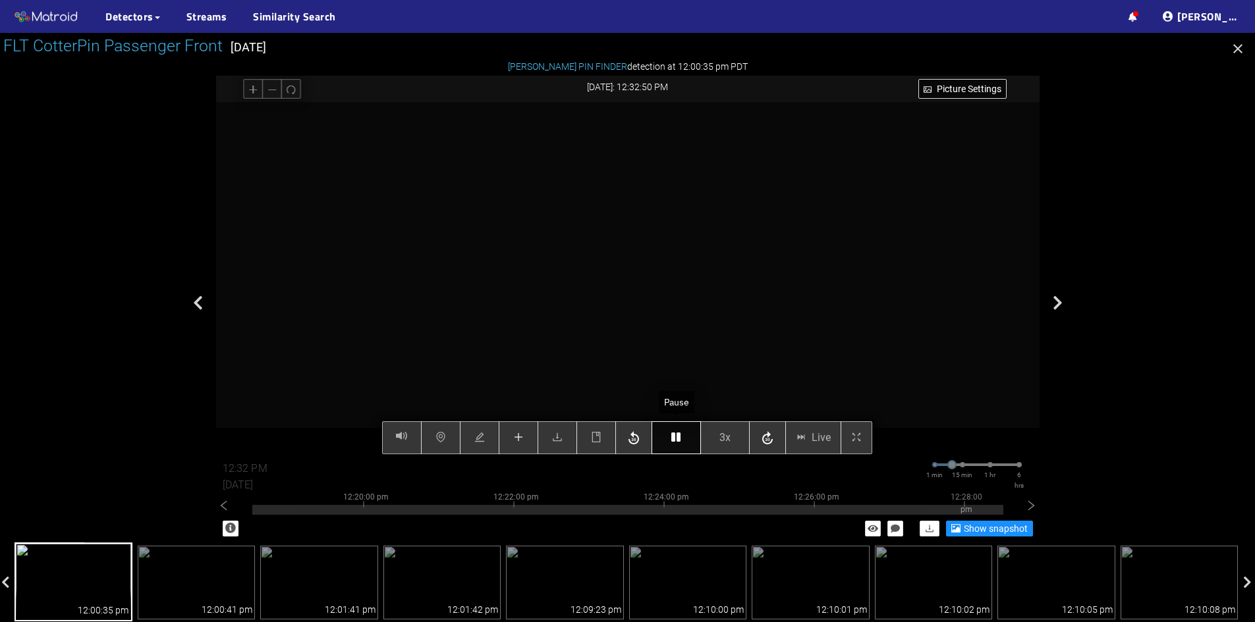
click at [664, 432] on button "button" at bounding box center [675, 437] width 49 height 33
click at [669, 442] on button "button" at bounding box center [675, 437] width 49 height 33
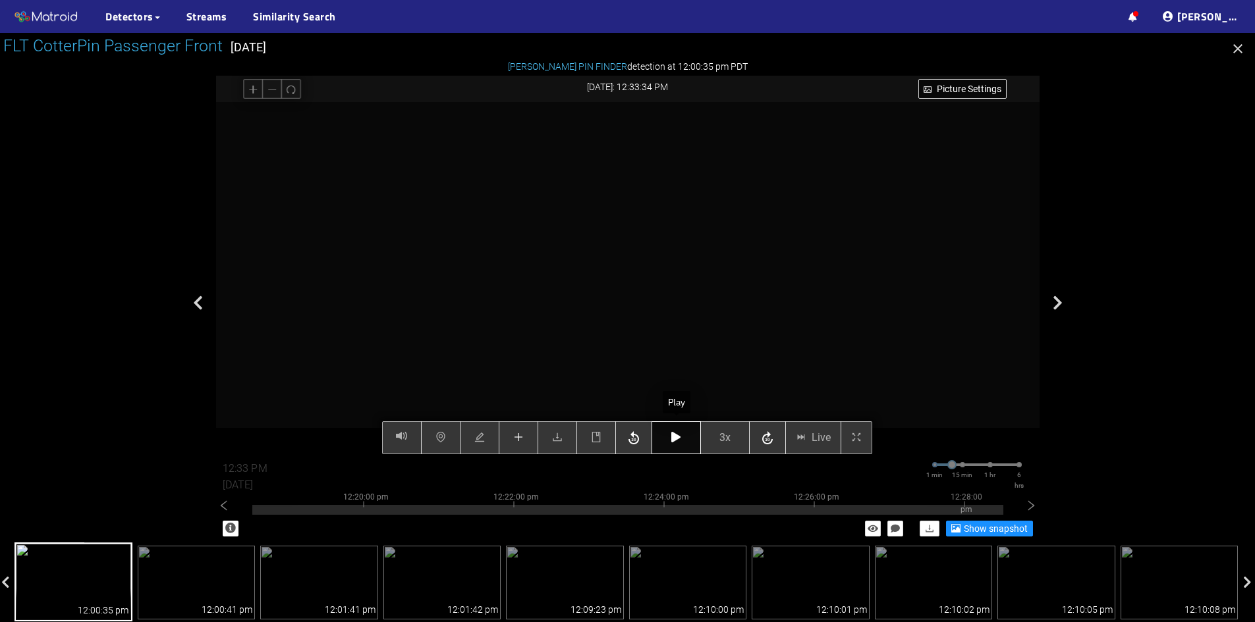
click at [672, 441] on icon "button" at bounding box center [675, 437] width 9 height 11
click at [524, 448] on button "button" at bounding box center [519, 437] width 40 height 33
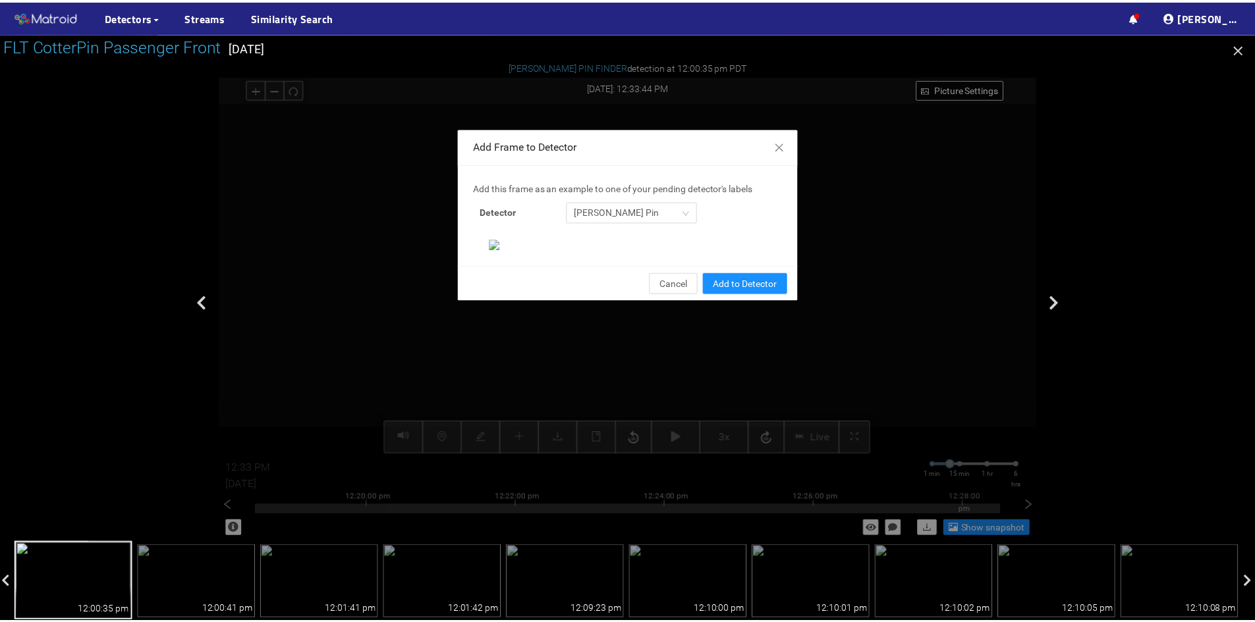
scroll to position [135, 0]
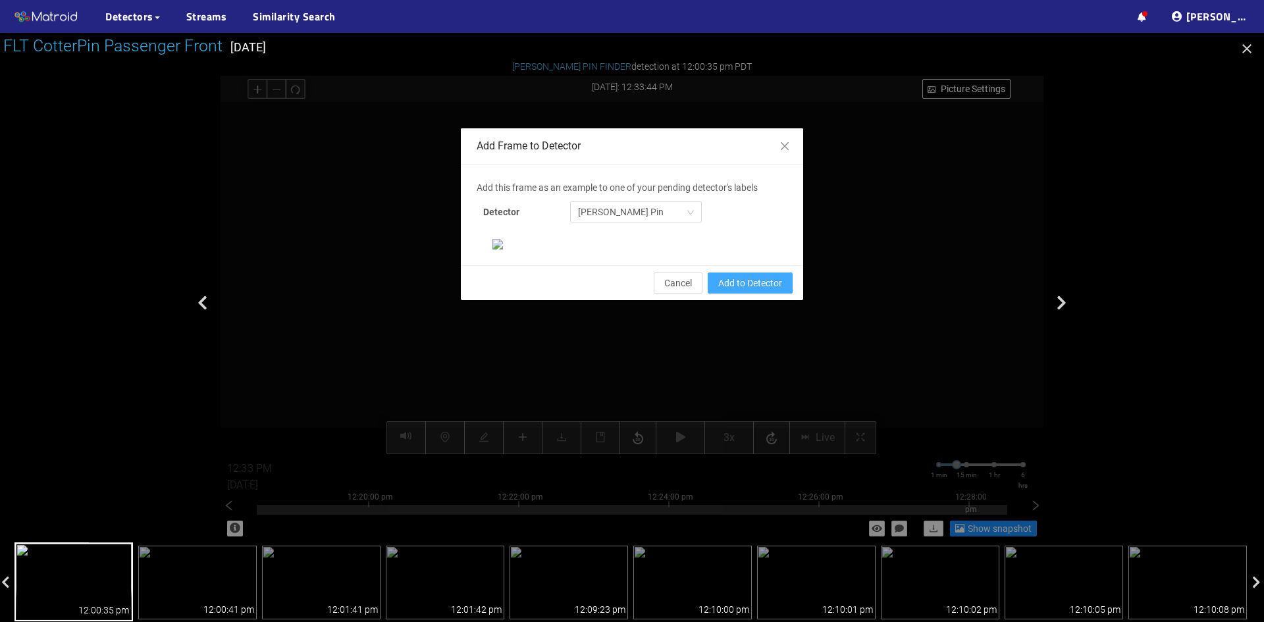
click at [745, 290] on span "Add to Detector" at bounding box center [750, 283] width 64 height 14
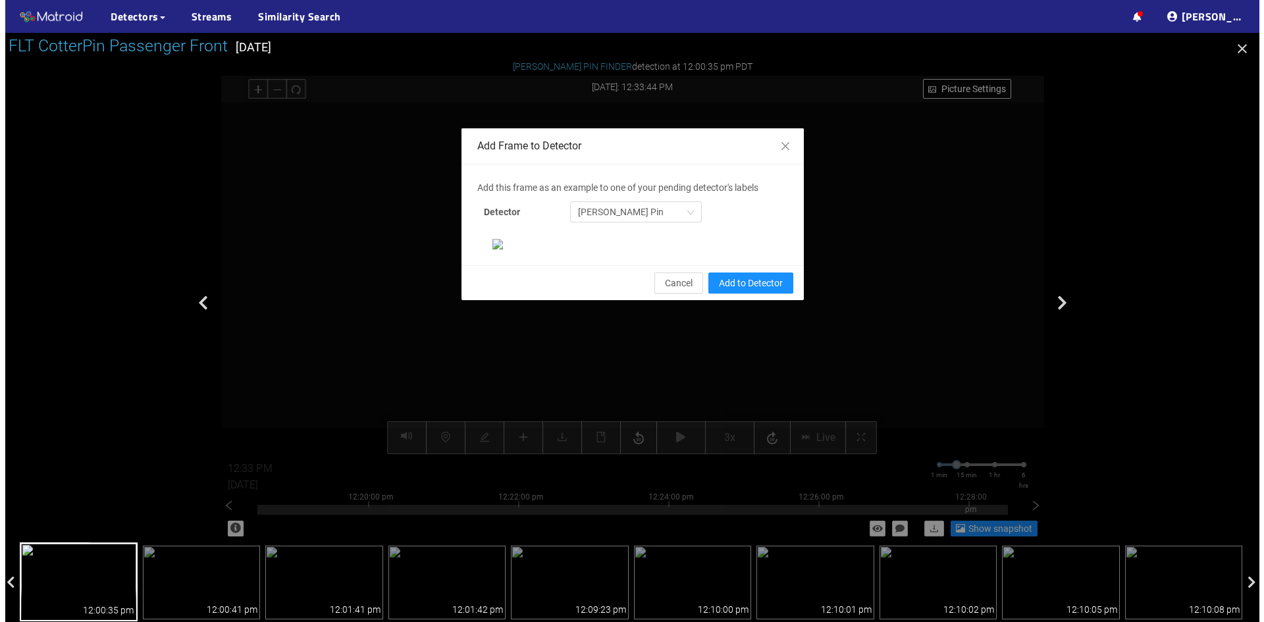
scroll to position [69, 0]
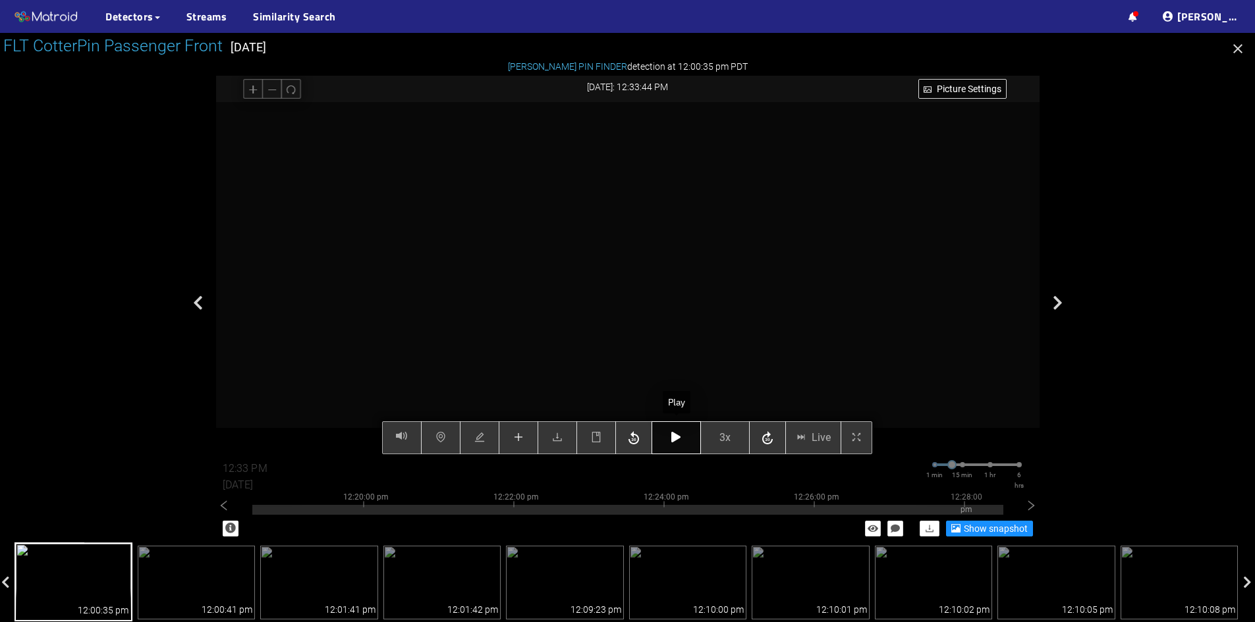
click at [668, 445] on button "button" at bounding box center [675, 437] width 49 height 33
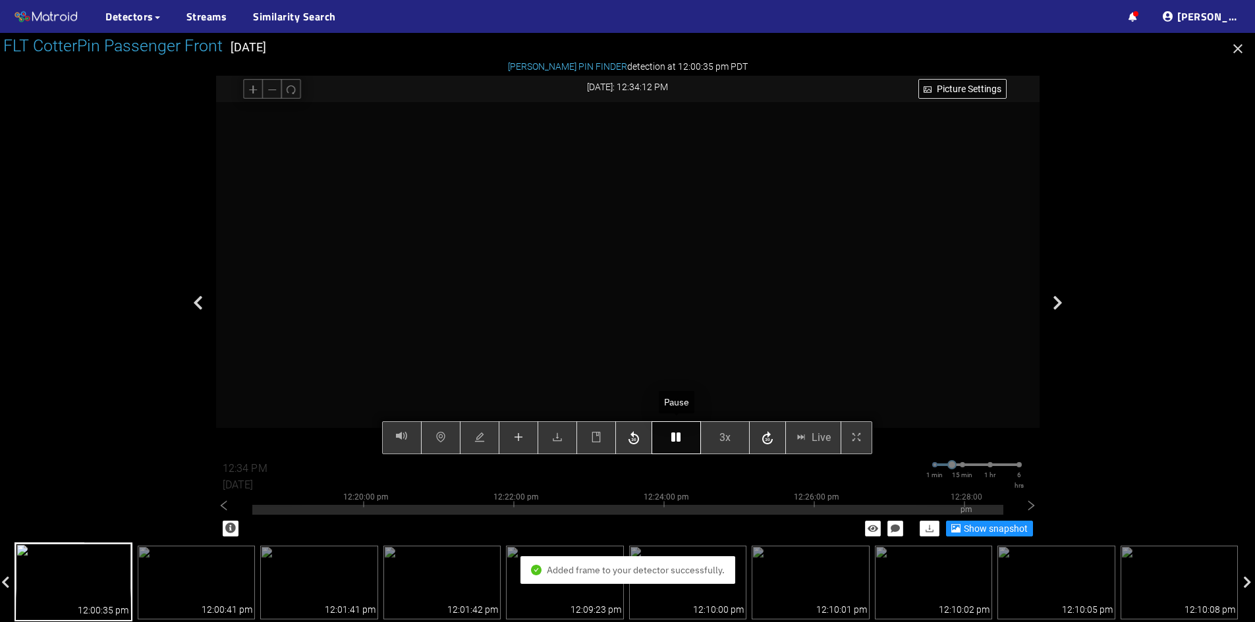
click at [668, 445] on button "button" at bounding box center [675, 437] width 49 height 33
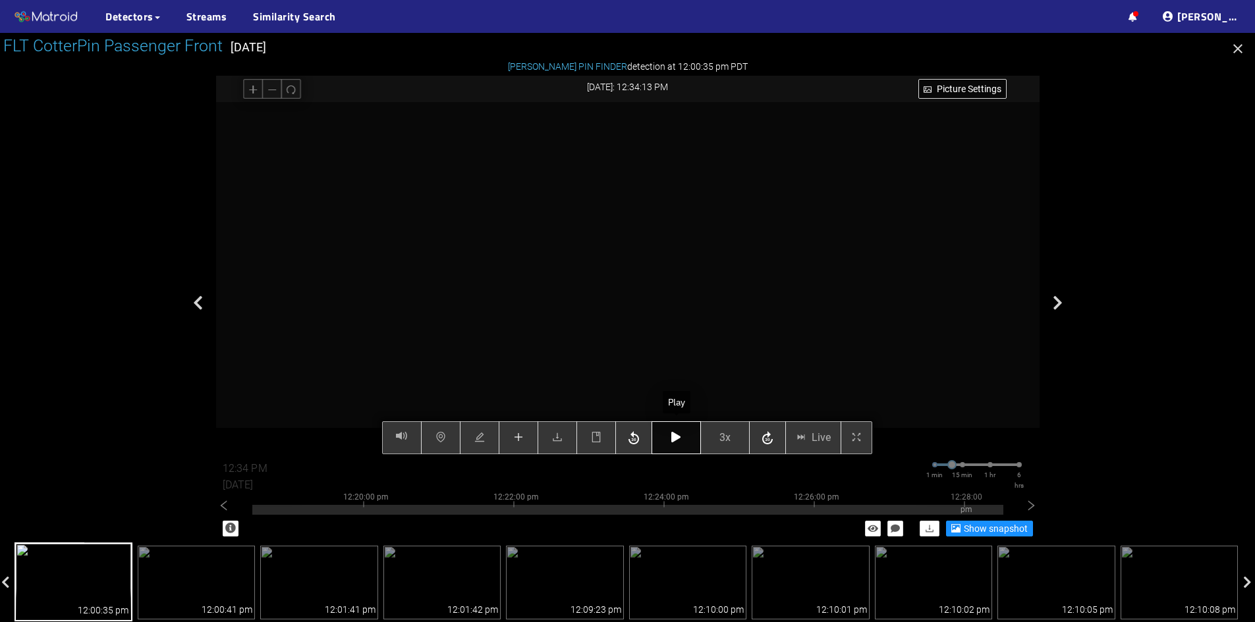
click at [668, 445] on button "button" at bounding box center [675, 437] width 49 height 33
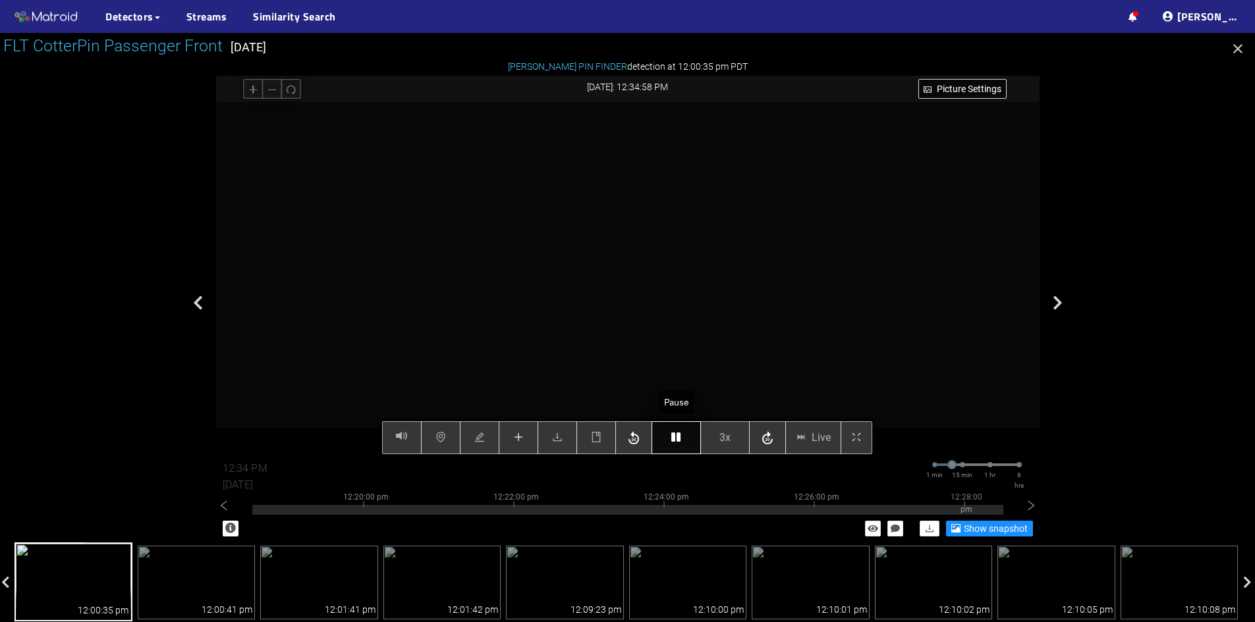
click at [668, 445] on button "button" at bounding box center [675, 437] width 49 height 33
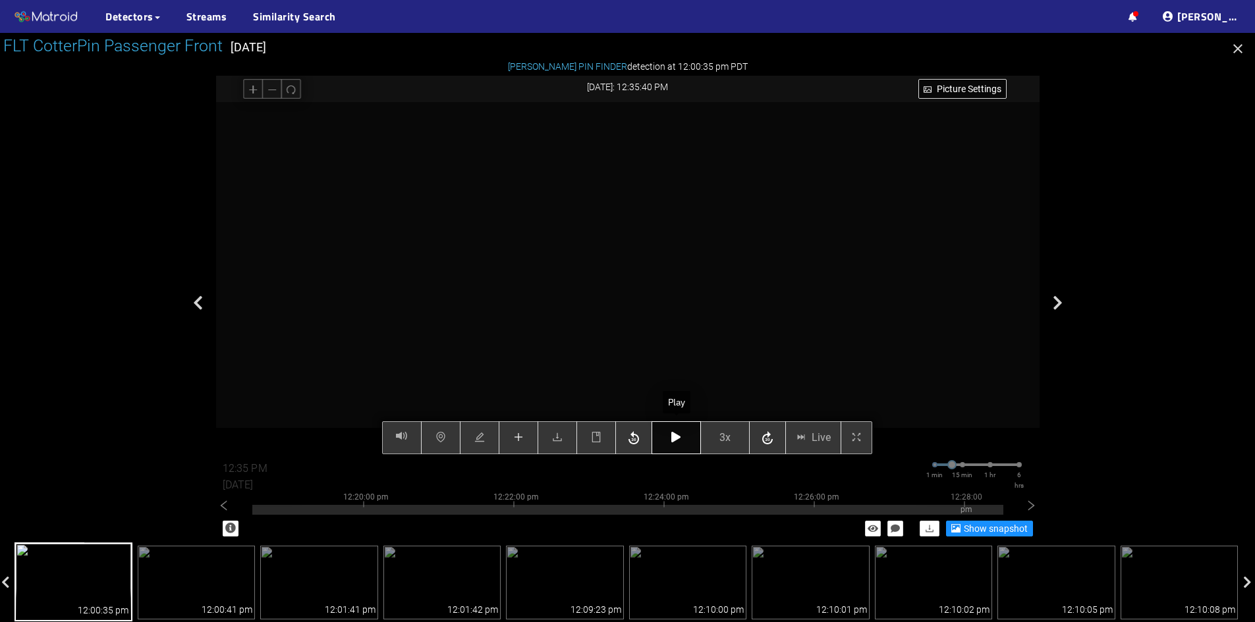
click at [668, 445] on button "button" at bounding box center [675, 437] width 49 height 33
click at [674, 443] on icon "button" at bounding box center [675, 437] width 9 height 11
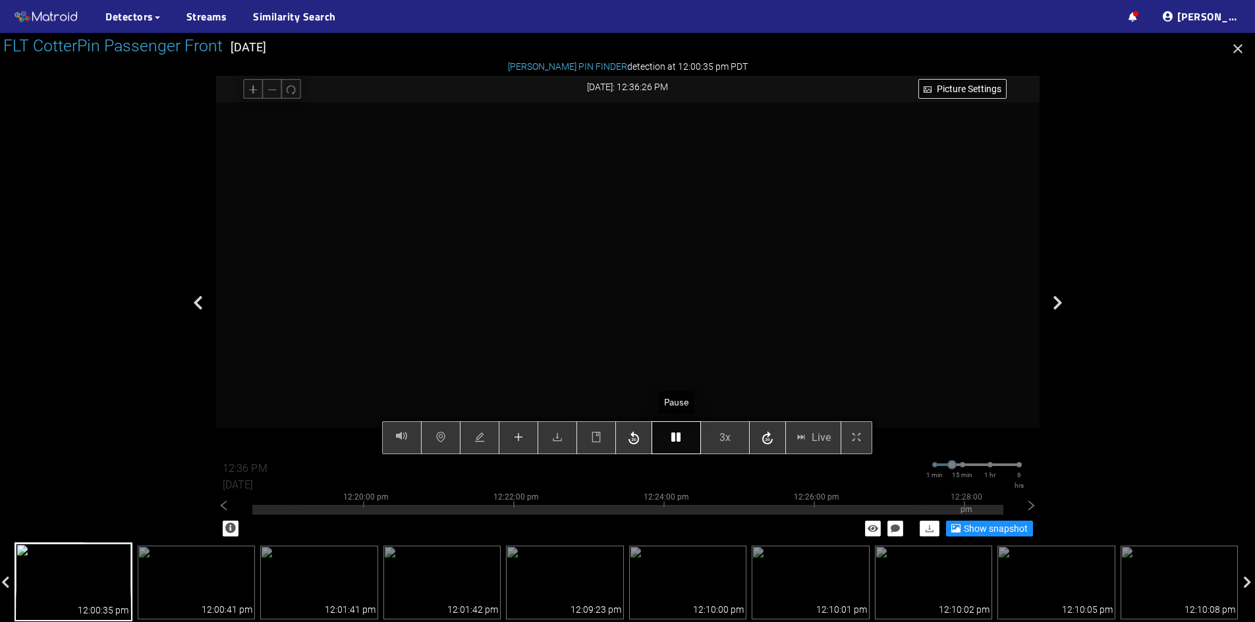
click at [674, 443] on icon "button" at bounding box center [675, 437] width 9 height 11
click at [670, 433] on button "button" at bounding box center [675, 437] width 49 height 33
click at [675, 443] on icon "button" at bounding box center [675, 437] width 9 height 11
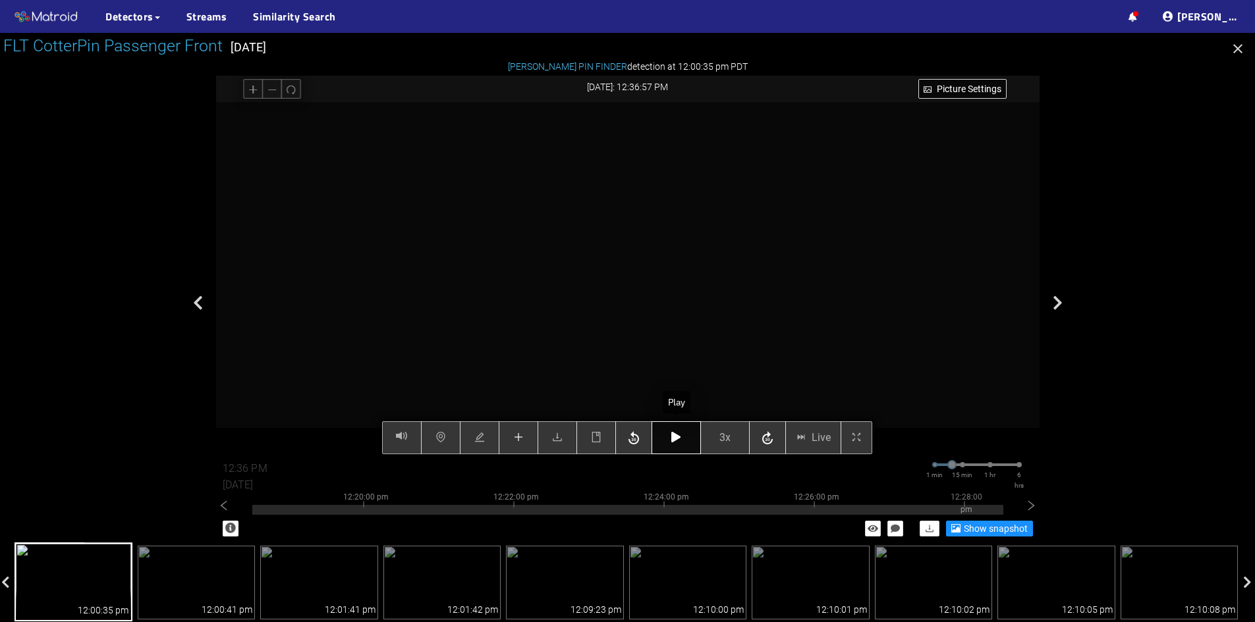
click at [675, 443] on icon "button" at bounding box center [675, 437] width 9 height 11
click at [512, 444] on div "Picture Settings 3x Live 12:37 PM [DATE] 1 min 15 min 1 hr 6 hrs 12:10:00 pm 12…" at bounding box center [627, 278] width 823 height 352
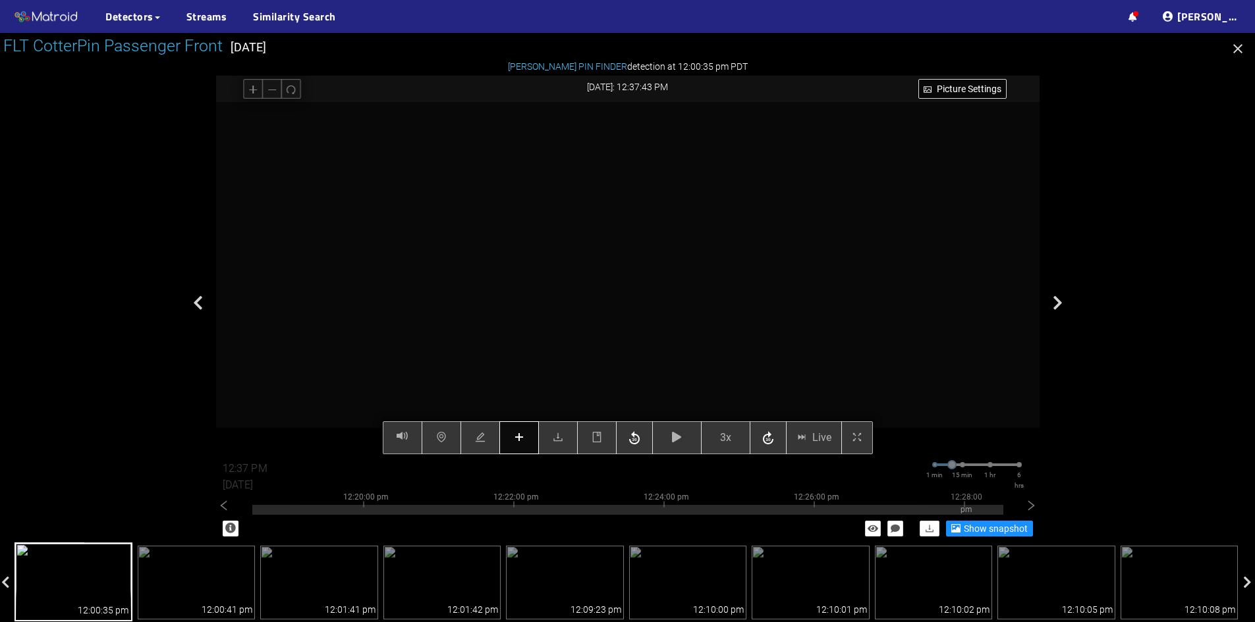
click at [512, 434] on button "button" at bounding box center [519, 437] width 40 height 33
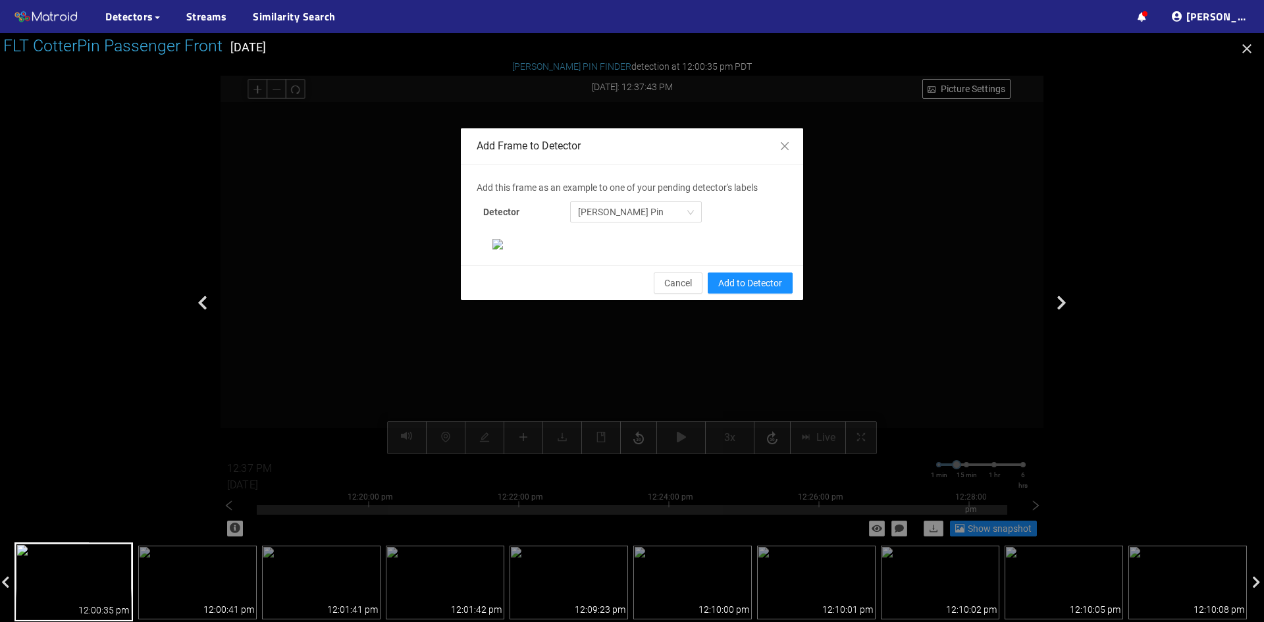
scroll to position [0, 0]
click at [743, 290] on span "Add to Detector" at bounding box center [750, 283] width 64 height 14
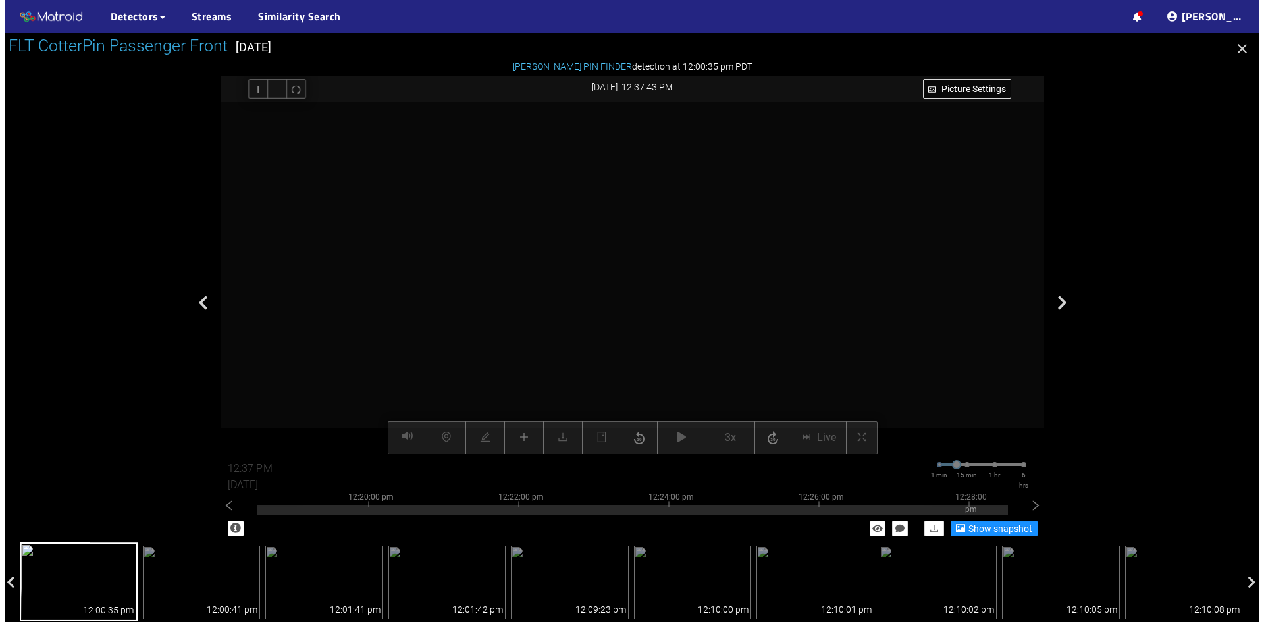
scroll to position [69, 0]
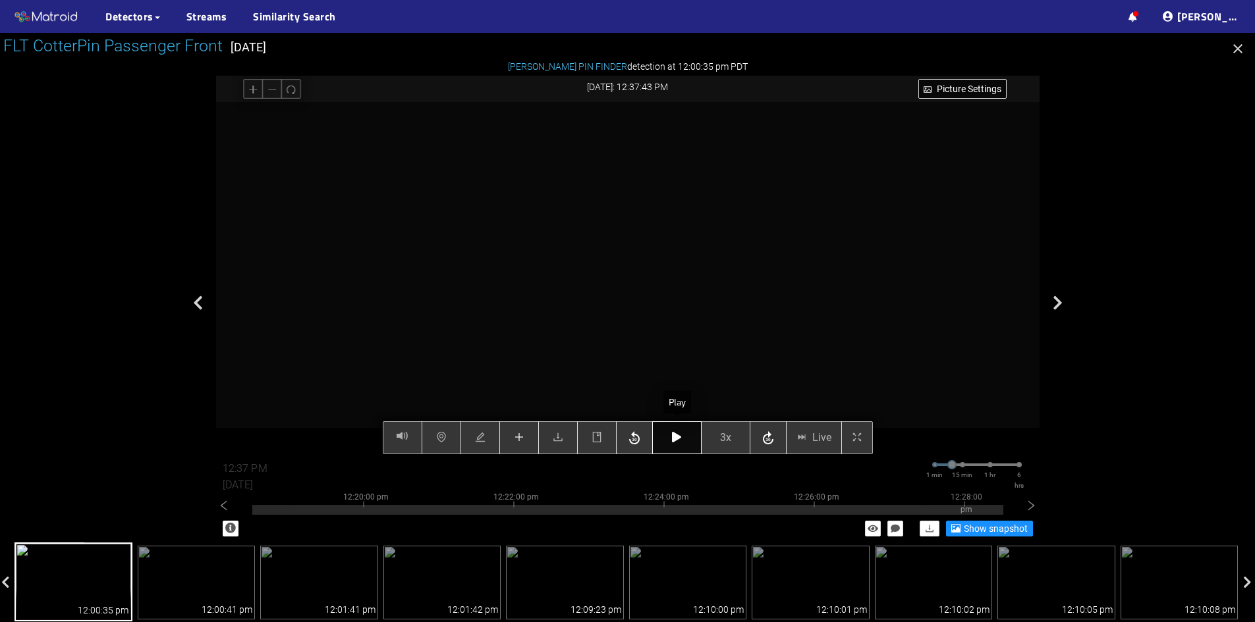
click at [668, 434] on button "button" at bounding box center [676, 437] width 49 height 33
click at [676, 440] on icon "button" at bounding box center [676, 437] width 9 height 11
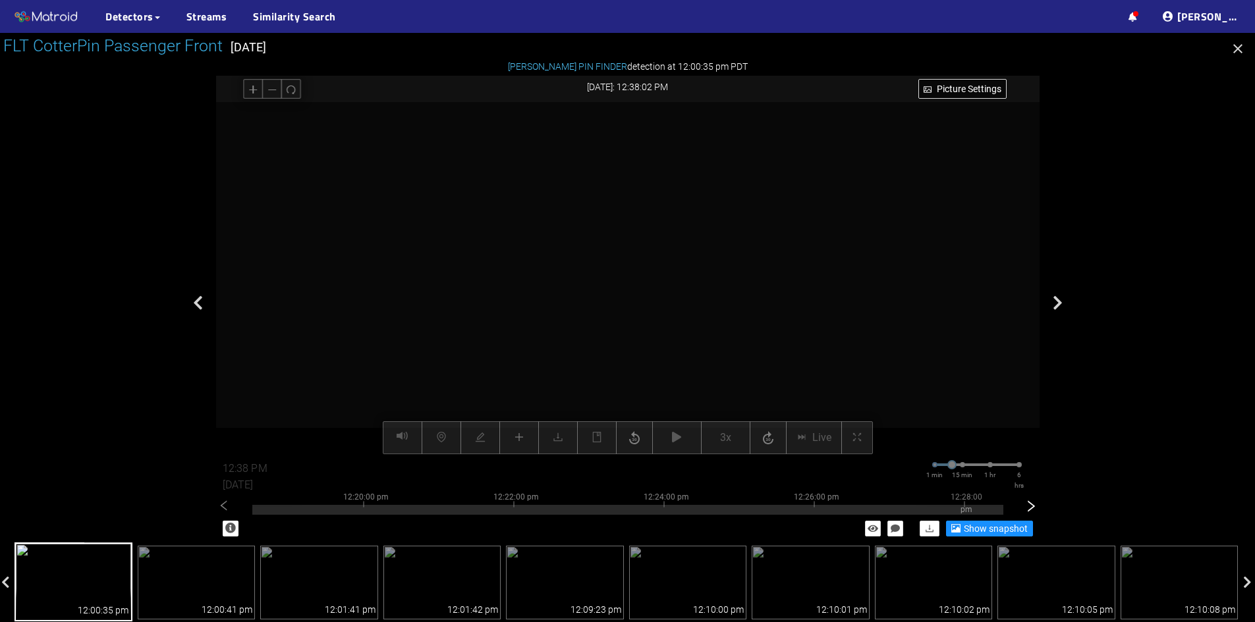
click at [1034, 506] on icon "right" at bounding box center [1030, 506] width 13 height 13
click at [965, 511] on div at bounding box center [627, 510] width 751 height 10
click at [955, 513] on div at bounding box center [627, 510] width 751 height 10
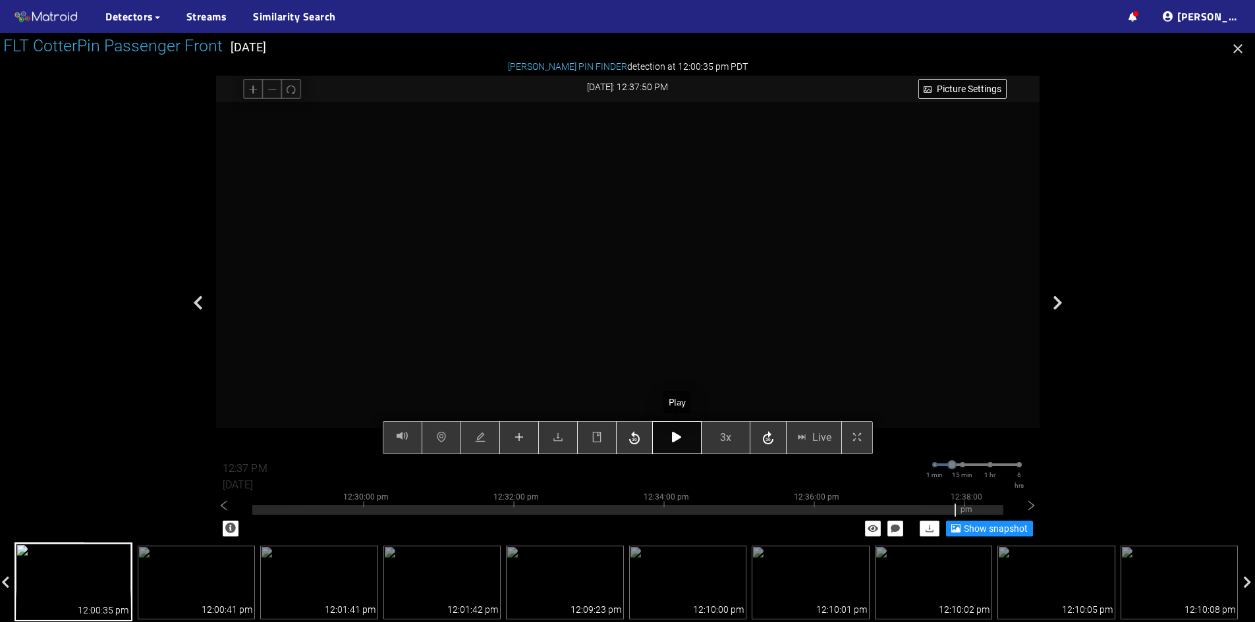
click at [681, 437] on icon "button" at bounding box center [676, 437] width 9 height 11
click at [676, 437] on icon "button" at bounding box center [676, 437] width 9 height 11
click at [677, 438] on icon "button" at bounding box center [676, 437] width 9 height 11
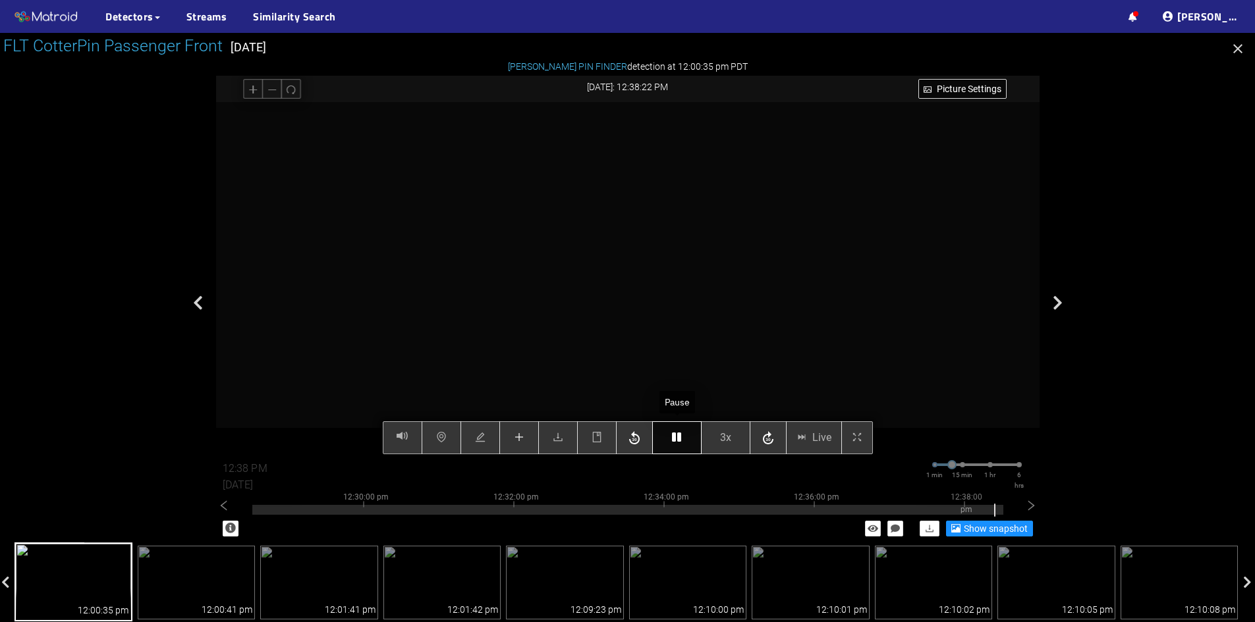
click at [677, 438] on icon "button" at bounding box center [676, 437] width 9 height 11
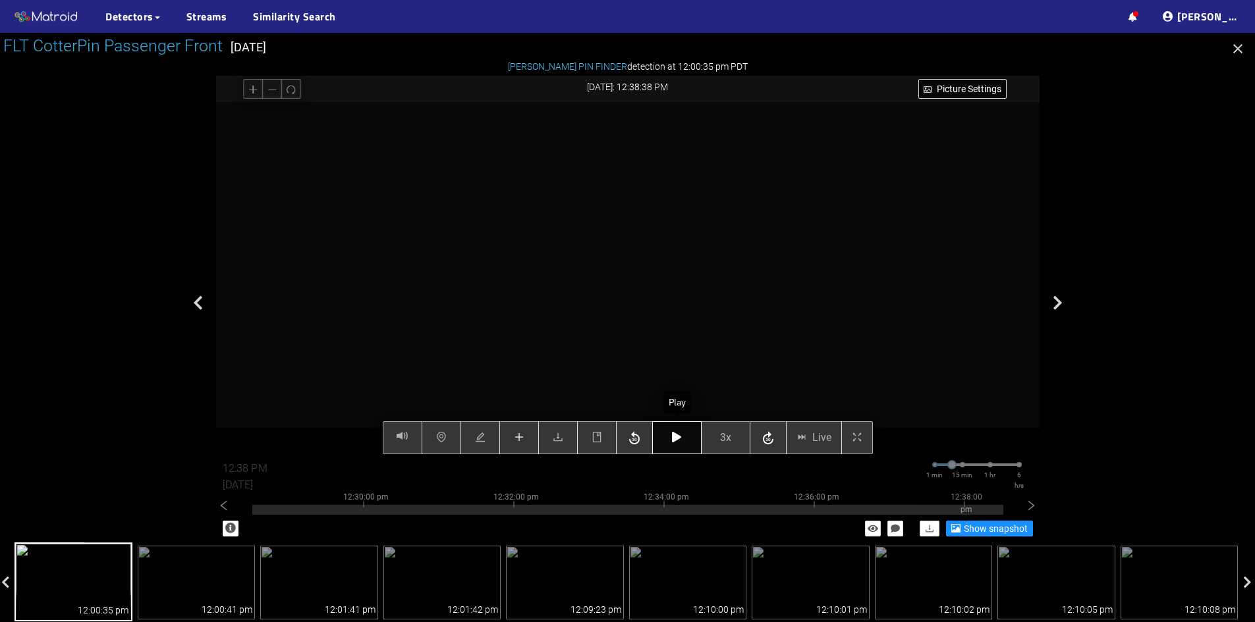
click at [677, 438] on icon "button" at bounding box center [676, 437] width 9 height 11
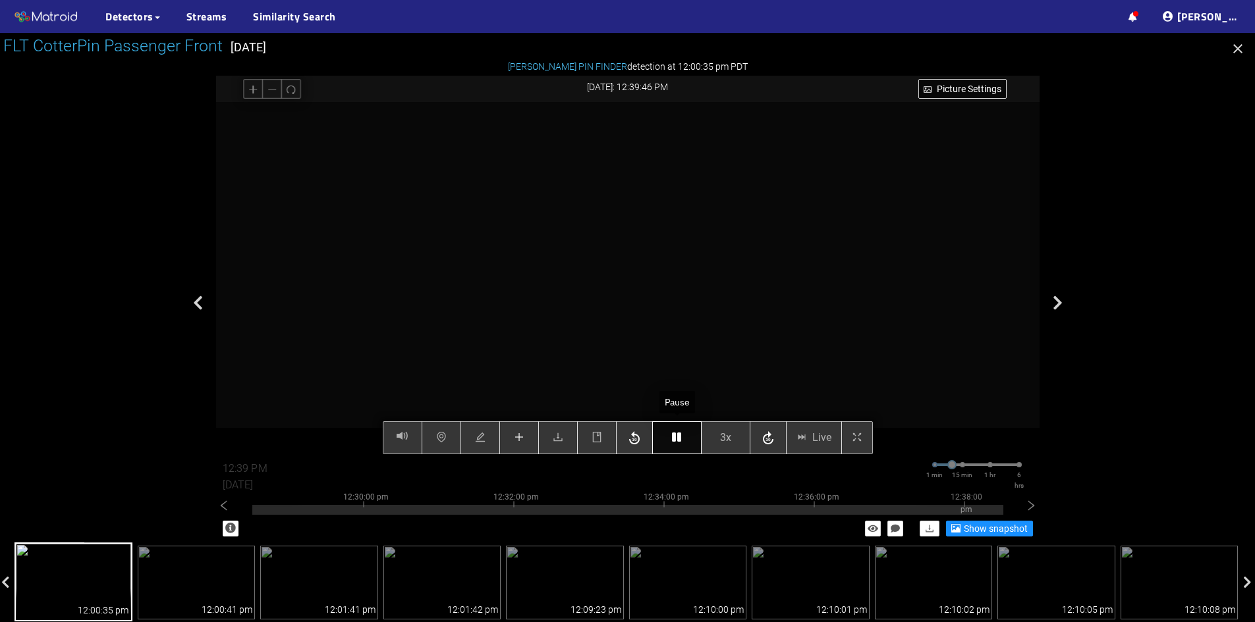
click at [677, 438] on icon "button" at bounding box center [676, 437] width 9 height 11
click at [516, 438] on icon "plus" at bounding box center [518, 437] width 9 height 1
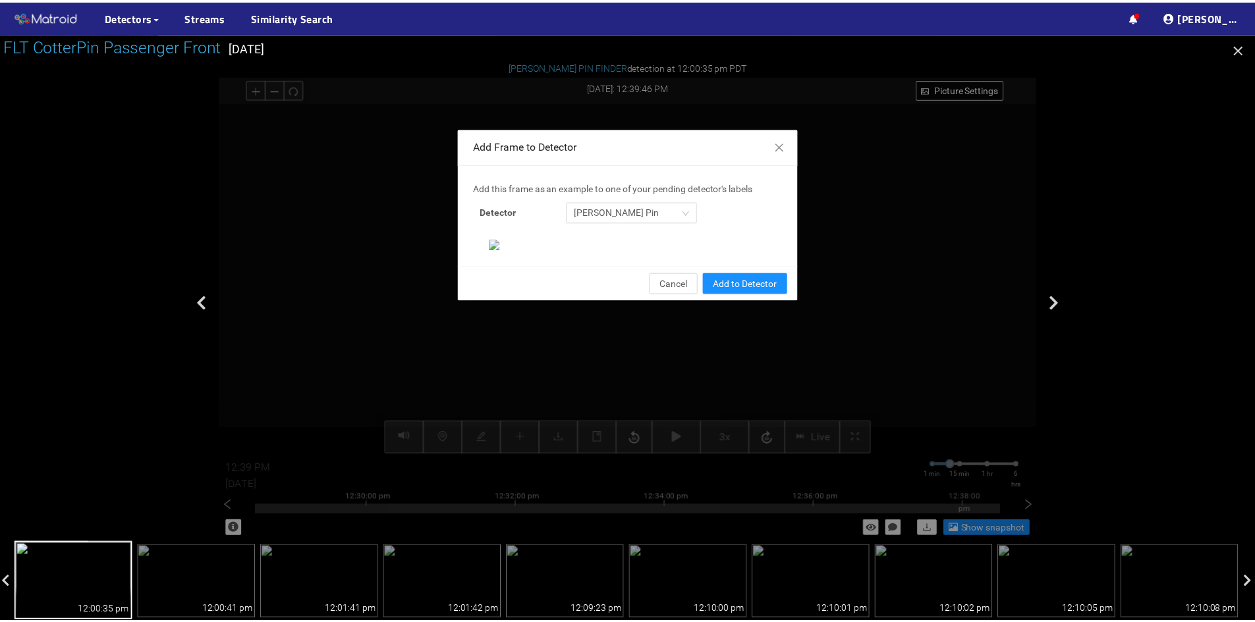
scroll to position [135, 0]
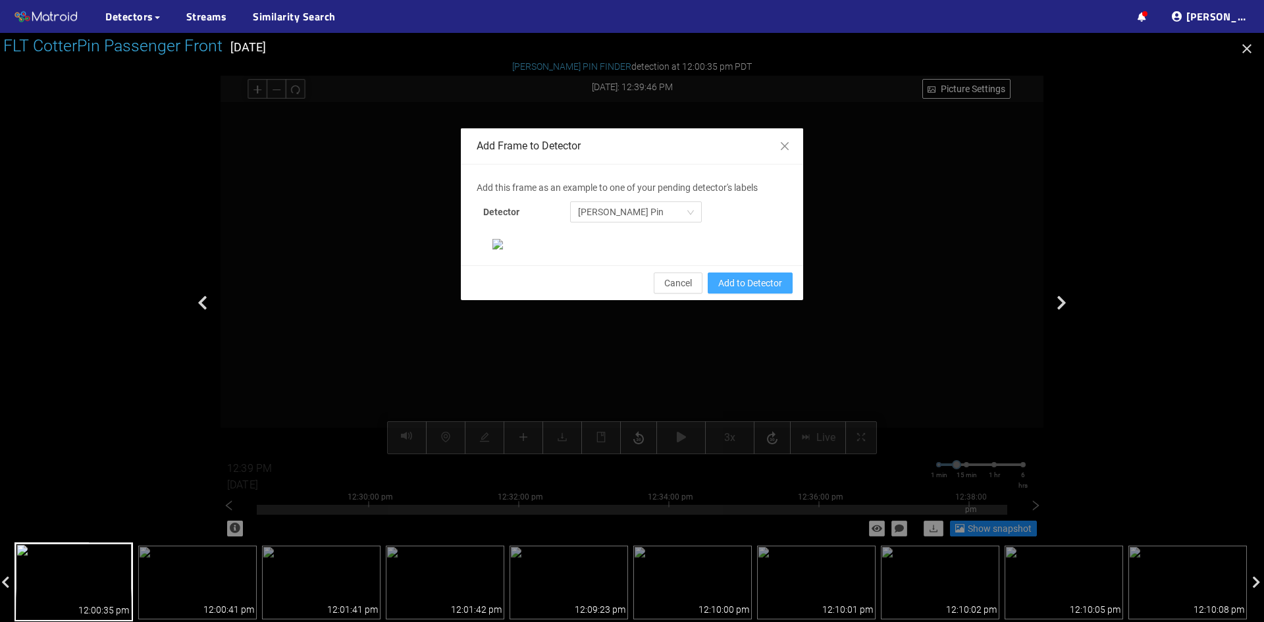
click at [731, 290] on span "Add to Detector" at bounding box center [750, 283] width 64 height 14
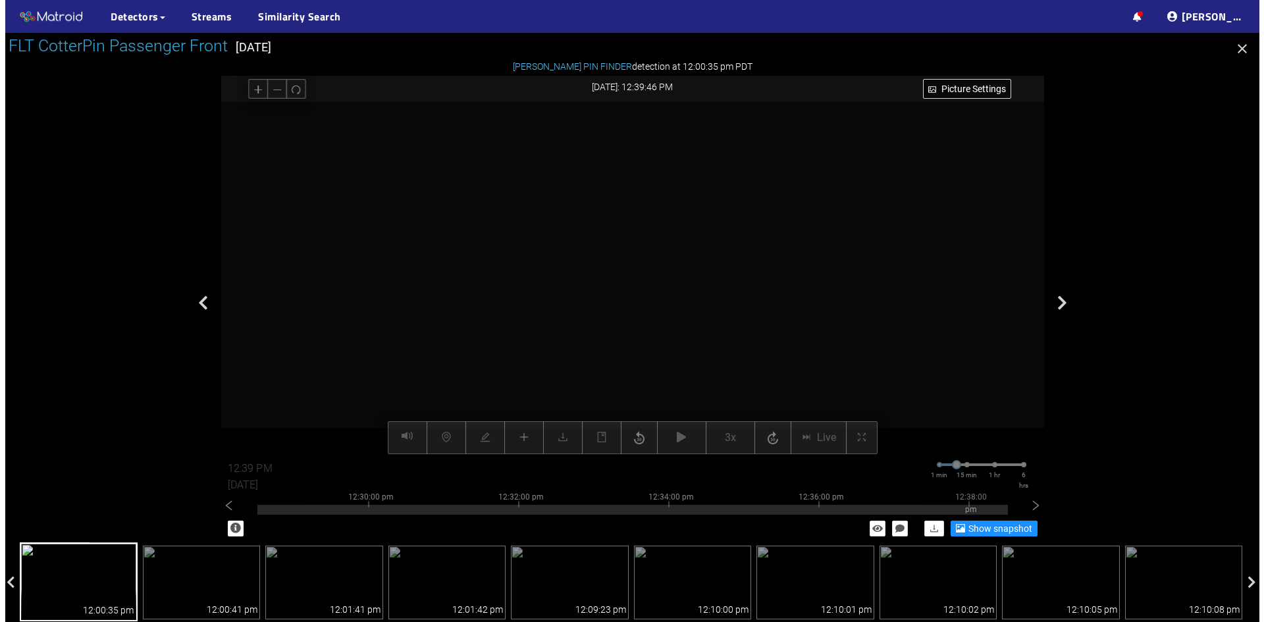
scroll to position [0, 0]
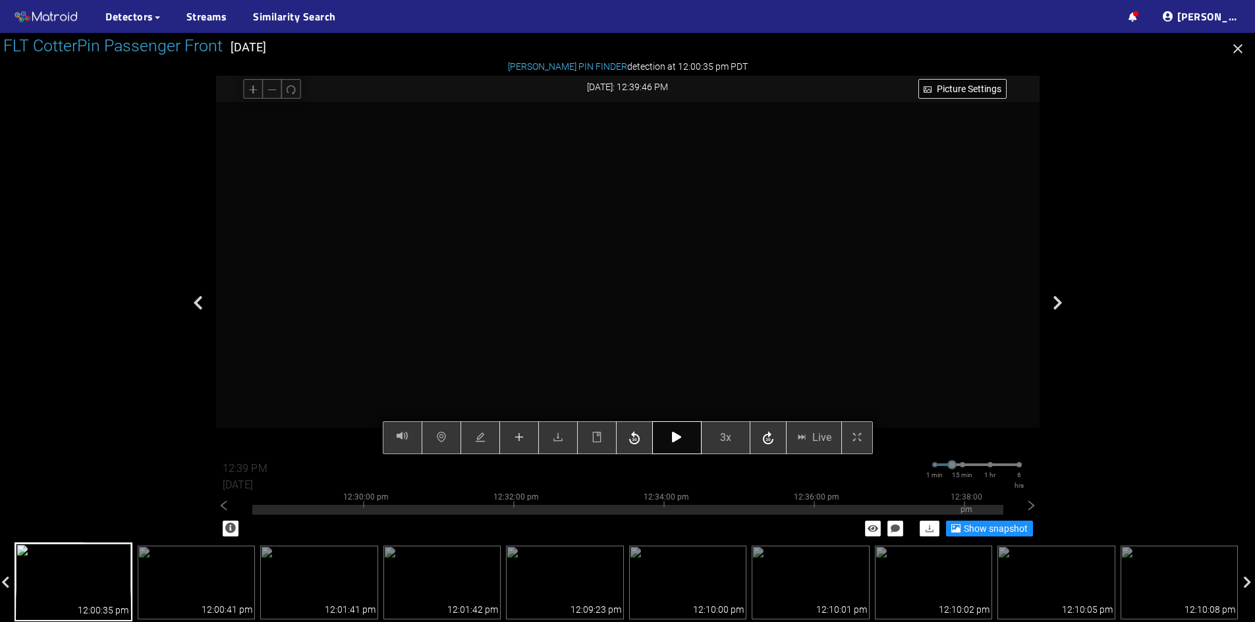
click at [670, 439] on button "button" at bounding box center [676, 437] width 49 height 33
click at [674, 439] on icon "button" at bounding box center [676, 437] width 9 height 11
click at [678, 437] on icon "button" at bounding box center [676, 437] width 9 height 11
click at [680, 441] on icon "button" at bounding box center [676, 437] width 9 height 11
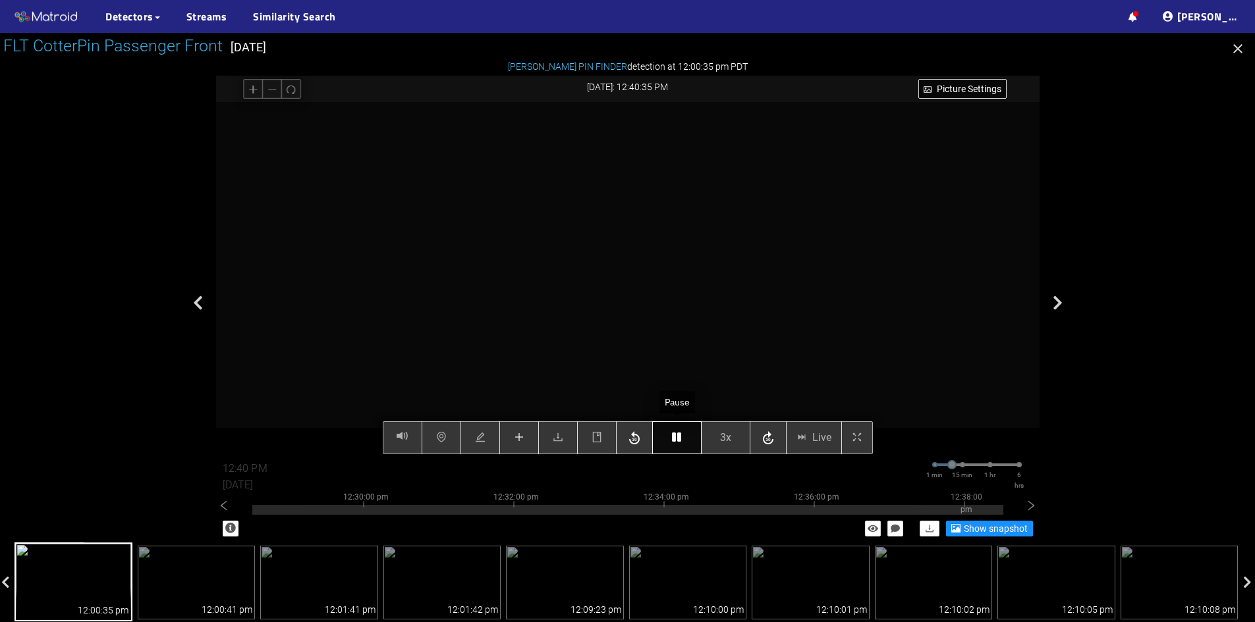
click at [680, 441] on icon "button" at bounding box center [676, 437] width 9 height 11
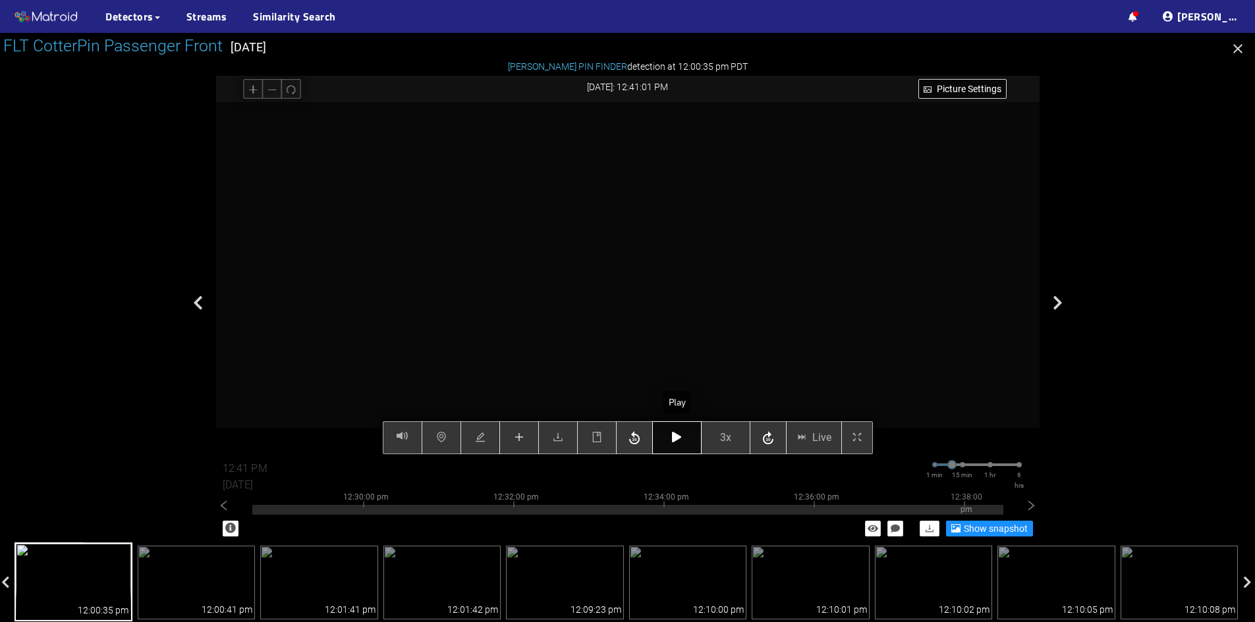
click at [680, 441] on icon "button" at bounding box center [676, 437] width 9 height 11
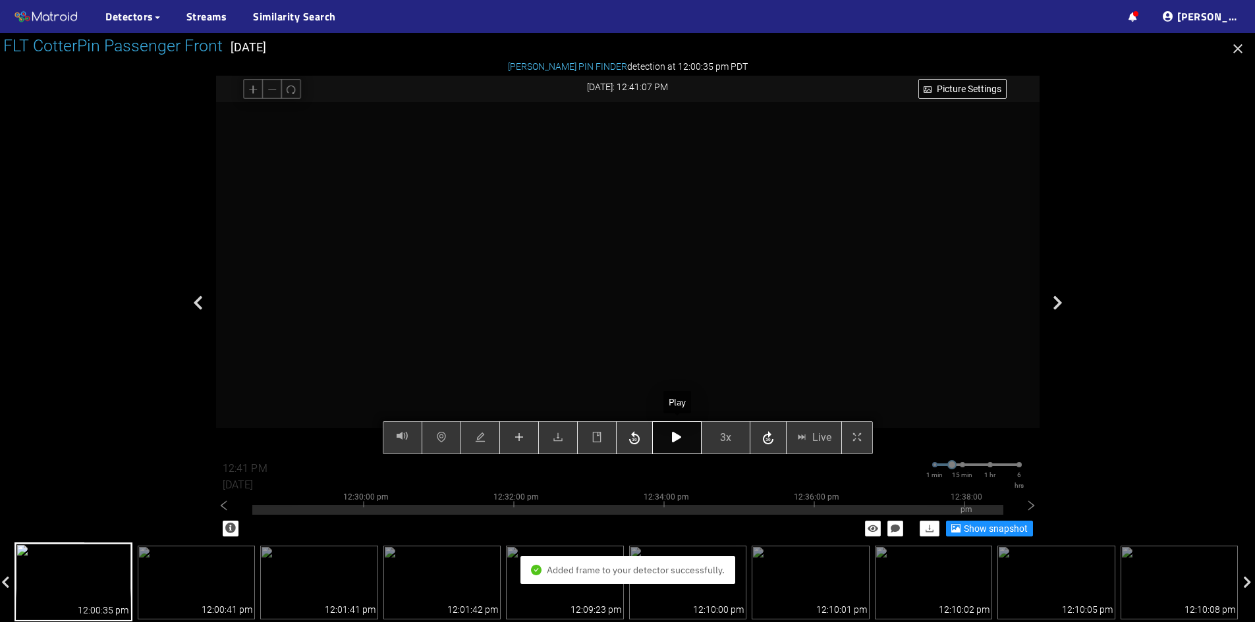
click at [680, 441] on icon "button" at bounding box center [676, 437] width 9 height 11
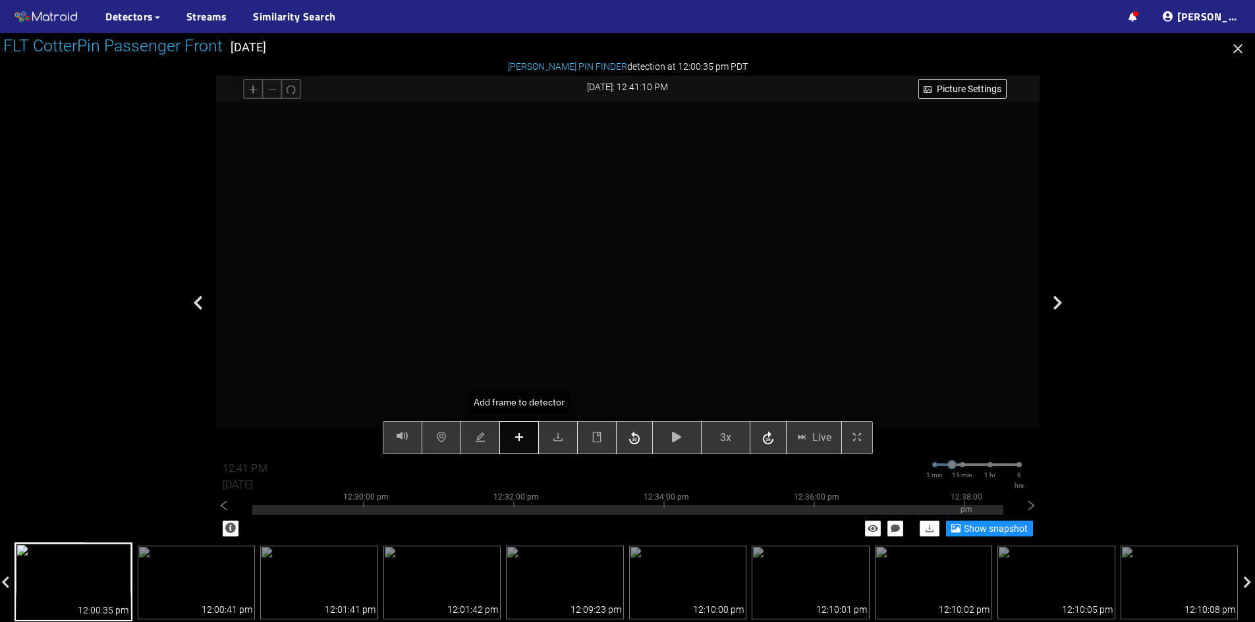
click at [518, 441] on icon "plus" at bounding box center [519, 437] width 11 height 11
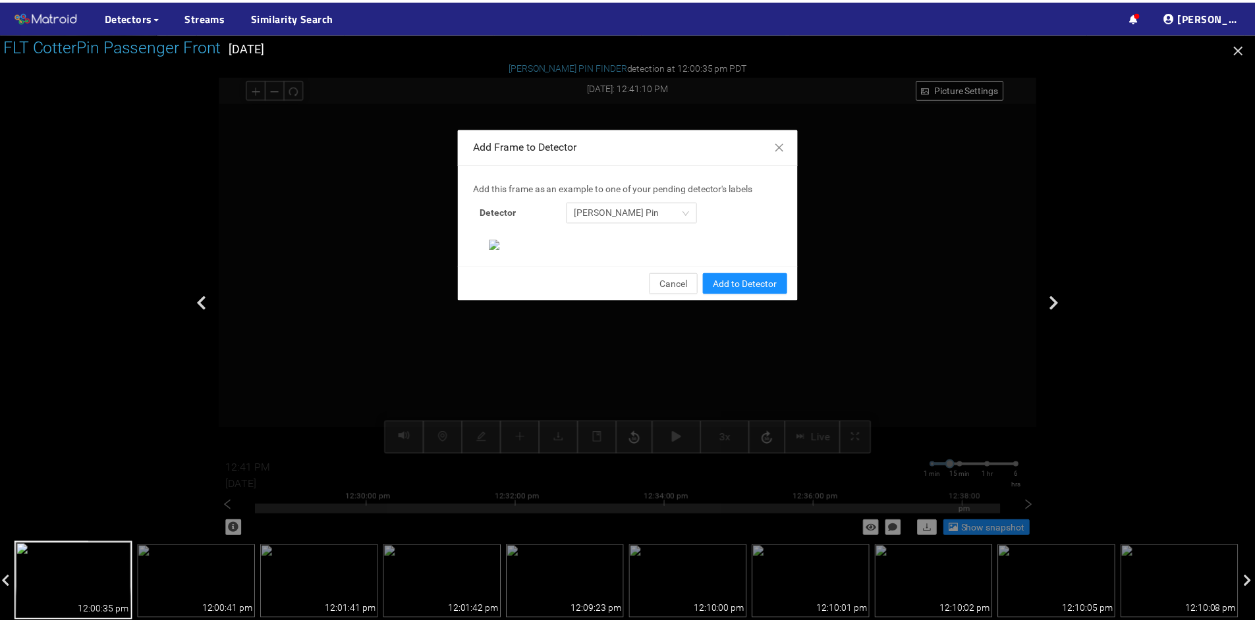
scroll to position [135, 0]
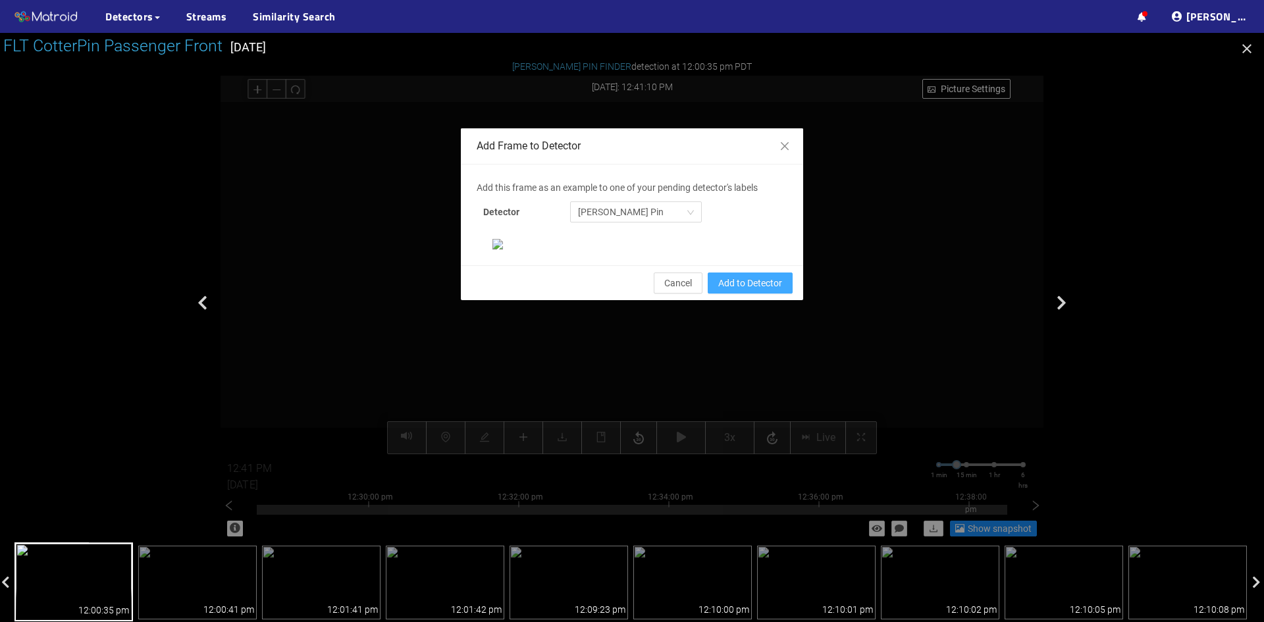
click at [719, 290] on span "Add to Detector" at bounding box center [750, 283] width 64 height 14
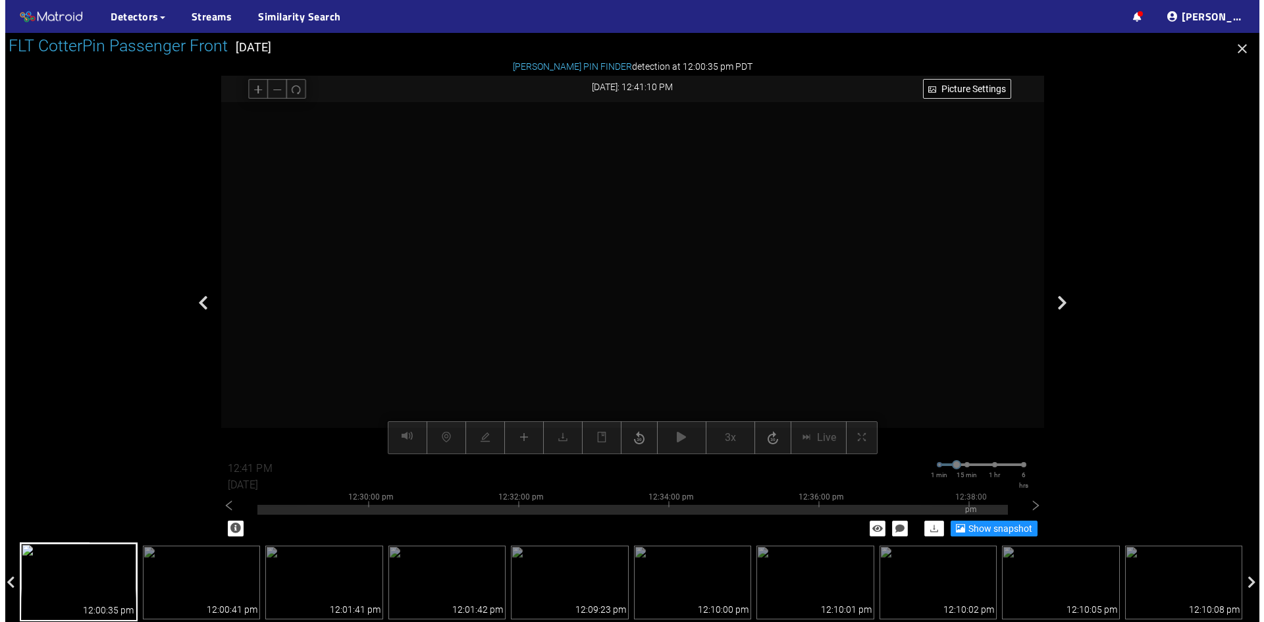
scroll to position [69, 0]
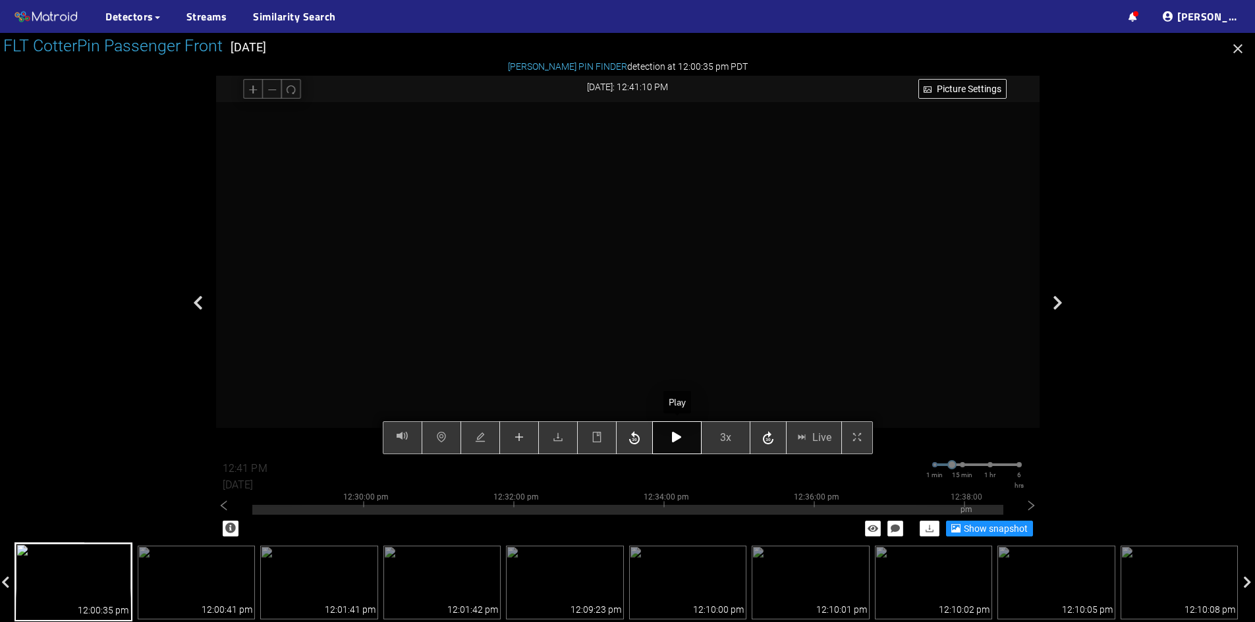
click at [670, 440] on button "button" at bounding box center [676, 437] width 49 height 33
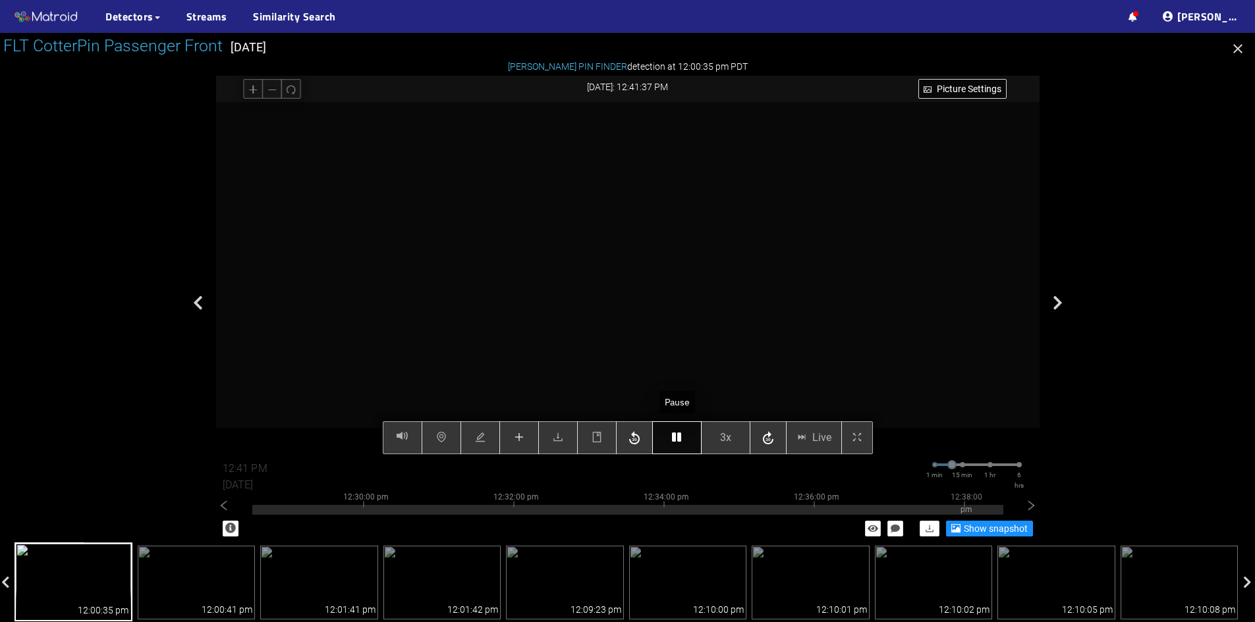
click at [670, 440] on button "button" at bounding box center [676, 437] width 49 height 33
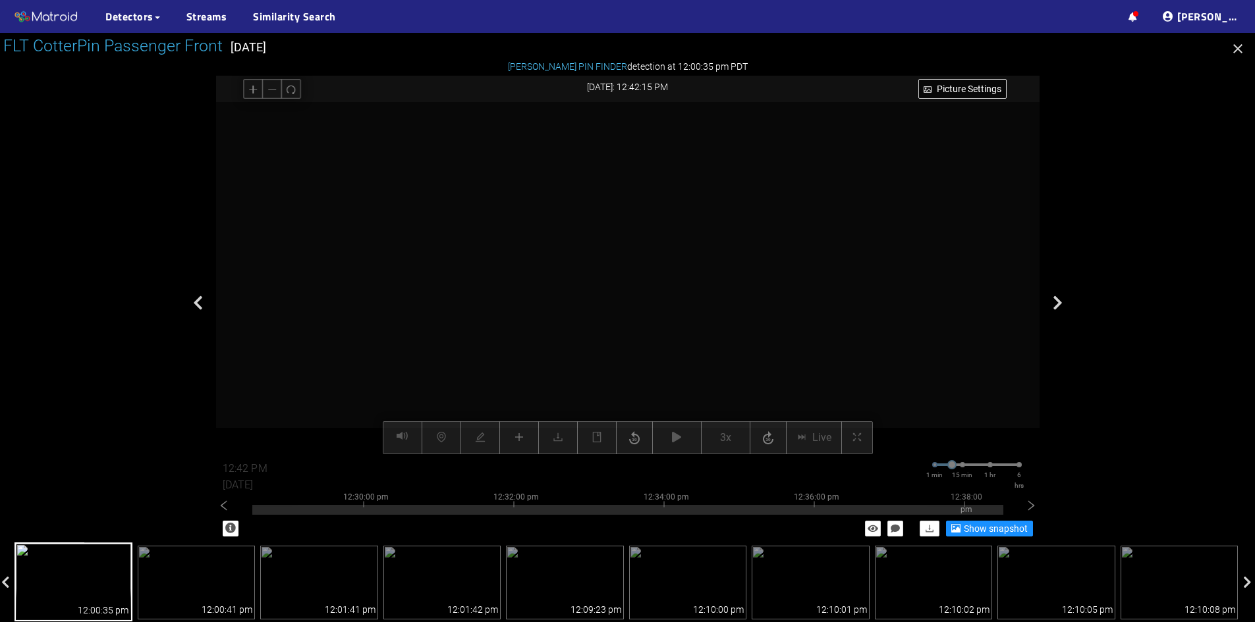
click at [516, 441] on div "Picture Settings 3x Live 12:42 PM [DATE] 1 min 15 min 1 hr 6 hrs 12:20:00 pm 12…" at bounding box center [627, 278] width 823 height 352
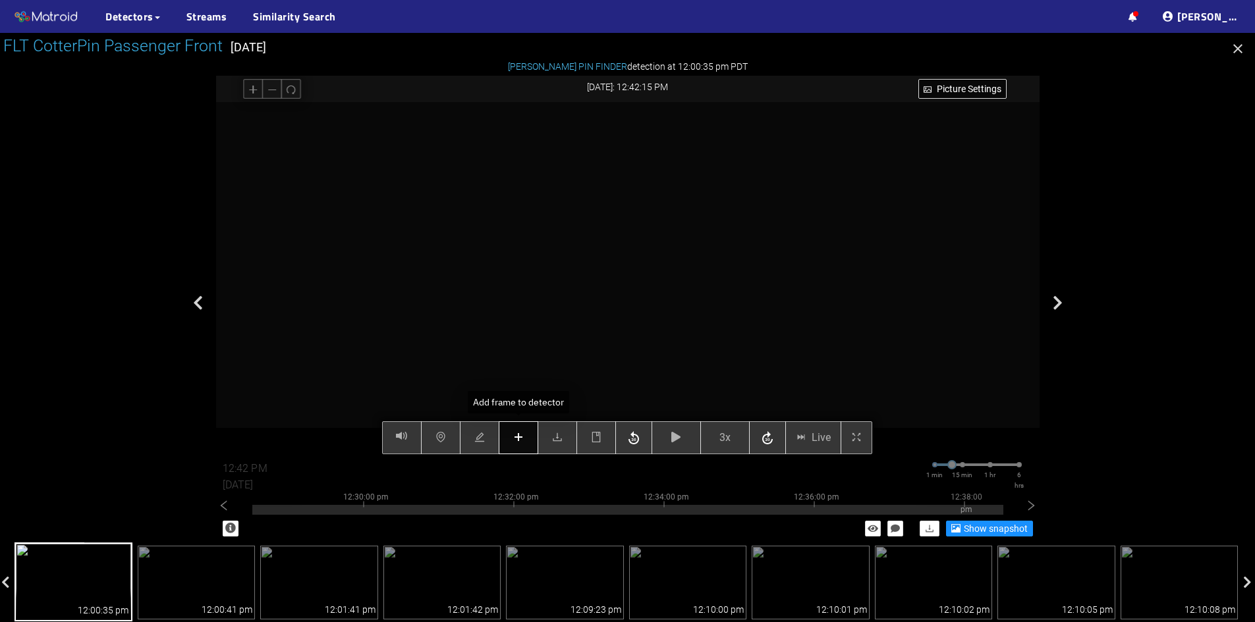
click at [514, 435] on icon "plus" at bounding box center [518, 437] width 11 height 11
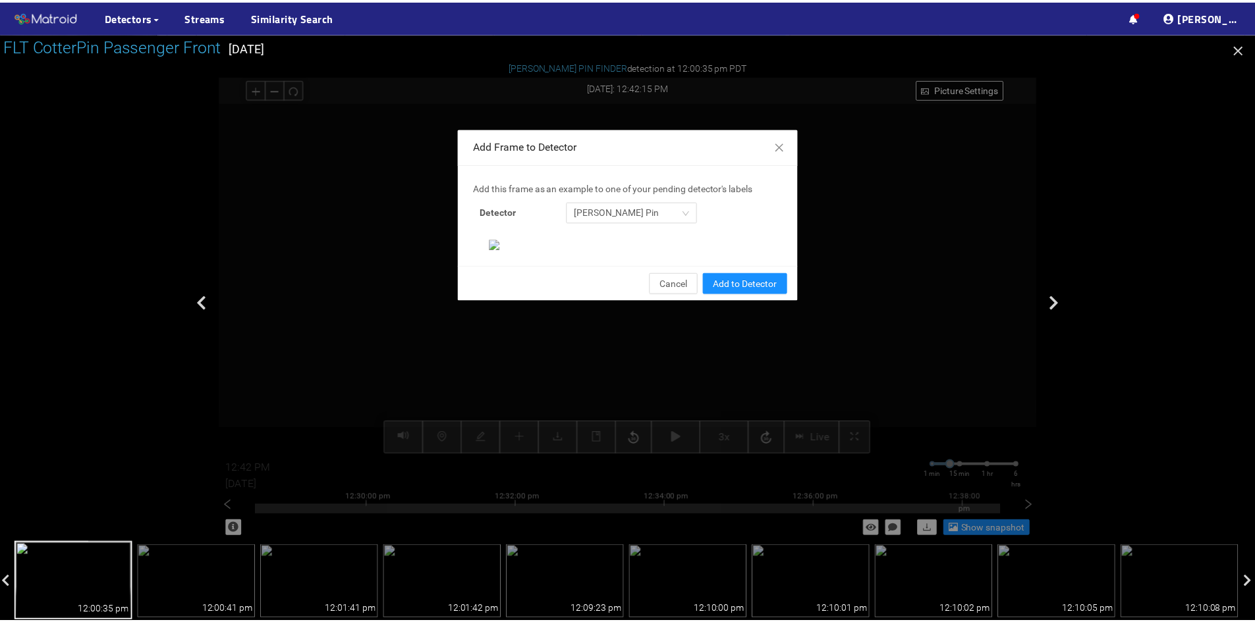
scroll to position [135, 0]
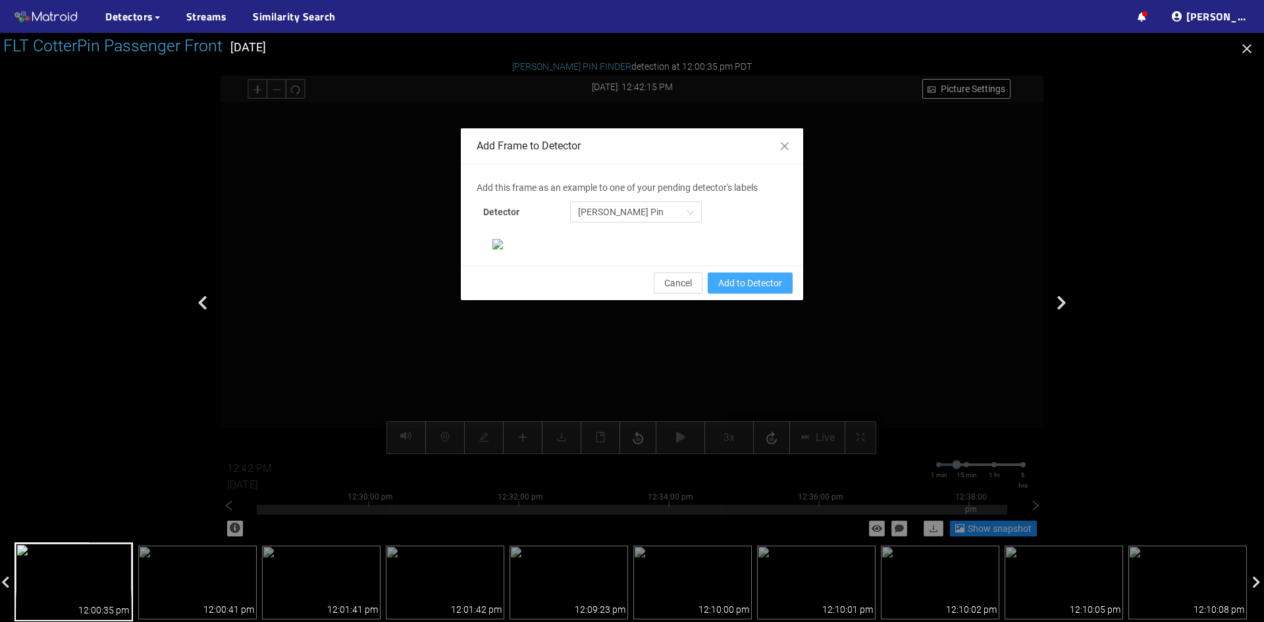
drag, startPoint x: 764, startPoint y: 509, endPoint x: 714, endPoint y: 494, distance: 52.3
click at [762, 290] on span "Add to Detector" at bounding box center [750, 283] width 64 height 14
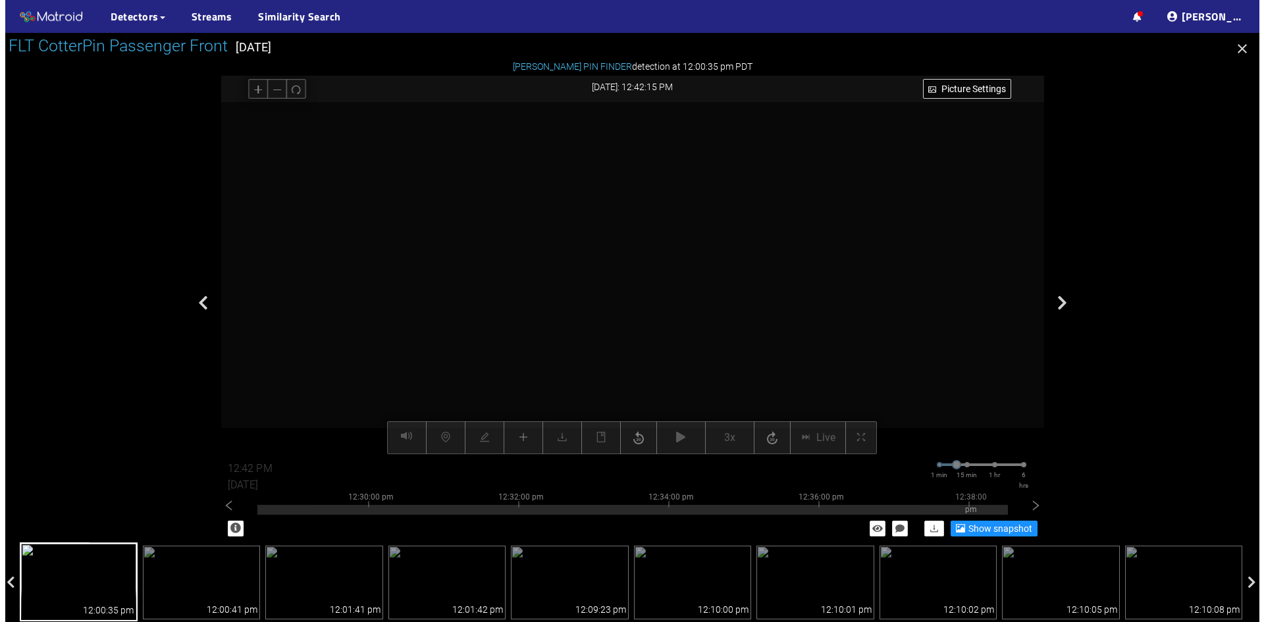
scroll to position [69, 0]
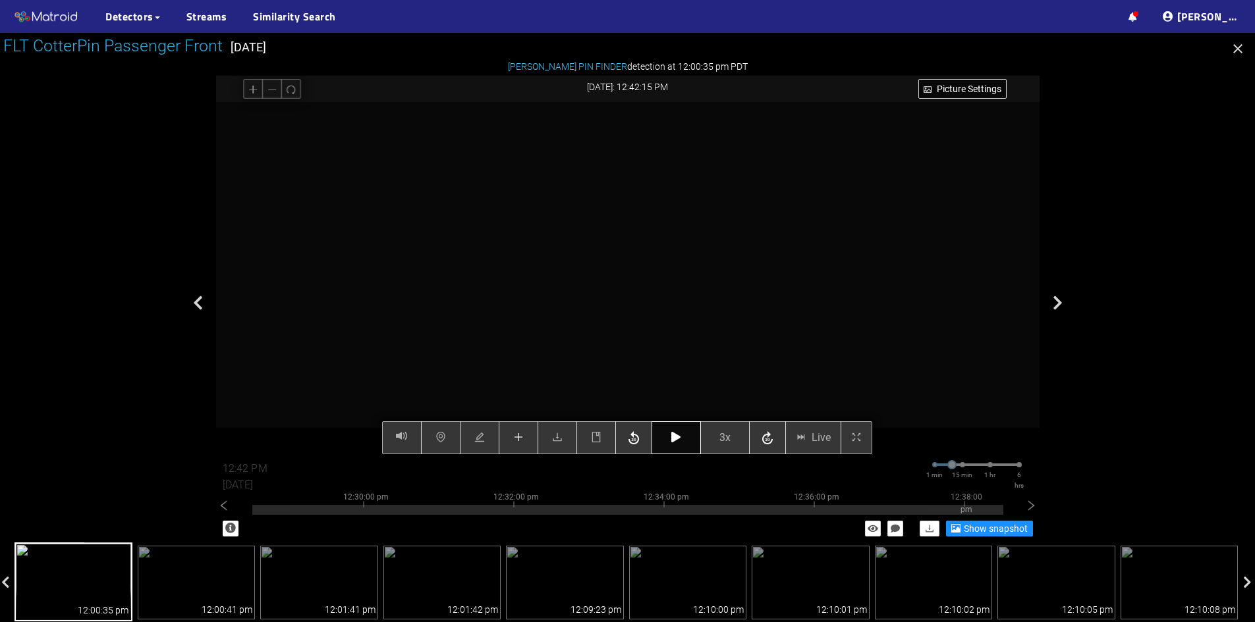
click at [679, 442] on icon "button" at bounding box center [675, 437] width 9 height 11
click at [678, 432] on button "button" at bounding box center [675, 437] width 49 height 33
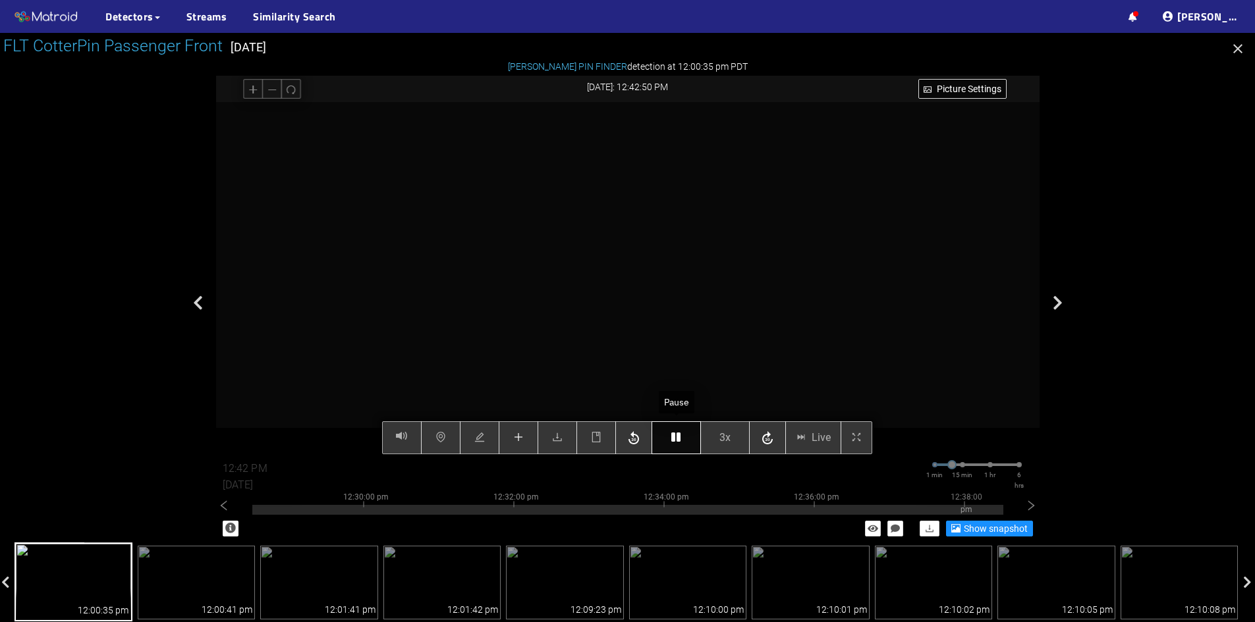
click at [678, 432] on button "button" at bounding box center [675, 437] width 49 height 33
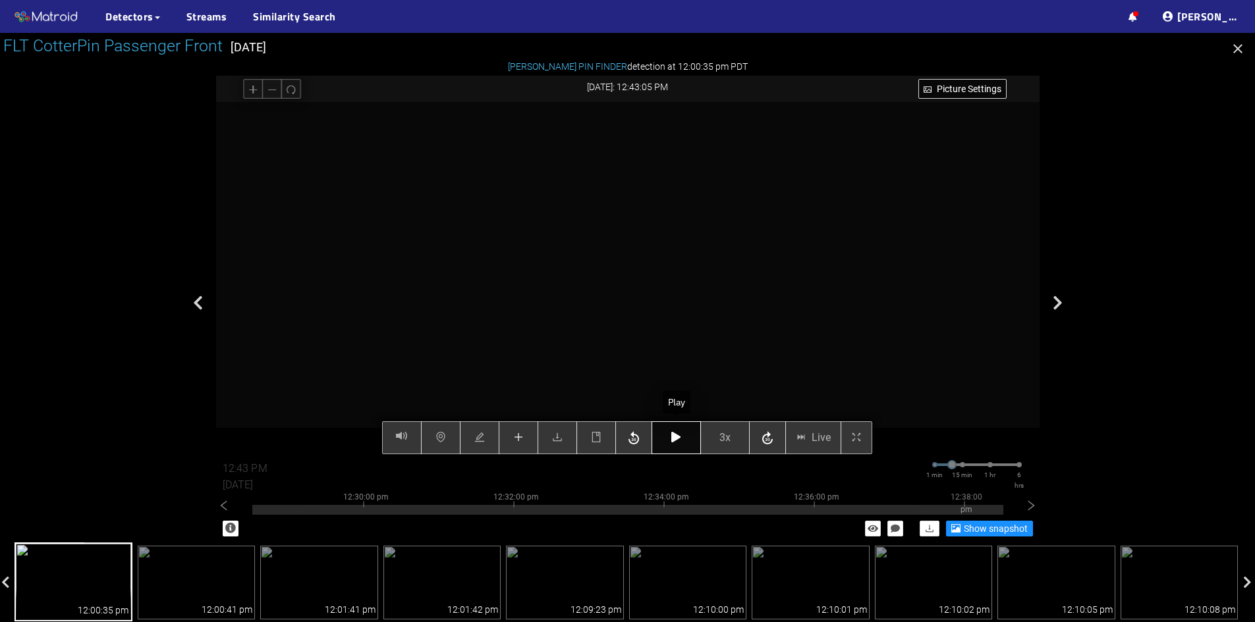
click at [678, 432] on button "button" at bounding box center [675, 437] width 49 height 33
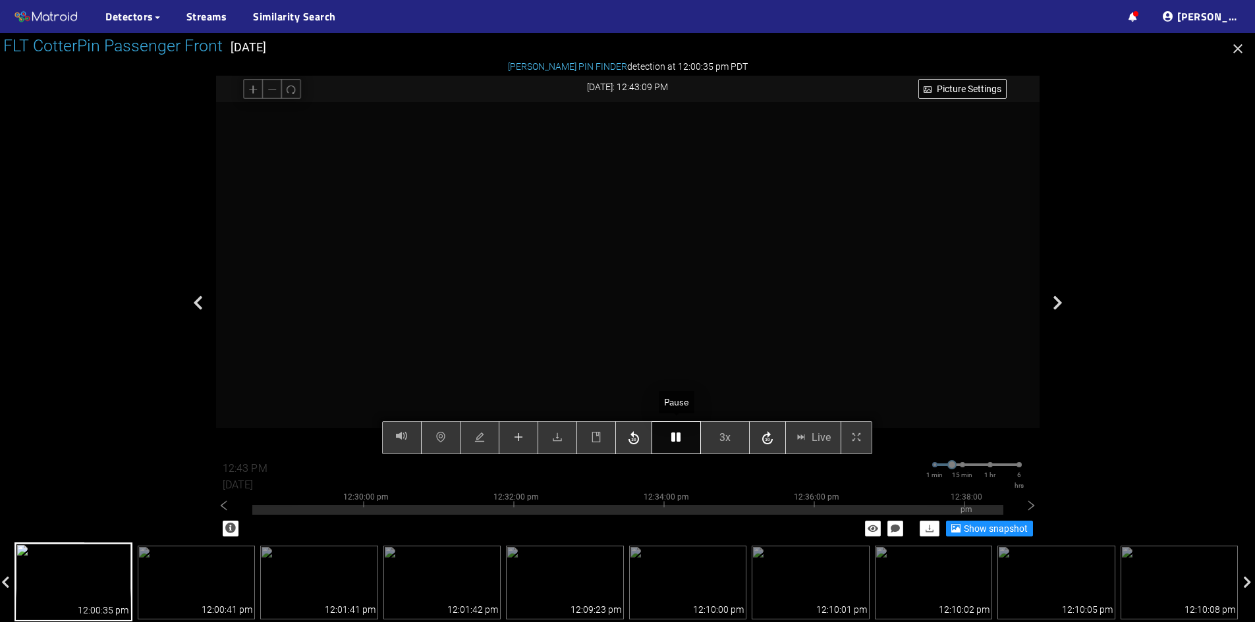
click at [678, 432] on button "button" at bounding box center [675, 437] width 49 height 33
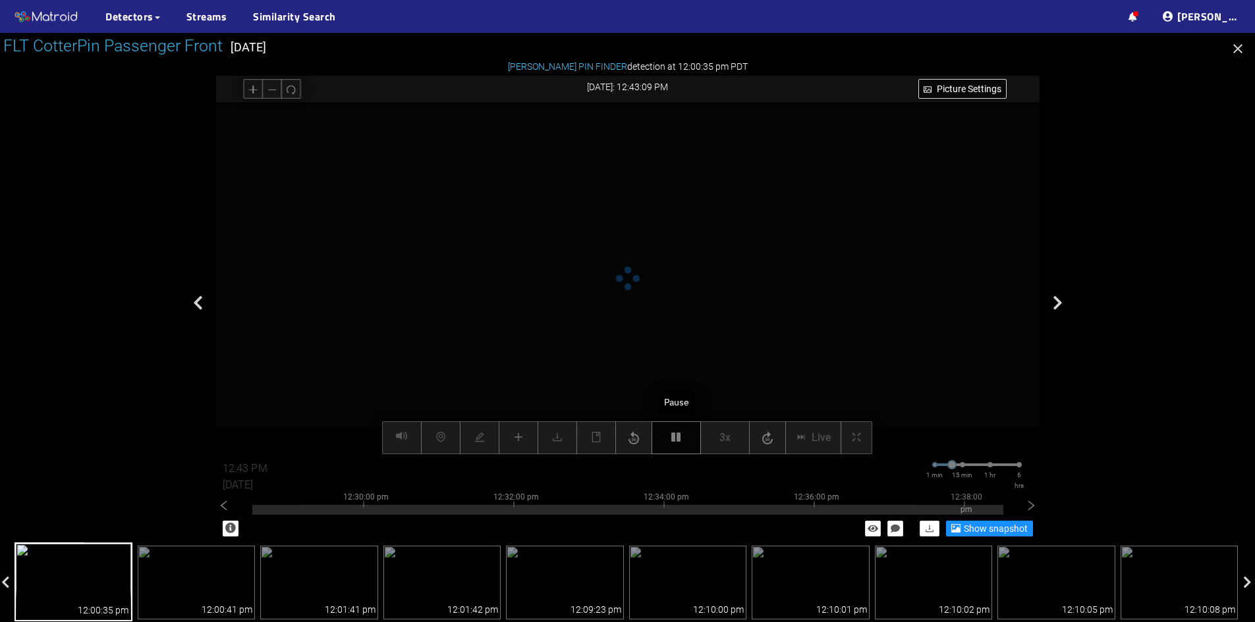
click at [678, 432] on button "button" at bounding box center [675, 437] width 49 height 33
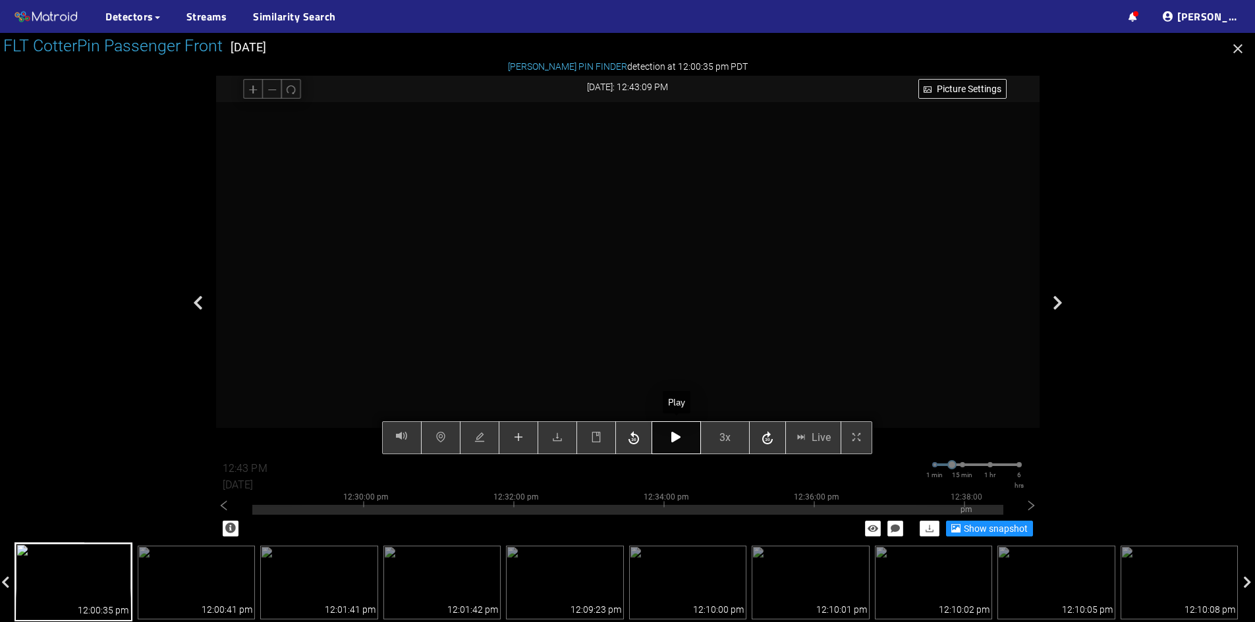
click at [678, 432] on button "button" at bounding box center [675, 437] width 49 height 33
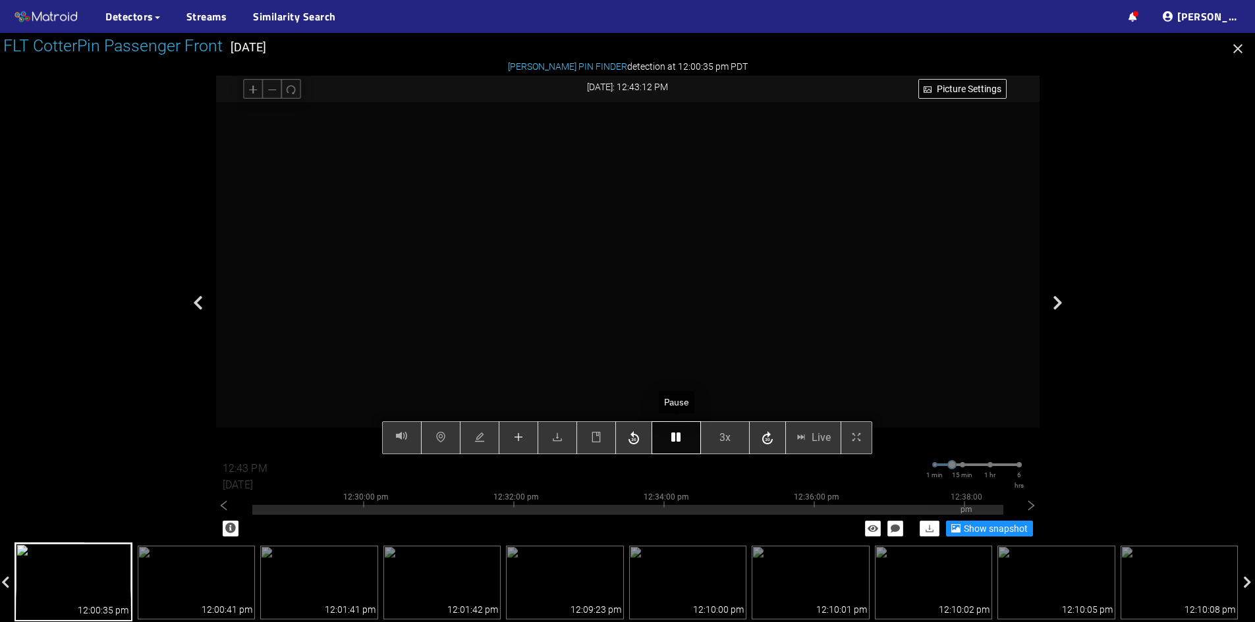
click at [678, 432] on button "button" at bounding box center [675, 437] width 49 height 33
click at [510, 432] on button "button" at bounding box center [519, 437] width 40 height 33
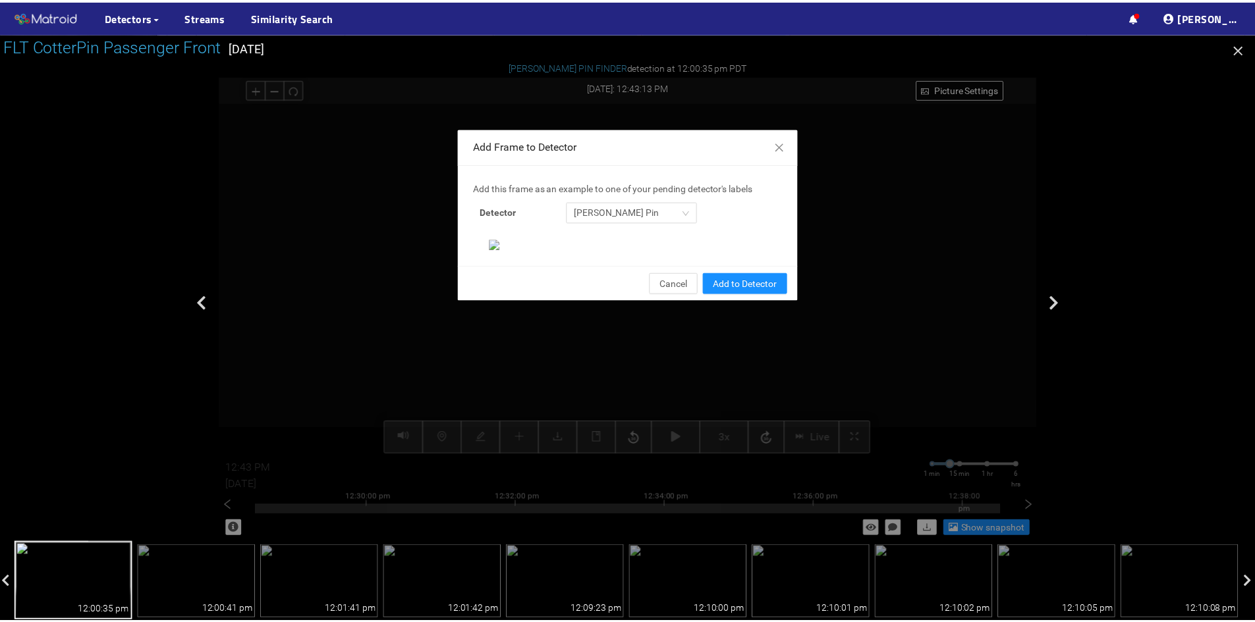
scroll to position [135, 0]
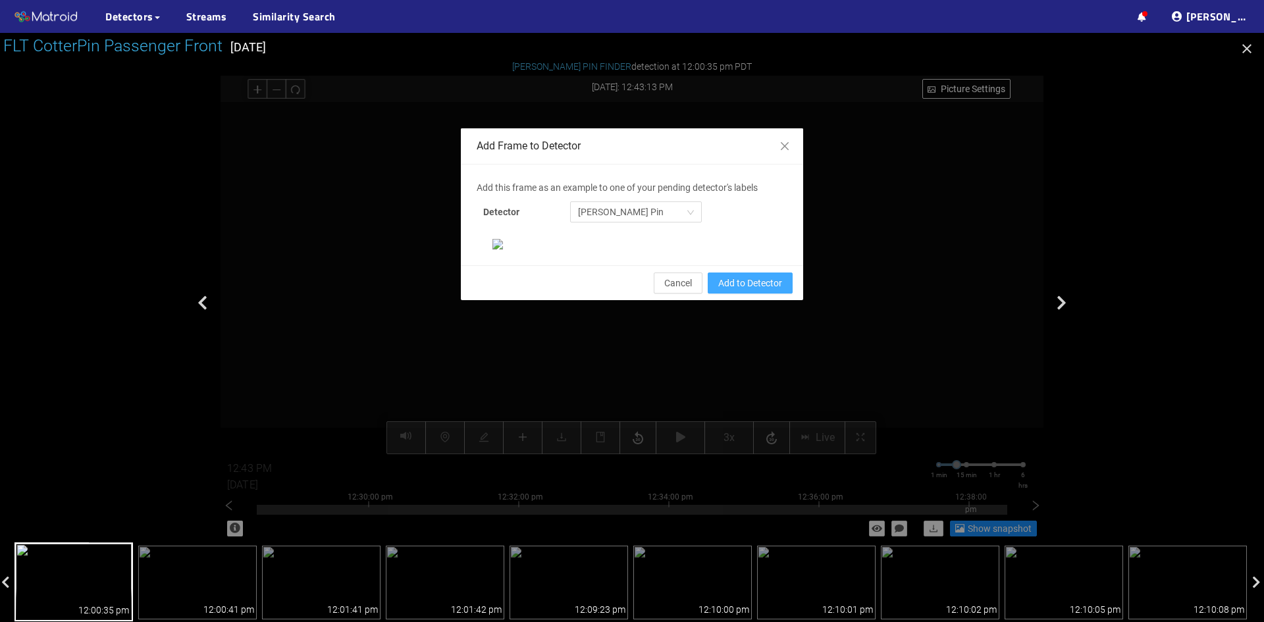
click at [740, 290] on span "Add to Detector" at bounding box center [750, 283] width 64 height 14
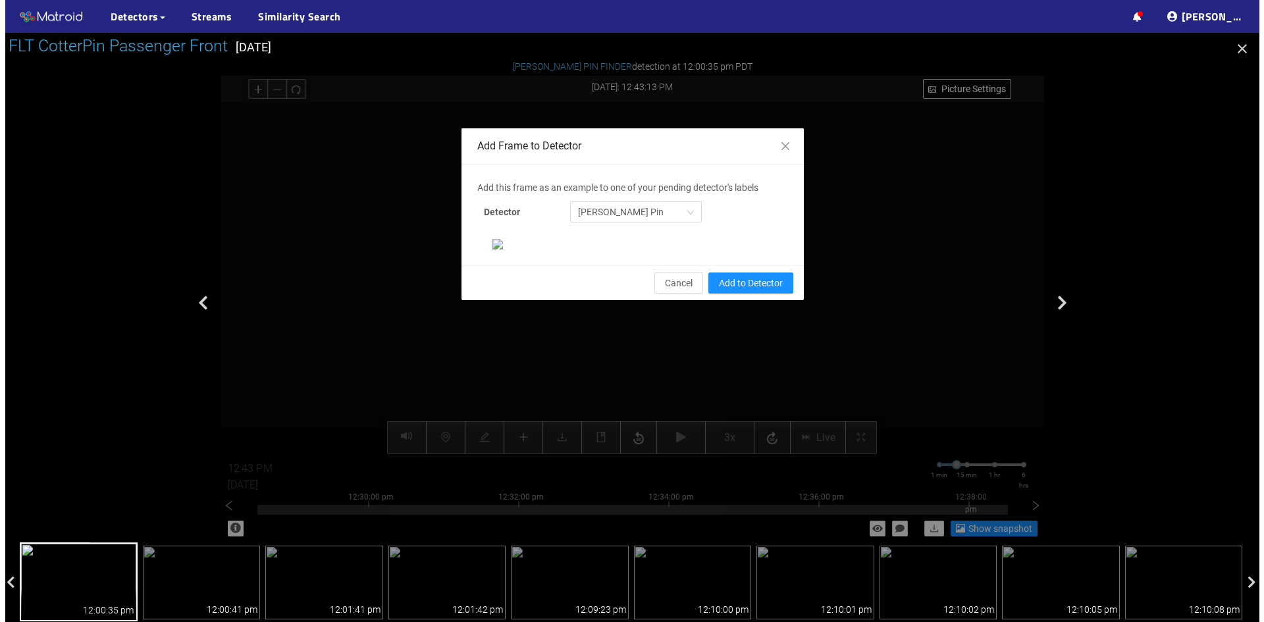
scroll to position [69, 0]
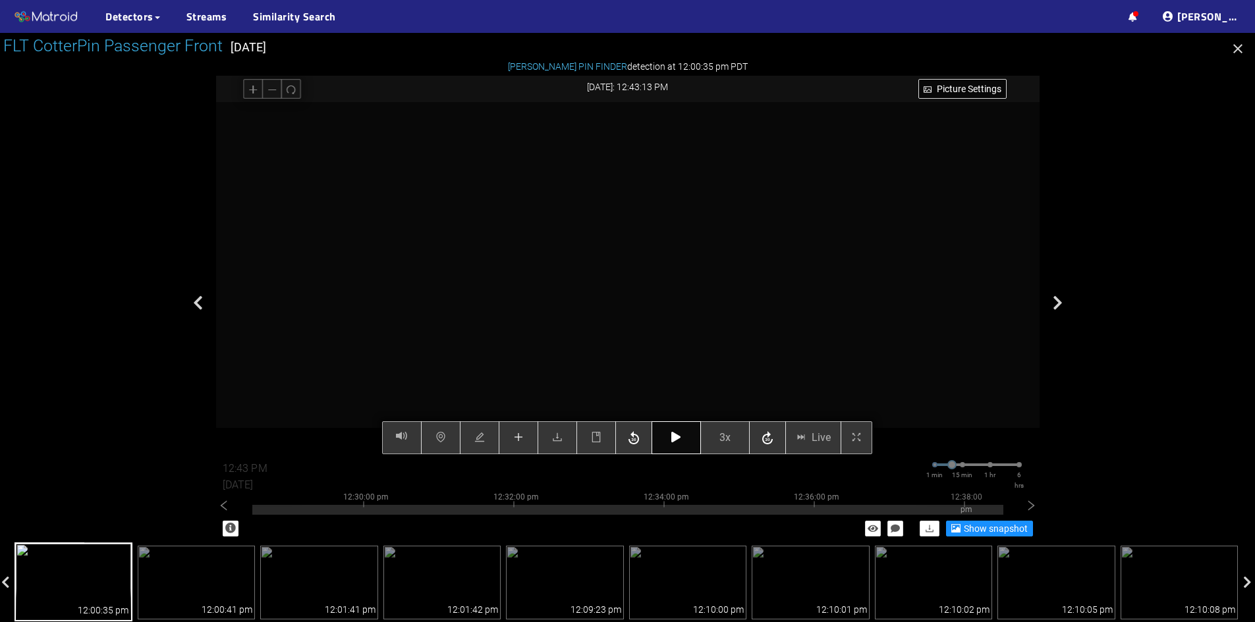
click at [671, 438] on icon "button" at bounding box center [675, 437] width 9 height 11
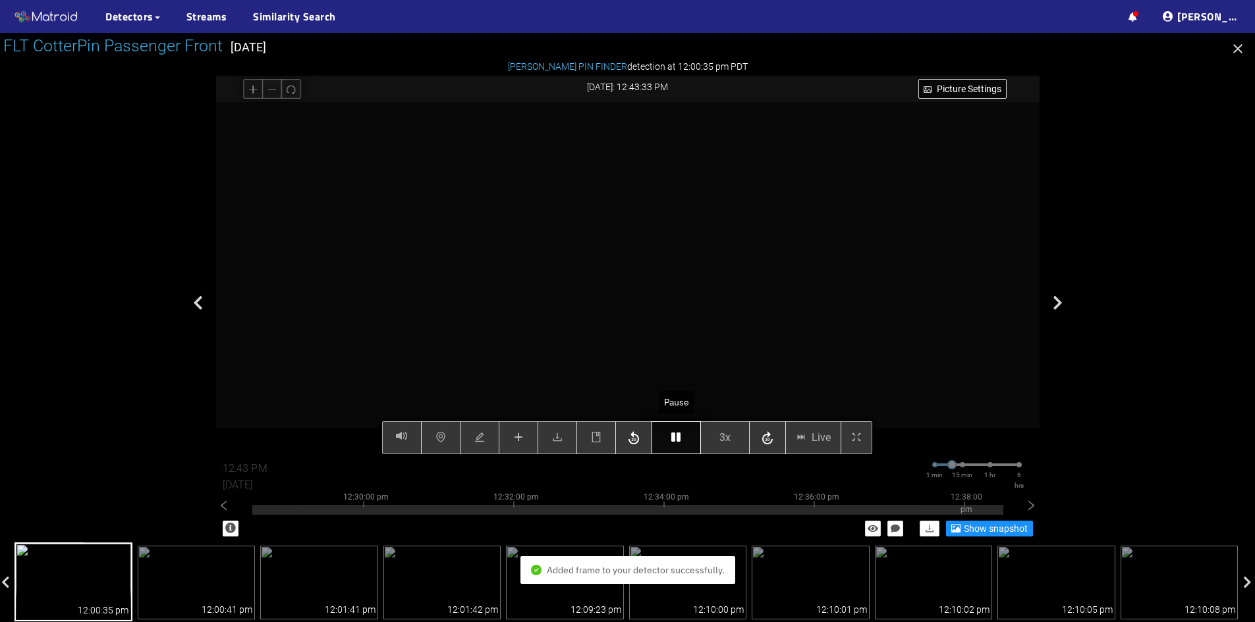
click at [671, 438] on icon "button" at bounding box center [675, 437] width 9 height 11
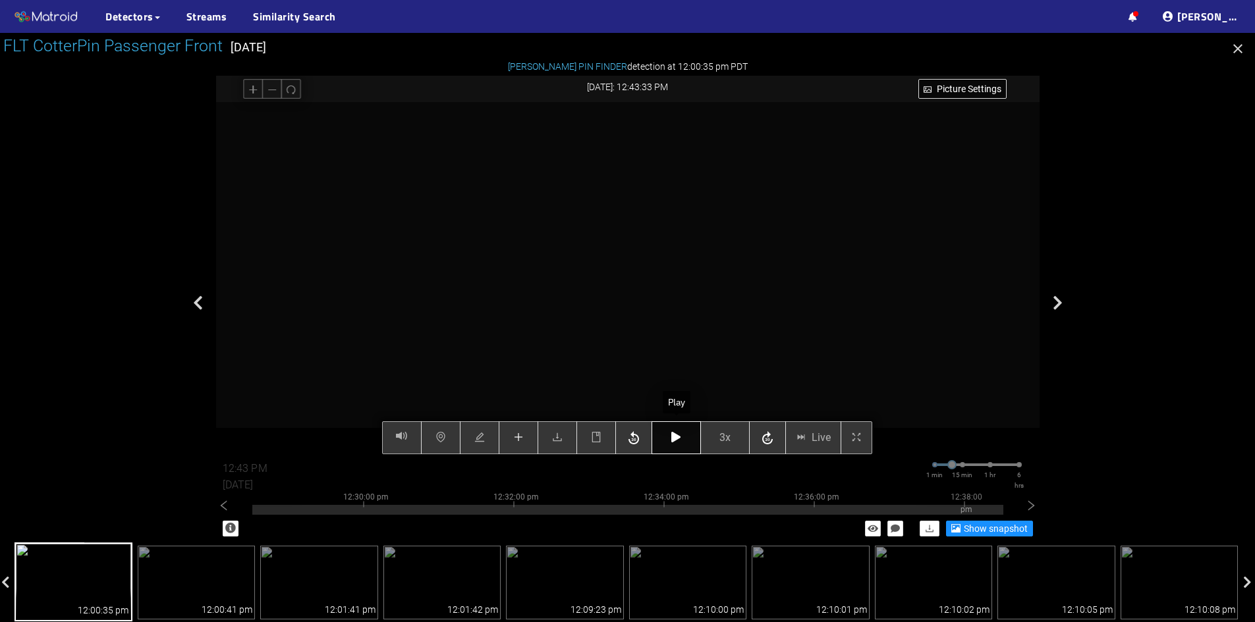
click at [678, 433] on icon "button" at bounding box center [675, 437] width 9 height 11
click at [670, 433] on button "button" at bounding box center [675, 437] width 49 height 33
click at [684, 437] on button "button" at bounding box center [675, 437] width 49 height 33
click at [675, 437] on icon "button" at bounding box center [675, 437] width 9 height 11
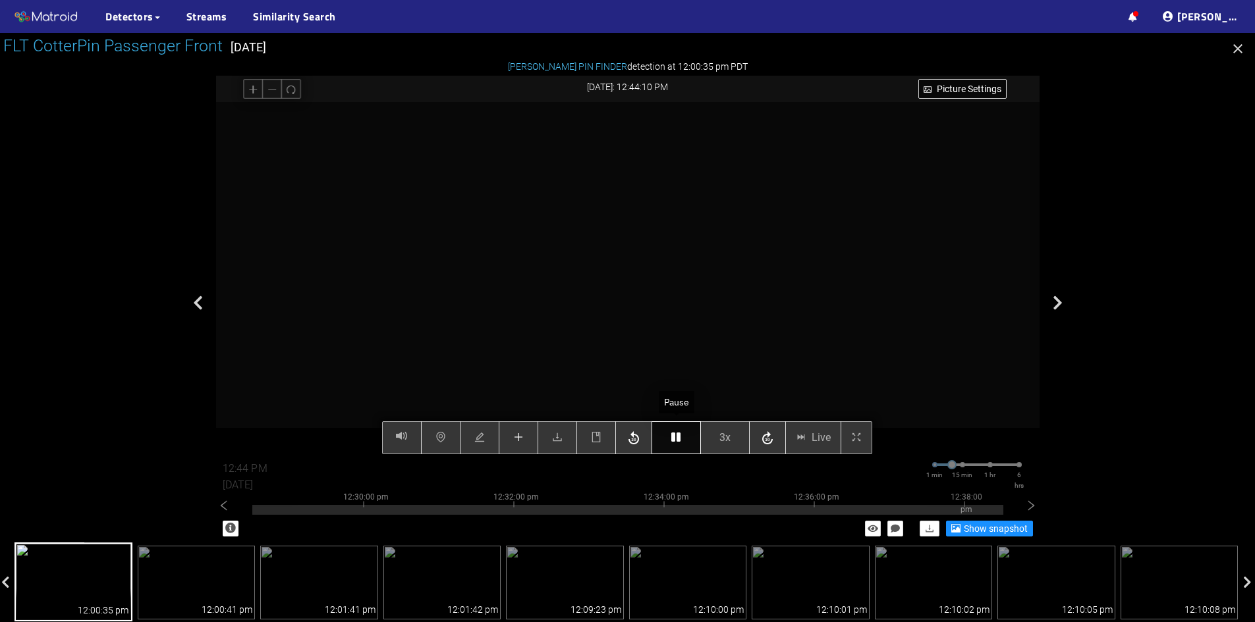
click at [675, 437] on icon "button" at bounding box center [675, 437] width 9 height 11
click at [677, 443] on icon "button" at bounding box center [675, 437] width 9 height 11
click at [679, 436] on icon "button" at bounding box center [675, 437] width 9 height 11
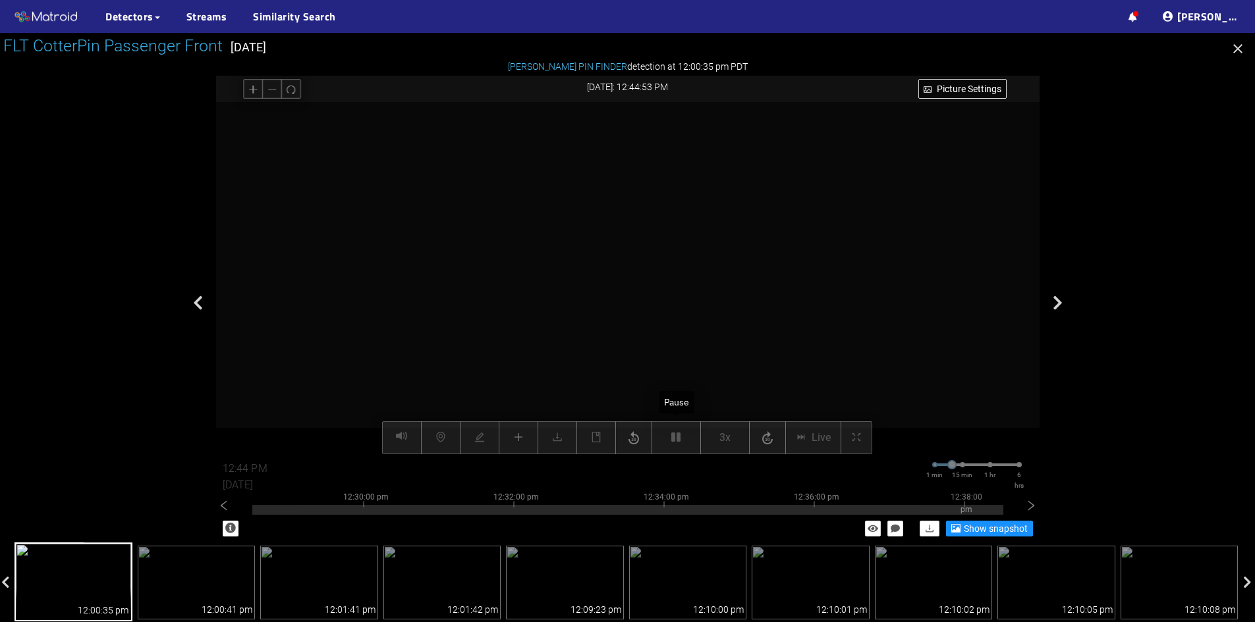
click at [679, 437] on div "Picture Settings 3x Live 12:44 PM [DATE] 1 min 15 min 1 hr 6 hrs 12:20:00 pm 12…" at bounding box center [627, 278] width 823 height 352
click at [681, 437] on div "Picture Settings 3x Live 12:45 PM [DATE] 1 min 15 min 1 hr 6 hrs 12:20:00 pm 12…" at bounding box center [627, 278] width 823 height 352
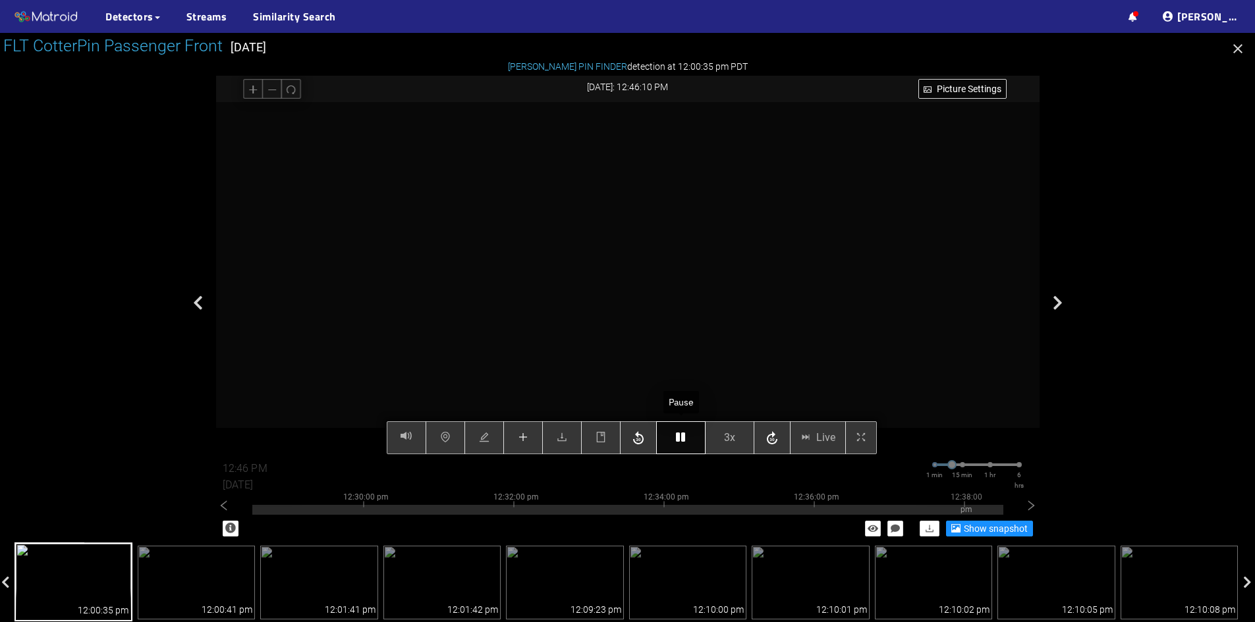
click at [678, 439] on icon "button" at bounding box center [680, 437] width 9 height 11
click at [678, 443] on icon "button" at bounding box center [680, 437] width 9 height 11
click at [675, 435] on button "button" at bounding box center [680, 437] width 49 height 33
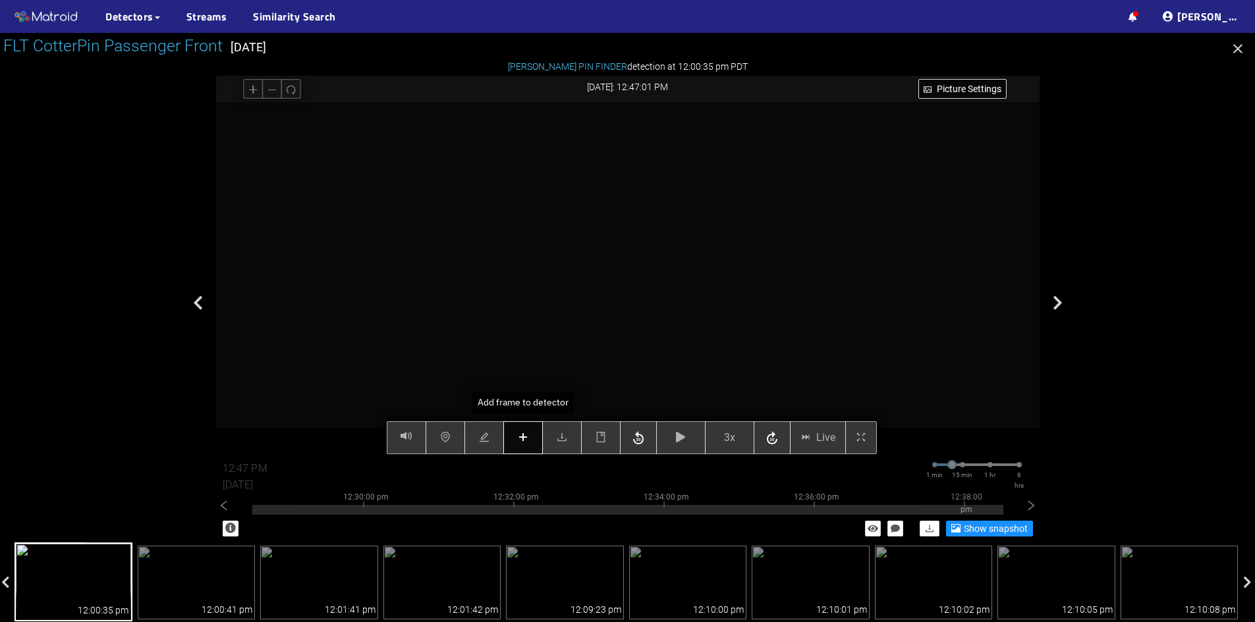
click at [518, 437] on div "Picture Settings 3x Live 12:47 PM [DATE] 1 min 15 min 1 hr 6 hrs 12:20:00 pm 12…" at bounding box center [627, 278] width 823 height 352
click at [521, 437] on icon "plus" at bounding box center [523, 437] width 11 height 11
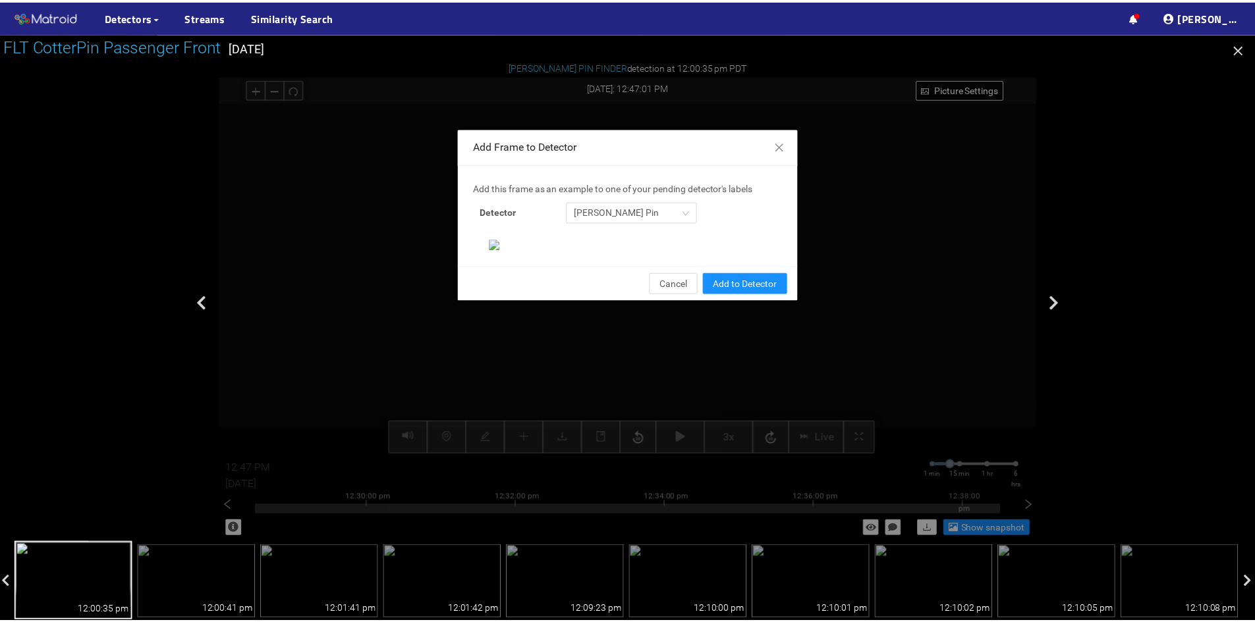
scroll to position [135, 0]
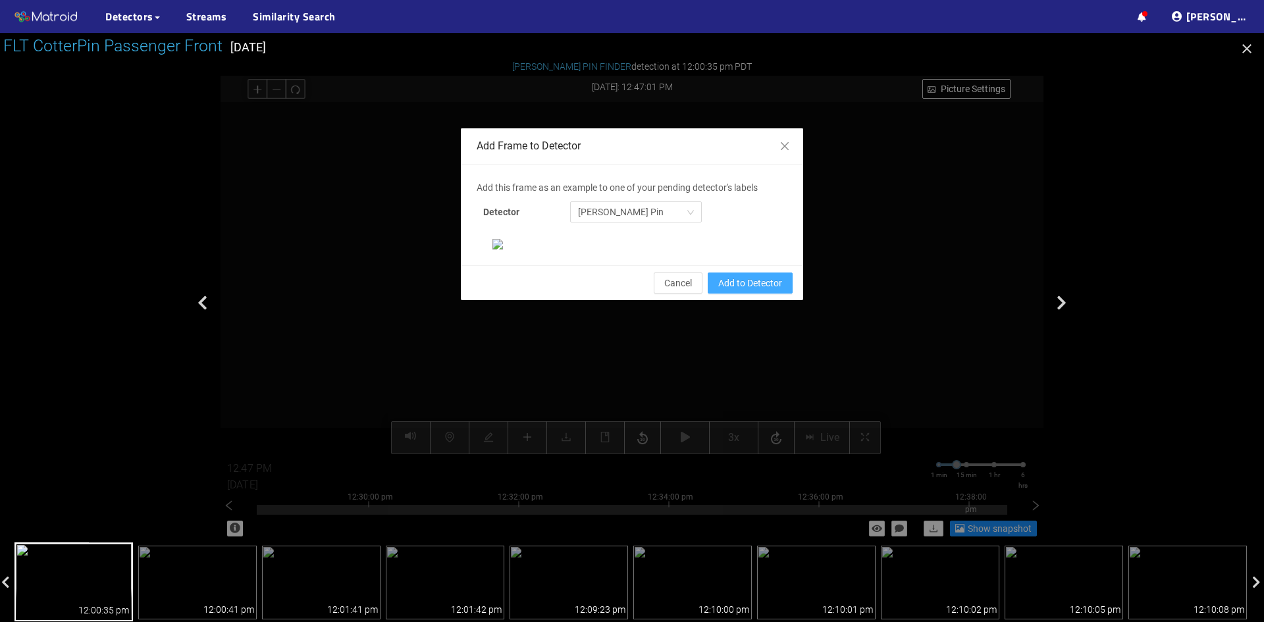
click at [744, 290] on span "Add to Detector" at bounding box center [750, 283] width 64 height 14
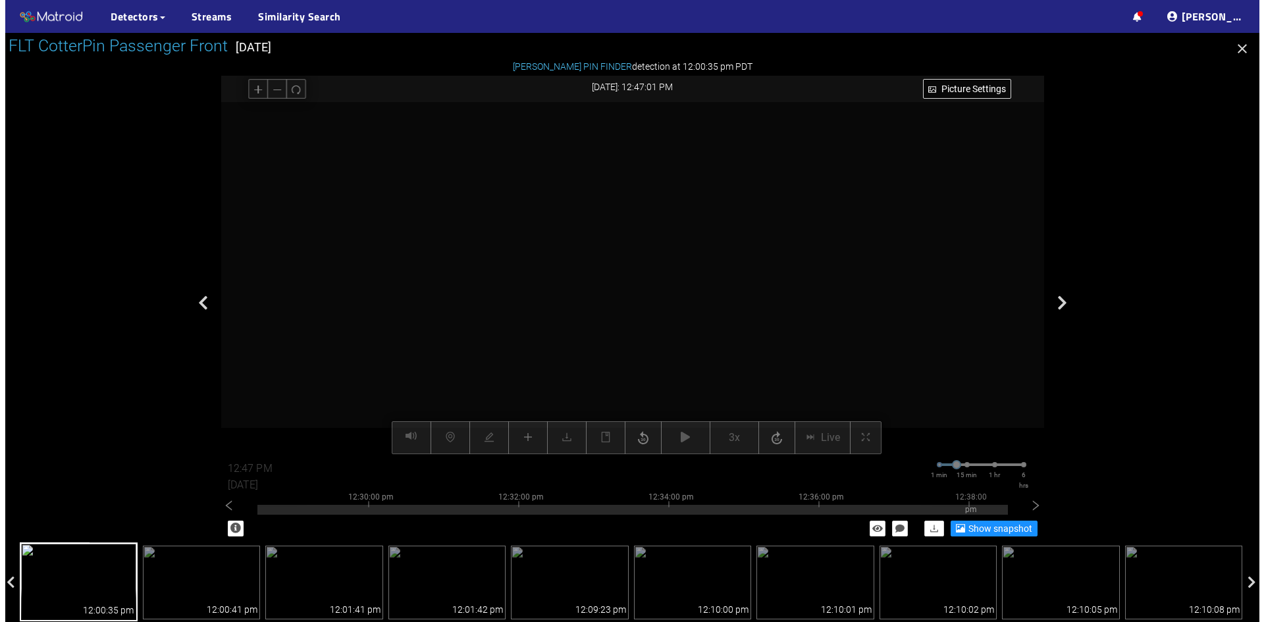
scroll to position [69, 0]
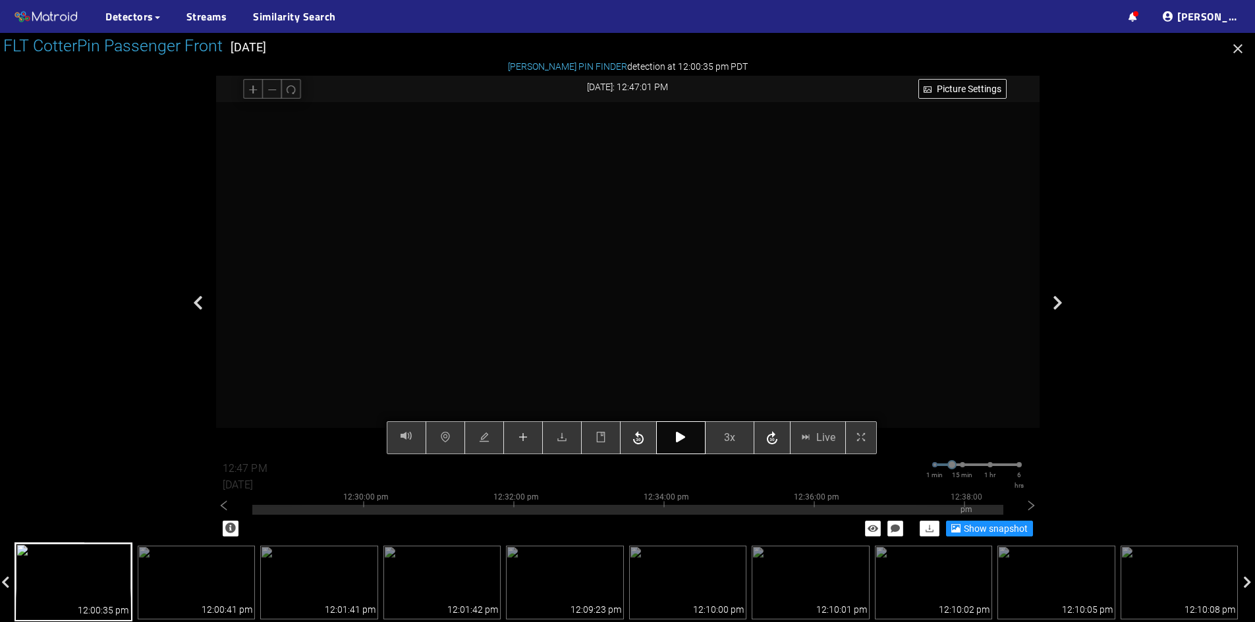
click at [675, 442] on button "button" at bounding box center [680, 437] width 49 height 33
click at [676, 435] on icon "button" at bounding box center [680, 437] width 9 height 11
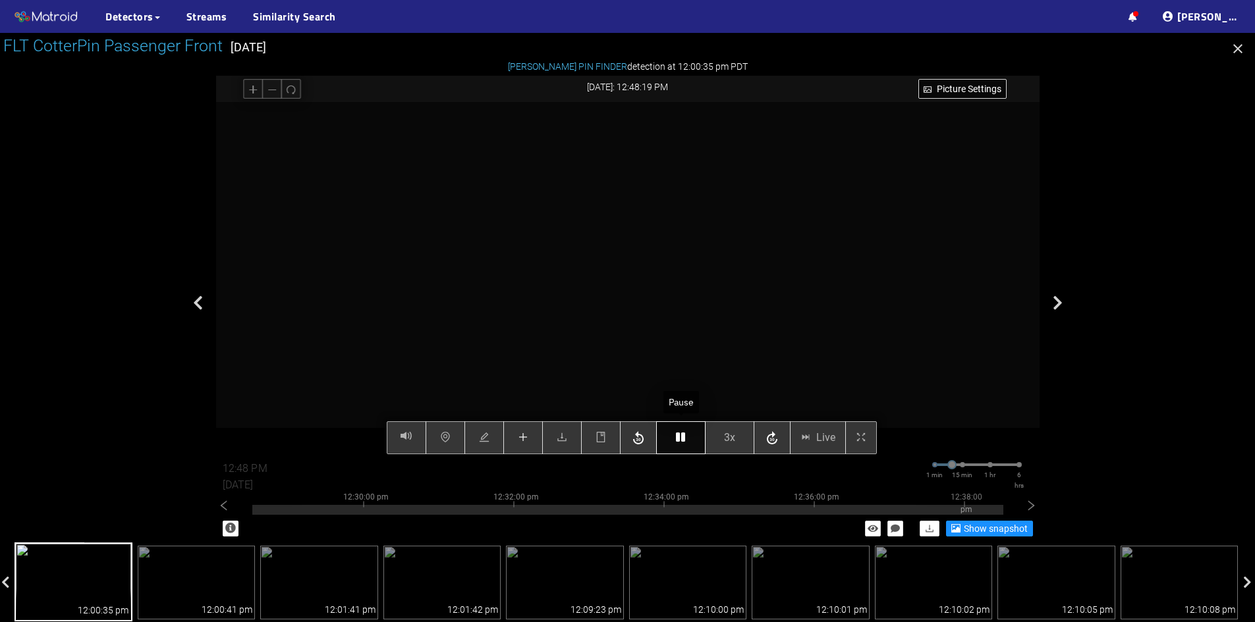
click at [676, 435] on icon "button" at bounding box center [680, 437] width 9 height 11
click at [681, 443] on icon "button" at bounding box center [680, 437] width 9 height 11
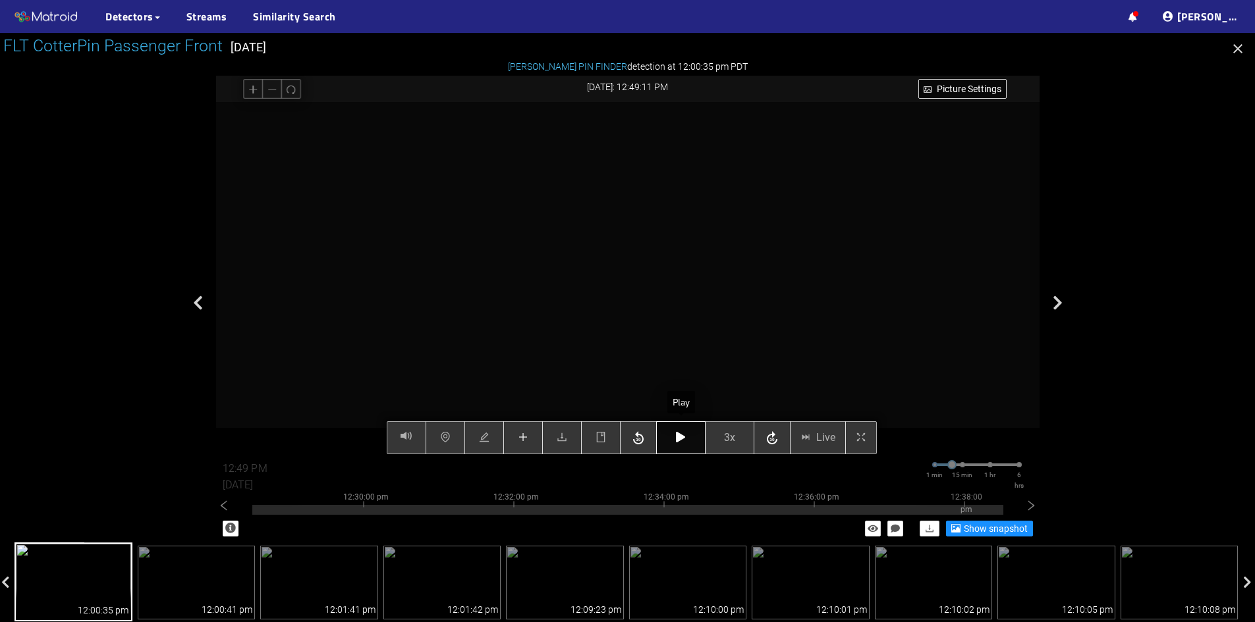
click at [678, 439] on icon "button" at bounding box center [680, 437] width 9 height 11
click at [677, 439] on icon "button" at bounding box center [680, 437] width 9 height 11
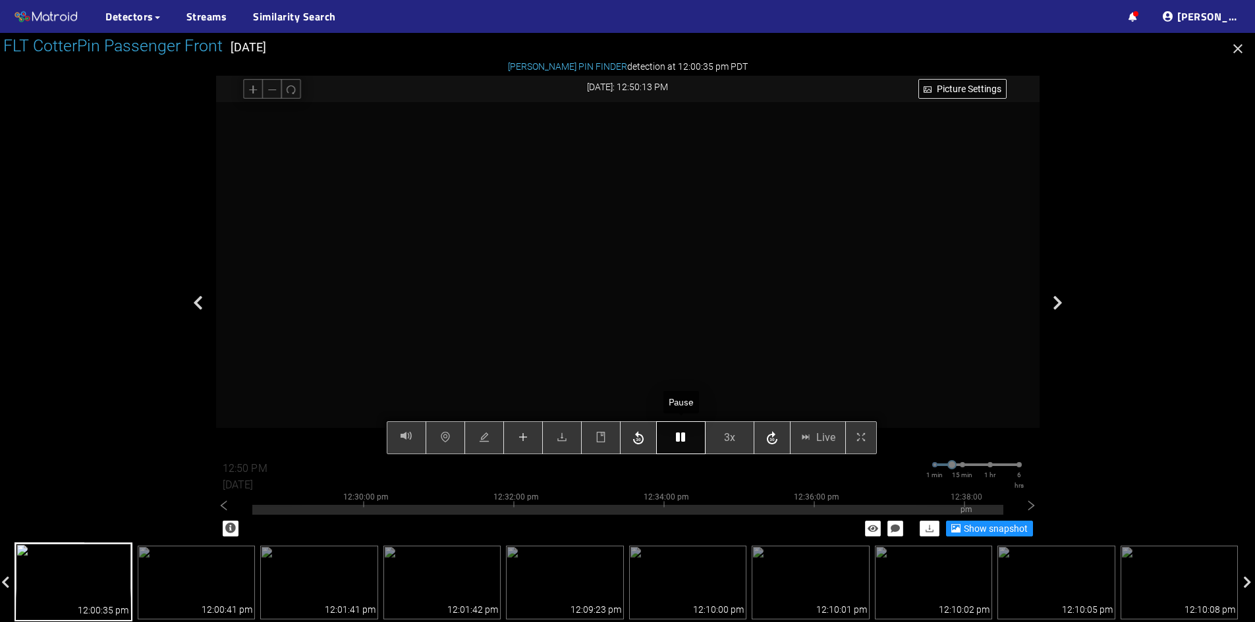
click at [677, 439] on icon "button" at bounding box center [680, 437] width 9 height 11
click at [682, 441] on icon "button" at bounding box center [680, 437] width 9 height 11
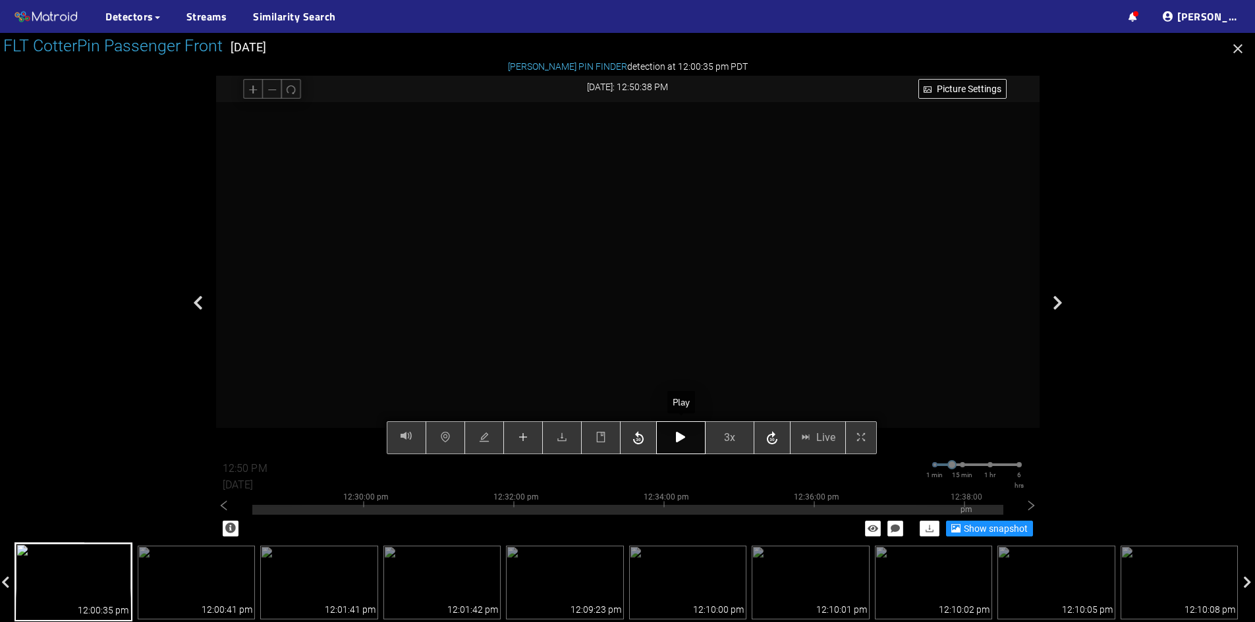
click at [681, 439] on icon "button" at bounding box center [680, 437] width 9 height 11
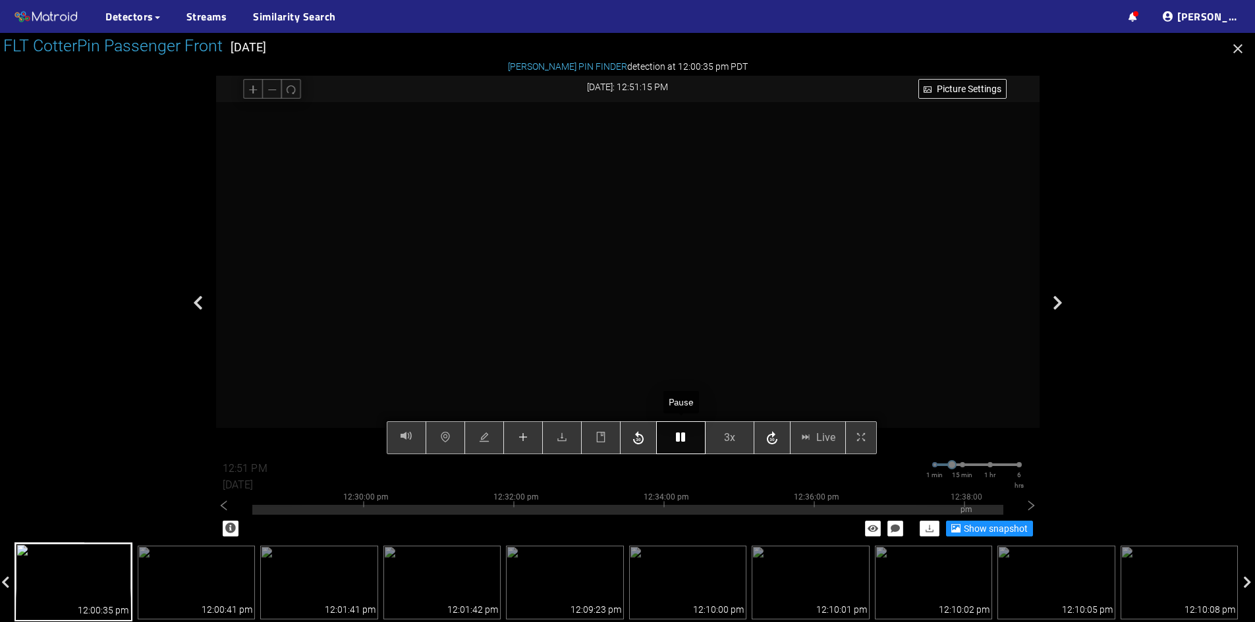
click at [681, 439] on icon "button" at bounding box center [680, 437] width 9 height 11
click at [683, 440] on icon "button" at bounding box center [680, 437] width 9 height 11
click at [682, 439] on icon "button" at bounding box center [680, 437] width 9 height 11
click at [687, 437] on button "button" at bounding box center [680, 437] width 49 height 33
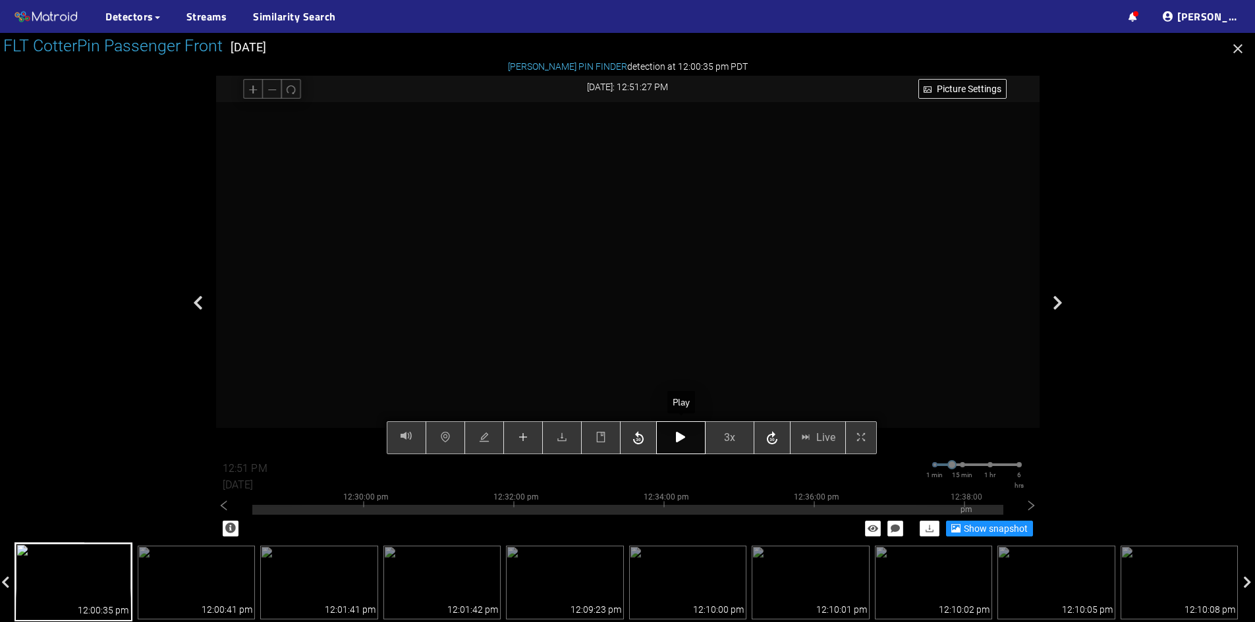
click at [687, 437] on button "button" at bounding box center [680, 437] width 49 height 33
click at [685, 447] on button "button" at bounding box center [680, 437] width 49 height 33
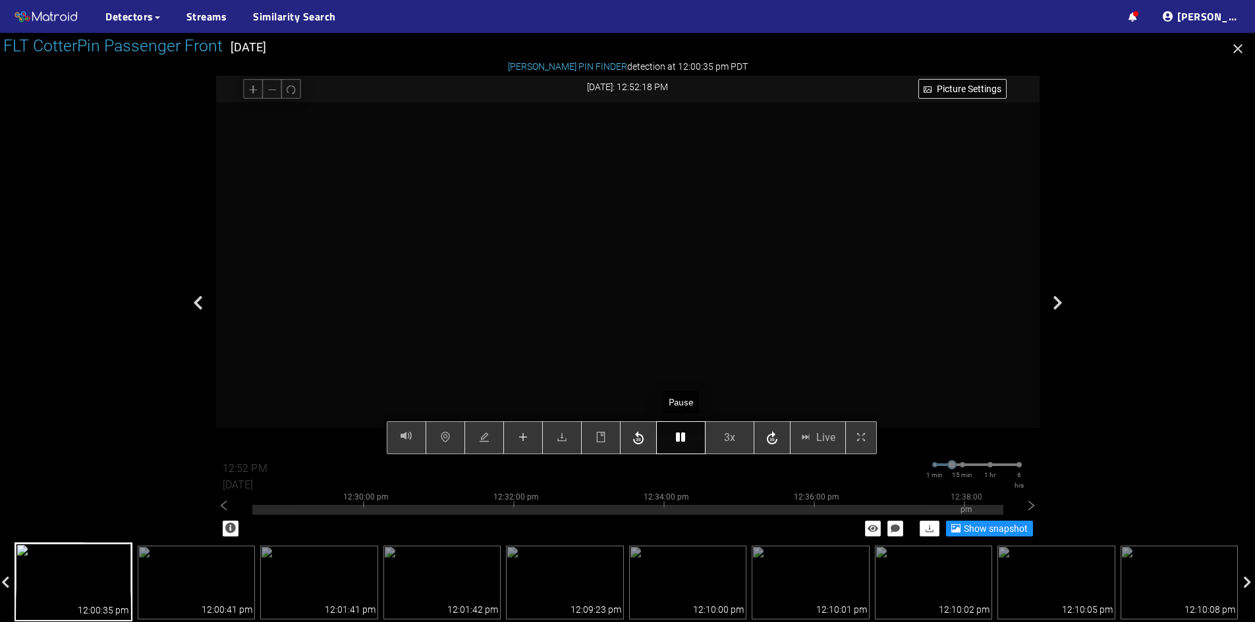
click at [680, 443] on icon "button" at bounding box center [680, 437] width 9 height 11
click at [676, 441] on icon "button" at bounding box center [680, 437] width 9 height 11
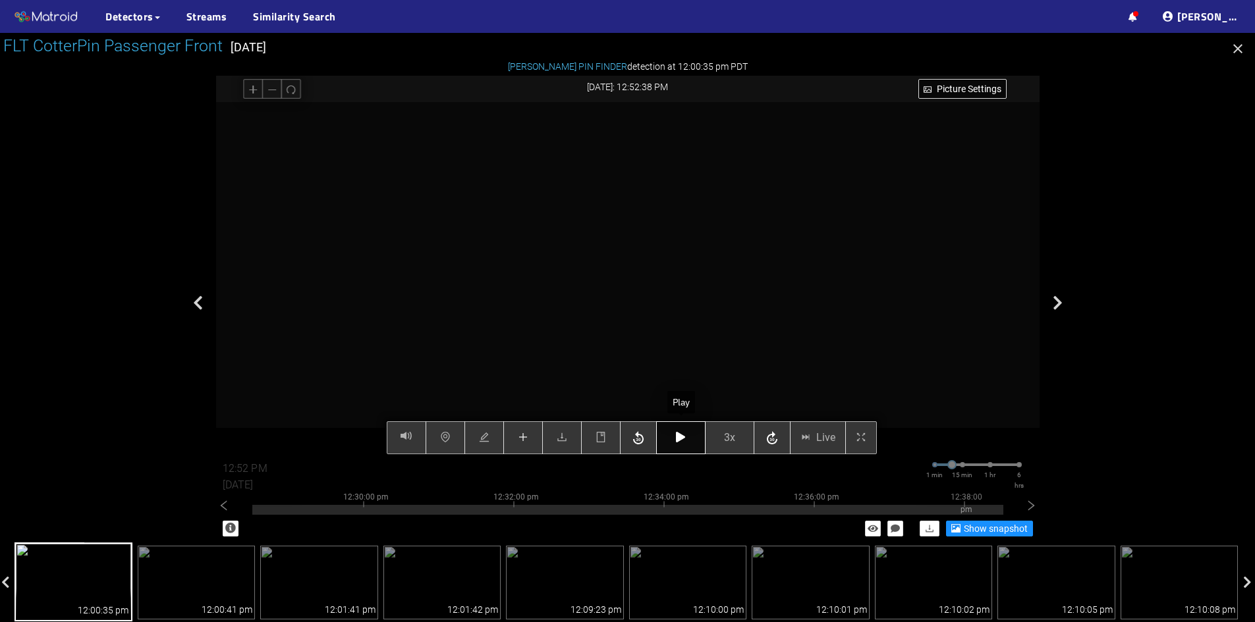
click at [676, 441] on icon "button" at bounding box center [680, 437] width 9 height 11
click at [680, 437] on icon "button" at bounding box center [680, 437] width 9 height 11
click at [520, 433] on icon "plus" at bounding box center [523, 437] width 11 height 11
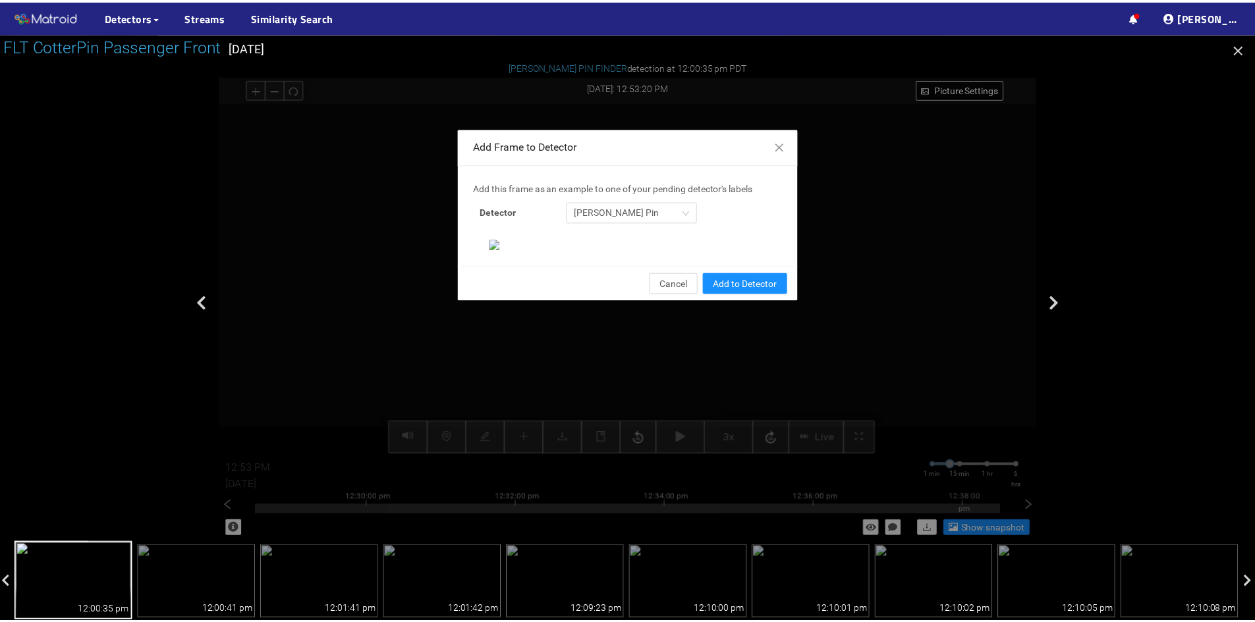
scroll to position [135, 0]
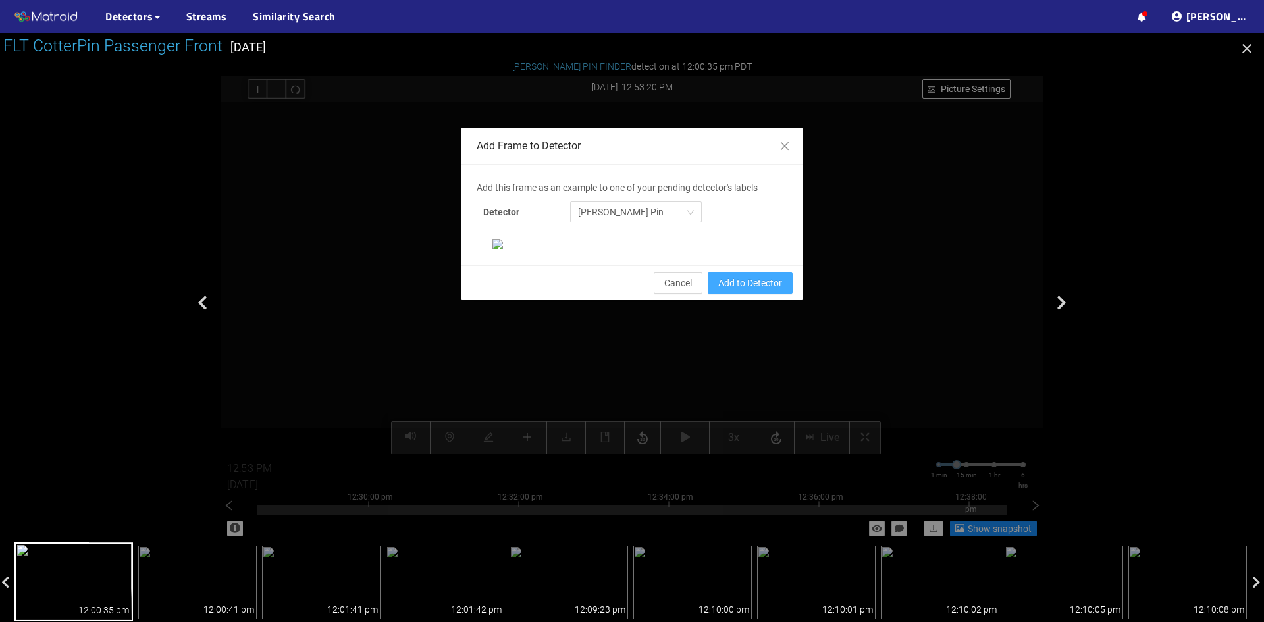
click at [761, 290] on span "Add to Detector" at bounding box center [750, 283] width 64 height 14
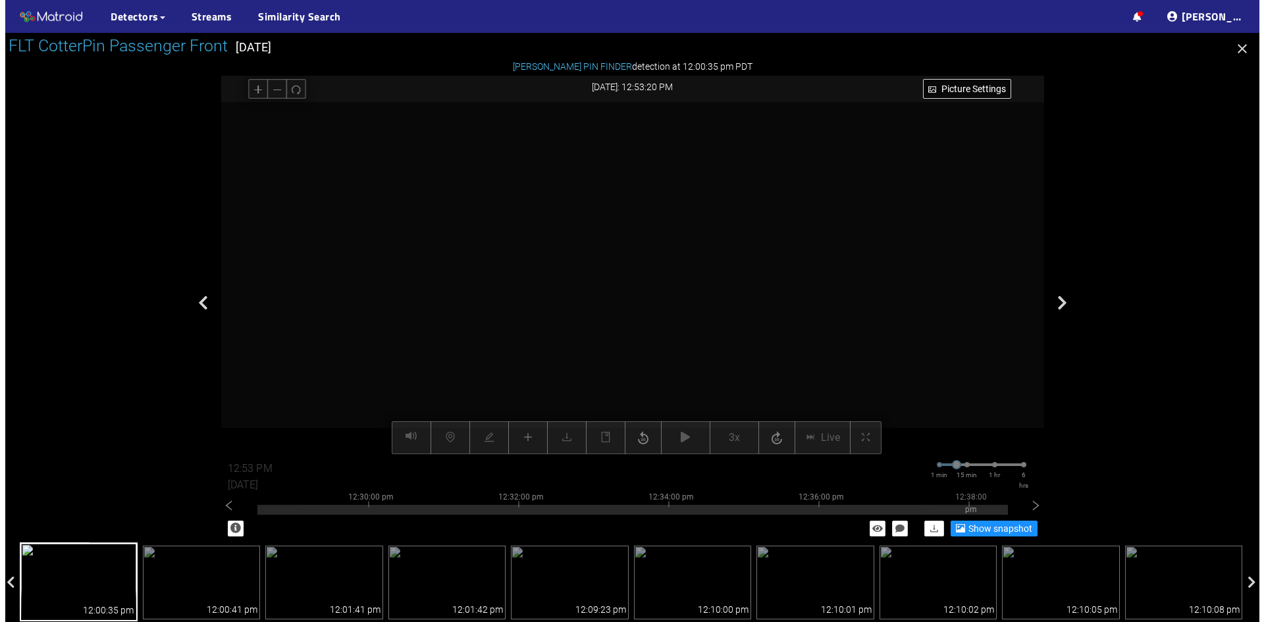
scroll to position [69, 0]
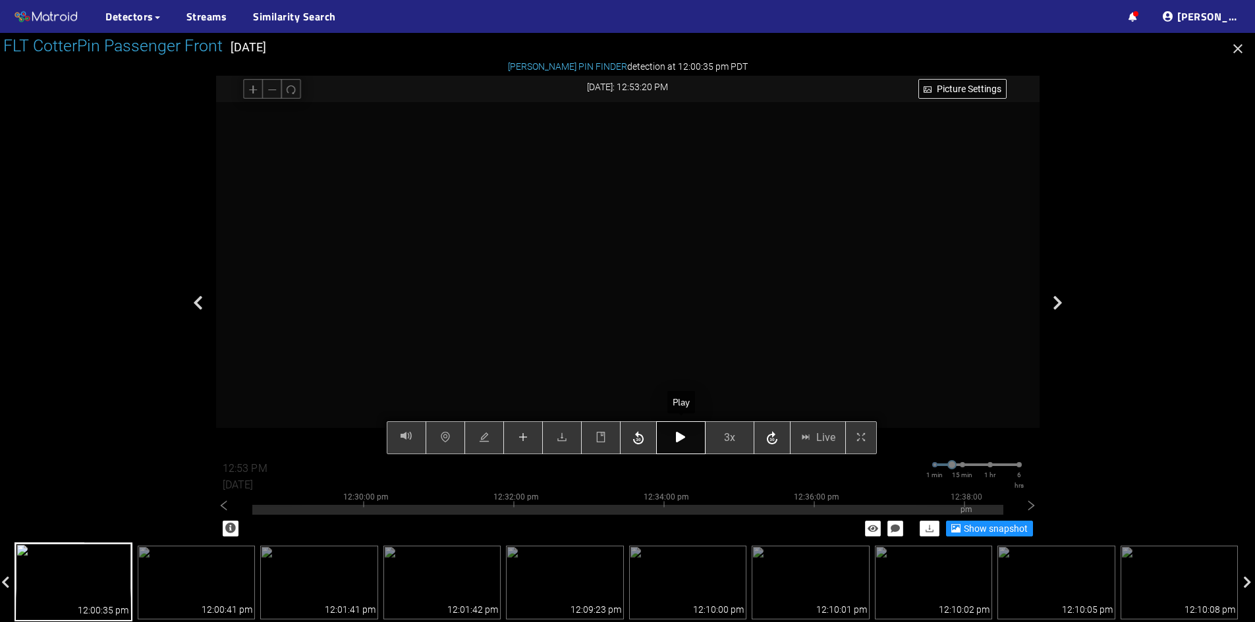
click at [682, 442] on icon "button" at bounding box center [680, 437] width 9 height 11
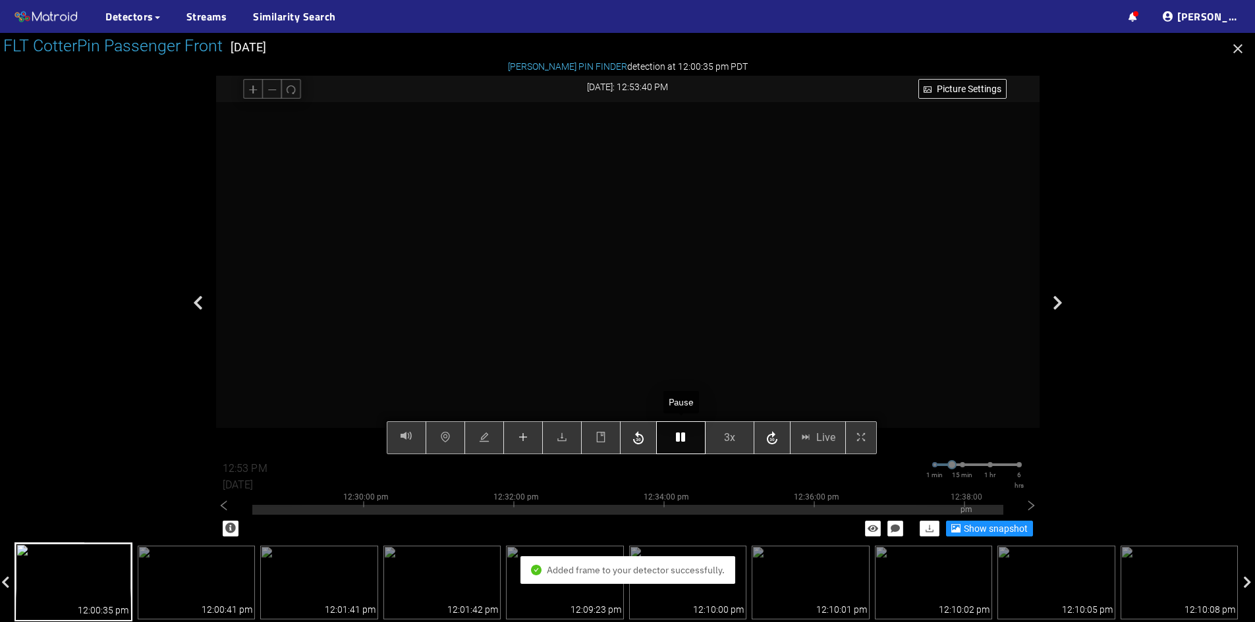
click at [682, 442] on icon "button" at bounding box center [680, 437] width 9 height 11
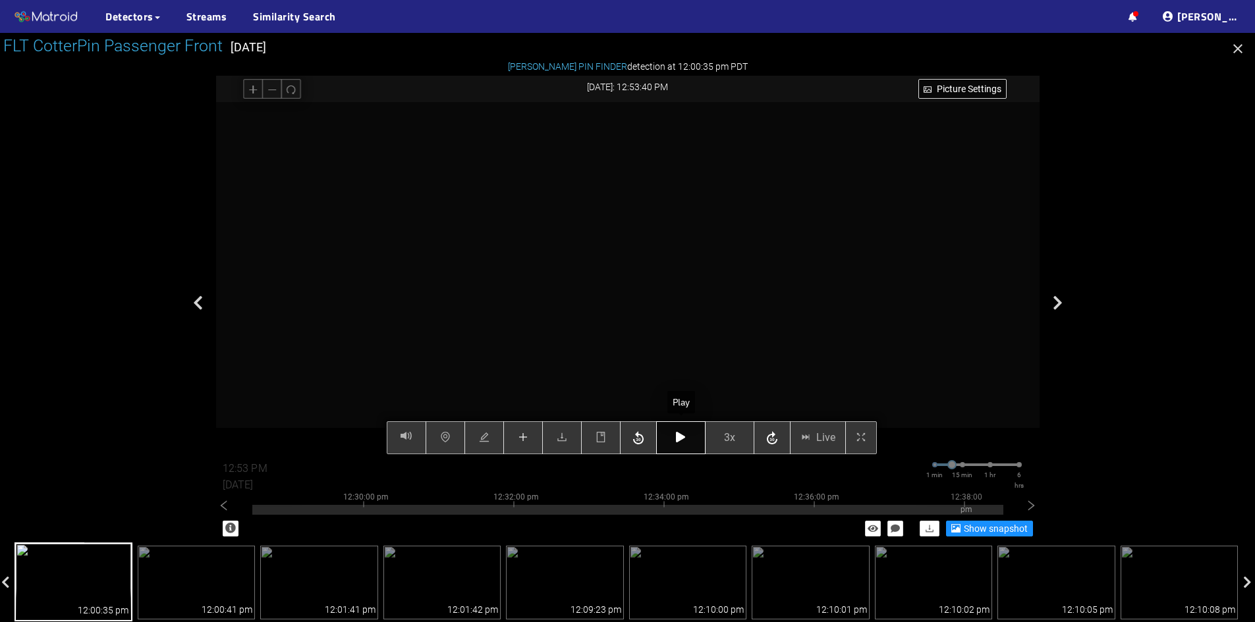
click at [682, 442] on icon "button" at bounding box center [680, 437] width 9 height 11
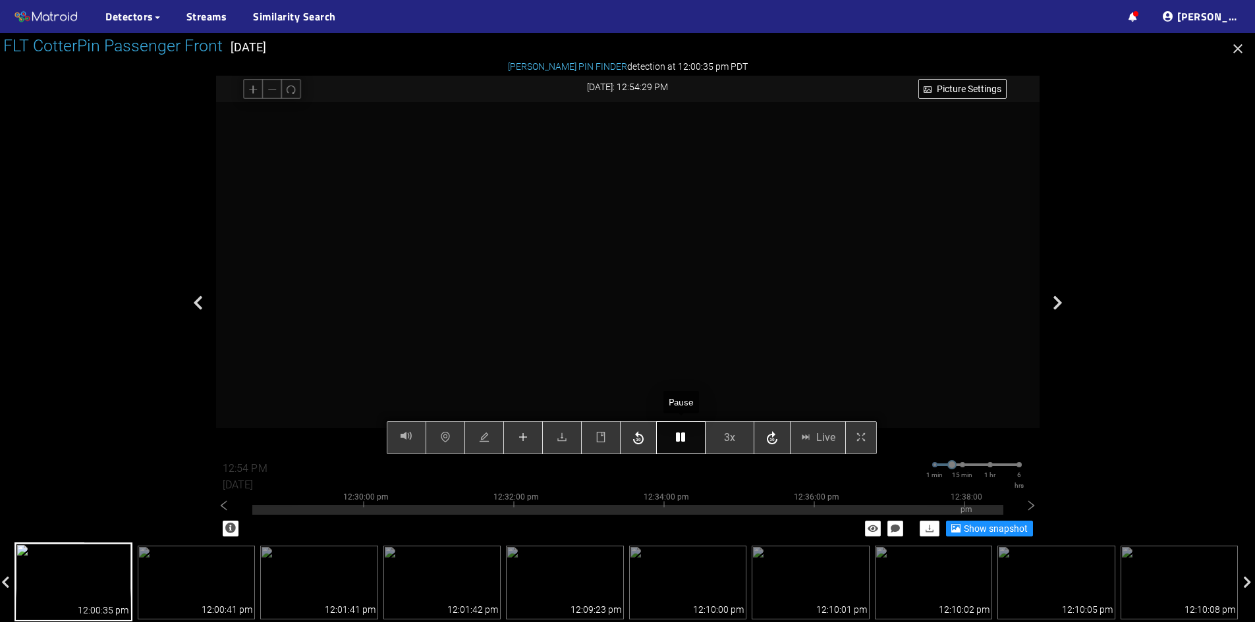
click at [682, 442] on icon "button" at bounding box center [680, 437] width 9 height 11
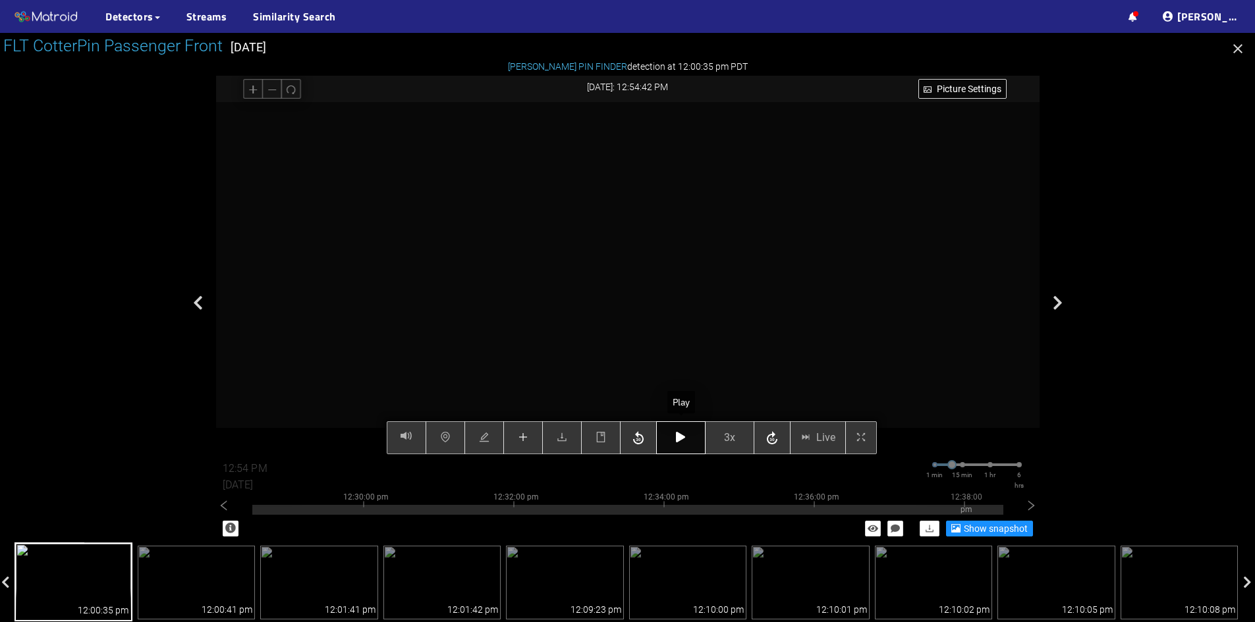
click at [682, 442] on icon "button" at bounding box center [680, 437] width 9 height 11
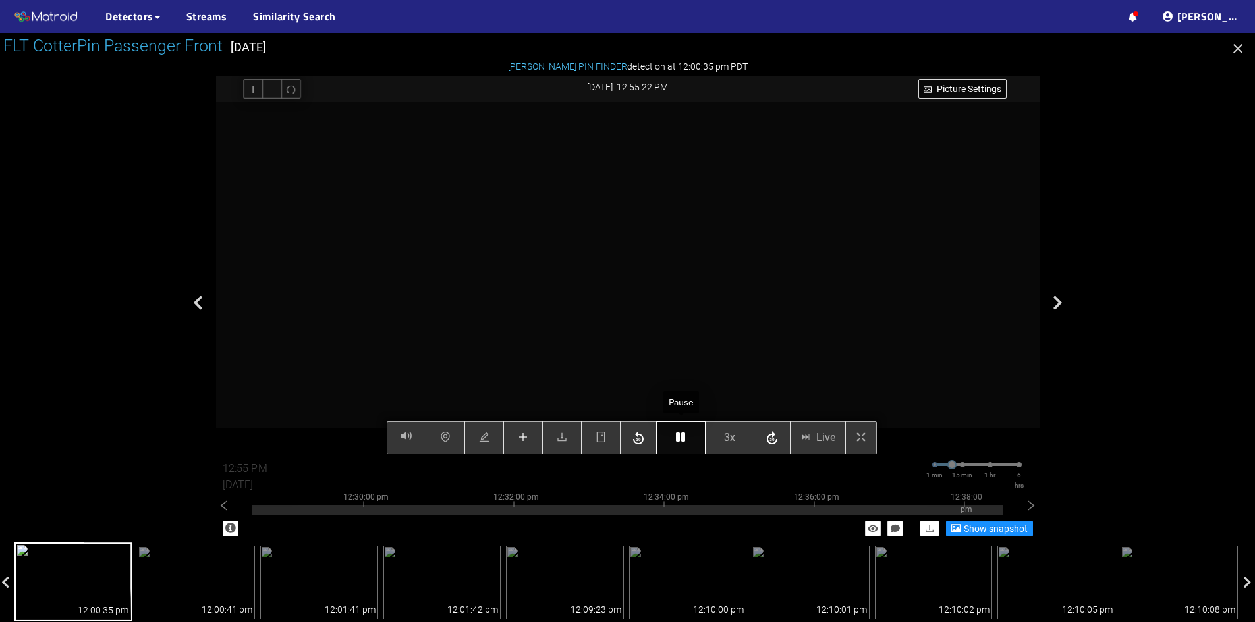
click at [686, 441] on button "button" at bounding box center [680, 437] width 49 height 33
click at [678, 437] on icon "button" at bounding box center [680, 437] width 9 height 11
click at [677, 437] on icon "button" at bounding box center [680, 437] width 9 height 11
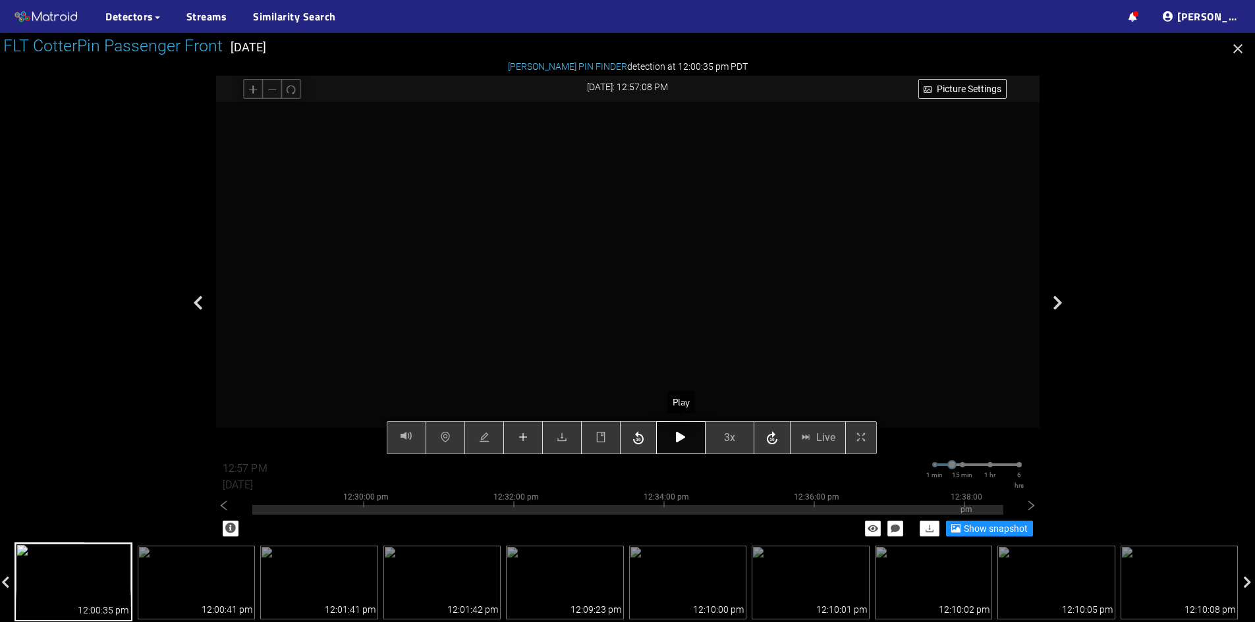
click at [677, 437] on icon "button" at bounding box center [680, 437] width 9 height 11
click at [678, 436] on icon "button" at bounding box center [680, 437] width 9 height 11
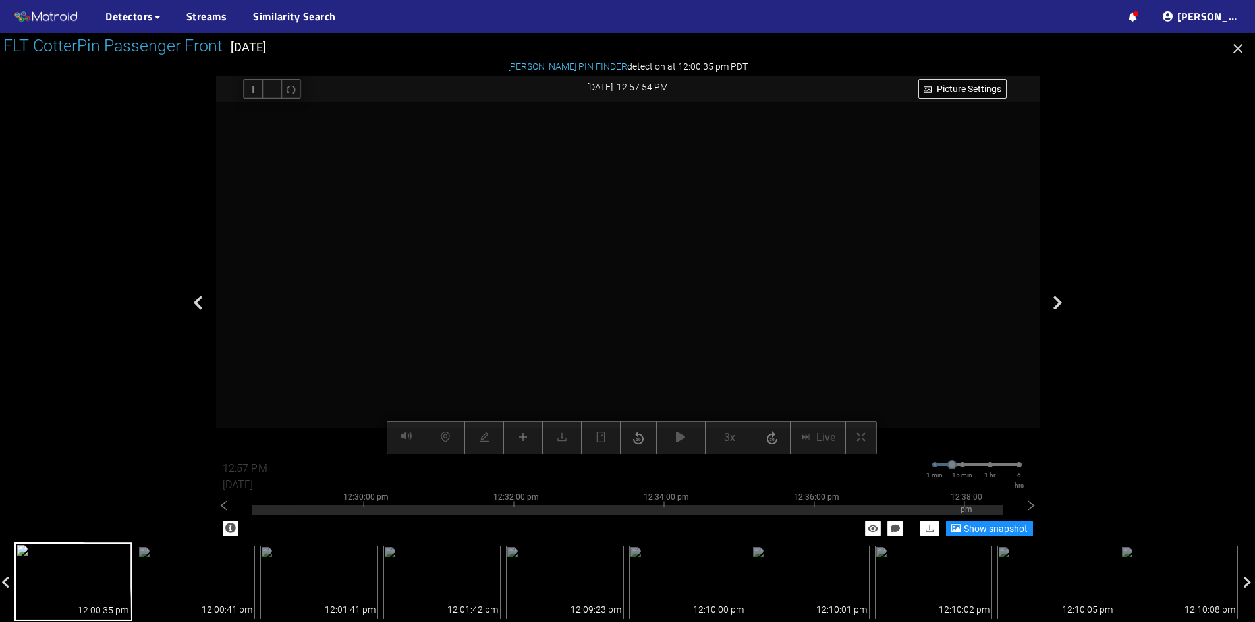
click at [521, 440] on div "Picture Settings 3x Live 12:57 PM [DATE] 1 min 15 min 1 hr 6 hrs 12:20:00 pm 12…" at bounding box center [627, 278] width 823 height 352
click at [560, 378] on video at bounding box center [627, 278] width 705 height 352
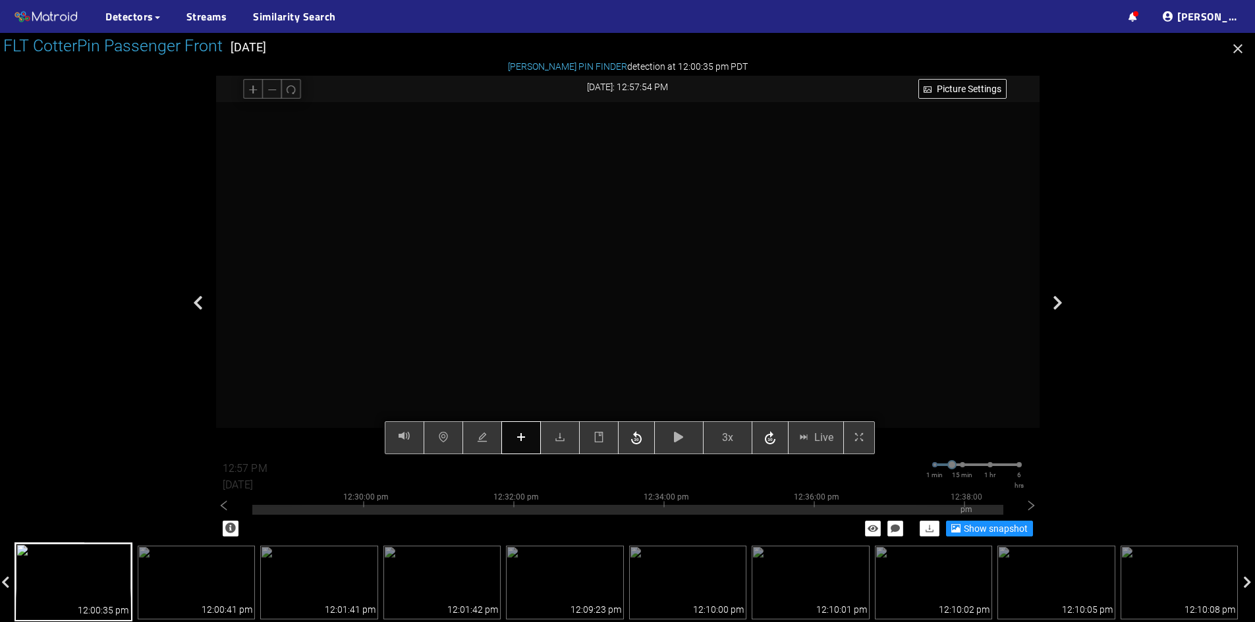
click at [514, 437] on button "button" at bounding box center [521, 437] width 40 height 33
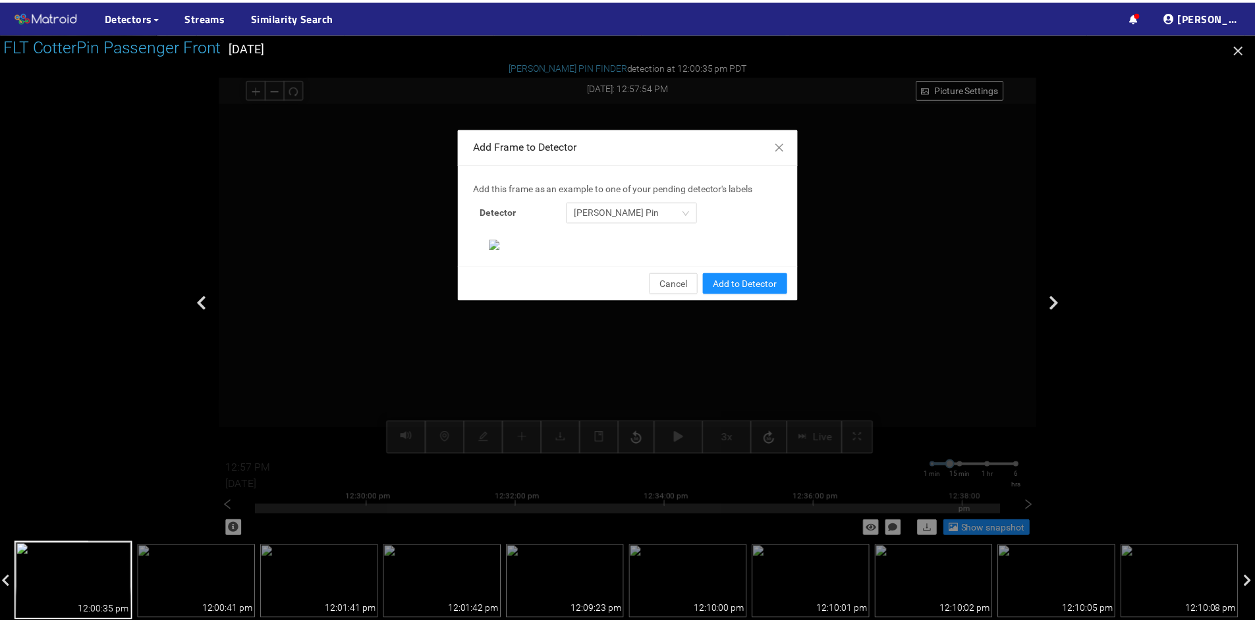
scroll to position [135, 0]
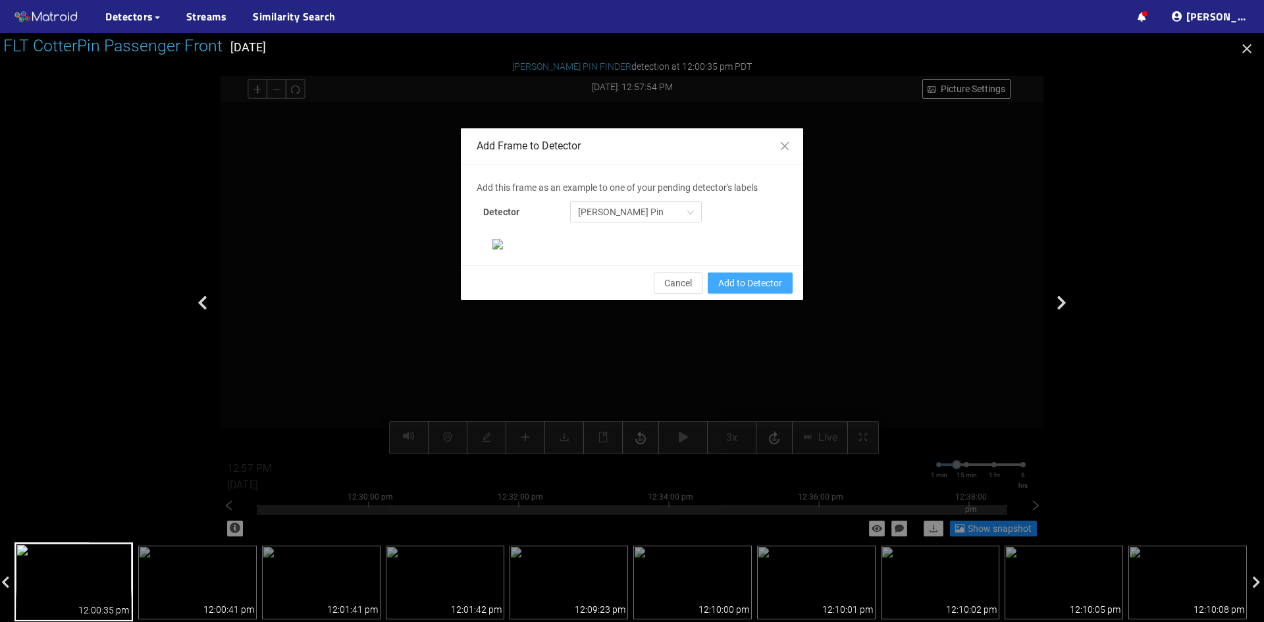
click at [740, 290] on span "Add to Detector" at bounding box center [750, 283] width 64 height 14
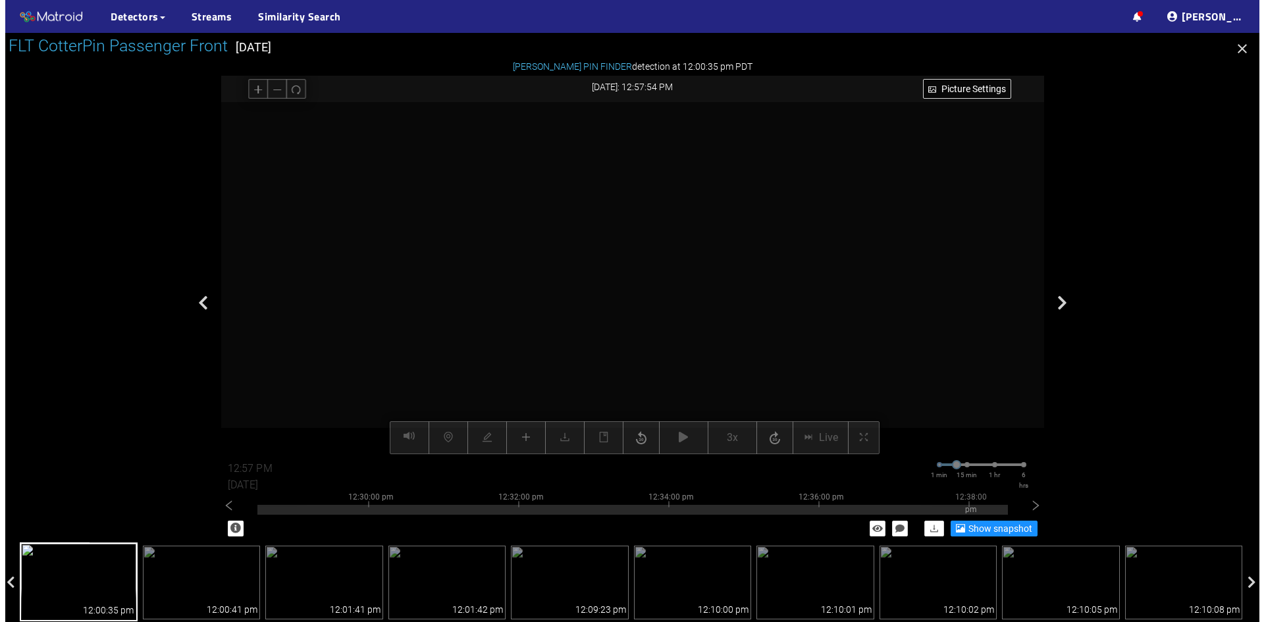
scroll to position [69, 0]
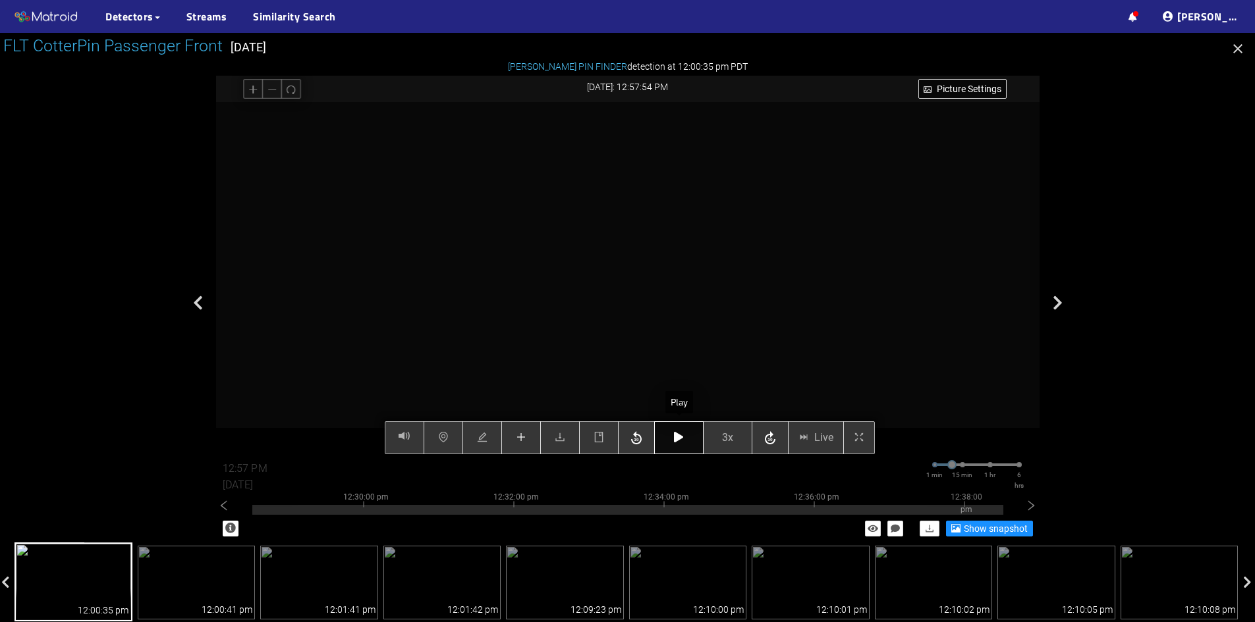
click at [680, 434] on icon "button" at bounding box center [678, 437] width 9 height 11
click at [681, 434] on icon "button" at bounding box center [678, 437] width 9 height 11
click at [683, 440] on icon "button" at bounding box center [678, 437] width 9 height 11
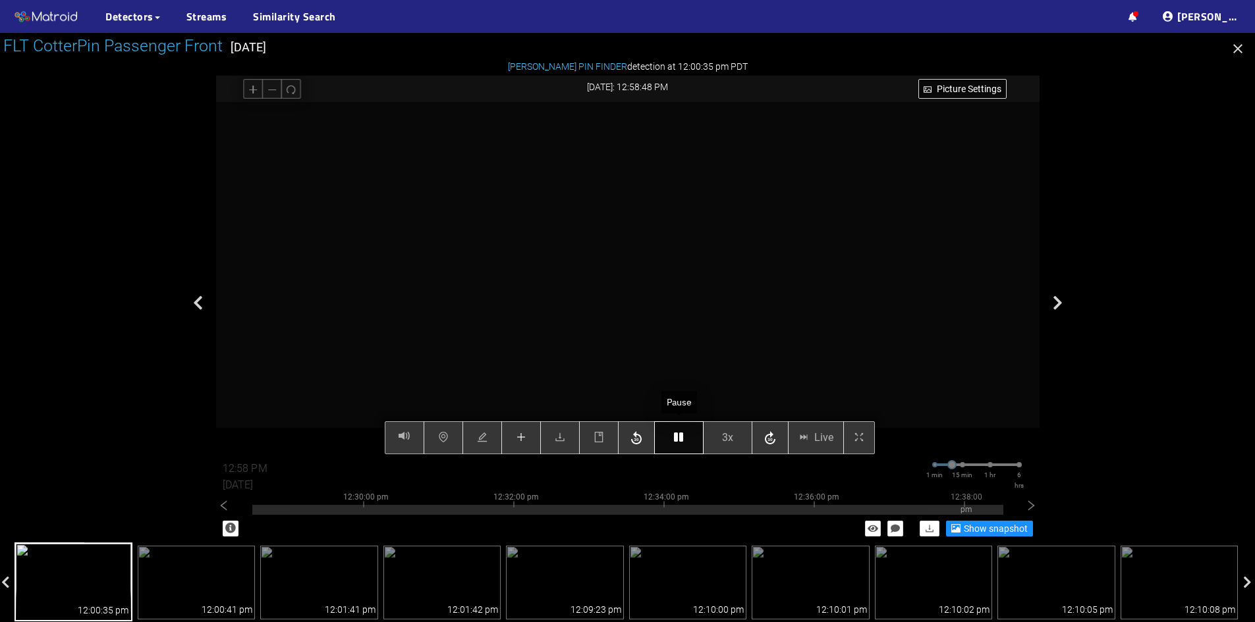
click at [678, 439] on icon "button" at bounding box center [678, 437] width 9 height 11
click at [682, 437] on icon "button" at bounding box center [678, 437] width 9 height 11
click at [520, 437] on icon "plus" at bounding box center [521, 437] width 11 height 11
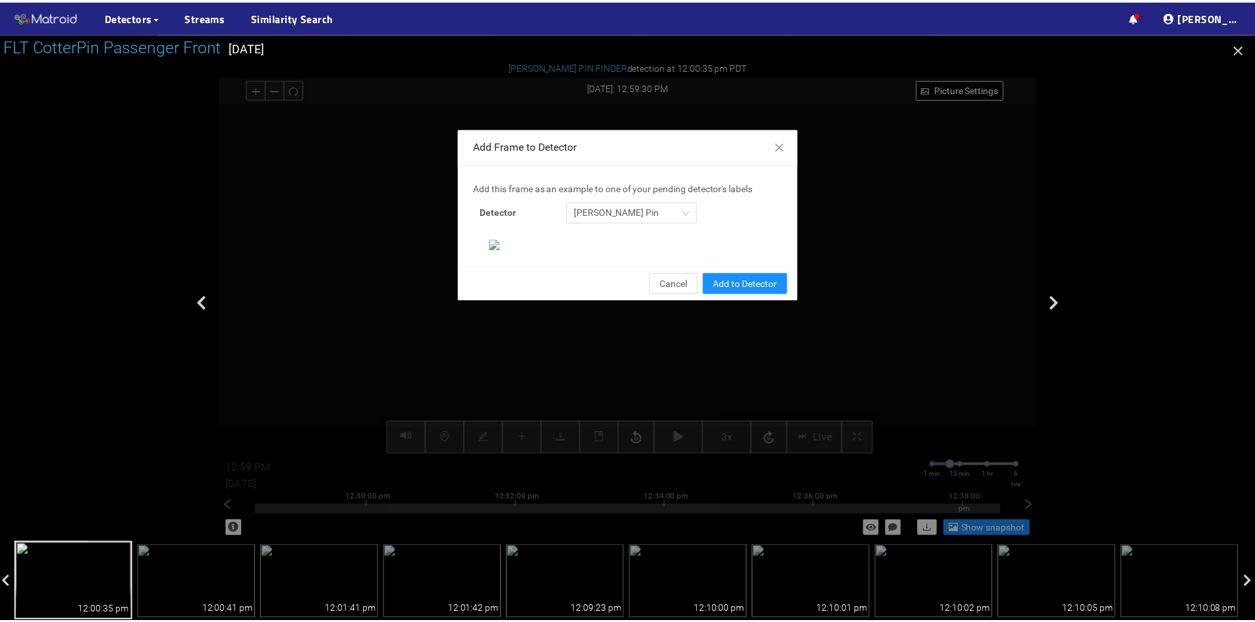
scroll to position [135, 0]
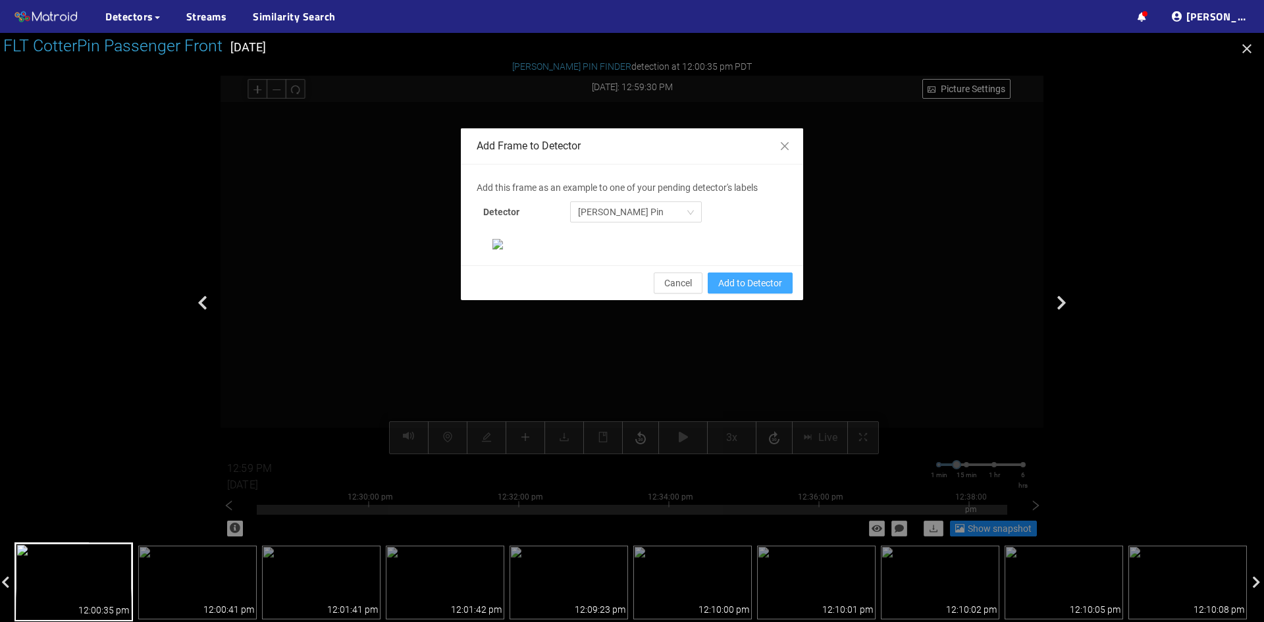
click at [730, 290] on span "Add to Detector" at bounding box center [750, 283] width 64 height 14
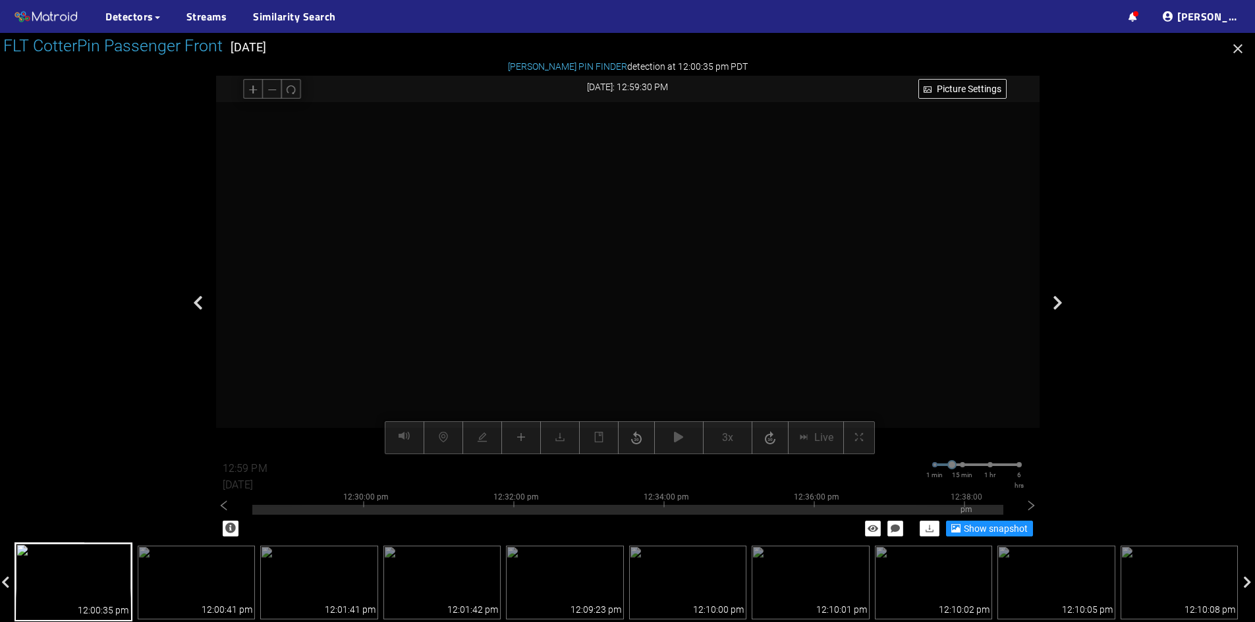
scroll to position [69, 0]
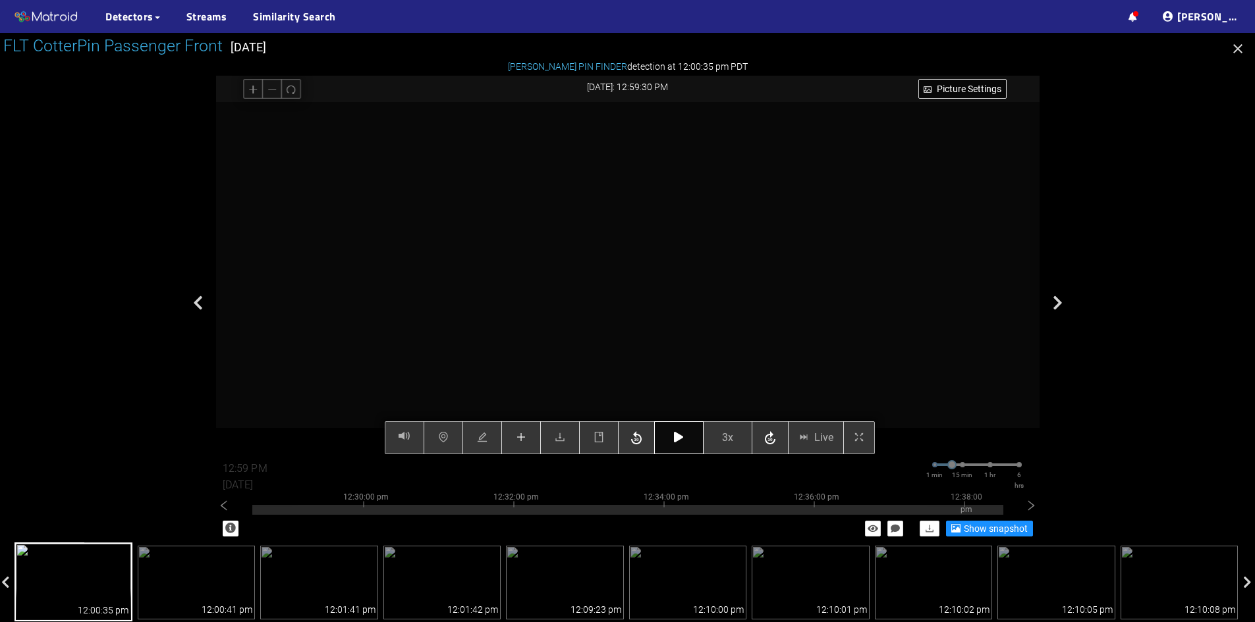
click at [679, 439] on icon "button" at bounding box center [678, 437] width 9 height 11
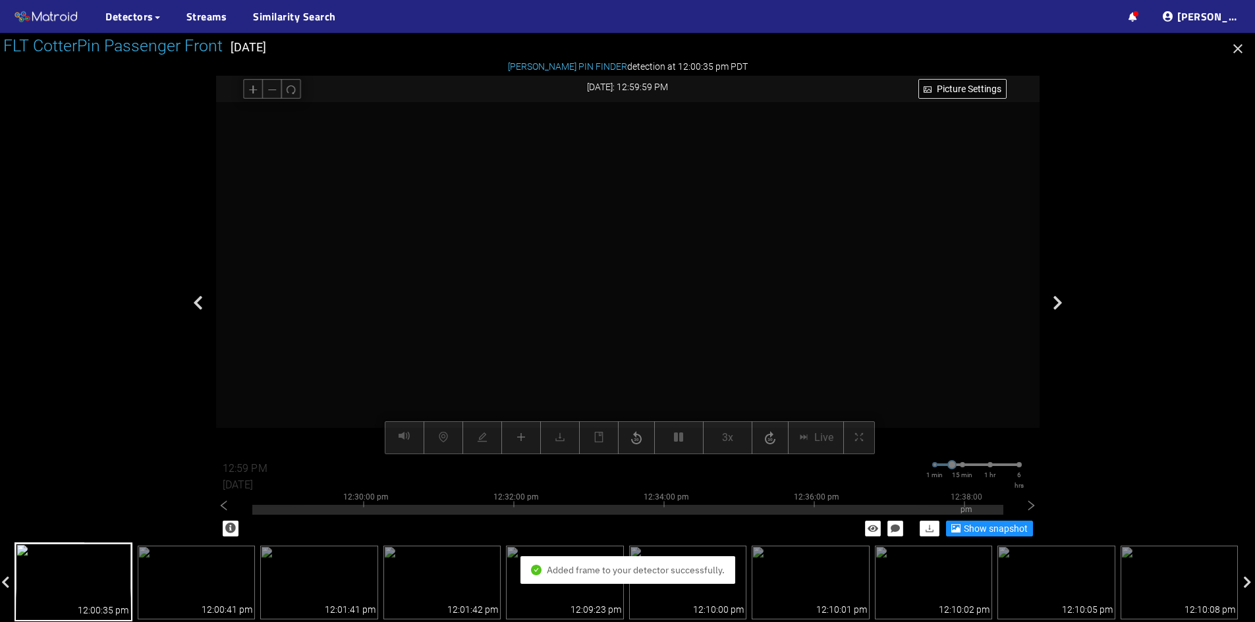
type input "01:00 PM"
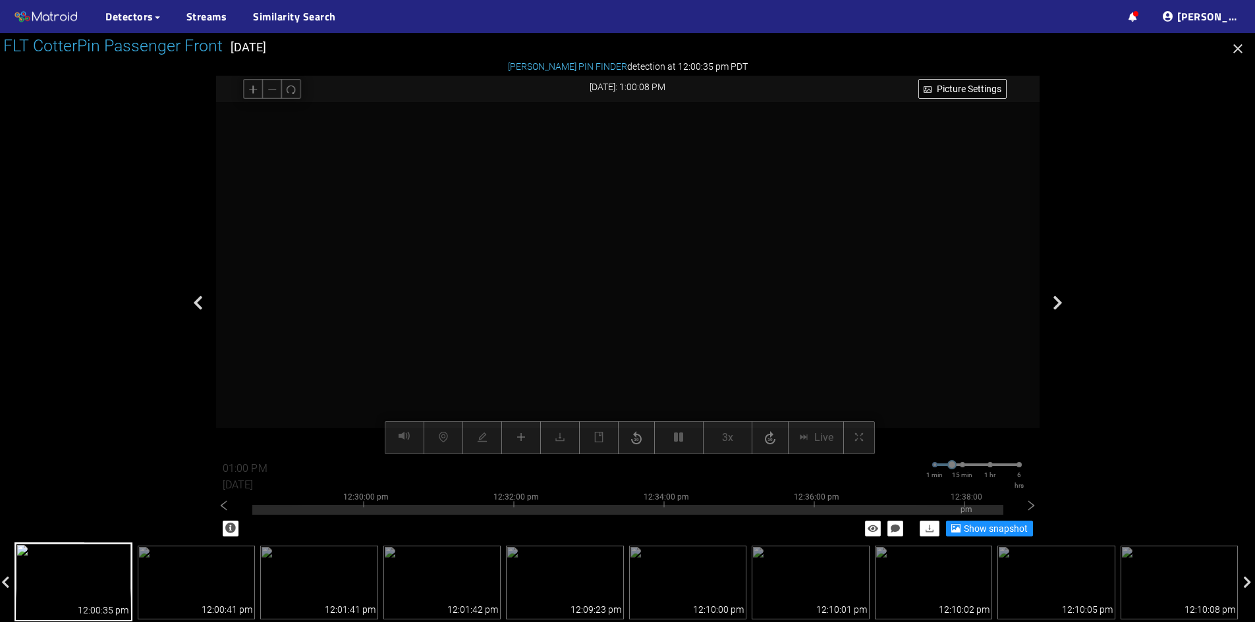
click at [671, 445] on div "Picture Settings 3x Live 01:00 PM [DATE] 1 min 15 min 1 hr 6 hrs 12:20:00 pm 12…" at bounding box center [627, 278] width 823 height 352
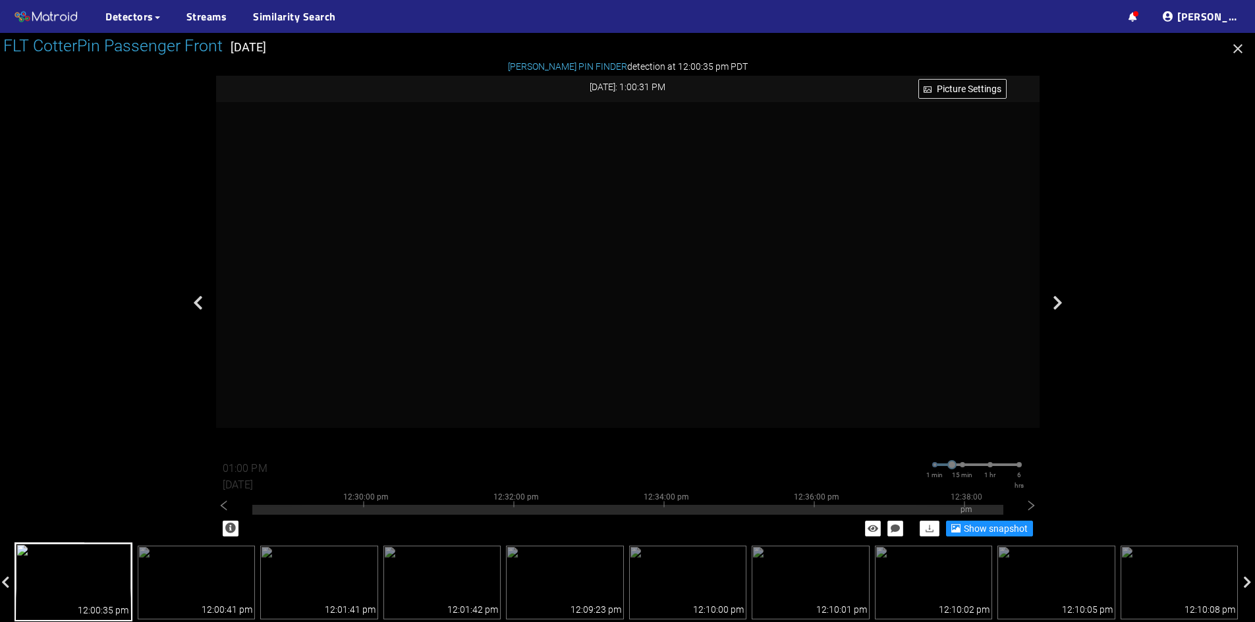
click at [1235, 49] on icon "button" at bounding box center [1238, 49] width 16 height 16
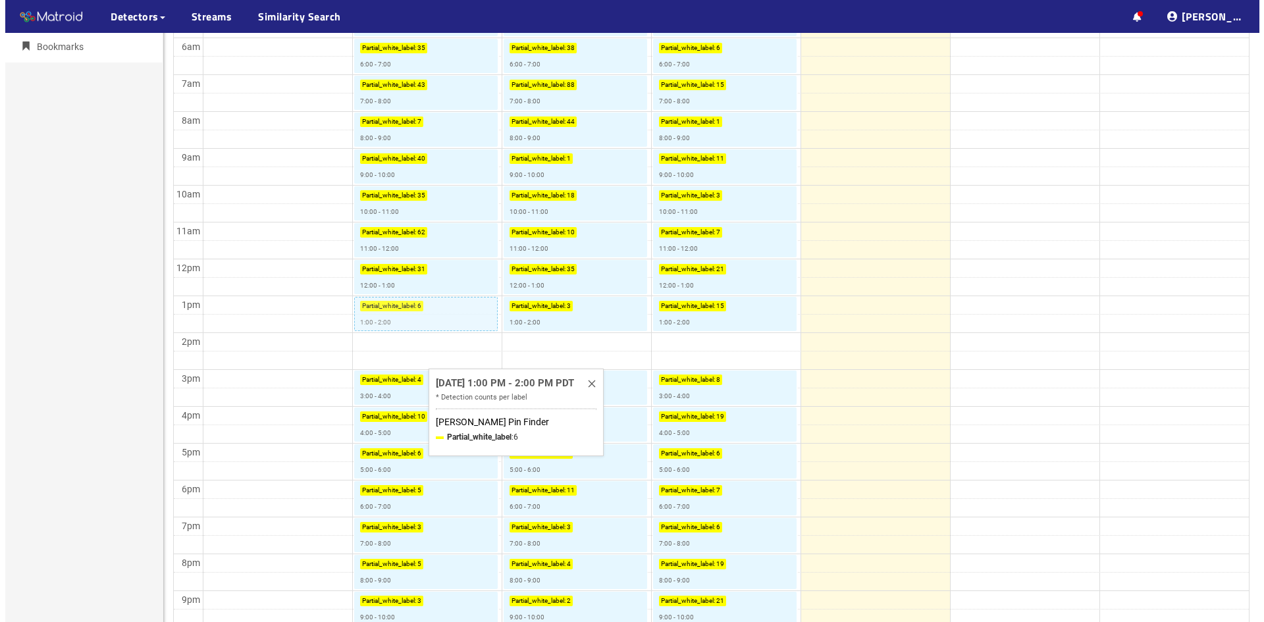
scroll to position [395, 0]
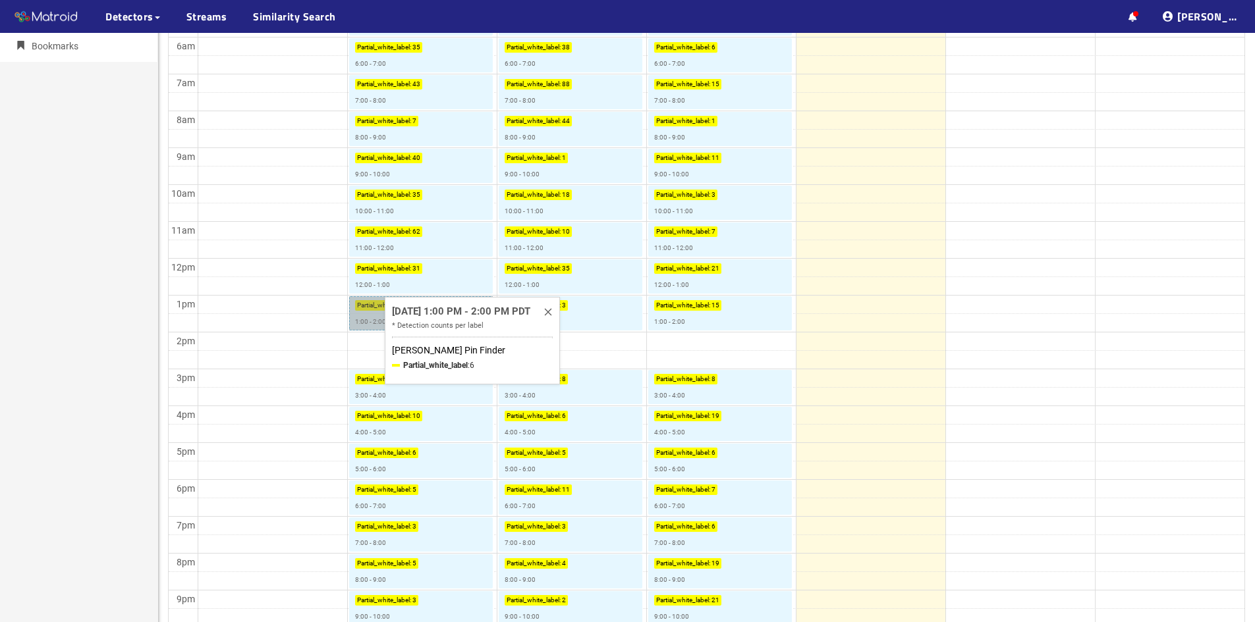
click at [367, 320] on link "Partial_white_label : 6 1:00 - 2:00" at bounding box center [421, 313] width 144 height 34
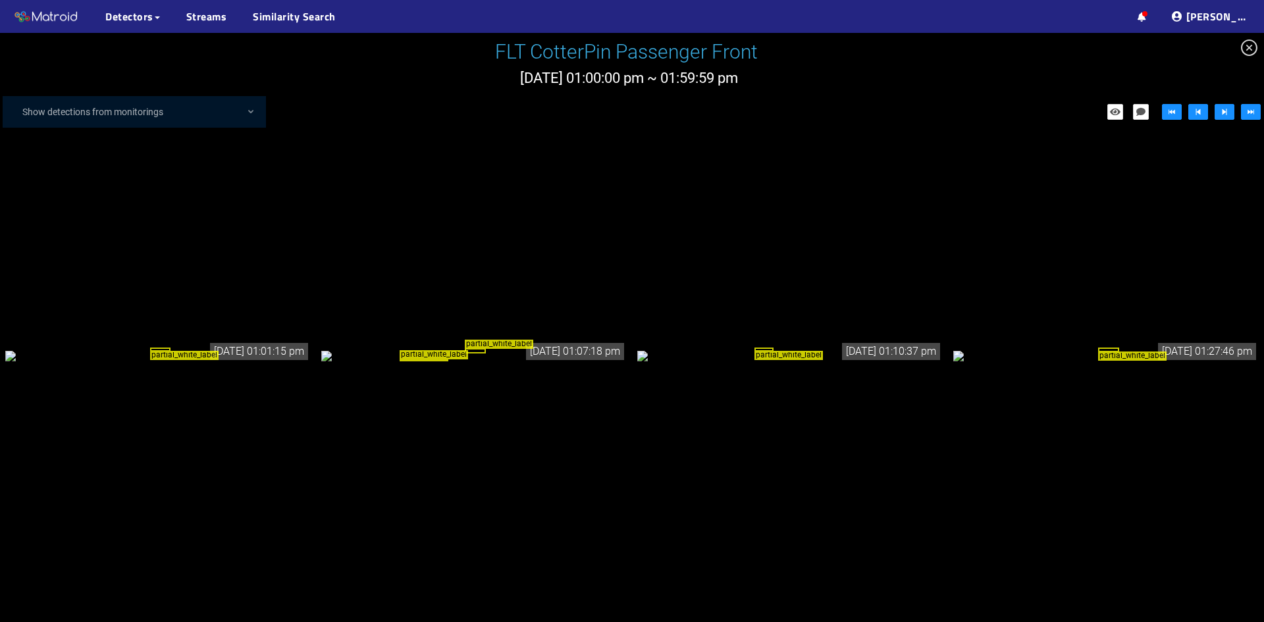
click at [148, 348] on div "partial_white_label" at bounding box center [158, 355] width 306 height 14
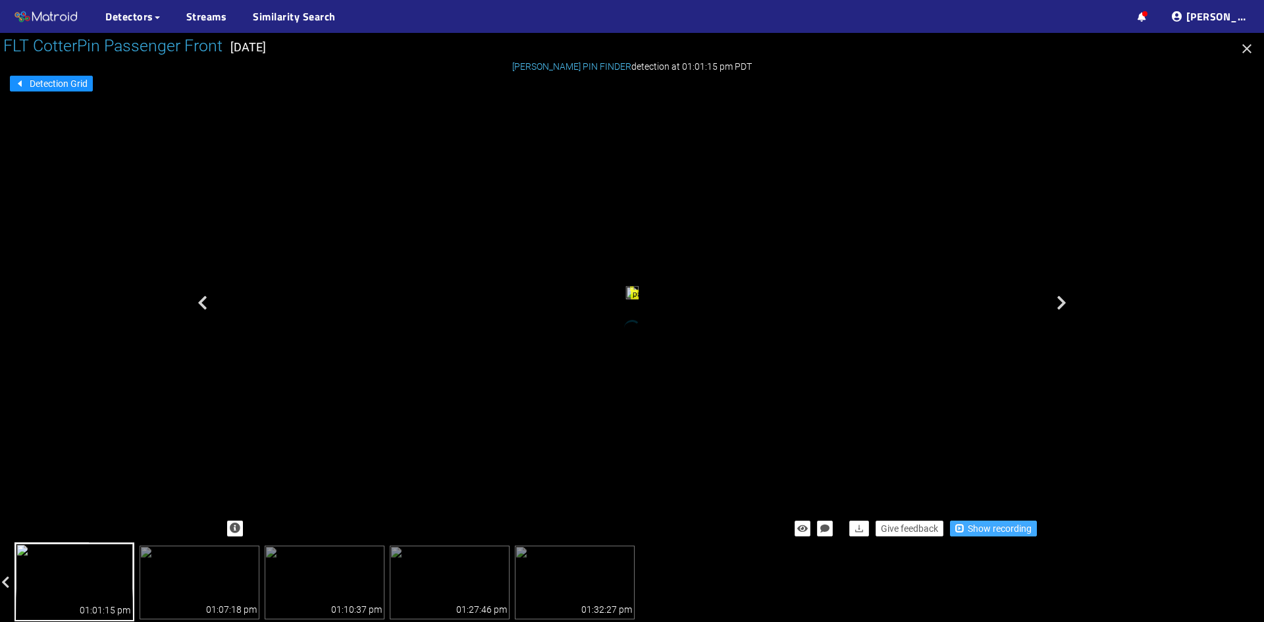
click at [983, 529] on span "Show recording" at bounding box center [1000, 529] width 64 height 14
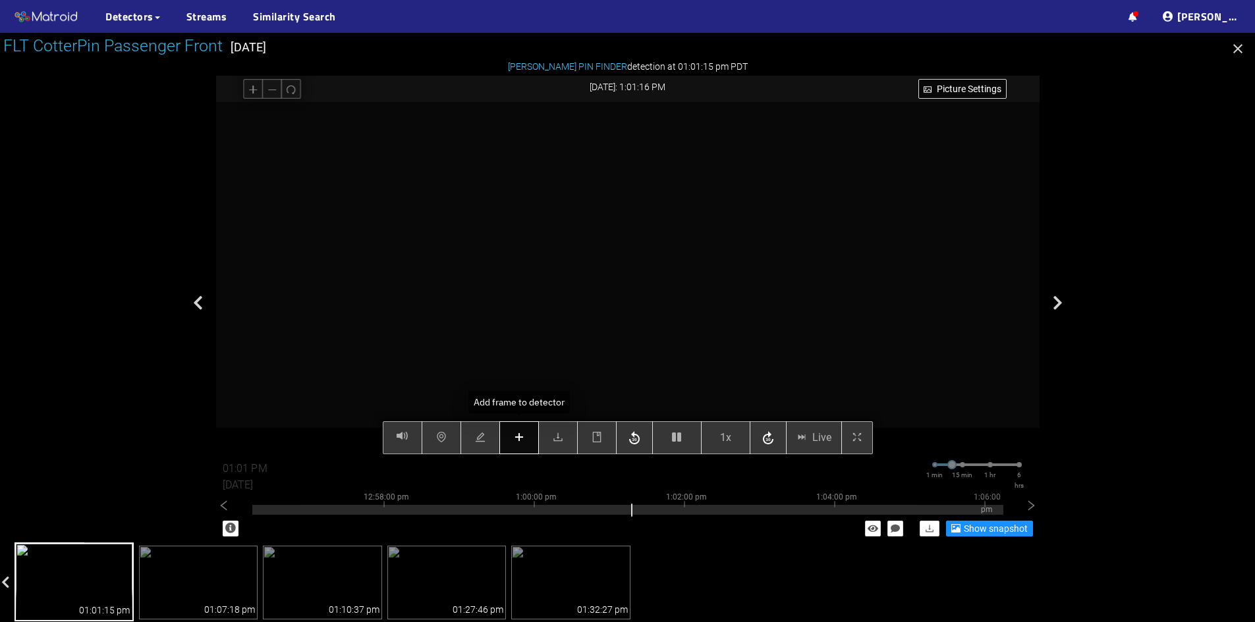
click at [522, 445] on span "plus" at bounding box center [519, 438] width 11 height 13
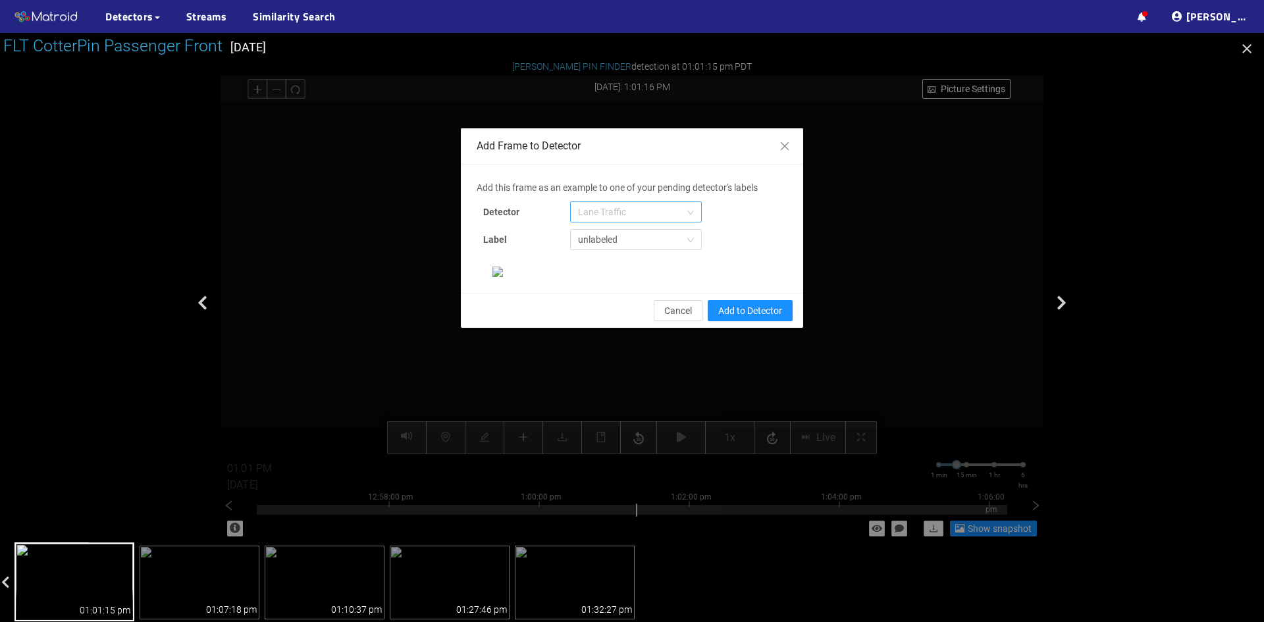
click at [612, 205] on span "Lane Traffic" at bounding box center [636, 212] width 116 height 20
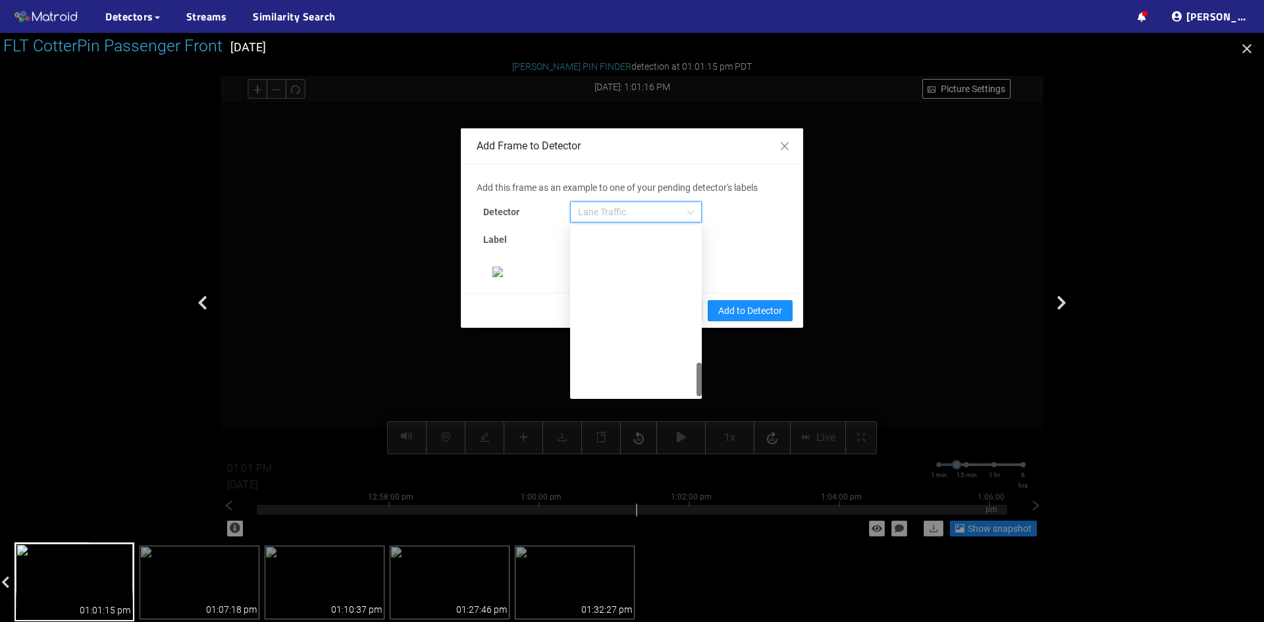
scroll to position [674, 0]
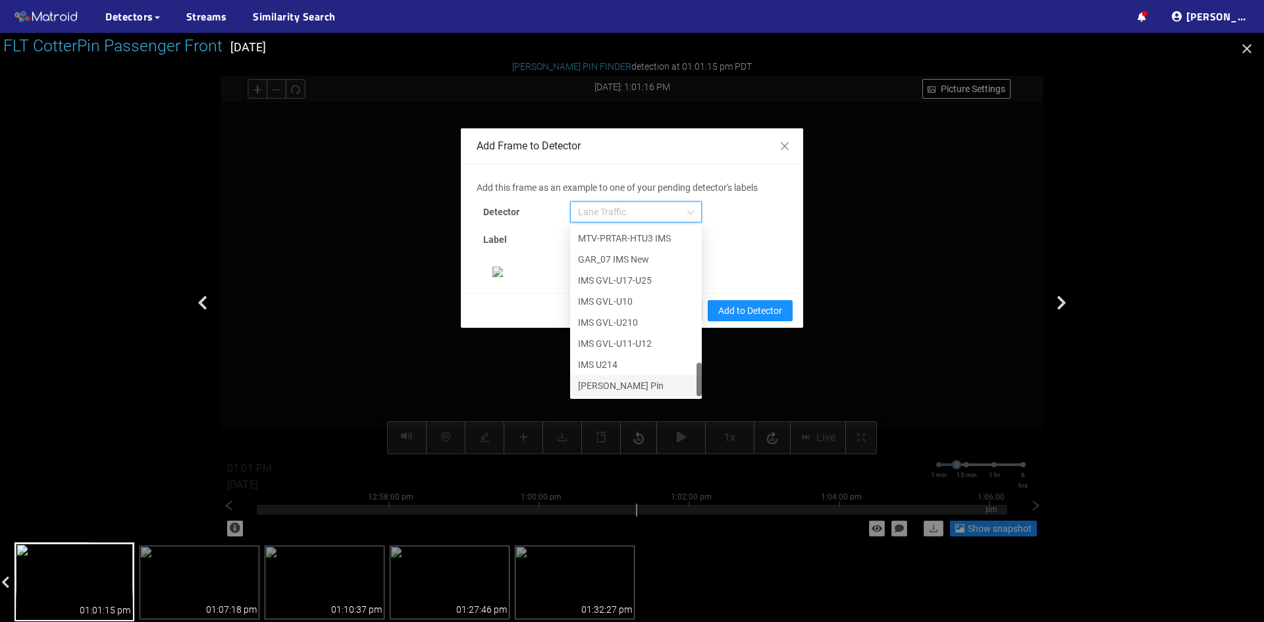
click at [622, 379] on div "[PERSON_NAME] Pin" at bounding box center [636, 386] width 116 height 14
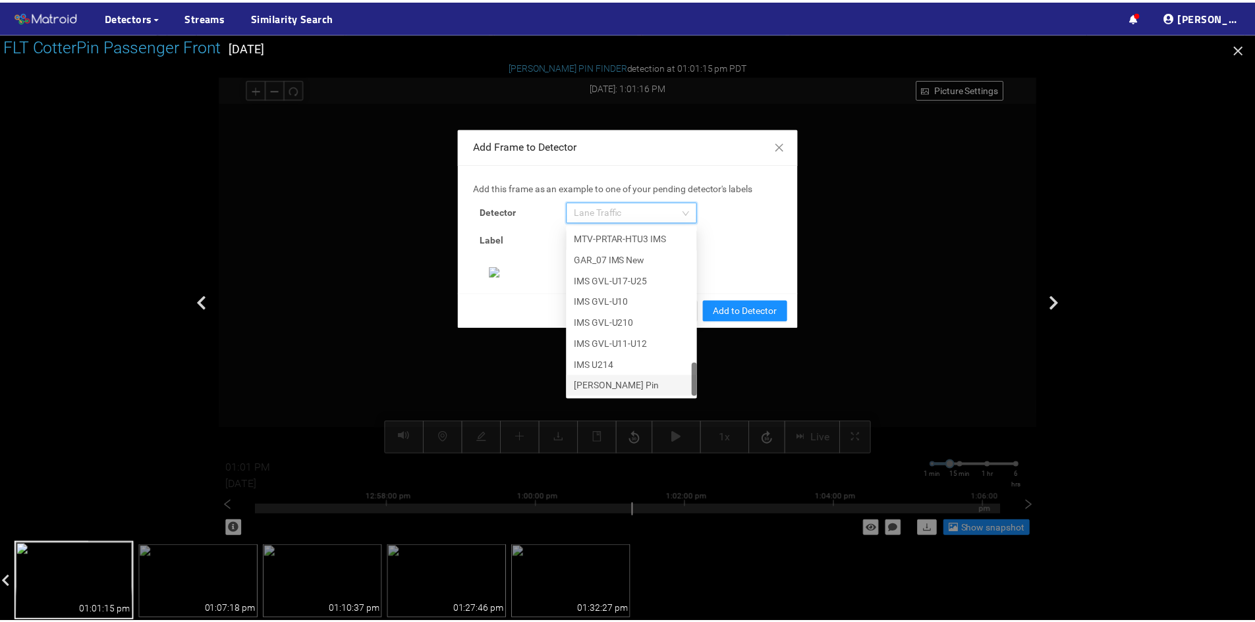
scroll to position [135, 0]
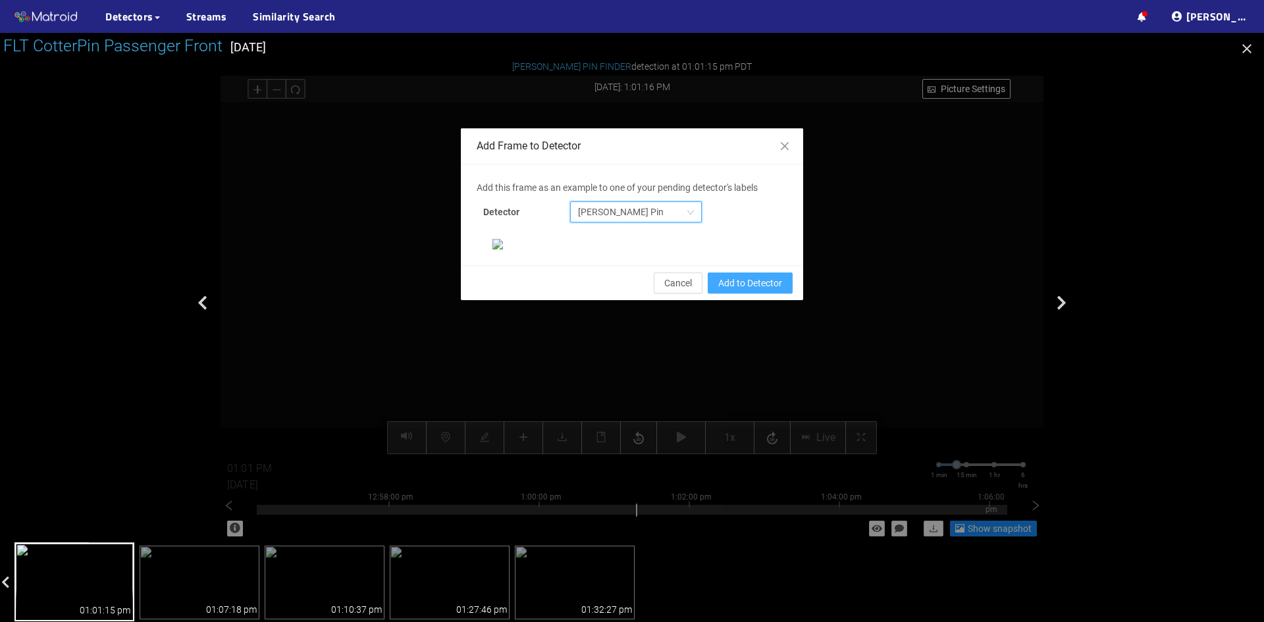
click at [732, 290] on span "Add to Detector" at bounding box center [750, 283] width 64 height 14
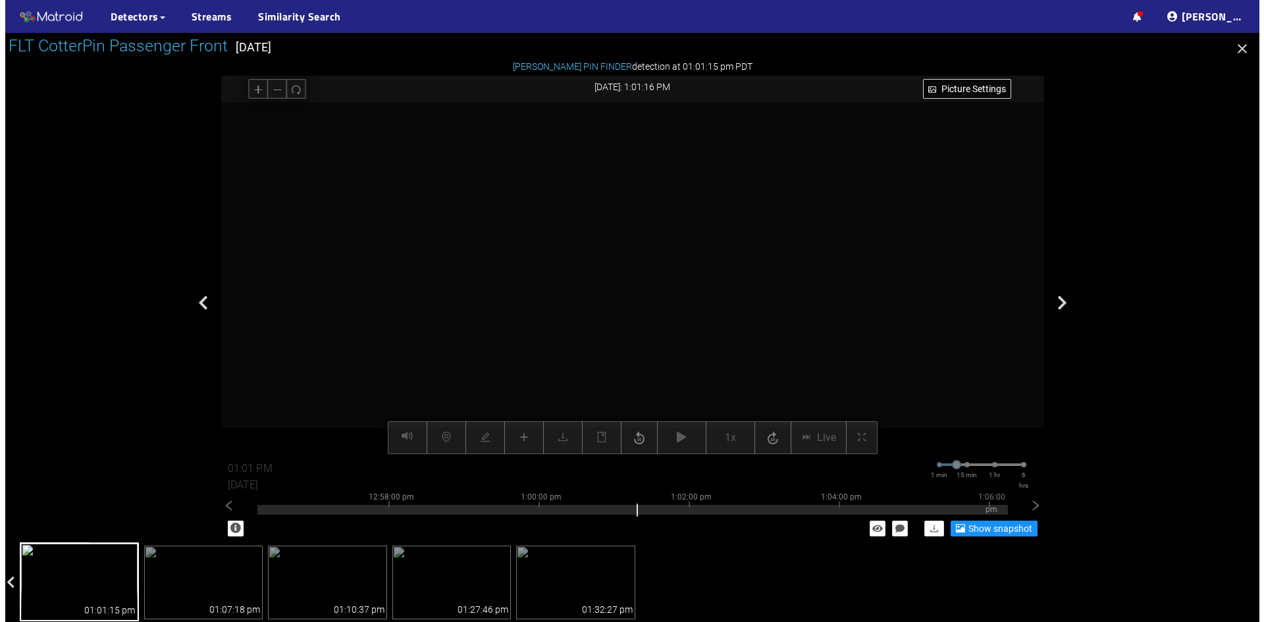
scroll to position [0, 0]
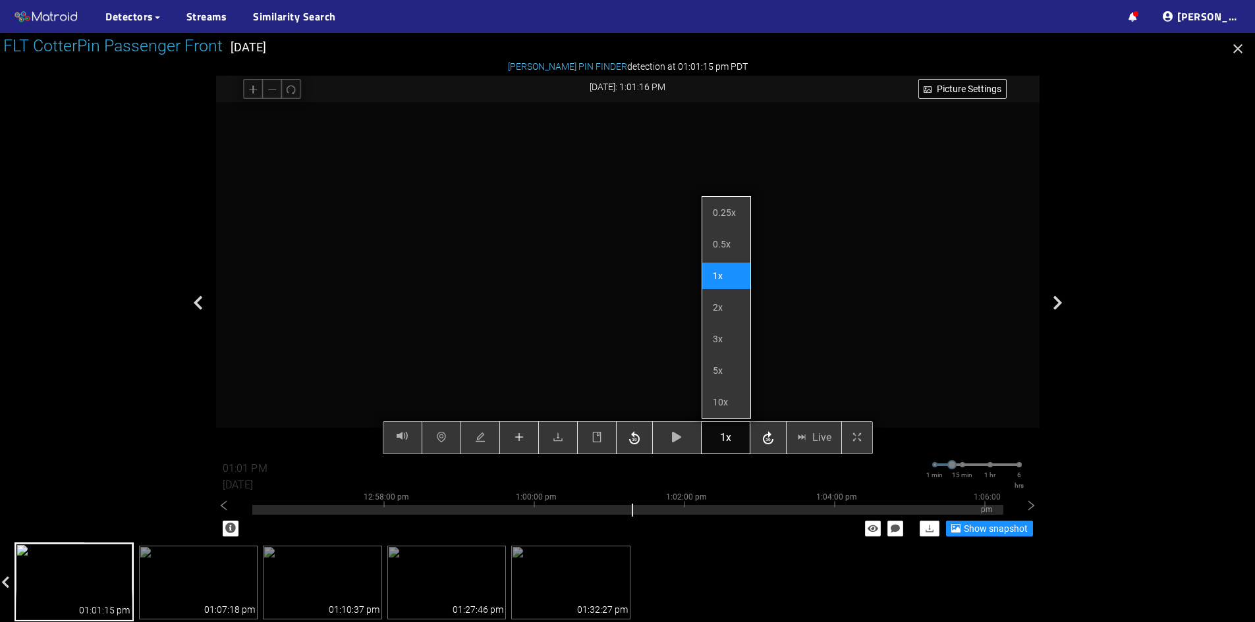
click at [722, 437] on span "1x" at bounding box center [725, 437] width 11 height 16
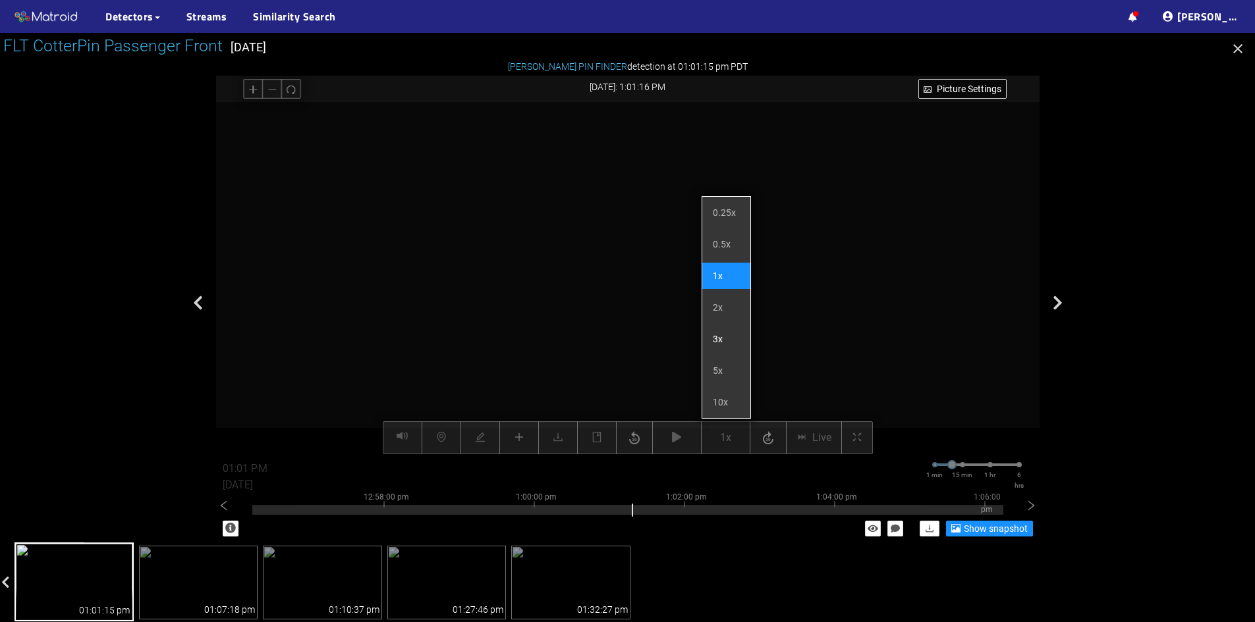
drag, startPoint x: 718, startPoint y: 339, endPoint x: 716, endPoint y: 350, distance: 11.5
click at [718, 340] on li "3x" at bounding box center [726, 339] width 48 height 26
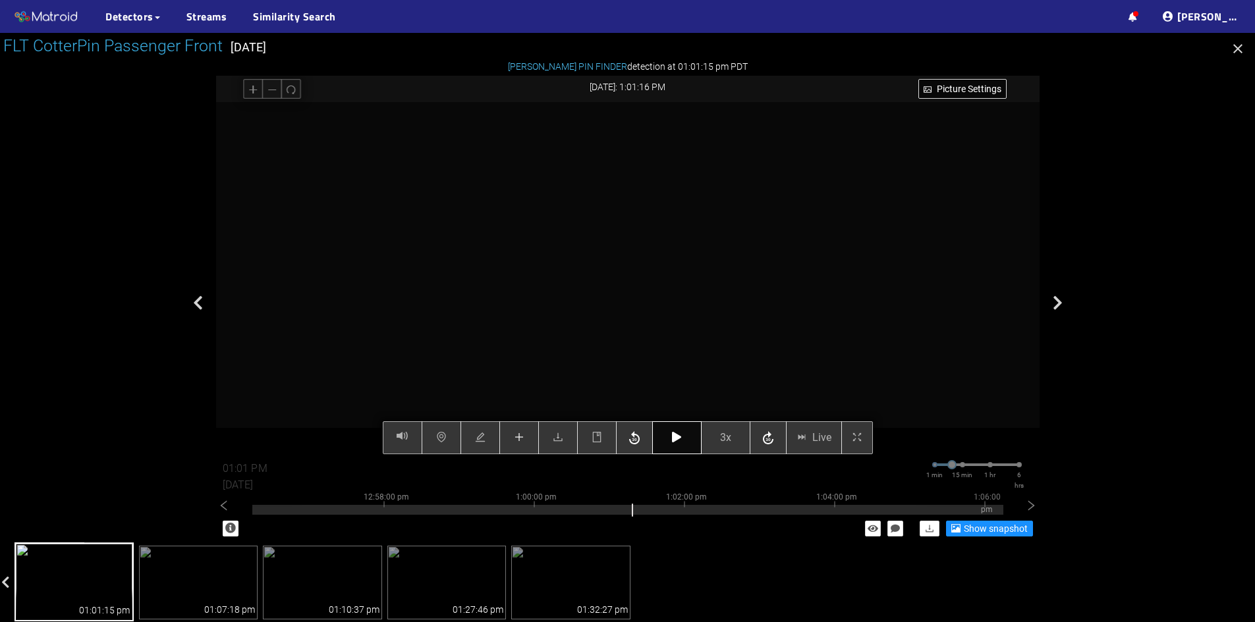
click at [673, 436] on icon "button" at bounding box center [676, 437] width 9 height 11
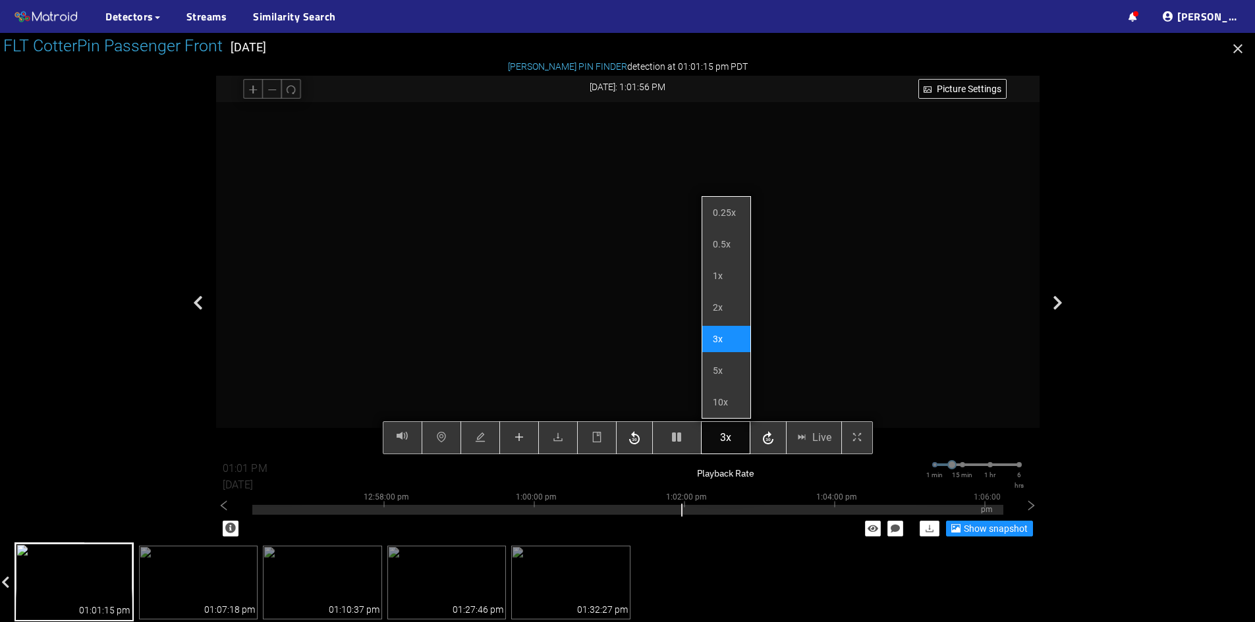
click at [727, 444] on span "3x" at bounding box center [725, 437] width 11 height 16
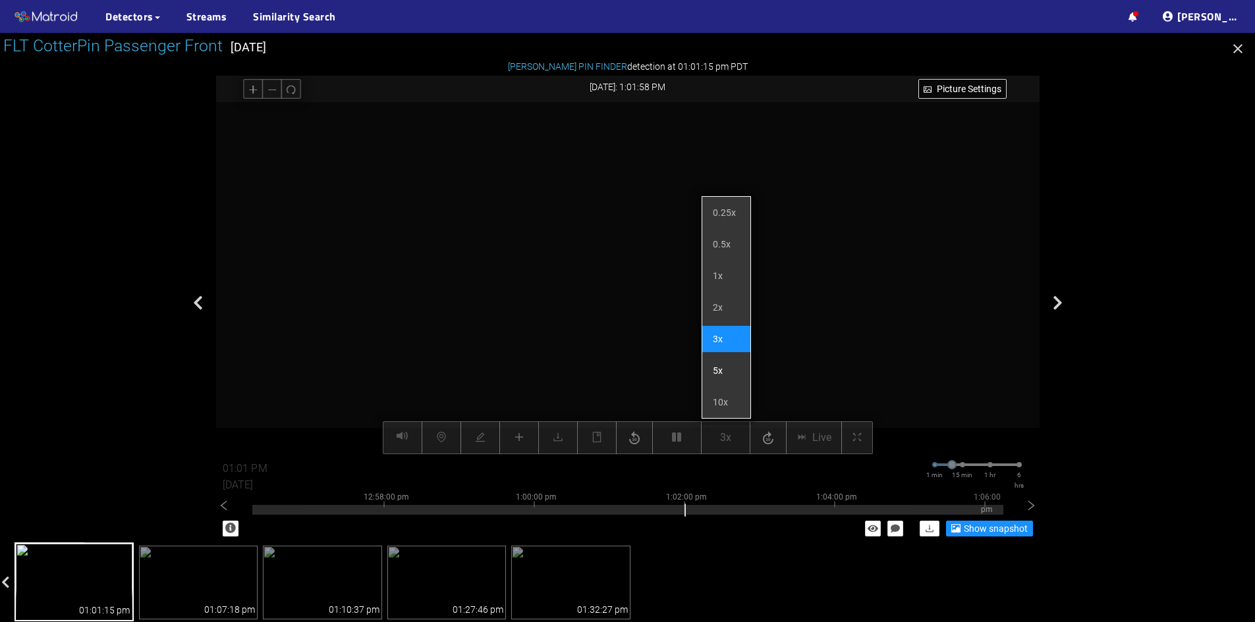
click at [721, 371] on li "5x" at bounding box center [726, 371] width 48 height 26
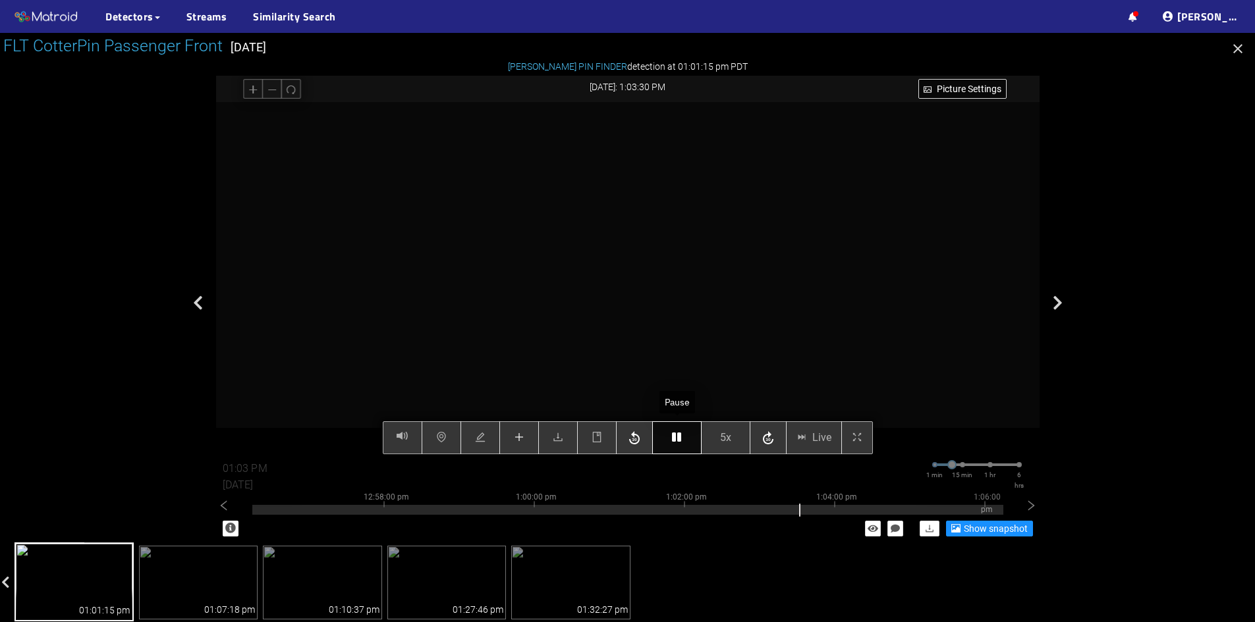
click at [674, 437] on icon "button" at bounding box center [676, 437] width 9 height 11
click at [677, 441] on icon "button" at bounding box center [676, 437] width 9 height 11
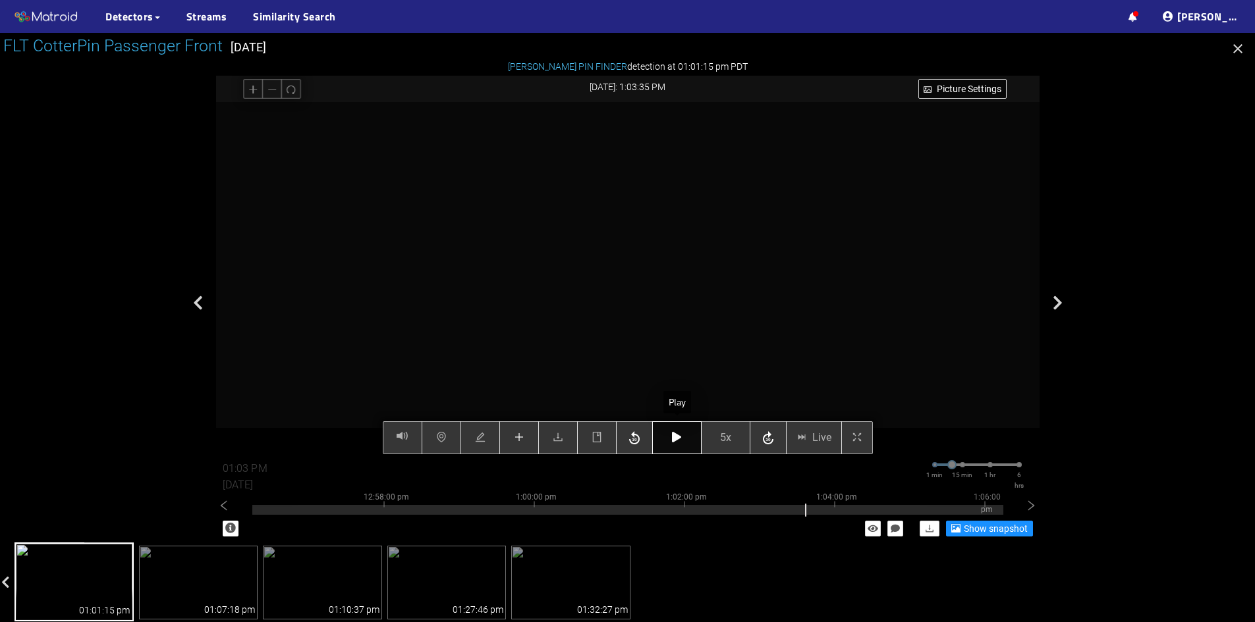
click at [677, 441] on icon "button" at bounding box center [676, 437] width 9 height 11
click at [664, 436] on button "button" at bounding box center [676, 437] width 49 height 33
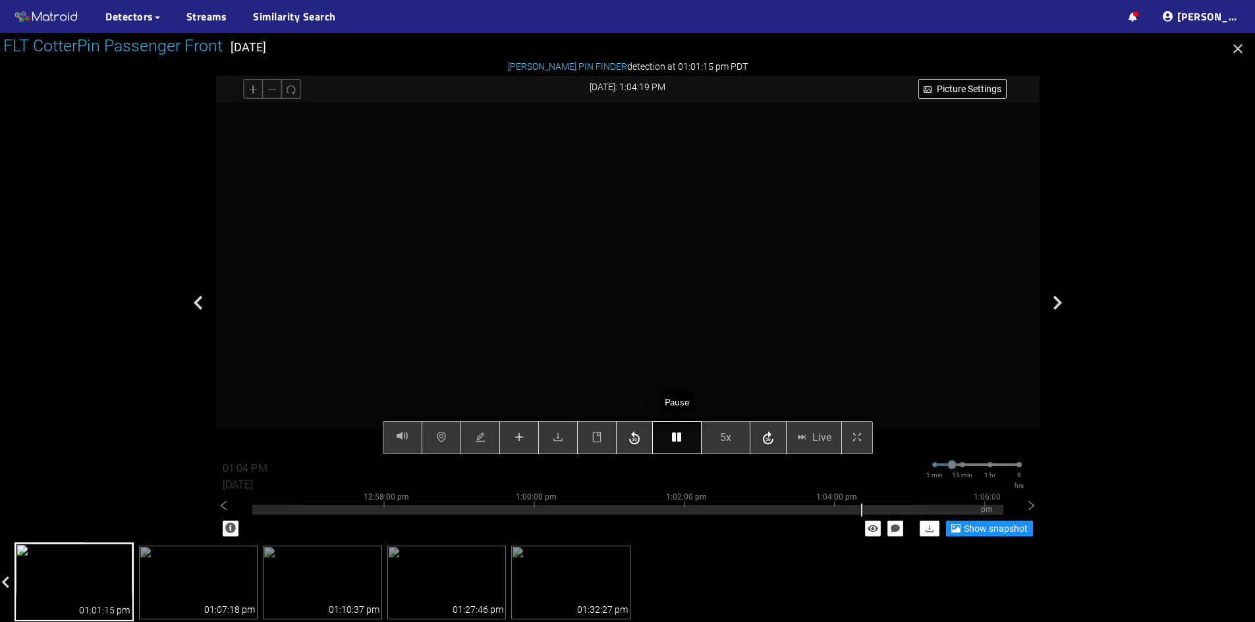
click at [664, 436] on button "button" at bounding box center [676, 437] width 49 height 33
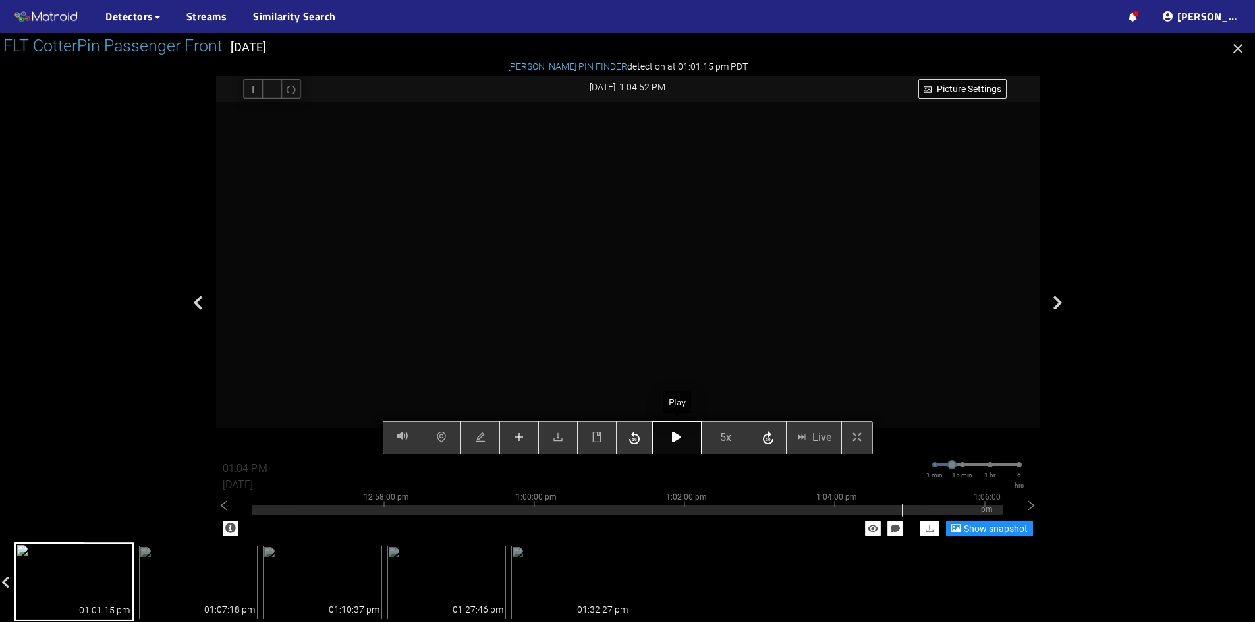
click at [664, 436] on button "button" at bounding box center [676, 437] width 49 height 33
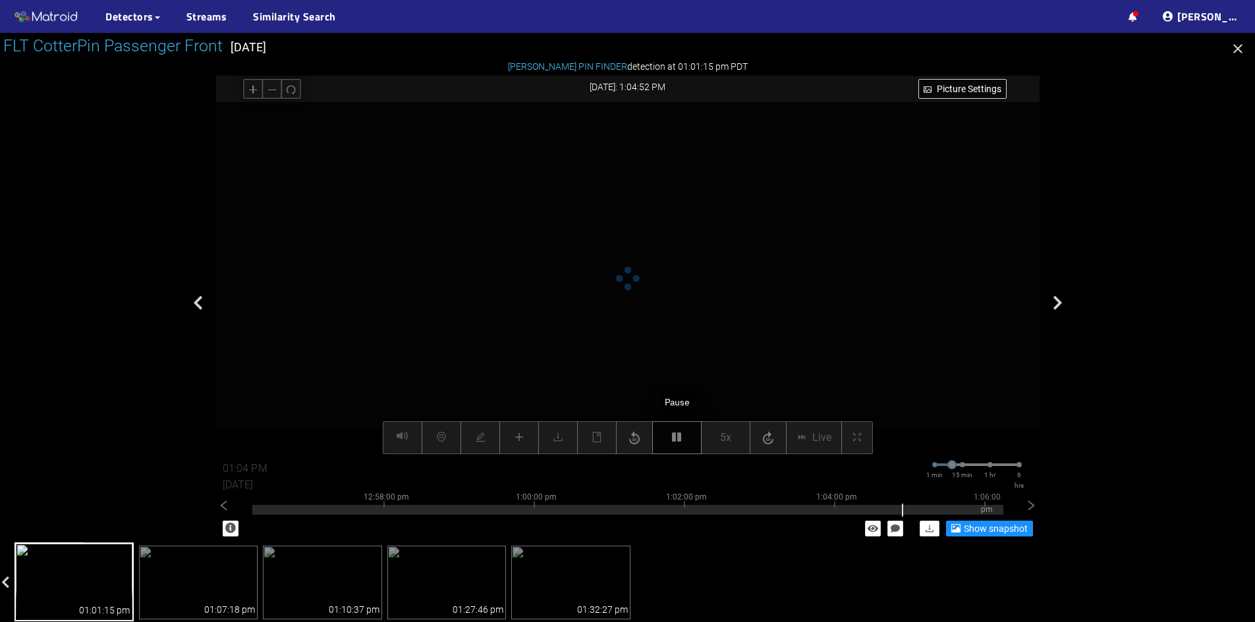
click at [664, 436] on button "button" at bounding box center [676, 437] width 49 height 33
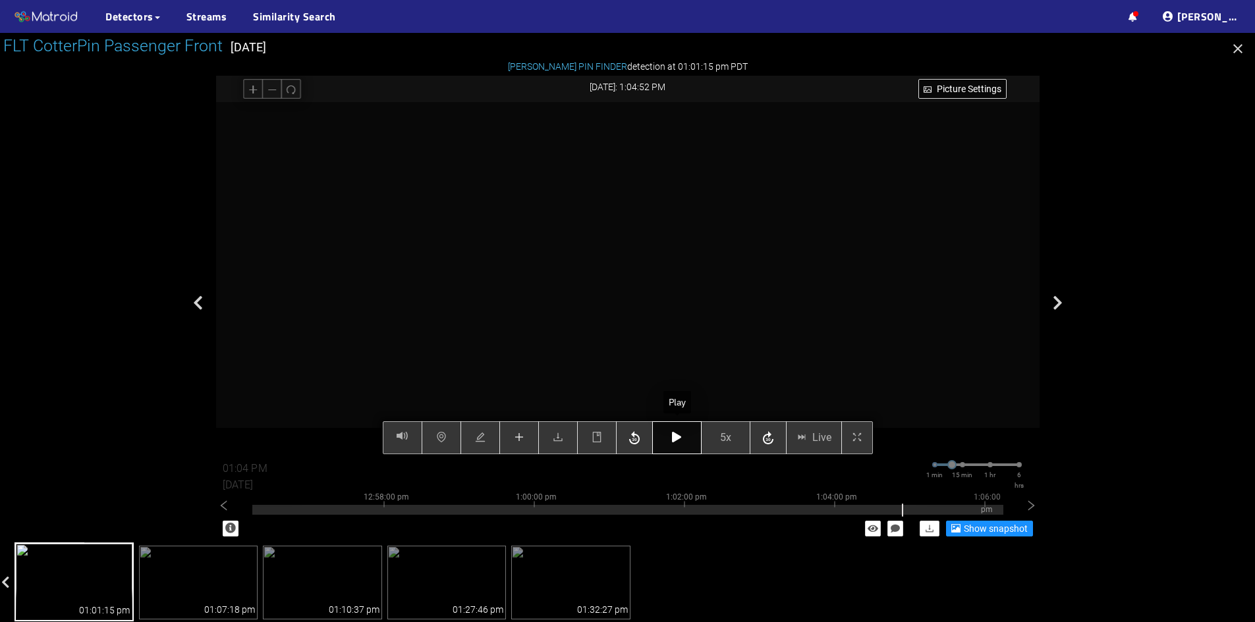
click at [664, 436] on button "button" at bounding box center [676, 437] width 49 height 33
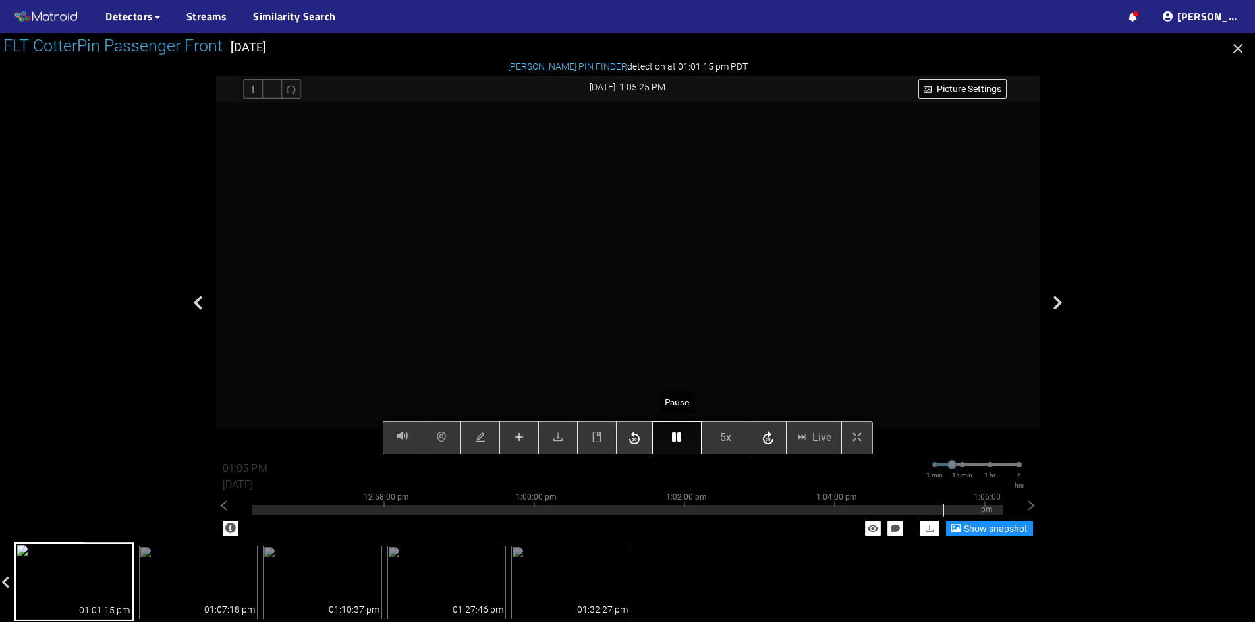
click at [664, 436] on button "button" at bounding box center [676, 437] width 49 height 33
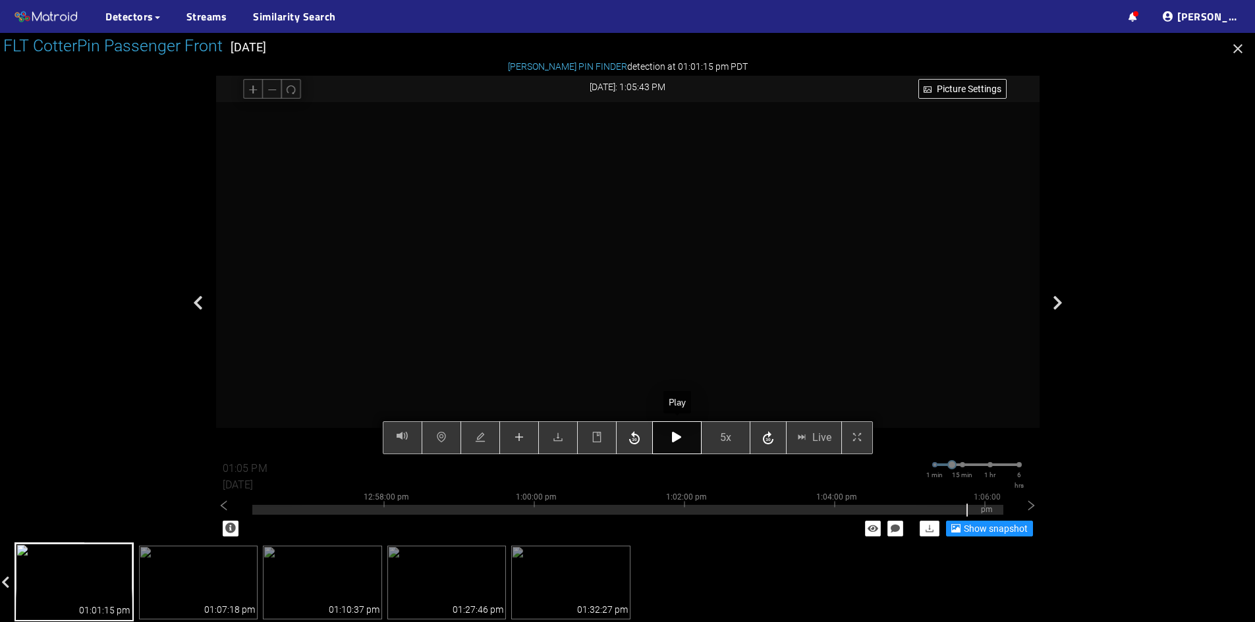
click at [664, 436] on button "button" at bounding box center [676, 437] width 49 height 33
click at [670, 435] on button "button" at bounding box center [676, 437] width 49 height 33
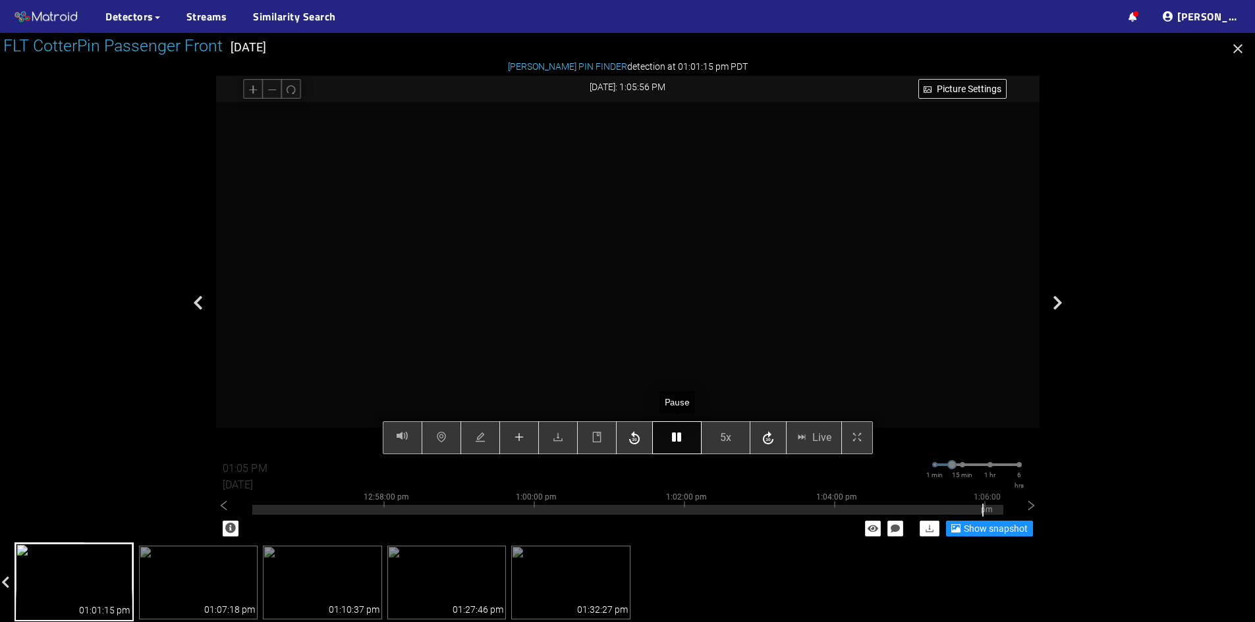
click at [670, 435] on button "button" at bounding box center [676, 437] width 49 height 33
click at [670, 440] on button "button" at bounding box center [676, 437] width 49 height 33
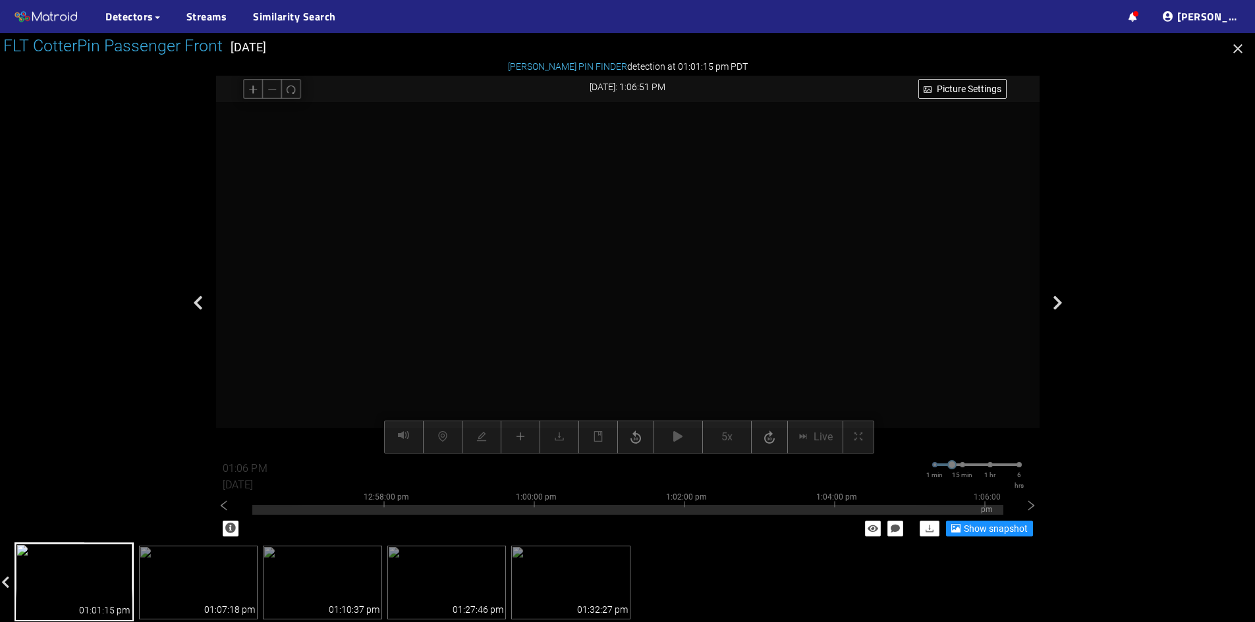
click at [510, 435] on div "Picture Settings 5x Live 01:06 PM [DATE] 1 min 15 min 1 hr 6 hrs 12:48:00 pm 12…" at bounding box center [627, 278] width 823 height 352
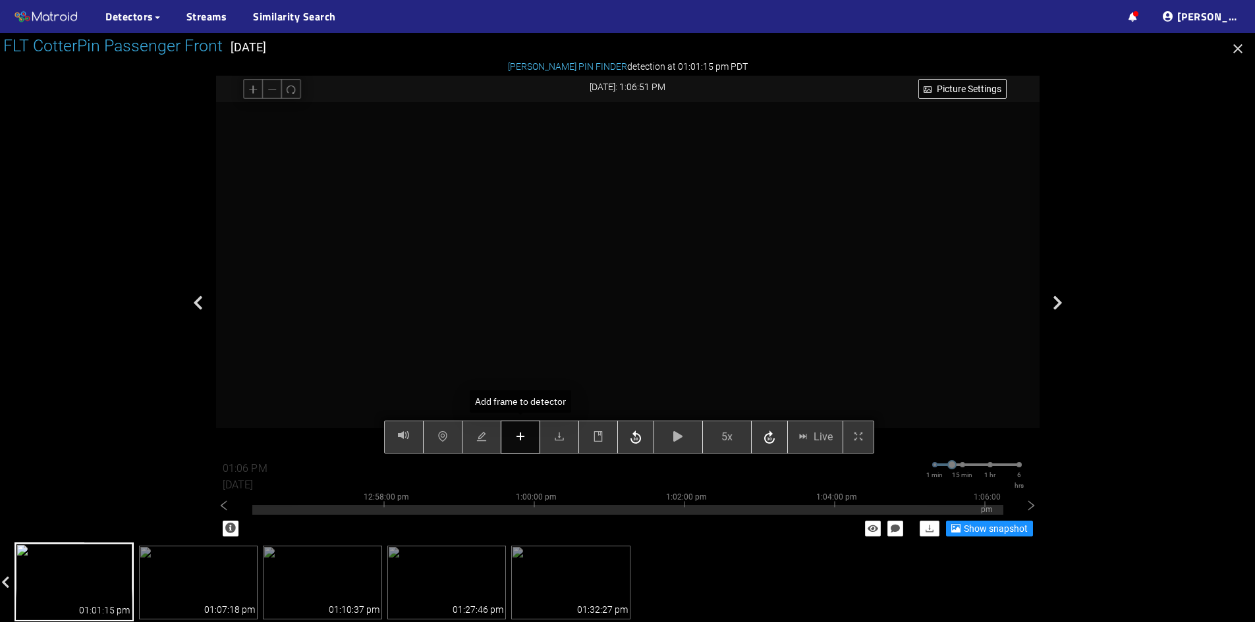
click at [526, 442] on icon "plus" at bounding box center [520, 436] width 11 height 11
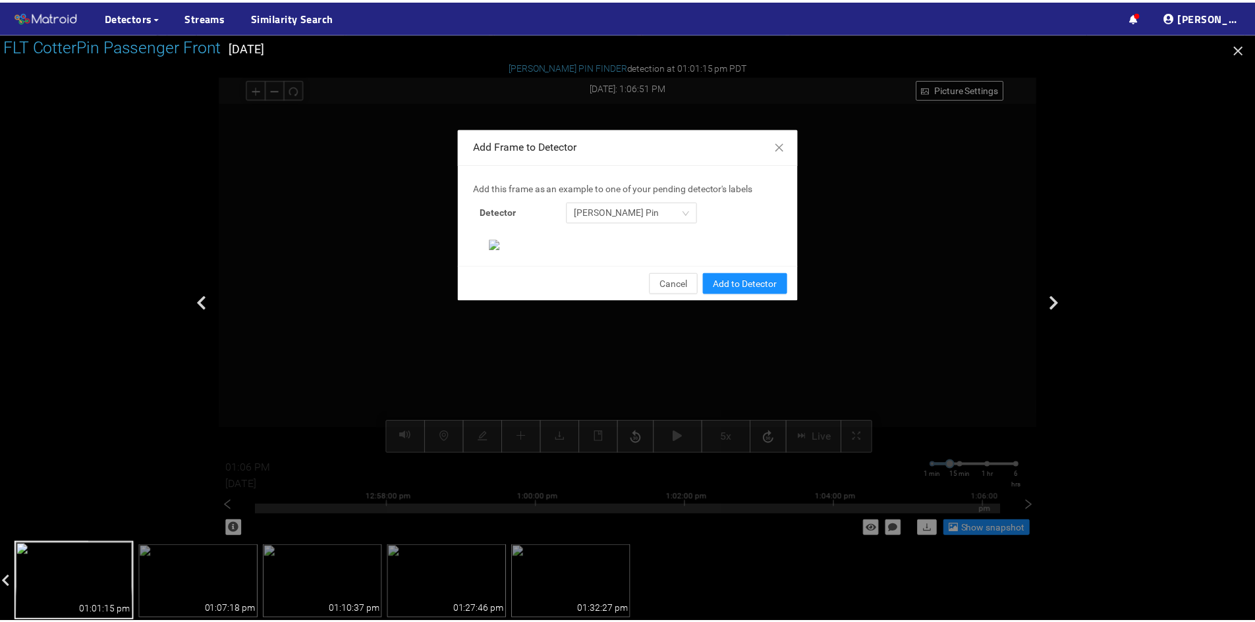
scroll to position [135, 0]
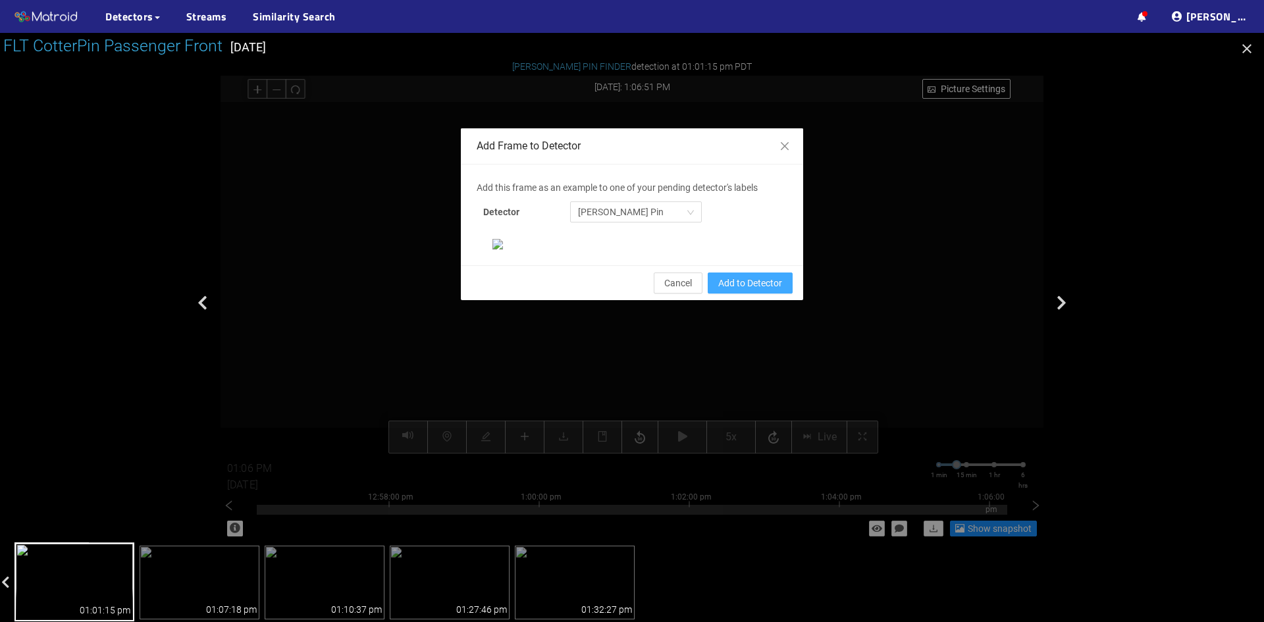
click at [758, 290] on span "Add to Detector" at bounding box center [750, 283] width 64 height 14
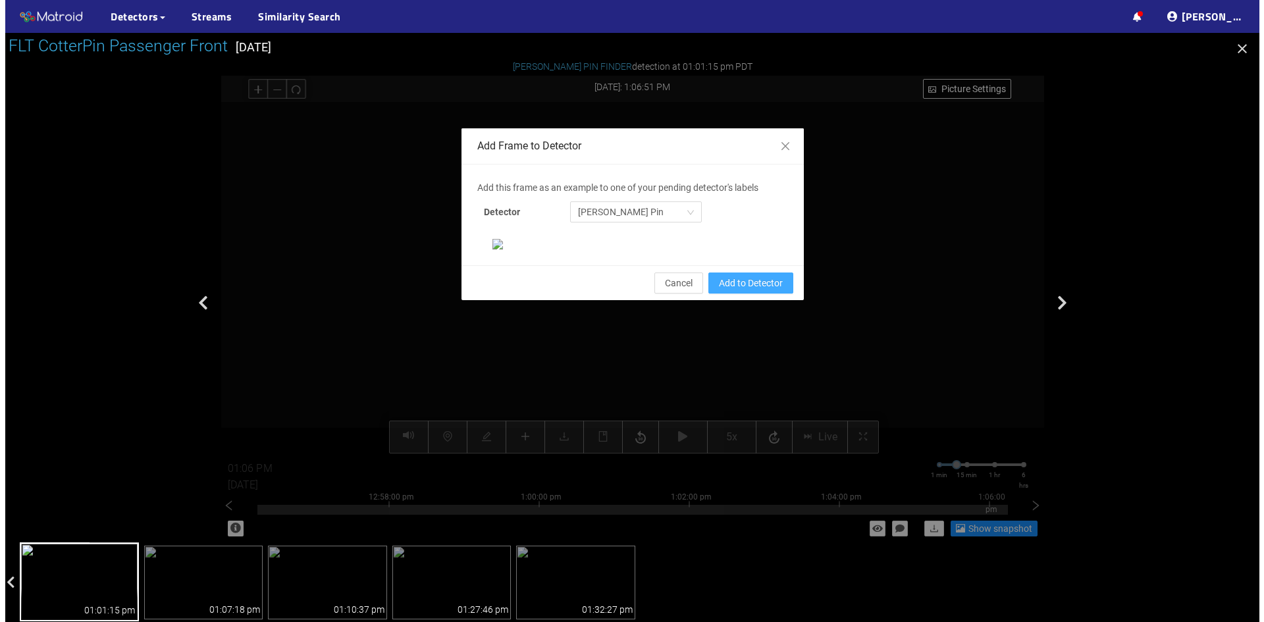
scroll to position [69, 0]
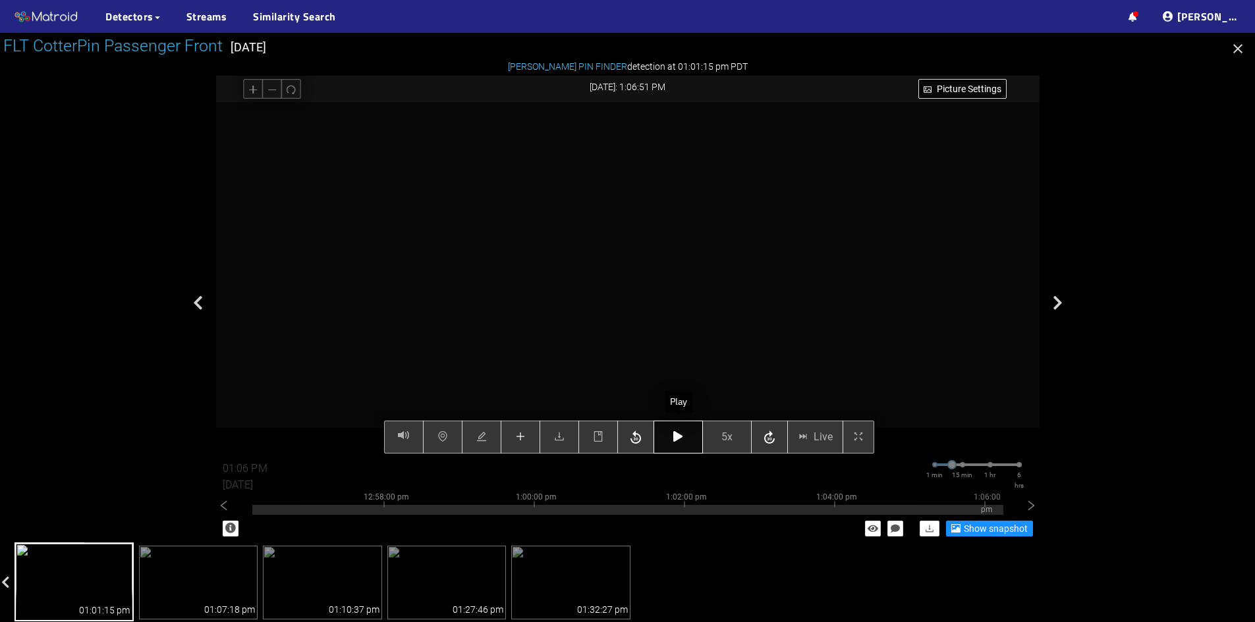
click at [678, 439] on icon "button" at bounding box center [677, 436] width 9 height 11
click at [673, 434] on icon "button" at bounding box center [677, 436] width 9 height 11
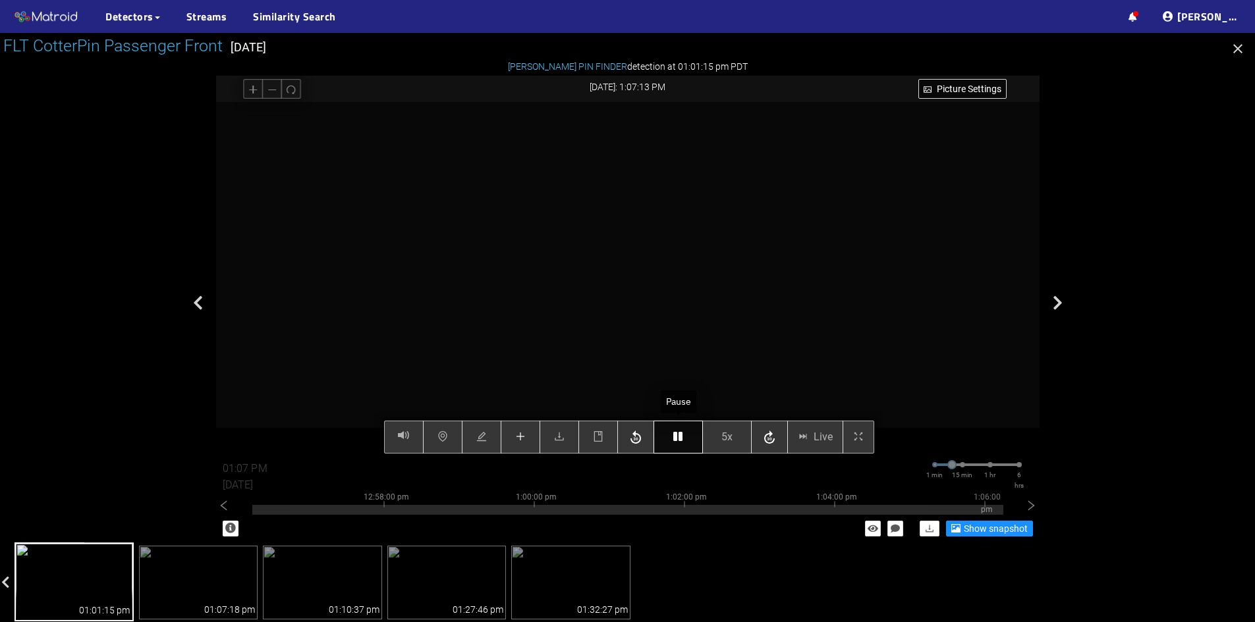
click at [673, 434] on icon "button" at bounding box center [677, 436] width 9 height 11
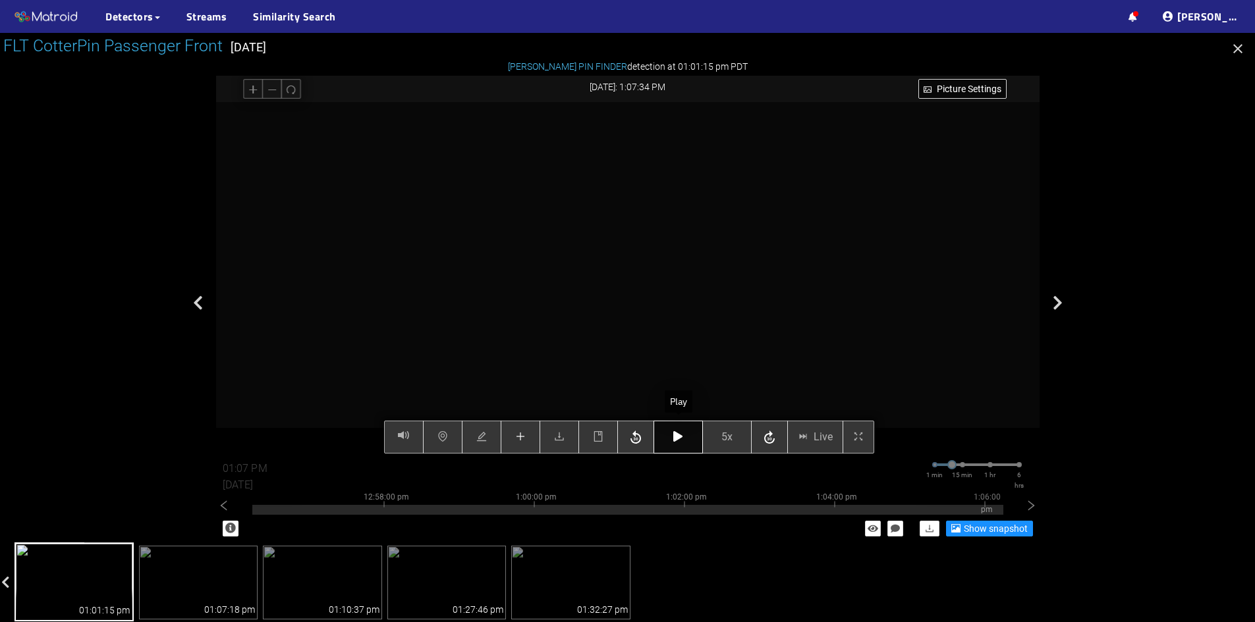
click at [673, 434] on icon "button" at bounding box center [677, 436] width 9 height 11
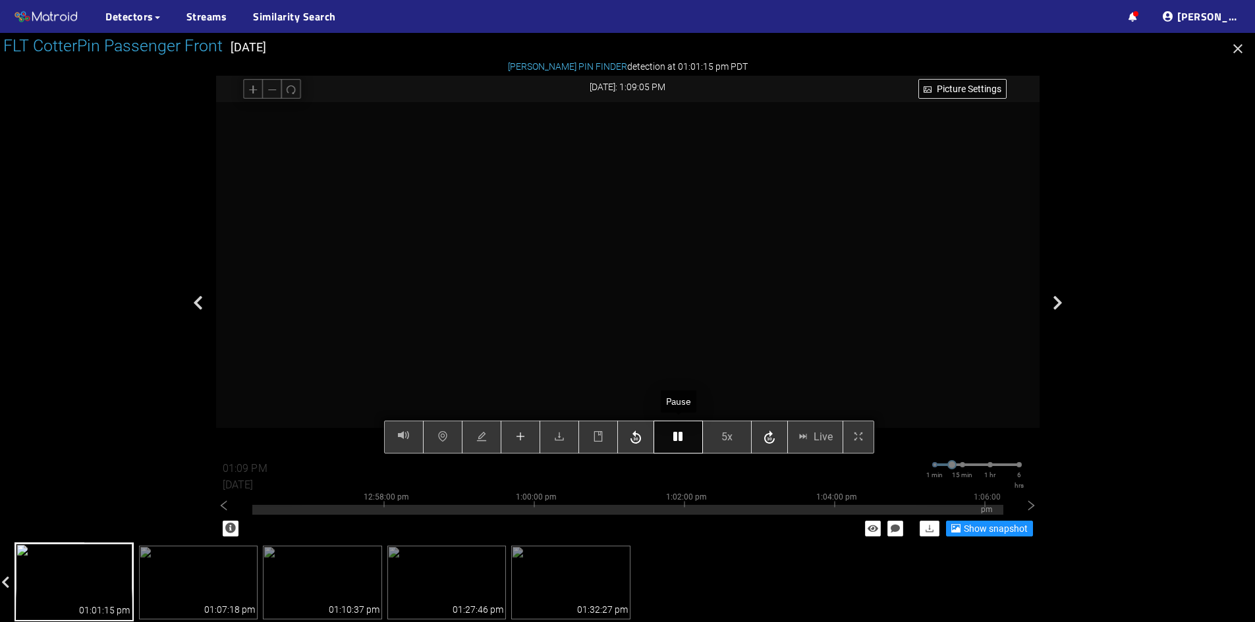
click at [675, 437] on icon "button" at bounding box center [677, 436] width 9 height 11
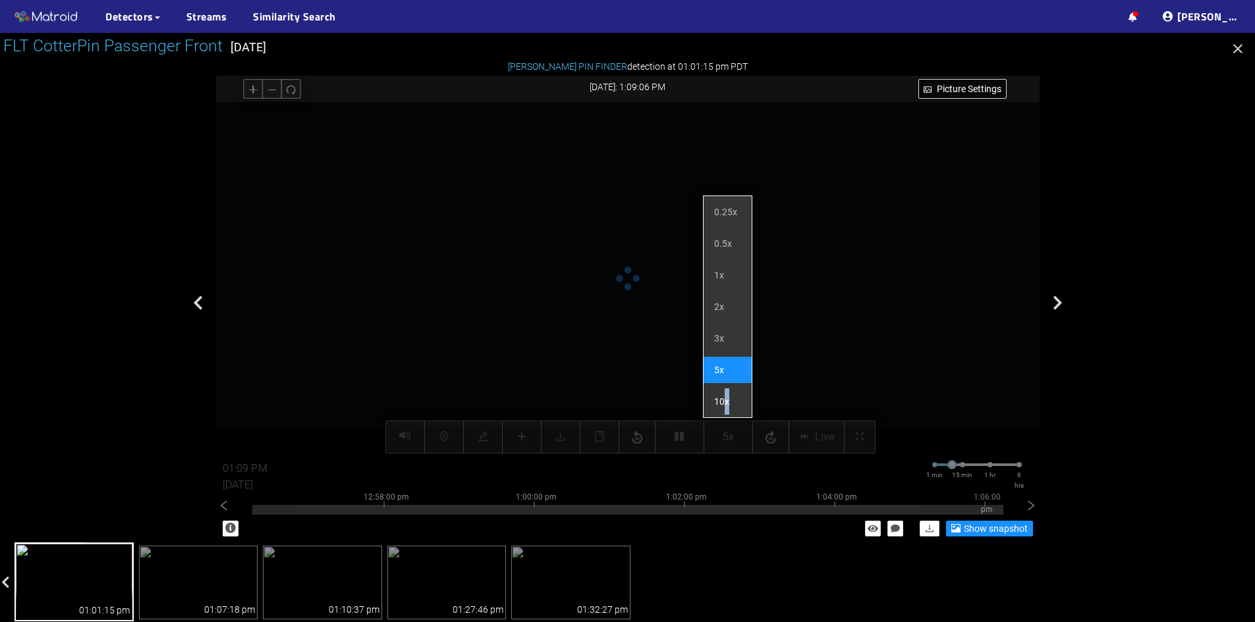
click at [726, 403] on li "10x" at bounding box center [727, 402] width 48 height 26
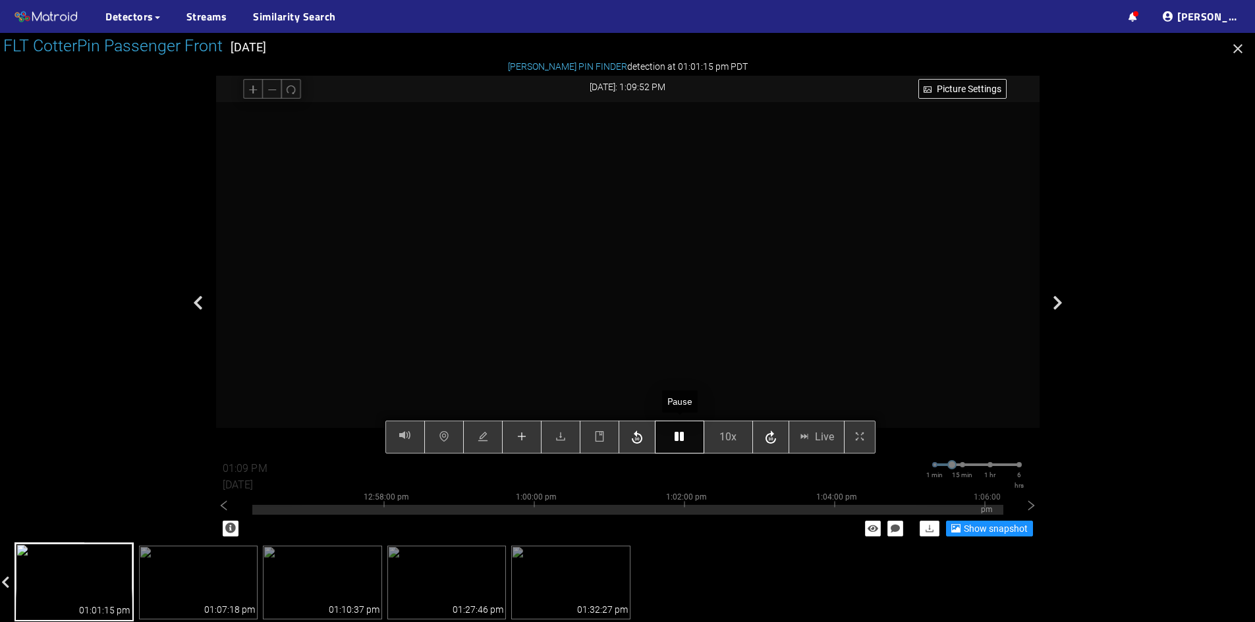
click at [680, 439] on icon "button" at bounding box center [678, 436] width 9 height 11
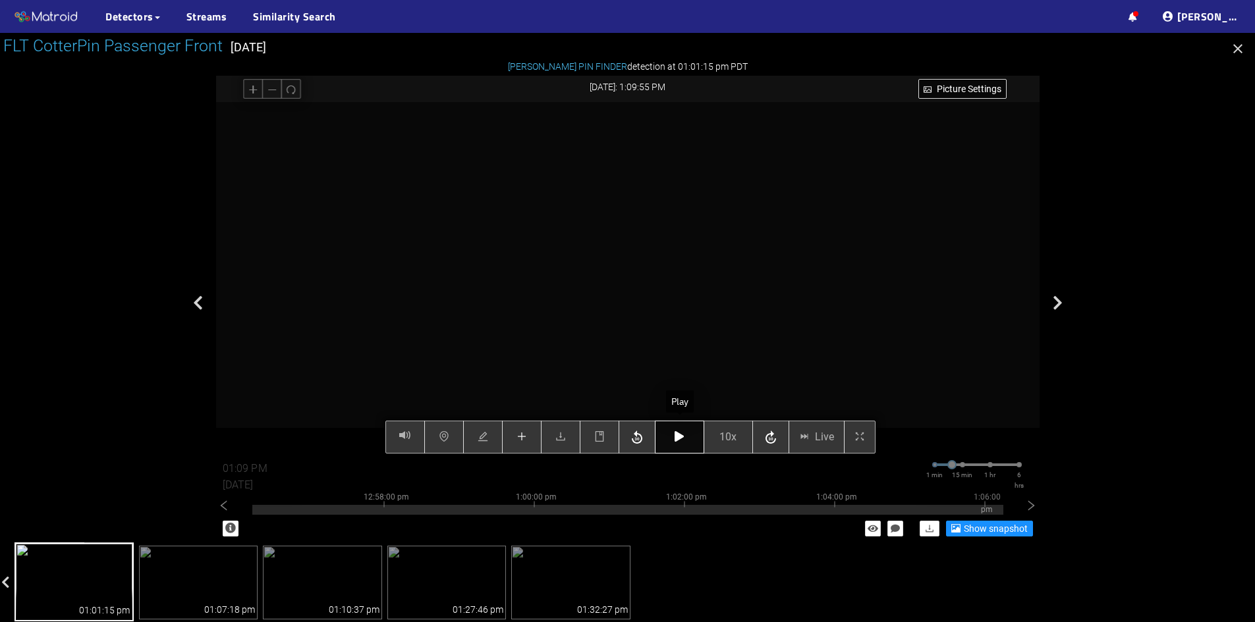
click at [680, 439] on icon "button" at bounding box center [678, 436] width 9 height 11
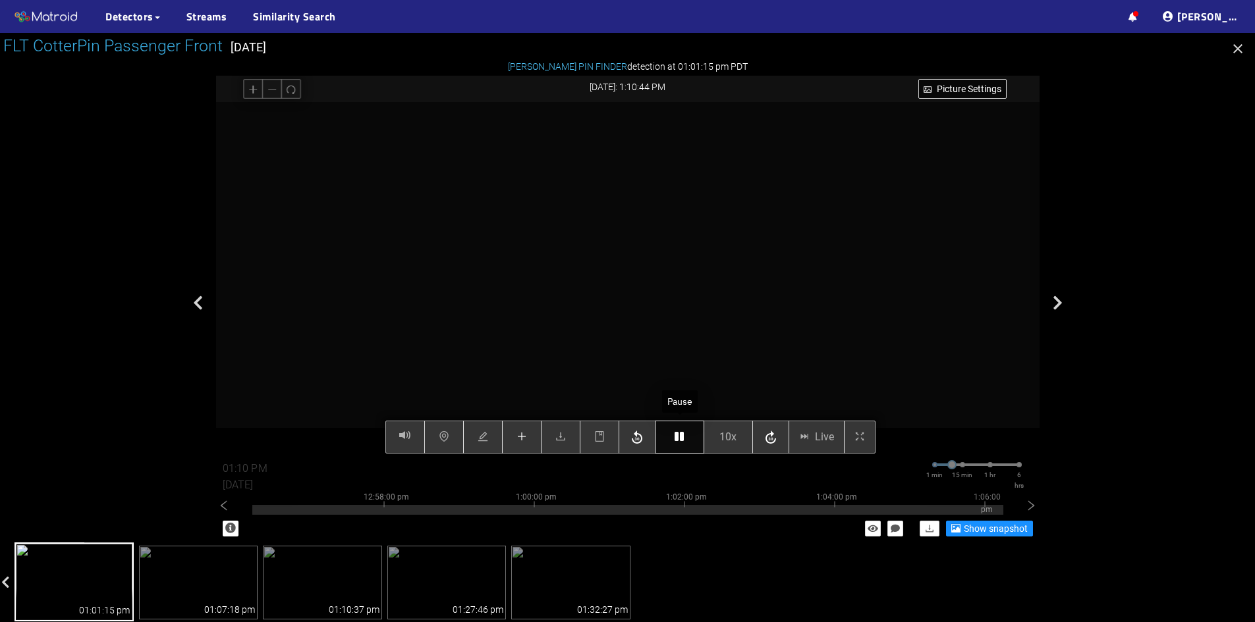
click at [680, 439] on icon "button" at bounding box center [678, 436] width 9 height 11
click at [667, 437] on button "button" at bounding box center [679, 437] width 49 height 33
click at [680, 436] on icon "button" at bounding box center [678, 436] width 9 height 11
click at [680, 435] on icon "button" at bounding box center [678, 436] width 9 height 11
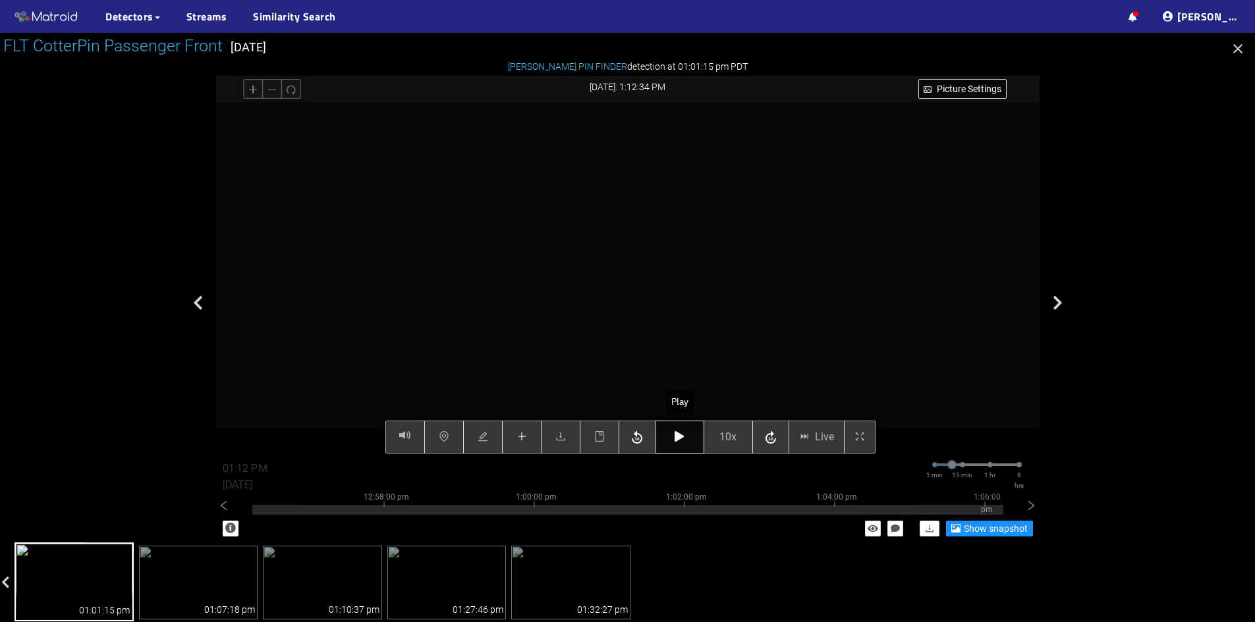
click at [680, 435] on icon "button" at bounding box center [678, 436] width 9 height 11
click at [678, 436] on icon "button" at bounding box center [678, 436] width 9 height 11
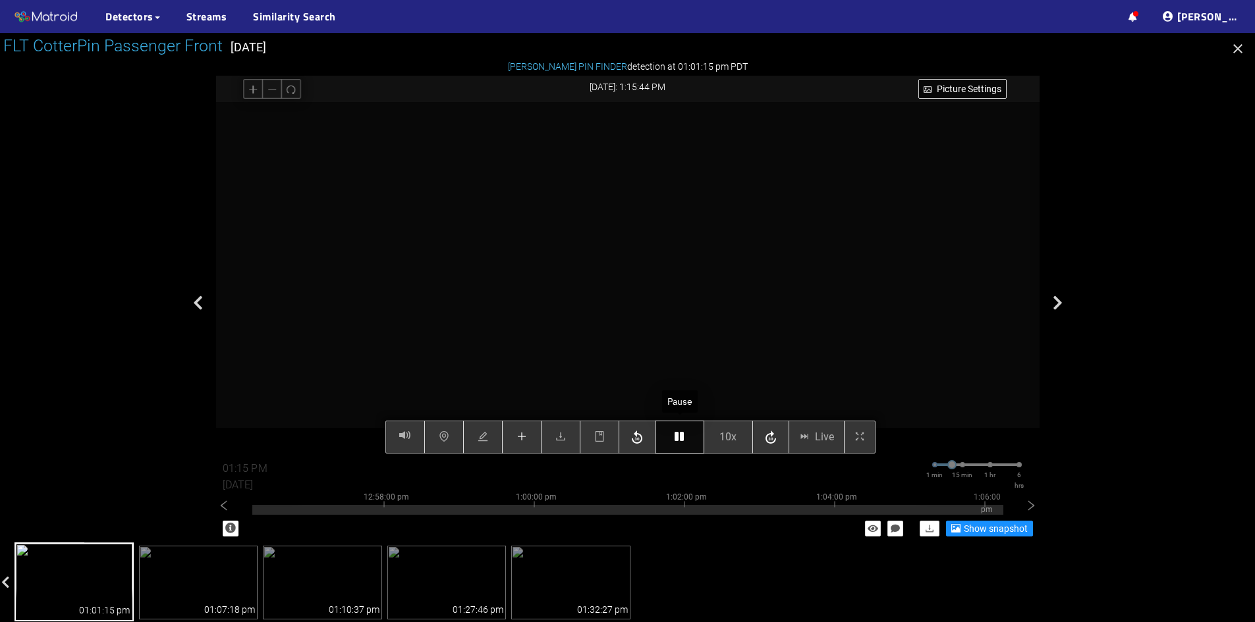
click at [680, 435] on icon "button" at bounding box center [678, 436] width 9 height 11
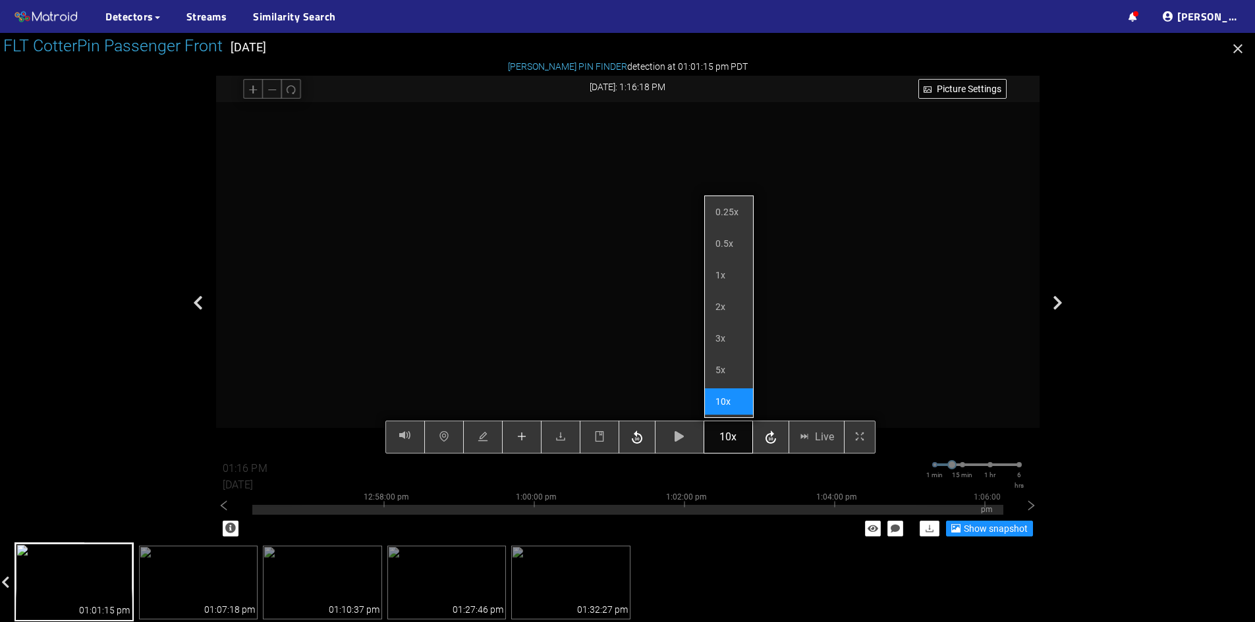
click at [724, 442] on span "10x" at bounding box center [727, 437] width 17 height 16
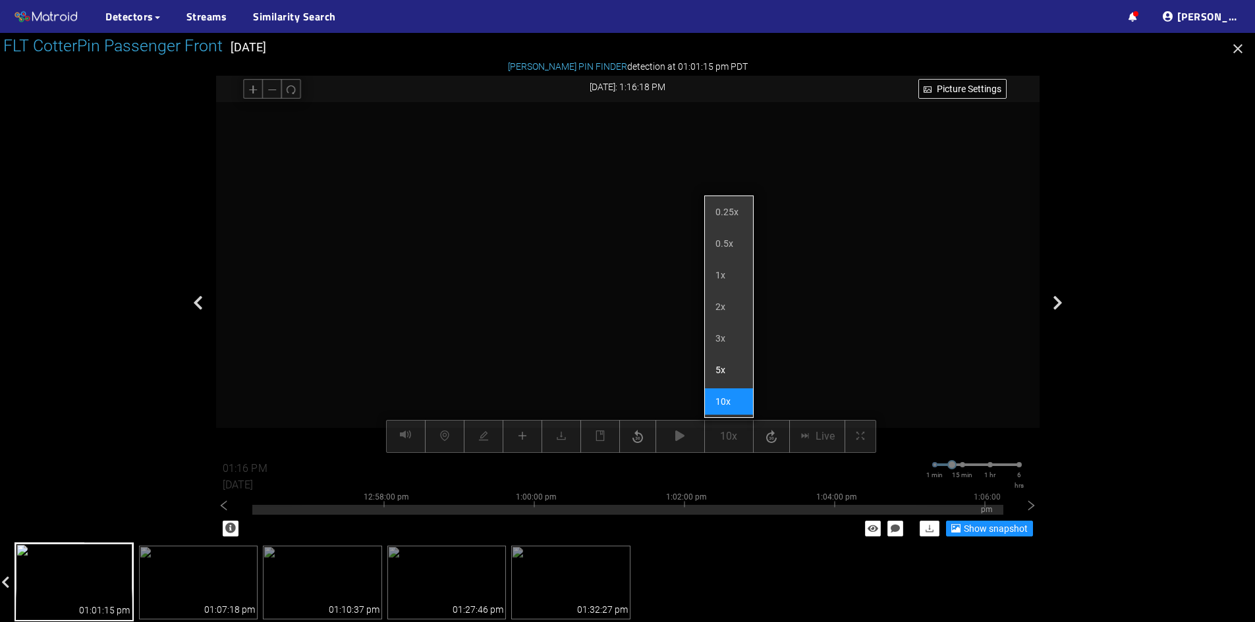
click at [720, 371] on li "5x" at bounding box center [729, 370] width 48 height 26
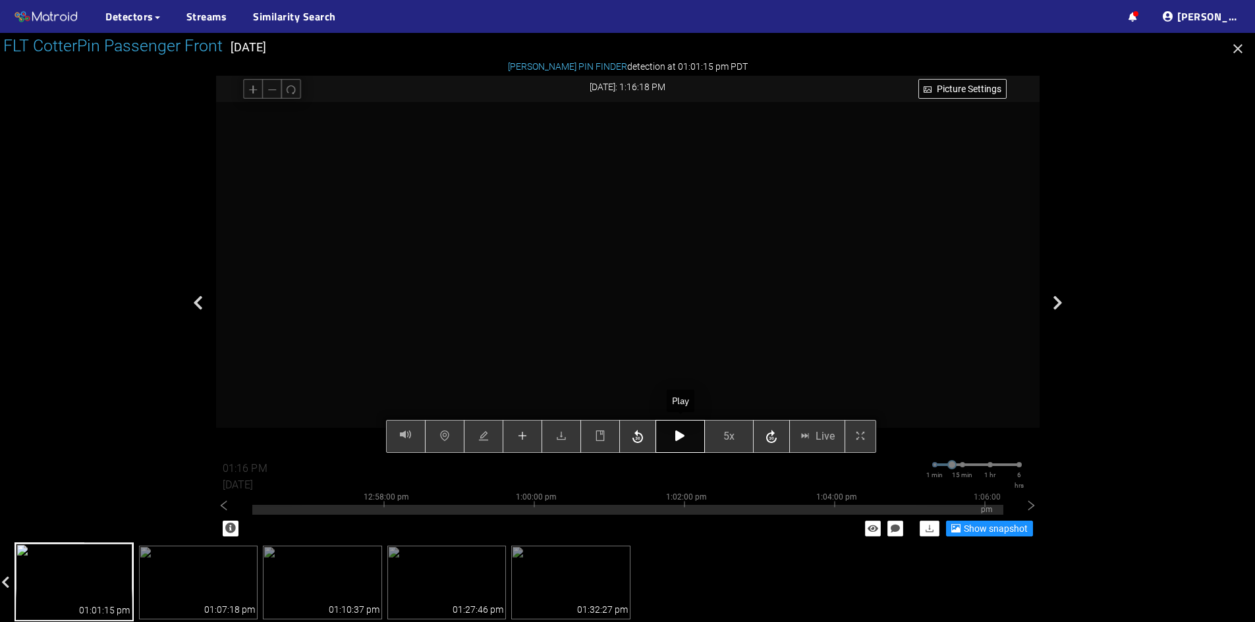
click at [684, 433] on icon "button" at bounding box center [679, 436] width 9 height 11
click at [676, 437] on icon "button" at bounding box center [679, 436] width 9 height 11
click at [521, 439] on icon "plus" at bounding box center [522, 436] width 11 height 11
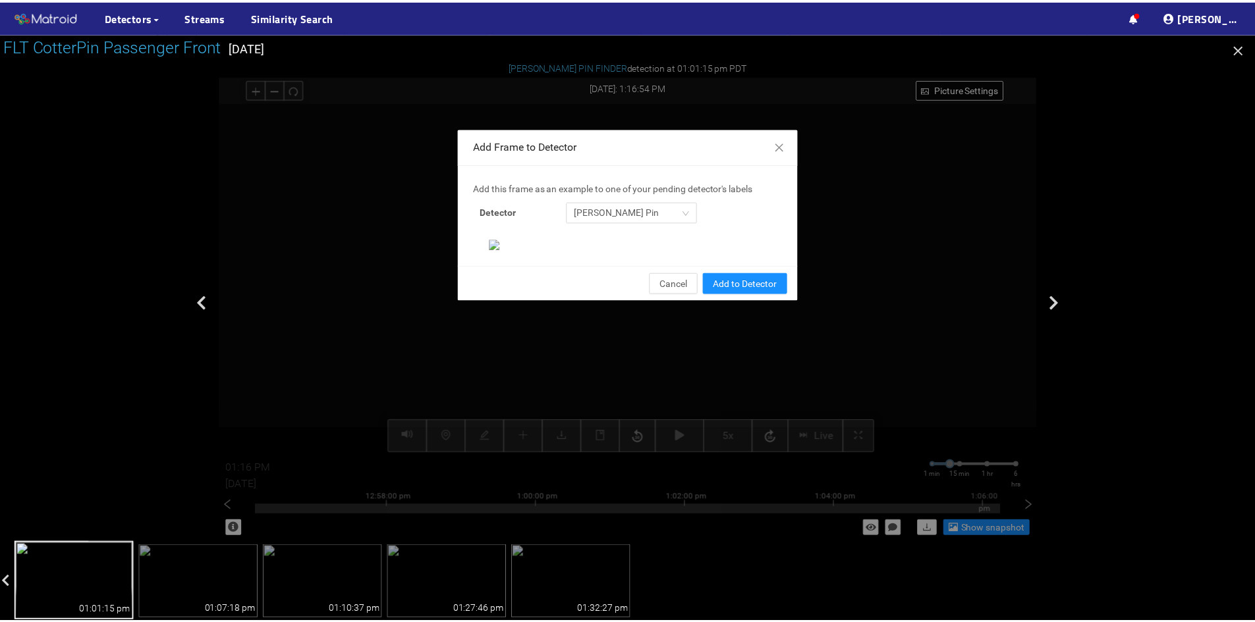
scroll to position [135, 0]
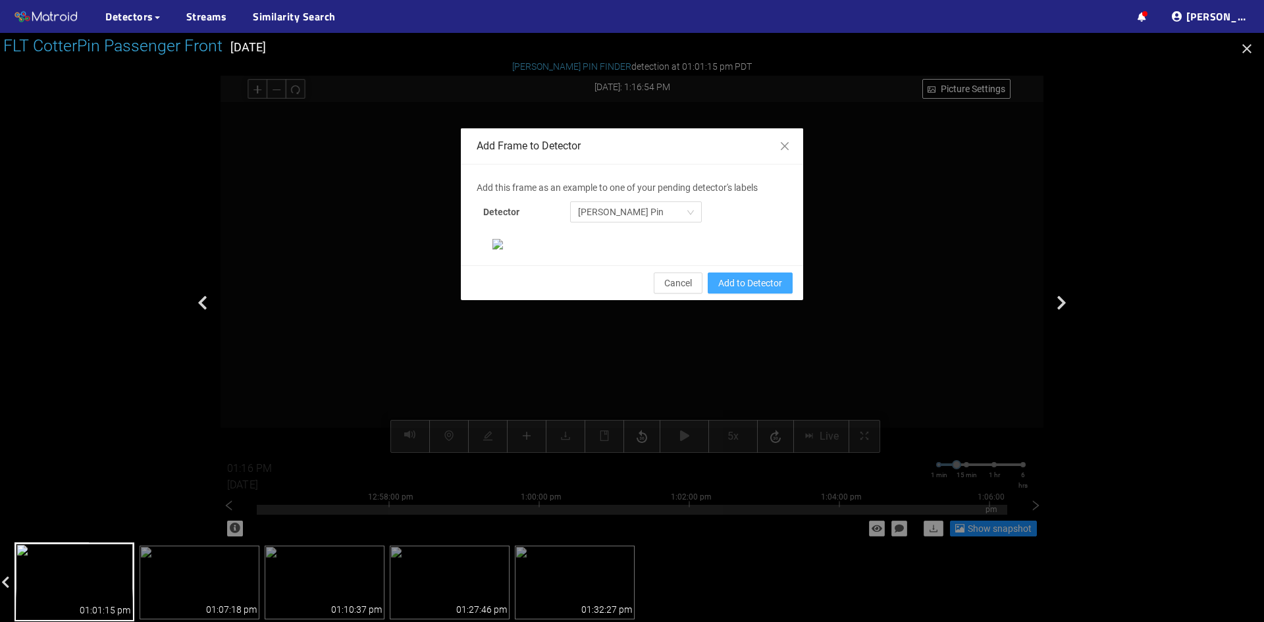
click at [752, 290] on span "Add to Detector" at bounding box center [750, 283] width 64 height 14
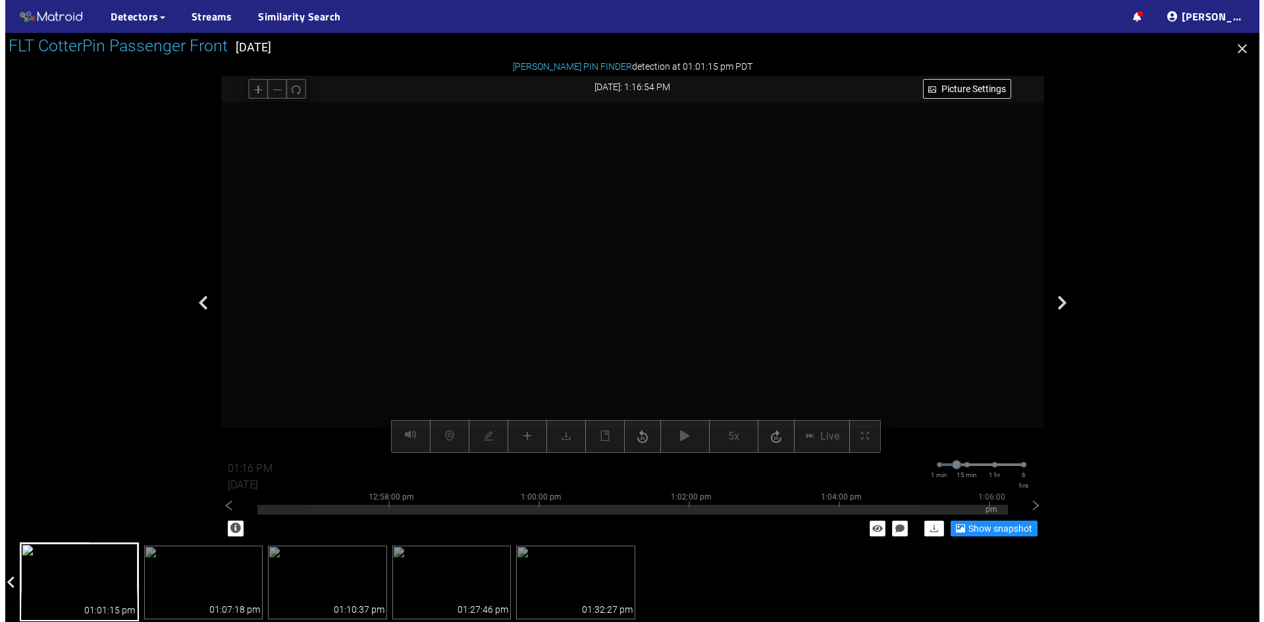
scroll to position [69, 0]
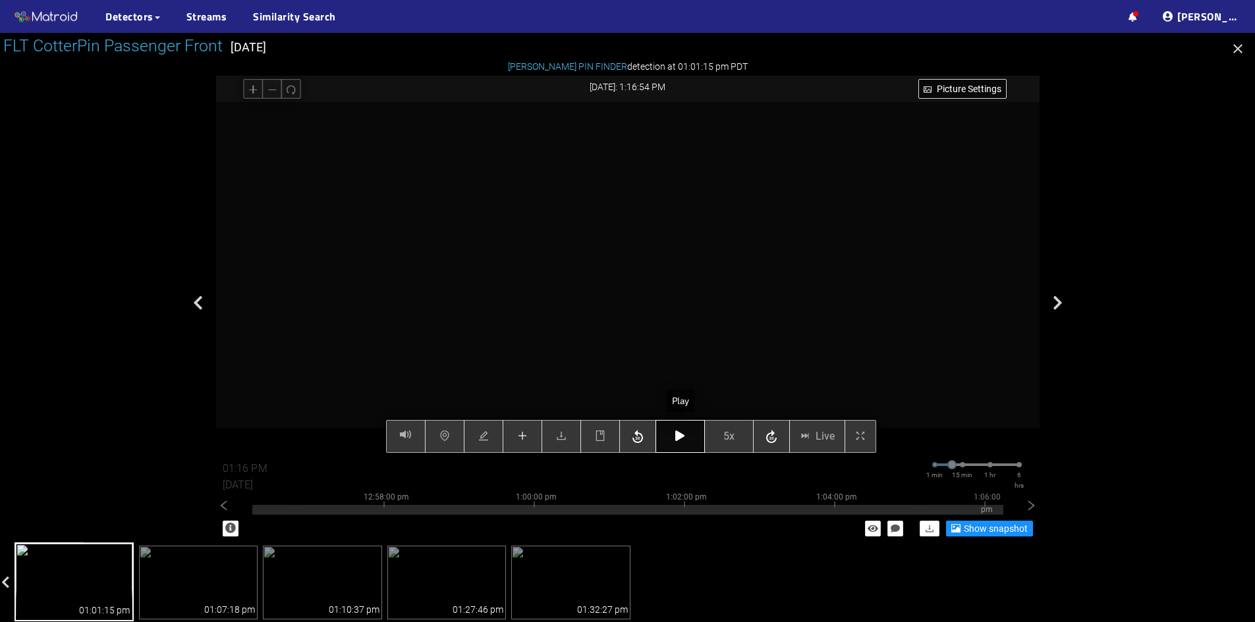
click at [686, 433] on button "button" at bounding box center [679, 436] width 49 height 33
click at [674, 438] on button "button" at bounding box center [679, 436] width 49 height 33
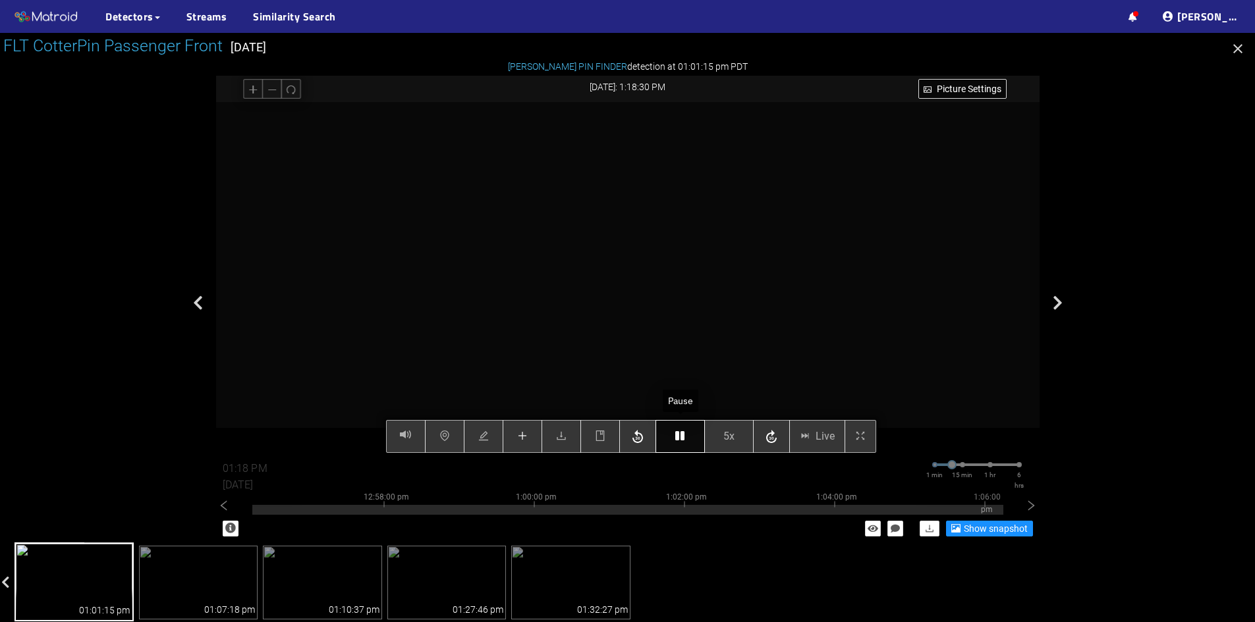
click at [674, 438] on button "button" at bounding box center [679, 436] width 49 height 33
click at [512, 438] on button "button" at bounding box center [522, 436] width 40 height 33
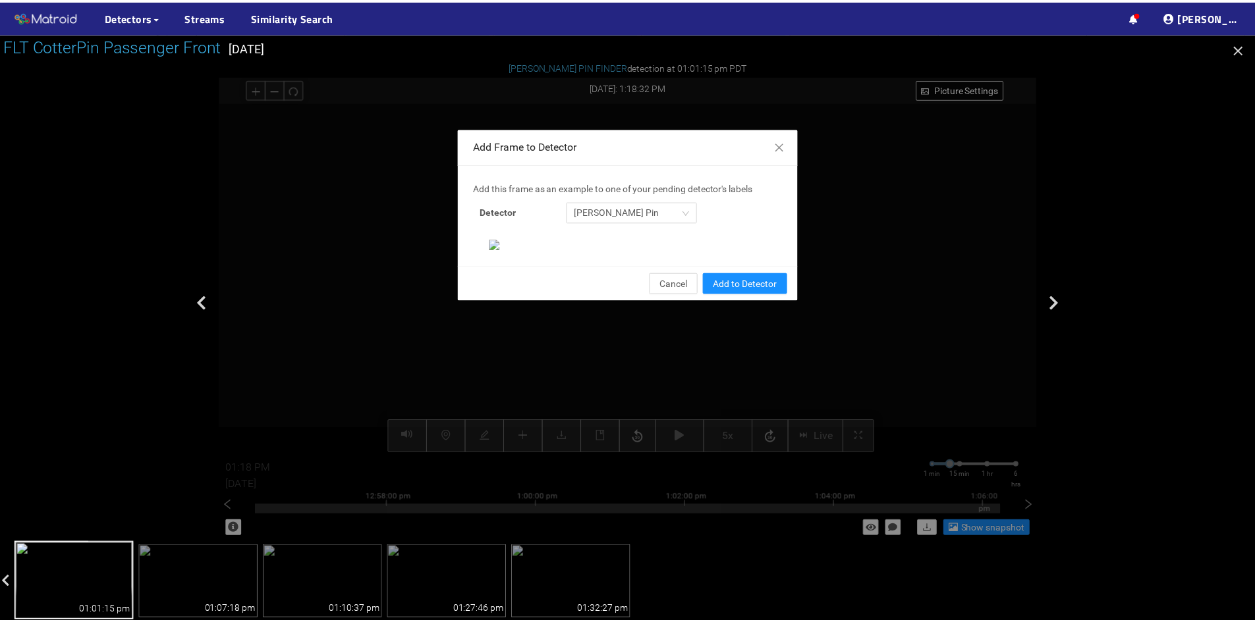
scroll to position [135, 0]
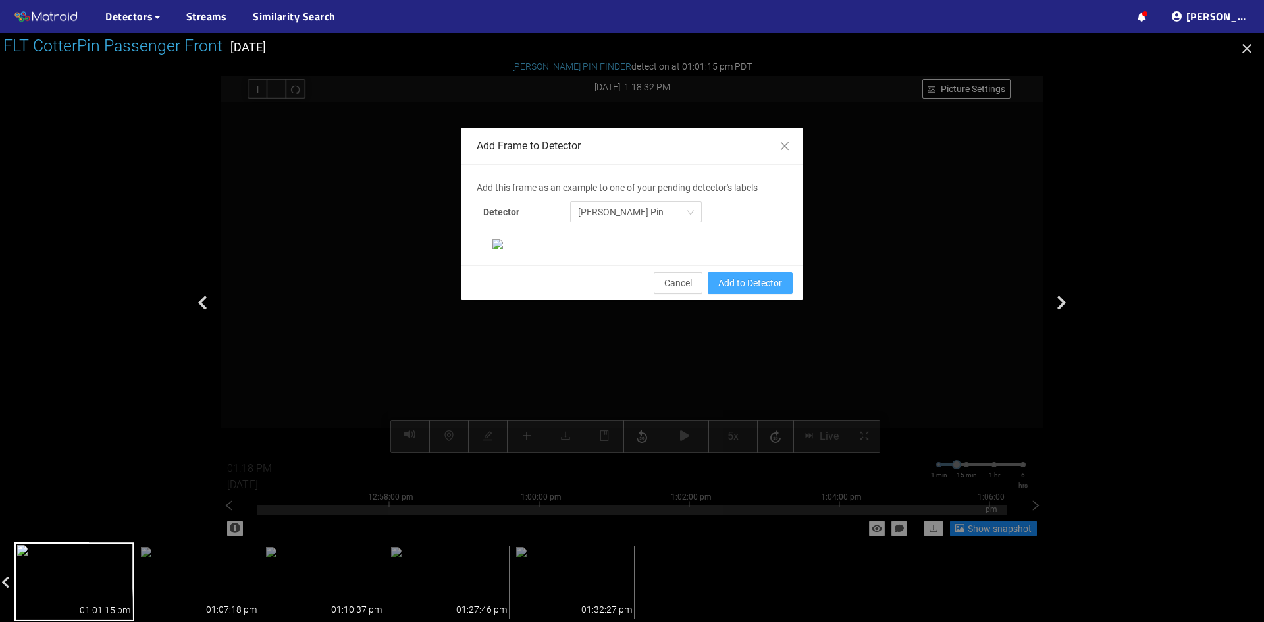
click at [767, 290] on span "Add to Detector" at bounding box center [750, 283] width 64 height 14
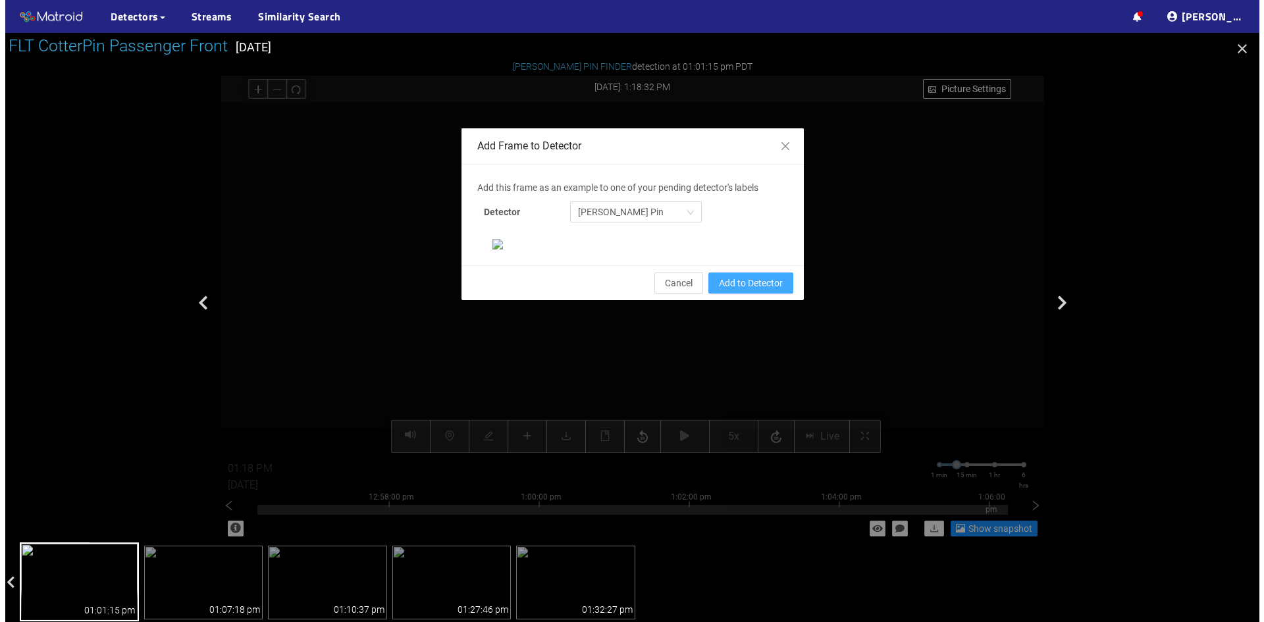
scroll to position [69, 0]
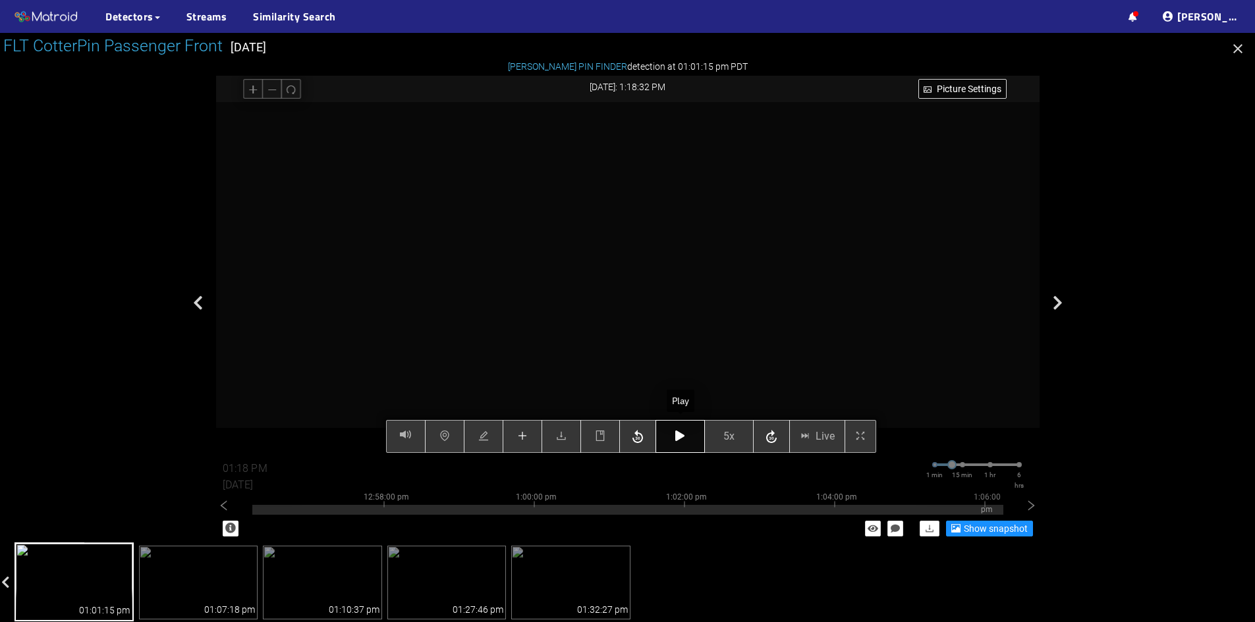
click at [674, 431] on button "button" at bounding box center [679, 436] width 49 height 33
click at [678, 431] on button "button" at bounding box center [679, 436] width 49 height 33
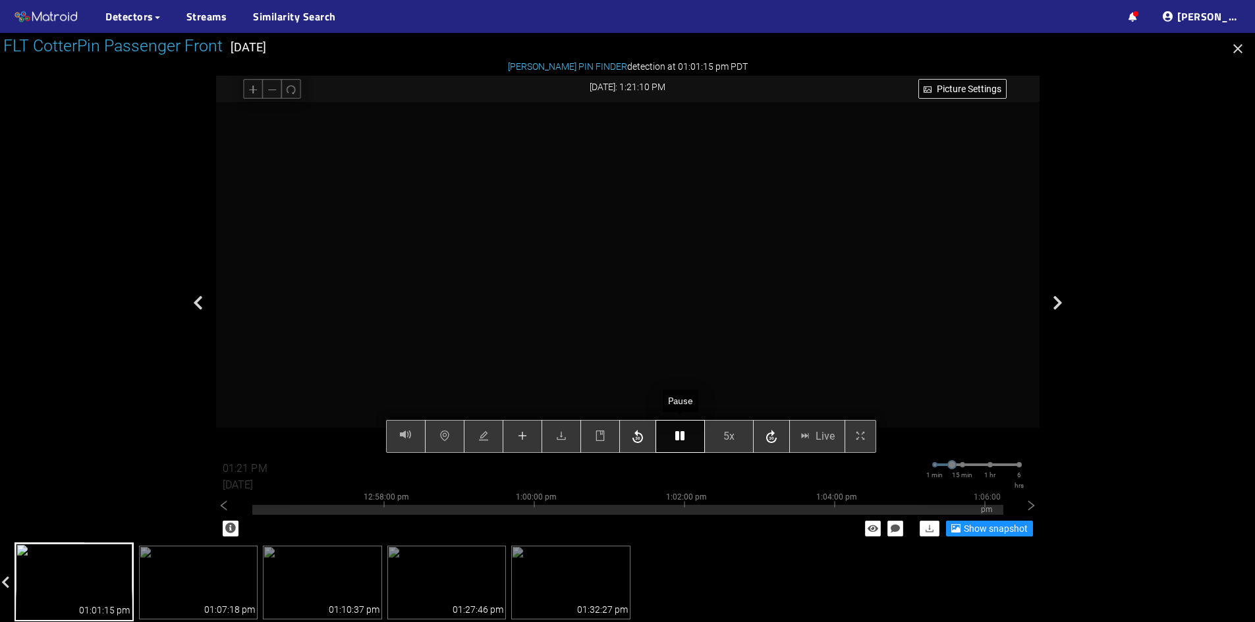
click at [676, 435] on icon "button" at bounding box center [679, 436] width 9 height 11
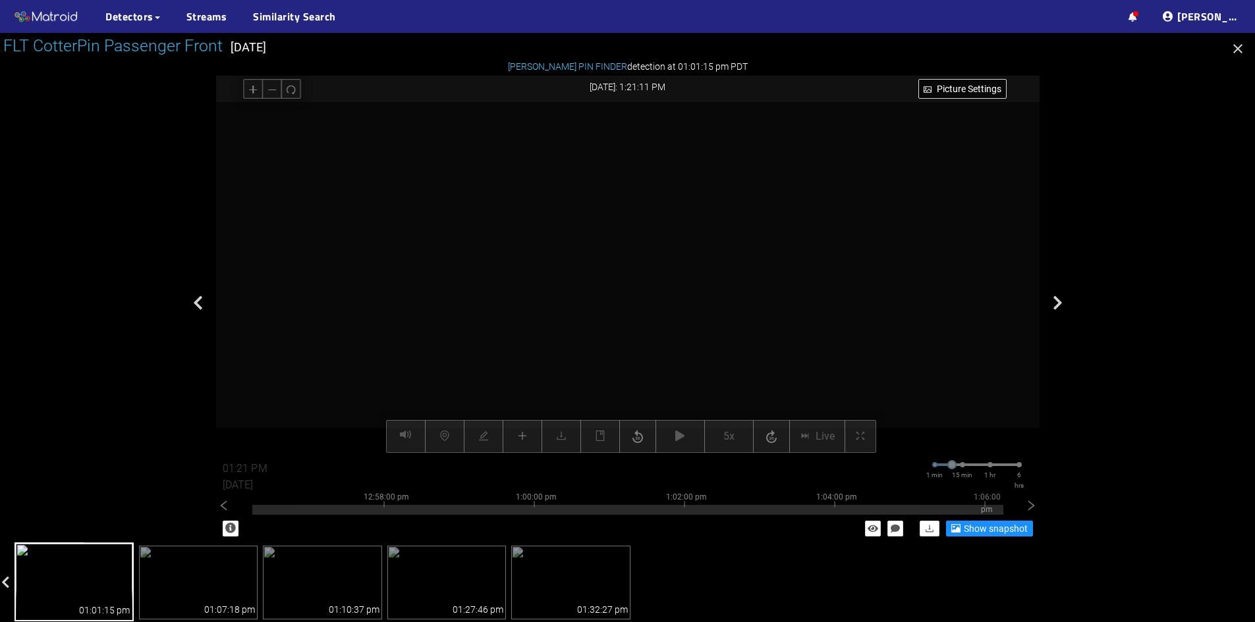
click at [516, 432] on div "Picture Settings 5x Live 01:21 PM [DATE] 1 min 15 min 1 hr 6 hrs 12:48:00 pm 12…" at bounding box center [627, 278] width 823 height 352
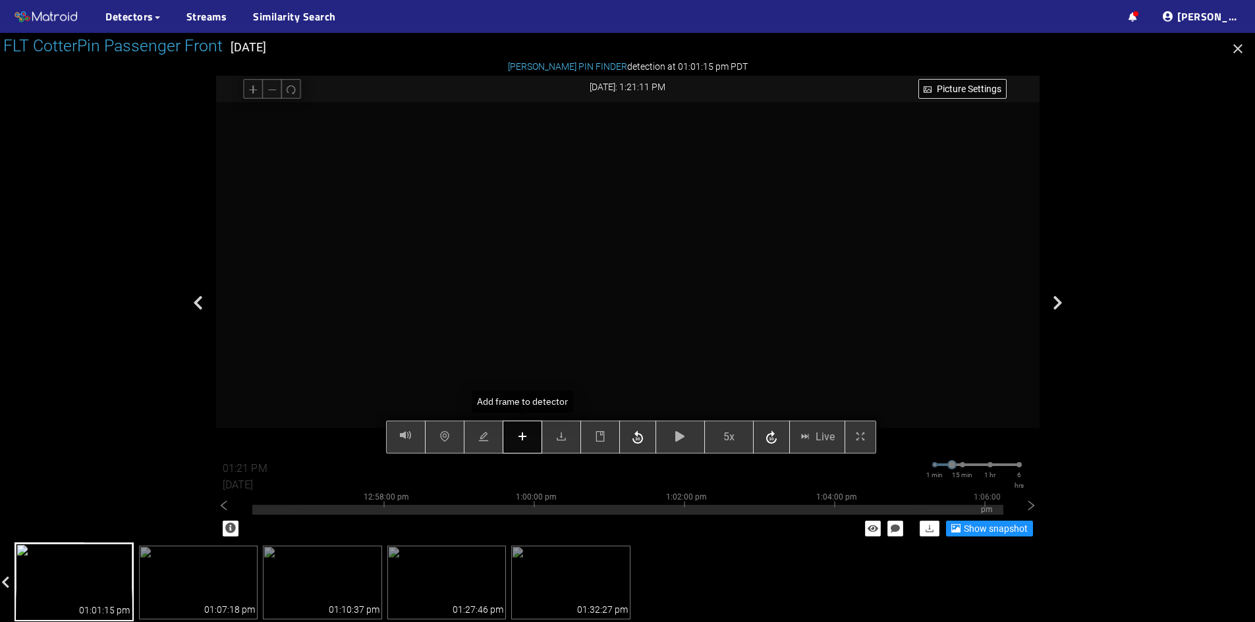
click at [526, 435] on icon "plus" at bounding box center [522, 436] width 11 height 11
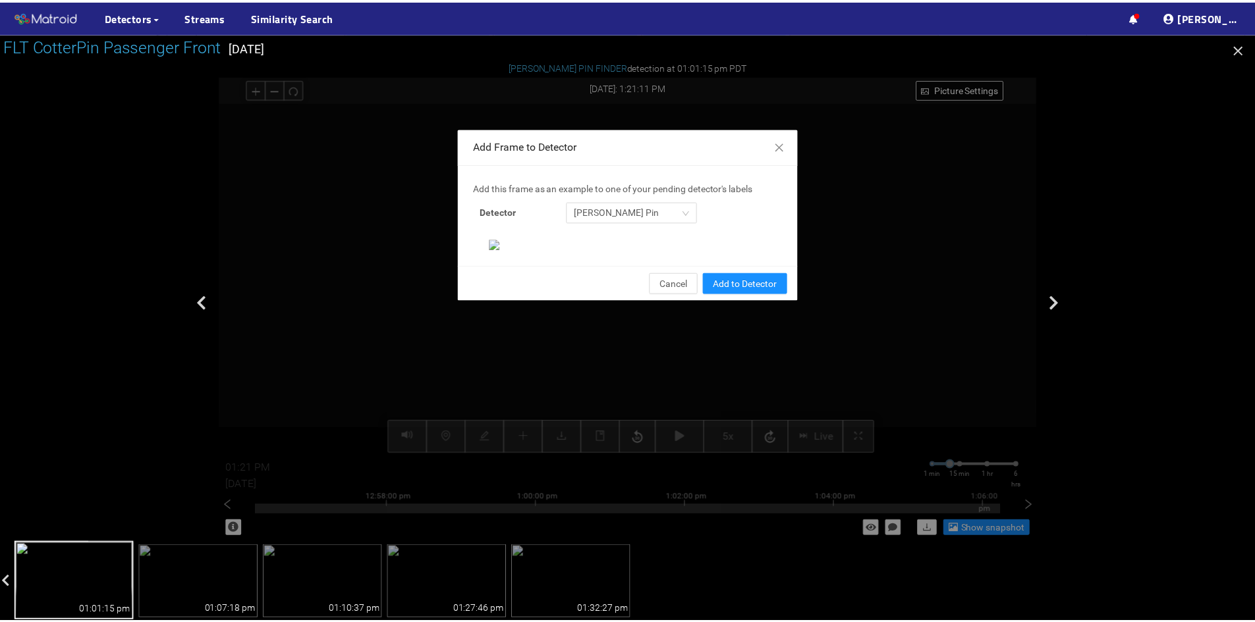
scroll to position [135, 0]
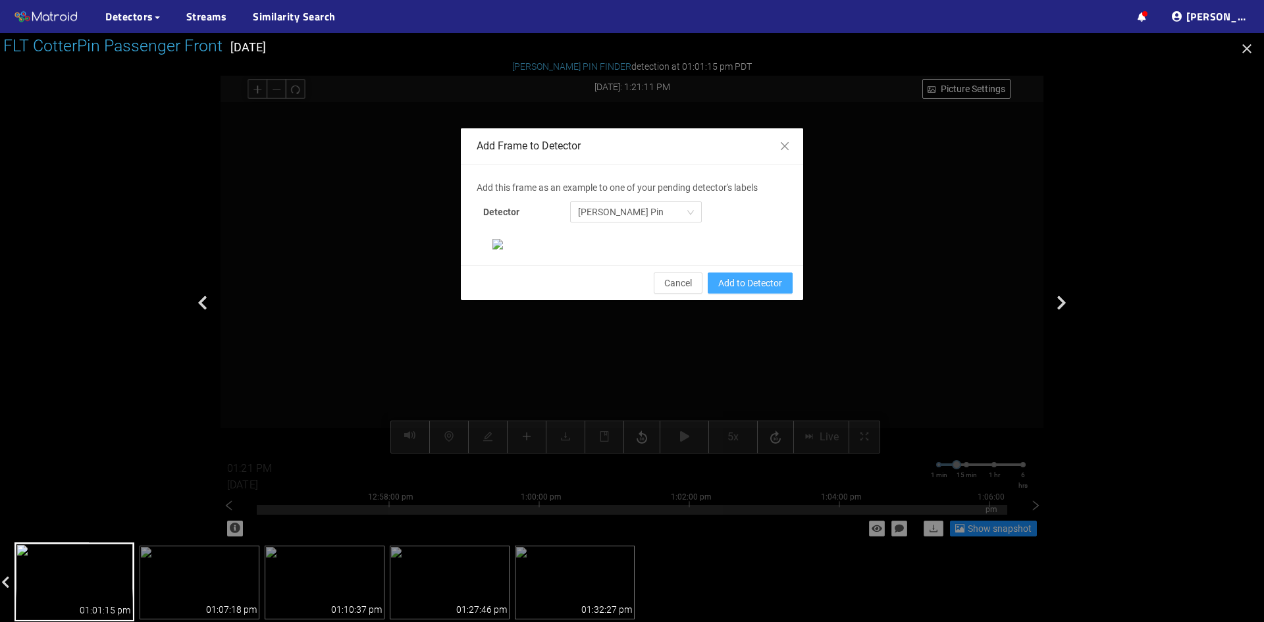
click at [735, 290] on span "Add to Detector" at bounding box center [750, 283] width 64 height 14
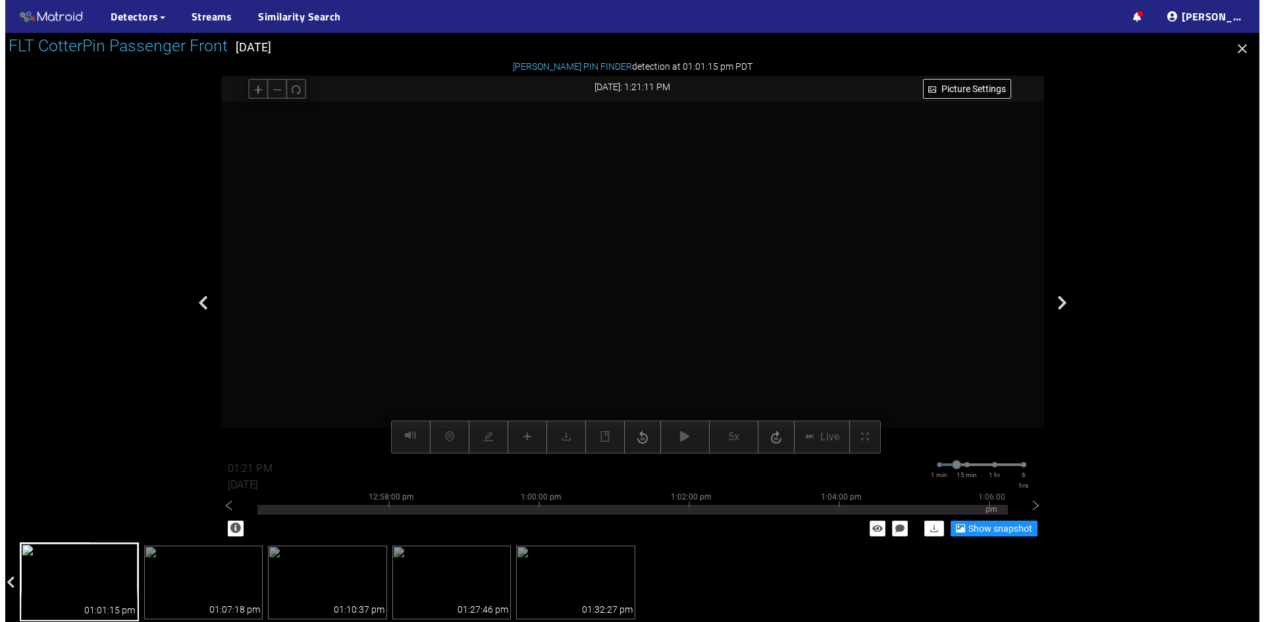
scroll to position [69, 0]
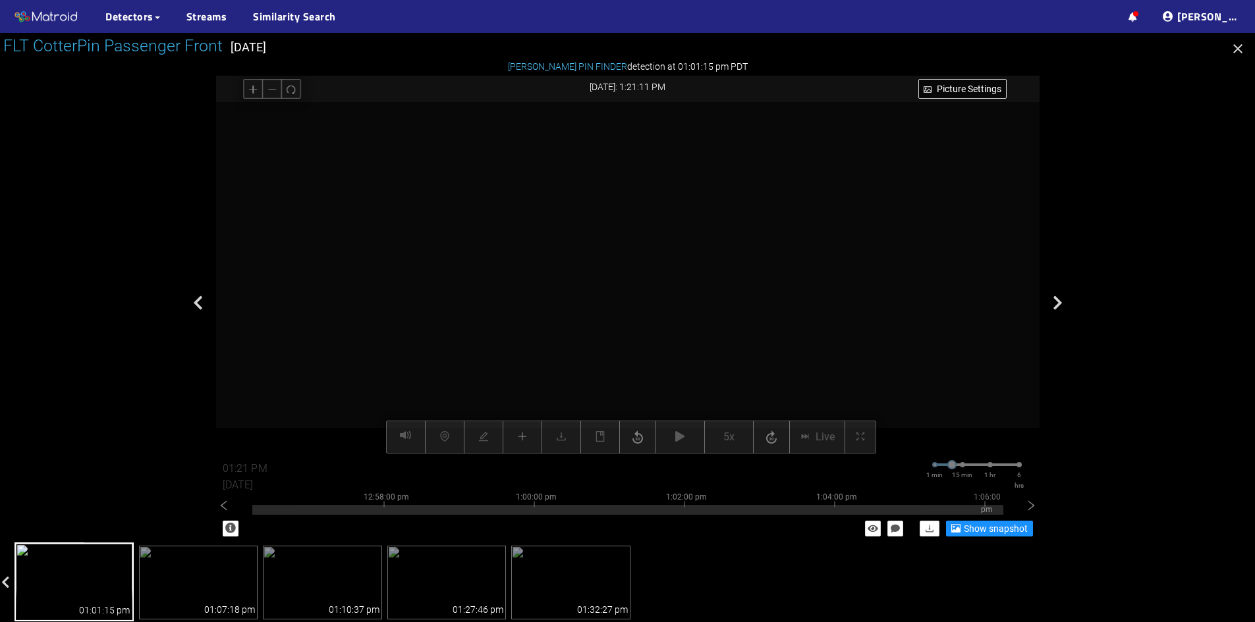
click at [681, 435] on div "Picture Settings 5x Live 01:21 PM [DATE] 1 min 15 min 1 hr 6 hrs 12:48:00 pm 12…" at bounding box center [627, 278] width 823 height 352
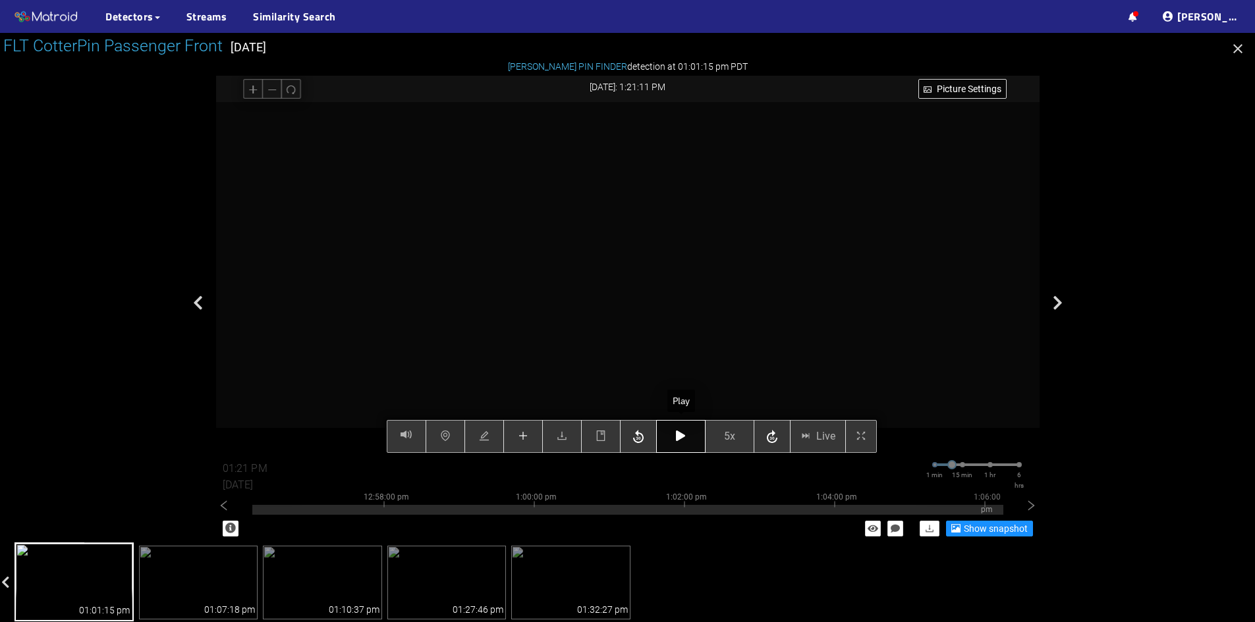
click at [684, 436] on icon "button" at bounding box center [680, 436] width 9 height 11
click at [680, 439] on icon "button" at bounding box center [680, 436] width 9 height 11
click at [523, 435] on icon "plus" at bounding box center [522, 436] width 1 height 9
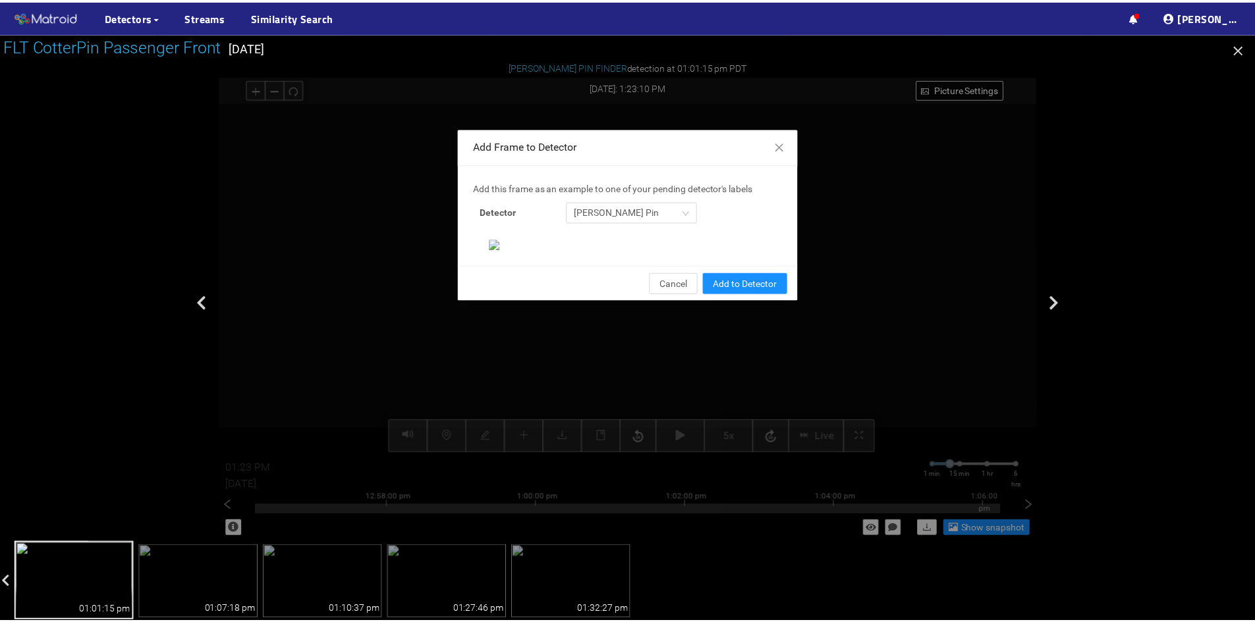
scroll to position [135, 0]
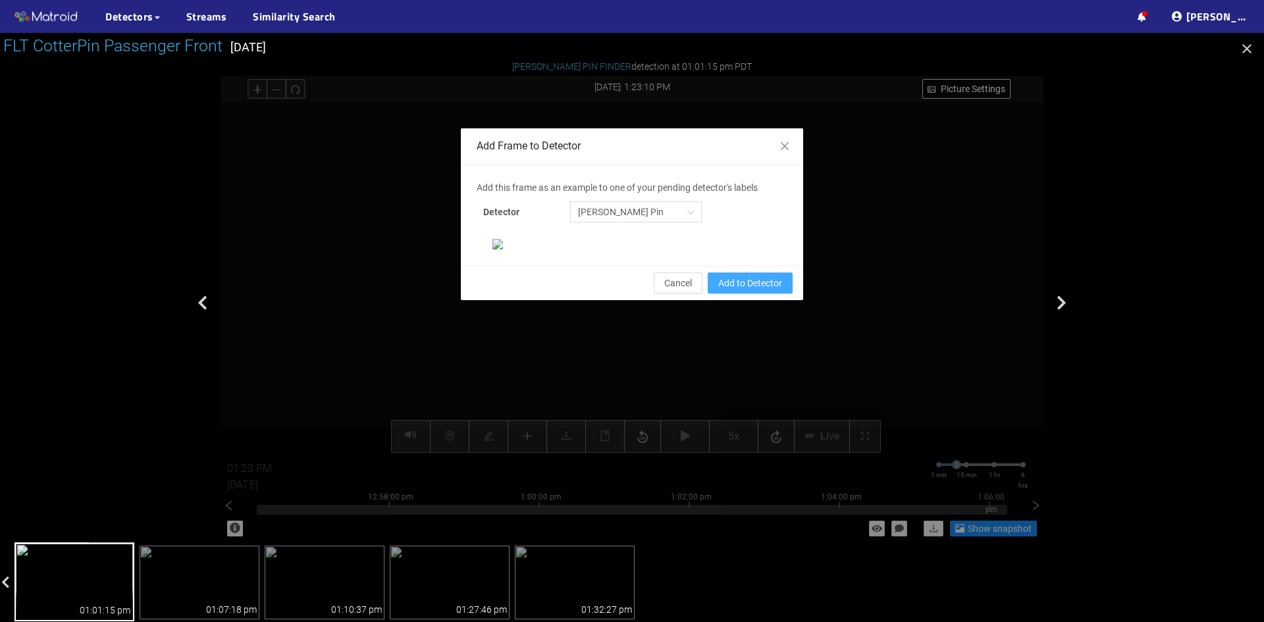
click at [738, 290] on span "Add to Detector" at bounding box center [750, 283] width 64 height 14
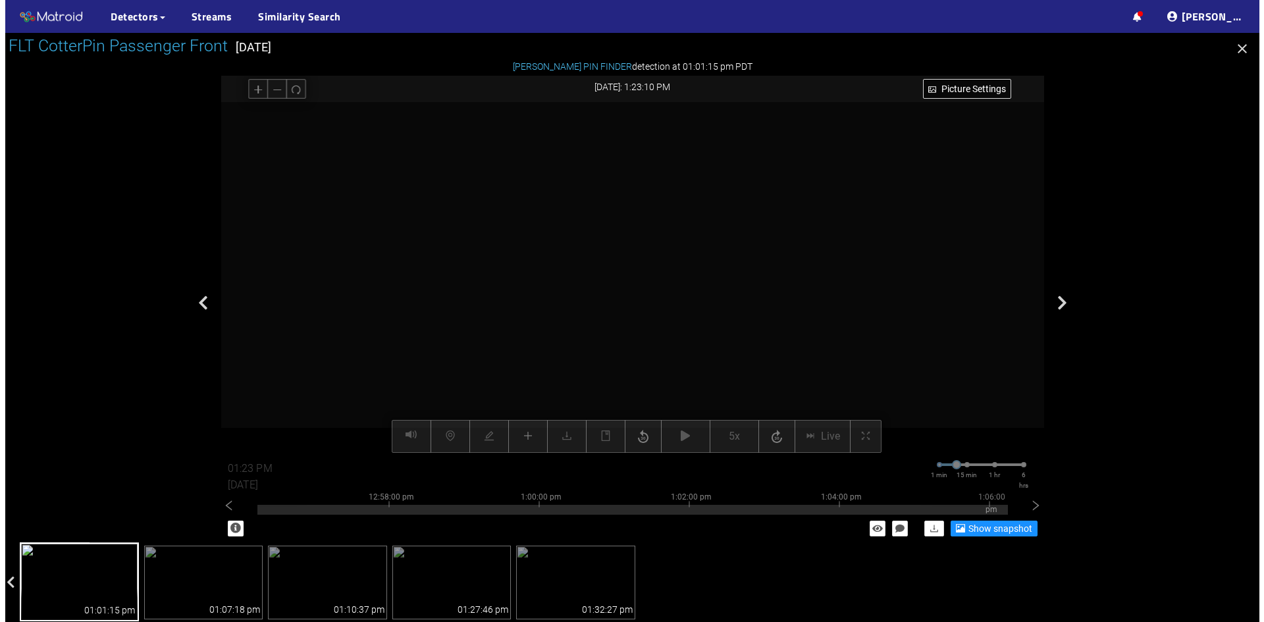
scroll to position [69, 0]
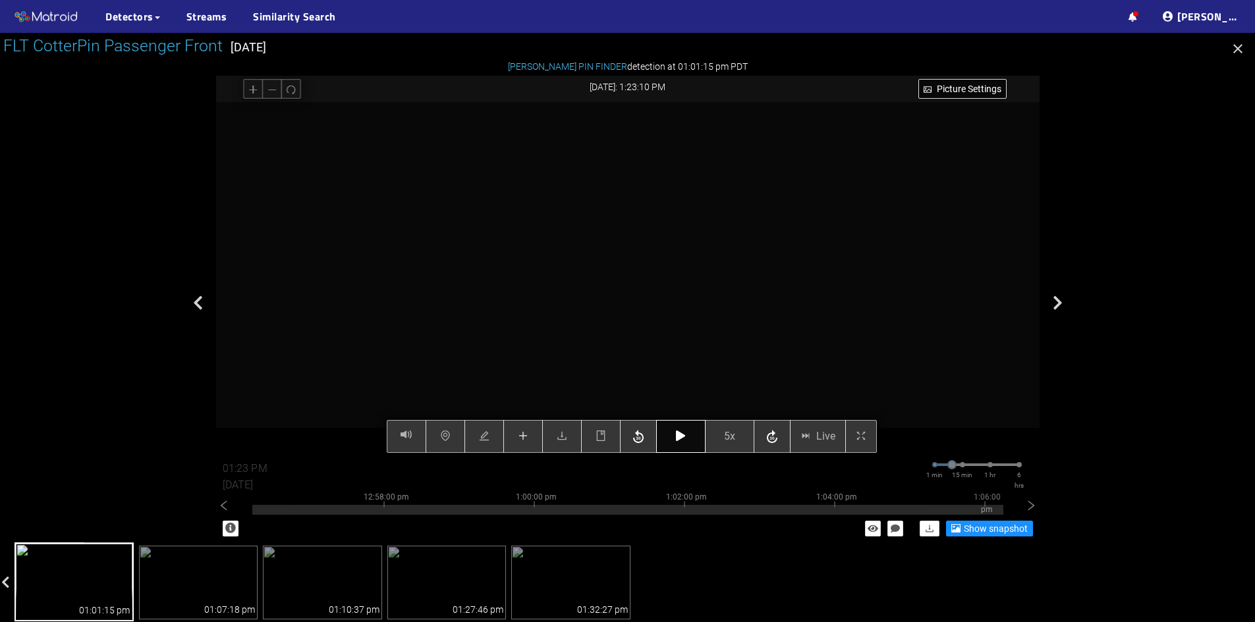
click at [685, 437] on icon "button" at bounding box center [680, 436] width 9 height 11
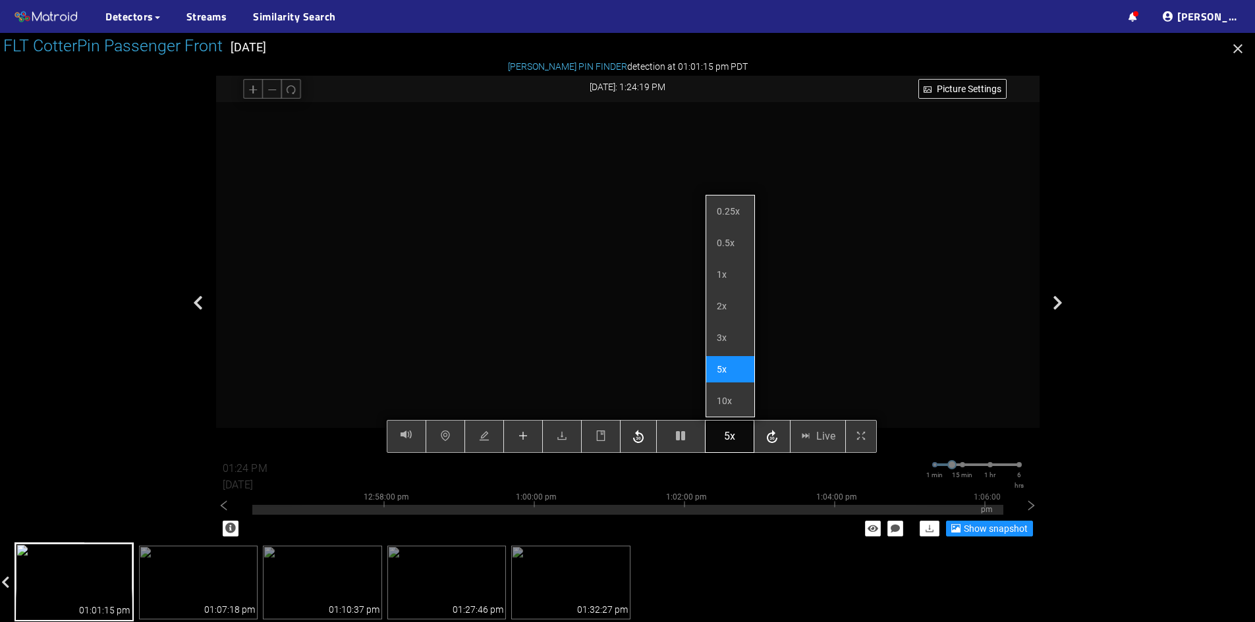
click at [732, 440] on span "5x" at bounding box center [729, 436] width 11 height 16
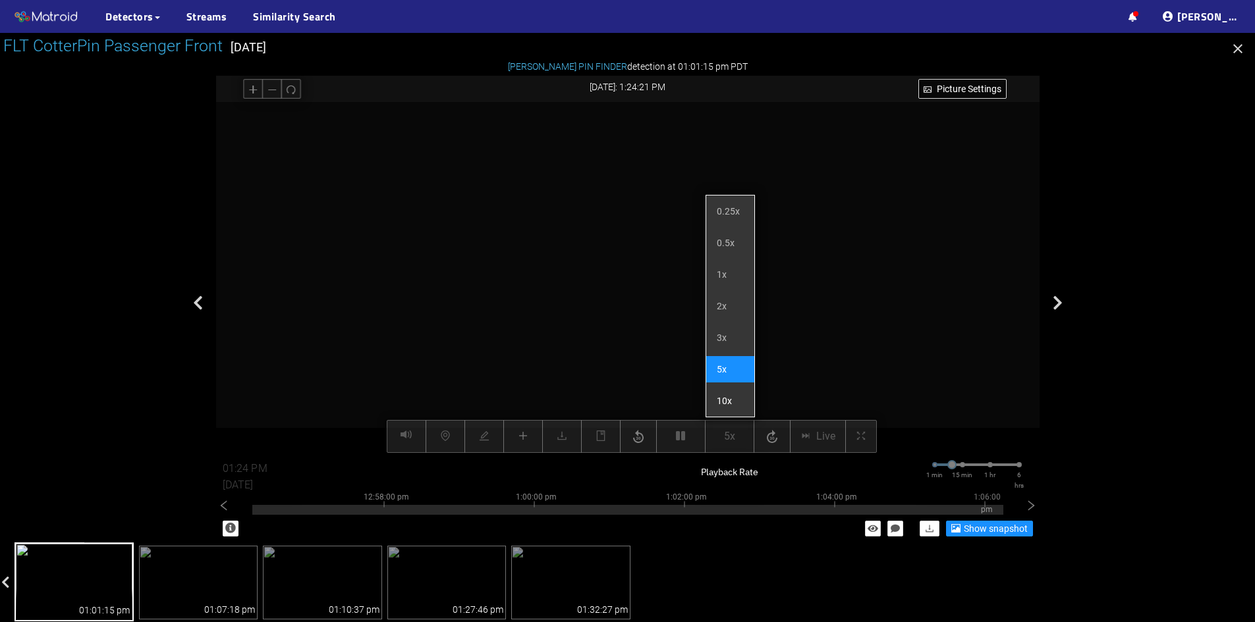
click at [728, 396] on li "10x" at bounding box center [730, 401] width 48 height 26
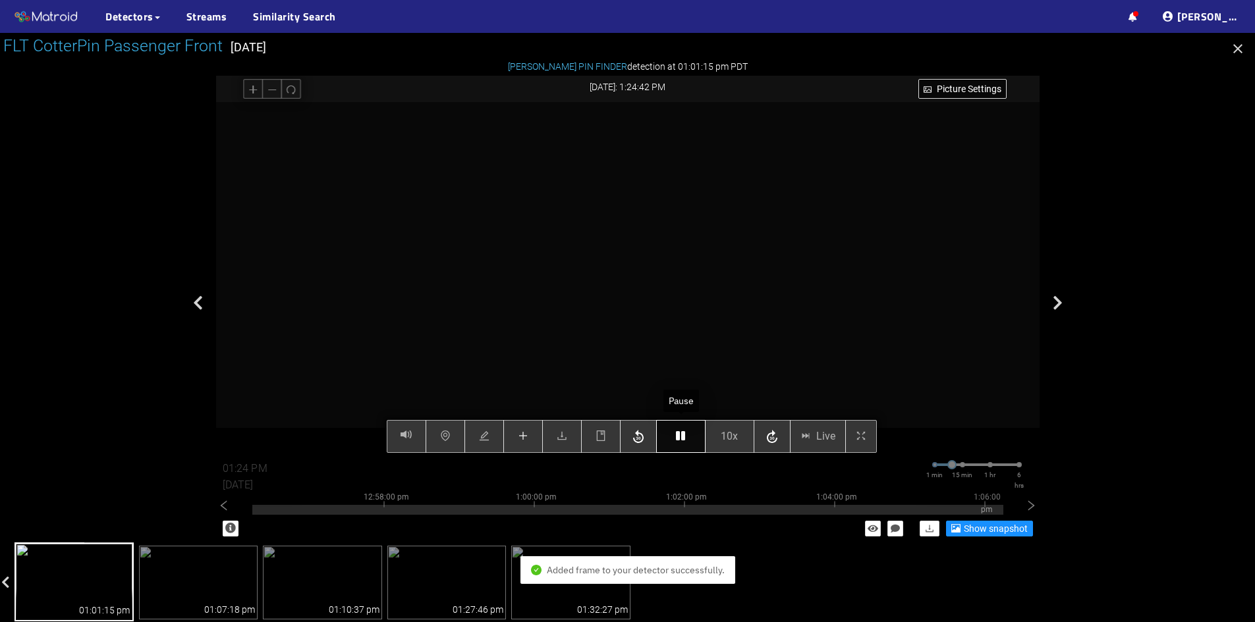
click at [678, 440] on icon "button" at bounding box center [680, 436] width 9 height 11
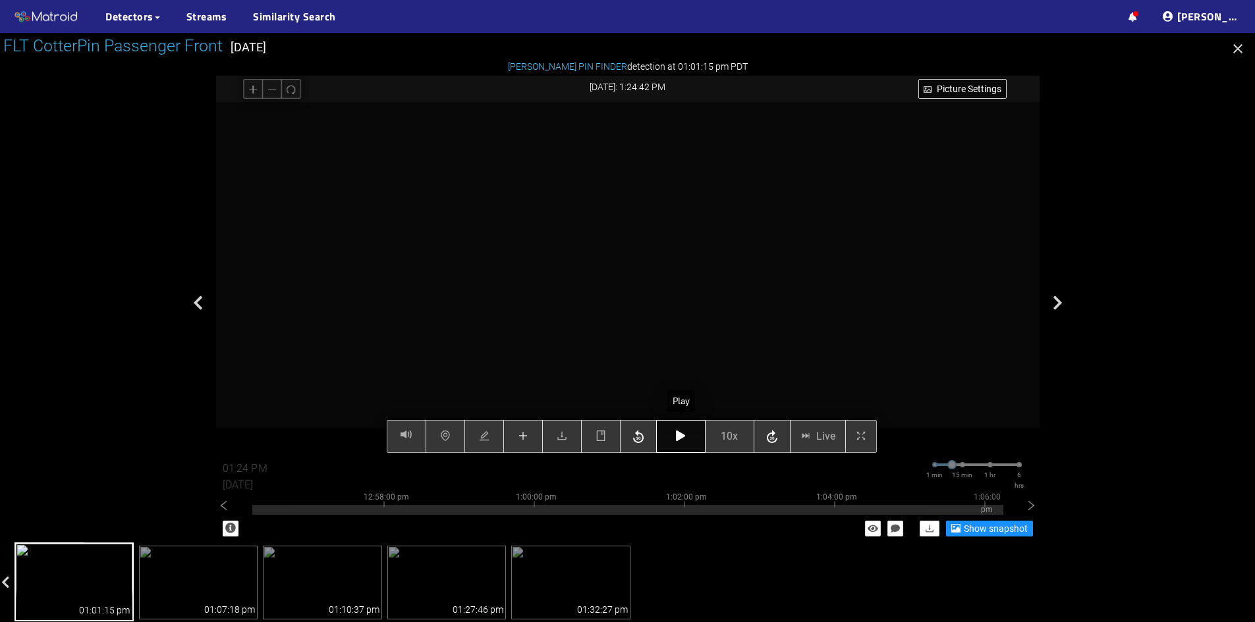
click at [678, 440] on icon "button" at bounding box center [680, 436] width 9 height 11
click at [687, 438] on button "button" at bounding box center [680, 436] width 49 height 33
click at [675, 442] on button "button" at bounding box center [680, 436] width 49 height 33
click at [672, 441] on button "button" at bounding box center [680, 436] width 49 height 33
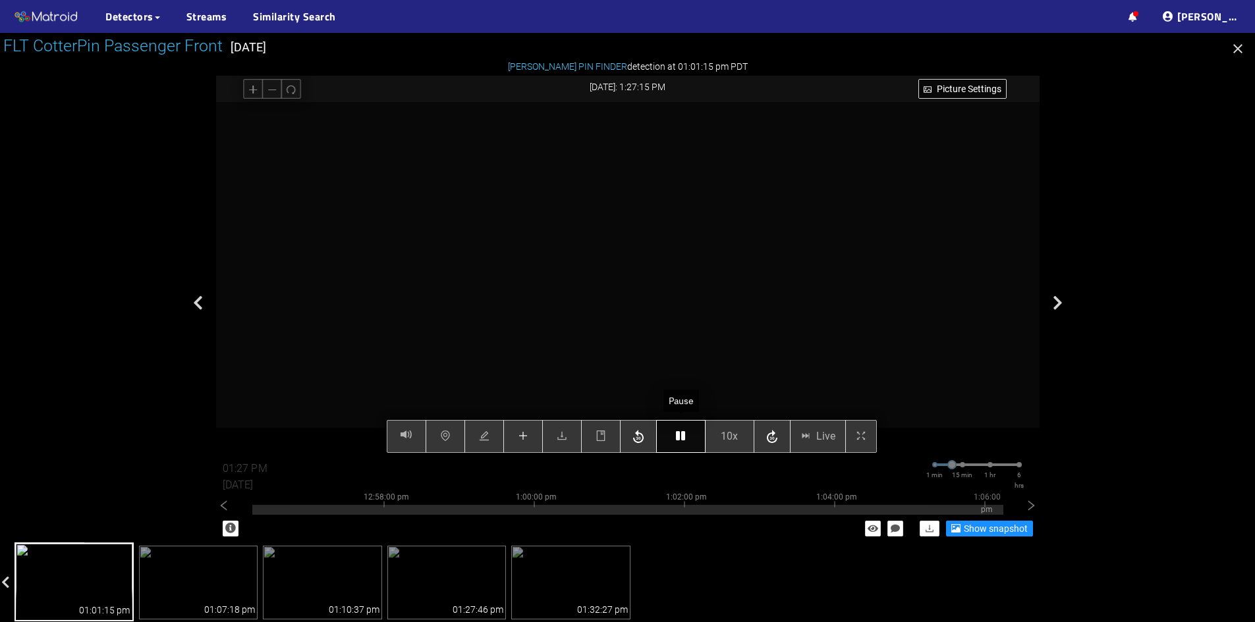
click at [671, 441] on button "button" at bounding box center [680, 436] width 49 height 33
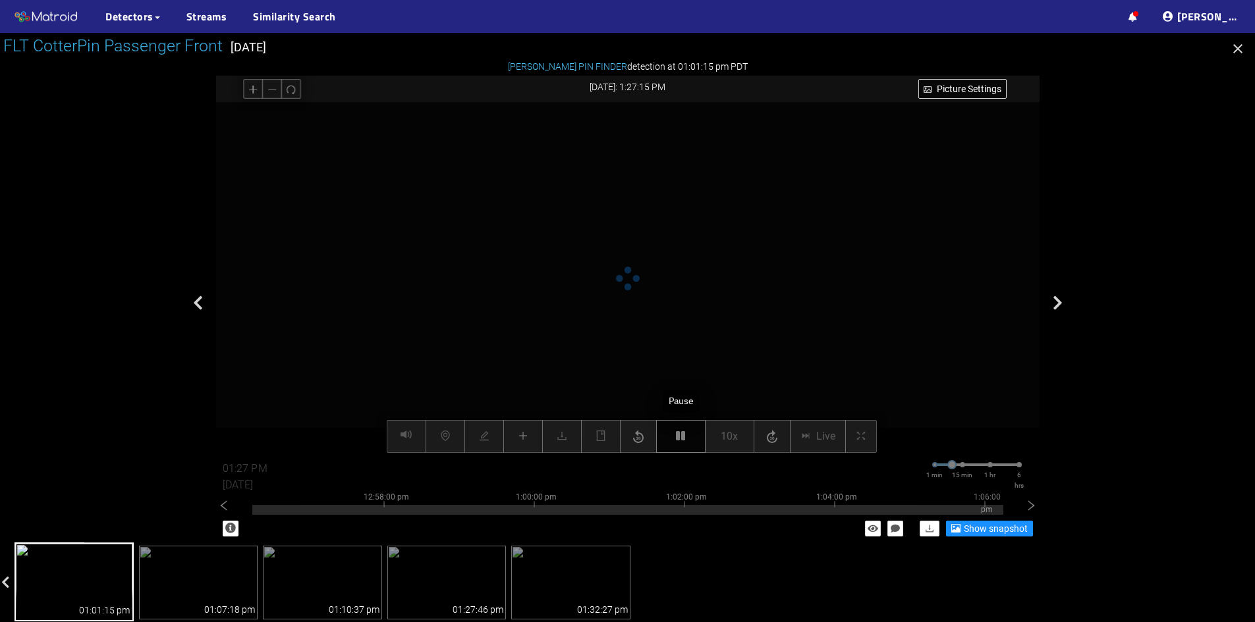
click at [671, 441] on button "button" at bounding box center [680, 436] width 49 height 33
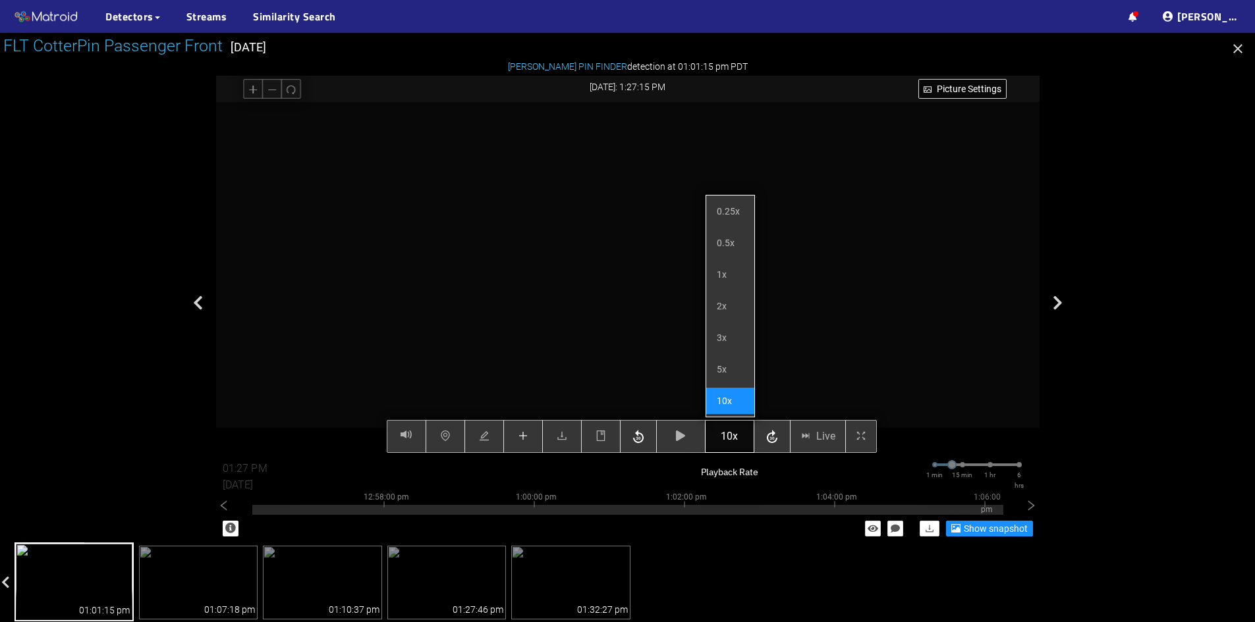
click at [718, 439] on button "10x" at bounding box center [729, 436] width 49 height 33
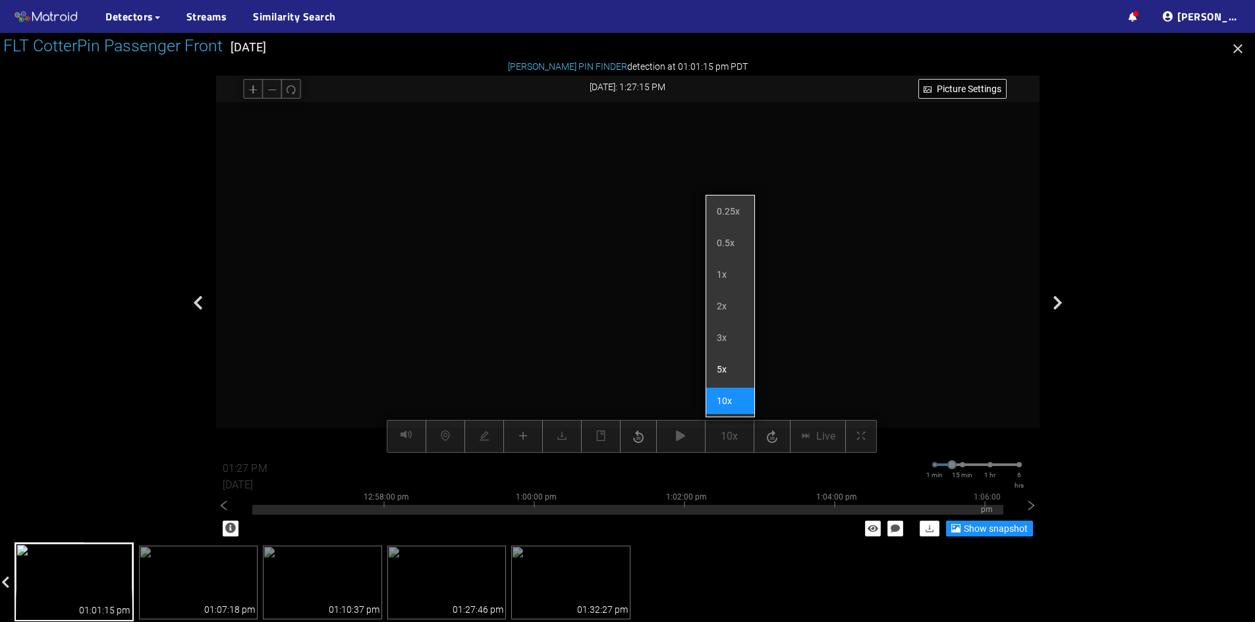
click at [728, 373] on li "5x" at bounding box center [730, 369] width 48 height 26
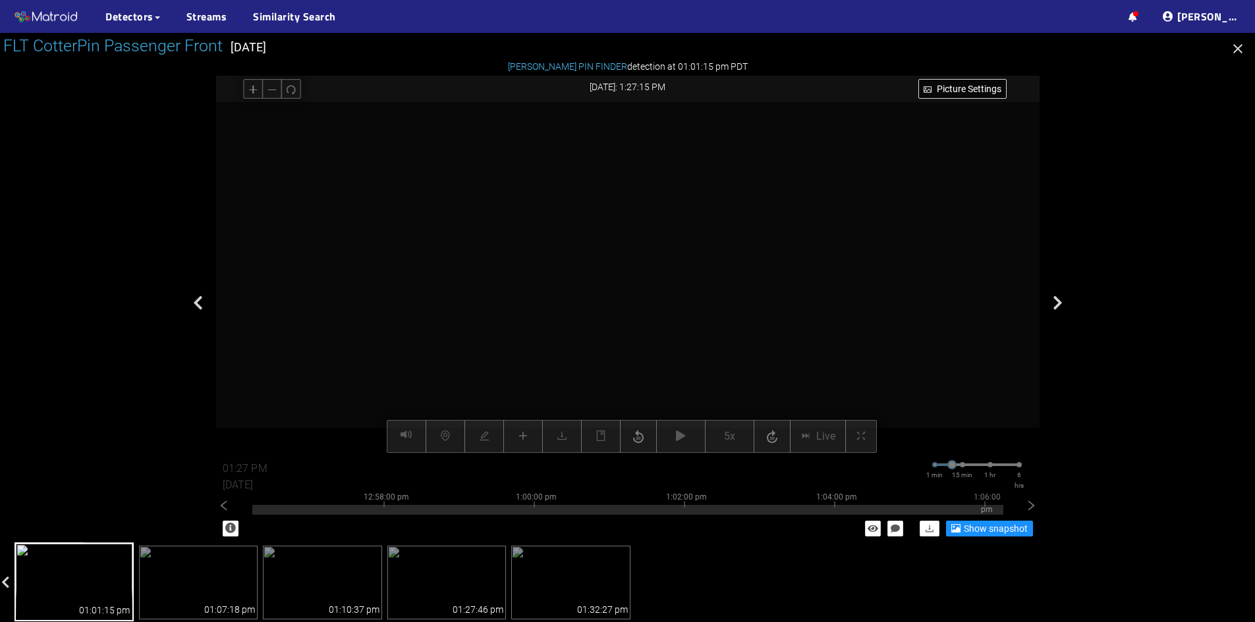
click at [657, 383] on video at bounding box center [627, 278] width 705 height 352
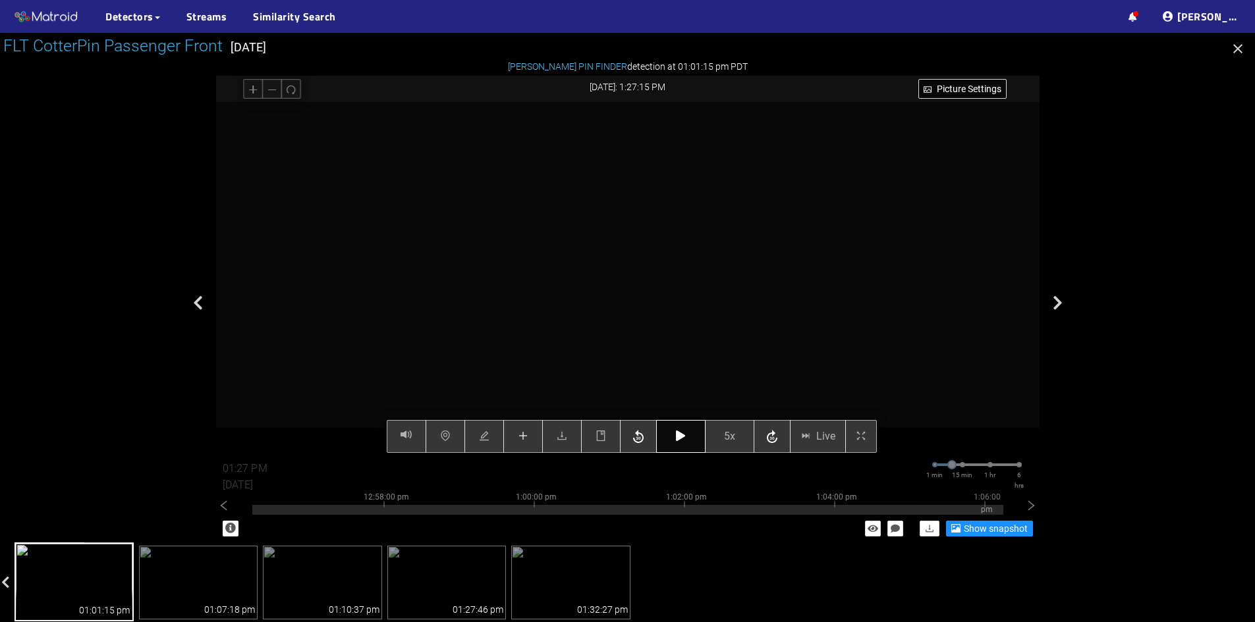
click at [680, 436] on icon "button" at bounding box center [680, 436] width 9 height 11
click at [530, 438] on button "button" at bounding box center [523, 436] width 40 height 33
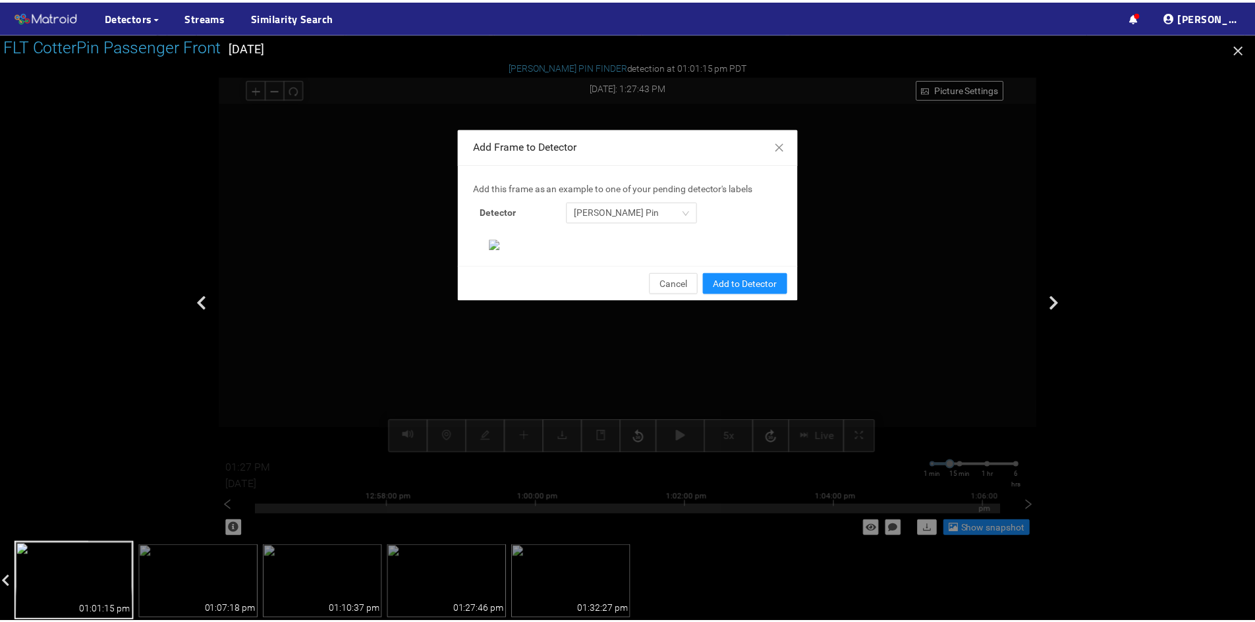
scroll to position [135, 0]
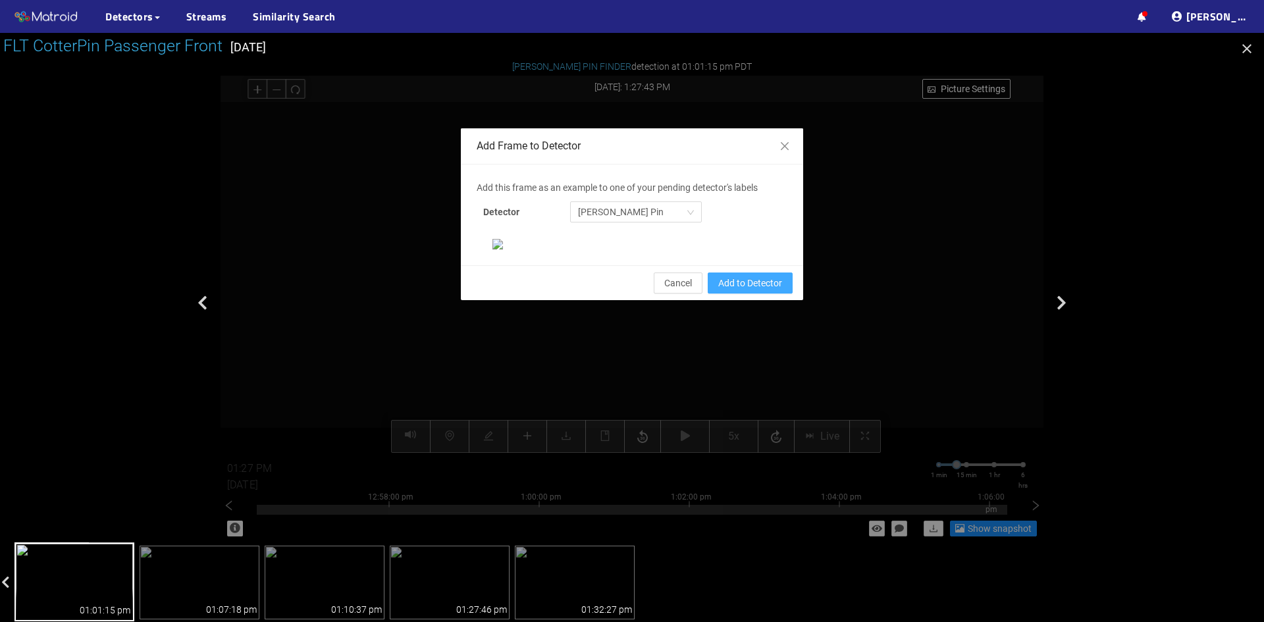
click at [742, 290] on span "Add to Detector" at bounding box center [750, 283] width 64 height 14
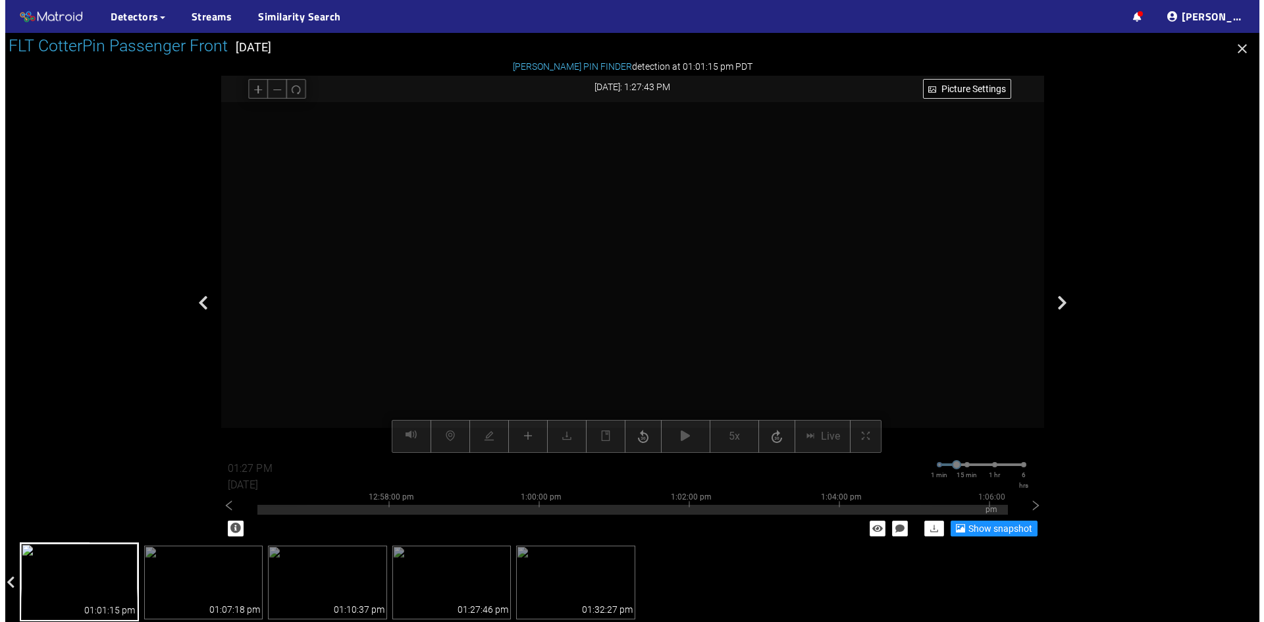
scroll to position [69, 0]
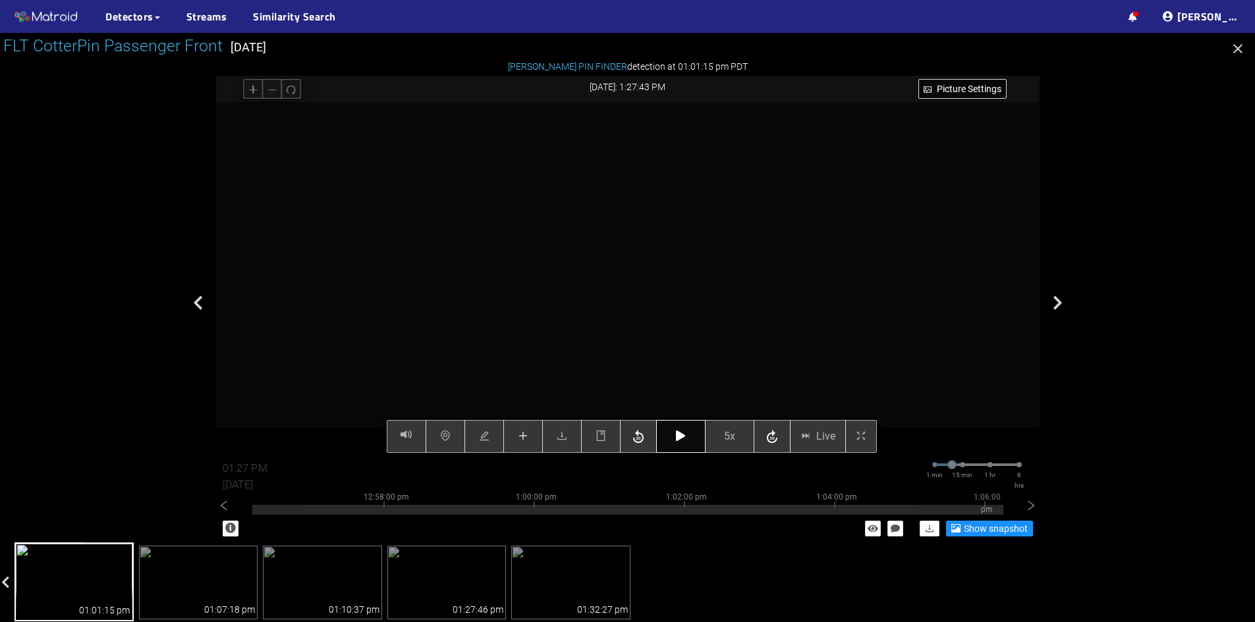
click at [682, 429] on button "button" at bounding box center [680, 436] width 49 height 33
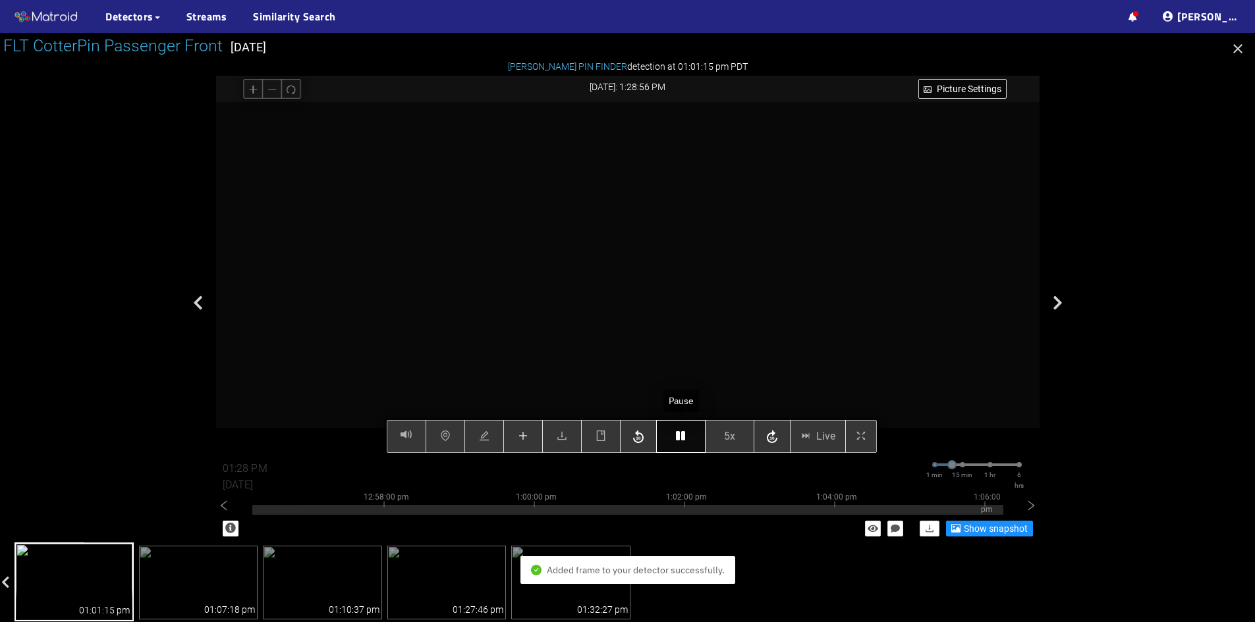
click at [682, 438] on icon "button" at bounding box center [680, 436] width 9 height 11
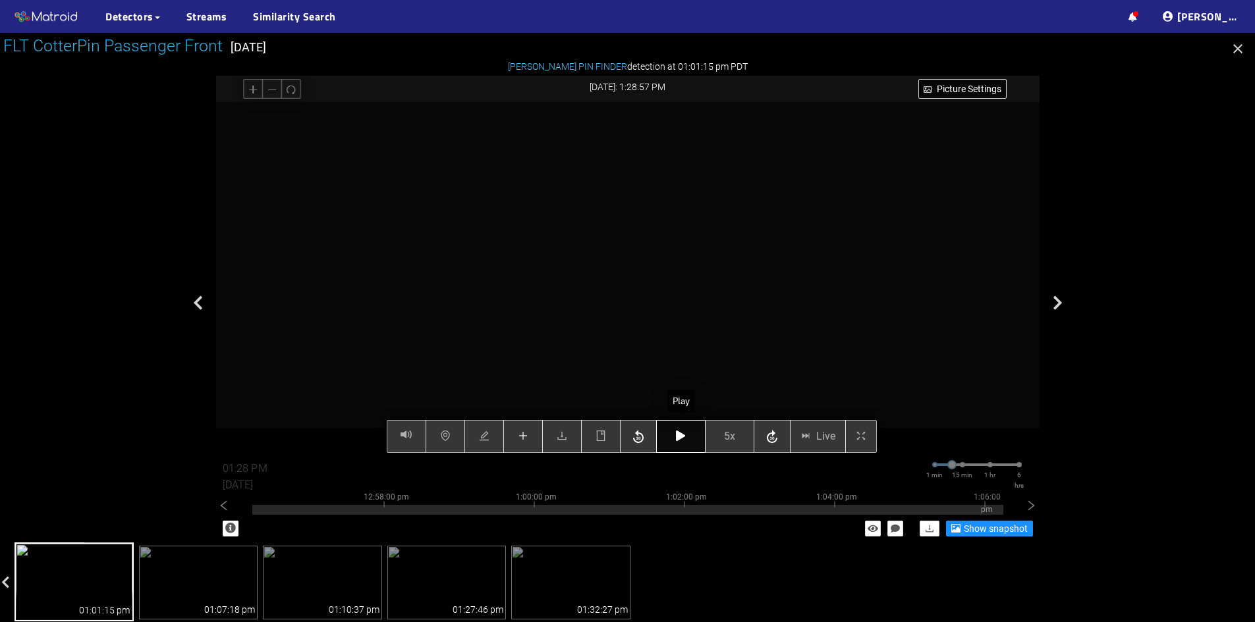
click at [682, 438] on icon "button" at bounding box center [680, 436] width 9 height 11
click at [521, 441] on icon "plus" at bounding box center [523, 436] width 11 height 11
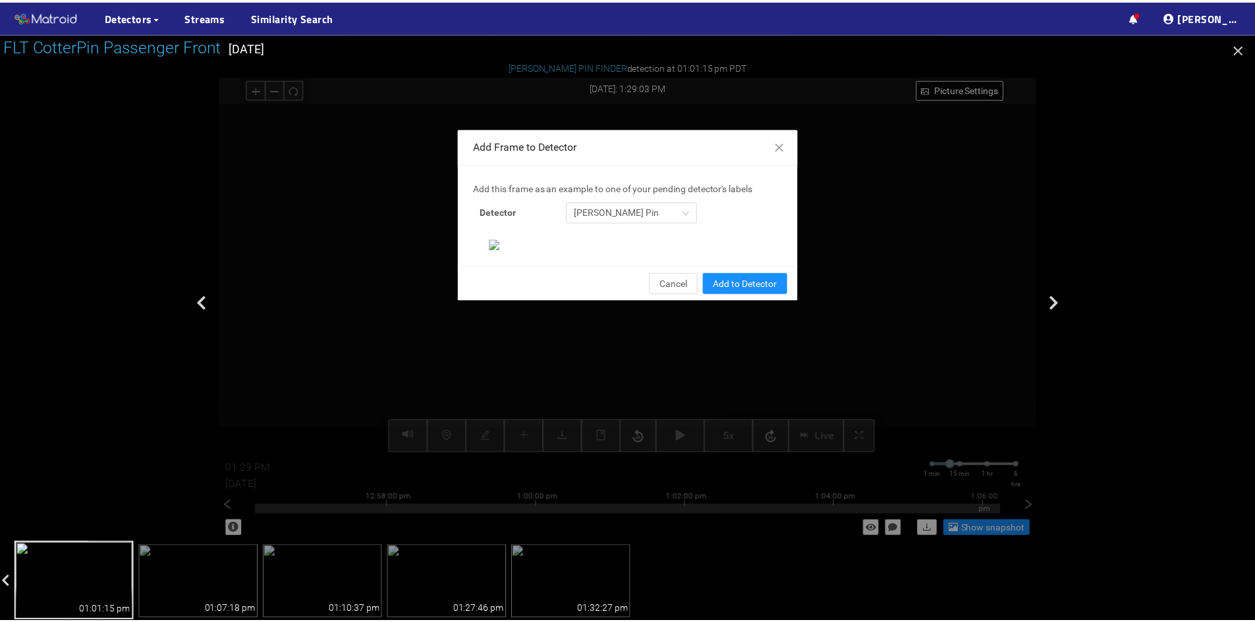
scroll to position [135, 0]
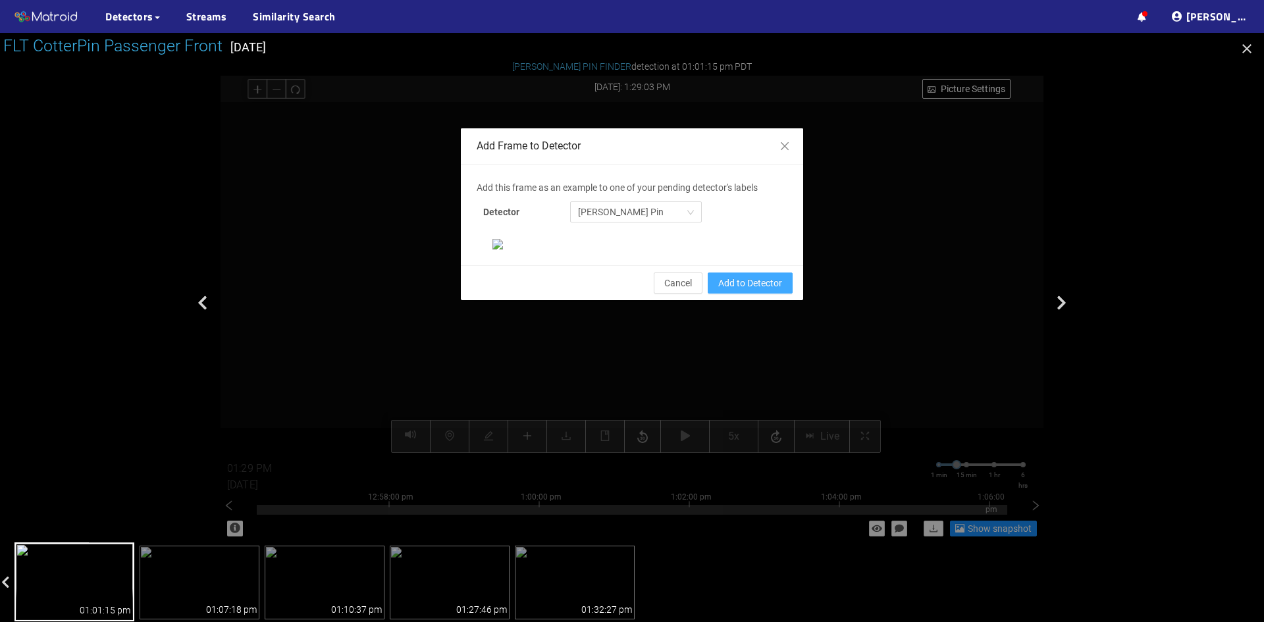
click at [736, 290] on span "Add to Detector" at bounding box center [750, 283] width 64 height 14
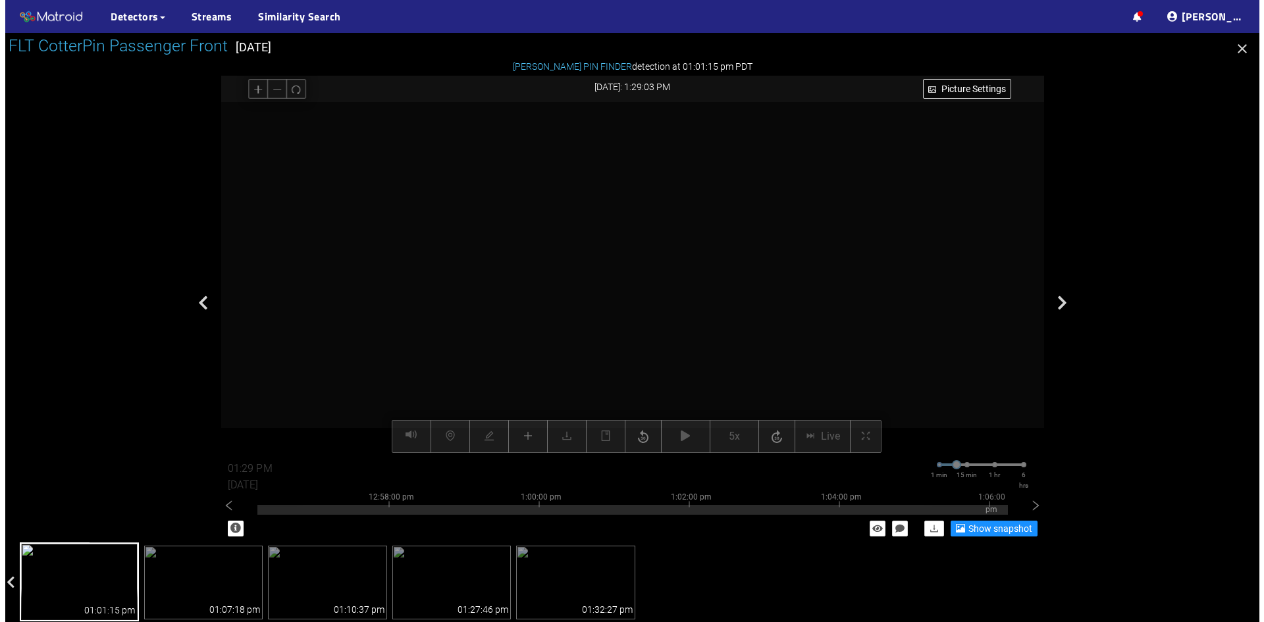
scroll to position [69, 0]
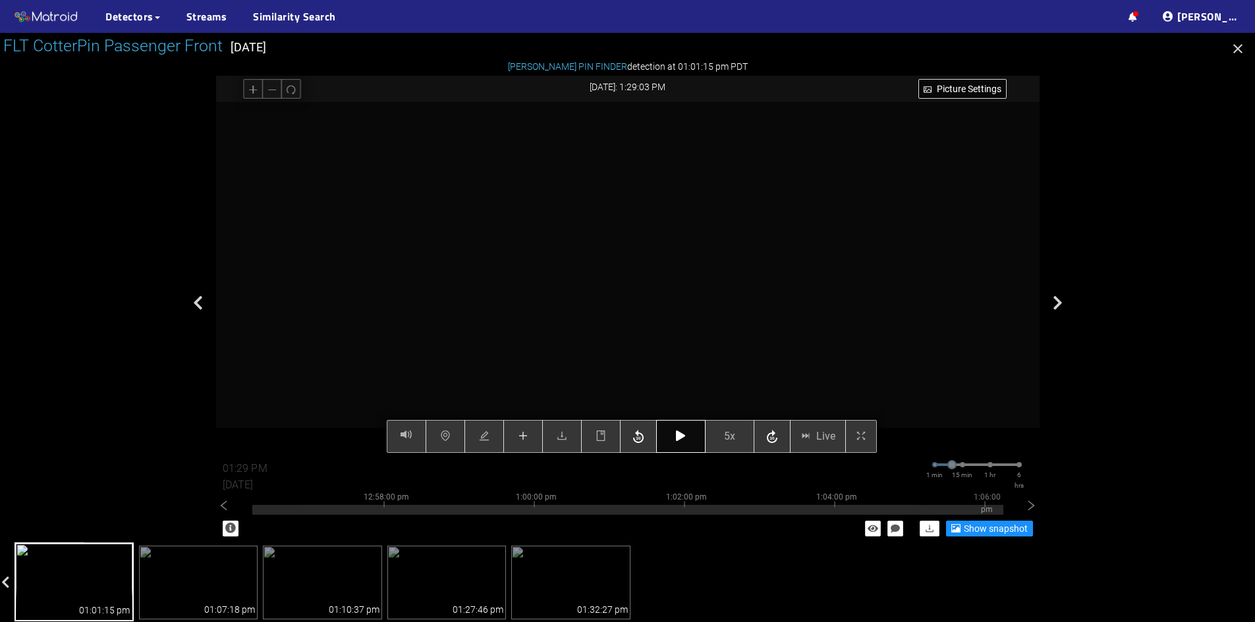
click at [676, 437] on icon "button" at bounding box center [680, 436] width 9 height 11
click at [676, 432] on icon "button" at bounding box center [680, 436] width 9 height 11
click at [686, 442] on button "button" at bounding box center [680, 436] width 49 height 33
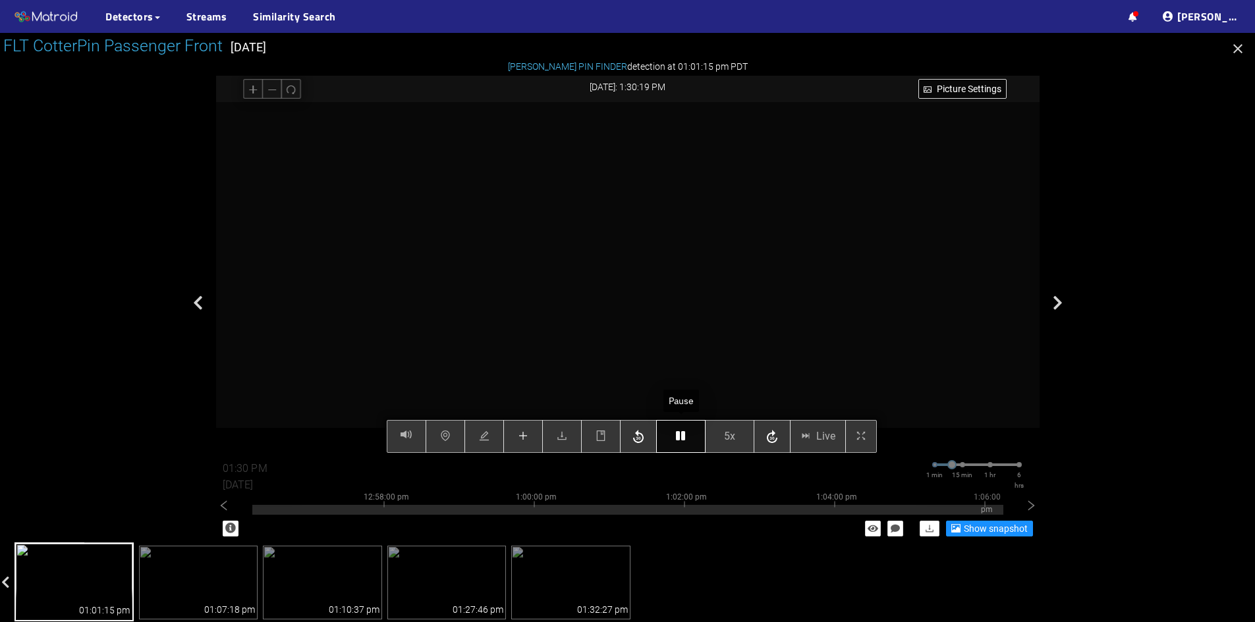
click at [686, 442] on button "button" at bounding box center [680, 436] width 49 height 33
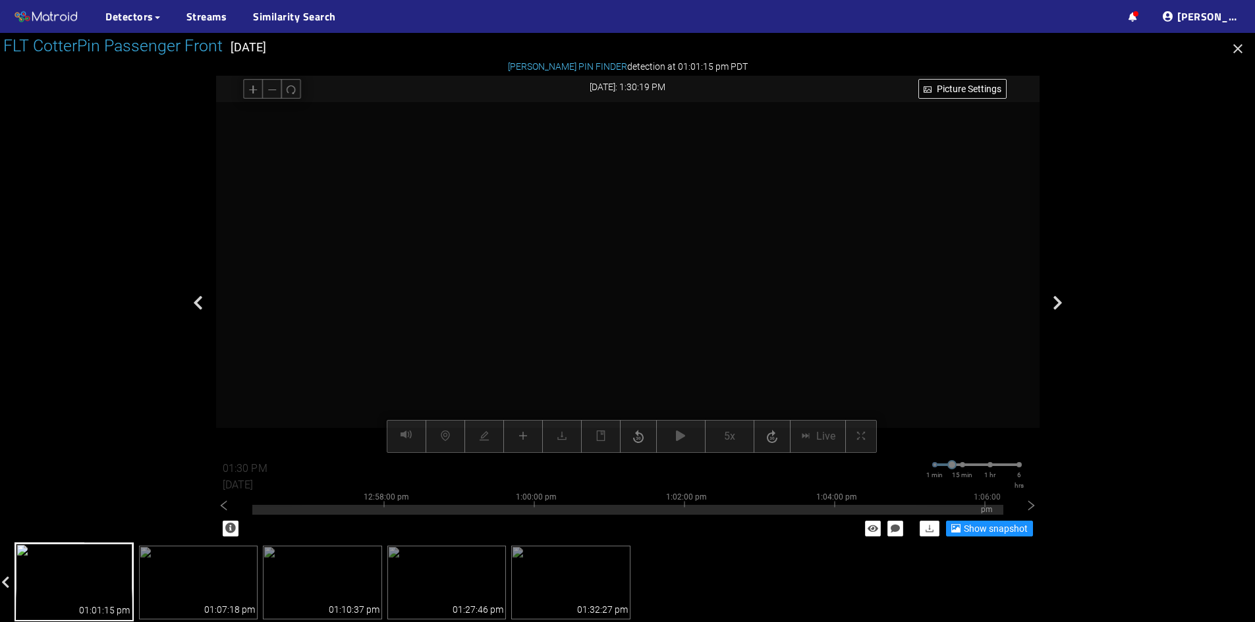
click at [672, 434] on div "Picture Settings 5x Live 01:30 PM [DATE] 1 min 15 min 1 hr 6 hrs 12:48:00 pm 12…" at bounding box center [627, 278] width 823 height 352
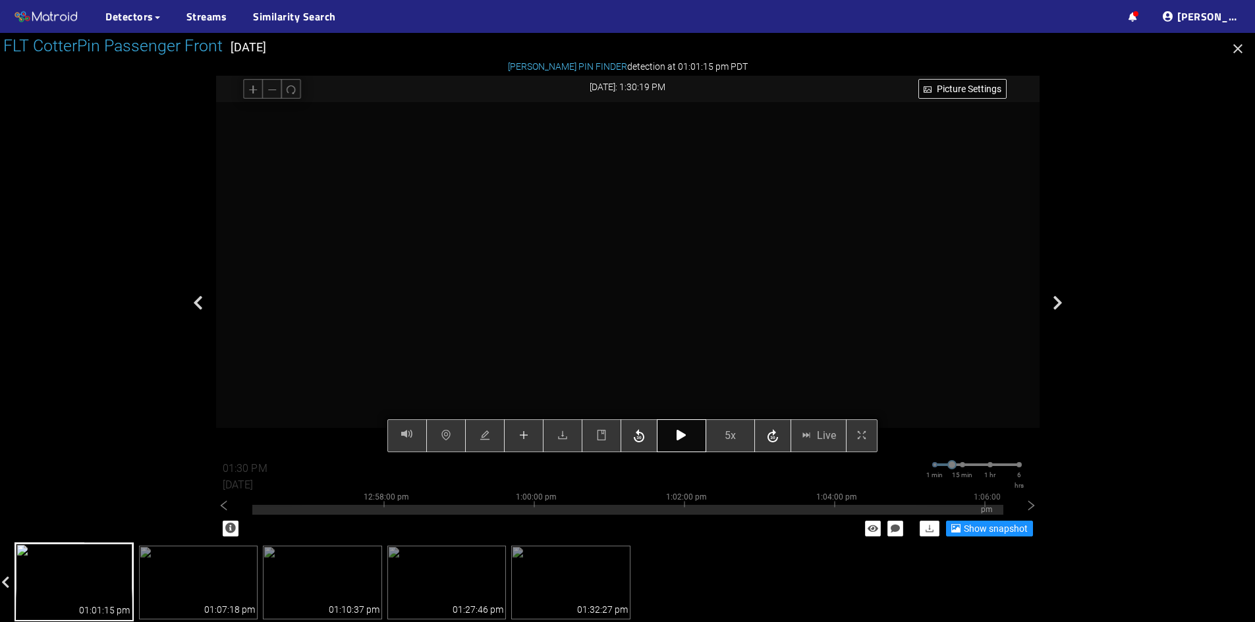
click at [686, 435] on icon "button" at bounding box center [680, 435] width 9 height 11
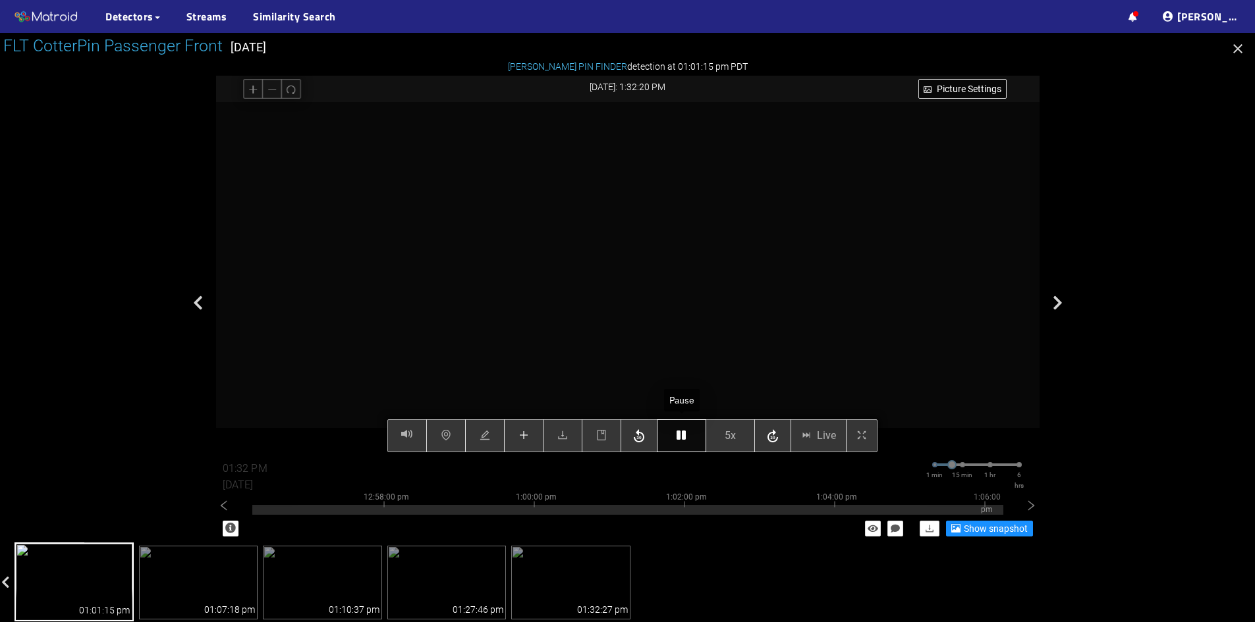
click at [686, 435] on icon "button" at bounding box center [680, 435] width 9 height 11
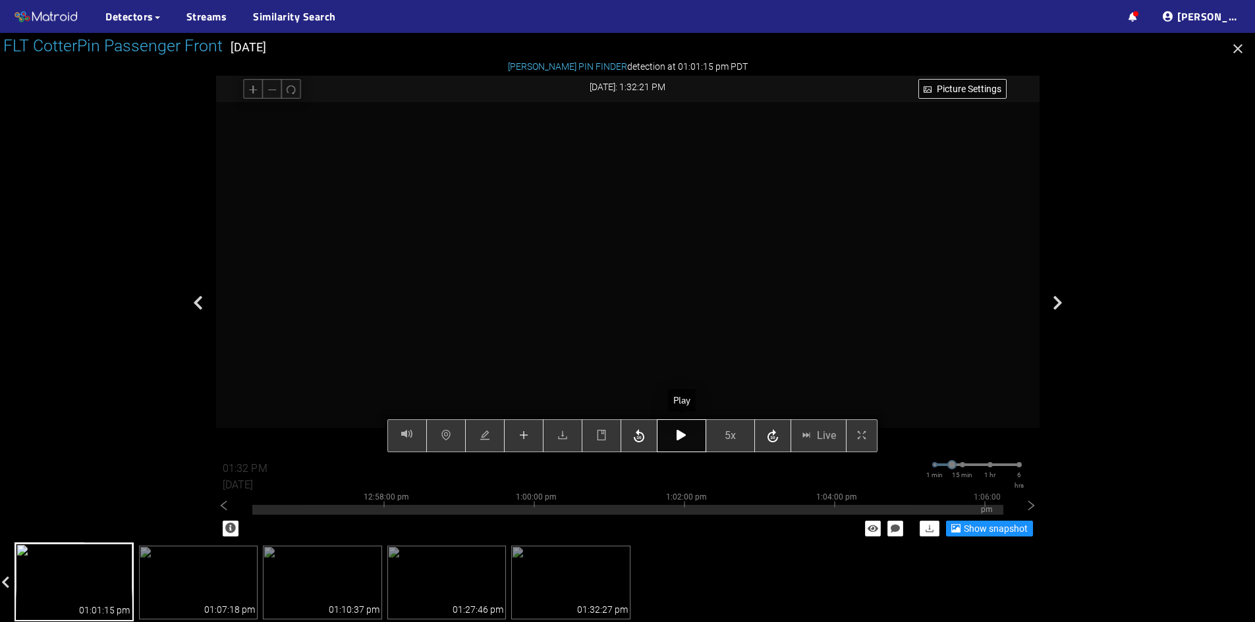
click at [685, 435] on icon "button" at bounding box center [680, 435] width 9 height 11
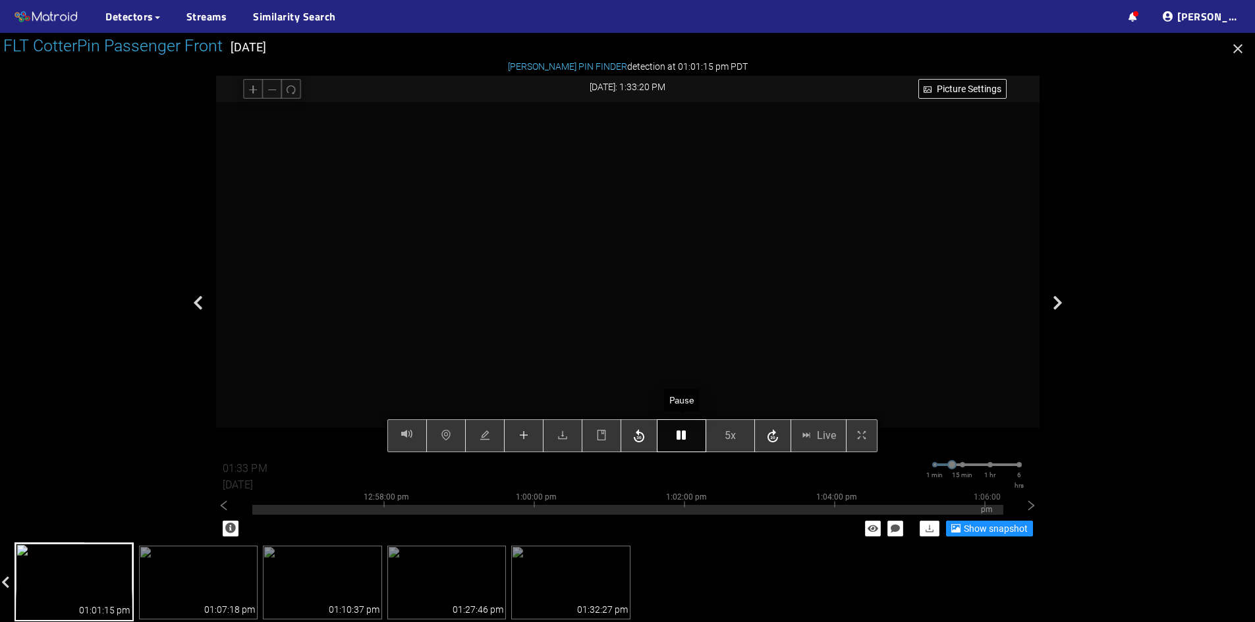
click at [679, 437] on icon "button" at bounding box center [680, 435] width 9 height 11
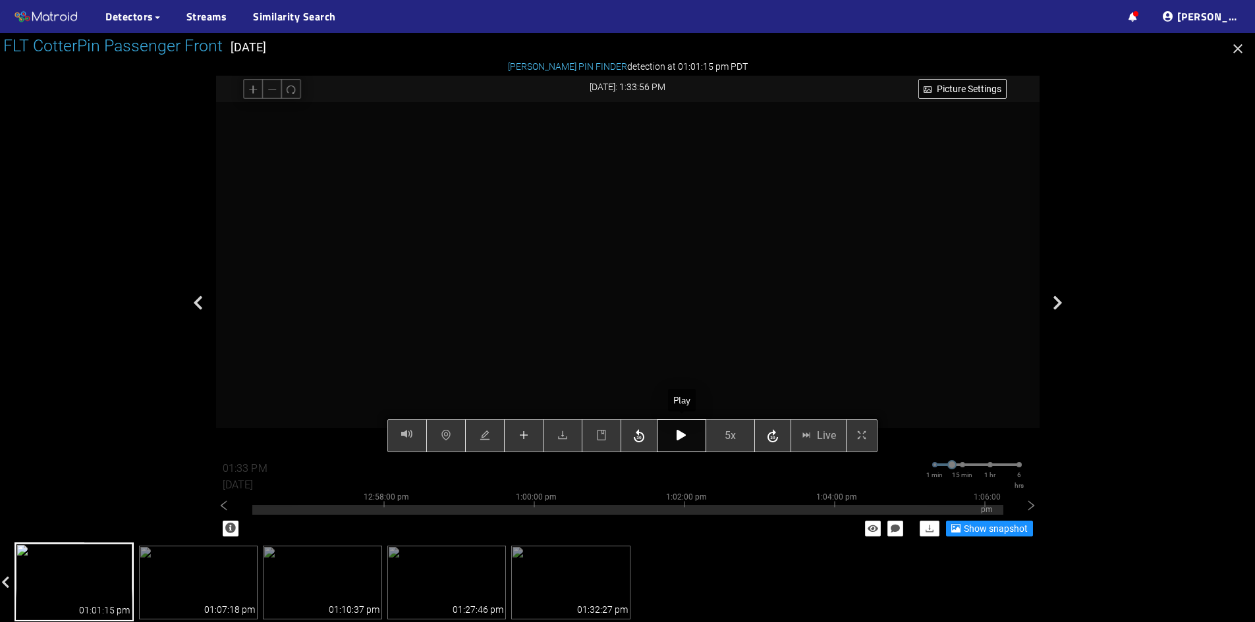
click at [679, 437] on icon "button" at bounding box center [680, 435] width 9 height 11
click at [675, 438] on button "button" at bounding box center [681, 436] width 49 height 33
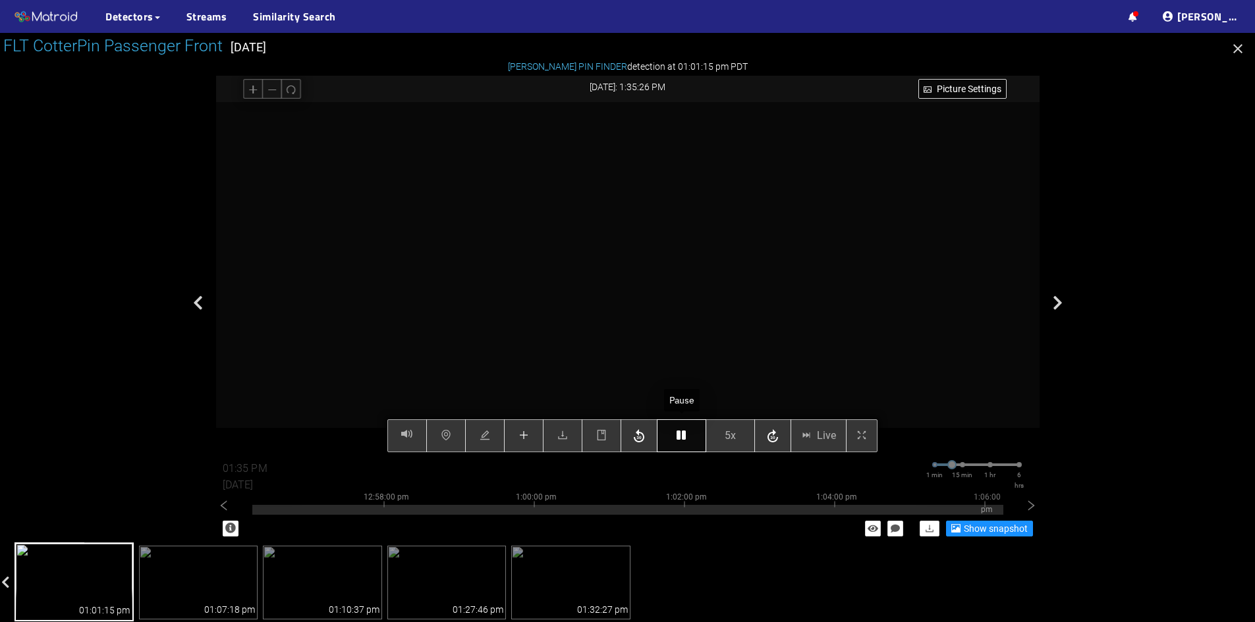
click at [675, 438] on button "button" at bounding box center [681, 436] width 49 height 33
click at [680, 441] on icon "button" at bounding box center [680, 435] width 9 height 11
click at [520, 435] on icon "plus" at bounding box center [523, 435] width 11 height 11
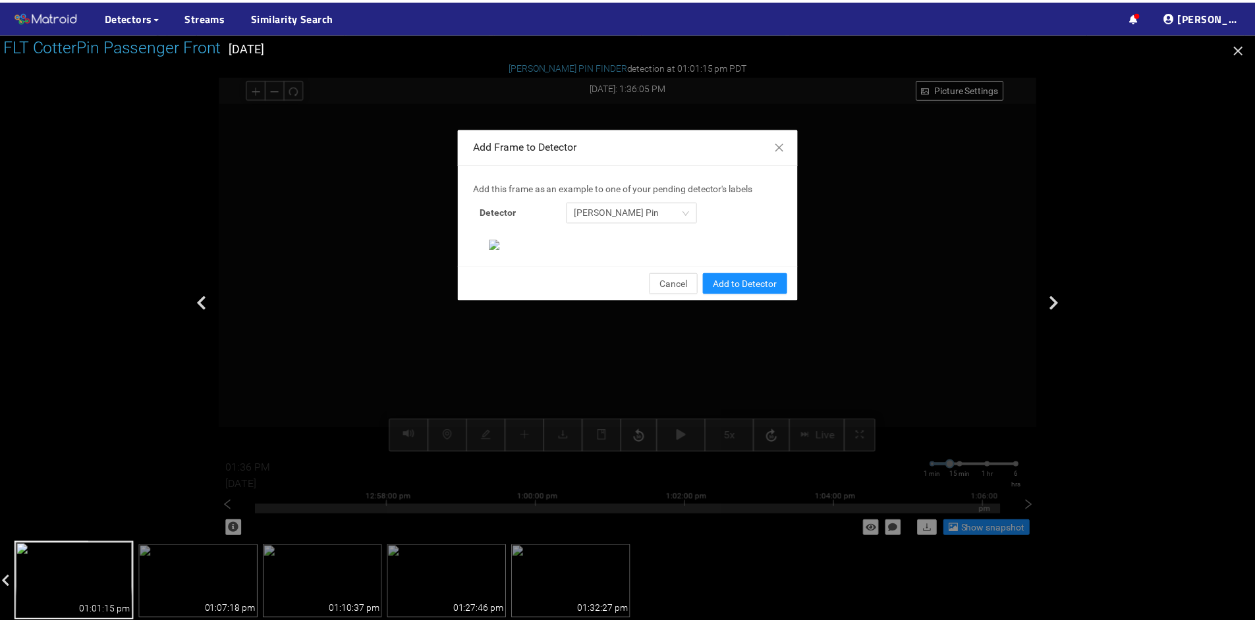
scroll to position [135, 0]
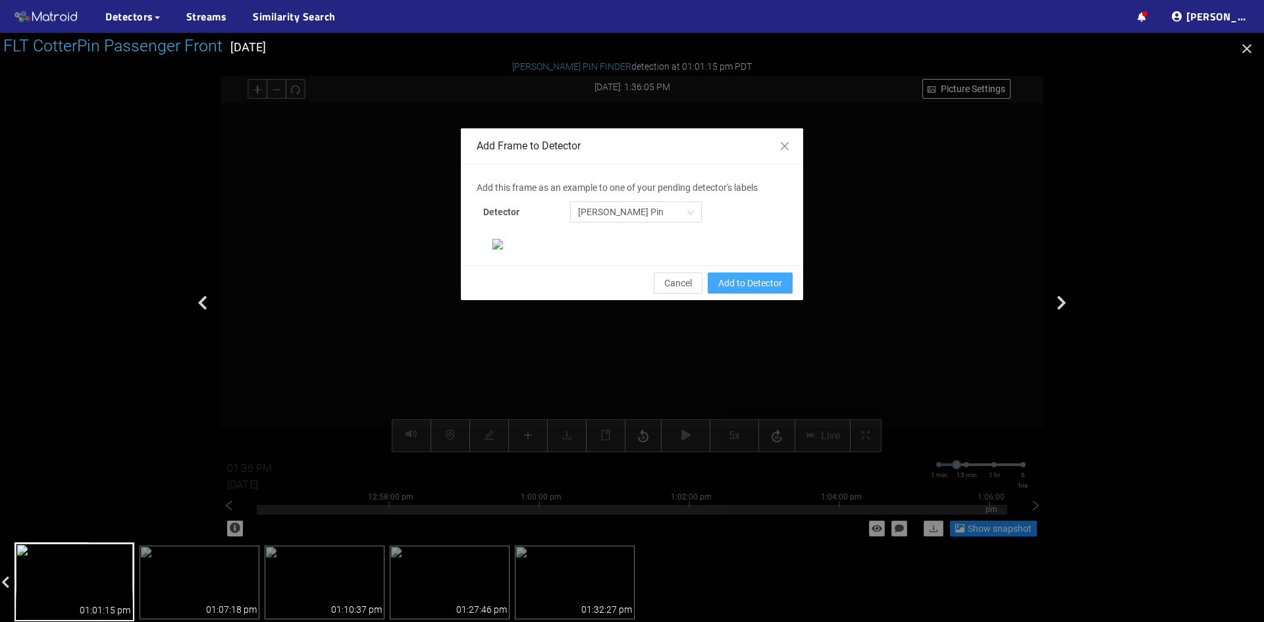
click at [757, 294] on button "Add to Detector" at bounding box center [750, 283] width 85 height 21
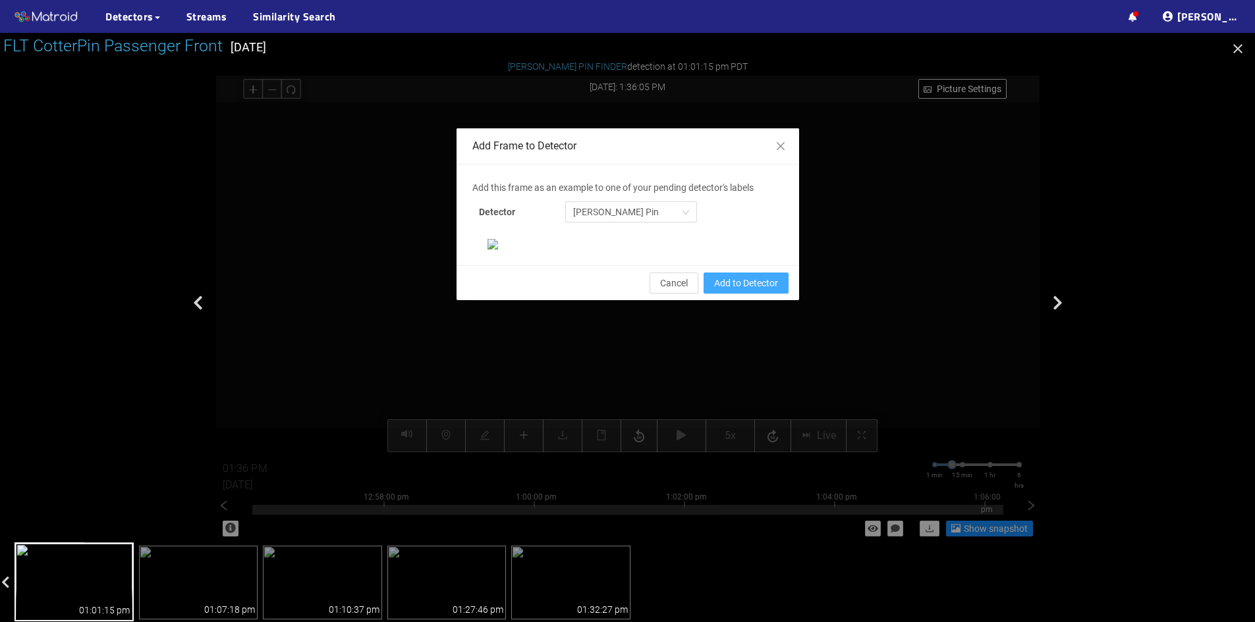
scroll to position [69, 0]
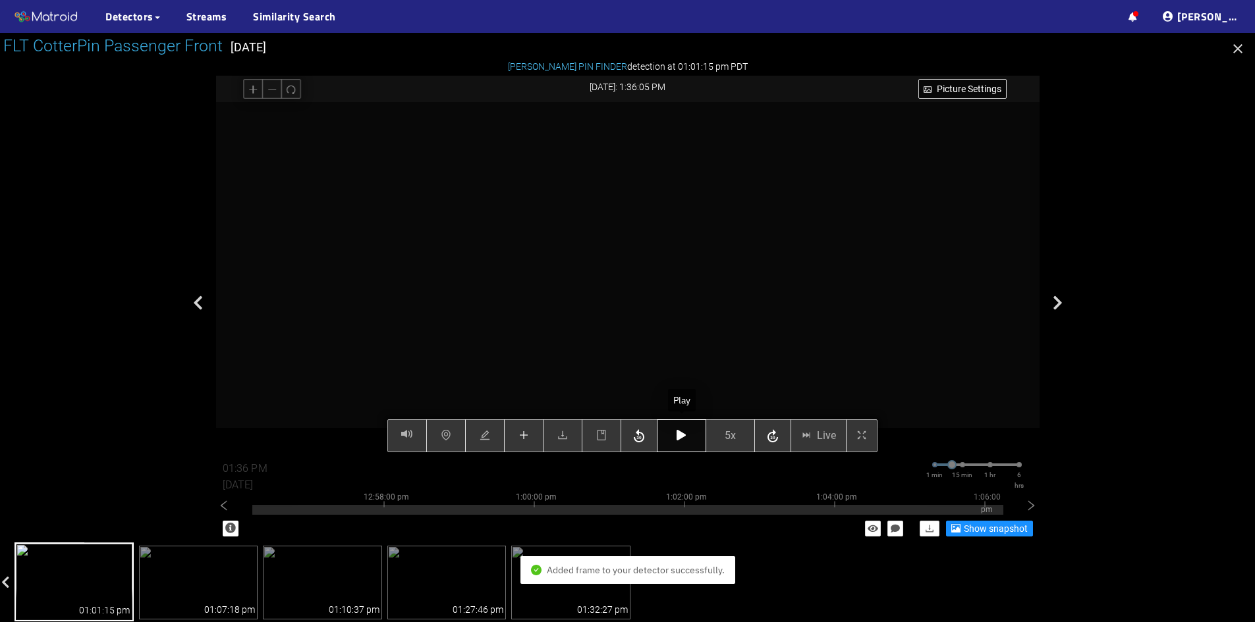
click at [681, 441] on icon "button" at bounding box center [680, 435] width 9 height 11
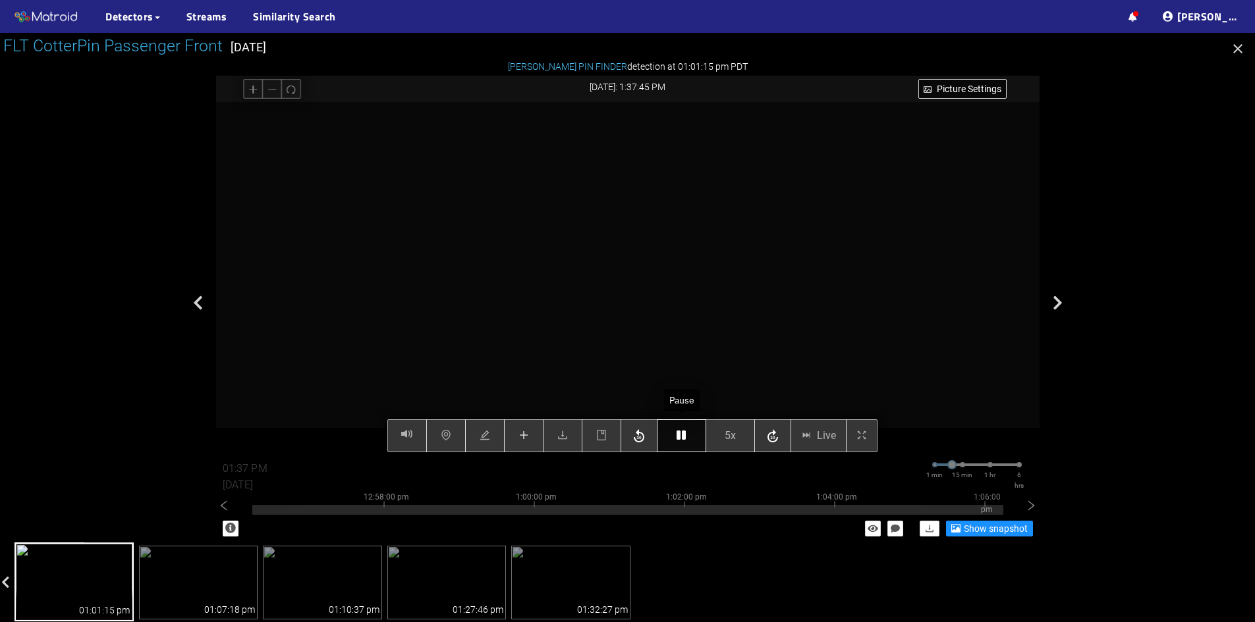
click at [681, 441] on icon "button" at bounding box center [680, 435] width 9 height 11
click at [678, 437] on icon "button" at bounding box center [680, 435] width 9 height 11
click at [683, 435] on icon "button" at bounding box center [680, 435] width 9 height 11
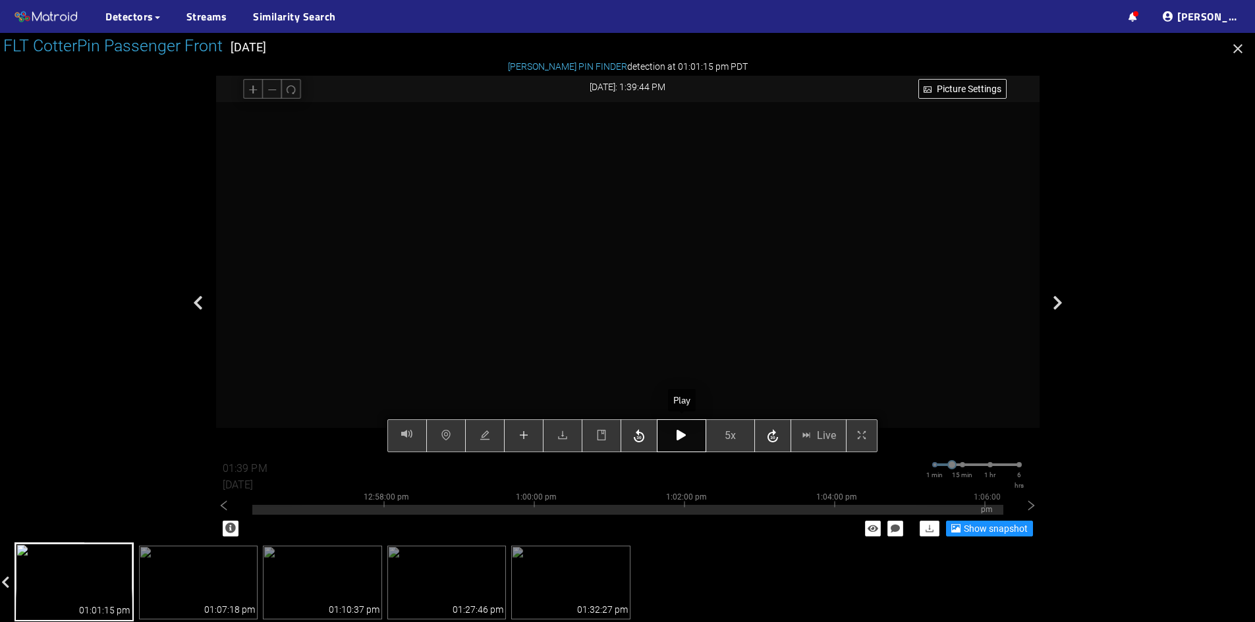
click at [683, 435] on icon "button" at bounding box center [680, 435] width 9 height 11
click at [681, 437] on icon "button" at bounding box center [680, 435] width 9 height 11
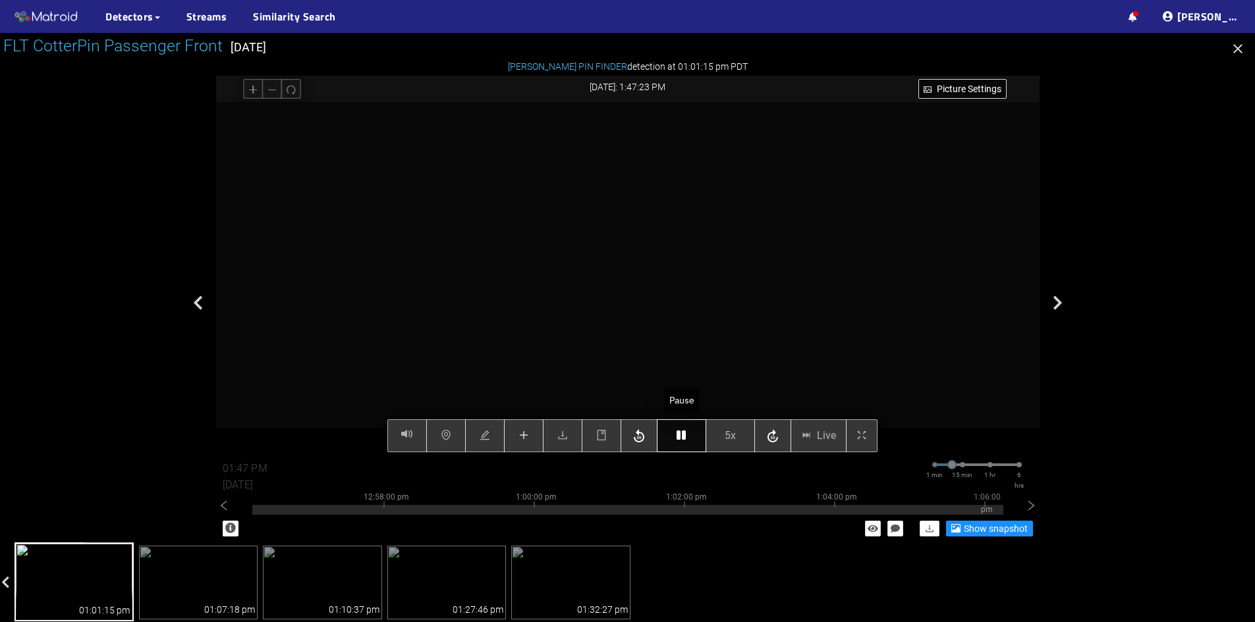
click at [681, 437] on icon "button" at bounding box center [680, 435] width 9 height 11
click at [679, 438] on icon "button" at bounding box center [680, 435] width 9 height 11
click at [676, 438] on button "button" at bounding box center [681, 436] width 49 height 33
click at [725, 435] on span "5x" at bounding box center [729, 435] width 11 height 16
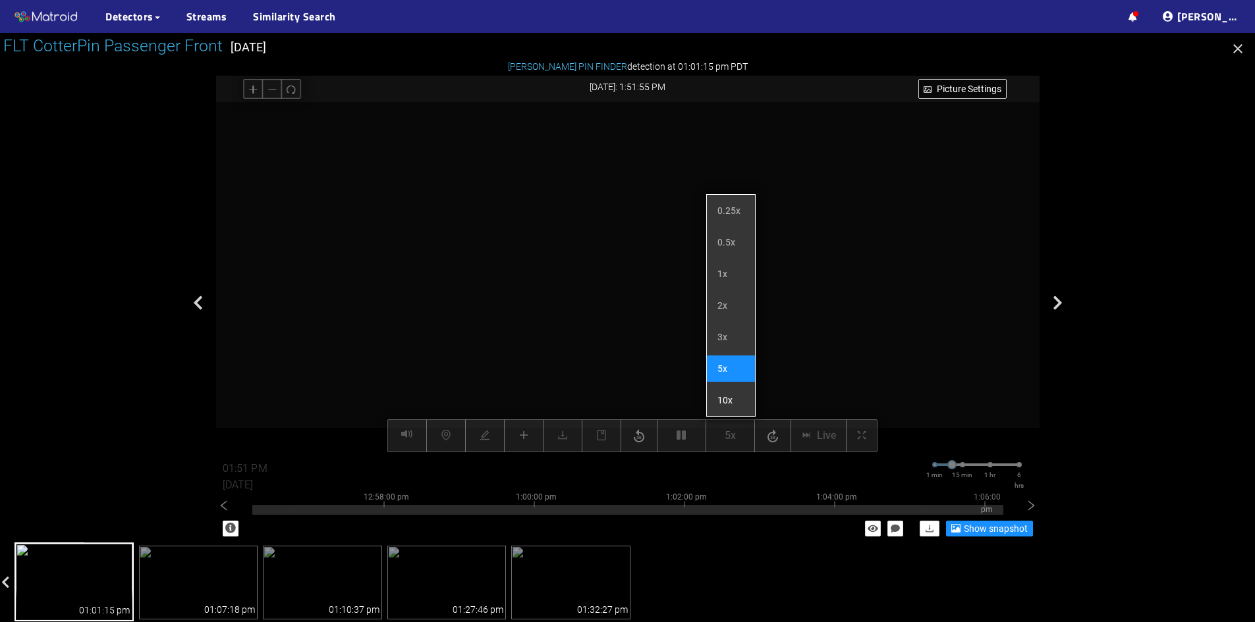
click at [735, 402] on li "10x" at bounding box center [731, 400] width 48 height 26
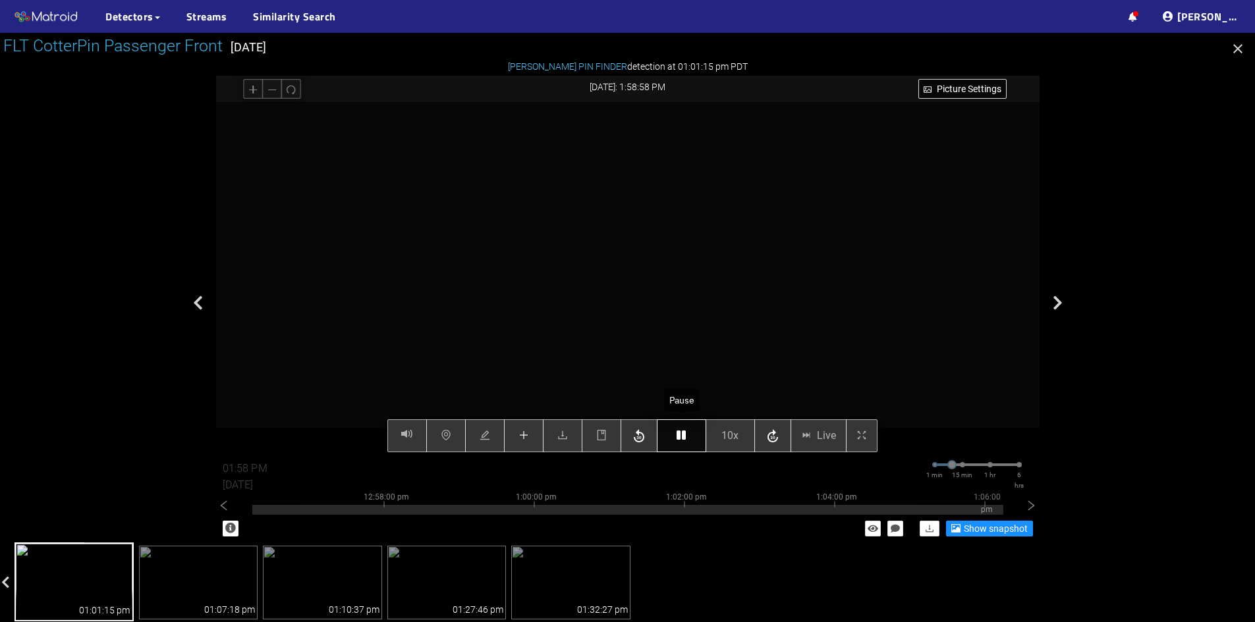
click at [676, 441] on button "button" at bounding box center [681, 436] width 49 height 33
type input "02:00 PM"
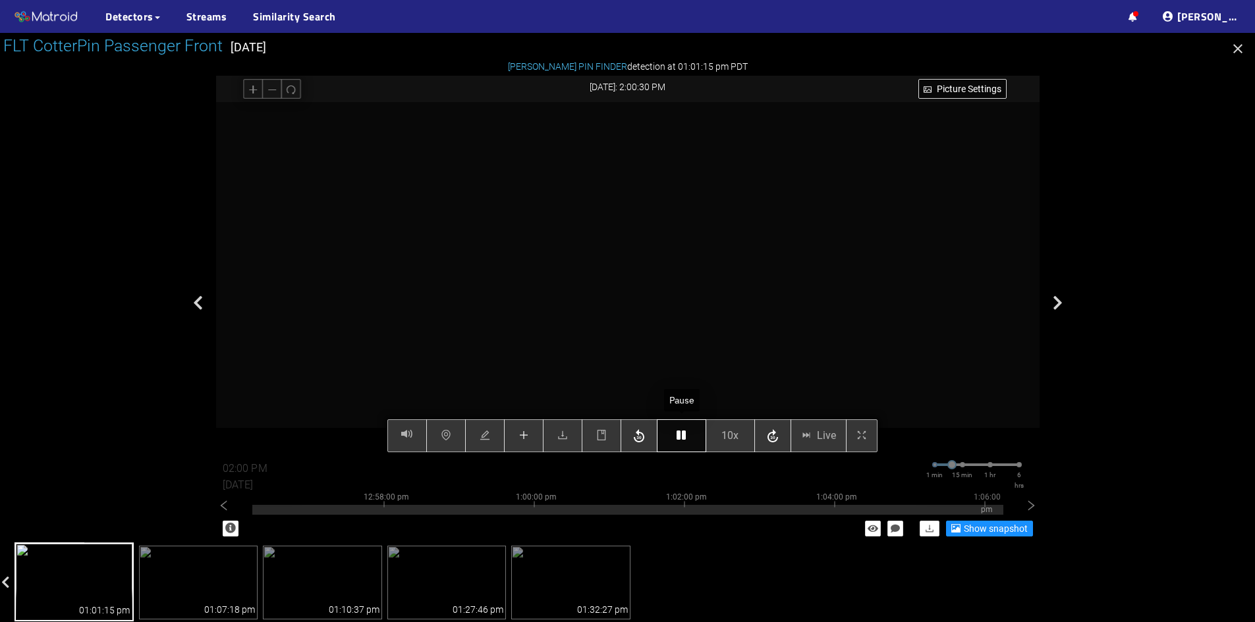
click at [676, 441] on button "button" at bounding box center [681, 436] width 49 height 33
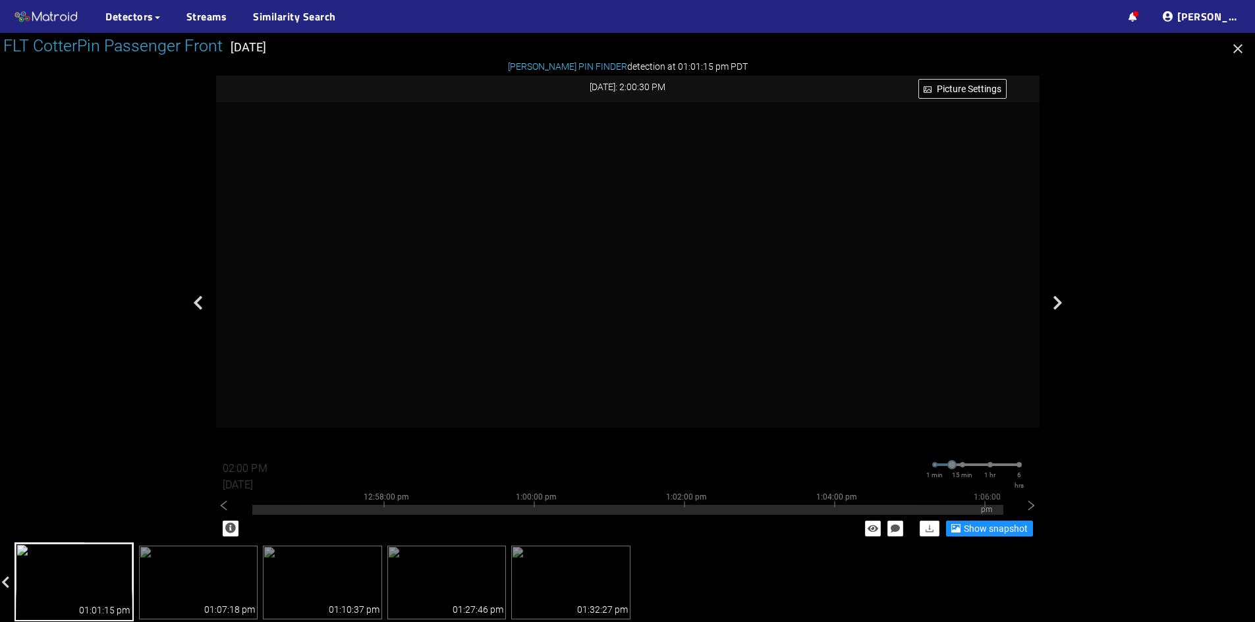
scroll to position [395, 0]
click at [1239, 52] on icon "button" at bounding box center [1238, 49] width 16 height 16
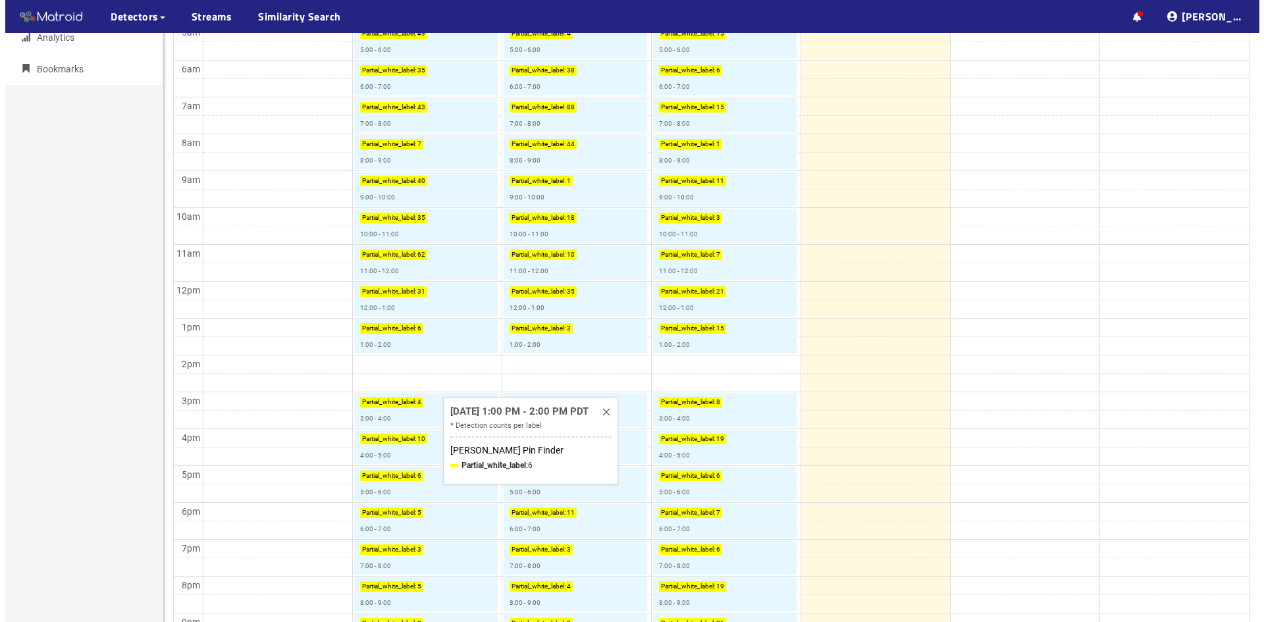
scroll to position [395, 0]
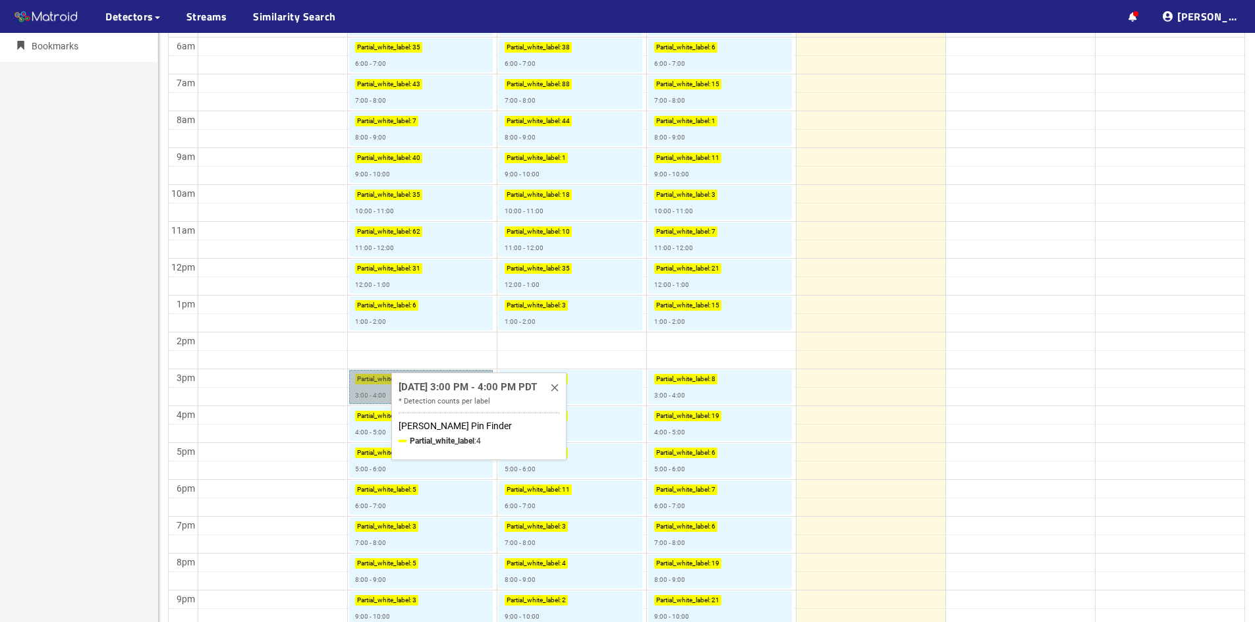
click at [376, 394] on link "Partial_white_label : 4 3:00 - 4:00" at bounding box center [421, 387] width 144 height 34
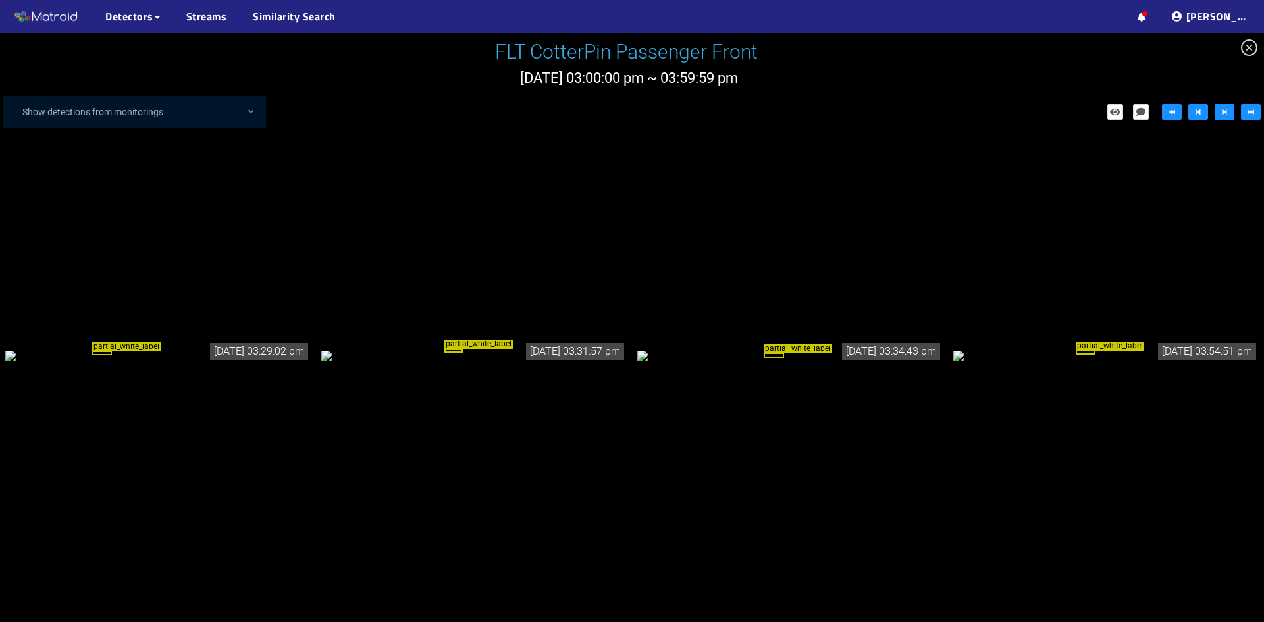
click at [183, 348] on div "partial_white_label" at bounding box center [158, 355] width 306 height 14
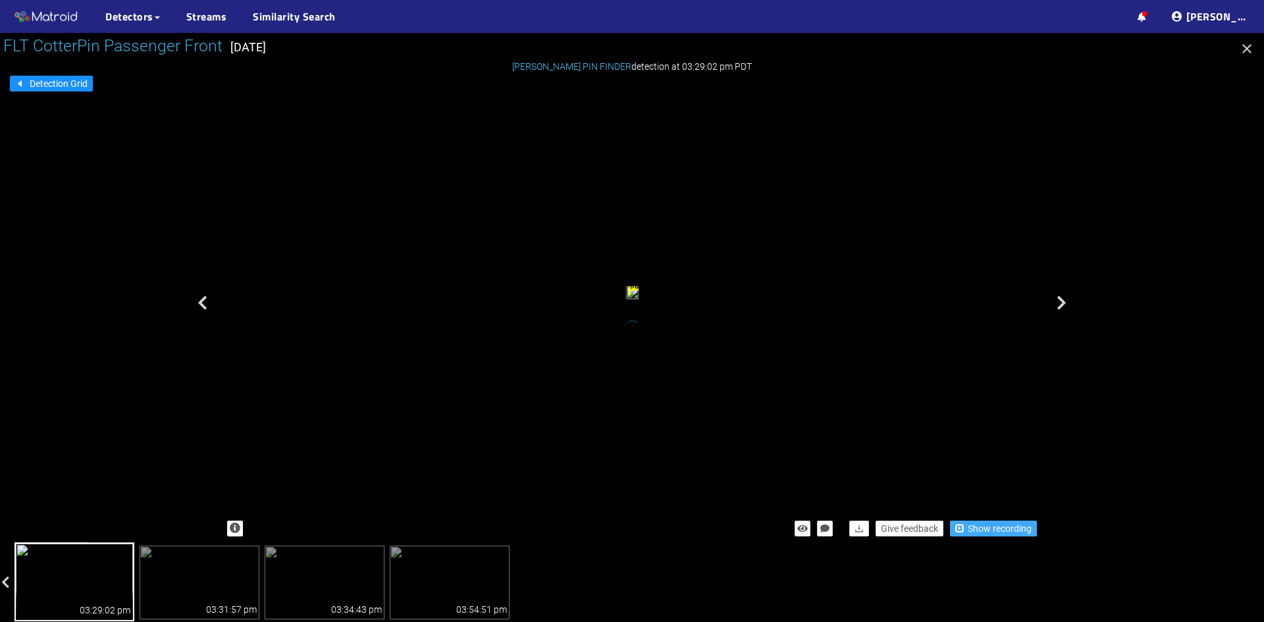
click at [992, 533] on span "Show recording" at bounding box center [1000, 529] width 64 height 14
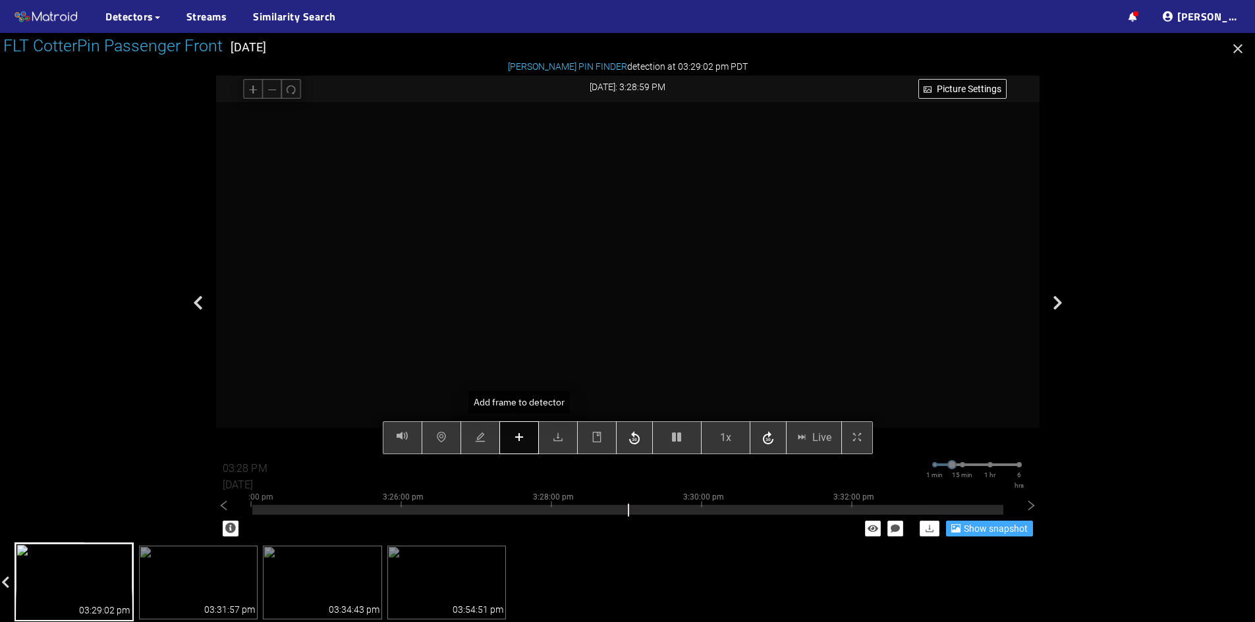
type input "03:29 PM"
click at [521, 438] on icon "plus" at bounding box center [518, 437] width 9 height 1
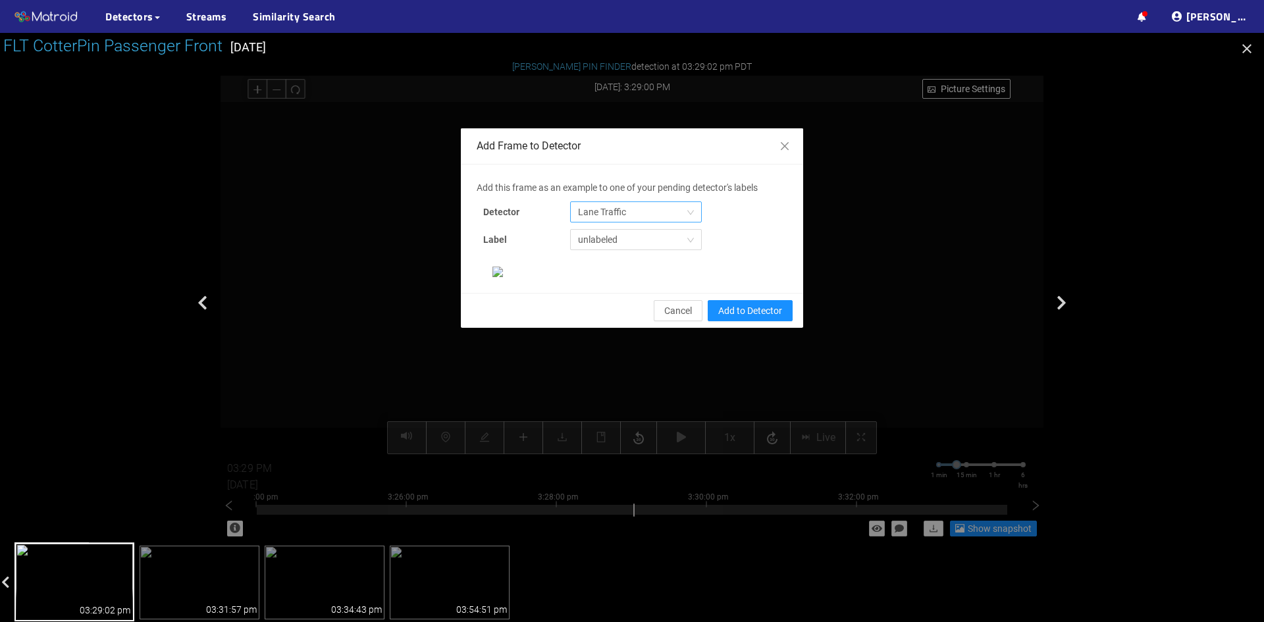
click at [607, 207] on span "Lane Traffic" at bounding box center [636, 212] width 116 height 20
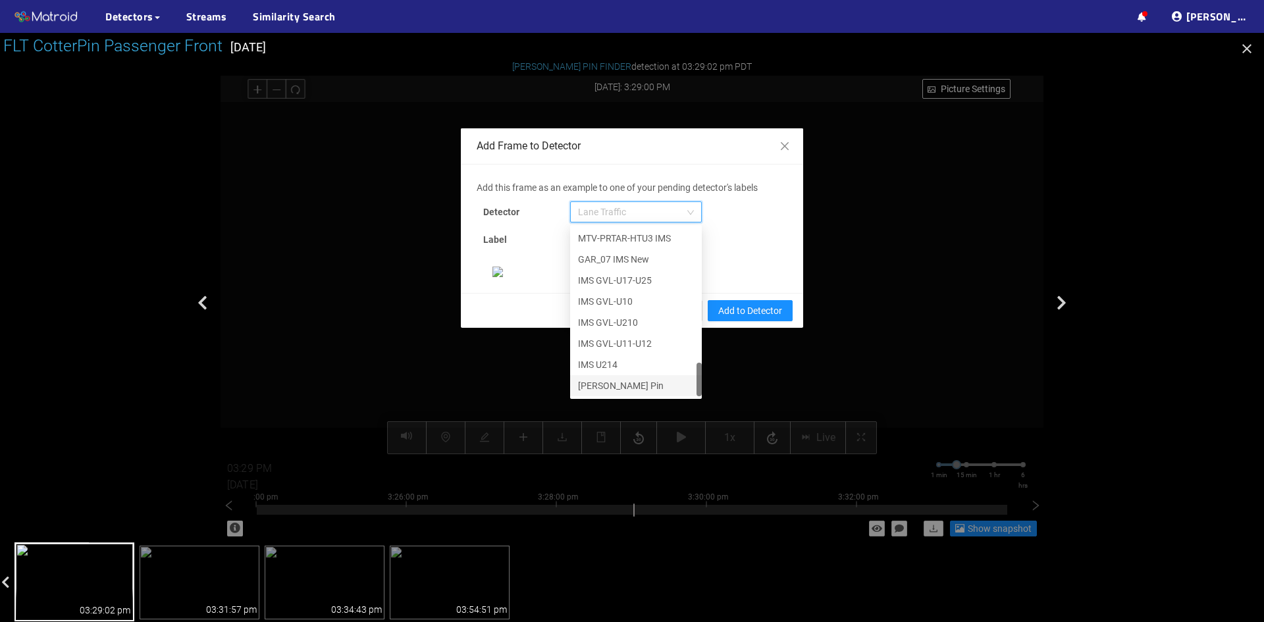
scroll to position [163, 0]
click at [613, 379] on div "[PERSON_NAME] Pin" at bounding box center [636, 386] width 116 height 14
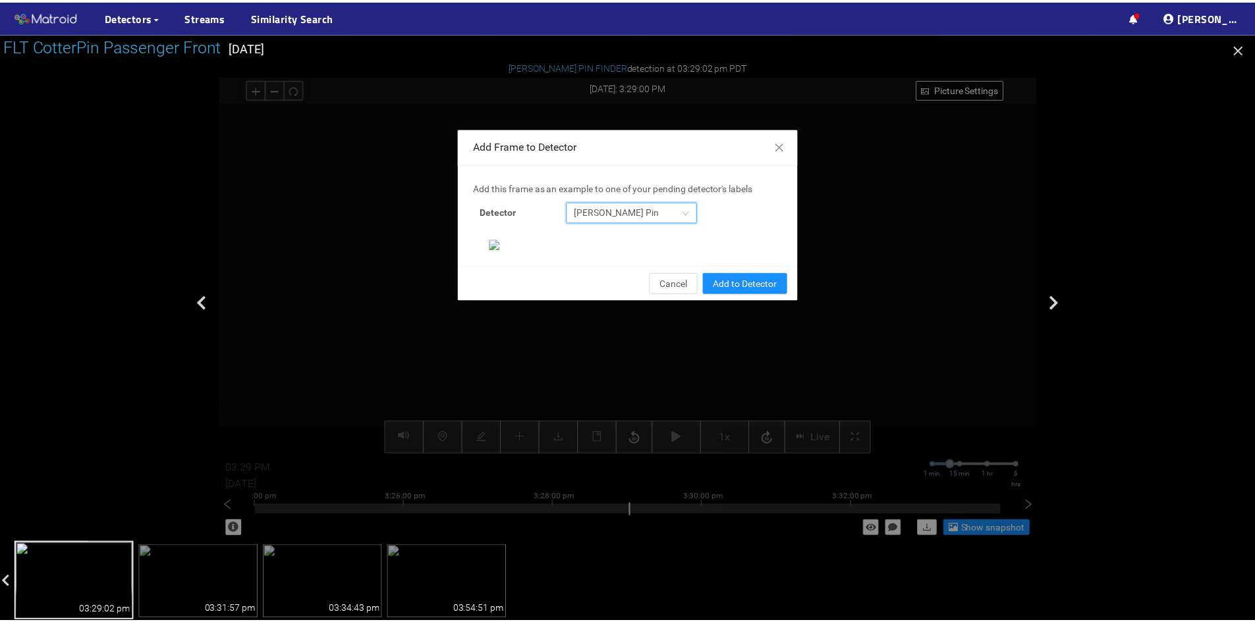
scroll to position [135, 0]
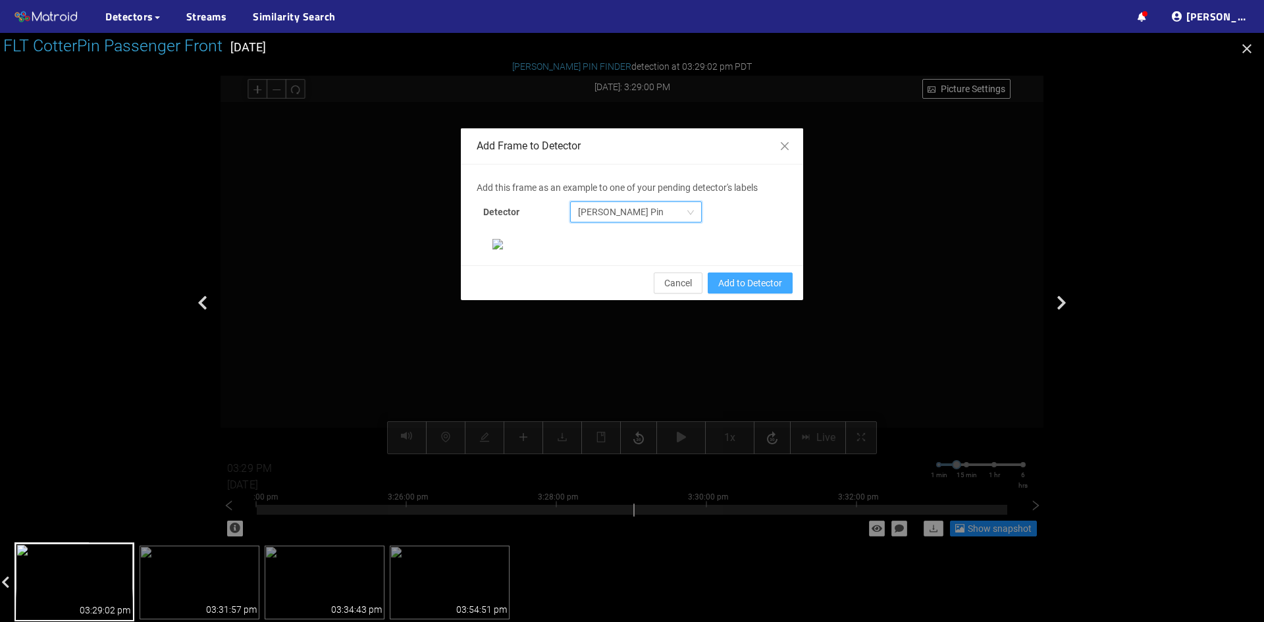
click at [747, 290] on span "Add to Detector" at bounding box center [750, 283] width 64 height 14
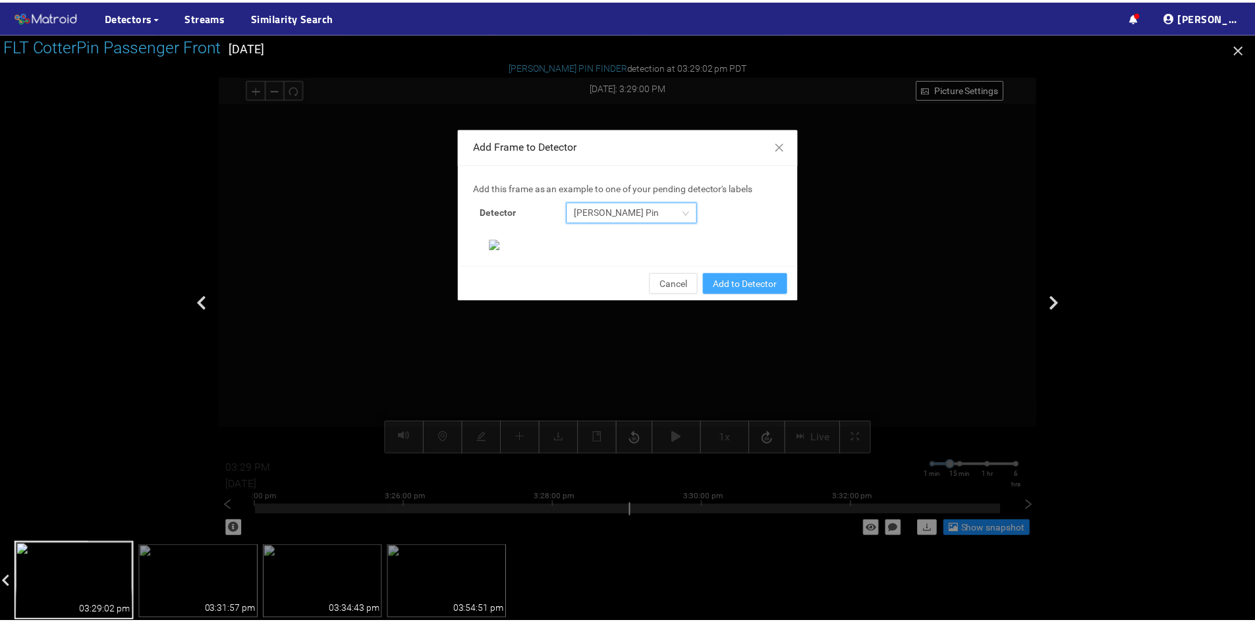
scroll to position [69, 0]
